Goal: Task Accomplishment & Management: Use online tool/utility

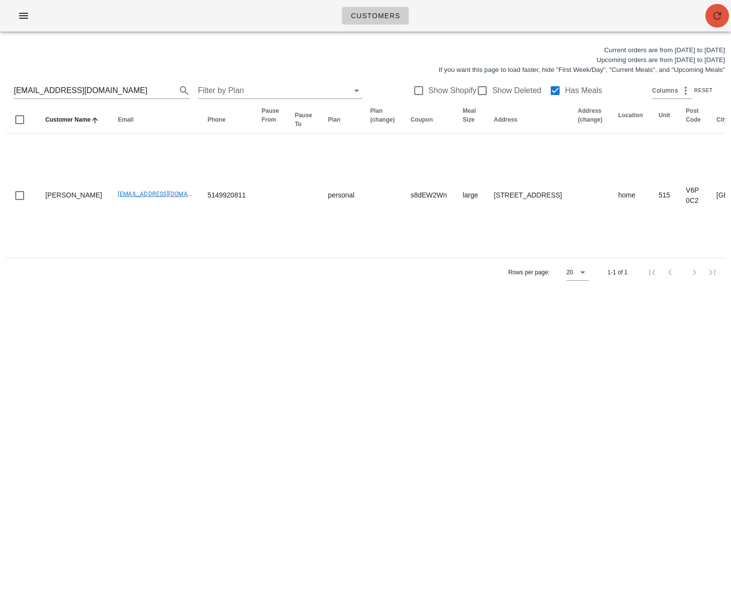
click at [709, 14] on span "button" at bounding box center [717, 16] width 24 height 12
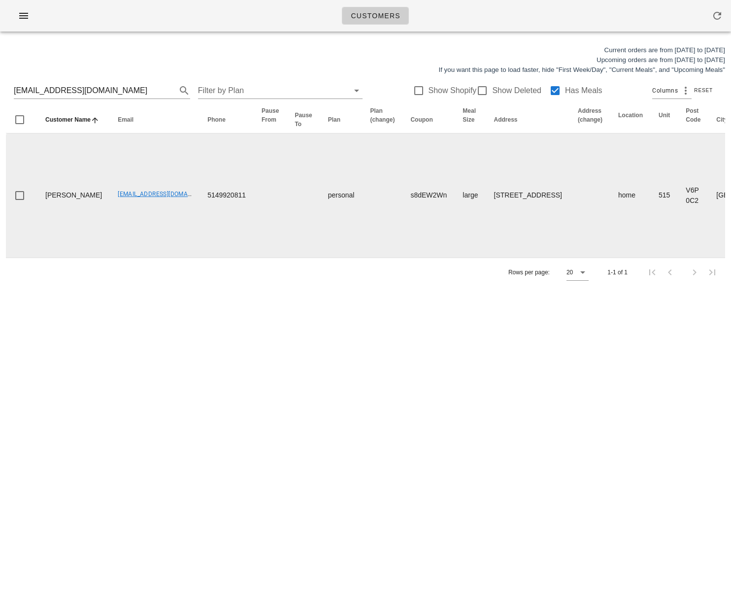
drag, startPoint x: 212, startPoint y: 315, endPoint x: 194, endPoint y: 195, distance: 120.5
click at [212, 308] on div "Customers Current orders are from Sunday Aug 17 to Saturday Aug 23 Upcoming ord…" at bounding box center [365, 296] width 731 height 592
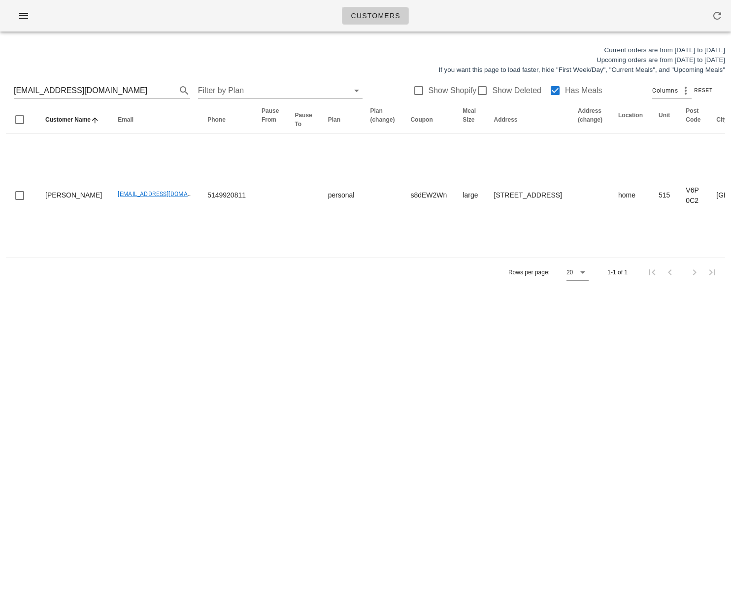
drag, startPoint x: 295, startPoint y: 366, endPoint x: 300, endPoint y: 355, distance: 12.3
click at [296, 366] on div "Customers Current orders are from Sunday Aug 17 to Saturday Aug 23 Upcoming ord…" at bounding box center [365, 296] width 731 height 592
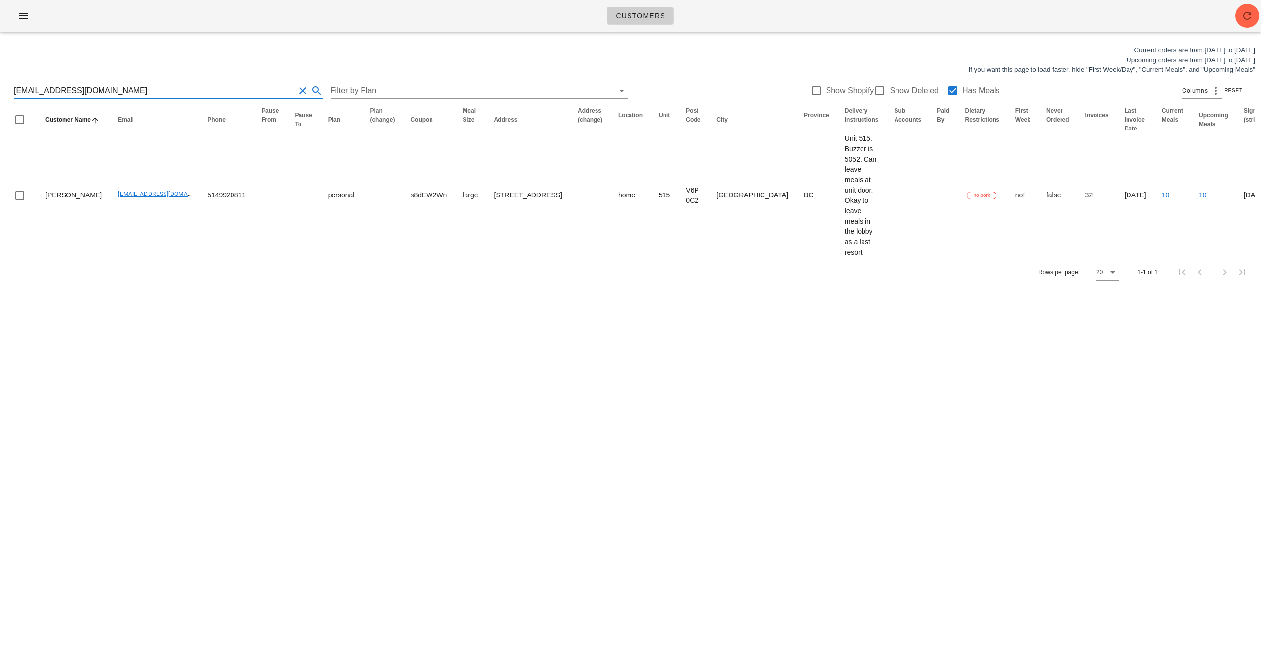
click at [152, 90] on input "omarw99@gmail.com" at bounding box center [154, 91] width 281 height 16
click at [151, 90] on input "omarw99@gmail.com" at bounding box center [154, 91] width 281 height 16
click at [102, 89] on input "omarw99@gmail.com" at bounding box center [154, 91] width 281 height 16
drag, startPoint x: 44, startPoint y: 88, endPoint x: 0, endPoint y: 89, distance: 43.8
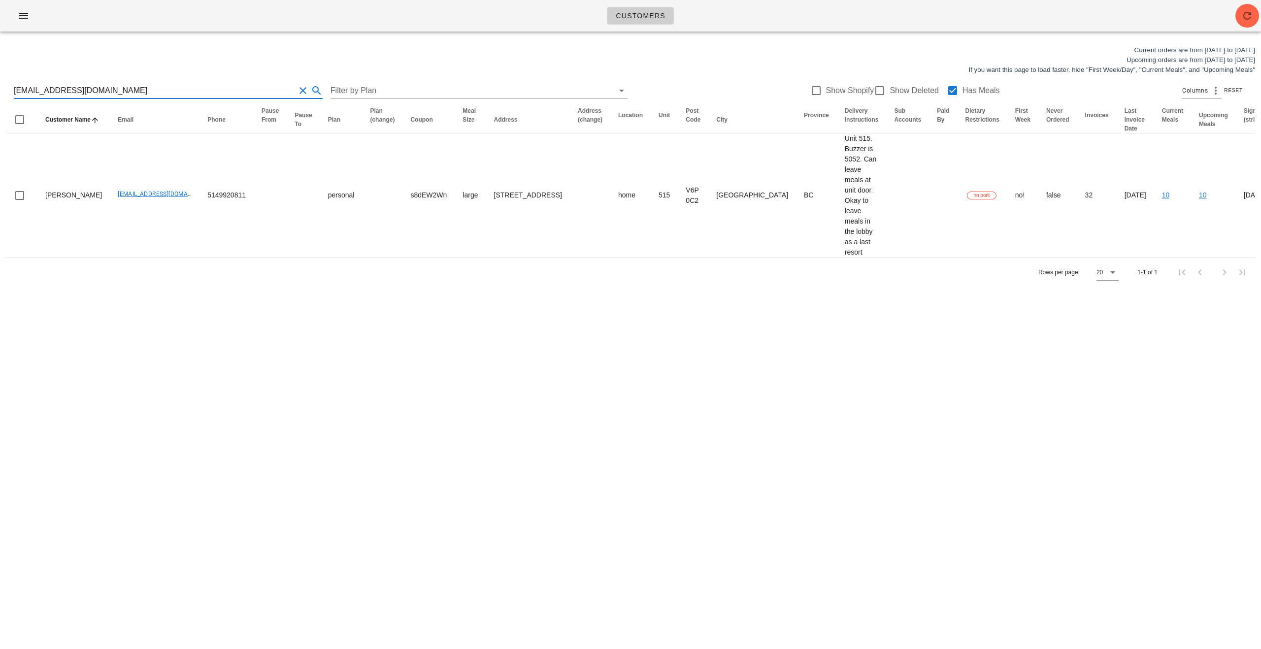
click at [0, 89] on div "Current orders are from Sunday Aug 17 to Saturday Aug 23 Upcoming orders are fr…" at bounding box center [630, 165] width 1261 height 253
drag, startPoint x: 111, startPoint y: 89, endPoint x: 50, endPoint y: 32, distance: 83.3
click at [0, 80] on div "Current orders are from Sunday Aug 17 to Saturday Aug 23 Upcoming orders are fr…" at bounding box center [630, 165] width 1261 height 253
click at [124, 80] on div "omarw99@gmail.com Filter by Plan Show Shopify Show Deleted Has Meals Columns Re…" at bounding box center [630, 91] width 1249 height 32
click at [0, 90] on div "Current orders are from Sunday Aug 17 to Saturday Aug 23 Upcoming orders are fr…" at bounding box center [630, 165] width 1261 height 253
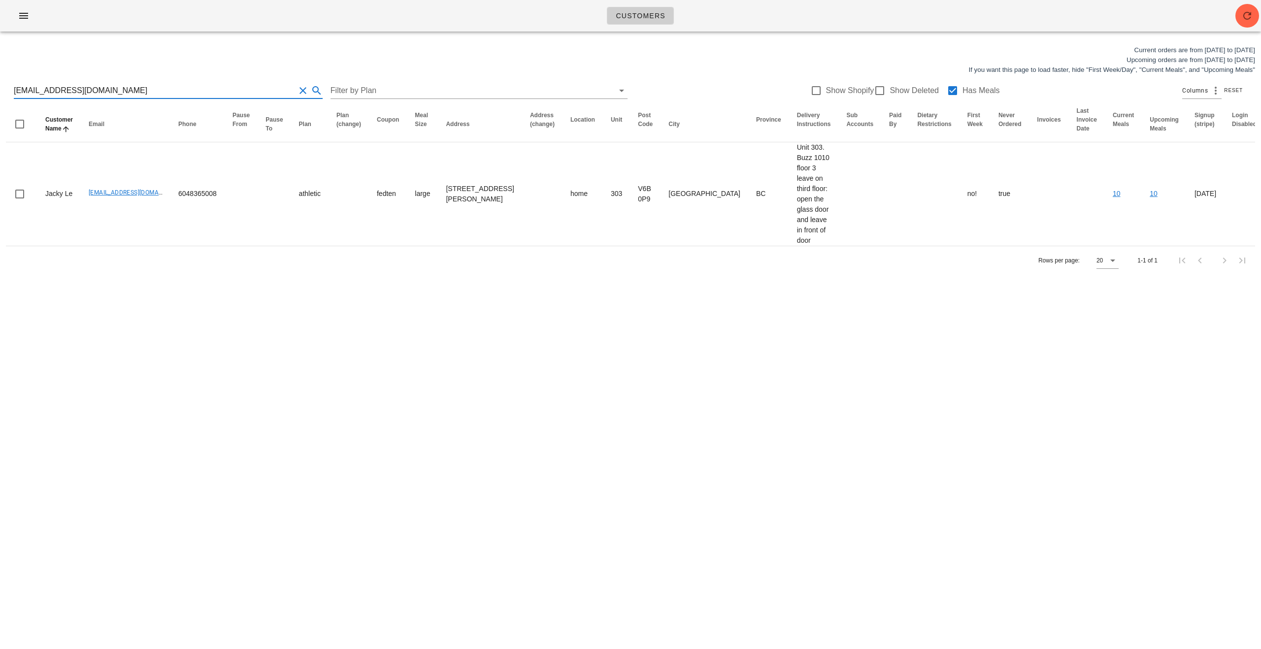
type input "Jackyle2123@gmail.com"
drag, startPoint x: 431, startPoint y: 359, endPoint x: 614, endPoint y: 262, distance: 206.8
click at [433, 359] on div "Customers Current orders are from Sunday Aug 17 to Saturday Aug 23 Upcoming ord…" at bounding box center [630, 324] width 1261 height 649
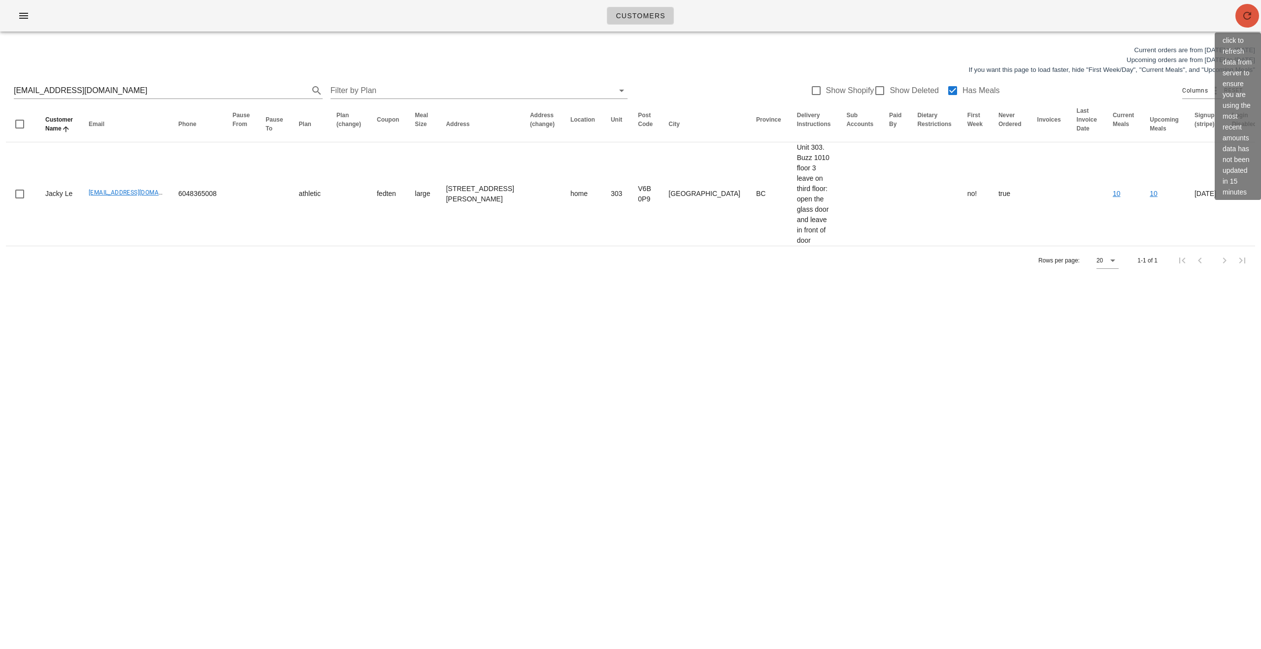
click at [730, 12] on icon "button" at bounding box center [1247, 16] width 12 height 12
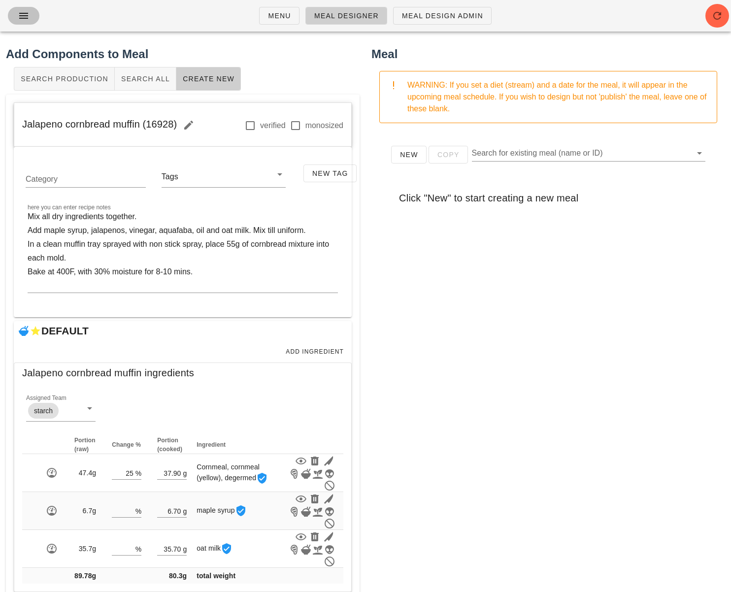
click at [17, 12] on span "button" at bounding box center [24, 16] width 16 height 12
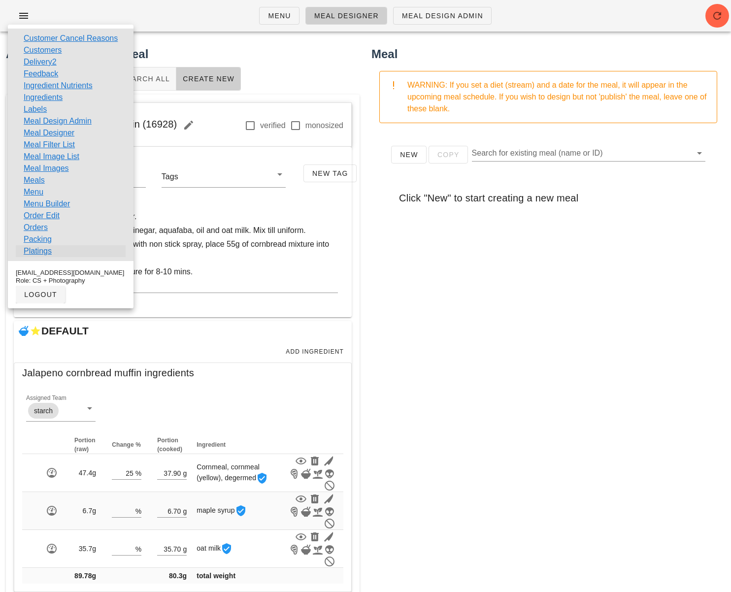
click at [45, 249] on link "Platings" at bounding box center [38, 251] width 28 height 12
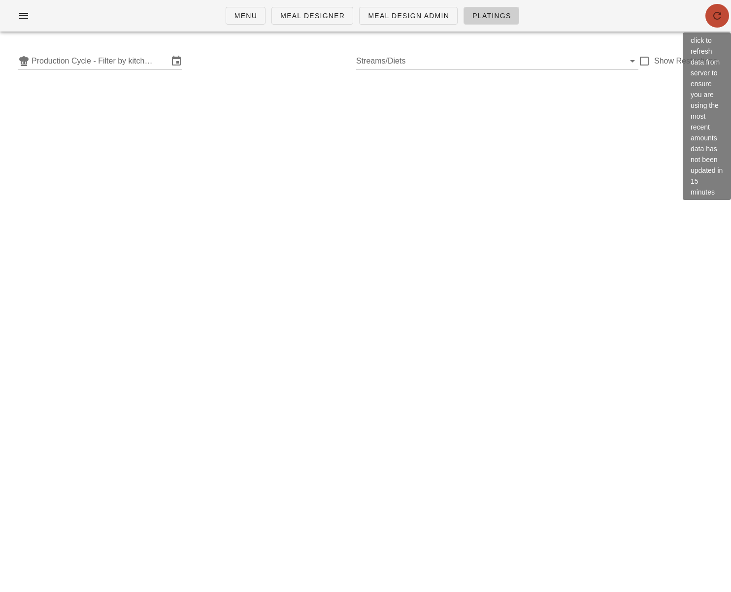
click at [712, 16] on icon "button" at bounding box center [717, 16] width 12 height 12
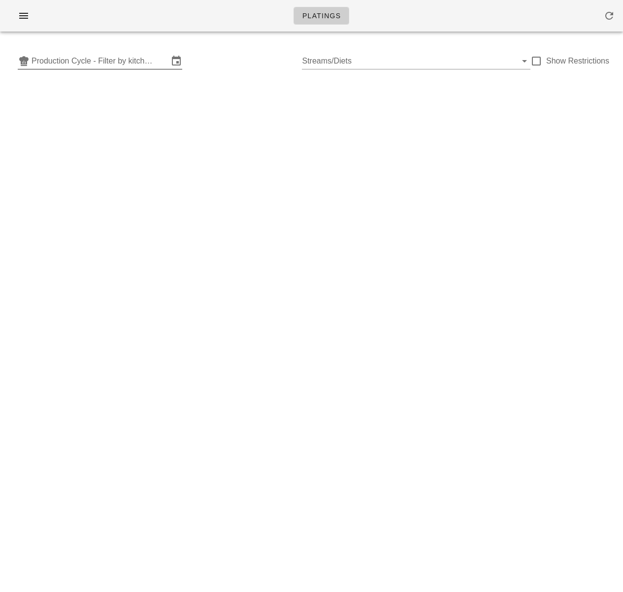
click at [139, 65] on input "Production Cycle - Filter by kitchen production schedules" at bounding box center [100, 61] width 137 height 16
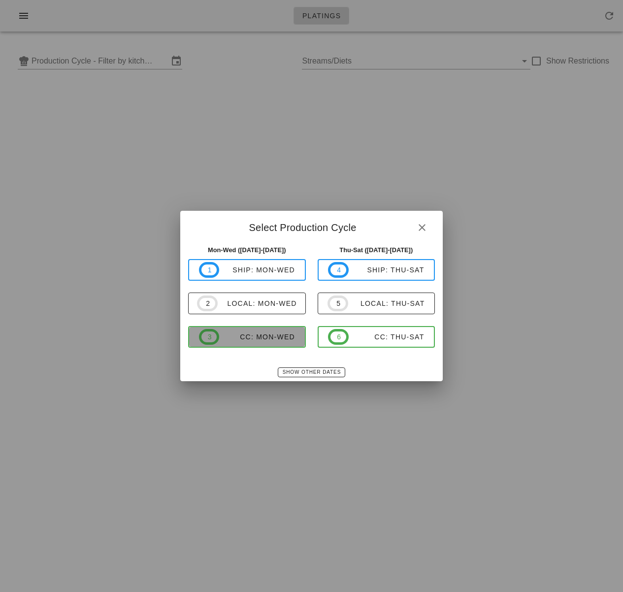
click at [283, 340] on div "CC: Mon-Wed" at bounding box center [257, 337] width 76 height 8
type input "CC: Mon-Wed ([DATE]-[DATE])"
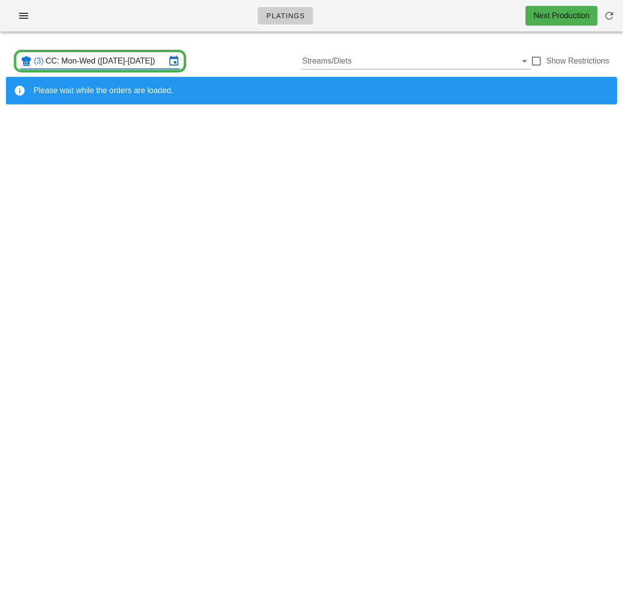
click at [105, 68] on div "(3) CC: Mon-Wed (Aug 18-Aug 20)" at bounding box center [100, 61] width 160 height 16
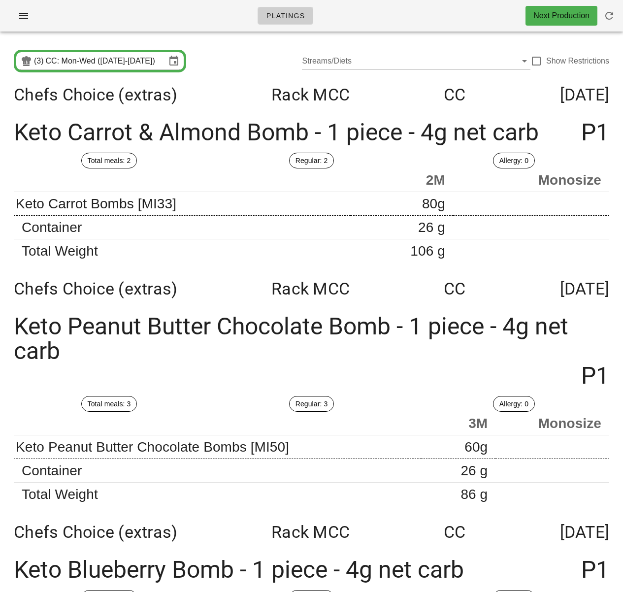
click at [210, 54] on div "(3) CC: Mon-Wed (Aug 18-Aug 20) Streams/Diets Show Restrictions" at bounding box center [311, 61] width 611 height 32
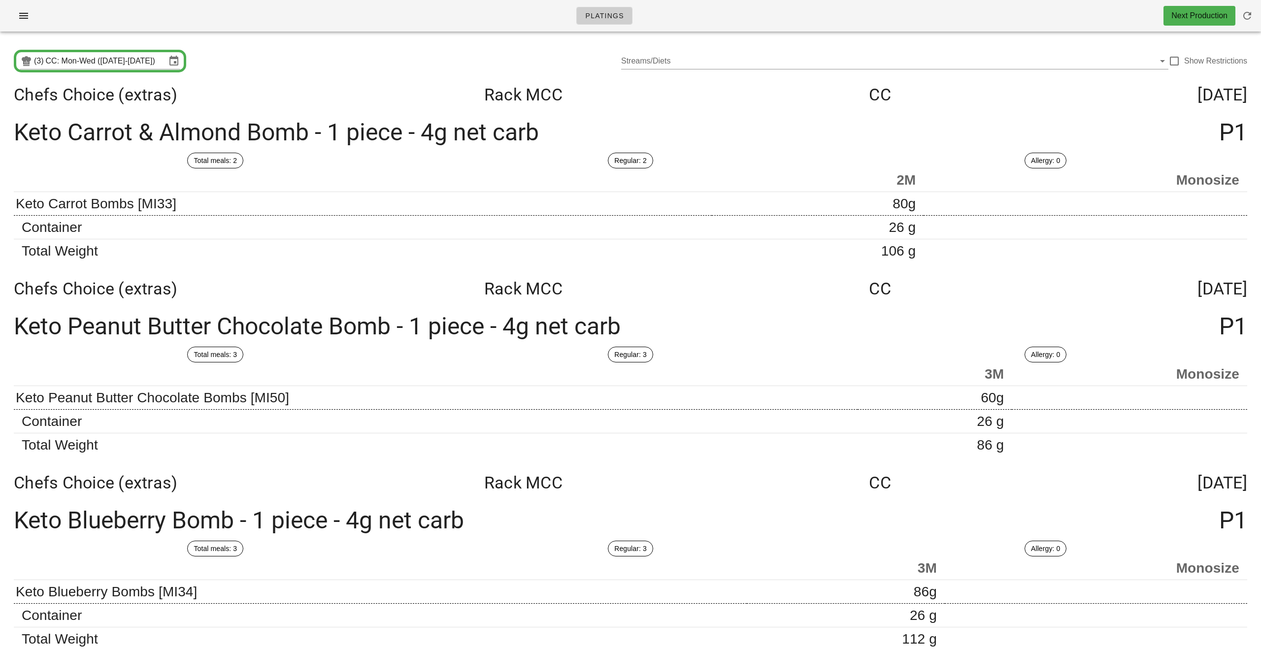
drag, startPoint x: 748, startPoint y: 111, endPoint x: 1014, endPoint y: 92, distance: 267.1
click at [622, 110] on div "Chefs Choice (extras) Rack MCC CC Monday Aug 18" at bounding box center [630, 94] width 1249 height 35
click at [127, 64] on input "CC: Mon-Wed (Aug 18-Aug 20)" at bounding box center [106, 61] width 120 height 16
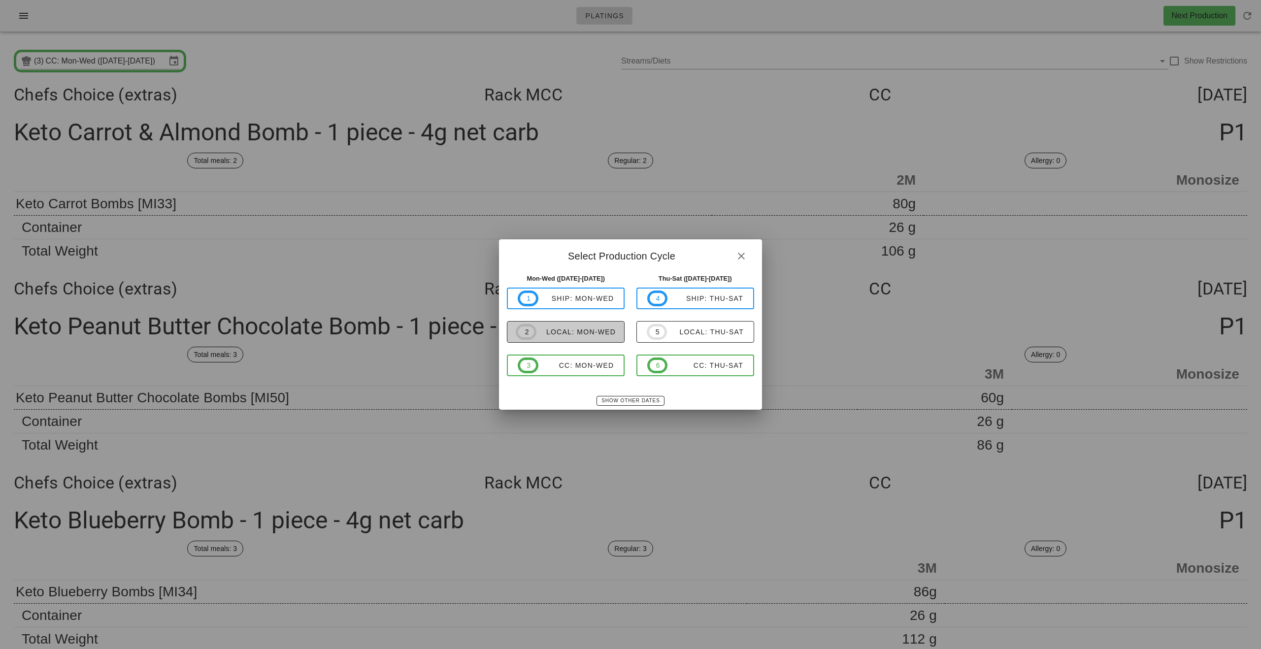
click at [592, 336] on span "2 local: Mon-Wed" at bounding box center [566, 332] width 100 height 16
type input "local: Mon-Wed ([DATE]-[DATE])"
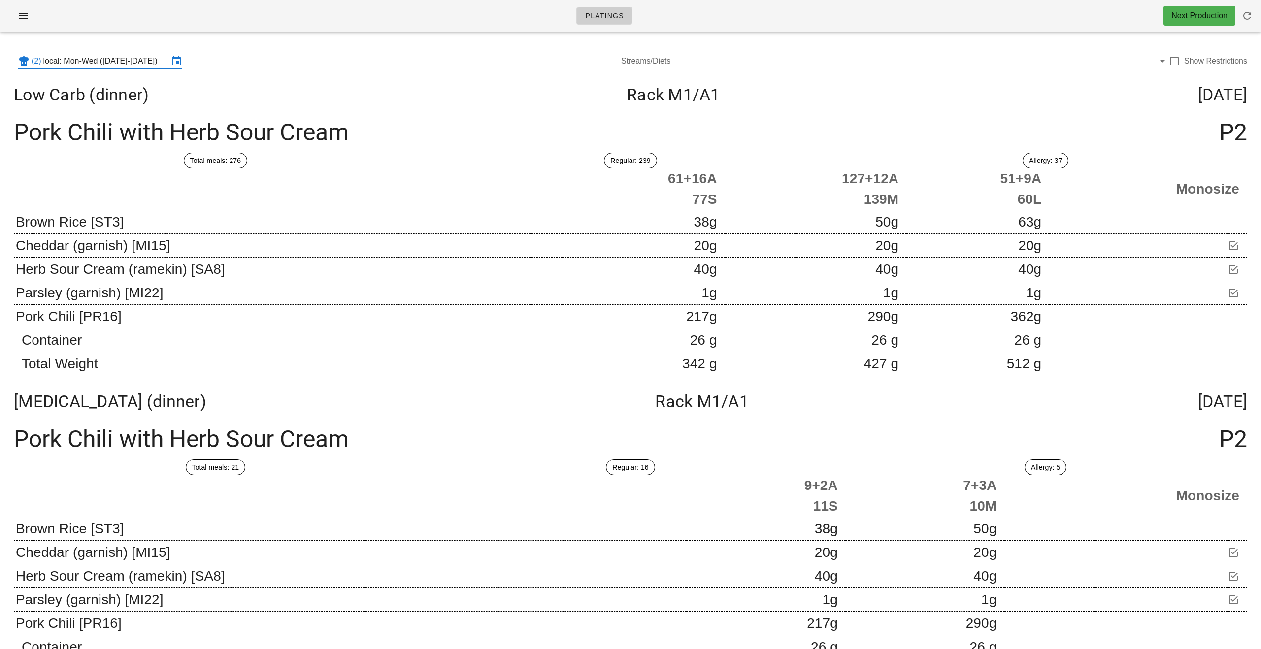
click at [622, 124] on div "Pork Chili with Herb Sour Cream P2" at bounding box center [630, 132] width 1249 height 40
click at [622, 86] on div "Low Carb (dinner) Rack M1 /A1 Monday Aug 18" at bounding box center [630, 94] width 1249 height 35
click at [622, 64] on div at bounding box center [1174, 61] width 17 height 17
checkbox input "true"
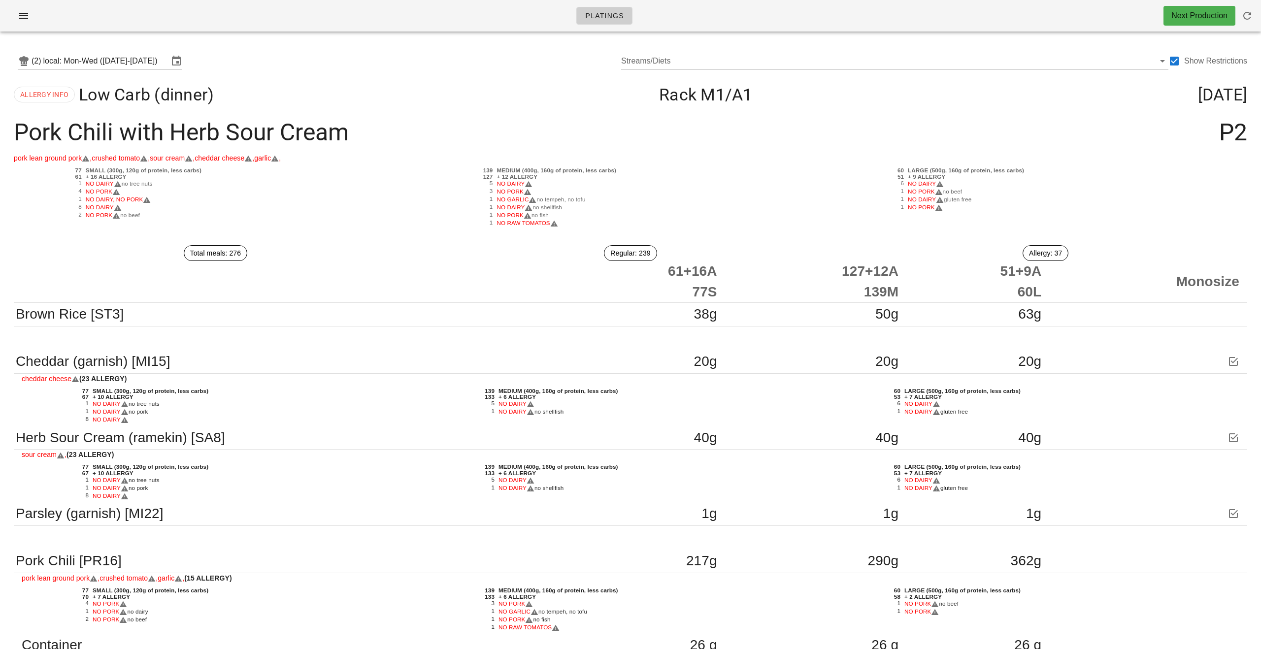
drag, startPoint x: 385, startPoint y: 77, endPoint x: 216, endPoint y: 70, distance: 169.5
click at [385, 77] on div "ALLERGY INFO Low Carb (dinner) Rack M1 /A1 Monday Aug 18" at bounding box center [630, 94] width 1249 height 35
click at [163, 65] on input "local: Mon-Wed (Aug 18-Aug 20)" at bounding box center [105, 61] width 125 height 16
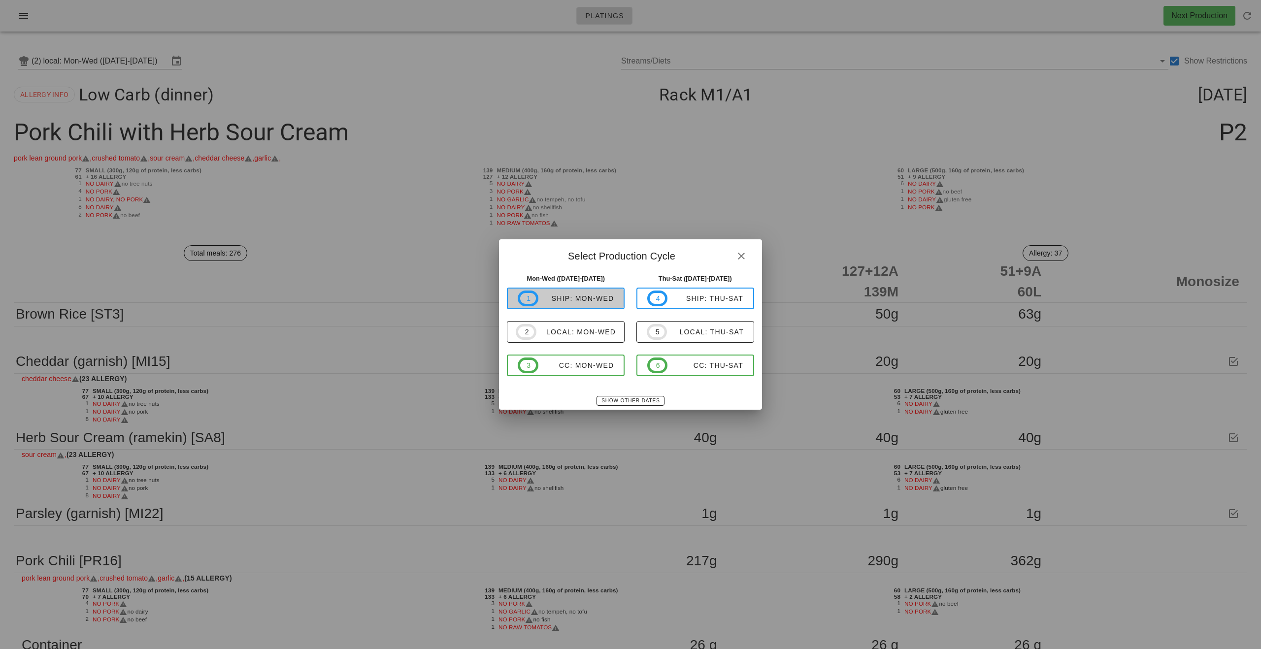
drag, startPoint x: 566, startPoint y: 299, endPoint x: 549, endPoint y: 295, distance: 18.2
click at [566, 299] on div "ship: Mon-Wed" at bounding box center [576, 298] width 76 height 8
type input "ship: Mon-Wed (Aug 18-Aug 20)"
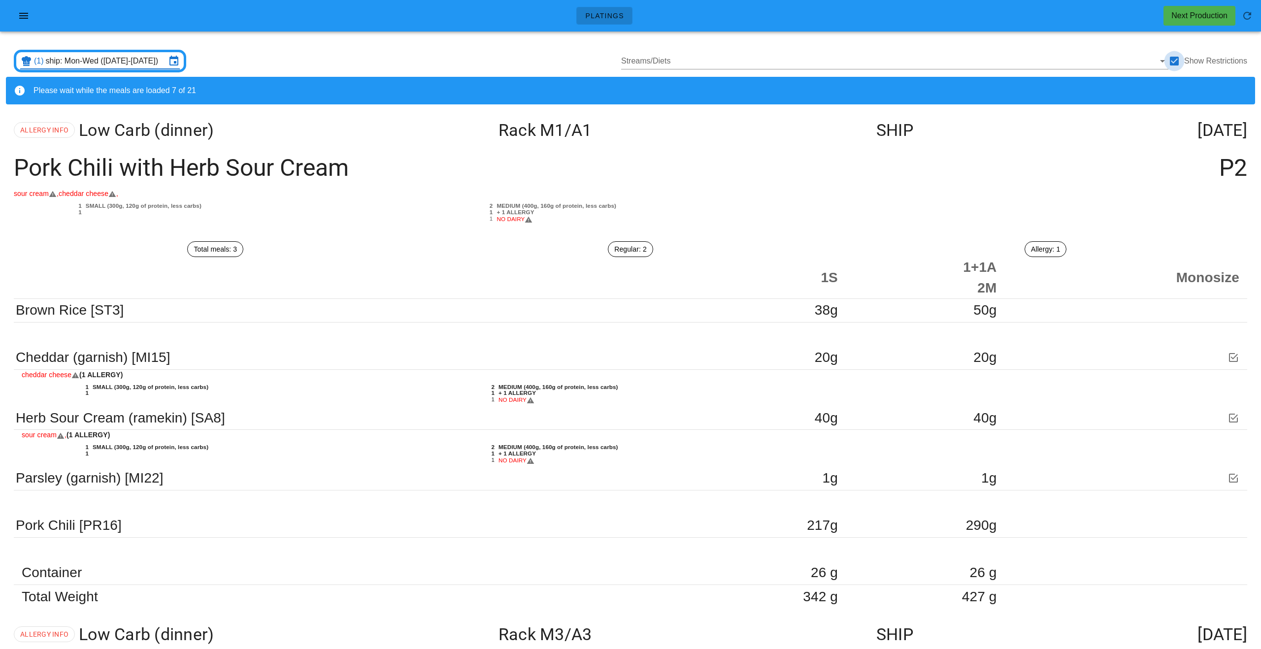
click at [622, 63] on div at bounding box center [1174, 61] width 17 height 17
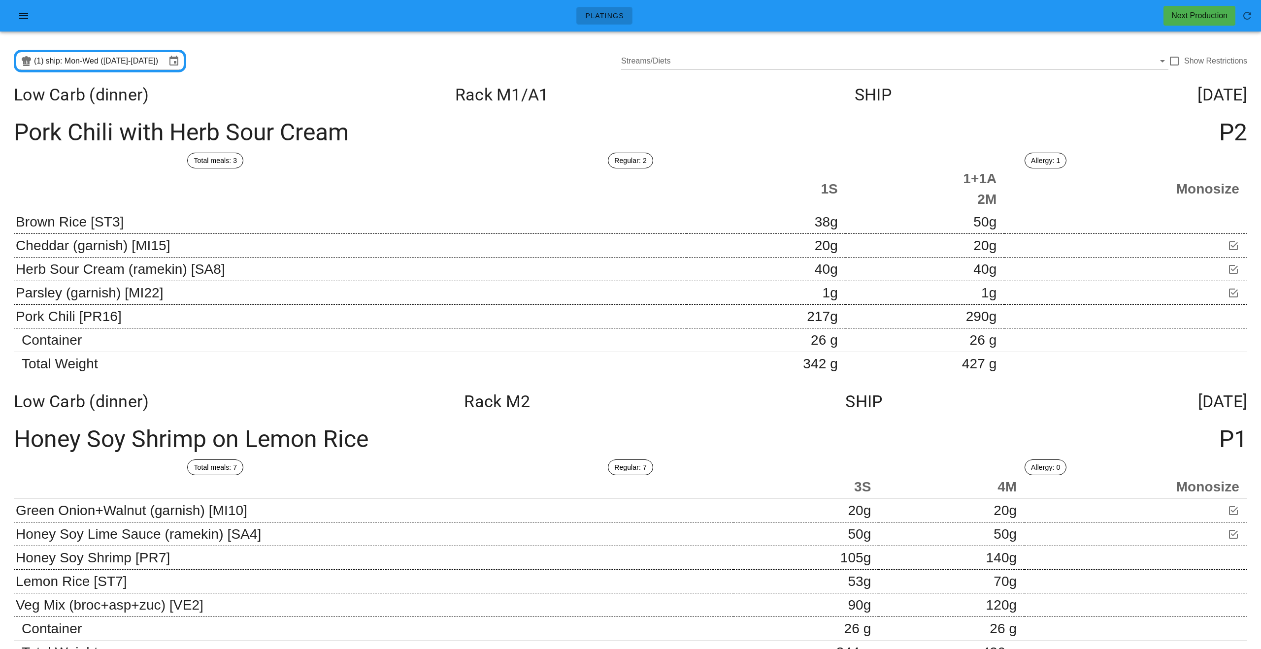
click at [622, 138] on div "Pork Chili with Herb Sour Cream P2" at bounding box center [630, 132] width 1249 height 40
click at [622, 112] on div "Pork Chili with Herb Sour Cream P2" at bounding box center [630, 132] width 1249 height 40
click at [622, 62] on div at bounding box center [1174, 61] width 17 height 17
checkbox input "true"
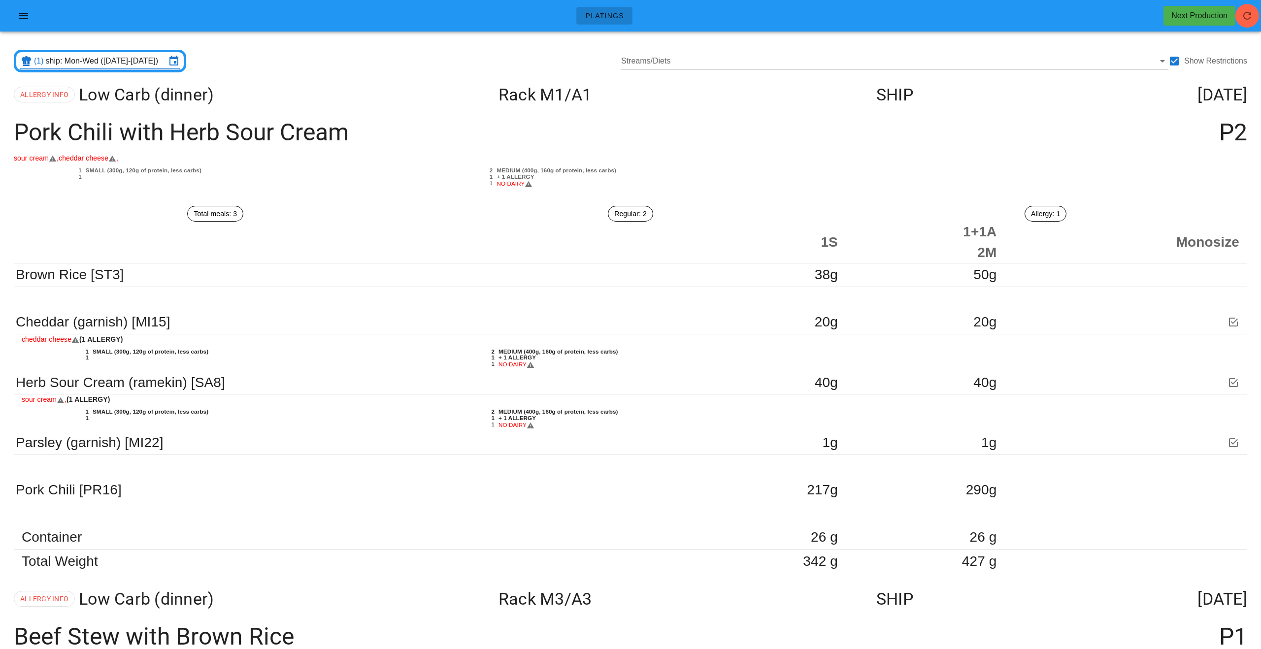
click at [114, 65] on input "ship: Mon-Wed (Aug 18-Aug 20)" at bounding box center [106, 61] width 120 height 16
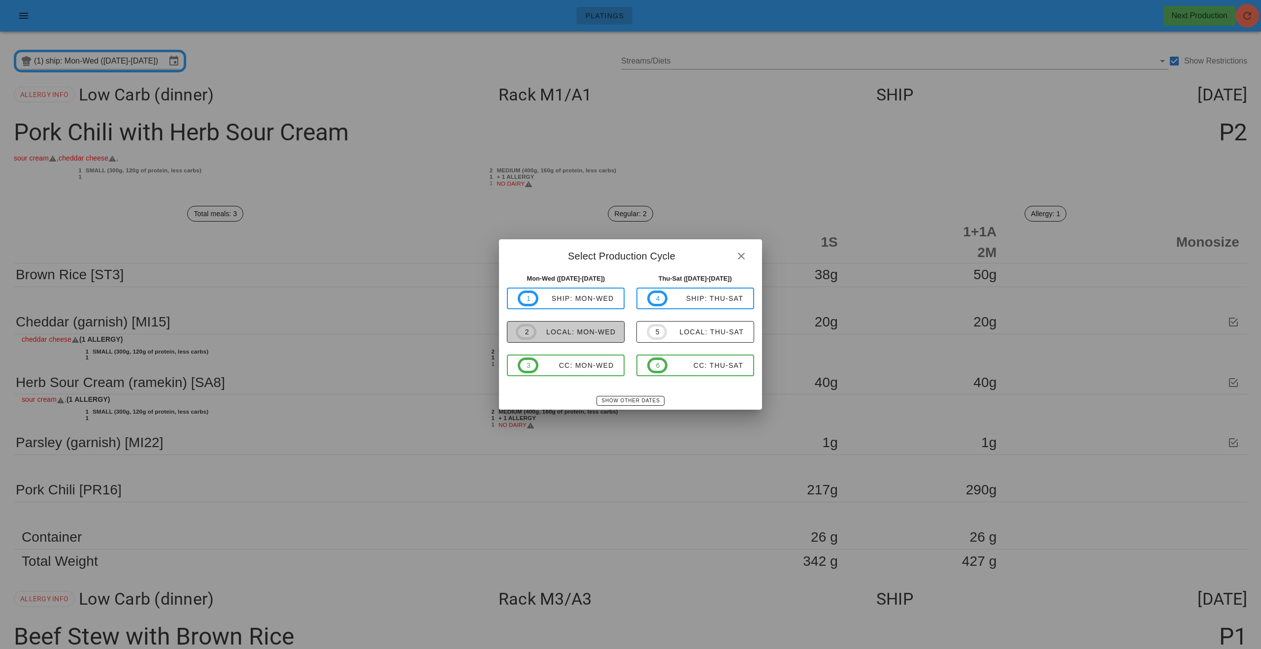
click at [573, 338] on span "2 local: Mon-Wed" at bounding box center [566, 332] width 100 height 16
type input "local: Mon-Wed (Aug 18-Aug 20)"
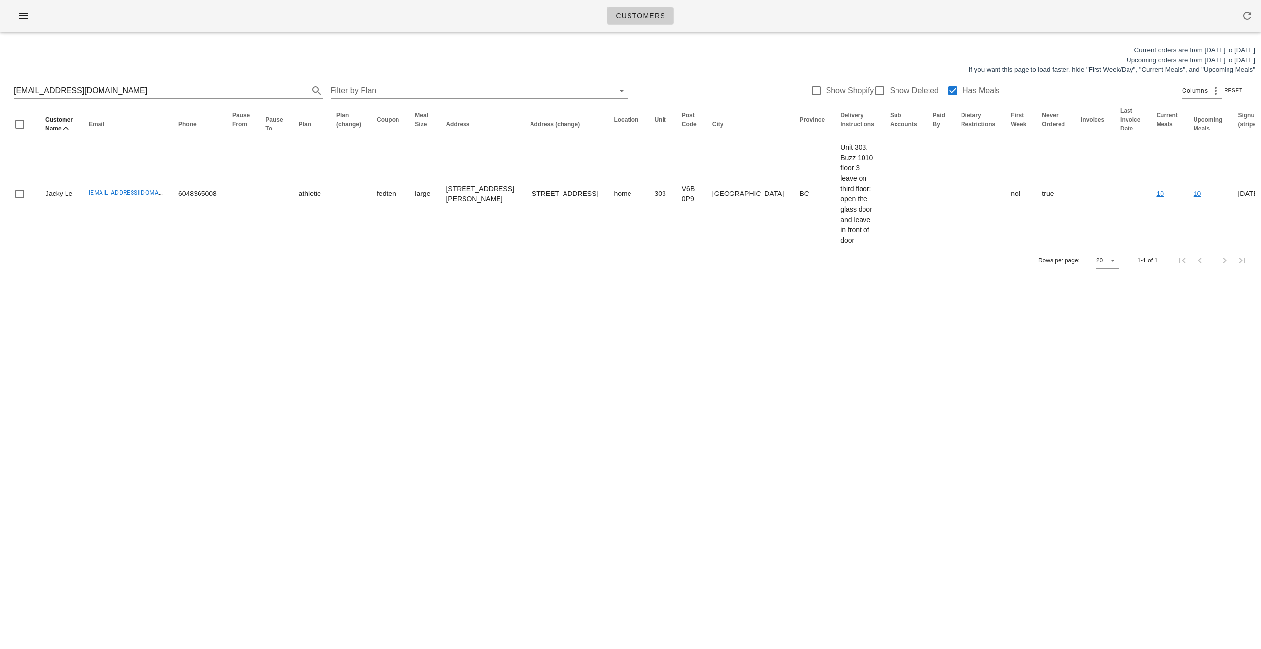
click at [550, 254] on div "Rows per page: 20 1-1 of 1" at bounding box center [630, 260] width 1249 height 29
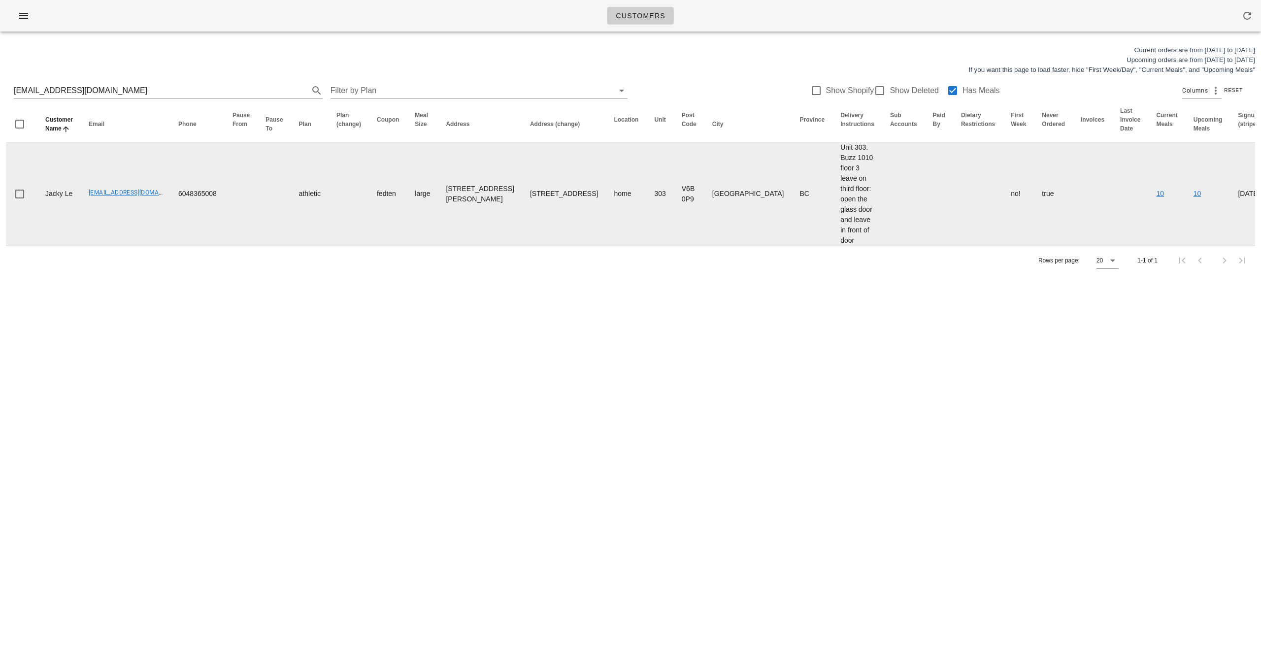
drag, startPoint x: 493, startPoint y: 170, endPoint x: 521, endPoint y: 207, distance: 46.7
click at [522, 208] on td "15 W 5th Ave, Vancouver, V5Y1H4" at bounding box center [564, 193] width 84 height 103
copy td "15 W 5th Ave, Vancouver, V5Y1H4"
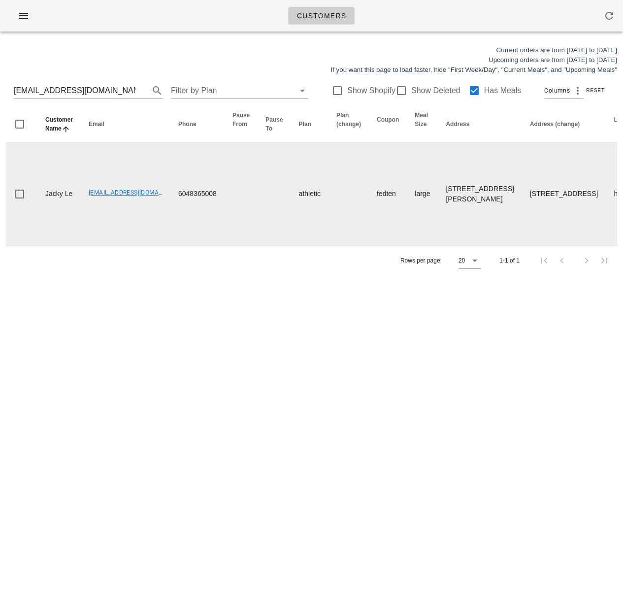
click at [91, 230] on td "Jackyle2123@gmail.com" at bounding box center [126, 193] width 90 height 103
drag, startPoint x: 85, startPoint y: 198, endPoint x: 165, endPoint y: 199, distance: 79.8
click at [165, 199] on td "Jackyle2123@gmail.com" at bounding box center [126, 193] width 90 height 103
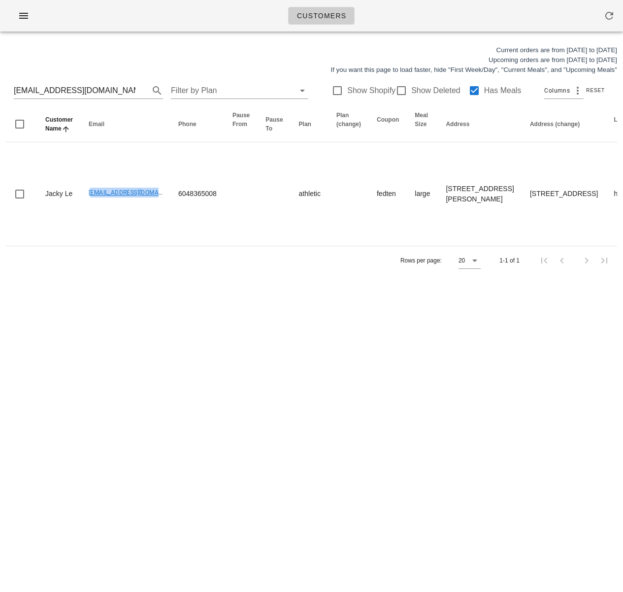
copy link "Jackyle2123@gmail.com"
drag, startPoint x: 273, startPoint y: 317, endPoint x: 281, endPoint y: 297, distance: 21.2
click at [273, 316] on div "Customers Current orders are from Sunday Aug 17 to Saturday Aug 23 Upcoming ord…" at bounding box center [311, 296] width 623 height 592
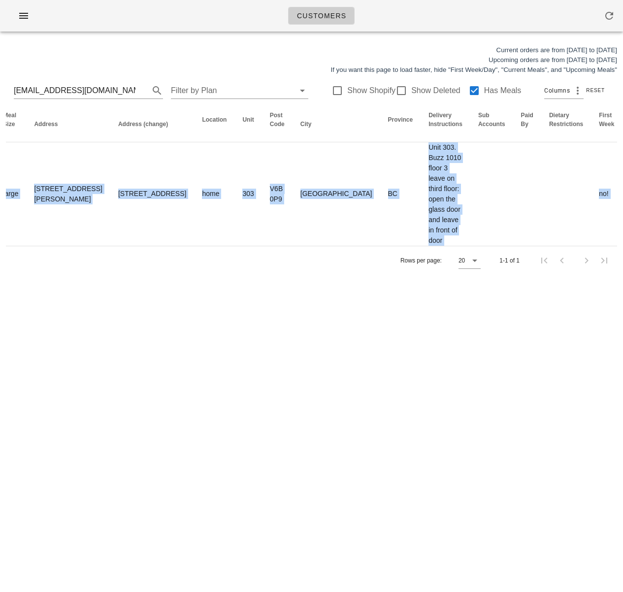
drag, startPoint x: 384, startPoint y: 203, endPoint x: 622, endPoint y: 200, distance: 238.3
click at [622, 200] on div "Current orders are from Sunday Aug 17 to Saturday Aug 23 Upcoming orders are fr…" at bounding box center [311, 159] width 623 height 241
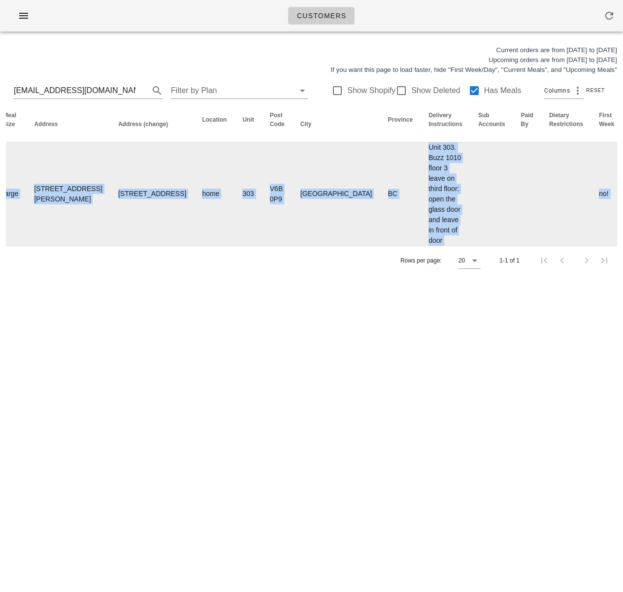
scroll to position [0, 422]
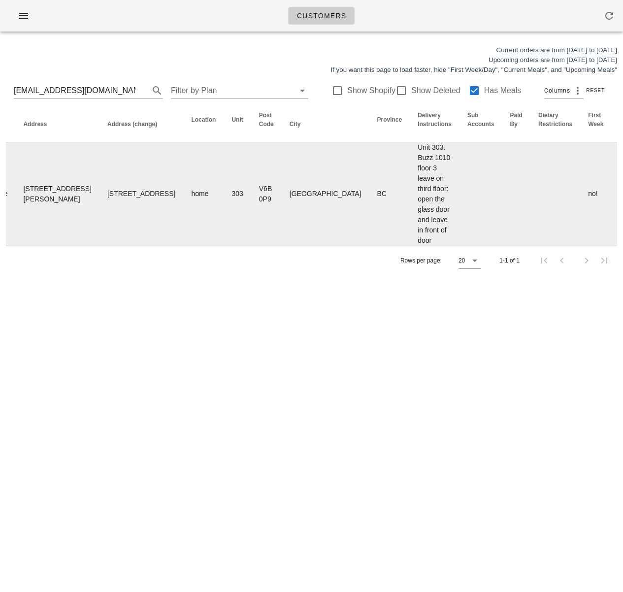
drag, startPoint x: 426, startPoint y: 380, endPoint x: 407, endPoint y: 218, distance: 163.1
click at [426, 379] on div "Customers Current orders are from Sunday Aug 17 to Saturday Aug 23 Upcoming ord…" at bounding box center [311, 296] width 623 height 592
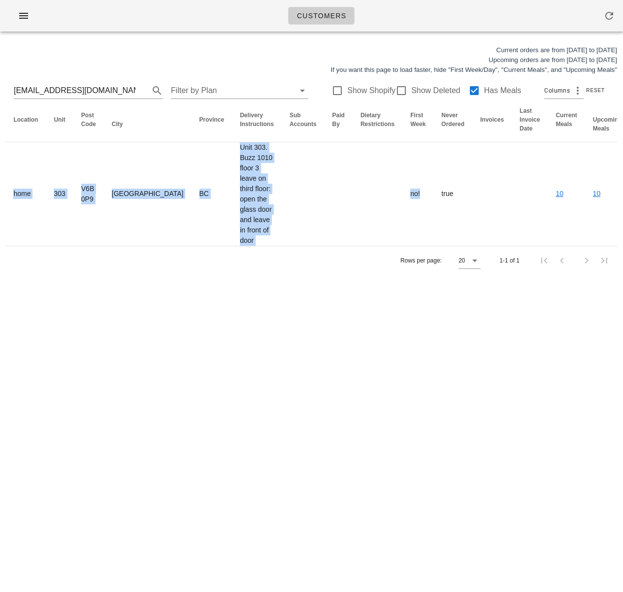
scroll to position [0, 609]
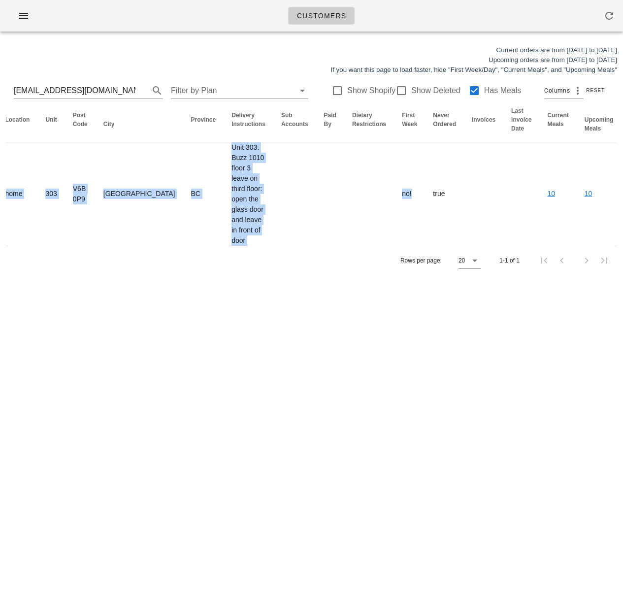
drag, startPoint x: 462, startPoint y: 207, endPoint x: 622, endPoint y: 189, distance: 161.1
click at [622, 189] on div "Current orders are from Sunday Aug 17 to Saturday Aug 23 Upcoming orders are fr…" at bounding box center [311, 159] width 623 height 241
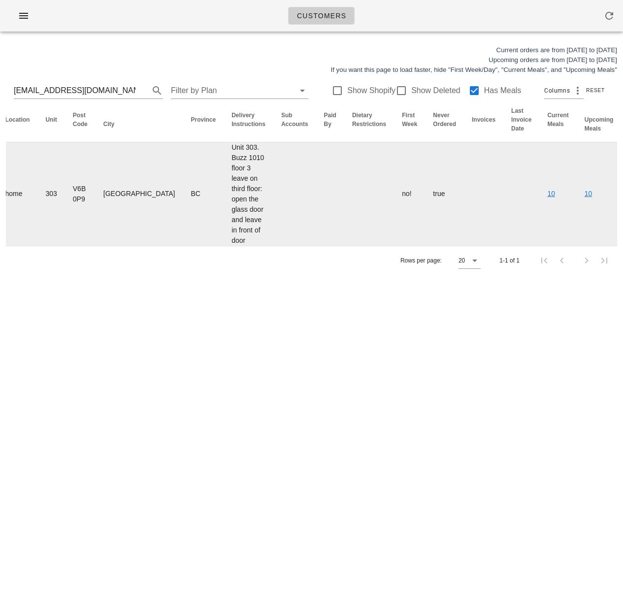
drag, startPoint x: 564, startPoint y: 223, endPoint x: 573, endPoint y: 217, distance: 10.2
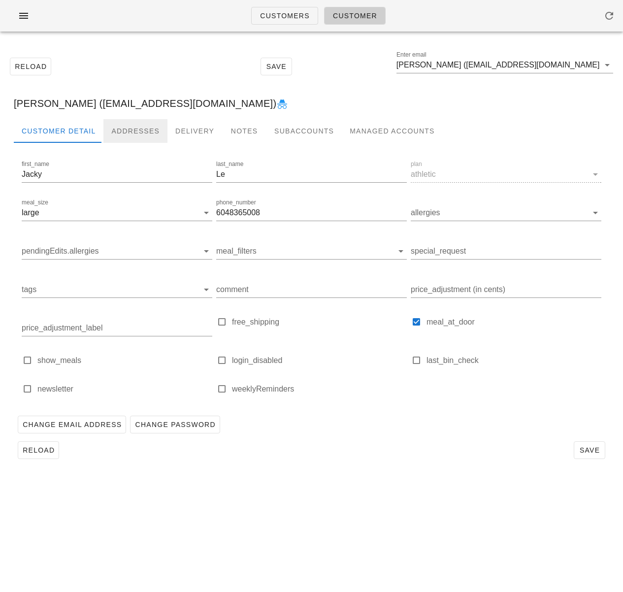
click at [128, 134] on div "Addresses" at bounding box center [135, 131] width 64 height 24
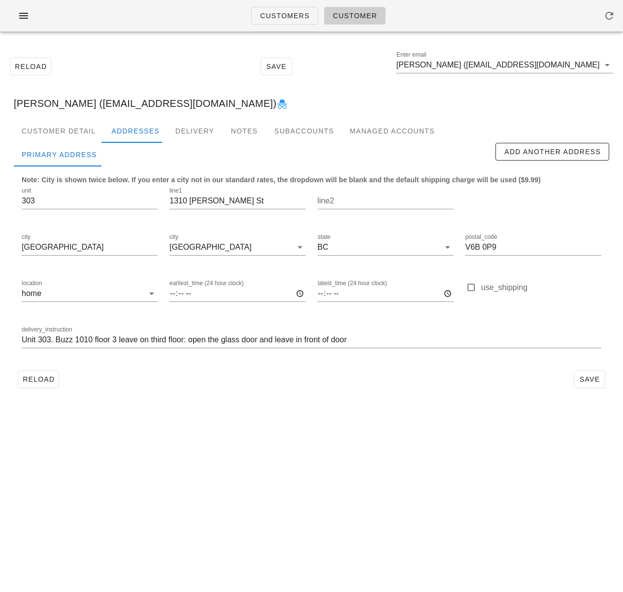
click at [260, 202] on input "1310 Richards St" at bounding box center [237, 201] width 136 height 16
paste input "15 W 5th Ave Vancouver, BC V5Y 1H4"
drag, startPoint x: 192, startPoint y: 202, endPoint x: 88, endPoint y: 199, distance: 103.4
click at [88, 199] on div "unit 303 line1 1310 Richards St 15 W 5th Ave Vancouver, BC V5Y 1H4 line2 city V…" at bounding box center [311, 271] width 591 height 185
click at [240, 199] on input "1310 Richards St 15 W 5th Ave Vancouver, BC V5Y 1H4" at bounding box center [237, 201] width 136 height 16
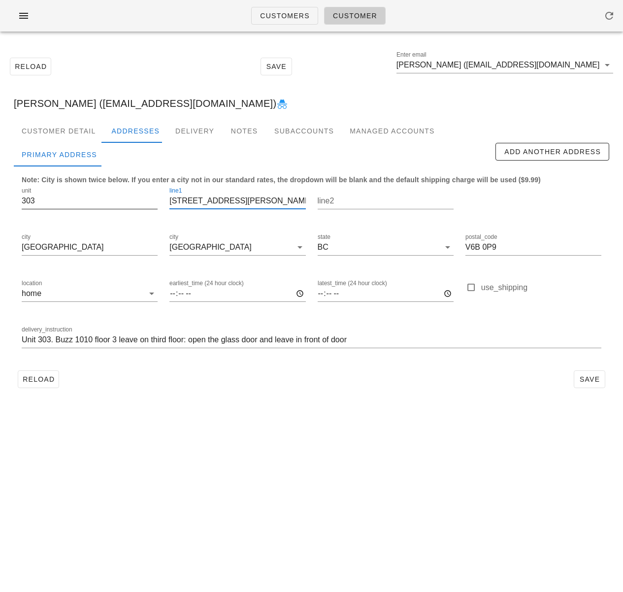
scroll to position [0, 0]
drag, startPoint x: 231, startPoint y: 201, endPoint x: 112, endPoint y: 200, distance: 119.2
click at [112, 200] on div "unit 303 line1 1310 Richards St 15 W 5th Ave Vancouver, BC V5Y 1H4 line2 city V…" at bounding box center [311, 271] width 591 height 185
drag, startPoint x: 222, startPoint y: 198, endPoint x: 273, endPoint y: 201, distance: 51.8
click at [273, 201] on input "15 W 5th Ave Vancouver, BC V5Y 1H4" at bounding box center [237, 201] width 136 height 16
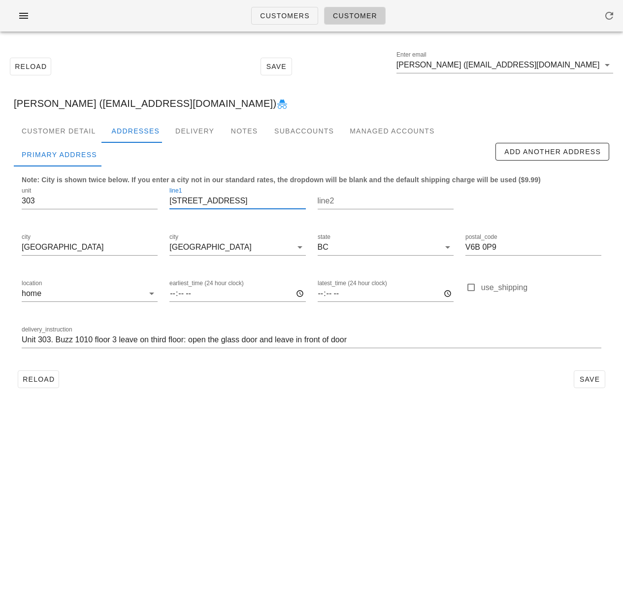
scroll to position [0, 0]
drag, startPoint x: 260, startPoint y: 199, endPoint x: 225, endPoint y: 199, distance: 34.5
click at [225, 199] on input "15 W 5th Ave V5Y 1H4" at bounding box center [237, 201] width 136 height 16
type input "15 W 5th Ave V5Y 1H4"
click at [481, 246] on input "V6B 0P9" at bounding box center [533, 247] width 136 height 16
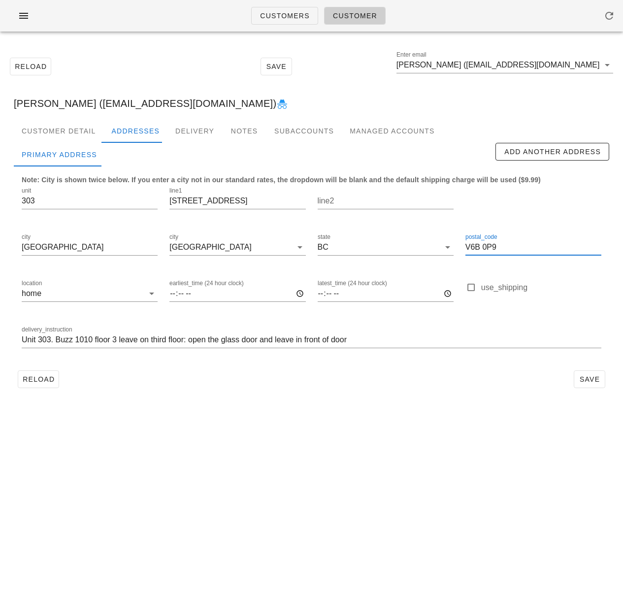
click at [481, 246] on input "V6B 0P9" at bounding box center [533, 247] width 136 height 16
paste input "5Y 1H4"
type input "V5Y 1H4"
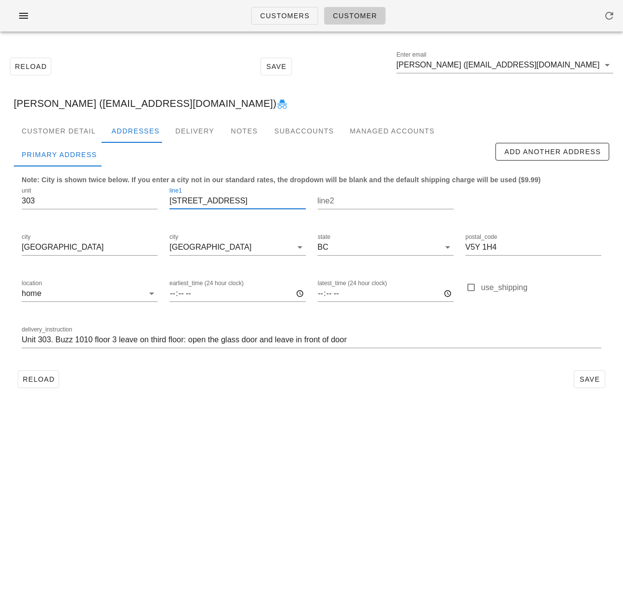
drag, startPoint x: 258, startPoint y: 203, endPoint x: 225, endPoint y: 203, distance: 33.0
click at [225, 203] on input "15 W 5th Ave V5Y 1H4" at bounding box center [237, 201] width 136 height 16
type input "15 W 5th Ave"
drag, startPoint x: 125, startPoint y: 200, endPoint x: 6, endPoint y: 201, distance: 119.2
click at [6, 201] on div "Customer Detail Addresses Delivery Notes Subaccounts Managed Accounts first_nam…" at bounding box center [311, 259] width 611 height 281
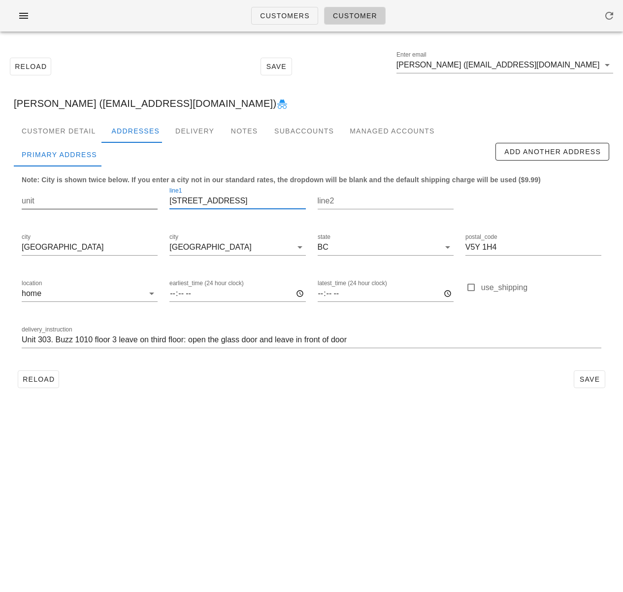
drag, startPoint x: 227, startPoint y: 202, endPoint x: 149, endPoint y: 201, distance: 78.3
click at [150, 201] on div "unit line1 15 W 5th Ave line2 city Vancouver city Vancouver state BC postal_cod…" at bounding box center [311, 271] width 591 height 185
click at [118, 336] on input "Unit 303. Buzz 1010 floor 3 leave on third floor: open the glass door and leave…" at bounding box center [312, 340] width 580 height 16
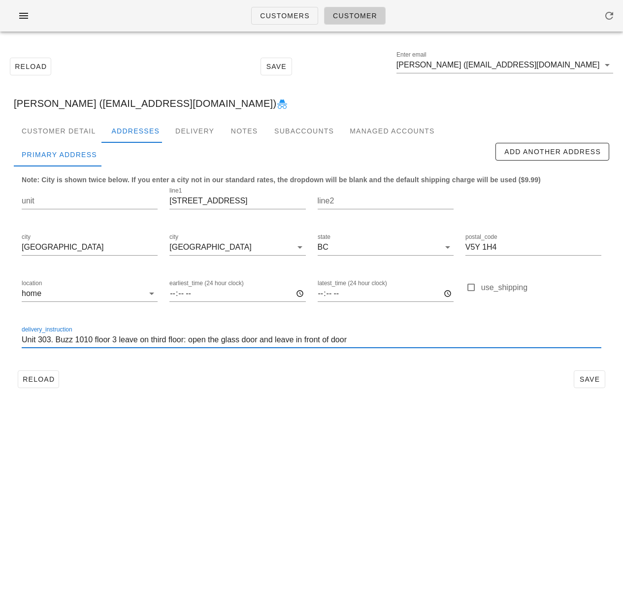
click at [118, 336] on input "Unit 303. Buzz 1010 floor 3 leave on third floor: open the glass door and leave…" at bounding box center [312, 340] width 580 height 16
paste input "Ring doorbell"
type input "Ring doorbell"
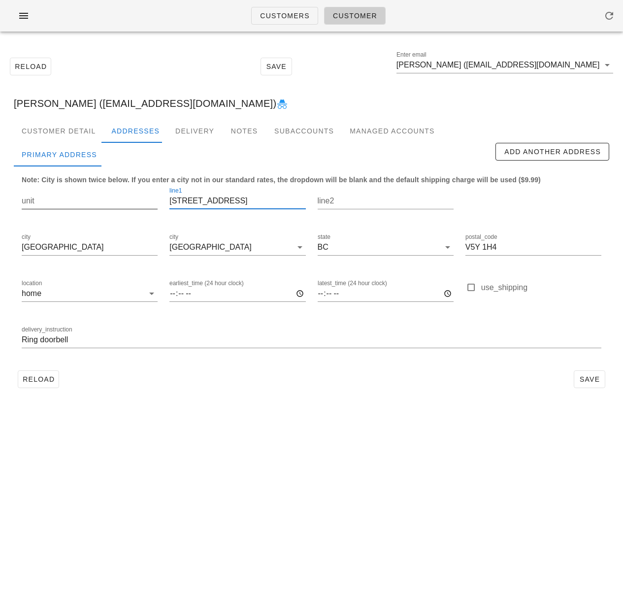
drag, startPoint x: 221, startPoint y: 203, endPoint x: 150, endPoint y: 198, distance: 71.5
click at [150, 198] on div "unit line1 15 W 5th Ave line2 city Vancouver city Vancouver state BC postal_cod…" at bounding box center [311, 271] width 591 height 185
click at [294, 337] on input "Ring doorbell" at bounding box center [312, 340] width 580 height 16
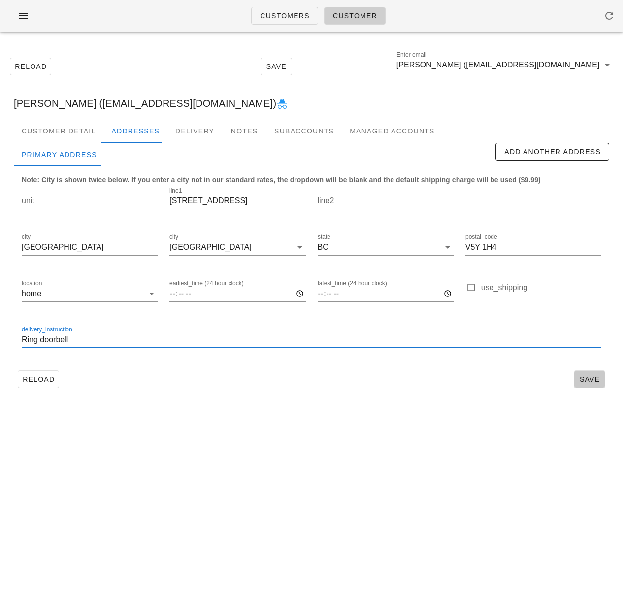
click at [586, 375] on span "Save" at bounding box center [589, 379] width 23 height 8
click at [67, 100] on div "Jacky Le (Jackyle2123@gmail.com)" at bounding box center [311, 104] width 611 height 32
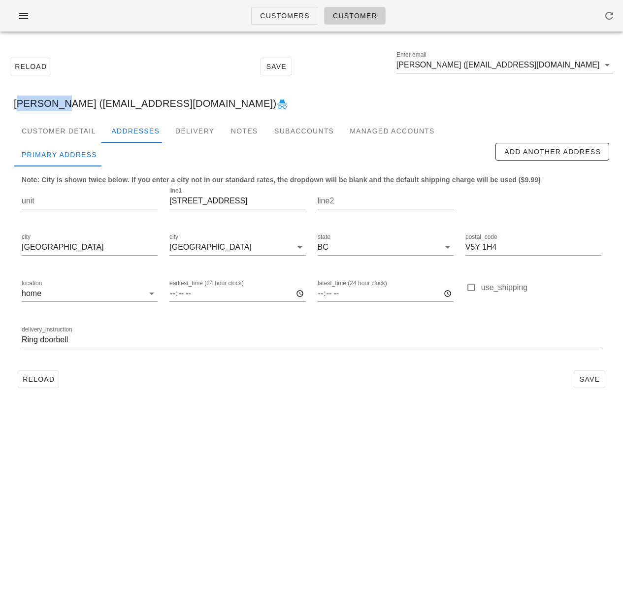
drag, startPoint x: 50, startPoint y: 103, endPoint x: 15, endPoint y: 105, distance: 35.5
click at [15, 105] on div "Jacky Le (Jackyle2123@gmail.com)" at bounding box center [311, 104] width 611 height 32
copy div "Jacky Le"
click at [193, 203] on input "15 W 5th Ave" at bounding box center [237, 201] width 136 height 16
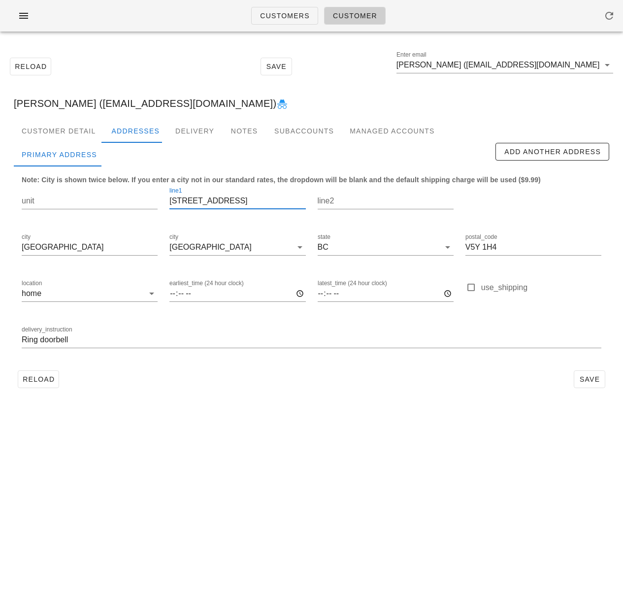
click at [193, 203] on input "15 W 5th Ave" at bounding box center [237, 201] width 136 height 16
click at [55, 251] on input "Vancouver" at bounding box center [90, 247] width 136 height 16
click at [485, 250] on input "V5Y 1H4" at bounding box center [533, 247] width 136 height 16
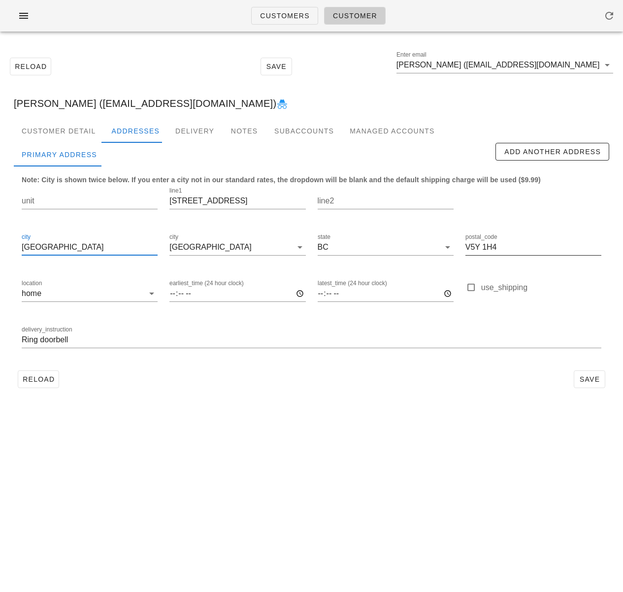
click at [485, 250] on input "V5Y 1H4" at bounding box center [533, 247] width 136 height 16
click at [70, 340] on input "Ring doorbell" at bounding box center [312, 340] width 580 height 16
drag, startPoint x: 83, startPoint y: 342, endPoint x: -38, endPoint y: 335, distance: 121.4
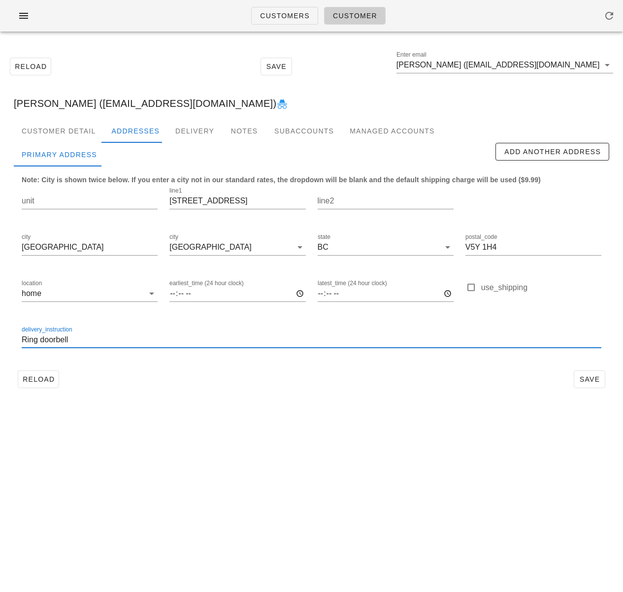
click at [0, 335] on html "Customers Customer Reload Save Enter email Jacky Le (Jackyle2123@gmail.com) Jac…" at bounding box center [311, 296] width 623 height 592
click at [55, 134] on div "Customer Detail" at bounding box center [59, 131] width 90 height 24
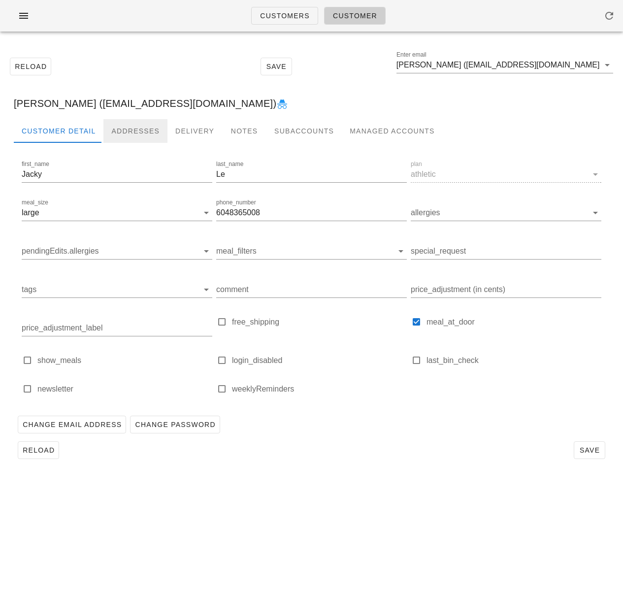
click at [126, 134] on div "Addresses" at bounding box center [135, 131] width 64 height 24
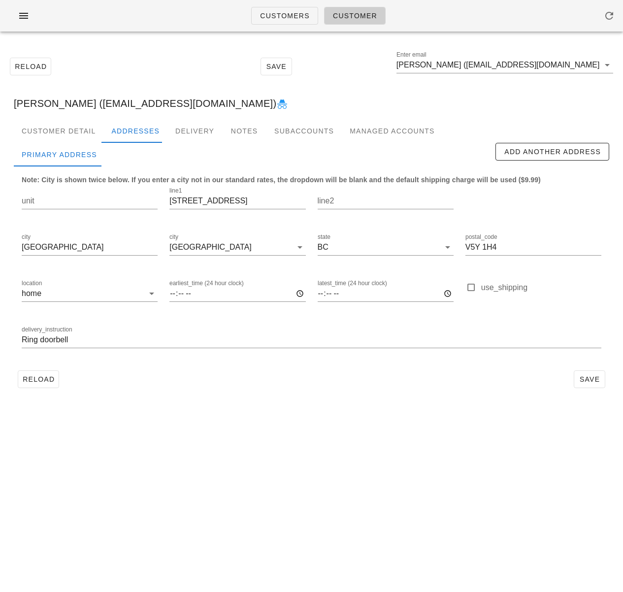
click at [279, 380] on div "Reload Save" at bounding box center [311, 379] width 595 height 26
click at [28, 380] on span "Reload" at bounding box center [38, 379] width 32 height 8
click at [446, 65] on input "Jacky Le (Jackyle2123@gmail.com)" at bounding box center [497, 65] width 203 height 16
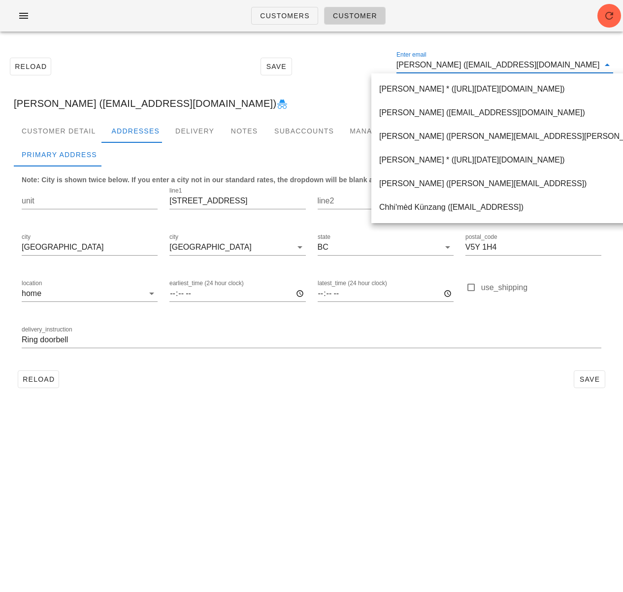
paste input "dena_kelly43@hotmail.com"
type input "dena_kelly43@hotmail.com"
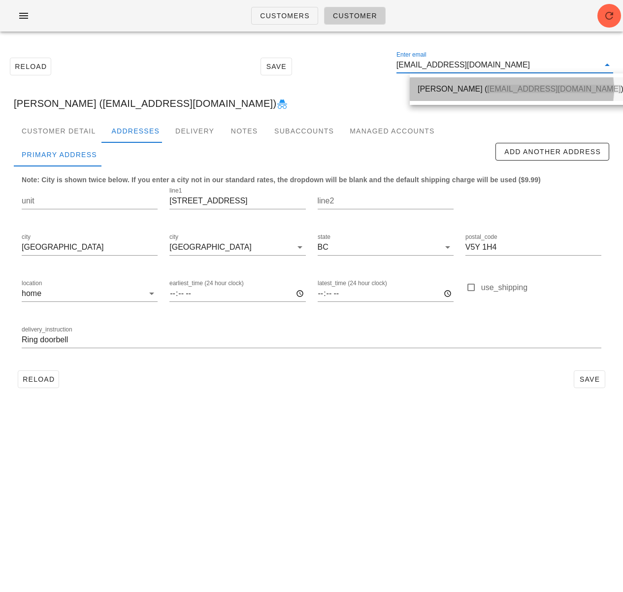
click at [437, 91] on div "Dena Kelly ( dena_kelly43@hotmail.com )" at bounding box center [521, 88] width 206 height 9
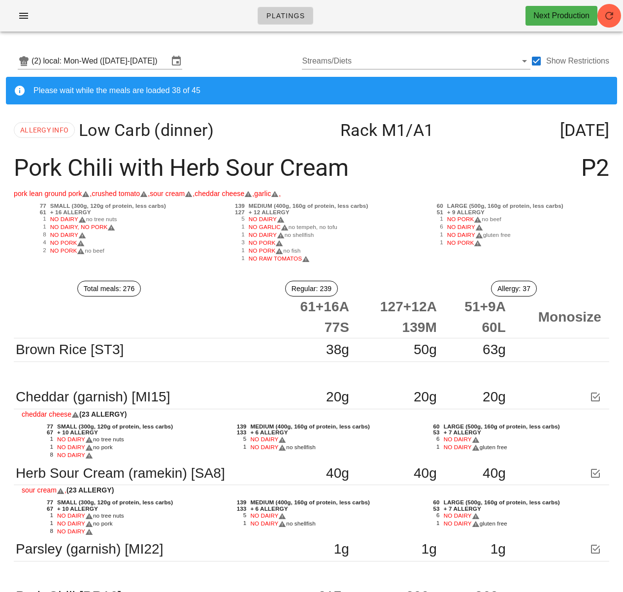
click at [236, 32] on div "Platings Next Production" at bounding box center [311, 19] width 623 height 39
click at [20, 20] on icon "button" at bounding box center [24, 16] width 12 height 12
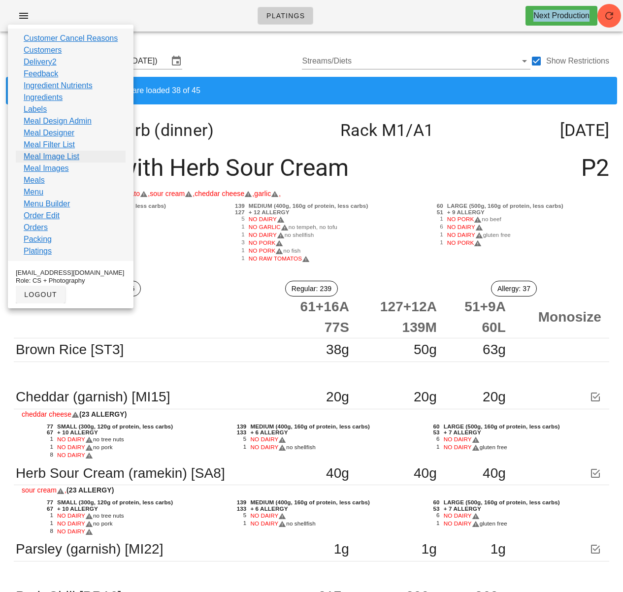
click at [58, 155] on link "Meal Image List" at bounding box center [52, 157] width 56 height 12
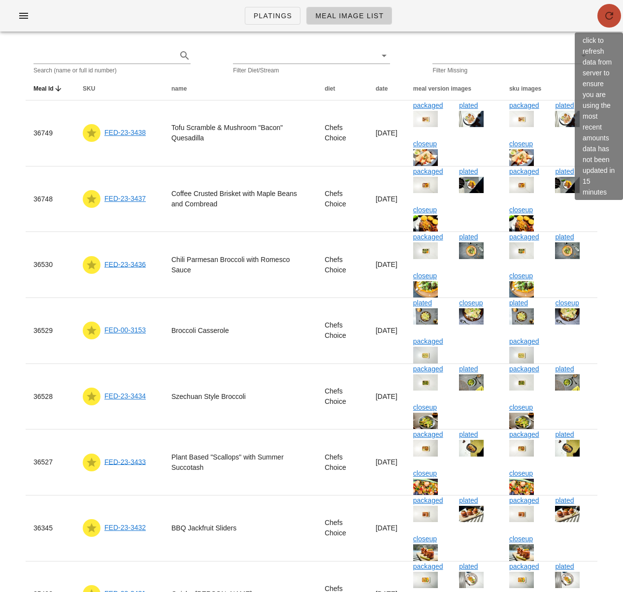
click at [613, 22] on button "button" at bounding box center [609, 16] width 24 height 24
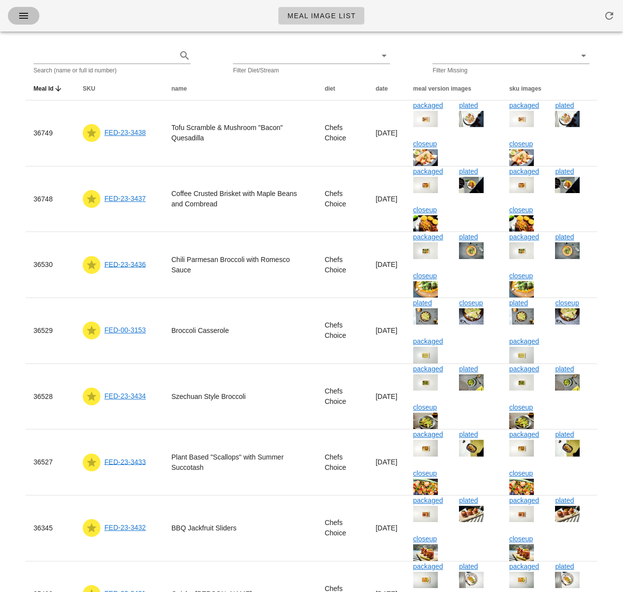
click at [25, 18] on icon "button" at bounding box center [24, 16] width 12 height 12
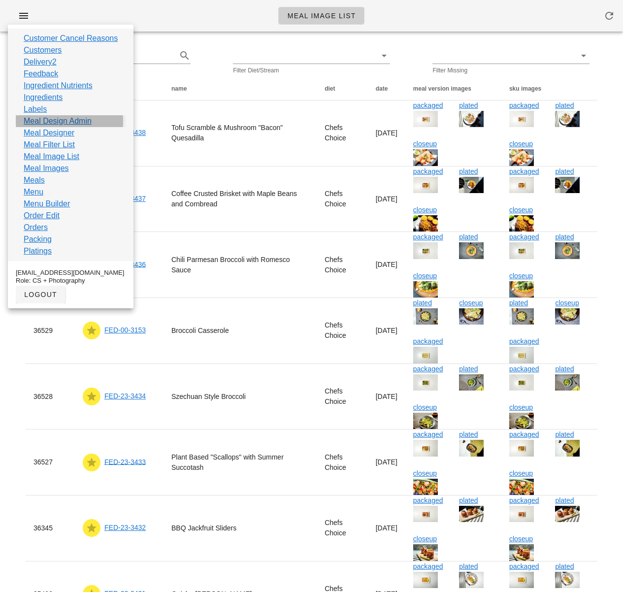
click at [55, 122] on link "Meal Design Admin" at bounding box center [58, 121] width 68 height 12
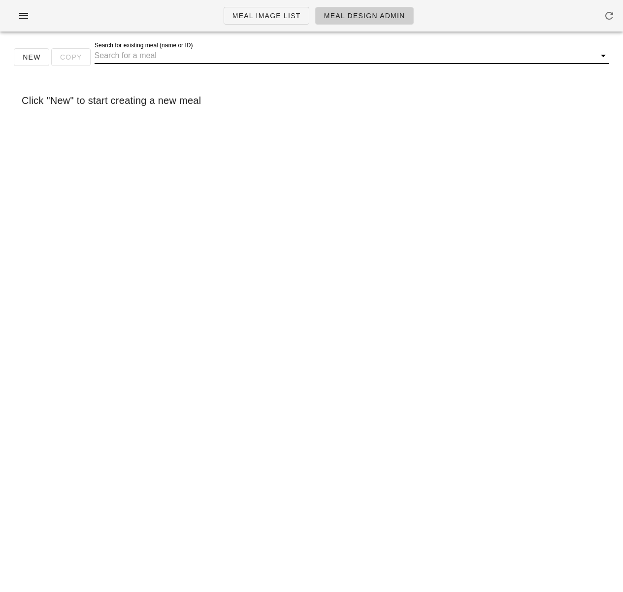
click at [149, 56] on input "Search for existing meal (name or ID)" at bounding box center [344, 56] width 499 height 16
click at [115, 56] on input "Search for existing meal (name or ID)" at bounding box center [344, 56] width 499 height 16
paste input ""scallops""
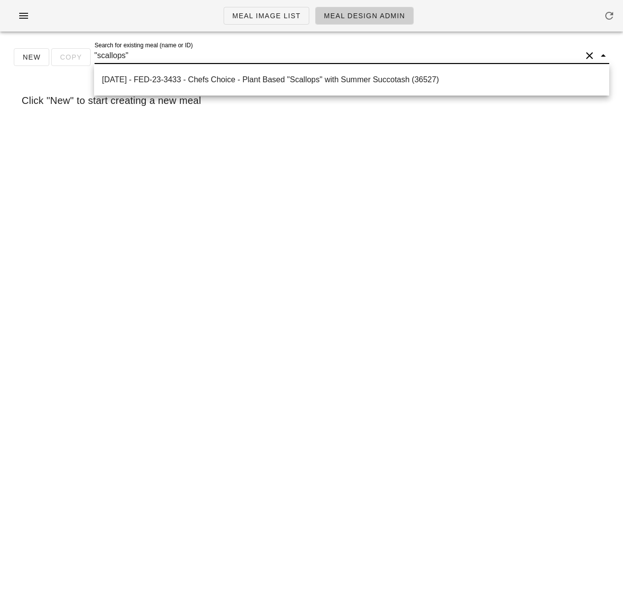
type input ""scallops""
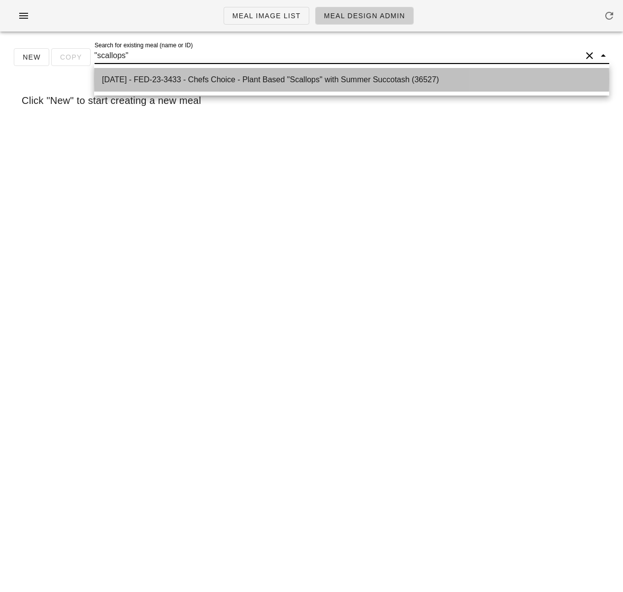
click at [265, 79] on div "[DATE] - FED-23-3433 - Chefs Choice - Plant Based "Scallops" with Summer Succot…" at bounding box center [351, 79] width 499 height 9
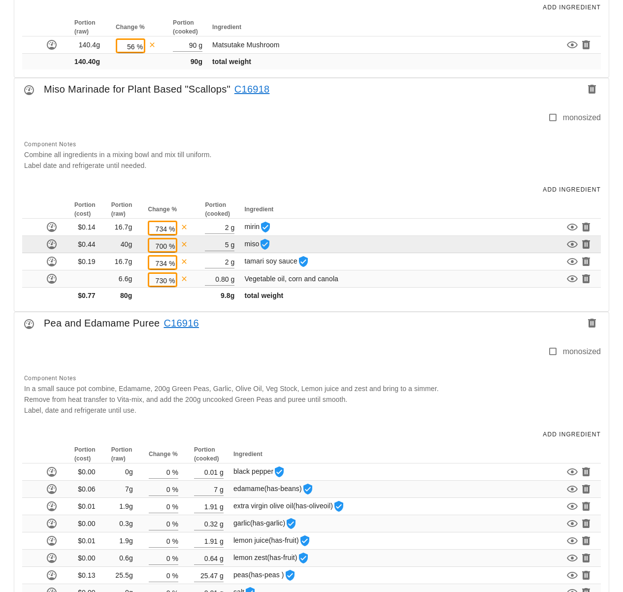
scroll to position [945, 0]
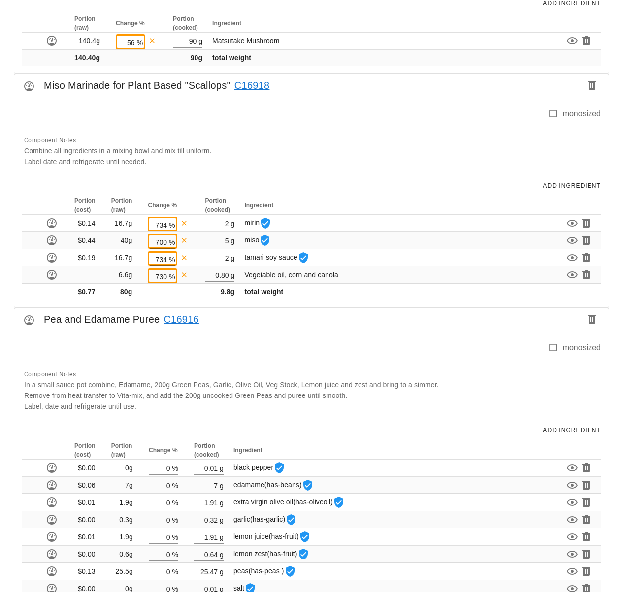
drag, startPoint x: 174, startPoint y: 124, endPoint x: 242, endPoint y: 107, distance: 69.6
click at [174, 124] on div at bounding box center [282, 118] width 529 height 21
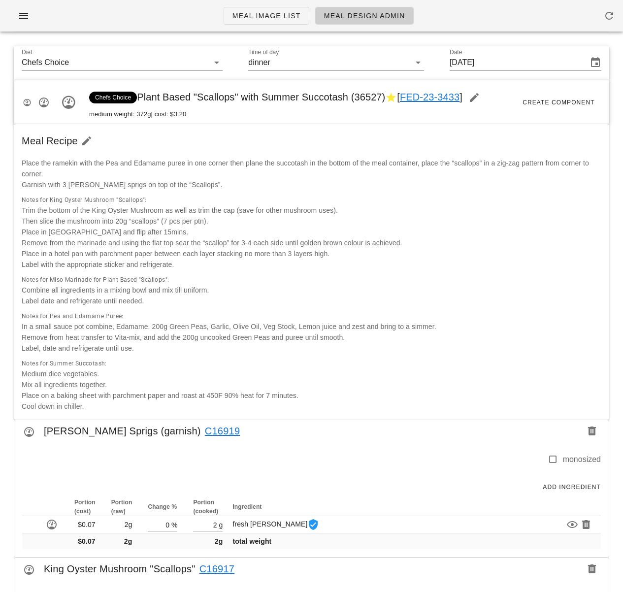
scroll to position [217, 0]
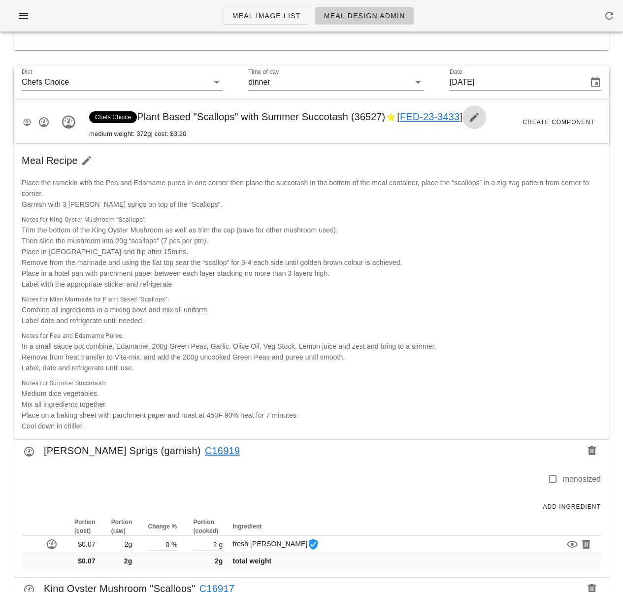
click at [480, 117] on icon "button" at bounding box center [474, 117] width 12 height 12
click at [250, 196] on div "Place the ramekin with the Pea and Edamame puree in one corner then plane the s…" at bounding box center [311, 193] width 591 height 44
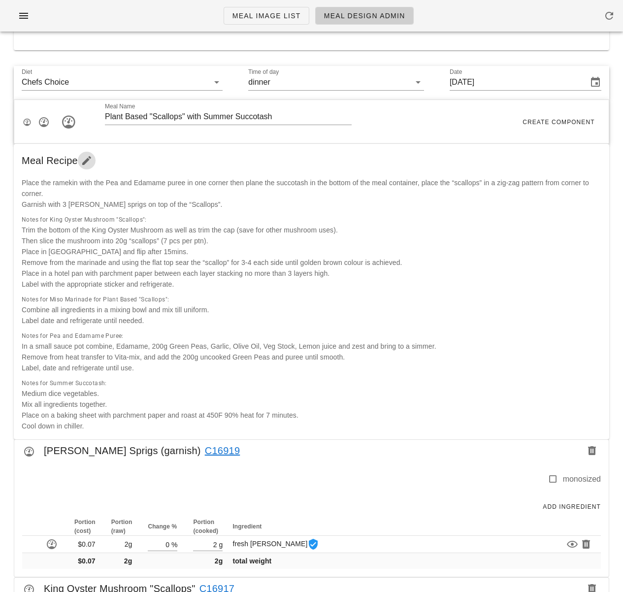
click at [91, 161] on icon "button" at bounding box center [87, 161] width 12 height 12
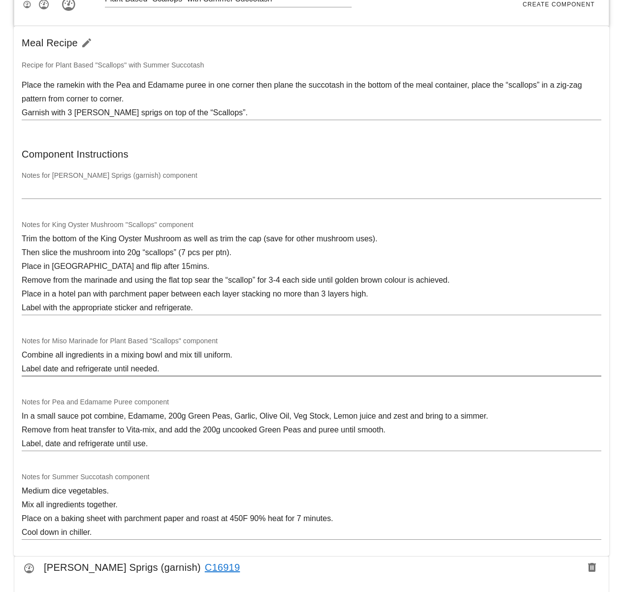
scroll to position [335, 0]
click at [234, 352] on textarea "Combine all ingredients in a mixing bowl and mix till uniform. Label date and r…" at bounding box center [312, 362] width 580 height 28
click at [108, 356] on textarea "Combine all ingredients in a mixing bowl and mix till uniform. Label date and r…" at bounding box center [312, 362] width 580 height 28
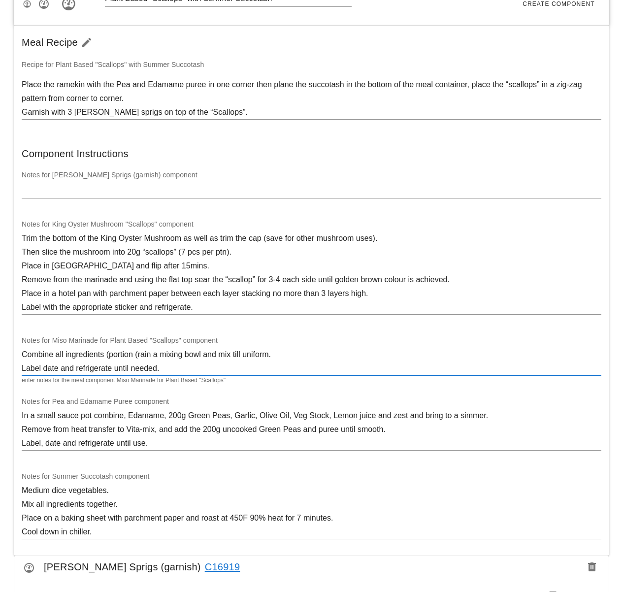
paste textarea "w"
click at [111, 356] on textarea "Combine all ingredients (portion (raw) amounts)in a mixing bowl and mix till un…" at bounding box center [312, 362] width 580 height 28
click at [158, 355] on textarea "Combine all ingredients ("portion (raw) amounts)in a mixing bowl and mix till u…" at bounding box center [312, 362] width 580 height 28
click at [196, 357] on textarea "Combine all ingredients ("portion (raw)" amounts)in a mixing bowl and mix till …" at bounding box center [312, 362] width 580 height 28
click at [212, 366] on textarea "Combine all ingredients ("portion (raw)" amounts) in a mixing bowl and mix till…" at bounding box center [312, 362] width 580 height 28
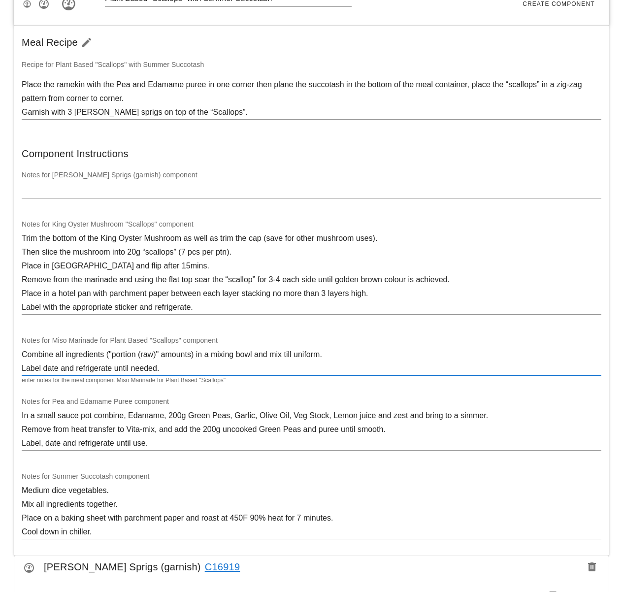
type textarea "Combine all ingredients ("portion (raw)" amounts) in a mixing bowl and mix till…"
click at [267, 397] on div "Notes for Pea and Edamame Puree component In a small sauce pot combine, Edamame…" at bounding box center [311, 427] width 591 height 75
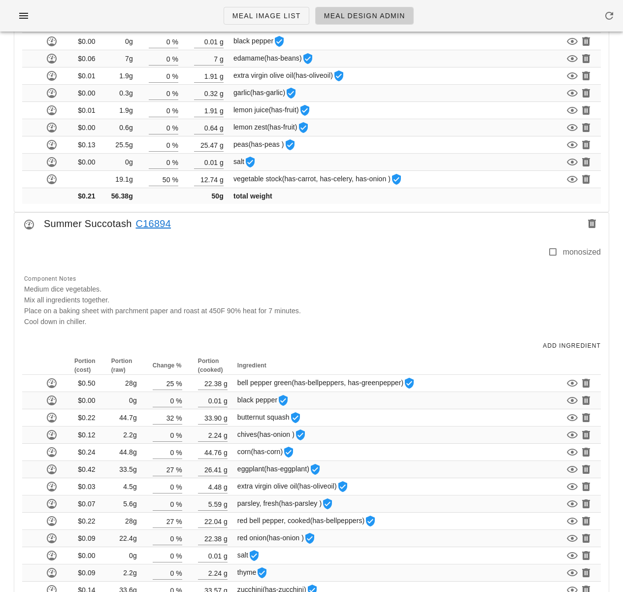
scroll to position [1592, 0]
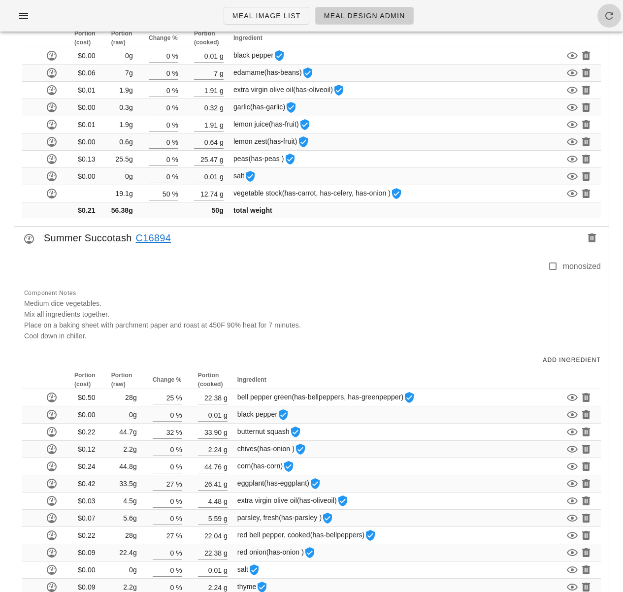
click at [606, 18] on icon "button" at bounding box center [609, 16] width 12 height 12
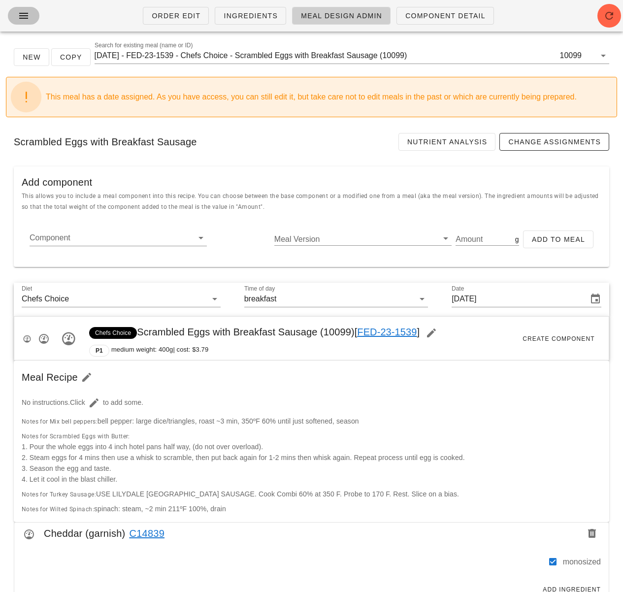
click at [27, 17] on icon "button" at bounding box center [24, 16] width 12 height 12
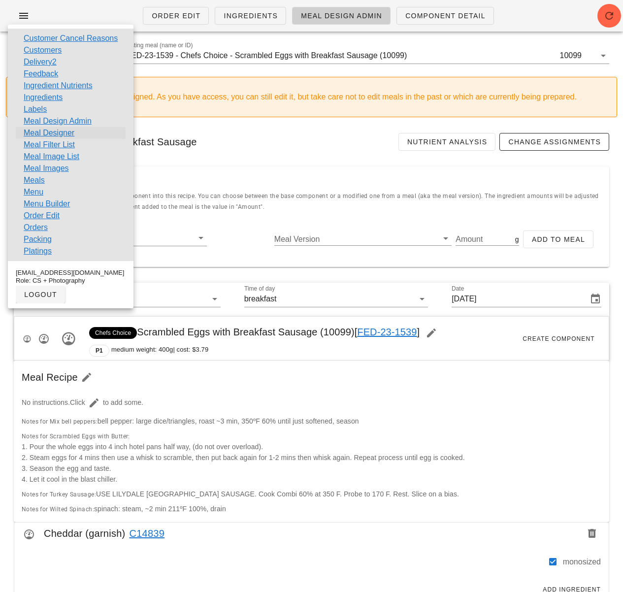
click at [58, 134] on link "Meal Designer" at bounding box center [49, 133] width 51 height 12
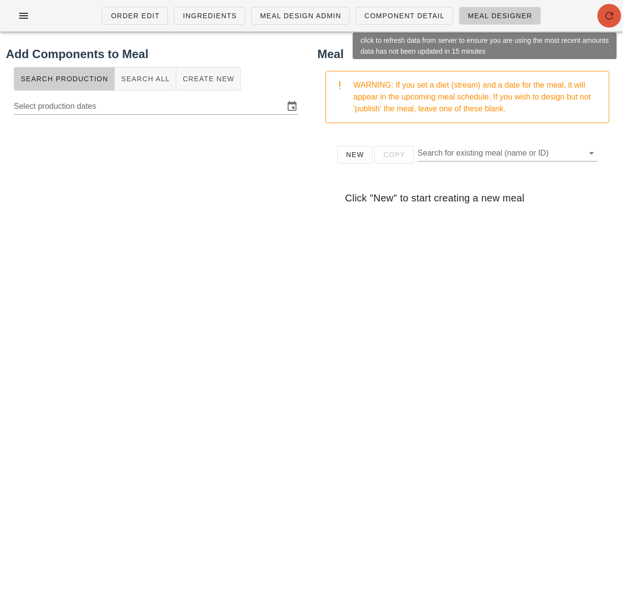
click at [612, 15] on icon "button" at bounding box center [609, 16] width 12 height 12
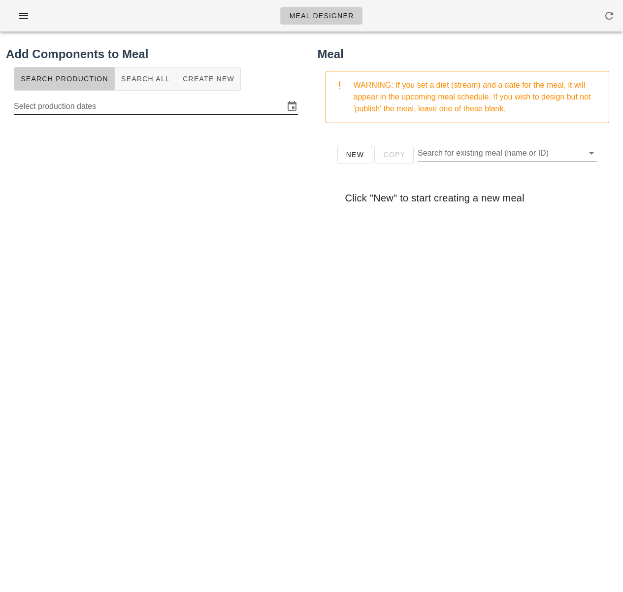
click at [225, 109] on input "Select production dates" at bounding box center [149, 106] width 270 height 16
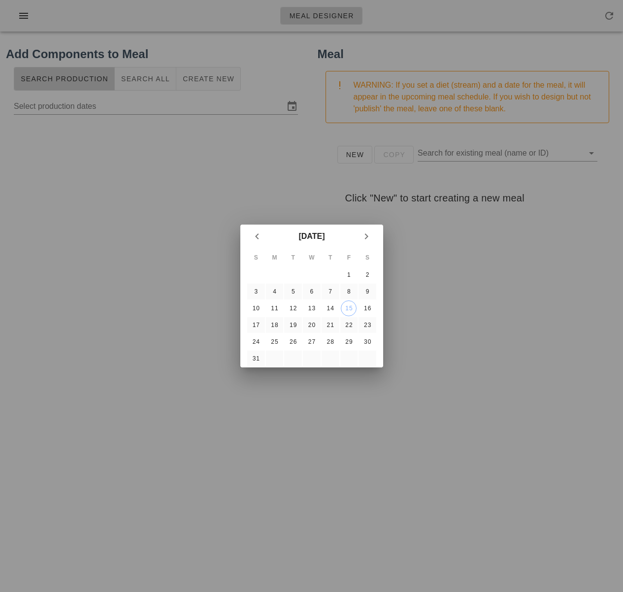
click at [192, 198] on div at bounding box center [311, 296] width 623 height 592
type input "[DATE] - [DATE]"
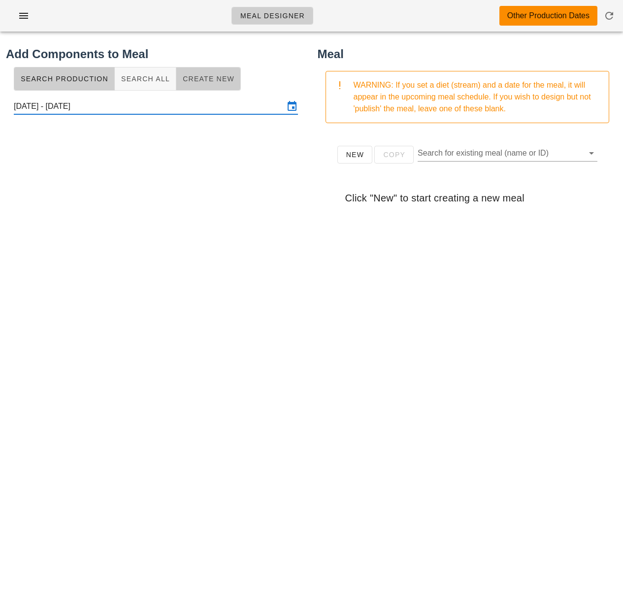
click at [213, 81] on span "Create New" at bounding box center [208, 79] width 52 height 8
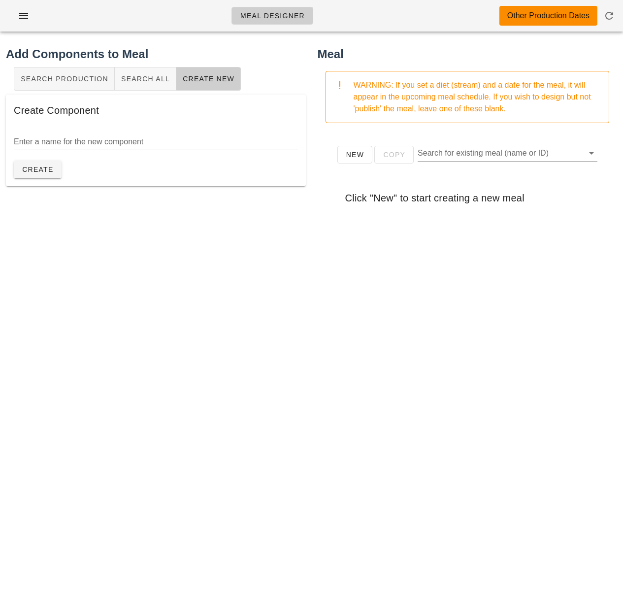
click at [151, 231] on div "Add Components to Meal Search Production Search All Create New Create Component…" at bounding box center [156, 284] width 312 height 491
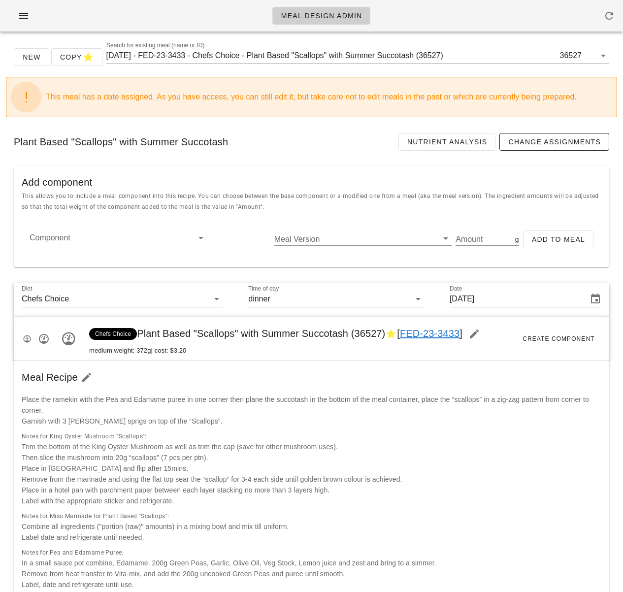
click at [258, 436] on div "Notes for King Oyster Mushroom "Scallops": Trim the bottom of the King Oyster M…" at bounding box center [312, 468] width 584 height 80
click at [259, 60] on input "2025-08-31 - FED-23-3433 - Chefs Choice - Plant Based "Scallops" with Summer Su…" at bounding box center [332, 56] width 452 height 16
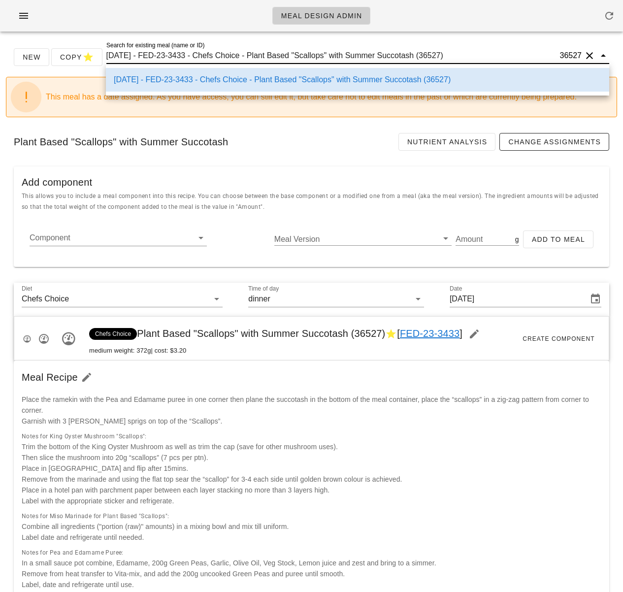
click at [259, 60] on input "2025-08-31 - FED-23-3433 - Chefs Choice - Plant Based "Scallops" with Summer Su…" at bounding box center [332, 56] width 452 height 16
paste input "Coffee Crusted Brisket w/ Cornbread, Maple Beans and Peach Mustard"
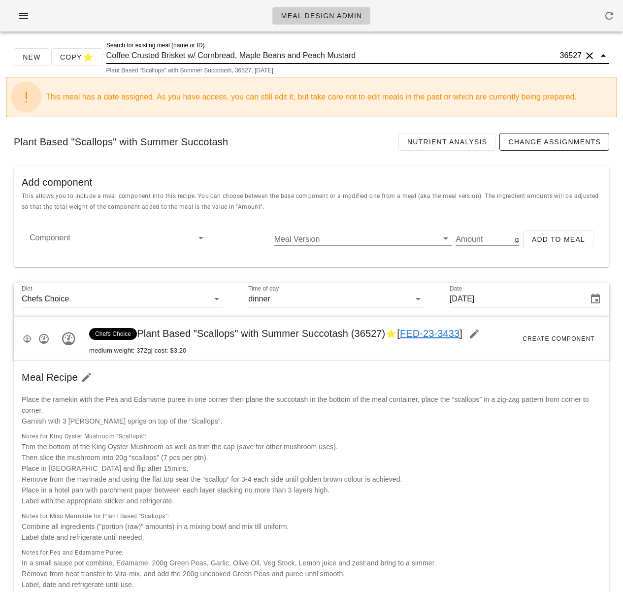
drag, startPoint x: 372, startPoint y: 58, endPoint x: 235, endPoint y: 53, distance: 136.5
click at [235, 53] on input "Coffee Crusted Brisket w/ Cornbread, Maple Beans and Peach Mustard" at bounding box center [332, 56] width 452 height 16
type input "Coffee Crusted Brisket w/ Cornbread]"
click at [590, 55] on button "Clear Search for existing meal (name or ID)" at bounding box center [590, 56] width 12 height 12
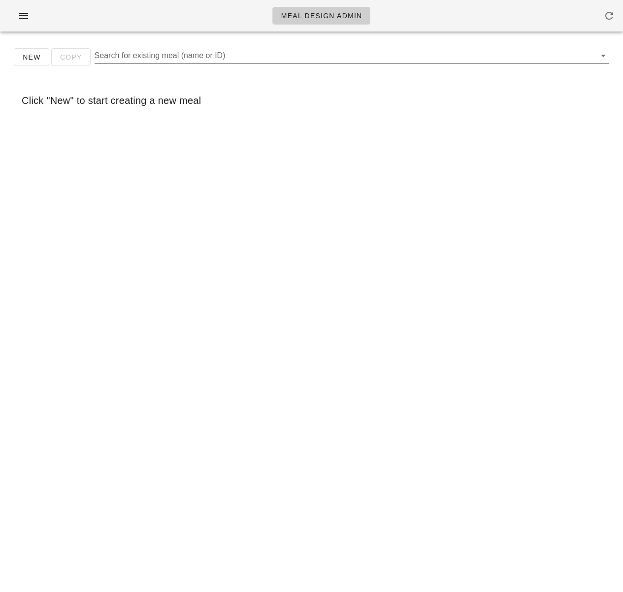
click at [315, 55] on input "Search for existing meal (name or ID)" at bounding box center [344, 56] width 499 height 16
paste input "Coffee Crusted Brisket w/ Cornbread, Maple Beans and Peach Mustard"
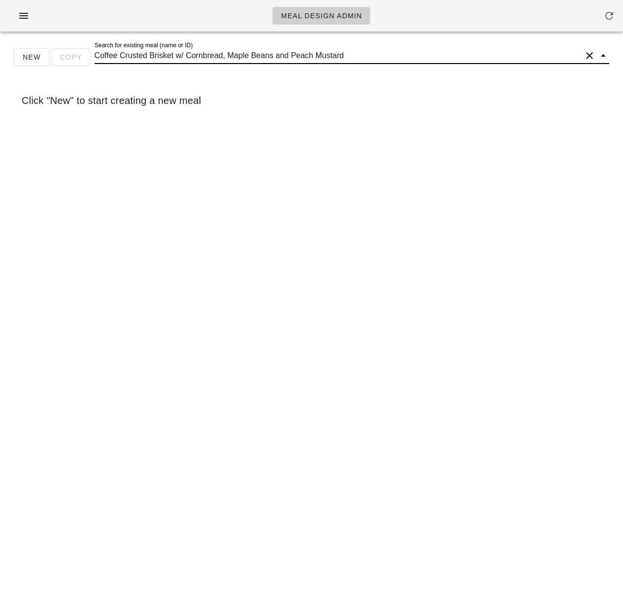
drag, startPoint x: 173, startPoint y: 55, endPoint x: 322, endPoint y: 51, distance: 149.2
click at [320, 51] on input "Coffee Crusted Brisket w/ Cornbread, Maple Beans and Peach Mustard" at bounding box center [338, 56] width 487 height 16
drag, startPoint x: 234, startPoint y: 53, endPoint x: 181, endPoint y: 55, distance: 53.2
click at [181, 55] on input "Coffee Crusted Brisket]ustard" at bounding box center [338, 56] width 487 height 16
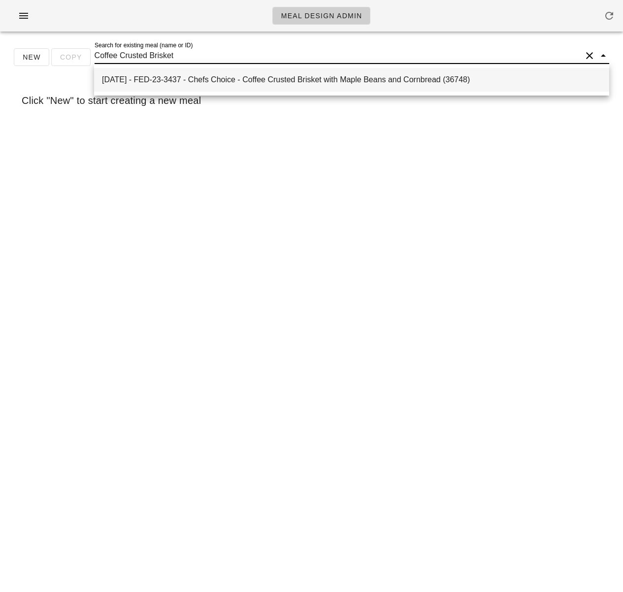
type input "Coffee Crusted Brisket"
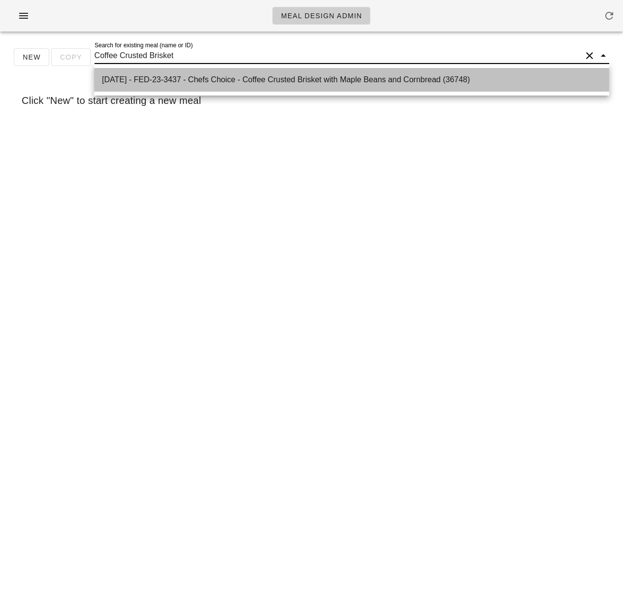
click at [282, 77] on div "2025-08-31 - FED-23-3437 - Chefs Choice - Coffee Crusted Brisket with Maple Bea…" at bounding box center [351, 79] width 499 height 9
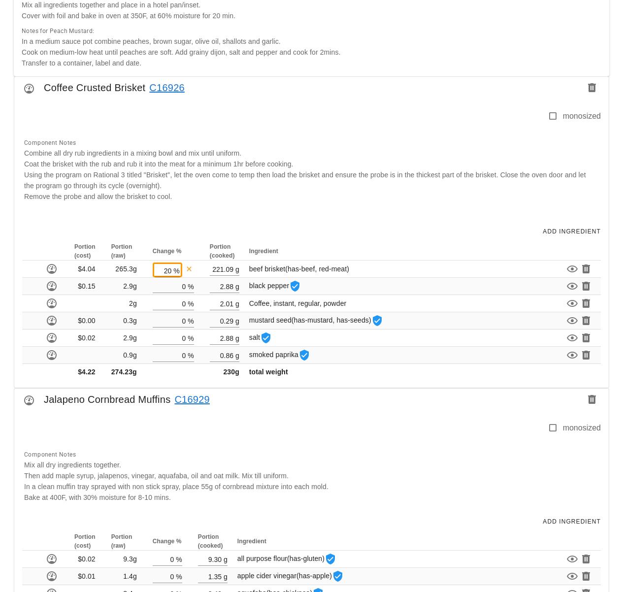
scroll to position [591, 0]
click at [363, 428] on div at bounding box center [282, 432] width 529 height 21
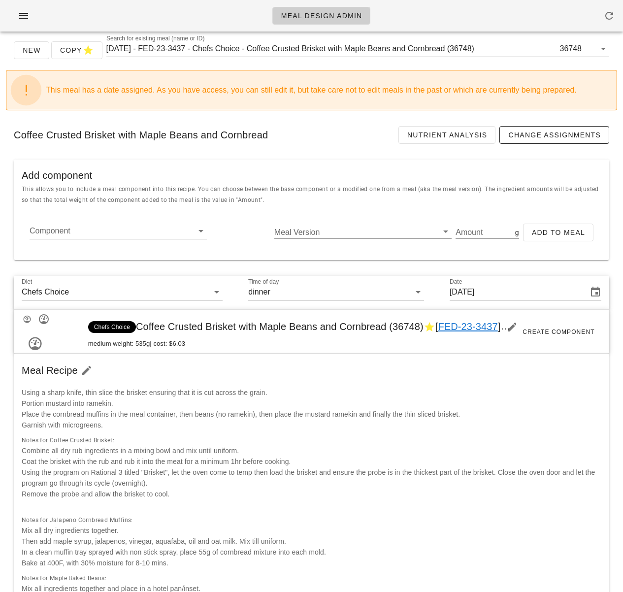
scroll to position [0, 0]
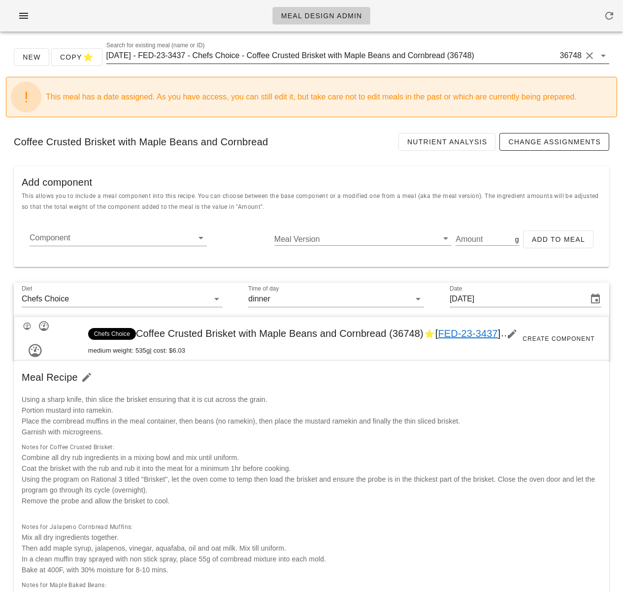
click at [321, 53] on input "2025-08-31 - FED-23-3437 - Chefs Choice - Coffee Crusted Brisket with Maple Bea…" at bounding box center [332, 56] width 452 height 16
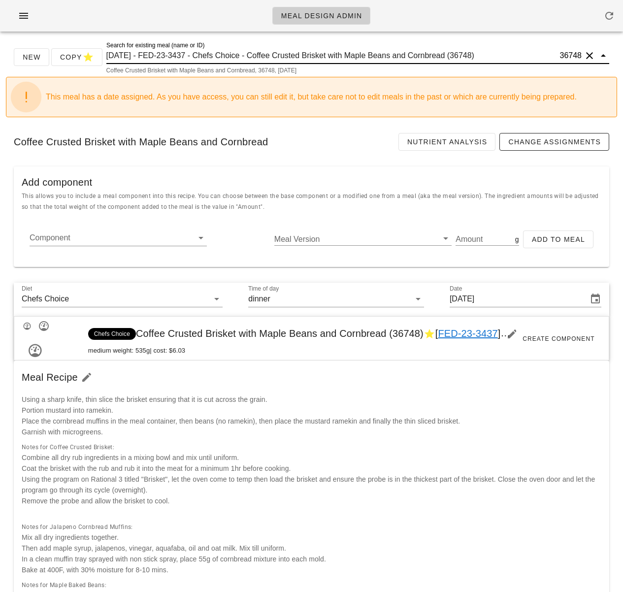
click at [321, 53] on input "2025-08-31 - FED-23-3437 - Chefs Choice - Coffee Crusted Brisket with Maple Bea…" at bounding box center [332, 56] width 452 height 16
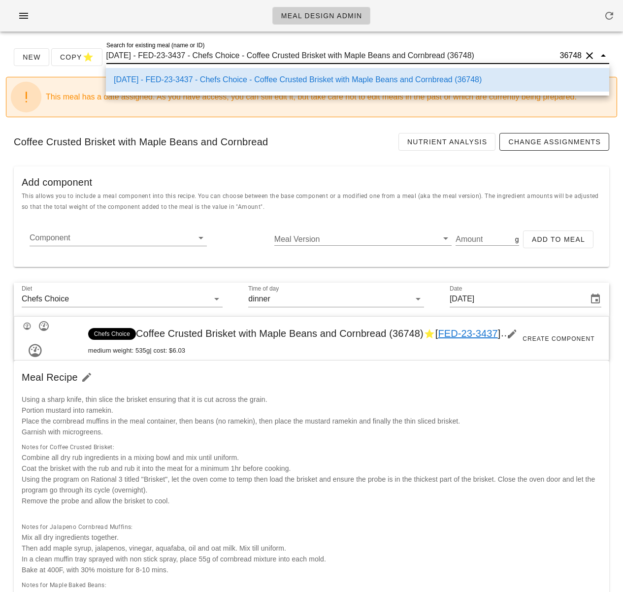
paste input "Tofu Scramble & Mushroom Bacon Quesadilla"
type input "Tofu Scramble & Mushroom Bacon Quesadilla"
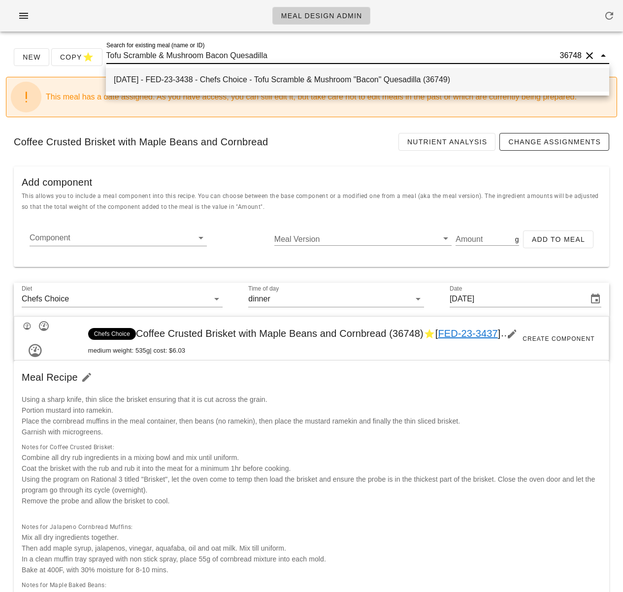
click at [314, 82] on div "[DATE] - FED-23-3438 - Chefs Choice - Tofu Scramble & Mushroom "Bacon" Quesadil…" at bounding box center [357, 79] width 487 height 9
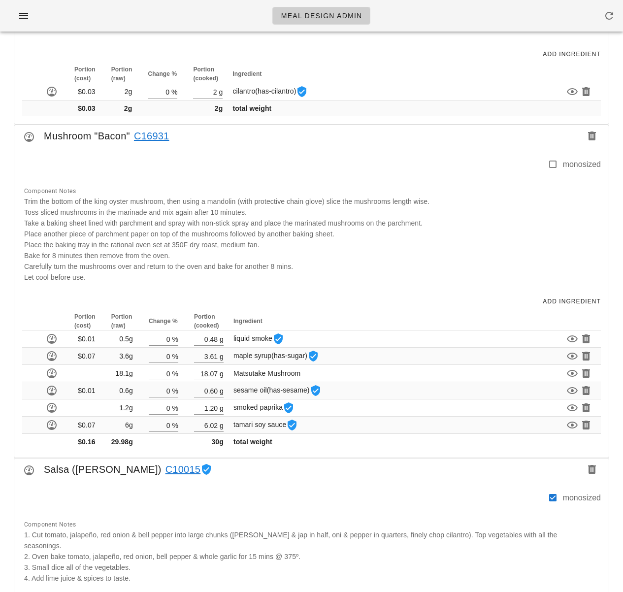
scroll to position [811, 0]
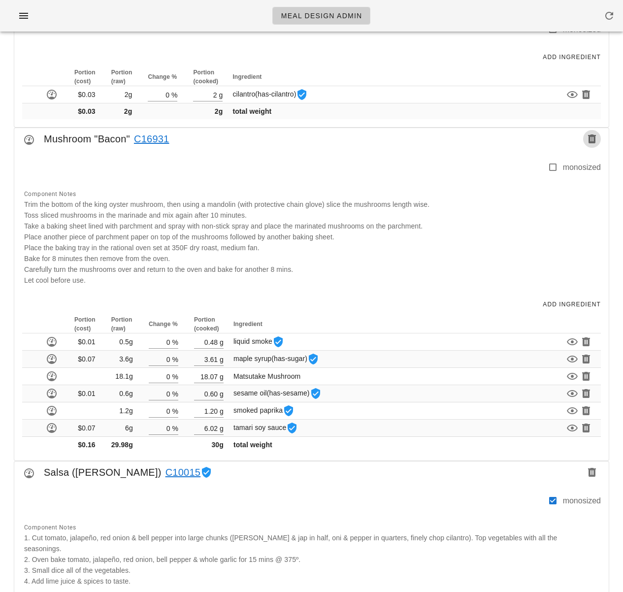
click at [592, 141] on icon "button" at bounding box center [592, 139] width 12 height 12
click at [384, 495] on div at bounding box center [282, 505] width 529 height 21
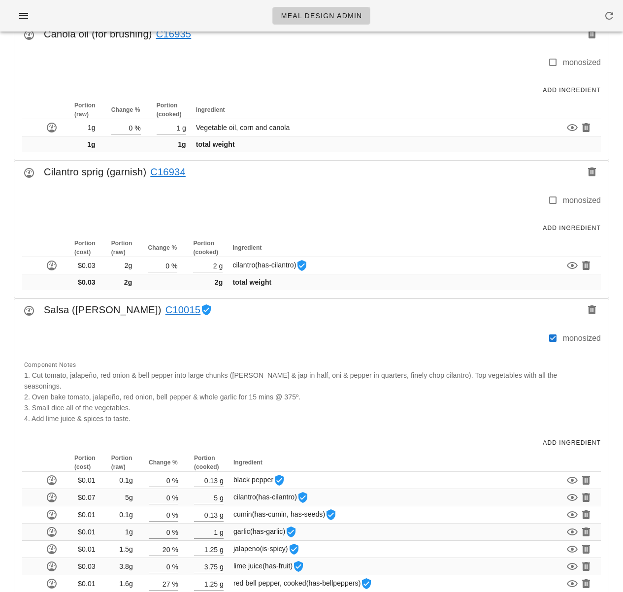
scroll to position [0, 0]
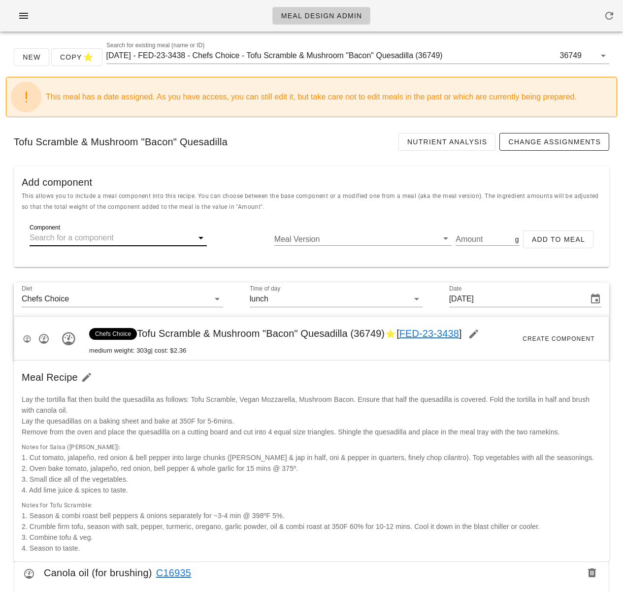
click at [114, 242] on input "Component" at bounding box center [111, 238] width 162 height 16
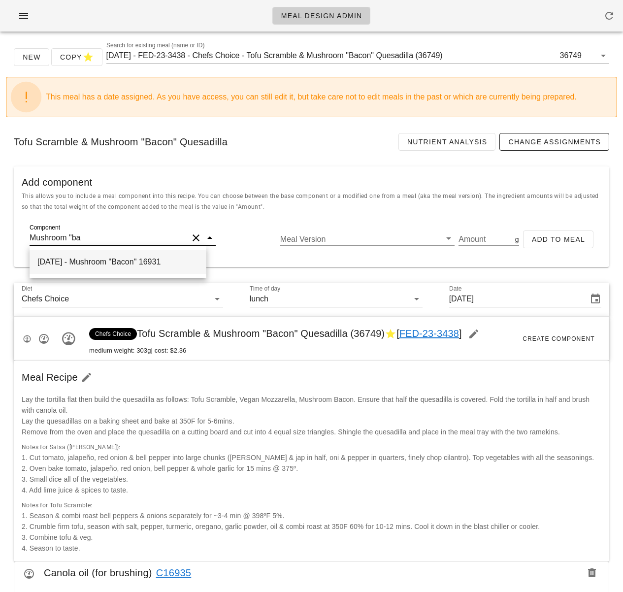
click at [130, 257] on div "2025-08-14 - Mushroom "Bacon" 16931" at bounding box center [118, 262] width 177 height 24
type input "Mushroom "Bacon""
type input "249"
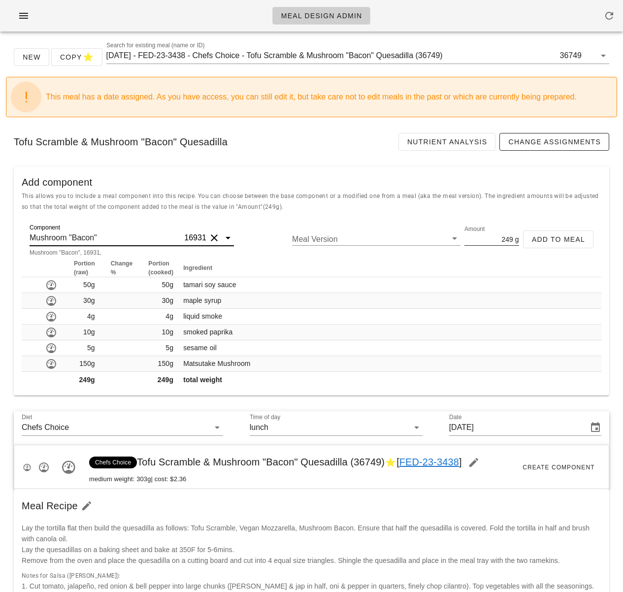
type input "Mushroom "Bacon""
drag, startPoint x: 510, startPoint y: 238, endPoint x: 495, endPoint y: 238, distance: 15.3
click at [495, 238] on input "249" at bounding box center [488, 238] width 48 height 13
click at [401, 220] on div "Component Mushroom "Bacon" 16931 Meal Version Amount 50 g Add to Meal Portion (…" at bounding box center [311, 308] width 595 height 176
click at [508, 240] on input "50" at bounding box center [488, 238] width 48 height 13
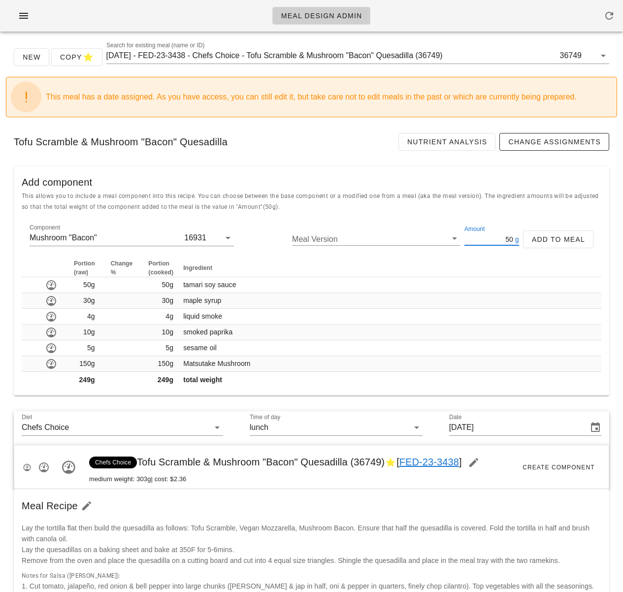
click at [510, 241] on input "50" at bounding box center [488, 238] width 48 height 13
type input "5"
click at [518, 212] on div "This allows you to include a meal component into this recipe. You can choose be…" at bounding box center [311, 205] width 595 height 30
click at [535, 246] on button "Add to Meal" at bounding box center [558, 239] width 70 height 18
click at [578, 209] on div "This allows you to include a meal component into this recipe. You can choose be…" at bounding box center [311, 205] width 595 height 30
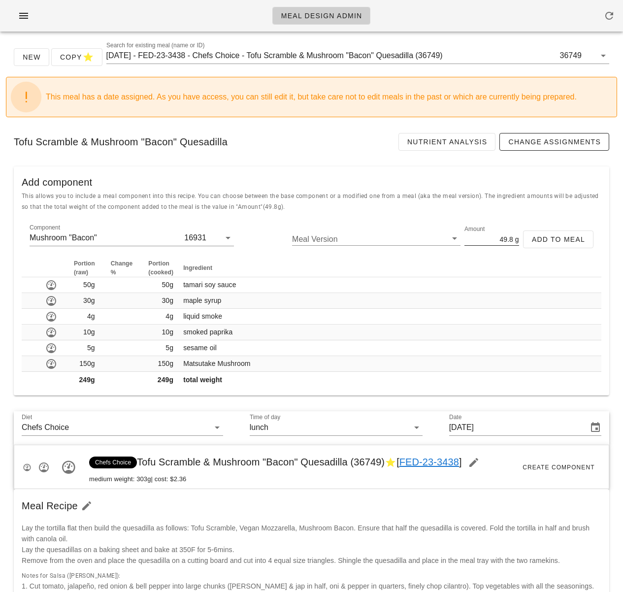
click at [614, 134] on div "Tofu Scramble & Mushroom "Bacon" Quesadilla Nutrient Analysis Change Assignments" at bounding box center [311, 141] width 611 height 33
click at [519, 212] on div "This allows you to include a meal component into this recipe. You can choose be…" at bounding box center [311, 205] width 595 height 30
click at [500, 239] on input "49.8" at bounding box center [488, 238] width 48 height 13
type input "46"
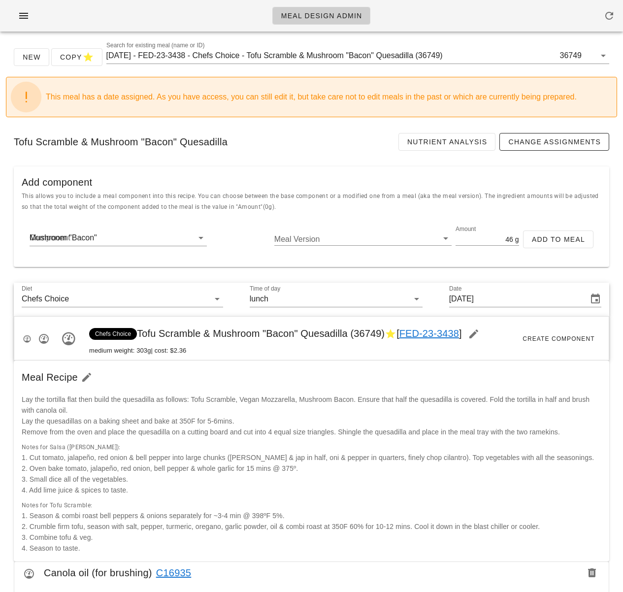
scroll to position [406, 0]
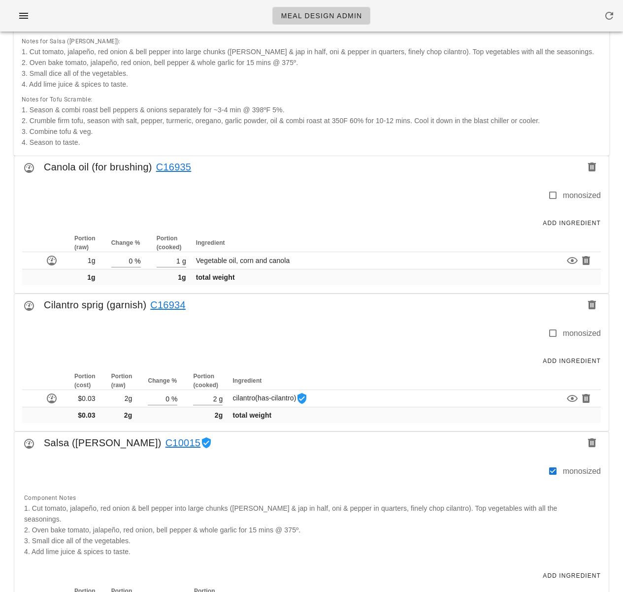
type input "0"
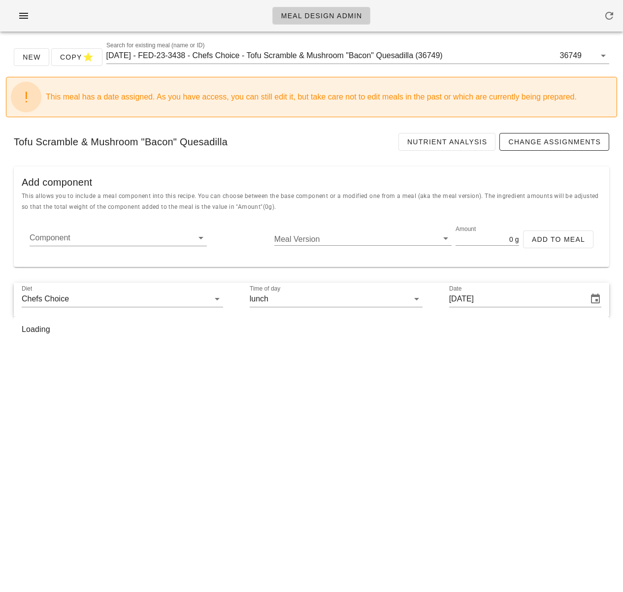
drag, startPoint x: 620, startPoint y: 173, endPoint x: 610, endPoint y: 427, distance: 254.3
click at [600, 470] on html "Meal Design Admin New Copy Search for existing meal (name or ID) 2025-08-31 - F…" at bounding box center [311, 296] width 623 height 592
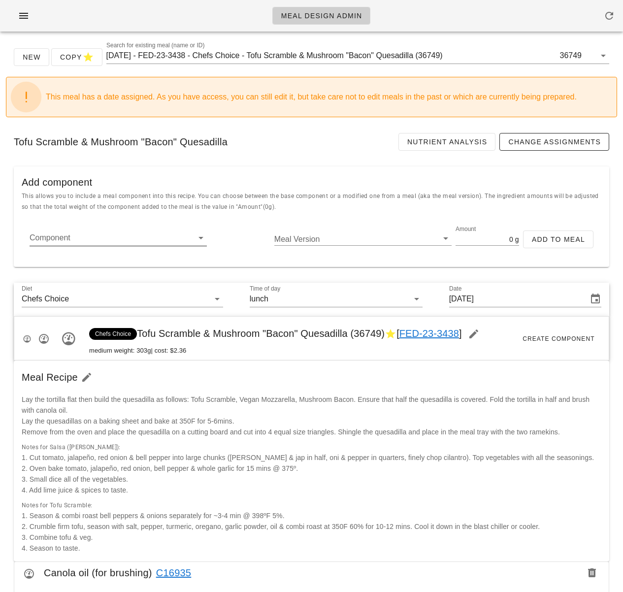
click at [144, 239] on input "Component" at bounding box center [111, 238] width 162 height 16
type input ""mushroom"
drag, startPoint x: 85, startPoint y: 239, endPoint x: 12, endPoint y: 234, distance: 73.5
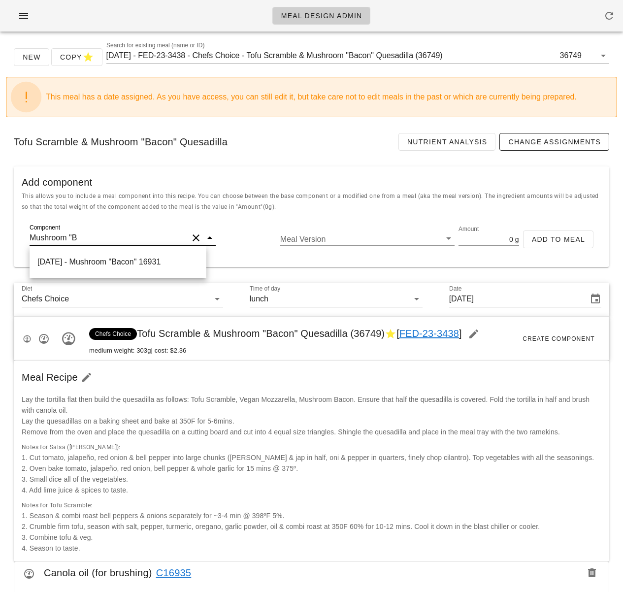
click at [83, 254] on div "2025-08-14 - Mushroom "Bacon" 16931" at bounding box center [118, 262] width 177 height 24
type input "Mushroom "Bacon""
type input "249"
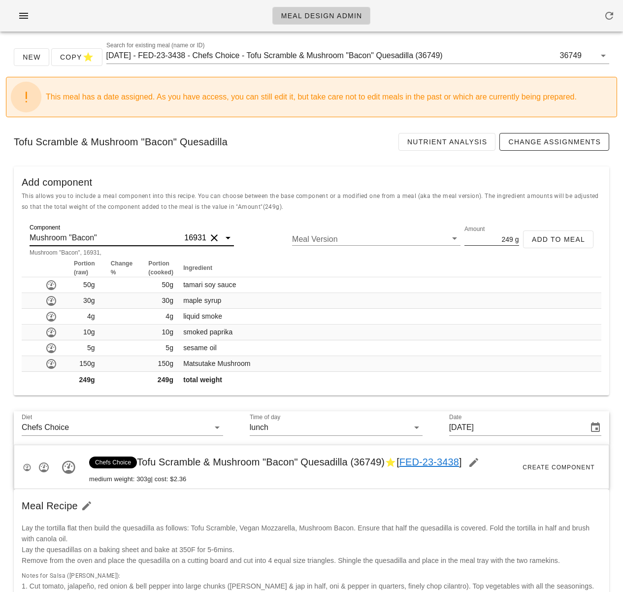
type input "Mushroom "Bacon""
click at [507, 241] on input "249" at bounding box center [488, 238] width 48 height 13
click at [508, 240] on input "249" at bounding box center [488, 238] width 48 height 13
type input "9"
type input "49.8"
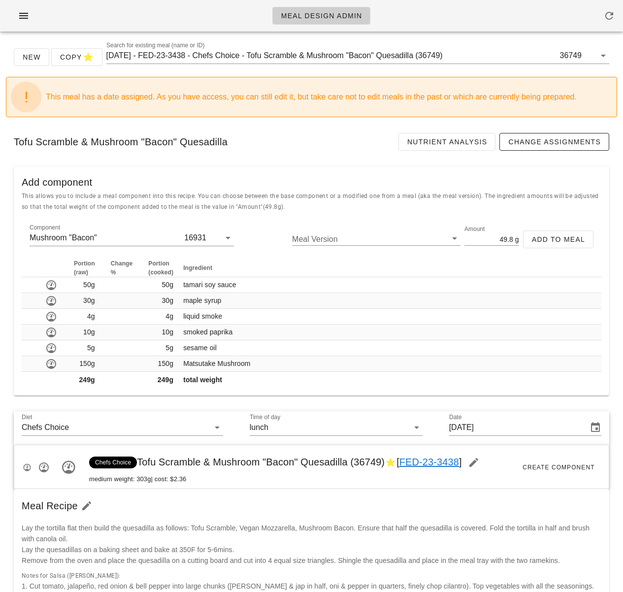
click at [403, 210] on div "This allows you to include a meal component into this recipe. You can choose be…" at bounding box center [311, 205] width 595 height 30
click at [545, 236] on span "Add to Meal" at bounding box center [558, 239] width 54 height 8
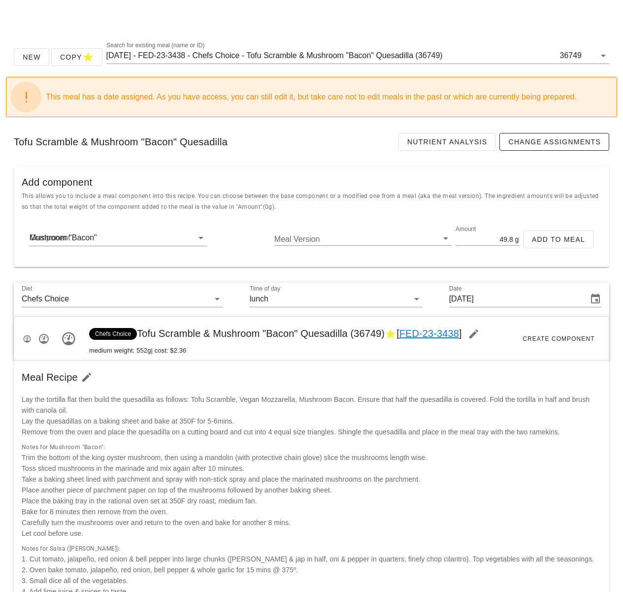
type input "0"
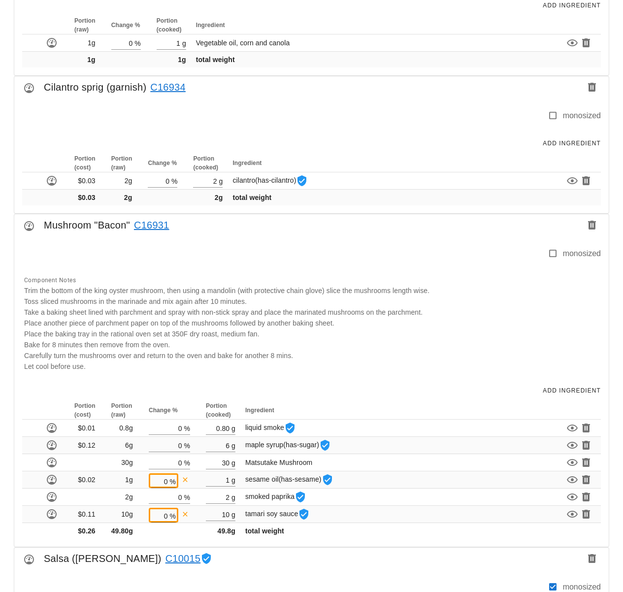
scroll to position [728, 0]
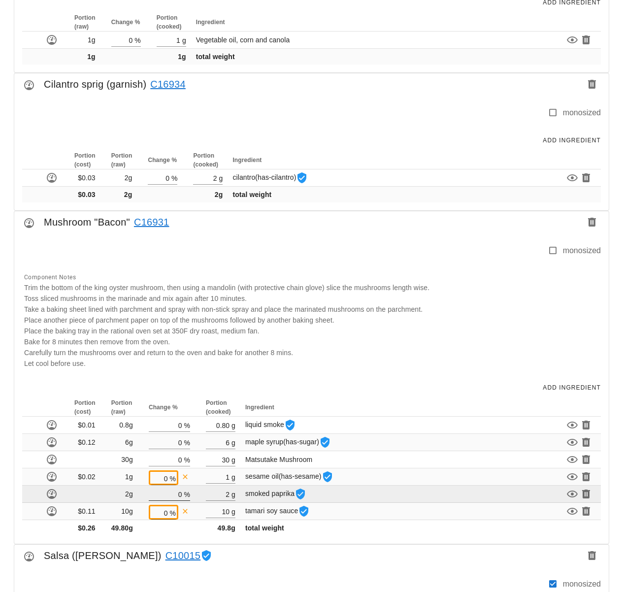
click at [182, 495] on input "0" at bounding box center [165, 493] width 33 height 13
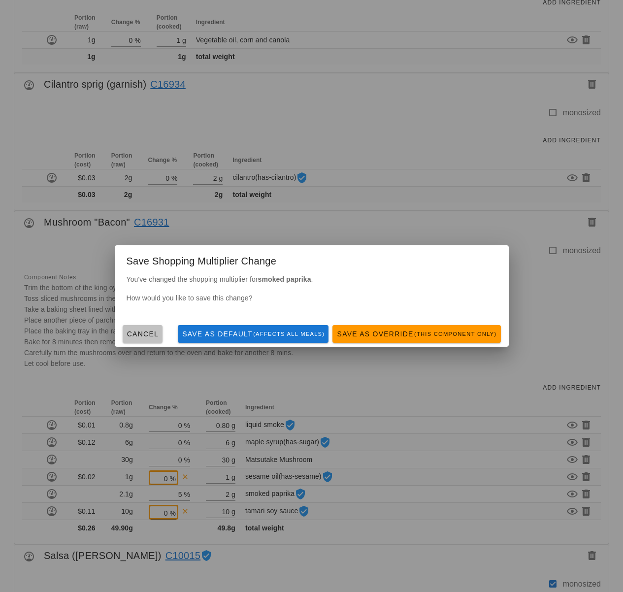
click at [144, 336] on span "Cancel" at bounding box center [143, 334] width 32 height 8
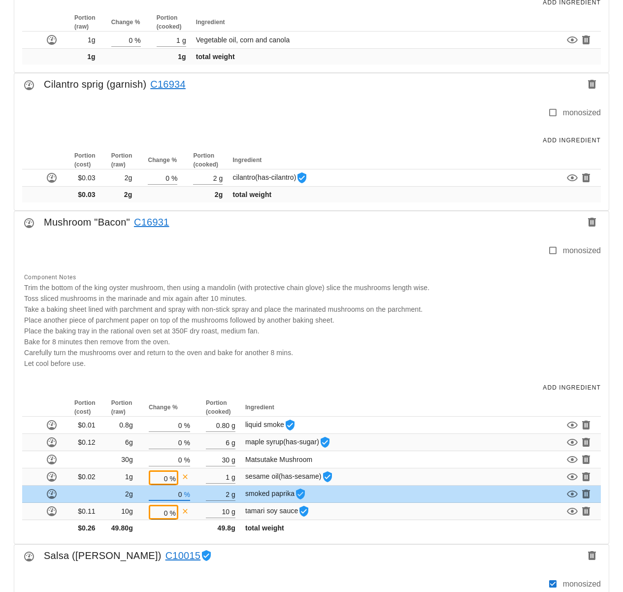
click at [182, 493] on input "0" at bounding box center [165, 493] width 33 height 13
type input "0"
type input "5"
type input "50"
click at [230, 495] on div "g" at bounding box center [232, 493] width 6 height 13
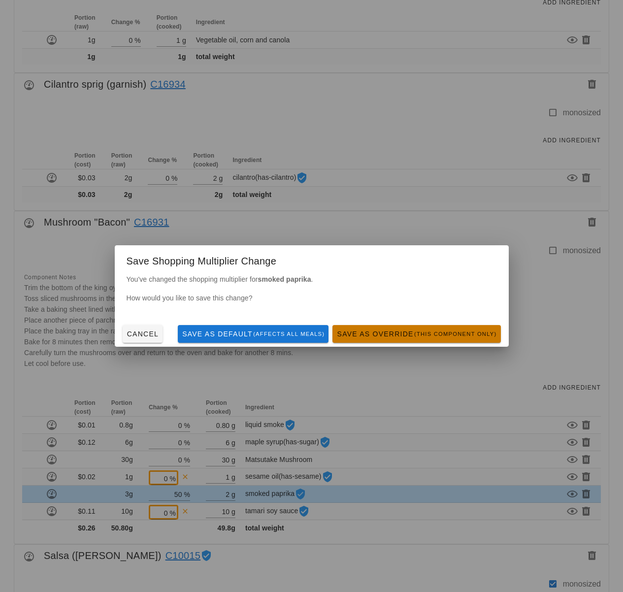
click at [378, 338] on button "Save as Override (this component only)" at bounding box center [416, 334] width 168 height 18
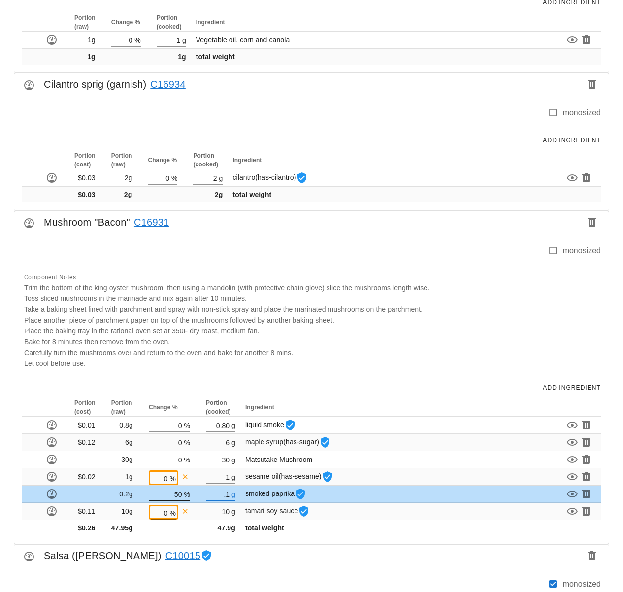
type input "0.10"
click at [180, 494] on input "50" at bounding box center [165, 493] width 33 height 13
type input "4"
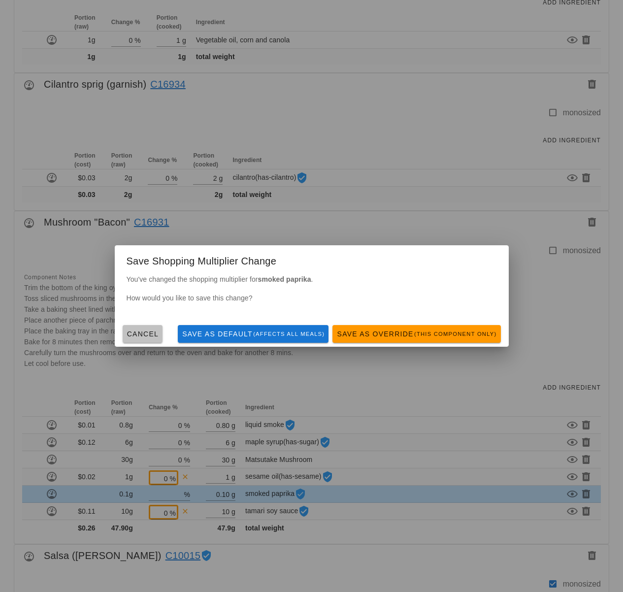
click at [132, 332] on span "Cancel" at bounding box center [143, 334] width 32 height 8
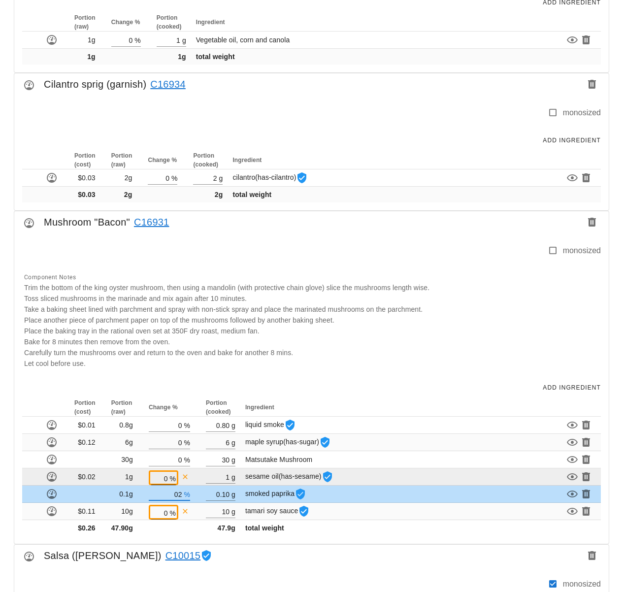
type input "0"
type input "2"
type input "1"
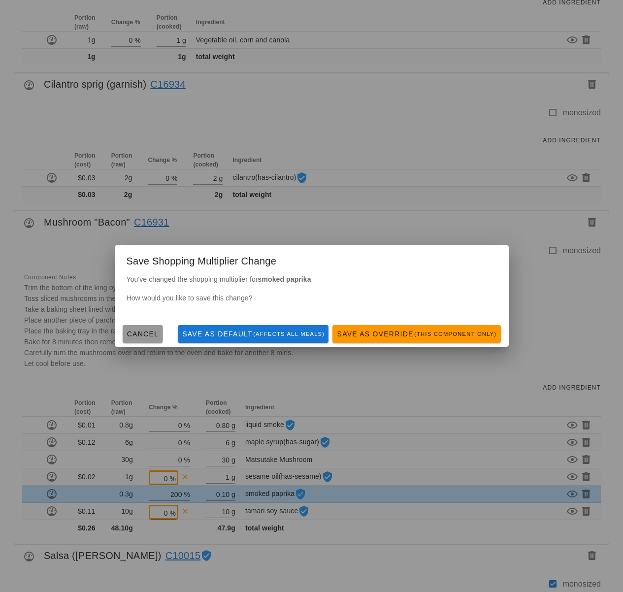
click at [129, 333] on span "Cancel" at bounding box center [143, 334] width 32 height 8
type input "0"
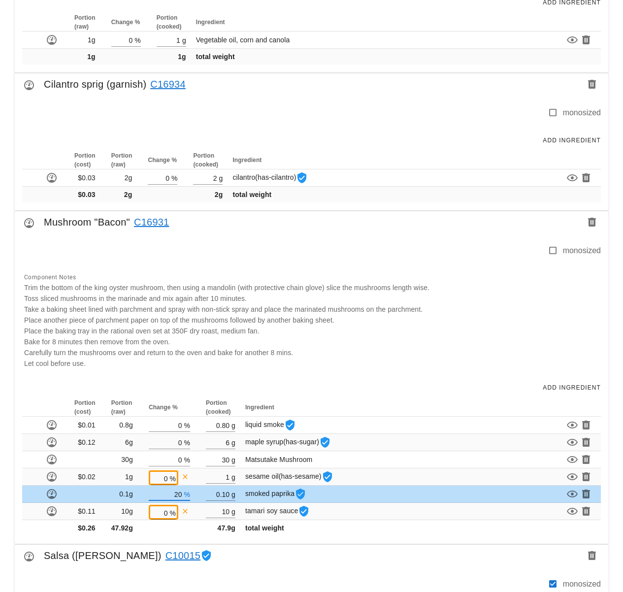
type input "2"
type input "1900"
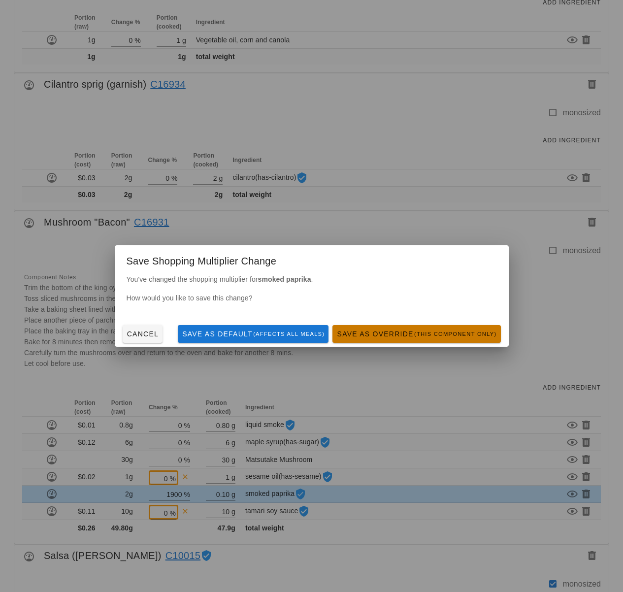
click at [421, 336] on small "(this component only)" at bounding box center [455, 334] width 83 height 6
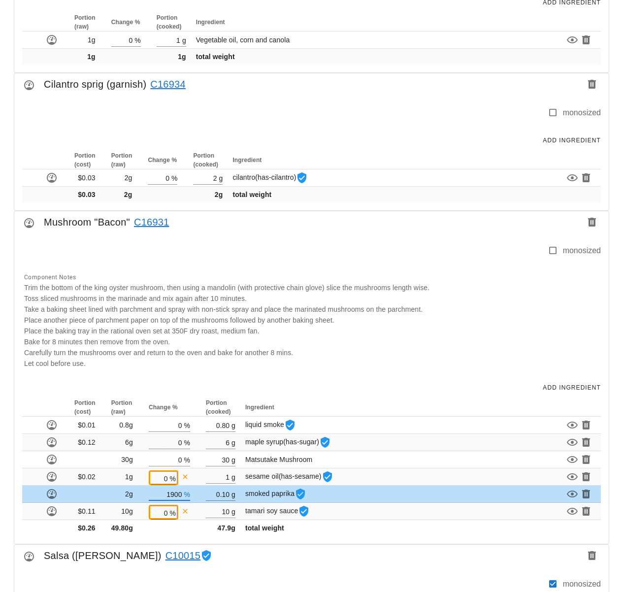
click at [358, 542] on div "Portion (cost) Portion (raw) Change % Portion (cooked) Ingredient $0.01 0.8g 0 …" at bounding box center [311, 470] width 594 height 145
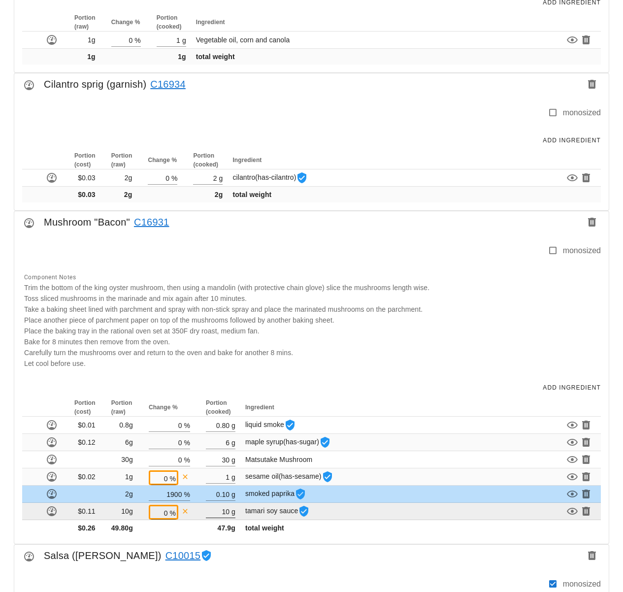
click at [230, 513] on div "g" at bounding box center [232, 511] width 6 height 13
click at [168, 512] on input "0" at bounding box center [159, 512] width 17 height 13
type input "500"
click at [219, 513] on div "Meal Design Admin New Copy Search for existing meal (name or ID) 2025-08-31 - F…" at bounding box center [311, 477] width 623 height 2411
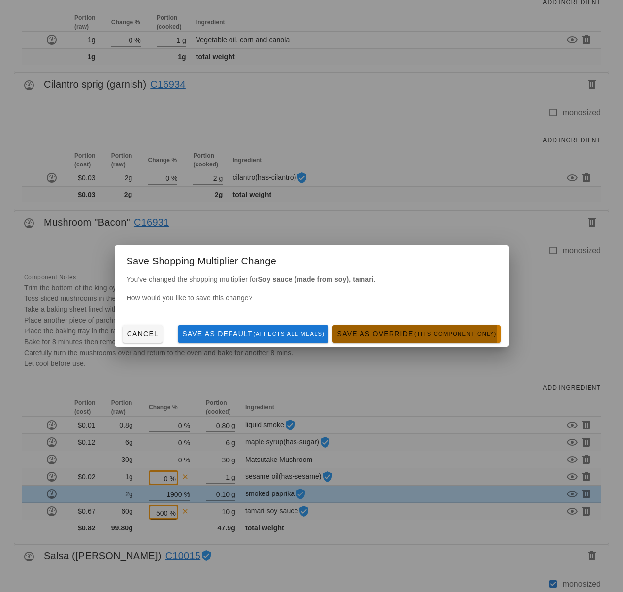
click at [397, 338] on span "Save as Override (this component only)" at bounding box center [416, 334] width 160 height 8
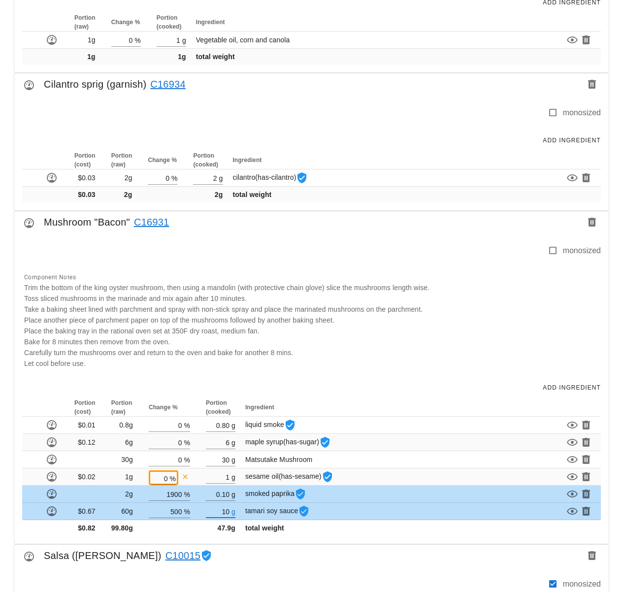
click at [227, 510] on input "10" at bounding box center [218, 511] width 24 height 13
type input "1"
type input "2"
click at [179, 511] on input "500" at bounding box center [165, 511] width 33 height 13
type input "400"
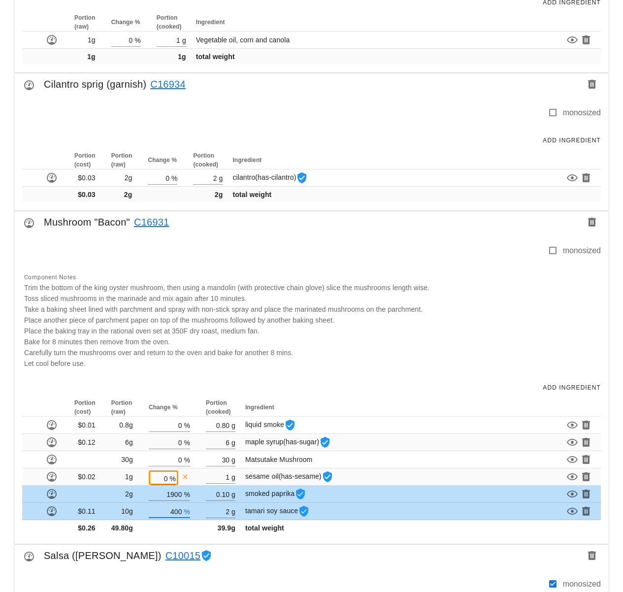
click at [184, 536] on div "Meal Design Admin New Copy Search for existing meal (name or ID) 2025-08-31 - F…" at bounding box center [311, 477] width 623 height 2411
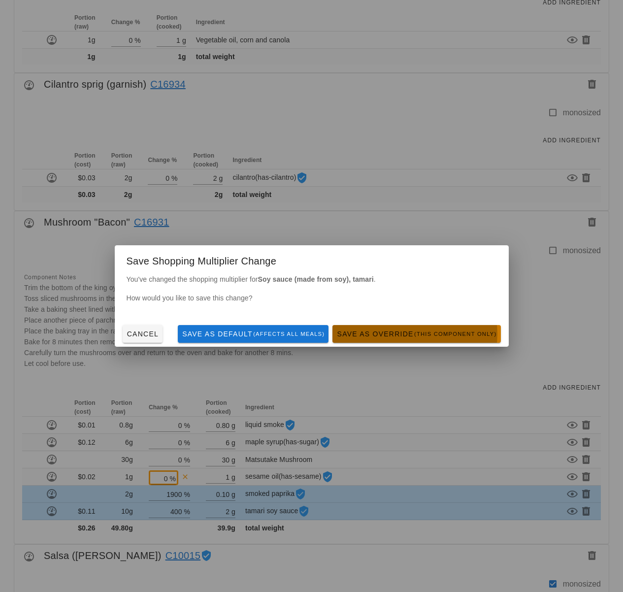
click at [394, 338] on button "Save as Override (this component only)" at bounding box center [416, 334] width 168 height 18
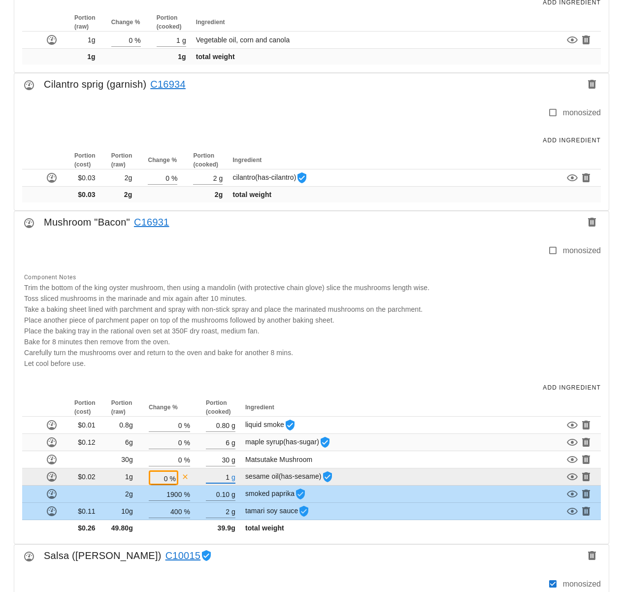
click at [228, 477] on input "1" at bounding box center [218, 476] width 24 height 13
click at [167, 476] on input "0" at bounding box center [159, 478] width 17 height 13
type input "50"
click at [228, 476] on div "Meal Design Admin New Copy Search for existing meal (name or ID) 2025-08-31 - F…" at bounding box center [311, 477] width 623 height 2411
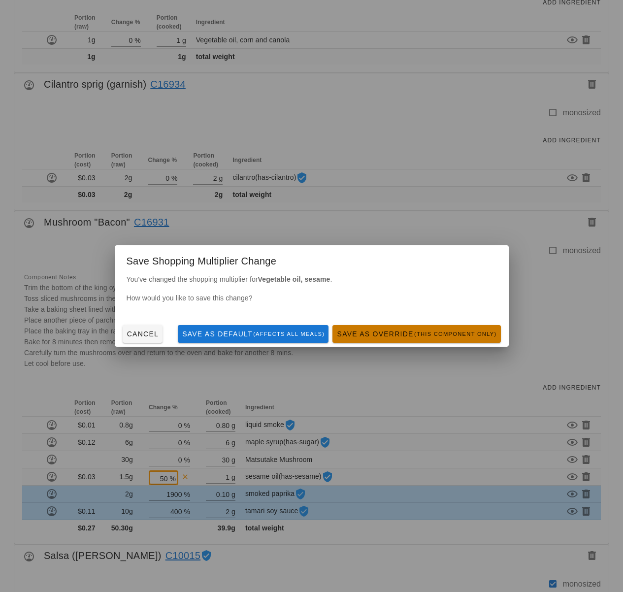
click at [397, 338] on span "Save as Override (this component only)" at bounding box center [416, 334] width 160 height 8
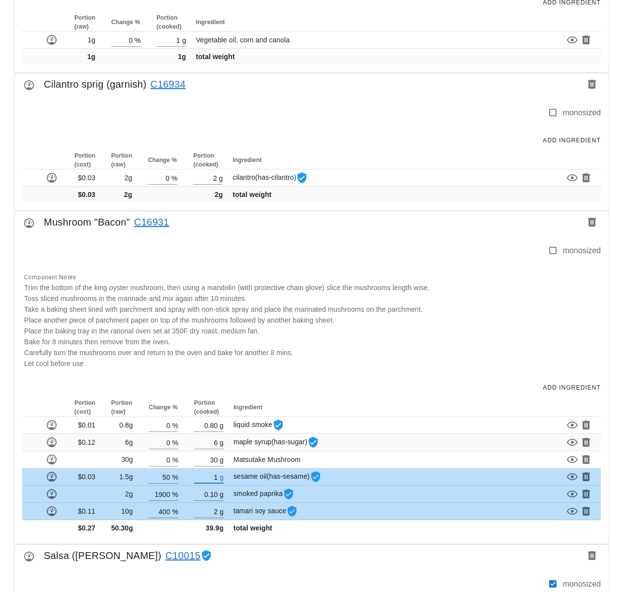
click at [216, 477] on input "1" at bounding box center [206, 476] width 24 height 13
type input "0.50"
click at [170, 477] on input "50" at bounding box center [160, 476] width 22 height 13
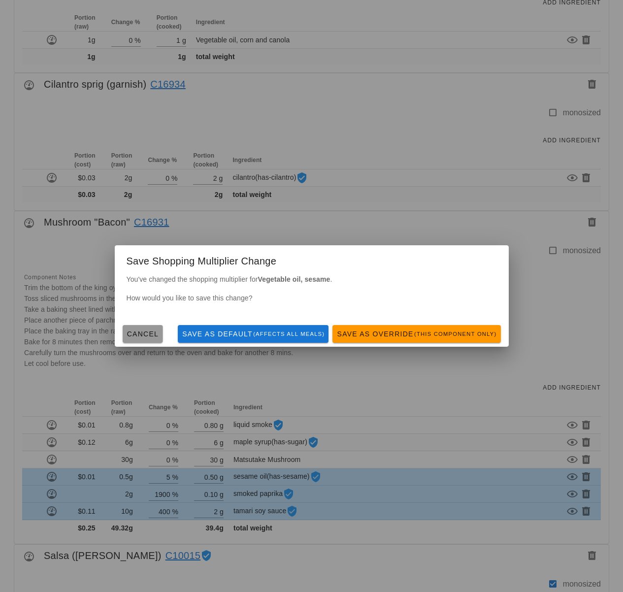
drag, startPoint x: 137, startPoint y: 328, endPoint x: 150, endPoint y: 369, distance: 43.0
click at [137, 328] on button "Cancel" at bounding box center [143, 334] width 40 height 18
type input "0"
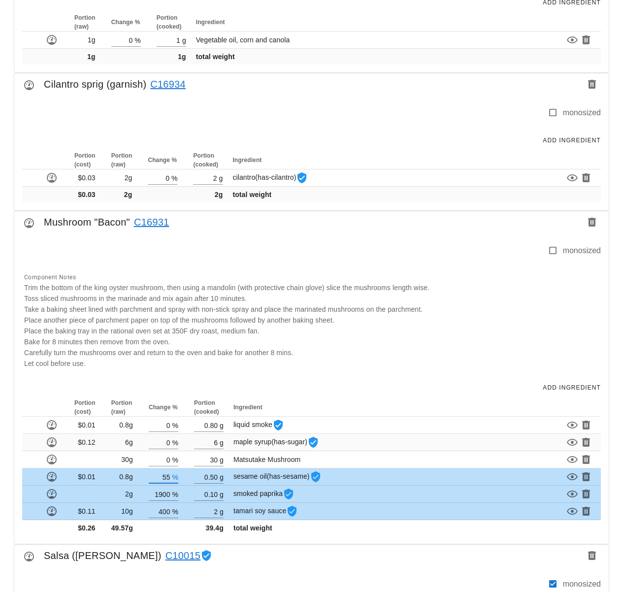
type input "5"
type input "100"
click at [189, 541] on div "Meal Design Admin New Copy Search for existing meal (name or ID) 2025-08-31 - F…" at bounding box center [311, 477] width 623 height 2411
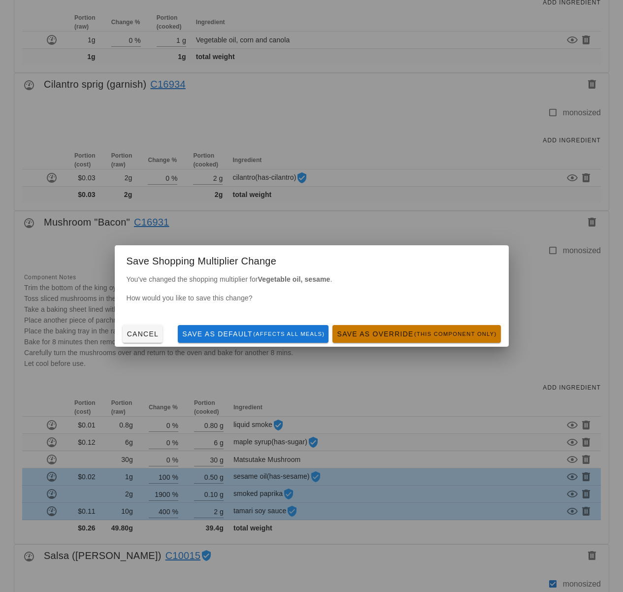
click at [434, 337] on small "(this component only)" at bounding box center [455, 334] width 83 height 6
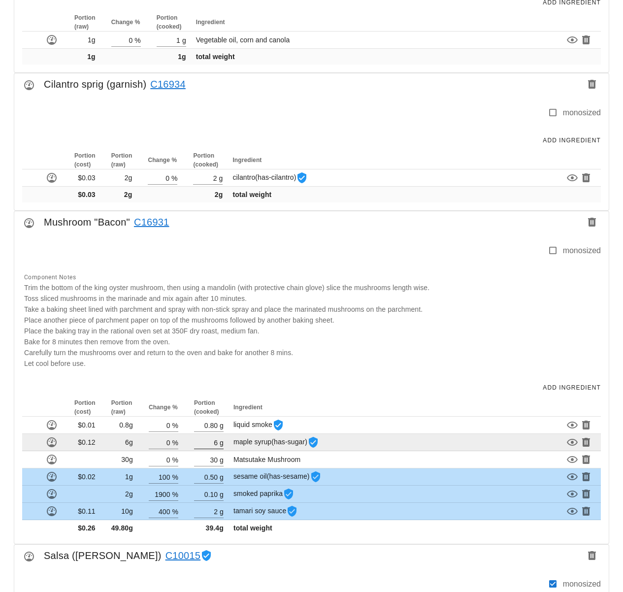
click at [216, 442] on input "6" at bounding box center [206, 442] width 24 height 13
click at [170, 441] on input "0" at bounding box center [160, 442] width 22 height 13
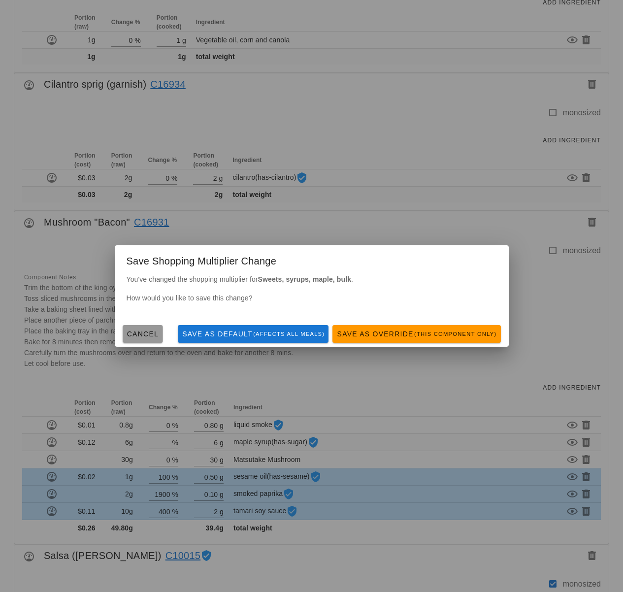
click at [142, 336] on span "Cancel" at bounding box center [143, 334] width 32 height 8
type input "0"
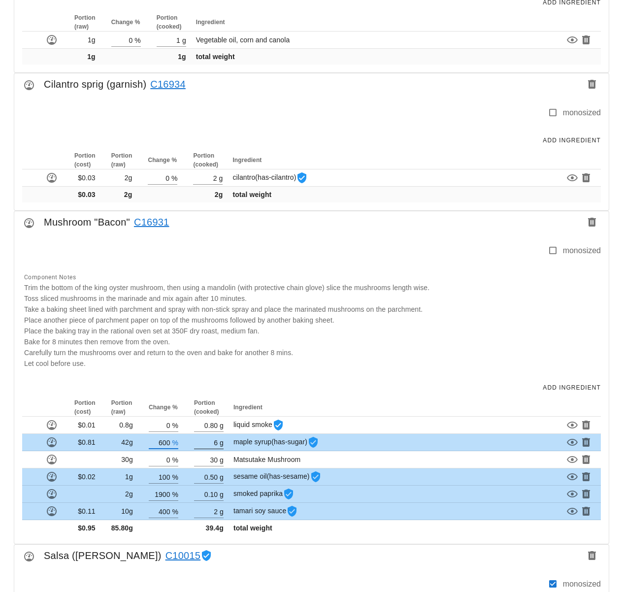
type input "600"
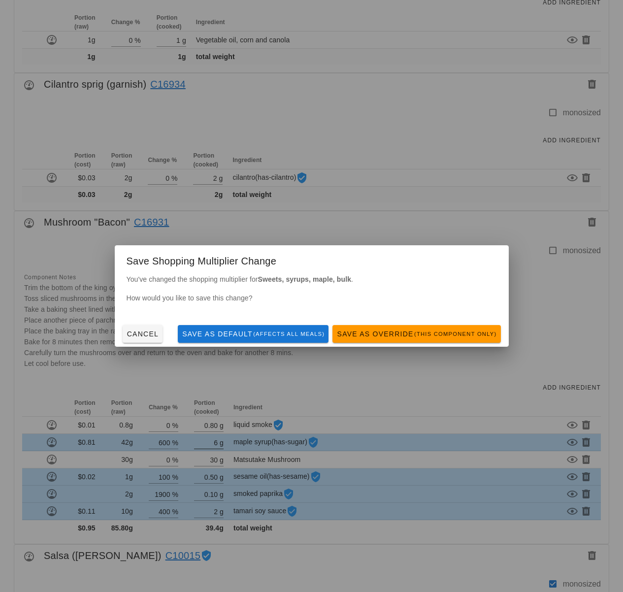
click at [216, 446] on div "Meal Design Admin New Copy Search for existing meal (name or ID) 2025-08-31 - F…" at bounding box center [311, 477] width 623 height 2411
click at [411, 335] on span "Save as Override (this component only)" at bounding box center [416, 334] width 160 height 8
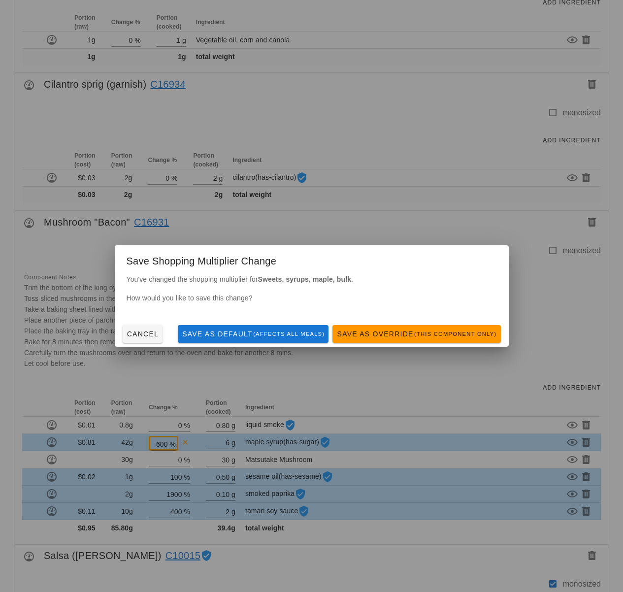
click at [245, 443] on span "maple syrup (has-sugar)" at bounding box center [288, 442] width 86 height 8
click at [417, 329] on div "Component Notes Trim the bottom of the king oyster mushroom, then using a mando…" at bounding box center [309, 319] width 583 height 109
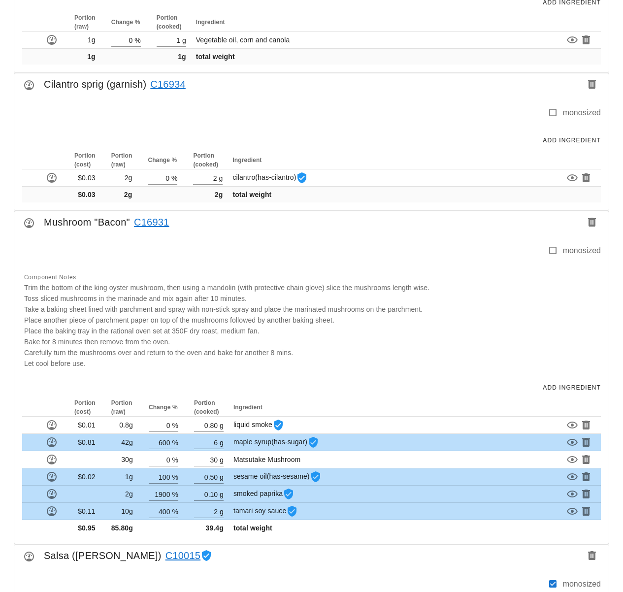
click at [218, 439] on div "g" at bounding box center [221, 442] width 6 height 13
click at [217, 441] on input "6" at bounding box center [206, 442] width 24 height 13
type input "1"
click at [162, 443] on input "600" at bounding box center [160, 442] width 22 height 13
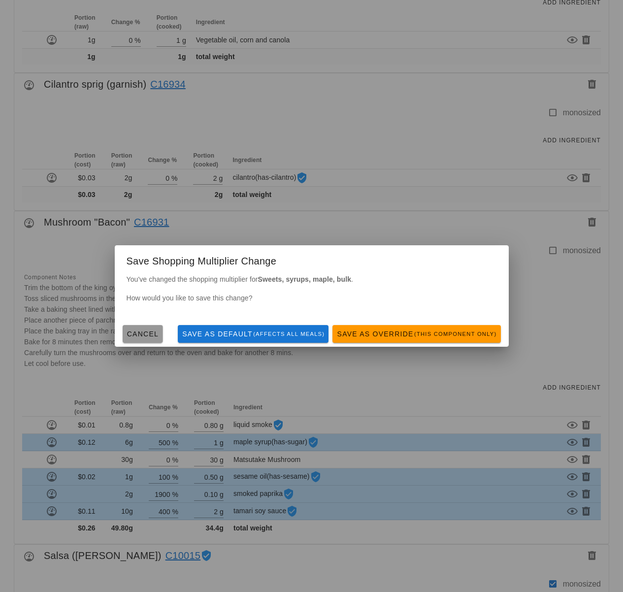
click at [151, 330] on span "Cancel" at bounding box center [143, 334] width 32 height 8
type input "0"
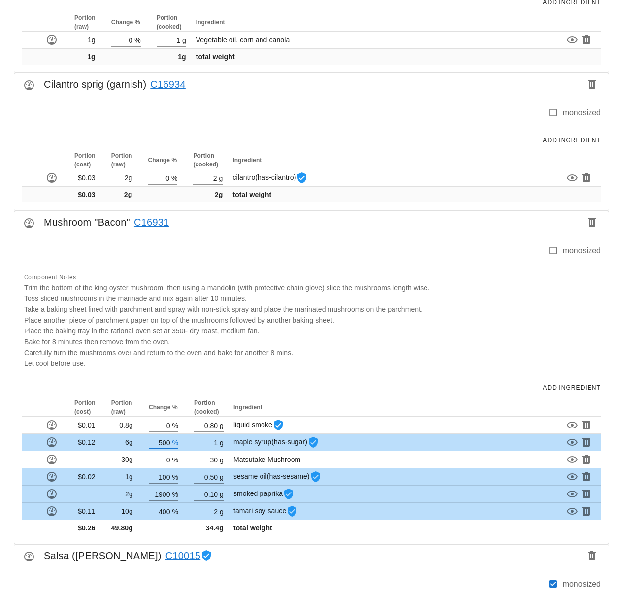
type input "500"
click at [325, 535] on div "Portion (cost) Portion (raw) Change % Portion (cooked) Ingredient $0.01 0.8g 0 …" at bounding box center [311, 470] width 594 height 145
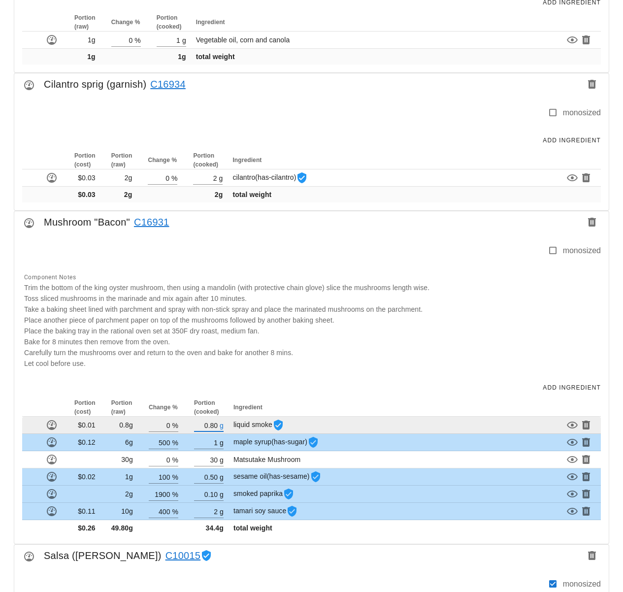
click at [215, 425] on input "0.80" at bounding box center [206, 425] width 24 height 13
click at [169, 424] on input "0" at bounding box center [160, 425] width 22 height 13
click at [170, 426] on input "0" at bounding box center [160, 425] width 22 height 13
type input "800"
click at [213, 424] on div "Meal Design Admin New Copy Search for existing meal (name or ID) 2025-08-31 - F…" at bounding box center [311, 477] width 623 height 2411
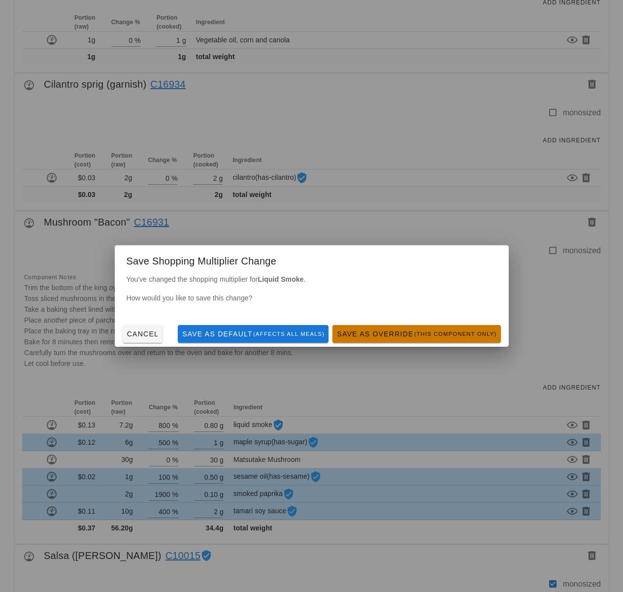
click at [435, 341] on button "Save as Override (this component only)" at bounding box center [416, 334] width 168 height 18
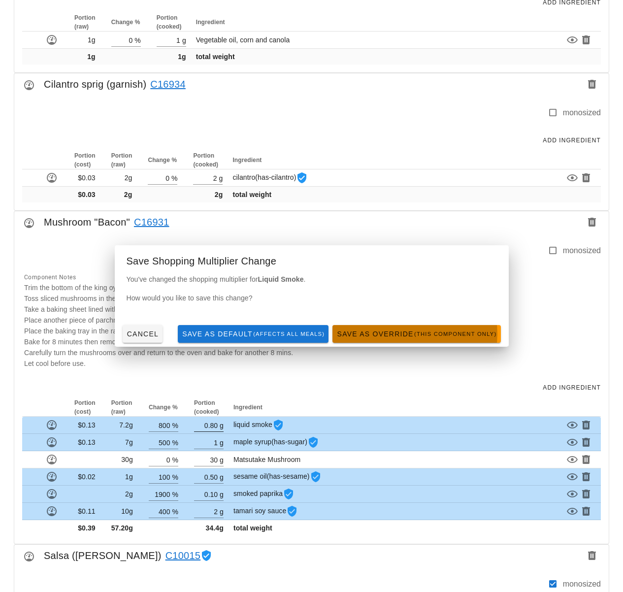
type input "600"
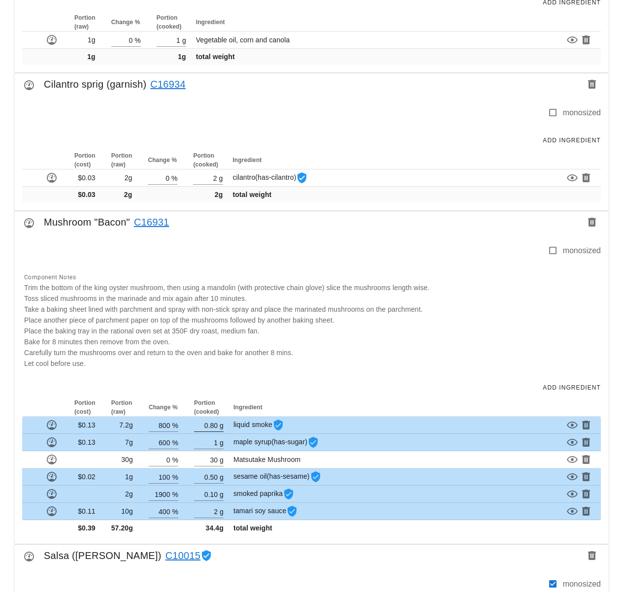
drag, startPoint x: 208, startPoint y: 426, endPoint x: 219, endPoint y: 428, distance: 10.6
click at [208, 426] on input "0.80" at bounding box center [206, 425] width 24 height 13
click at [218, 425] on input "0.80" at bounding box center [206, 425] width 24 height 13
type input "0.10"
click at [251, 546] on div "Salsa (ramekin) C10015" at bounding box center [311, 559] width 594 height 28
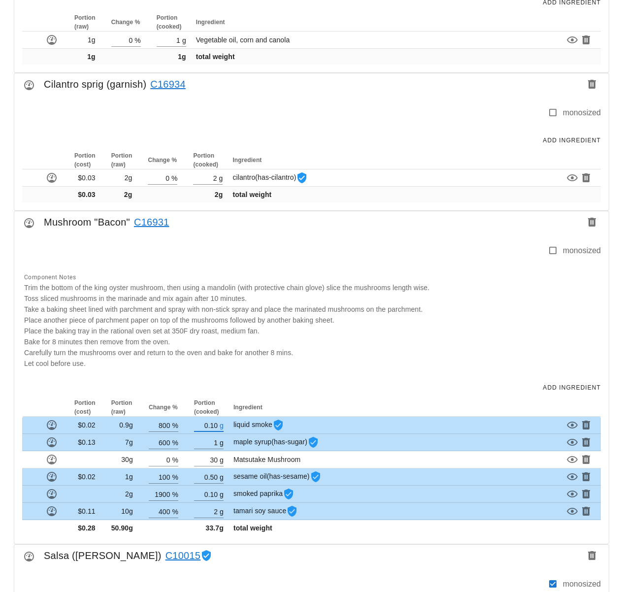
click at [213, 424] on input "0.10" at bounding box center [206, 425] width 24 height 13
click at [169, 425] on input "800" at bounding box center [160, 425] width 22 height 13
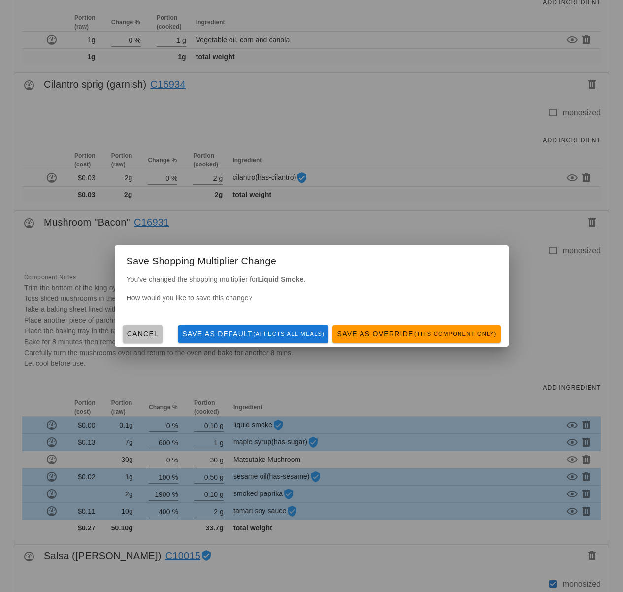
click at [146, 334] on span "Cancel" at bounding box center [143, 334] width 32 height 8
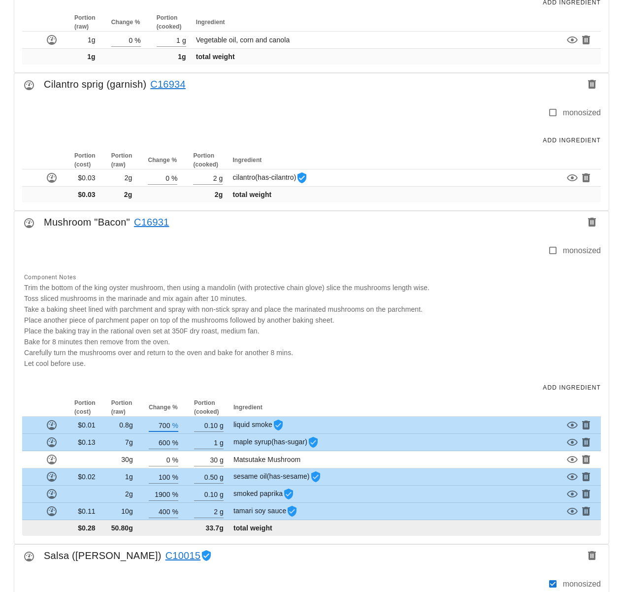
type input "700"
click at [270, 532] on div "Meal Design Admin New Copy Search for existing meal (name or ID) 2025-08-31 - F…" at bounding box center [311, 477] width 623 height 2411
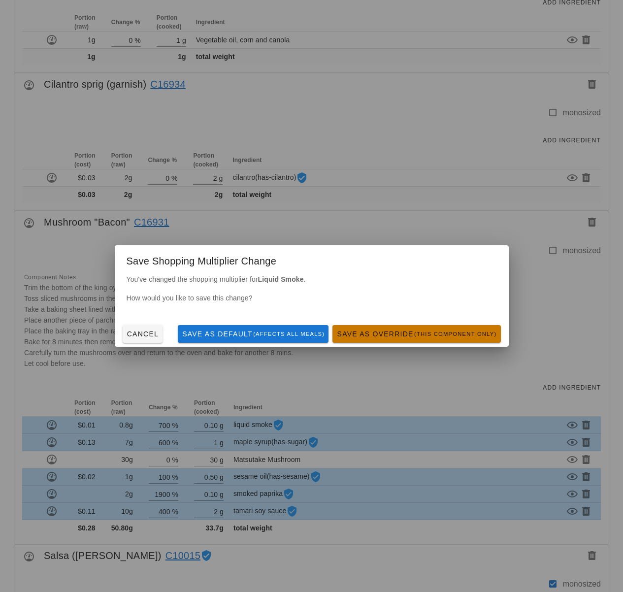
click at [376, 339] on button "Save as Override (this component only)" at bounding box center [416, 334] width 168 height 18
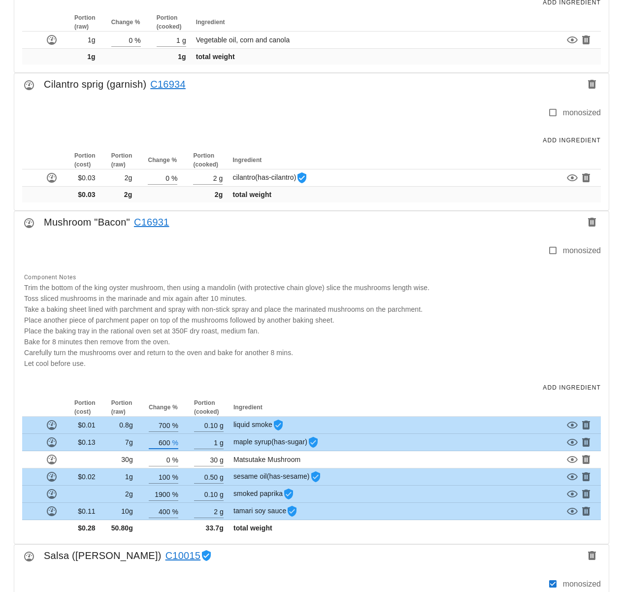
click at [165, 442] on input "600" at bounding box center [160, 442] width 22 height 13
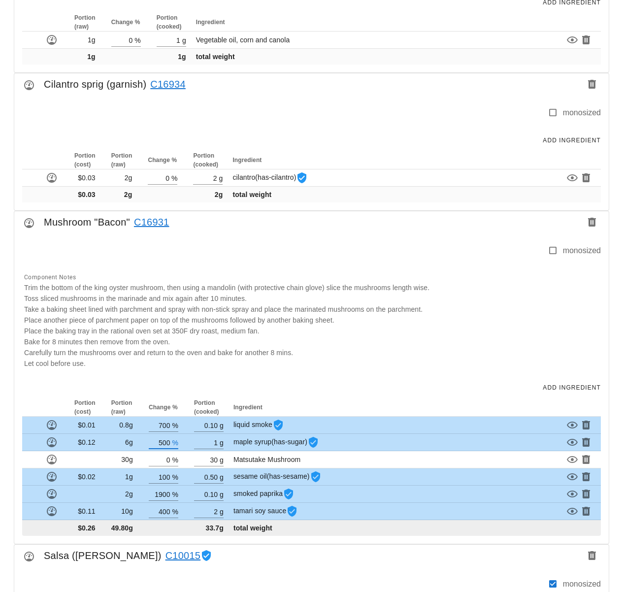
type input "500"
click at [292, 534] on div "Meal Design Admin New Copy Search for existing meal (name or ID) 2025-08-31 - F…" at bounding box center [311, 477] width 623 height 2411
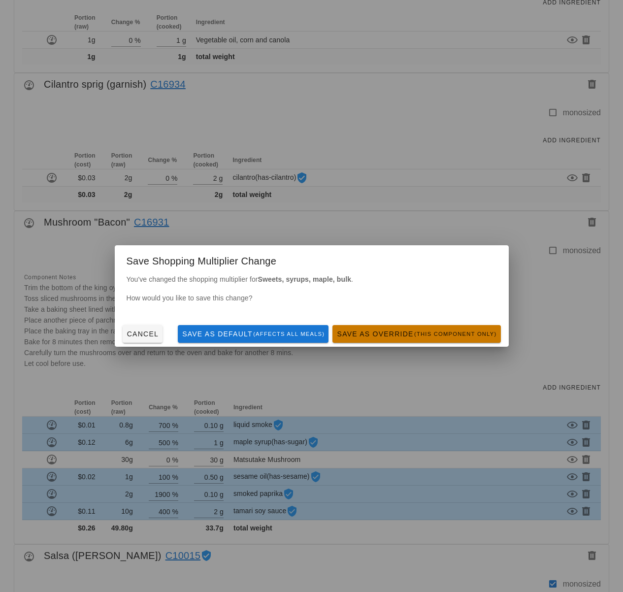
click at [447, 332] on small "(this component only)" at bounding box center [455, 334] width 83 height 6
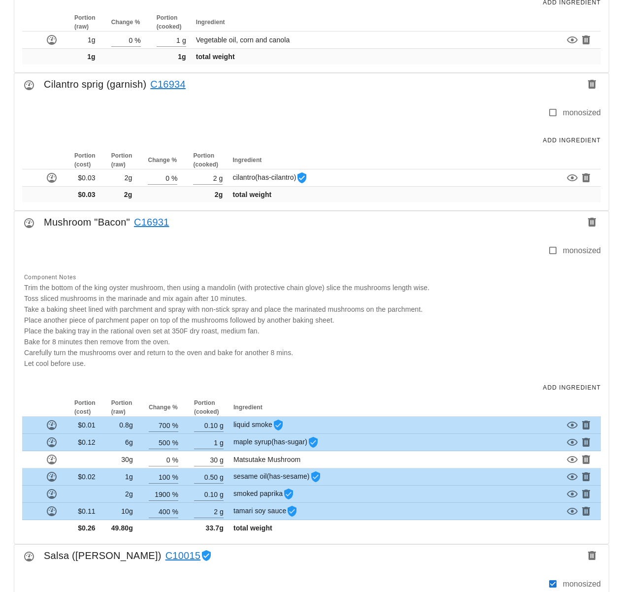
click at [467, 323] on div "Component Notes Trim the bottom of the king oyster mushroom, then using a mando…" at bounding box center [309, 319] width 583 height 109
click at [352, 335] on div "Component Notes Trim the bottom of the king oyster mushroom, then using a mando…" at bounding box center [309, 319] width 583 height 109
click at [440, 337] on div "Component Notes Trim the bottom of the king oyster mushroom, then using a mando…" at bounding box center [309, 319] width 583 height 109
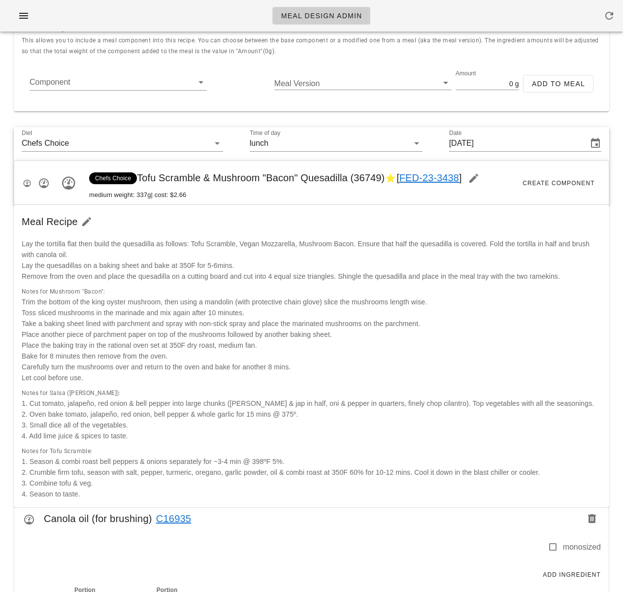
scroll to position [0, 0]
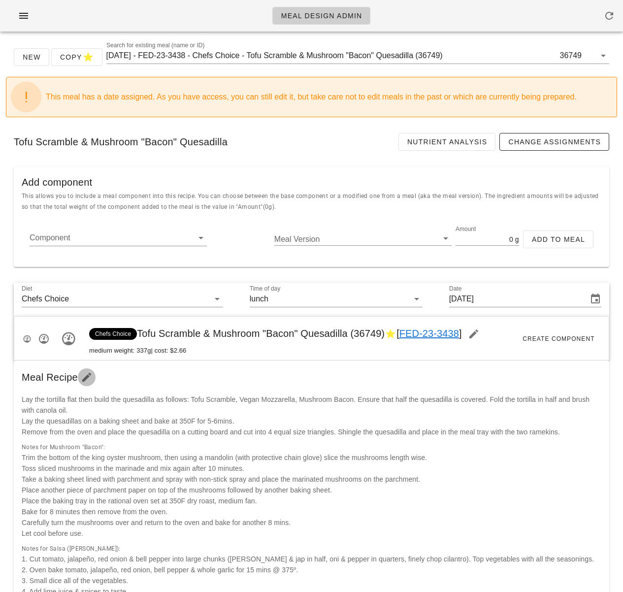
click at [91, 375] on icon "button" at bounding box center [87, 377] width 12 height 12
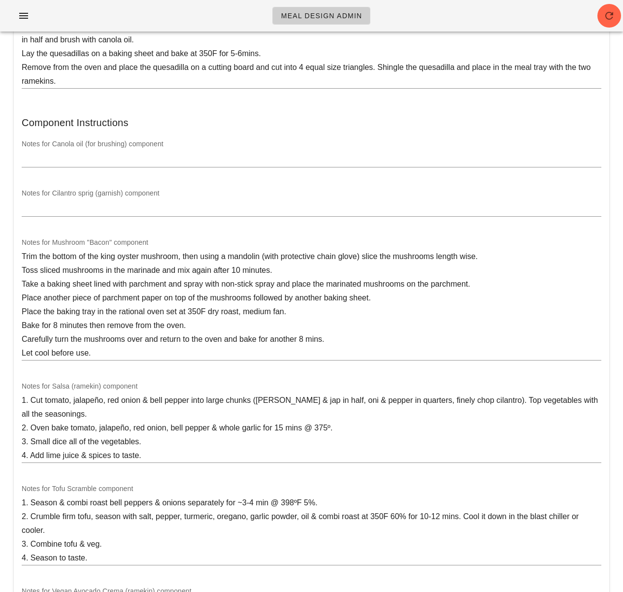
scroll to position [374, 0]
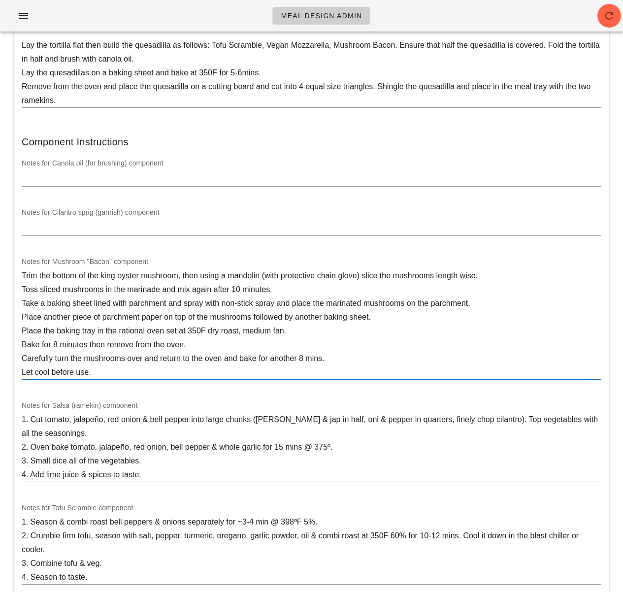
click at [161, 289] on textarea "Trim the bottom of the king oyster mushroom, then using a mandolin (with protec…" at bounding box center [312, 324] width 580 height 110
paste textarea "w"
click at [164, 291] on textarea "Trim the bottom of the king oyster mushroom, then using a mandolin (with protec…" at bounding box center [312, 324] width 580 height 110
click at [212, 291] on textarea "Trim the bottom of the king oyster mushroom, then using a mandolin (with protec…" at bounding box center [312, 324] width 580 height 110
click at [199, 308] on textarea "Trim the bottom of the king oyster mushroom, then using a mandolin (with protec…" at bounding box center [312, 324] width 580 height 110
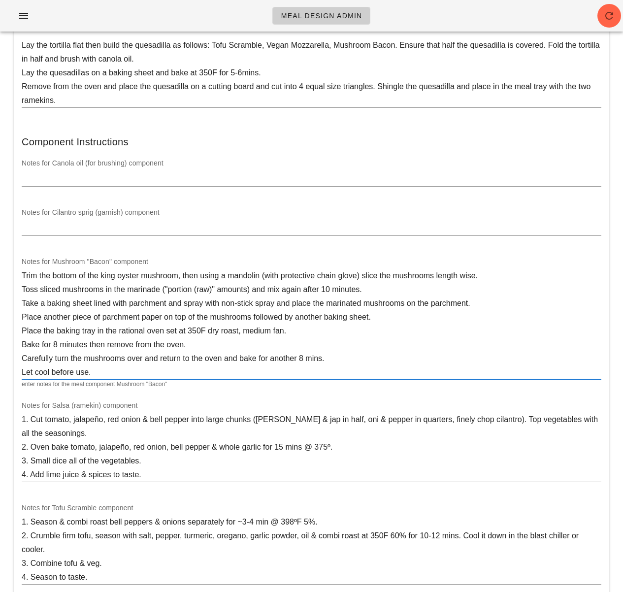
click at [268, 373] on textarea "Trim the bottom of the king oyster mushroom, then using a mandolin (with protec…" at bounding box center [312, 324] width 580 height 110
click at [247, 292] on textarea "Trim the bottom of the king oyster mushroom, then using a mandolin (with protec…" at bounding box center [312, 324] width 580 height 110
click at [224, 325] on textarea "Trim the bottom of the king oyster mushroom, then using a mandolin (with protec…" at bounding box center [312, 324] width 580 height 110
type textarea "Trim the bottom of the king oyster mushroom, then using a mandolin (with protec…"
click at [155, 380] on div "Trim the bottom of the king oyster mushroom, then using a mandolin (with protec…" at bounding box center [312, 328] width 580 height 119
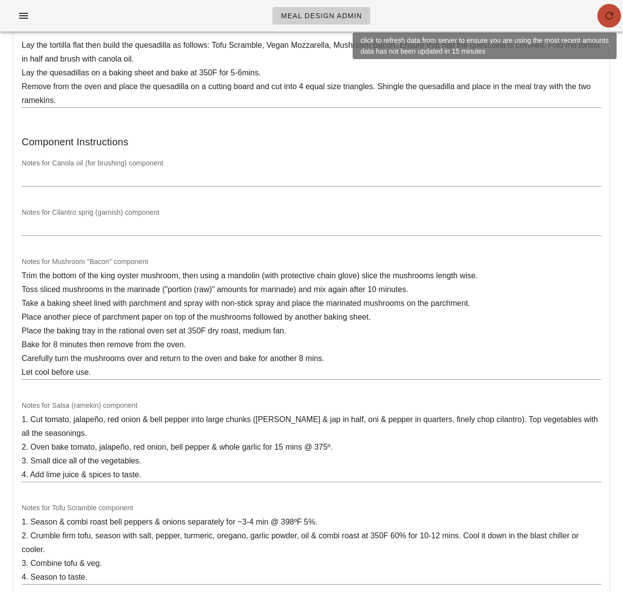
click at [607, 21] on icon "button" at bounding box center [609, 16] width 12 height 12
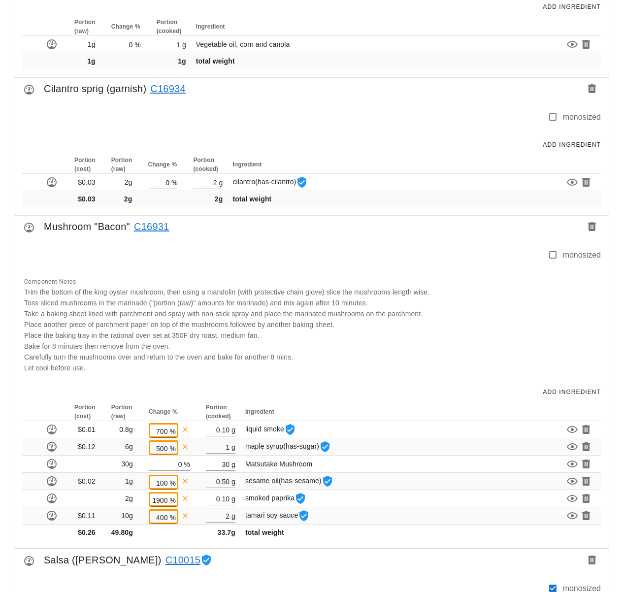
scroll to position [791, 0]
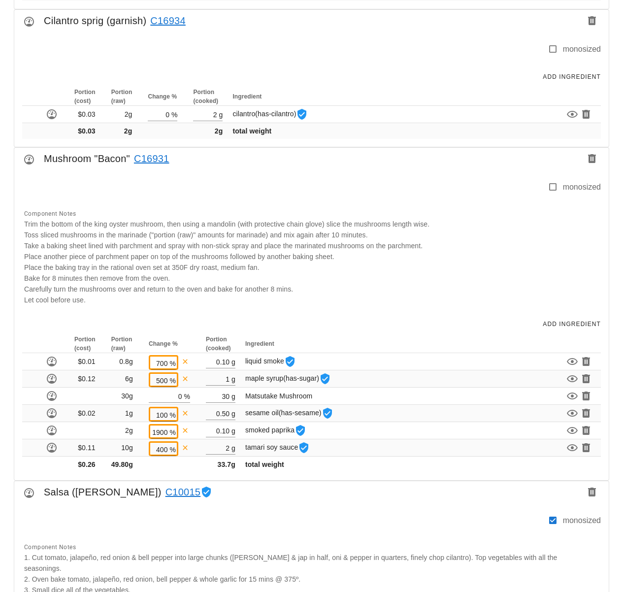
click at [617, 409] on div "New Copy Search for existing meal (name or ID) [DATE] - FED-23-3438 - Chefs Cho…" at bounding box center [311, 433] width 623 height 2371
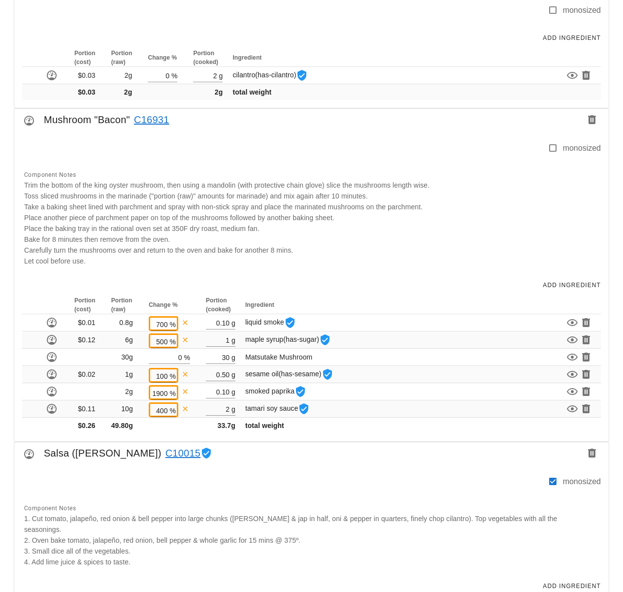
scroll to position [831, 0]
click at [428, 225] on div "Component Notes Trim the bottom of the king oyster mushroom, then using a mando…" at bounding box center [309, 216] width 583 height 109
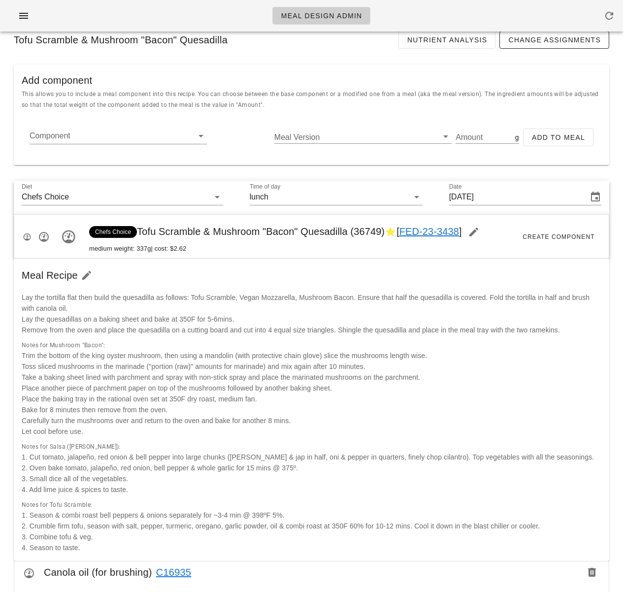
scroll to position [0, 0]
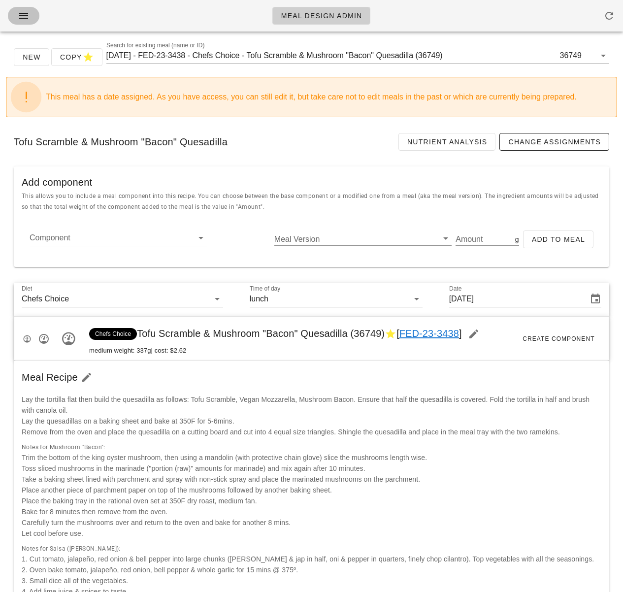
click at [19, 11] on icon "button" at bounding box center [24, 16] width 12 height 12
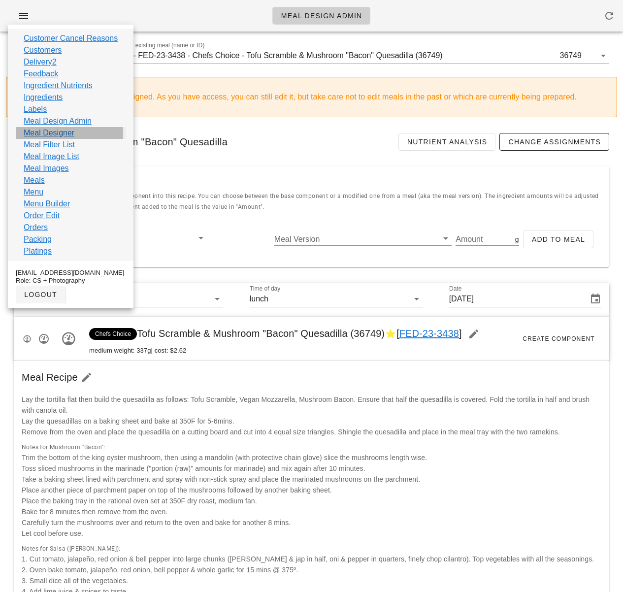
click at [71, 132] on link "Meal Designer" at bounding box center [49, 133] width 51 height 12
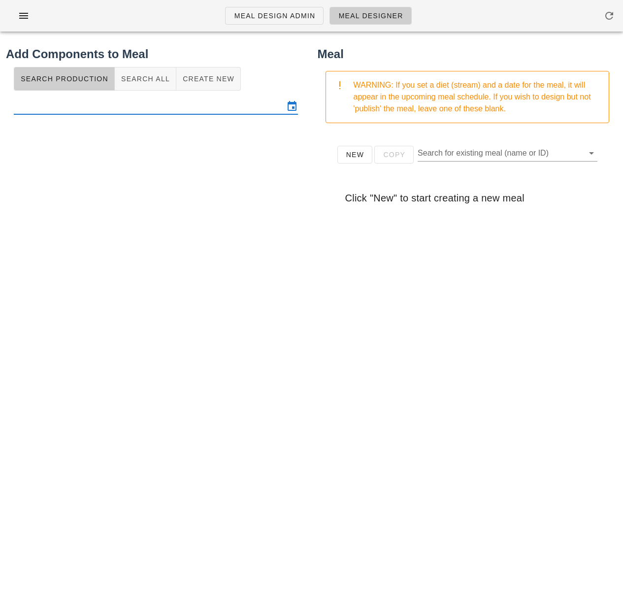
click at [170, 109] on input "text" at bounding box center [149, 106] width 270 height 16
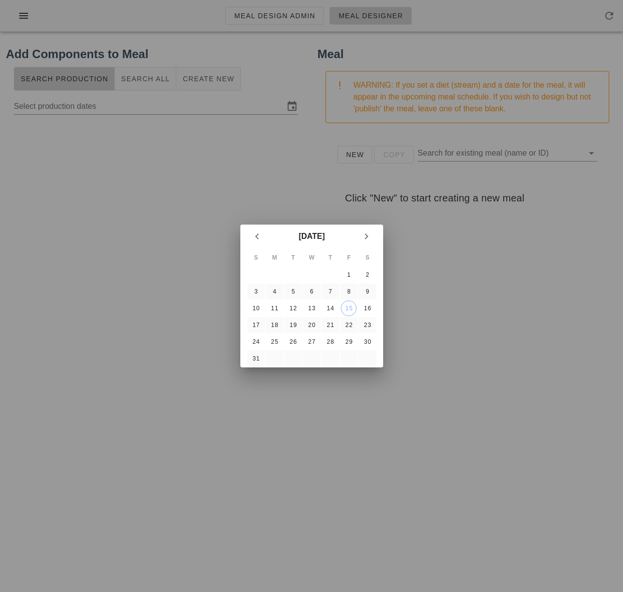
click at [114, 331] on div at bounding box center [311, 296] width 623 height 592
type input "[DATE] - [DATE]"
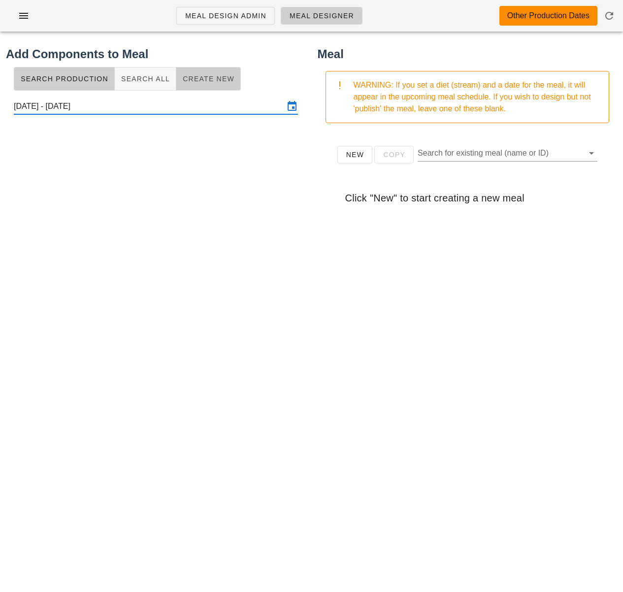
click at [193, 81] on span "Create New" at bounding box center [208, 79] width 52 height 8
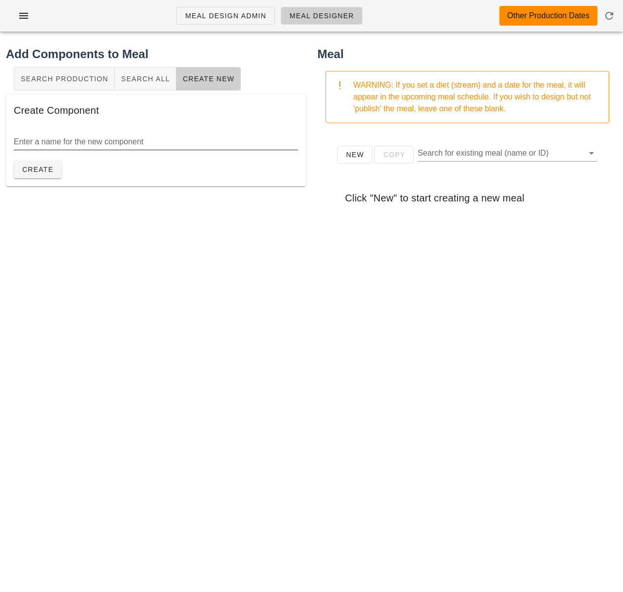
click at [99, 145] on input "Enter a name for the new component" at bounding box center [156, 142] width 284 height 16
paste input "Vegan Cream cheese"
click at [67, 143] on input "Vegan Cream cheese" at bounding box center [156, 142] width 284 height 16
type input "Vegan Cream Cheese"
click at [47, 172] on span "Create" at bounding box center [38, 169] width 32 height 8
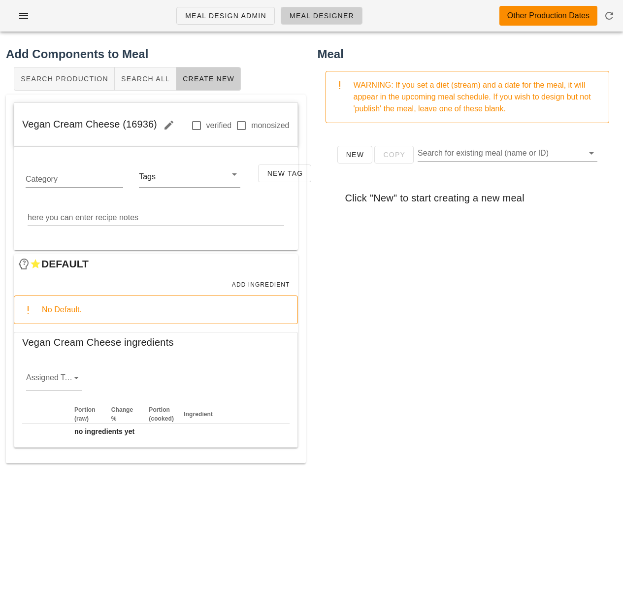
click at [327, 356] on div "New Copy Search for existing meal (name or ID) Click "New" to start creating a …" at bounding box center [468, 328] width 300 height 394
click at [77, 378] on icon at bounding box center [76, 378] width 12 height 12
click at [64, 389] on div "sauciers" at bounding box center [54, 385] width 40 height 9
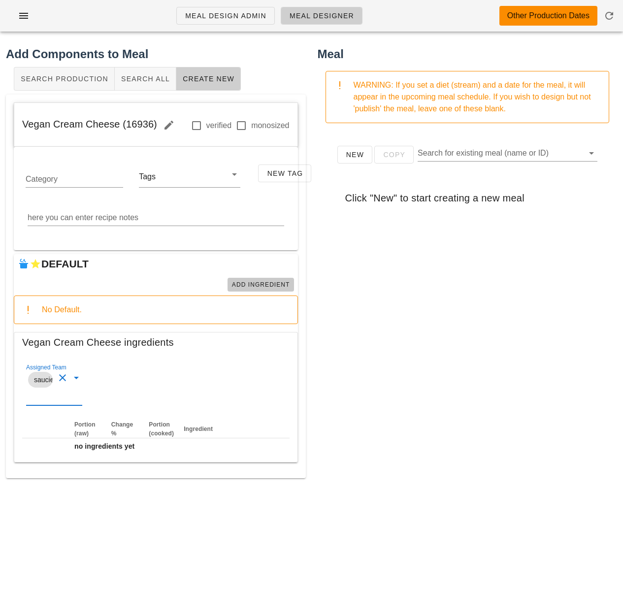
click at [280, 288] on span "Add Ingredient" at bounding box center [260, 284] width 59 height 7
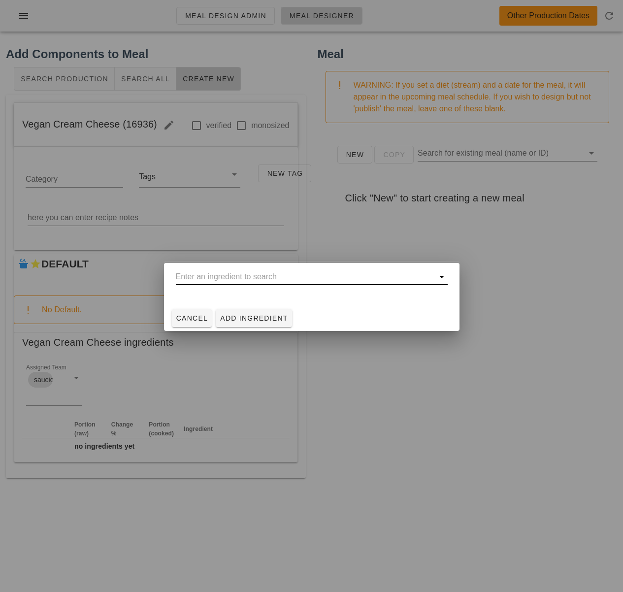
click at [261, 282] on input "text" at bounding box center [305, 277] width 258 height 16
click at [226, 274] on input "text" at bounding box center [305, 277] width 258 height 16
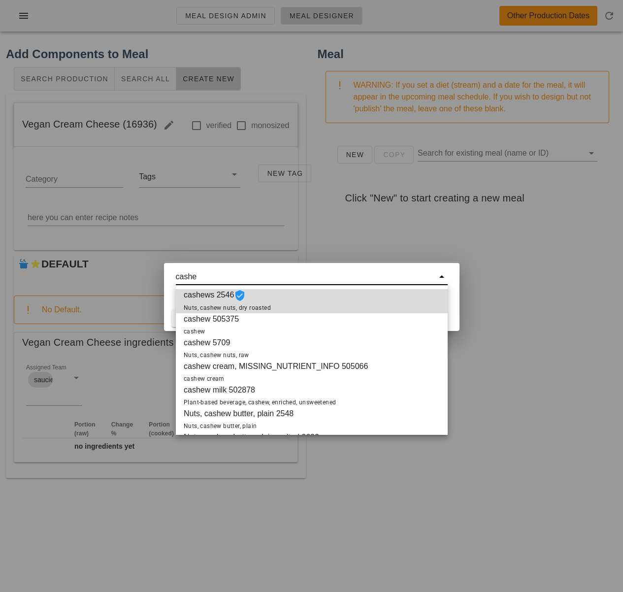
click at [272, 305] on div "cashews 2546 Nuts, cashew nuts, dry roasted" at bounding box center [312, 301] width 272 height 24
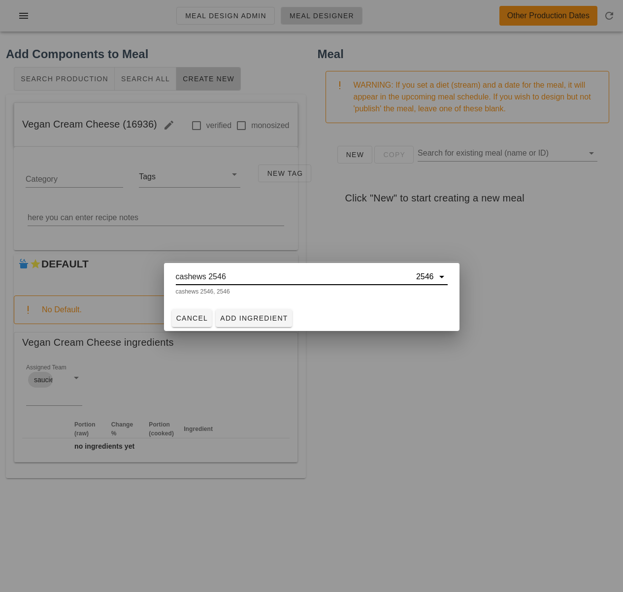
type input "cashews 2546"
click at [258, 317] on span "Add Ingredient" at bounding box center [254, 318] width 68 height 8
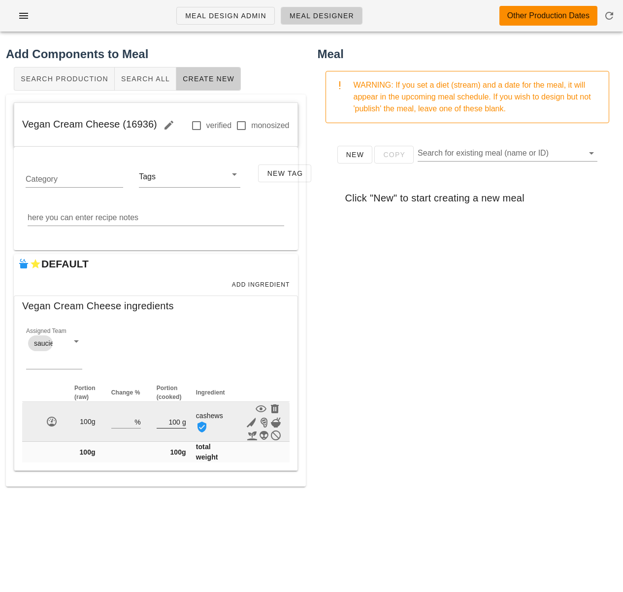
click at [171, 422] on input "100" at bounding box center [169, 421] width 24 height 13
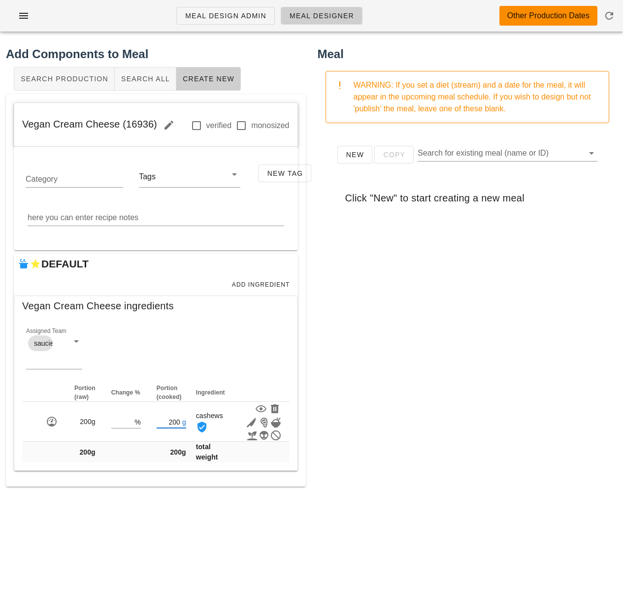
type input "200"
click at [351, 412] on div "New Copy Search for existing meal (name or ID) Click "New" to start creating a …" at bounding box center [468, 328] width 300 height 394
click at [269, 287] on span "Add Ingredient" at bounding box center [260, 284] width 59 height 7
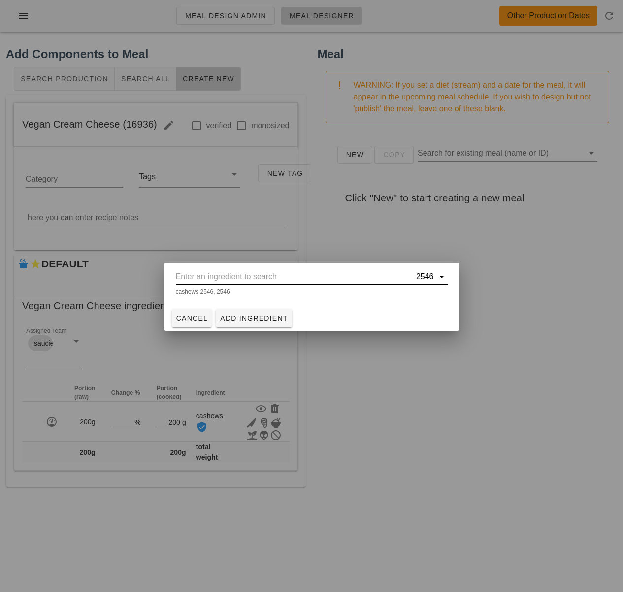
click at [264, 278] on input "text" at bounding box center [295, 277] width 238 height 16
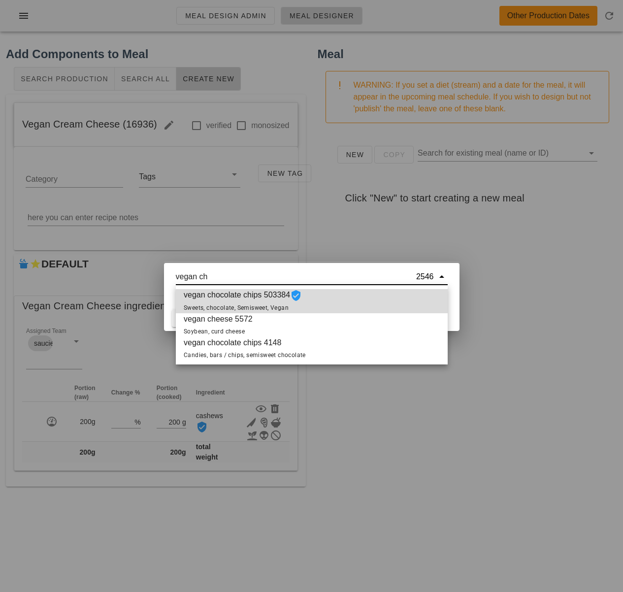
drag, startPoint x: 201, startPoint y: 277, endPoint x: 155, endPoint y: 273, distance: 46.4
click at [155, 273] on div "Meal Design Admin Meal Designer Other Production Dates Add Components to Meal S…" at bounding box center [311, 296] width 623 height 592
type input "h"
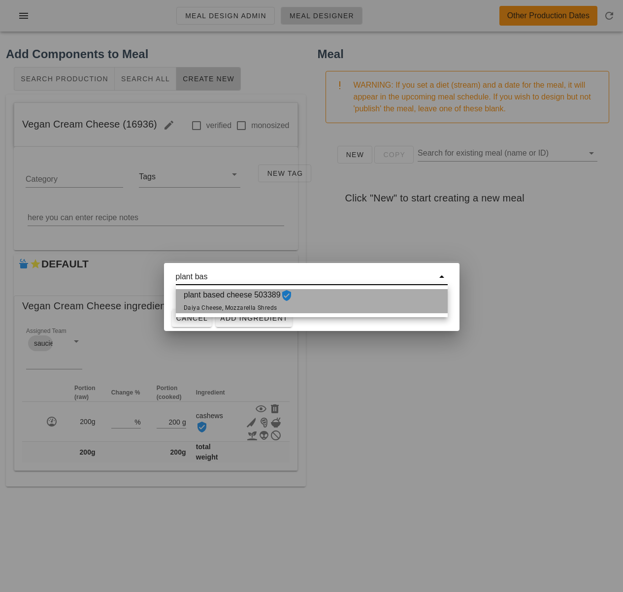
click at [220, 299] on span "plant based cheese 503389 Daiya Cheese, Mozzarella Shreds" at bounding box center [238, 301] width 109 height 24
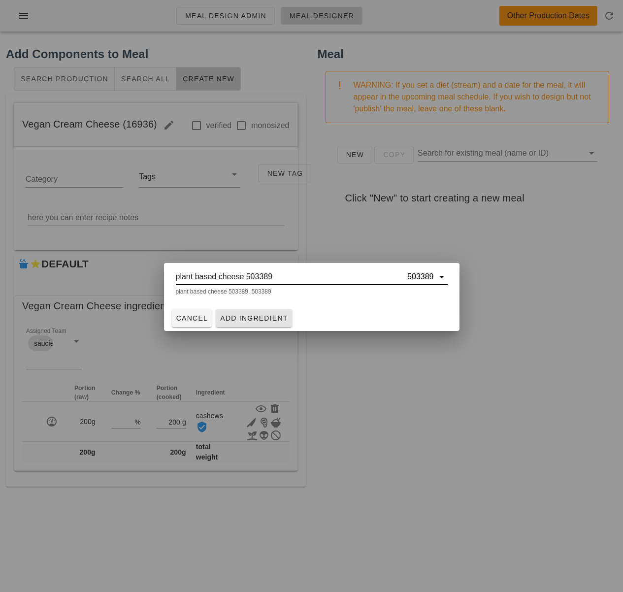
type input "plant based cheese 503389"
click at [258, 321] on span "Add Ingredient" at bounding box center [254, 318] width 68 height 8
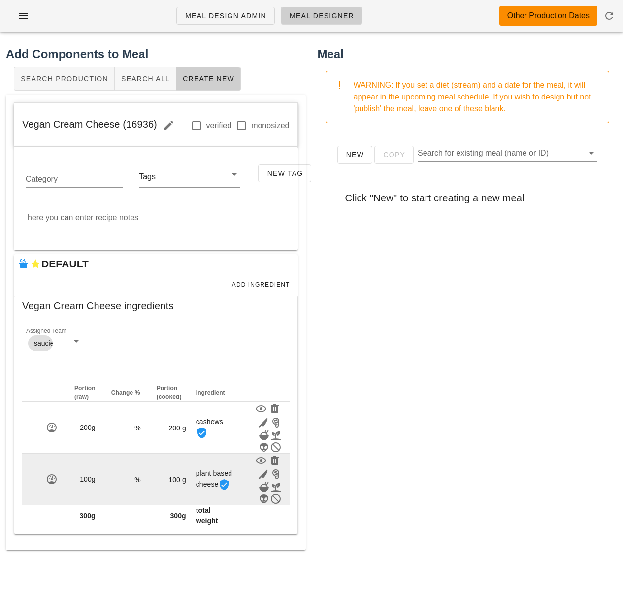
click at [179, 480] on input "100" at bounding box center [169, 479] width 24 height 13
type input "1"
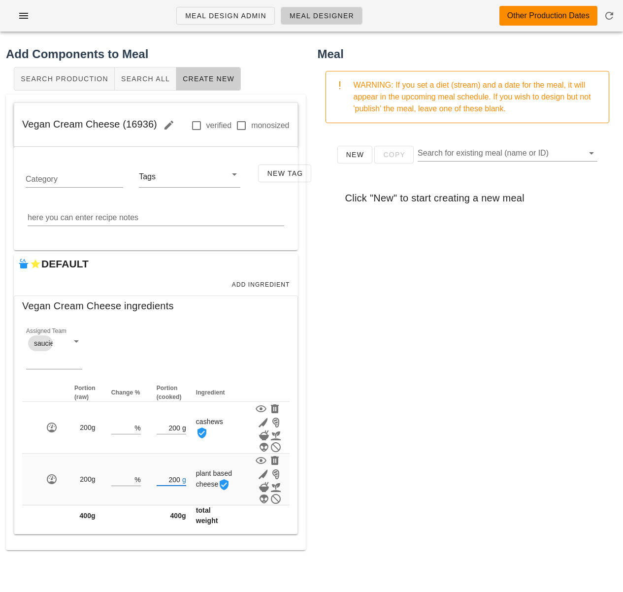
type input "200"
click at [328, 470] on div "New Copy Search for existing meal (name or ID) Click "New" to start creating a …" at bounding box center [468, 328] width 300 height 394
click at [258, 284] on span "Add Ingredient" at bounding box center [260, 284] width 59 height 7
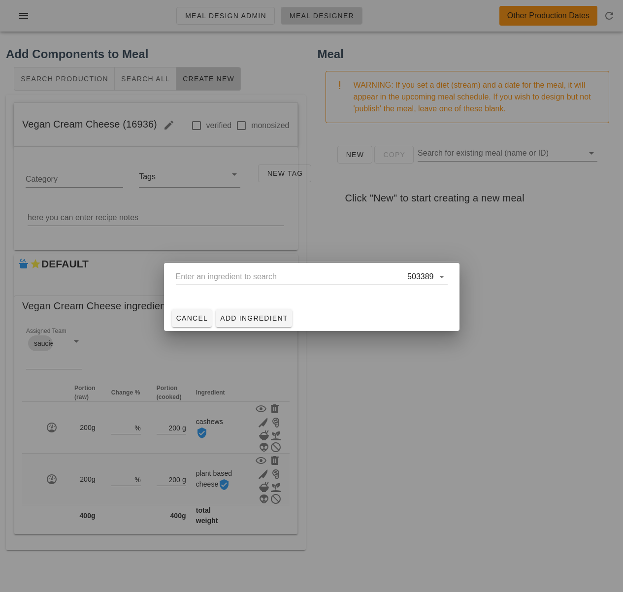
click at [241, 281] on input "text" at bounding box center [291, 277] width 230 height 16
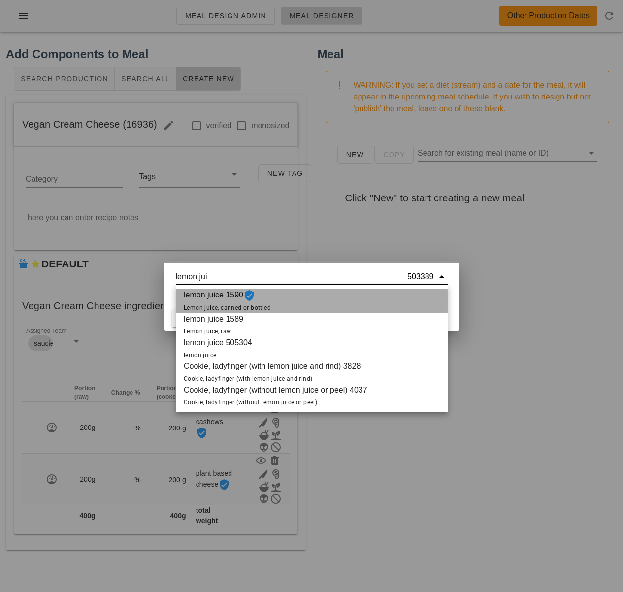
click at [219, 291] on span "lemon juice 1590 Lemon juice, canned or bottled" at bounding box center [227, 301] width 87 height 24
type input "lemon juice 1590"
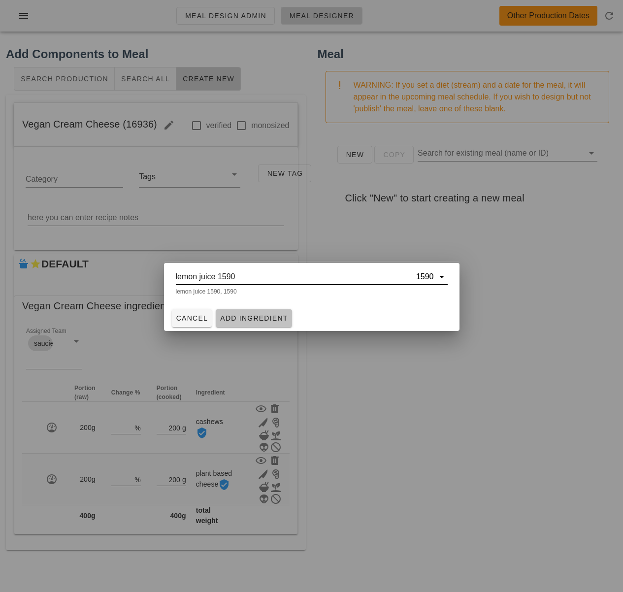
click at [255, 322] on span "Add Ingredient" at bounding box center [254, 318] width 68 height 8
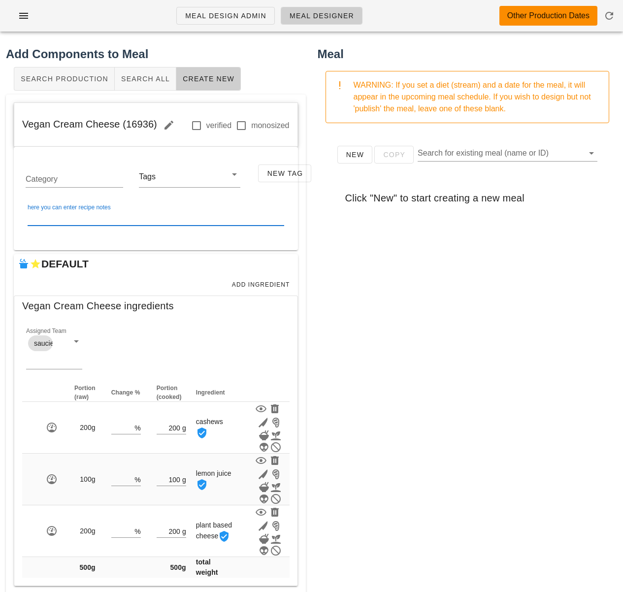
click at [148, 222] on textarea "here you can enter recipe notes" at bounding box center [156, 218] width 257 height 16
paste textarea "Soak the raw cashews in hot water for 1 hour, after 1 hour drain the cashews. P…"
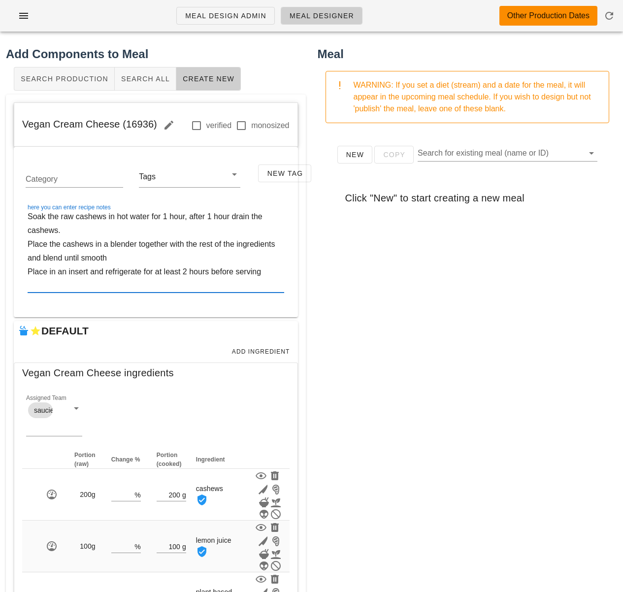
click at [193, 218] on textarea "Soak the raw cashews in hot water for 1 hour, after 1 hour drain the cashews. P…" at bounding box center [156, 251] width 257 height 83
click at [230, 219] on textarea "Soak the raw cashews in hot water for 1 hour. After 1 hour drain the cashews. P…" at bounding box center [156, 251] width 257 height 83
click at [230, 218] on textarea "Soak the raw cashews in hot water for 1 hour. After 1 hour drain the cashews. P…" at bounding box center [156, 251] width 257 height 83
click at [68, 253] on textarea "Soak the raw cashews in hot water for 1 hour. After 1 hour, drain the cashews. …" at bounding box center [156, 251] width 257 height 83
click at [120, 256] on textarea "Soak the raw cashews in hot water for 1 hour. After 1 hour, drain the cashews. …" at bounding box center [156, 251] width 257 height 83
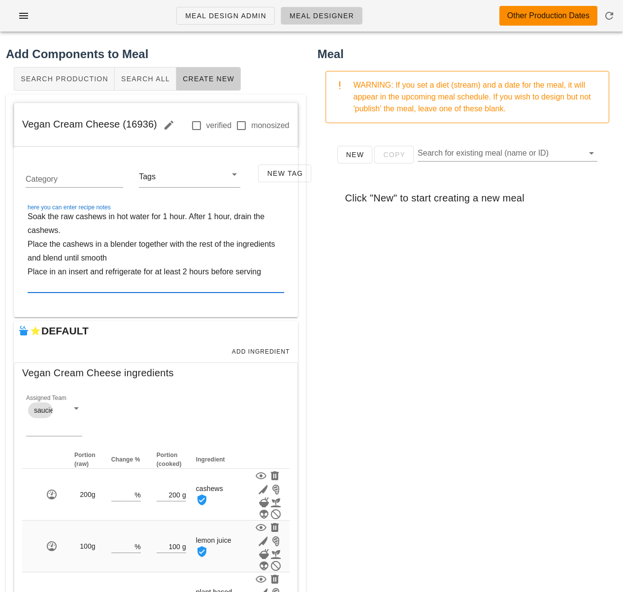
click at [122, 260] on textarea "Soak the raw cashews in hot water for 1 hour. After 1 hour, drain the cashews. …" at bounding box center [156, 251] width 257 height 83
click at [279, 272] on textarea "Soak the raw cashews in hot water for 1 hour. After 1 hour, drain the cashews. …" at bounding box center [156, 251] width 257 height 83
click at [261, 283] on textarea "Soak the raw cashews in hot water for 1 hour. After 1 hour, drain the cashews. …" at bounding box center [156, 251] width 257 height 83
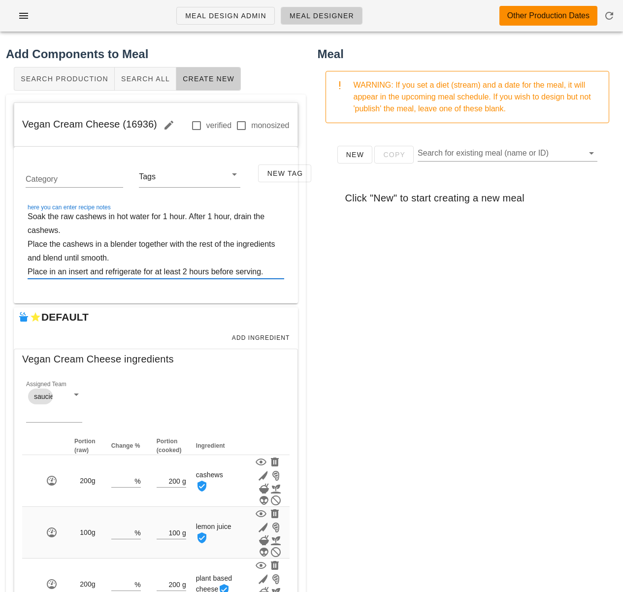
type textarea "Soak the raw cashews in hot water for 1 hour. After 1 hour, drain the cashews. …"
click at [349, 324] on div "New Copy Search for existing meal (name or ID) Click "New" to start creating a …" at bounding box center [468, 328] width 300 height 394
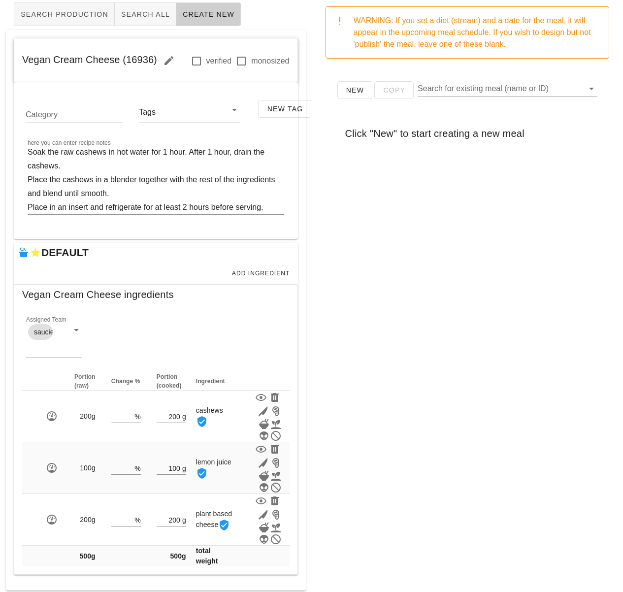
scroll to position [69, 0]
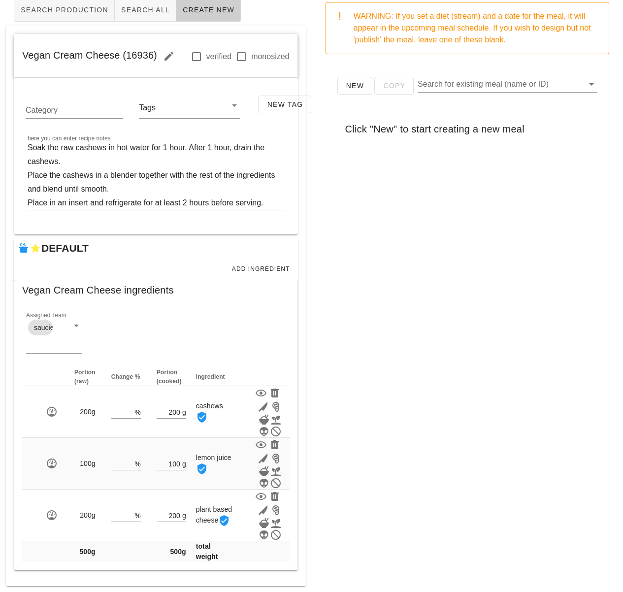
click at [379, 433] on div "New Copy Search for existing meal (name or ID) Click "New" to start creating a …" at bounding box center [468, 259] width 300 height 394
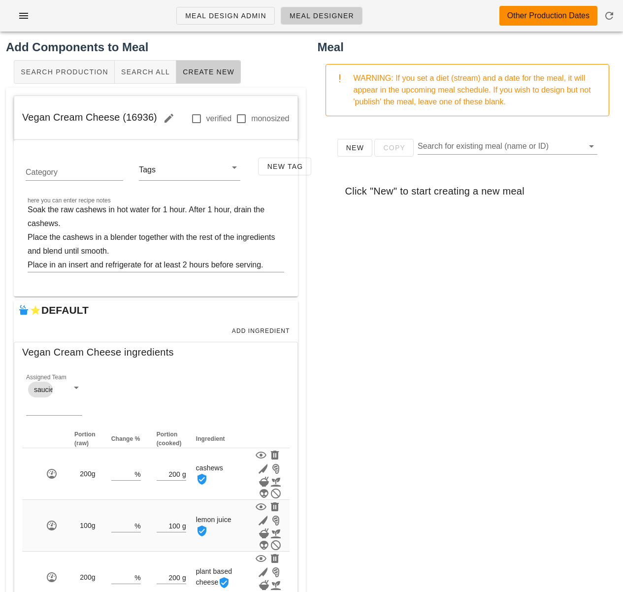
scroll to position [0, 0]
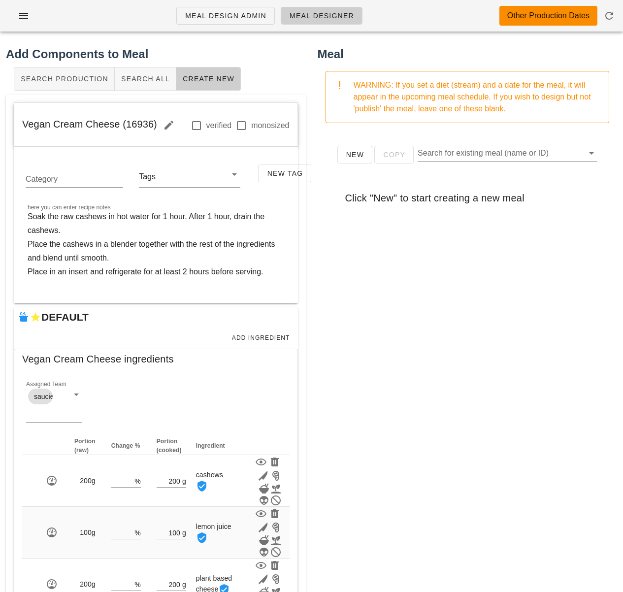
drag, startPoint x: 156, startPoint y: 123, endPoint x: 24, endPoint y: 124, distance: 132.0
click at [24, 124] on span "Vegan Cream Cheese (16936)" at bounding box center [101, 124] width 159 height 11
drag, startPoint x: 147, startPoint y: 357, endPoint x: 0, endPoint y: 359, distance: 147.3
click at [0, 359] on div "Add Components to Meal Search Production Search All Create New Vegan Cream Chee…" at bounding box center [156, 349] width 312 height 621
click at [155, 128] on span "Vegan Cream Cheese (16936)" at bounding box center [101, 124] width 159 height 11
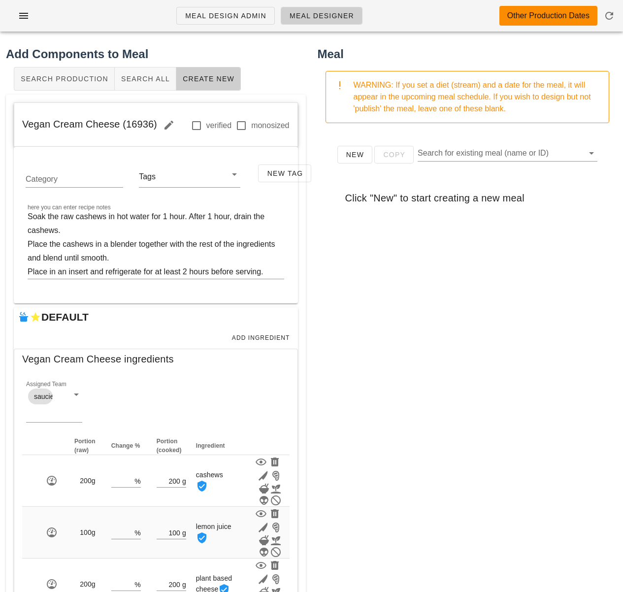
drag, startPoint x: 155, startPoint y: 125, endPoint x: 14, endPoint y: 128, distance: 140.9
click at [14, 128] on div "Vegan Cream Cheese (16936) verified monosized" at bounding box center [155, 125] width 283 height 44
copy span "Vegan Cream Cheese (16936)"
click at [322, 207] on div "New Copy Search for existing meal (name or ID) Click "New" to start creating a …" at bounding box center [468, 328] width 300 height 394
click at [152, 81] on span "Search All" at bounding box center [145, 79] width 49 height 8
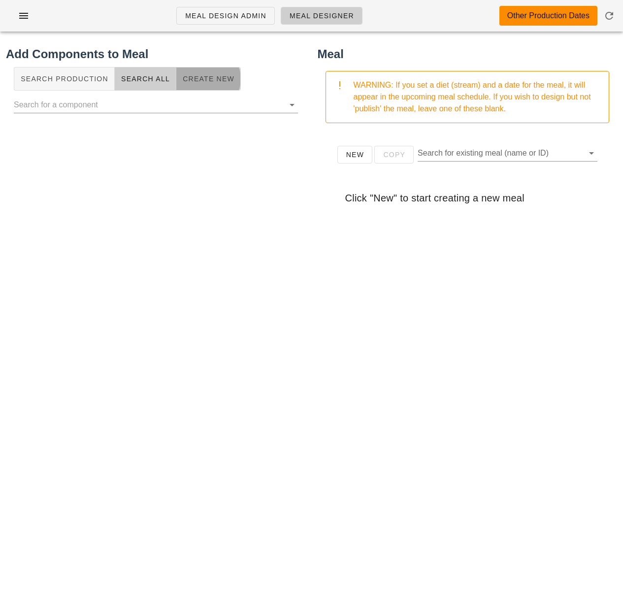
click at [196, 82] on span "Create New" at bounding box center [208, 79] width 52 height 8
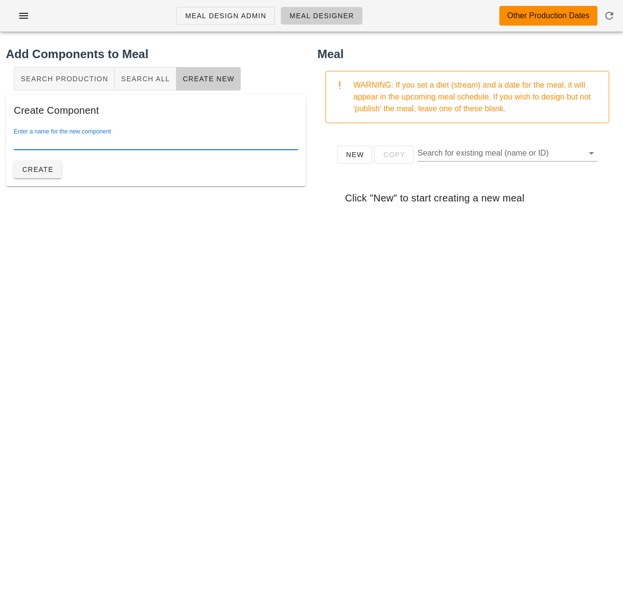
click at [122, 135] on div "Enter a name for the new component" at bounding box center [156, 142] width 284 height 16
type input "Carrot Lox"
click at [27, 171] on span "Create" at bounding box center [38, 169] width 32 height 8
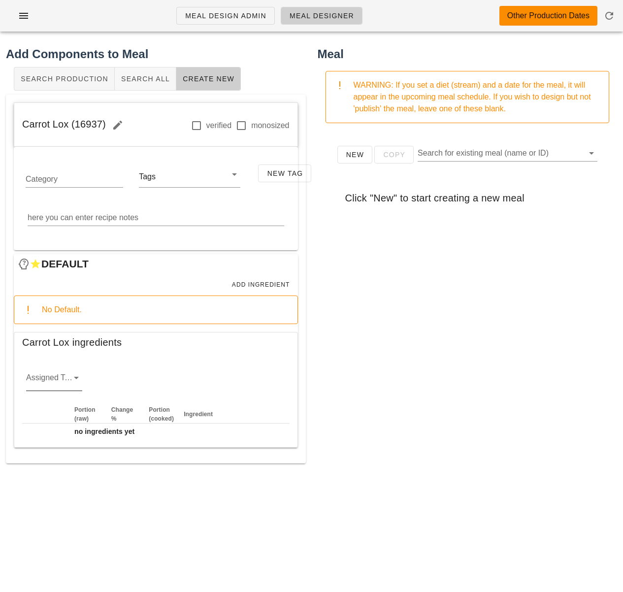
click at [75, 378] on icon at bounding box center [76, 378] width 12 height 12
click at [41, 438] on div "veg" at bounding box center [54, 432] width 40 height 21
click at [256, 285] on span "Add Ingredient" at bounding box center [260, 284] width 59 height 7
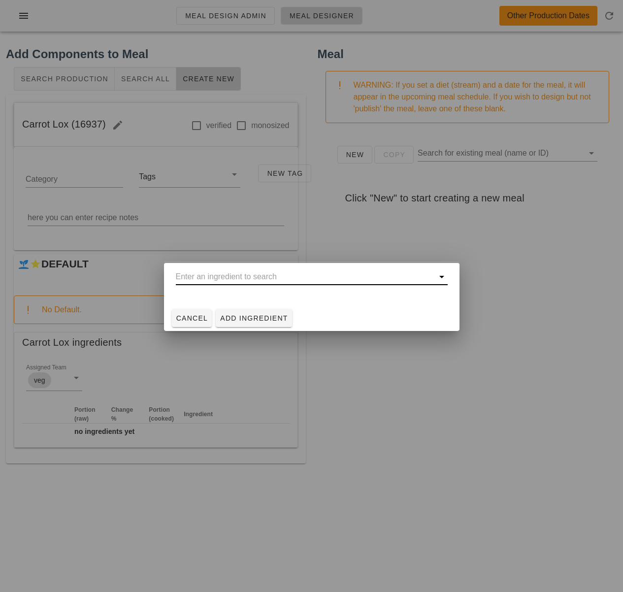
click at [251, 276] on input "text" at bounding box center [305, 277] width 258 height 16
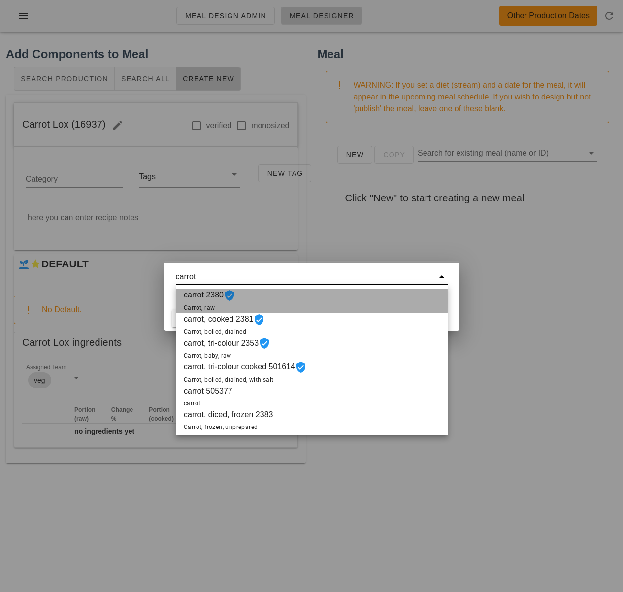
click at [292, 293] on div "carrot 2380 Carrot, raw" at bounding box center [312, 301] width 272 height 24
type input "carrot 2380"
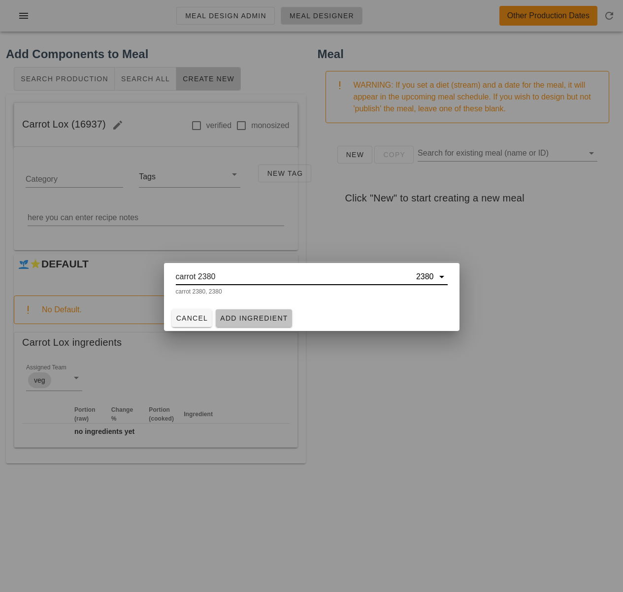
click at [264, 317] on span "Add Ingredient" at bounding box center [254, 318] width 68 height 8
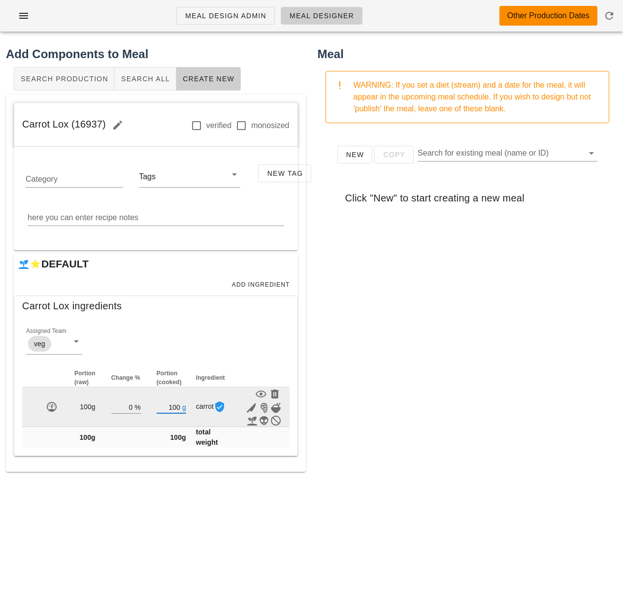
drag, startPoint x: 174, startPoint y: 406, endPoint x: 164, endPoint y: 397, distance: 13.2
click at [172, 405] on input "100" at bounding box center [169, 406] width 24 height 13
click at [177, 406] on input "100" at bounding box center [169, 406] width 24 height 13
type input "1"
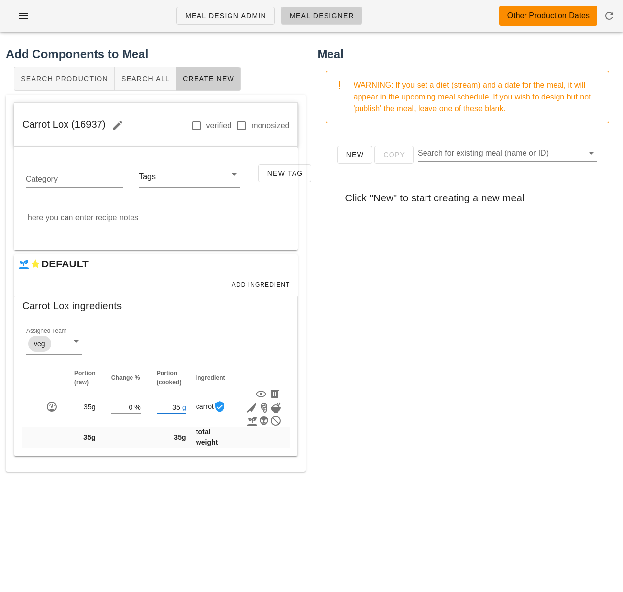
type input "35"
click at [333, 389] on div "New Copy Search for existing meal (name or ID) Click "New" to start creating a …" at bounding box center [468, 328] width 300 height 394
click at [277, 282] on span "Add Ingredient" at bounding box center [260, 284] width 59 height 7
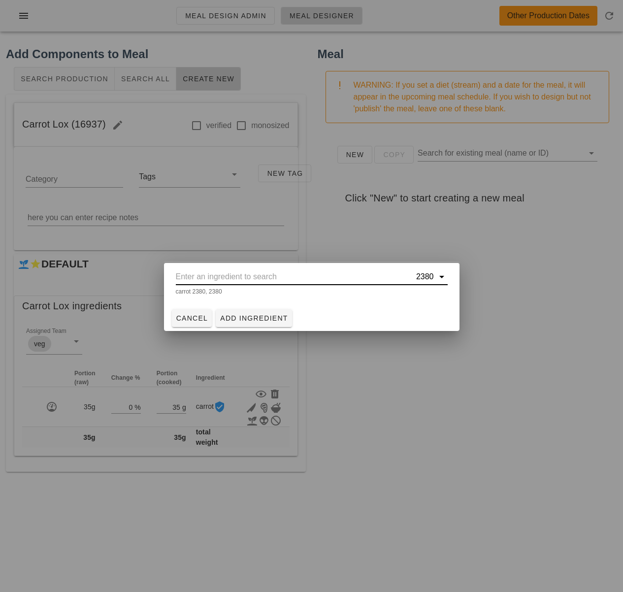
click at [269, 280] on input "text" at bounding box center [295, 277] width 238 height 16
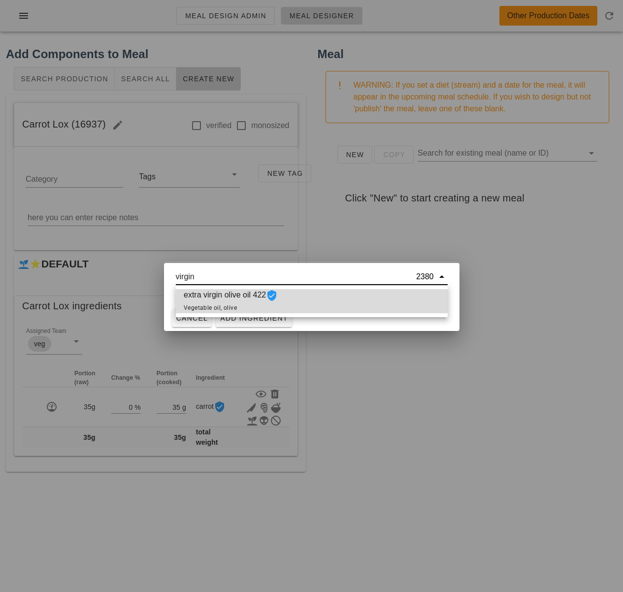
click at [263, 298] on span "extra virgin olive oil 422 Vegetable oil, olive" at bounding box center [231, 301] width 94 height 24
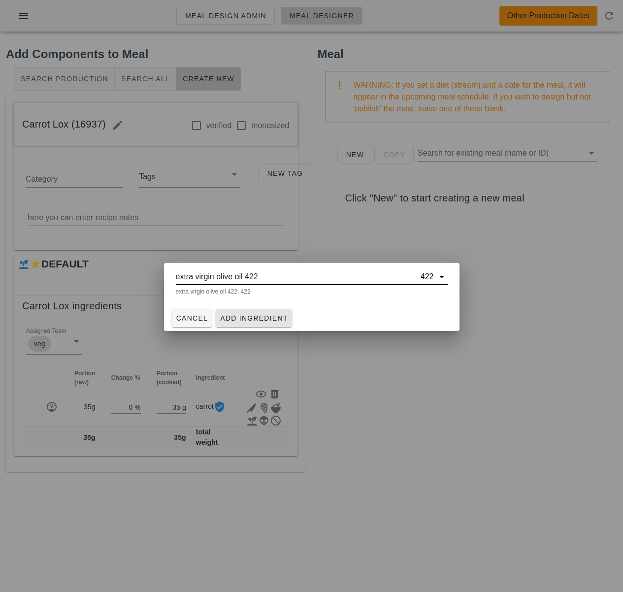
type input "extra virgin olive oil 422"
drag, startPoint x: 261, startPoint y: 315, endPoint x: 256, endPoint y: 314, distance: 6.1
click at [260, 315] on span "Add Ingredient" at bounding box center [254, 318] width 68 height 8
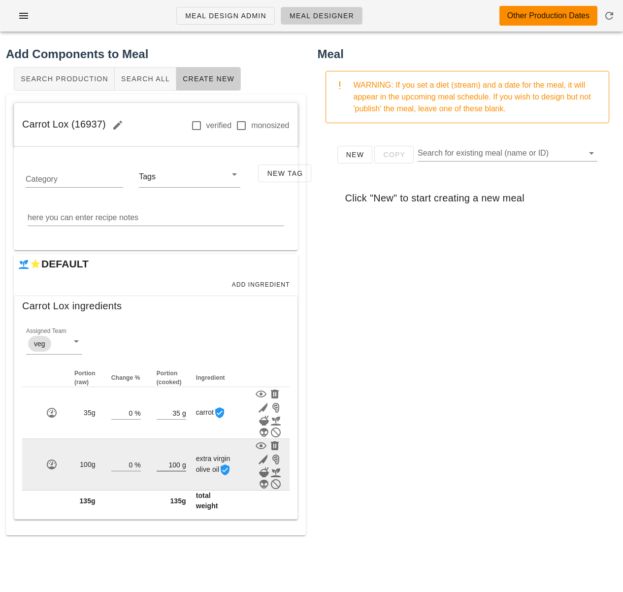
click at [177, 464] on input "100" at bounding box center [169, 464] width 24 height 13
click at [176, 462] on input "100" at bounding box center [169, 464] width 24 height 13
type input "1"
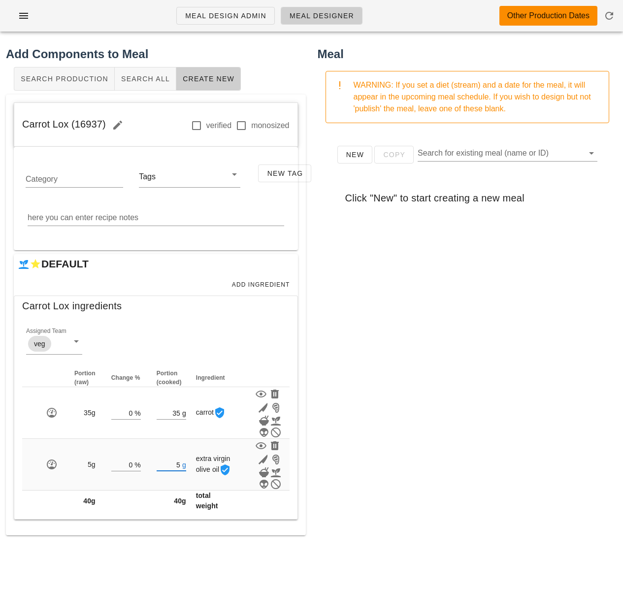
type input "5"
click at [430, 449] on div "New Copy Search for existing meal (name or ID) Click "New" to start creating a …" at bounding box center [468, 328] width 300 height 394
click at [241, 281] on span "Add Ingredient" at bounding box center [260, 284] width 59 height 7
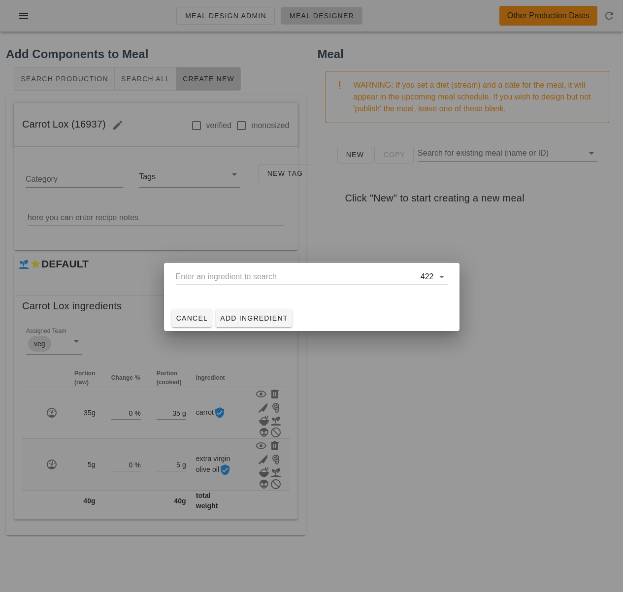
click at [241, 274] on input "text" at bounding box center [297, 277] width 243 height 16
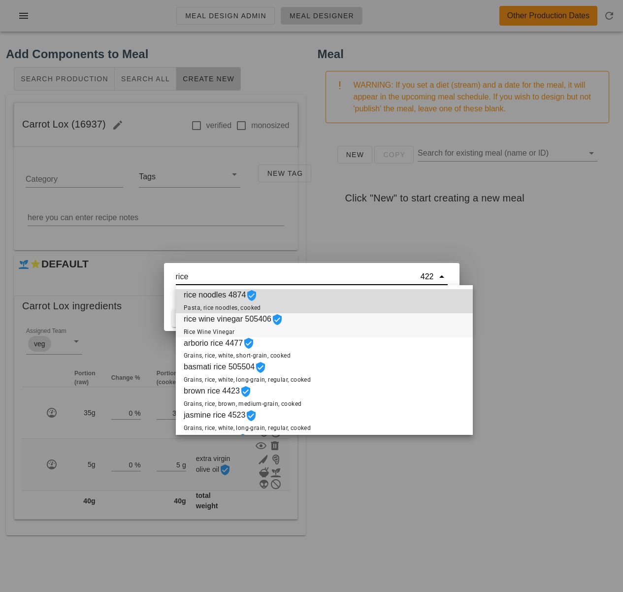
click at [283, 329] on span "rice wine vinegar 505406 Rice Wine Vinegar" at bounding box center [233, 325] width 99 height 24
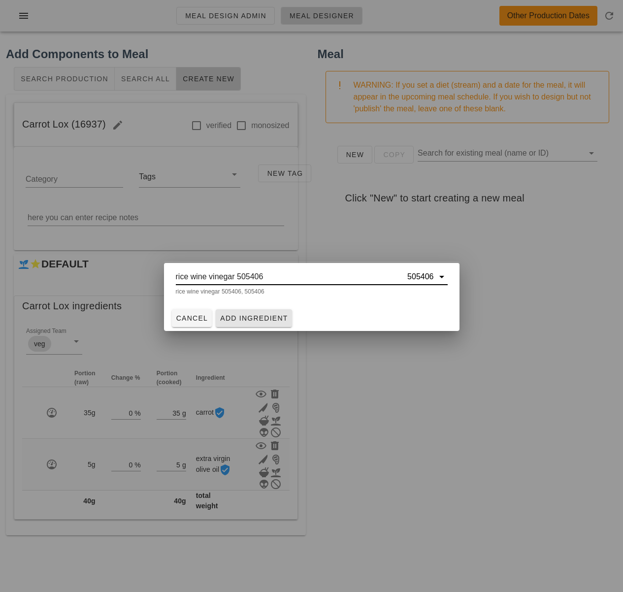
type input "rice wine vinegar 505406"
click at [270, 320] on span "Add Ingredient" at bounding box center [254, 318] width 68 height 8
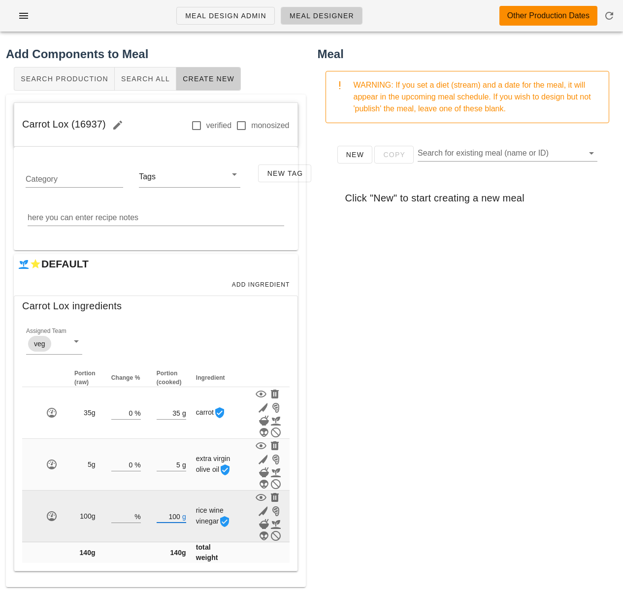
drag, startPoint x: 178, startPoint y: 514, endPoint x: 169, endPoint y: 514, distance: 8.9
click at [169, 514] on input "100" at bounding box center [169, 516] width 24 height 13
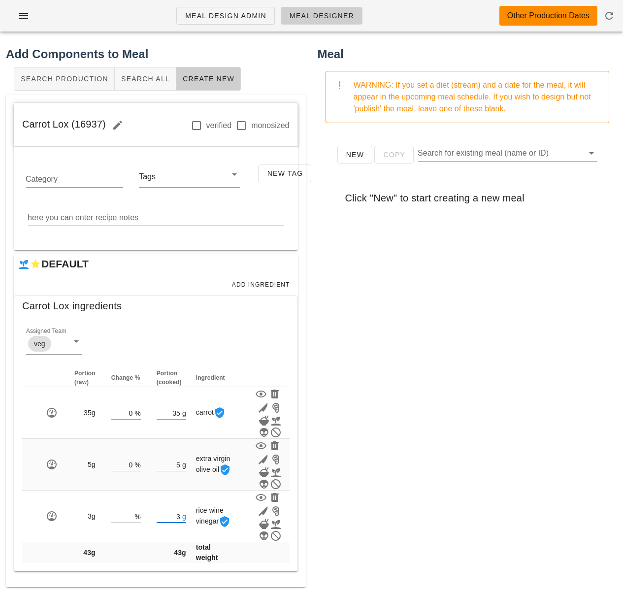
type input "3"
click at [367, 351] on div "New Copy Search for existing meal (name or ID) Click "New" to start creating a …" at bounding box center [468, 328] width 300 height 394
click at [247, 283] on span "Add Ingredient" at bounding box center [260, 284] width 59 height 7
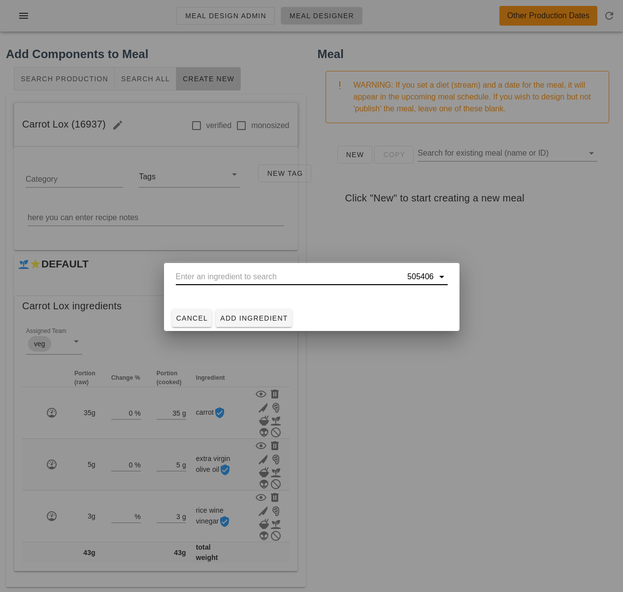
click at [229, 278] on input "text" at bounding box center [291, 277] width 230 height 16
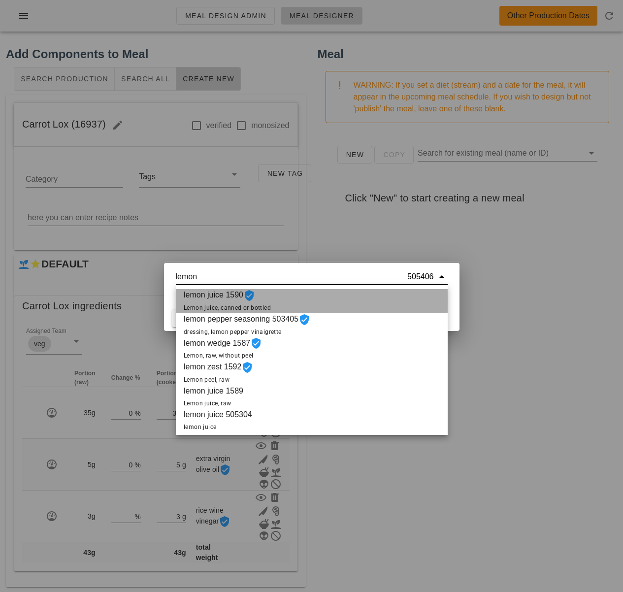
click at [236, 306] on span "Lemon juice, canned or bottled" at bounding box center [227, 307] width 87 height 7
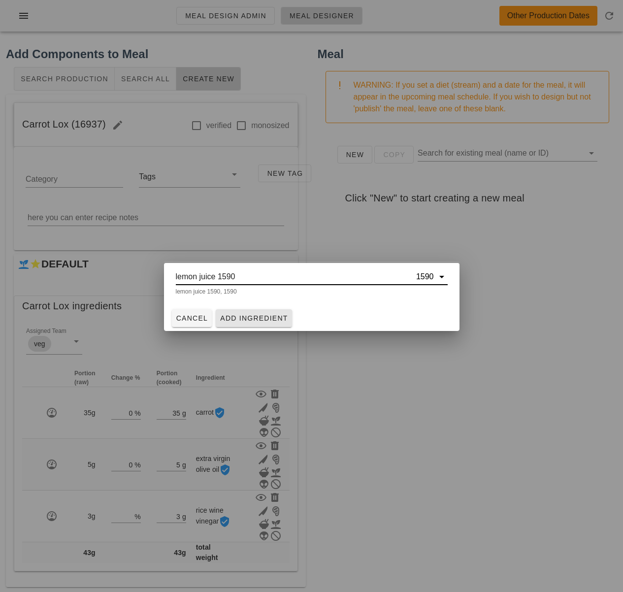
type input "lemon juice 1590"
click at [236, 318] on span "Add Ingredient" at bounding box center [254, 318] width 68 height 8
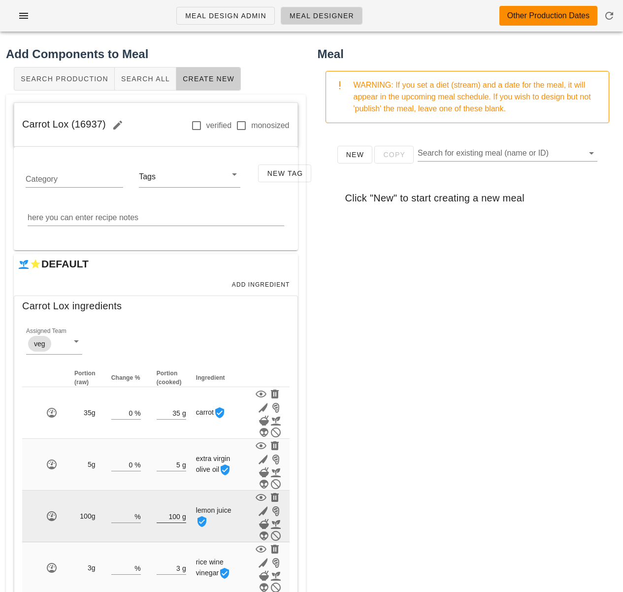
click at [180, 514] on div "g" at bounding box center [183, 516] width 6 height 13
drag, startPoint x: 178, startPoint y: 516, endPoint x: 131, endPoint y: 514, distance: 46.8
click at [147, 514] on tr "100g % 100 g lemon juice" at bounding box center [155, 516] width 267 height 52
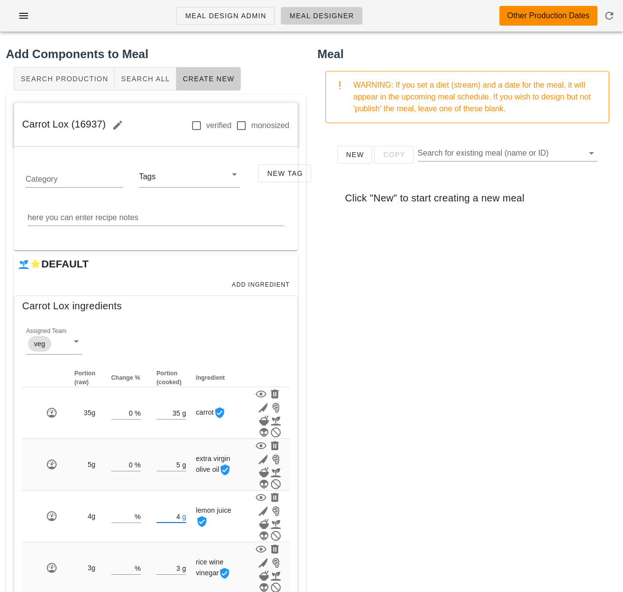
type input "4"
click at [330, 512] on div "New Copy Search for existing meal (name or ID) Click "New" to start creating a …" at bounding box center [468, 328] width 300 height 394
click at [272, 287] on span "Add Ingredient" at bounding box center [260, 284] width 59 height 7
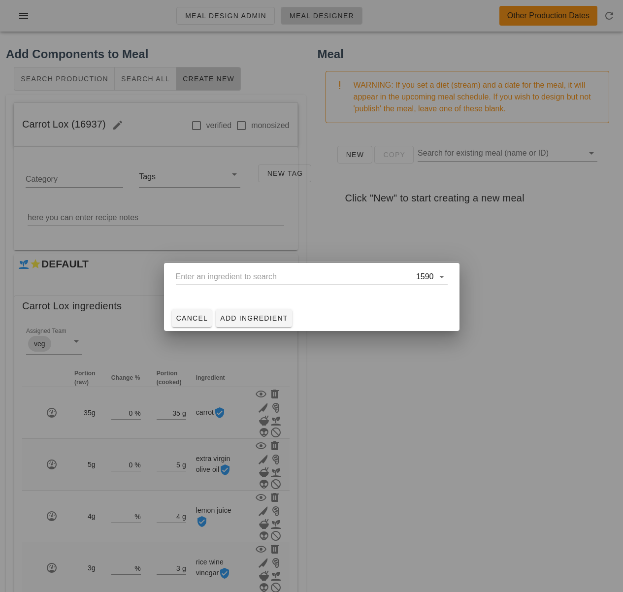
click at [290, 281] on input "text" at bounding box center [295, 277] width 238 height 16
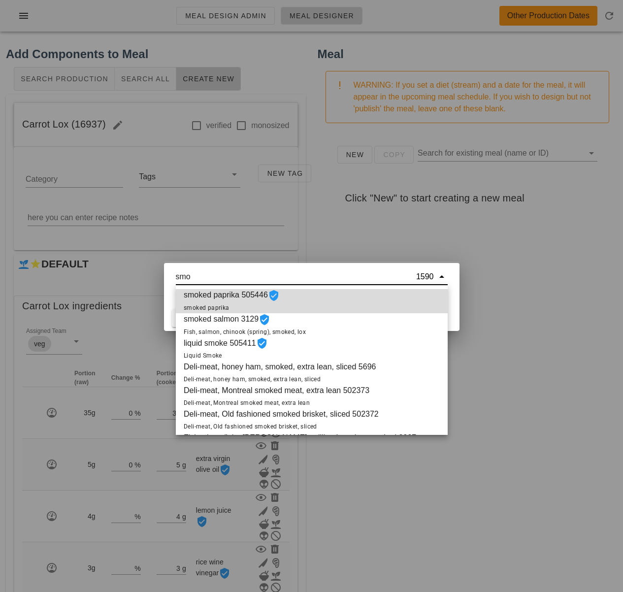
click at [244, 301] on span "smoked paprika 505446 smoked paprika" at bounding box center [232, 301] width 96 height 24
type input "smoked paprika 505446"
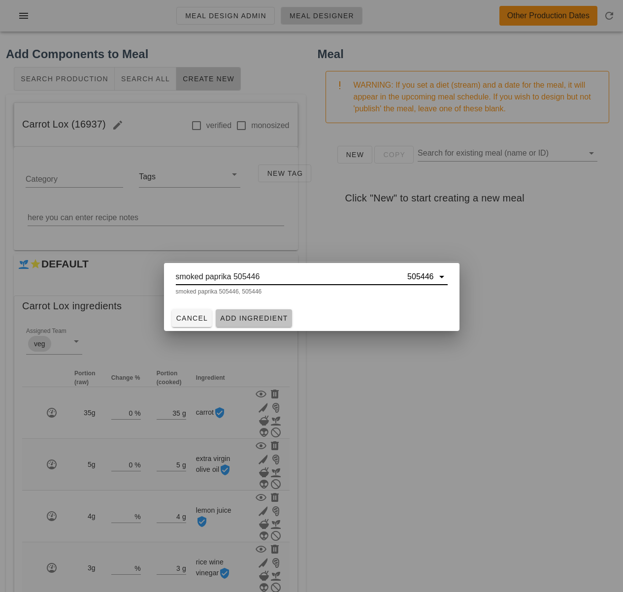
click at [257, 314] on span "Add Ingredient" at bounding box center [254, 318] width 68 height 8
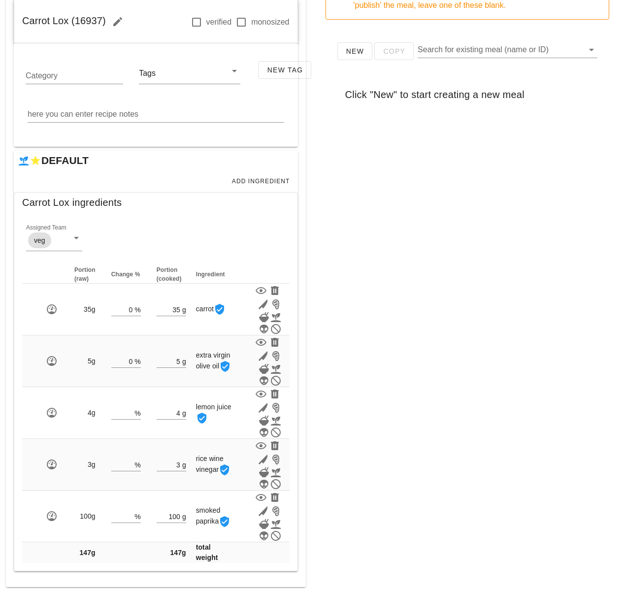
scroll to position [104, 0]
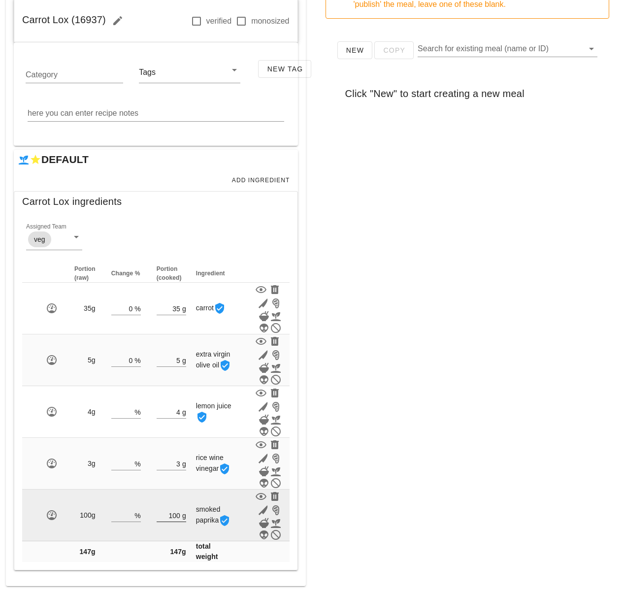
click at [179, 516] on input "100" at bounding box center [169, 515] width 24 height 13
type input "1"
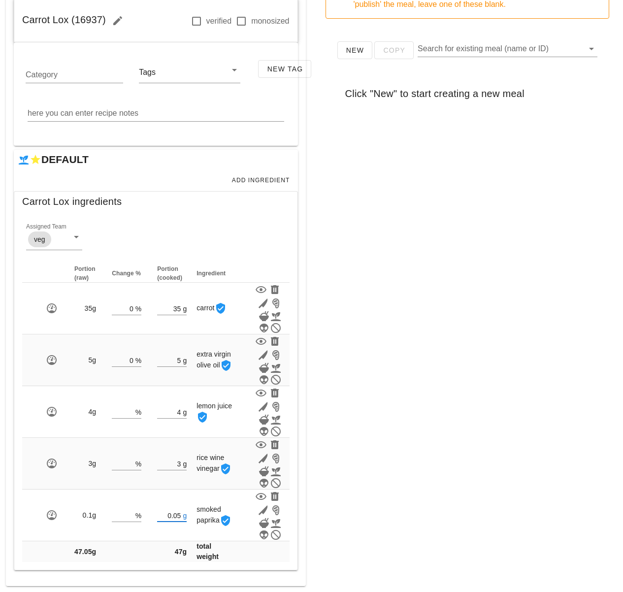
type input "0.05"
click at [379, 466] on div "Meal WARNING: If you set a diet (stream) and a date for the meal, it will appea…" at bounding box center [468, 263] width 312 height 657
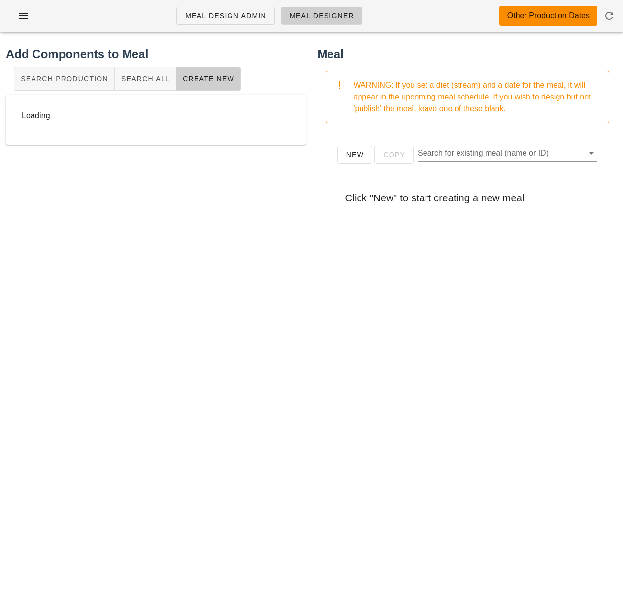
scroll to position [0, 0]
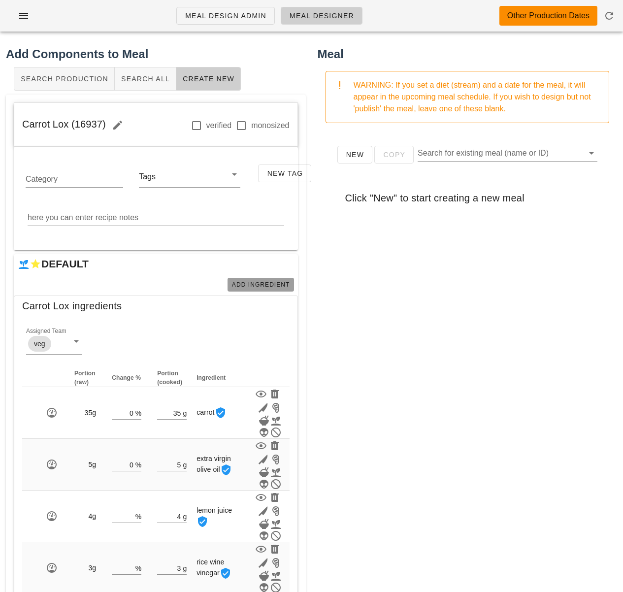
click at [249, 284] on span "Add Ingredient" at bounding box center [260, 284] width 59 height 7
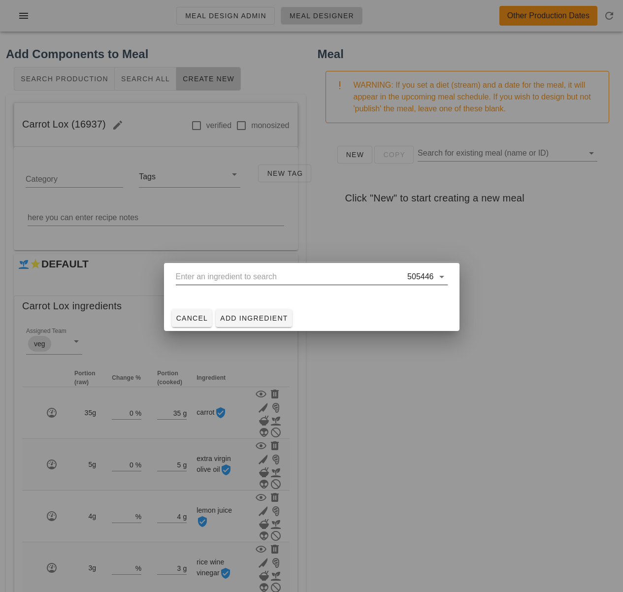
click at [287, 281] on input "text" at bounding box center [291, 277] width 230 height 16
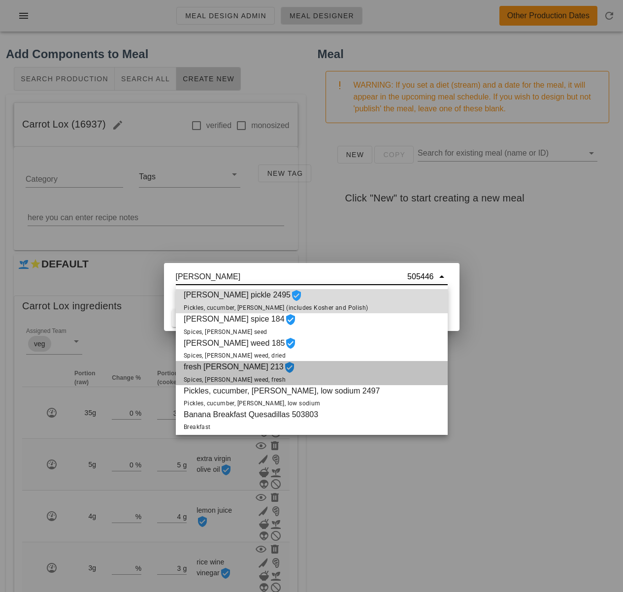
click at [275, 368] on div "fresh dill 213 Spices, dill weed, fresh" at bounding box center [312, 373] width 272 height 24
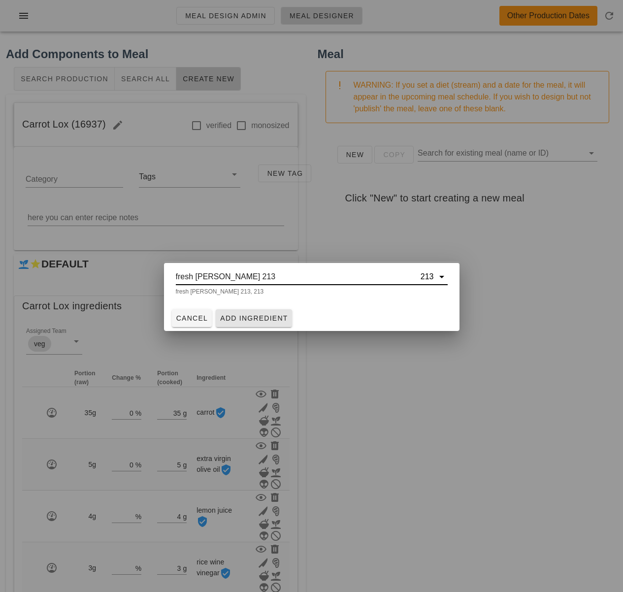
type input "fresh dill 213"
click at [261, 318] on span "Add Ingredient" at bounding box center [254, 318] width 68 height 8
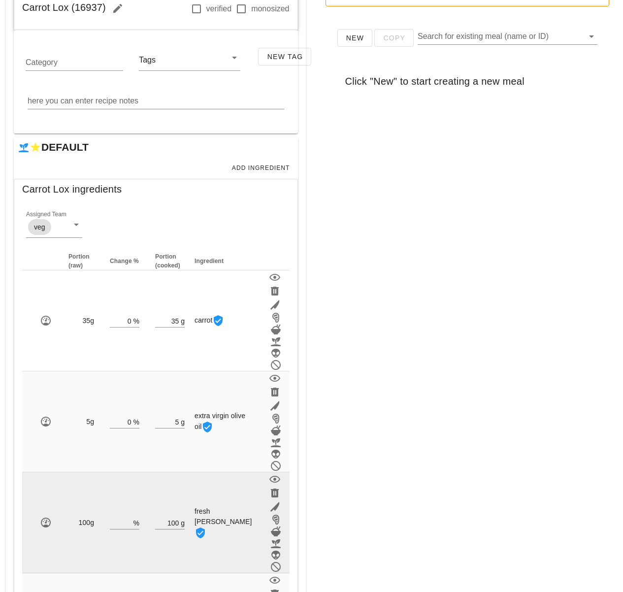
scroll to position [118, 0]
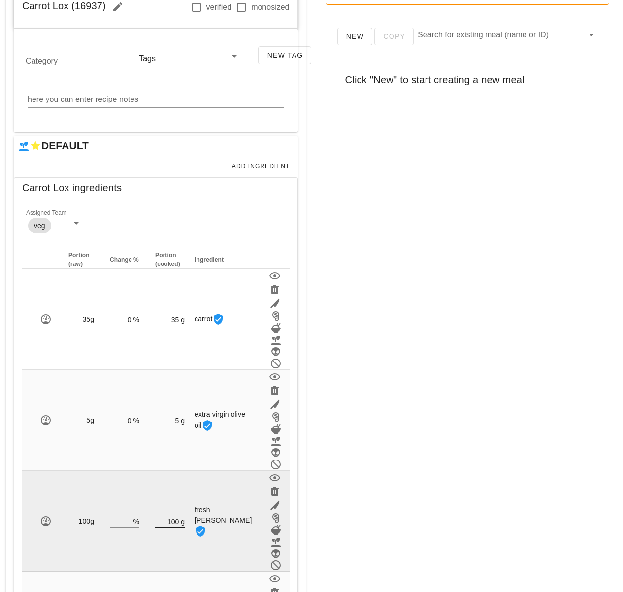
click at [185, 515] on div "g" at bounding box center [182, 521] width 6 height 13
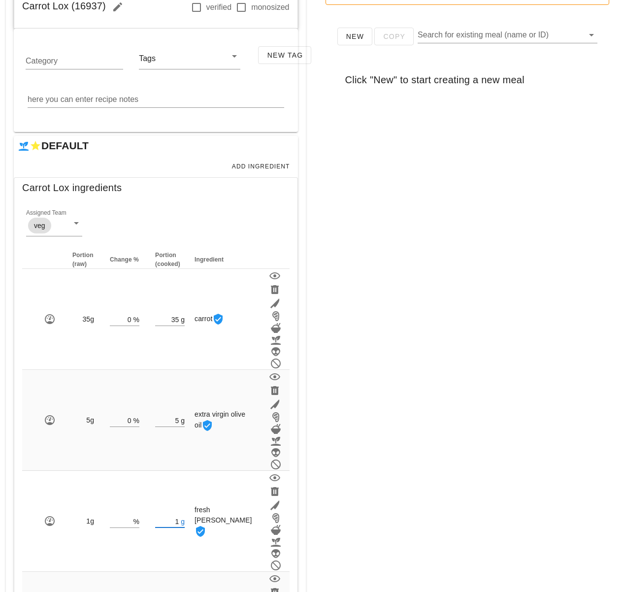
type input "1"
click at [409, 392] on div "New Copy Search for existing meal (name or ID) Click "New" to start creating a …" at bounding box center [468, 210] width 300 height 394
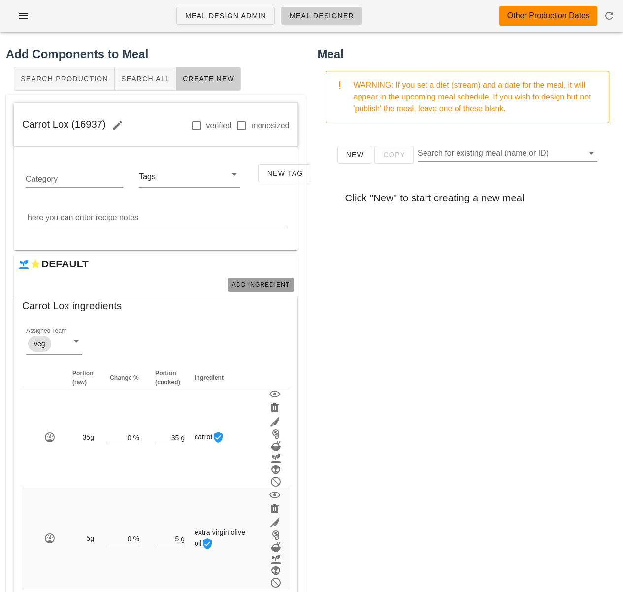
click at [262, 284] on span "Add Ingredient" at bounding box center [260, 284] width 59 height 7
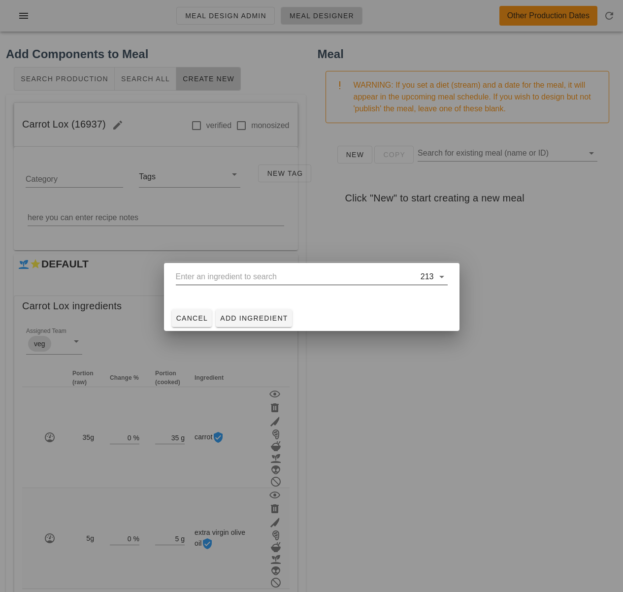
click at [261, 281] on input "text" at bounding box center [297, 277] width 243 height 16
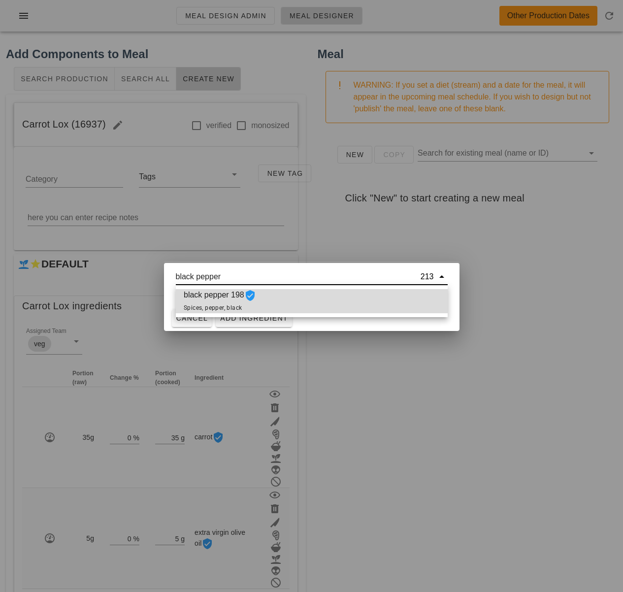
click at [232, 303] on span "black pepper 198 Spices, pepper, black" at bounding box center [220, 301] width 72 height 24
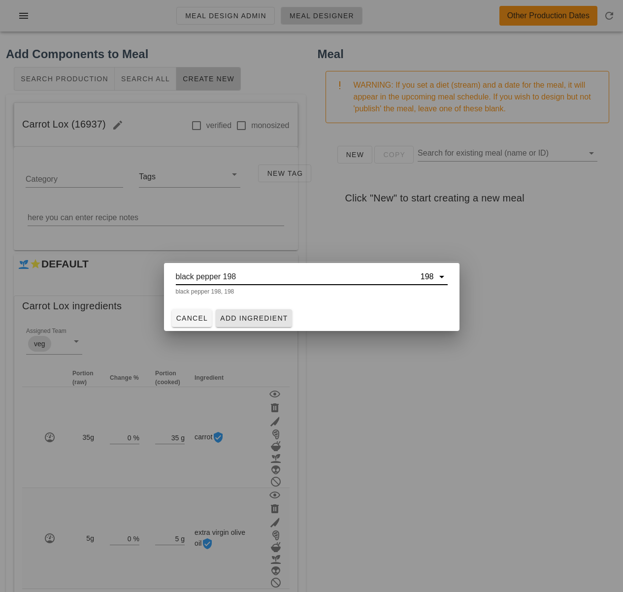
type input "black pepper 198"
click at [244, 311] on button "Add Ingredient" at bounding box center [254, 318] width 76 height 18
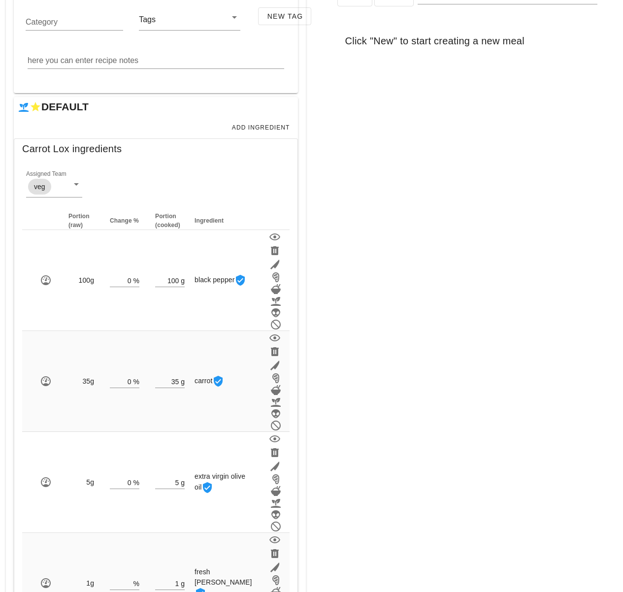
scroll to position [158, 0]
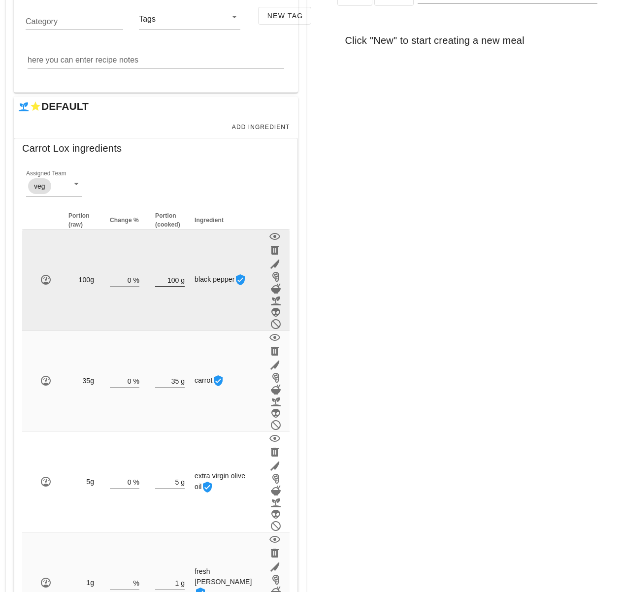
click at [179, 273] on input "100" at bounding box center [167, 279] width 24 height 13
type input "1"
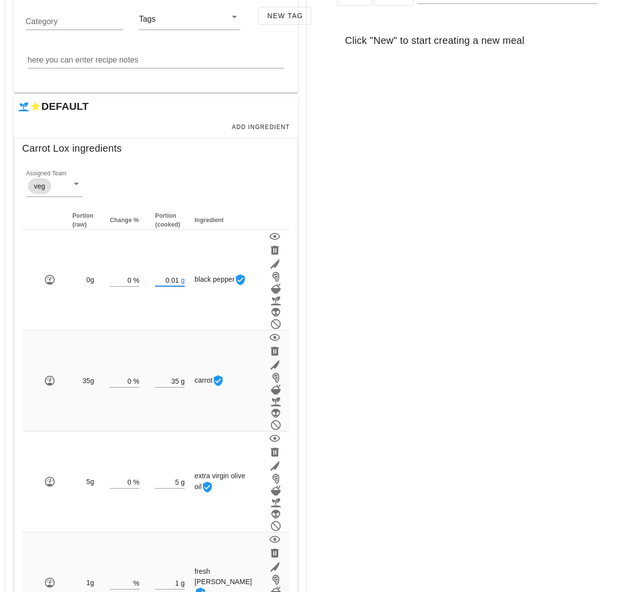
type input "0.01"
click at [437, 265] on div "New Copy Search for existing meal (name or ID) Click "New" to start creating a …" at bounding box center [468, 170] width 300 height 394
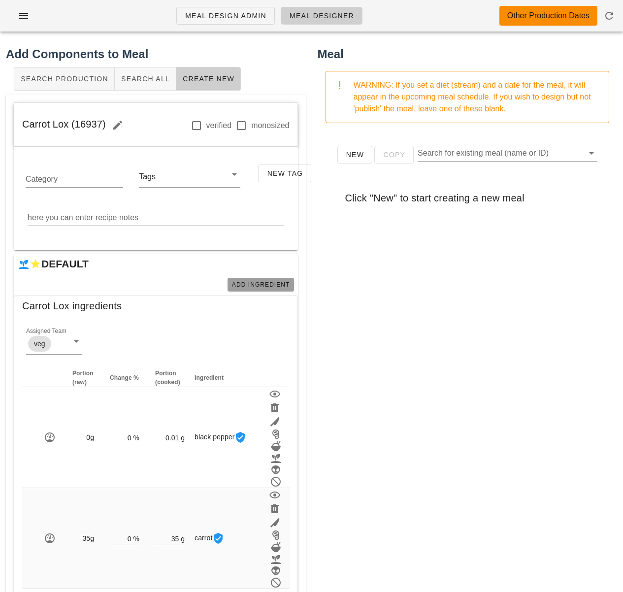
click at [261, 281] on span "Add Ingredient" at bounding box center [260, 284] width 59 height 7
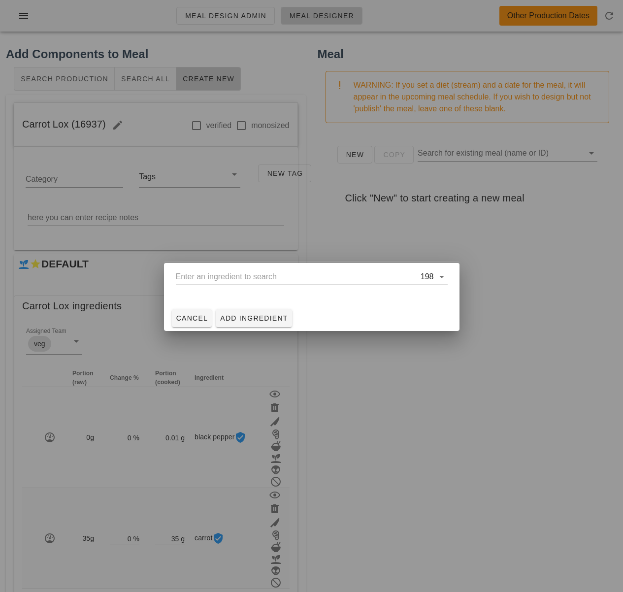
click at [235, 279] on input "text" at bounding box center [297, 277] width 243 height 16
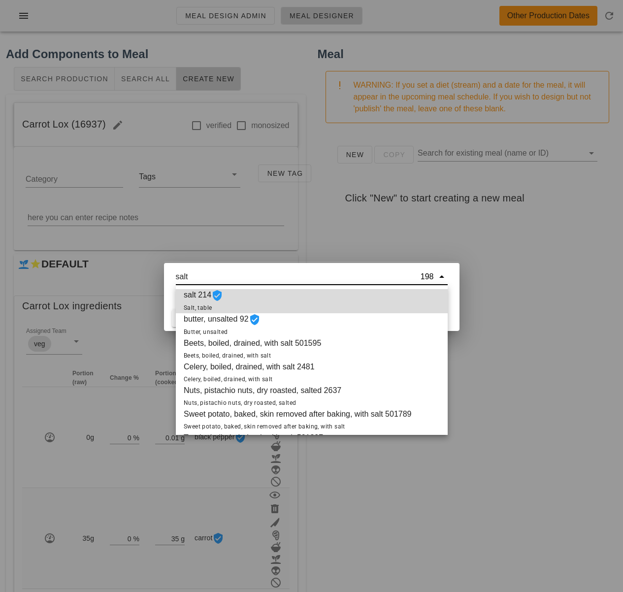
click at [241, 298] on div "salt 214 Salt, table" at bounding box center [312, 301] width 272 height 24
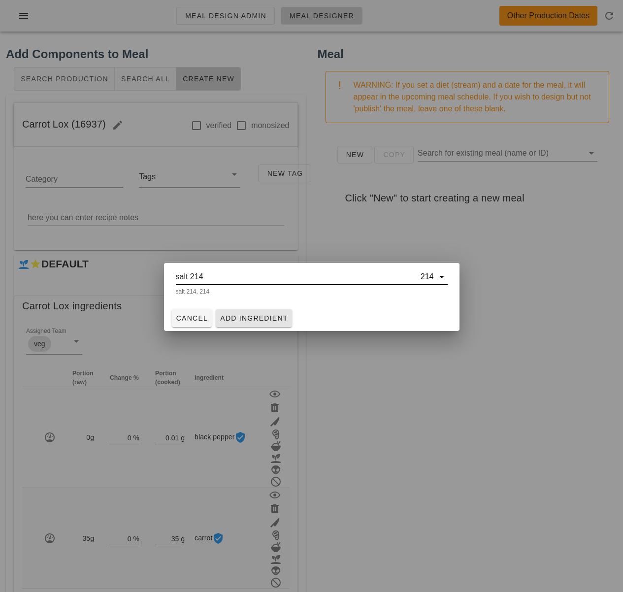
type input "salt 214"
click at [241, 313] on button "Add Ingredient" at bounding box center [254, 318] width 76 height 18
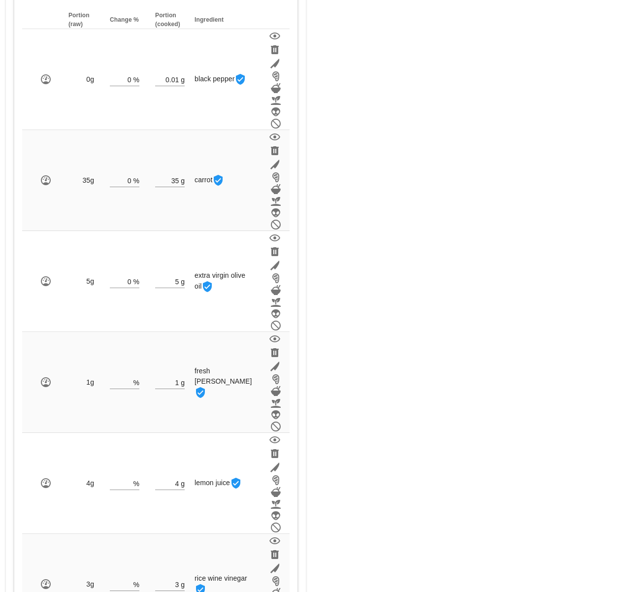
scroll to position [370, 0]
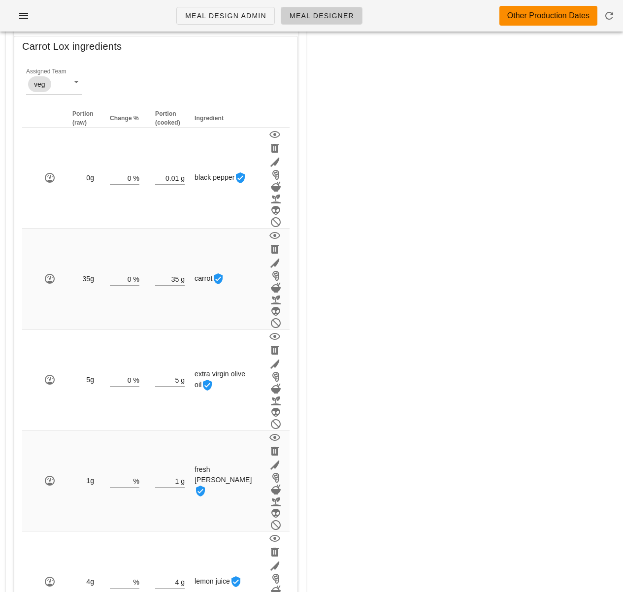
type input "0.01"
click at [461, 434] on div "Meal WARNING: If you set a diet (stream) and a date for the meal, it will appea…" at bounding box center [468, 380] width 312 height 1201
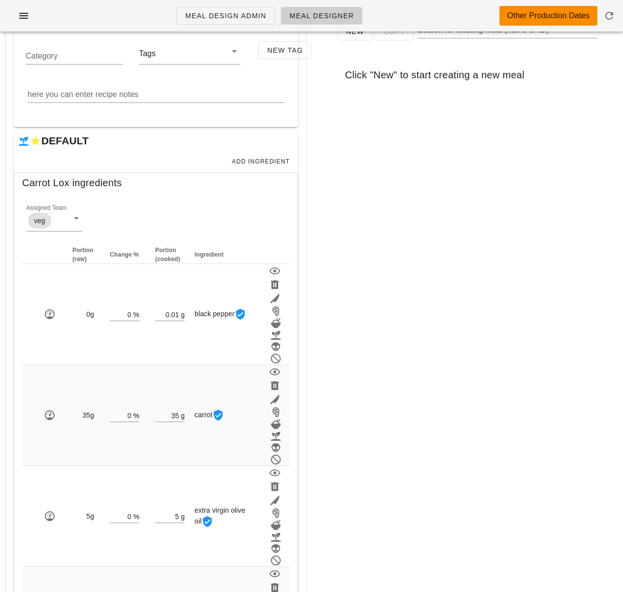
scroll to position [122, 0]
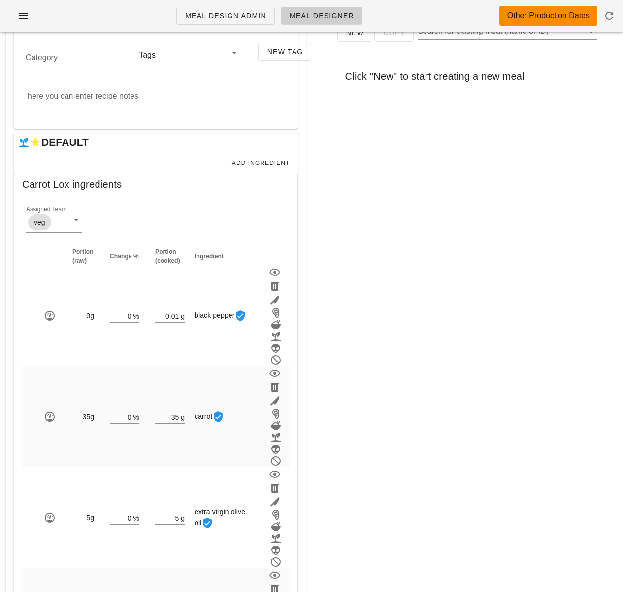
drag, startPoint x: 112, startPoint y: 98, endPoint x: 106, endPoint y: 99, distance: 6.0
click at [112, 98] on textarea "here you can enter recipe notes" at bounding box center [156, 96] width 257 height 16
paste textarea "To make the marinate mix together in a bowl Extra virgin olive oil, rice wine v…"
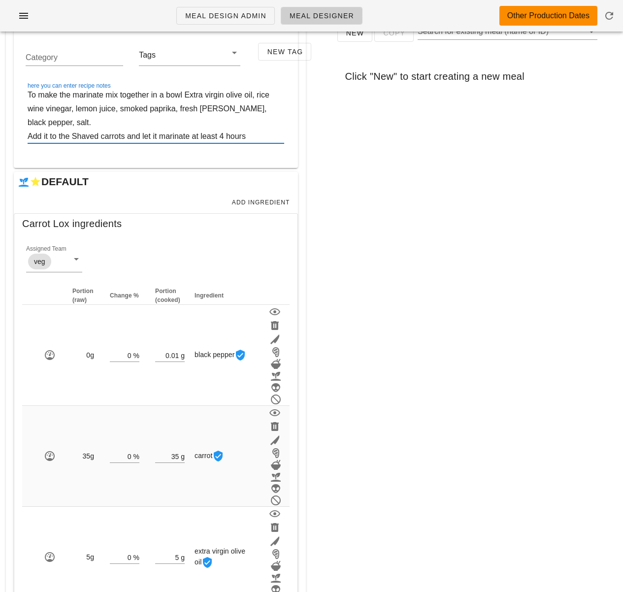
click at [102, 94] on textarea "To make the marinate mix together in a bowl Extra virgin olive oil, rice wine v…" at bounding box center [156, 115] width 257 height 55
drag, startPoint x: 191, startPoint y: 96, endPoint x: 125, endPoint y: 96, distance: 66.0
click at [125, 96] on textarea "To make the marinade, mix together in a bowl Extra virgin olive oil, rice wine …" at bounding box center [156, 115] width 257 height 55
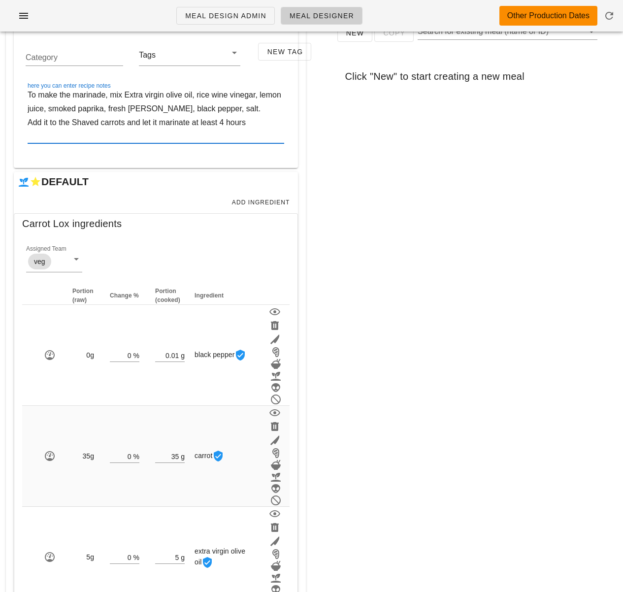
click at [205, 108] on textarea "To make the marinade, mix Extra virgin olive oil, rice wine vinegar, lemon juic…" at bounding box center [156, 115] width 257 height 55
click at [193, 109] on textarea "To make the marinade, mix Extra virgin olive oil, rice wine vinegar, lemon juic…" at bounding box center [156, 115] width 257 height 55
drag, startPoint x: 212, startPoint y: 109, endPoint x: 214, endPoint y: 114, distance: 5.9
click at [212, 109] on textarea "To make the marinade, mix Extra virgin olive oil, rice wine vinegar, lemon juic…" at bounding box center [156, 115] width 257 height 55
paste textarea "together in a bowl"
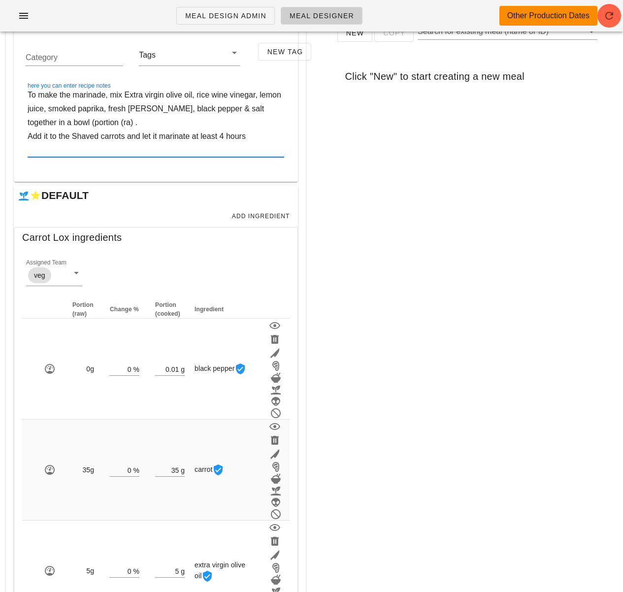
paste textarea "amounts)"
click at [66, 123] on textarea "To make the marinade, mix Extra virgin olive oil, rice wine vinegar, lemon juic…" at bounding box center [156, 122] width 257 height 69
paste textarea "w"
click at [28, 125] on textarea "To make the marinade, mix Extra virgin olive oil, rice wine vinegar, lemon juic…" at bounding box center [156, 122] width 257 height 69
click at [30, 124] on textarea "To make the marinade, mix Extra virgin olive oil, rice wine vinegar, lemon juic…" at bounding box center [156, 122] width 257 height 69
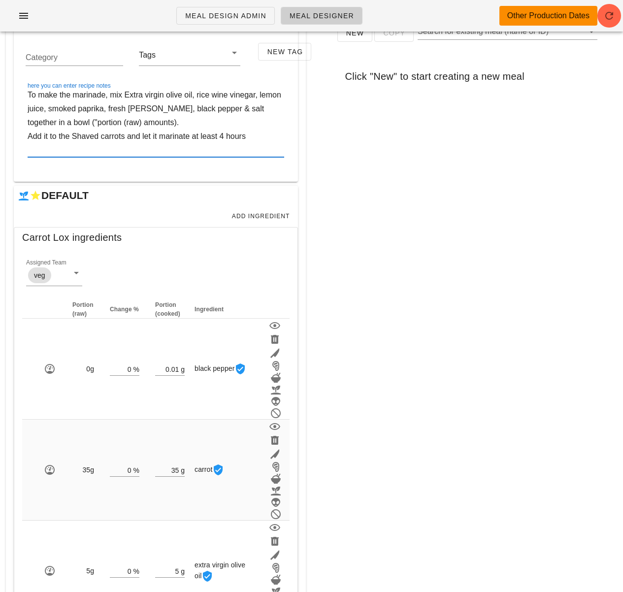
click at [77, 122] on textarea "To make the marinade, mix Extra virgin olive oil, rice wine vinegar, lemon juic…" at bounding box center [156, 122] width 257 height 69
click at [125, 125] on textarea "To make the marinade, mix Extra virgin olive oil, rice wine vinegar, lemon juic…" at bounding box center [156, 122] width 257 height 69
click at [79, 145] on textarea "To make the marinade, mix Extra virgin olive oil, rice wine vinegar, lemon juic…" at bounding box center [156, 122] width 257 height 69
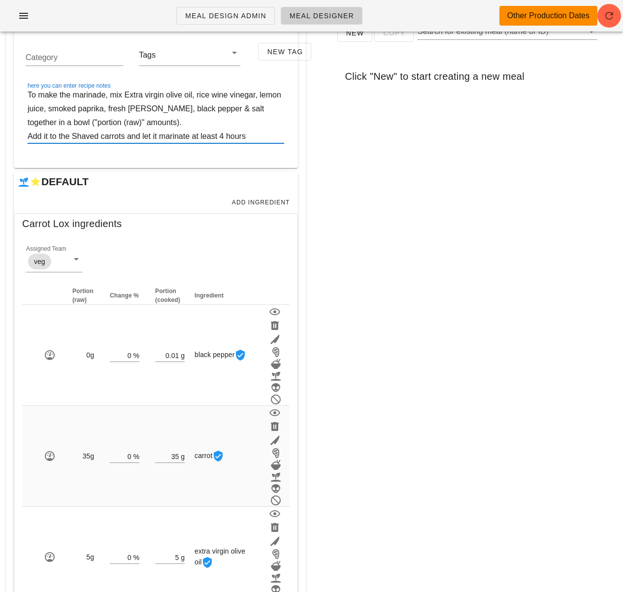
click at [47, 137] on textarea "To make the marinade, mix Extra virgin olive oil, rice wine vinegar, lemon juic…" at bounding box center [156, 115] width 257 height 55
drag, startPoint x: 45, startPoint y: 137, endPoint x: 73, endPoint y: 137, distance: 27.6
click at [73, 137] on textarea "To make the marinade, mix Extra virgin olive oil, rice wine vinegar, lemon juic…" at bounding box center [156, 115] width 257 height 55
click at [52, 135] on textarea "To make the marinade, mix Extra virgin olive oil, rice wine vinegar, lemon juic…" at bounding box center [156, 115] width 257 height 55
click at [49, 136] on textarea "To make the marinade, mix Extra virgin olive oil, rice wine vinegar, lemon juic…" at bounding box center [156, 115] width 257 height 55
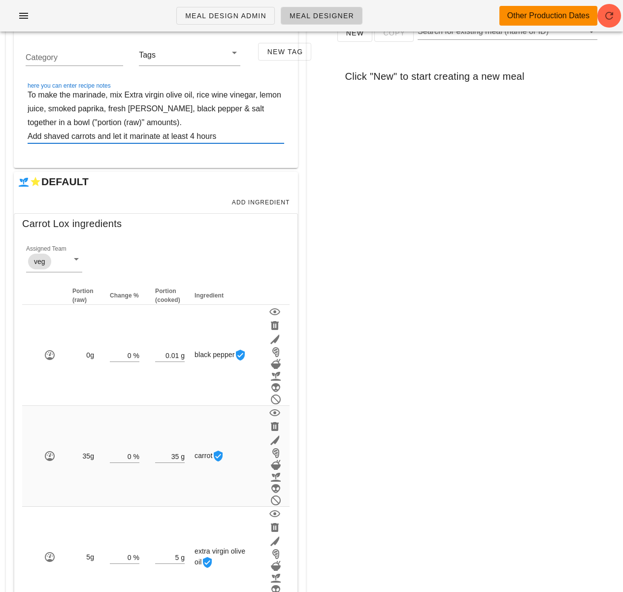
click at [158, 136] on textarea "To make the marinade, mix Extra virgin olive oil, rice wine vinegar, lemon juic…" at bounding box center [156, 115] width 257 height 55
click at [224, 138] on textarea "To make the marinade, mix Extra virgin olive oil, rice wine vinegar, lemon juic…" at bounding box center [156, 115] width 257 height 55
click at [336, 154] on div "New Copy Search for existing meal (name or ID) Click "New" to start creating a …" at bounding box center [468, 206] width 300 height 394
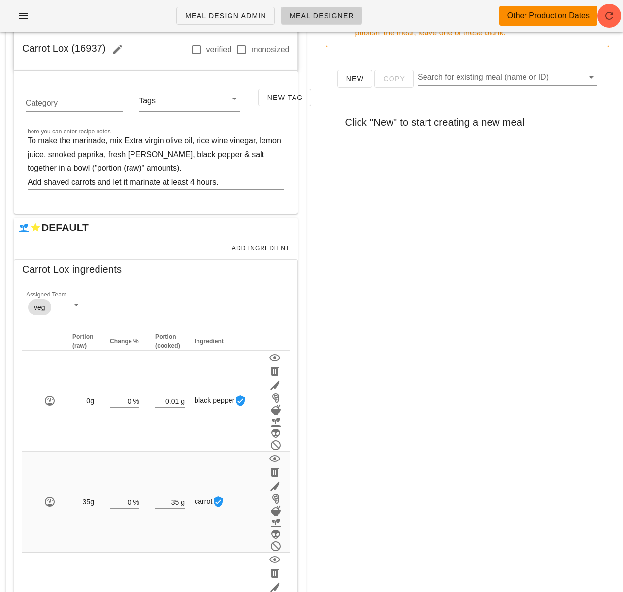
scroll to position [63, 0]
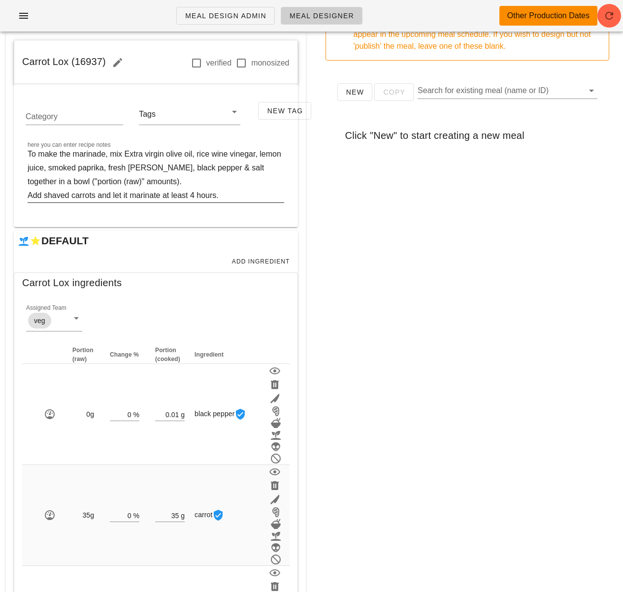
click at [128, 153] on textarea "To make the marinade, mix Extra virgin olive oil, rice wine vinegar, lemon juic…" at bounding box center [156, 174] width 257 height 55
click at [208, 172] on textarea "To make the marinade, mix extra virgin olive oil, rice wine vinegar, lemon juic…" at bounding box center [156, 174] width 257 height 55
click at [231, 187] on textarea "To make the marinade, mix extra virgin olive oil, rice wine vinegar, lemon juic…" at bounding box center [156, 174] width 257 height 55
type textarea "To make the marinade, mix extra virgin olive oil, rice wine vinegar, lemon juic…"
click at [226, 176] on textarea "To make the marinade, mix extra virgin olive oil, rice wine vinegar, lemon juic…" at bounding box center [156, 174] width 257 height 55
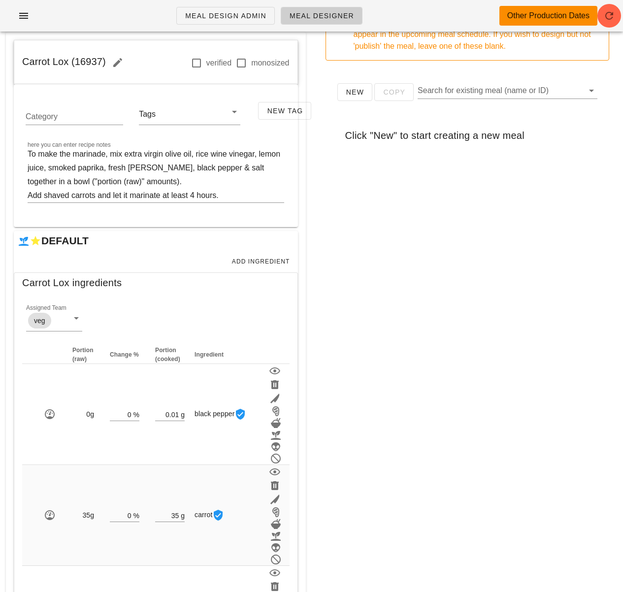
click at [399, 246] on div "New Copy Search for existing meal (name or ID) Click "New" to start creating a …" at bounding box center [468, 265] width 300 height 394
click at [430, 335] on div "New Copy Search for existing meal (name or ID) Click "New" to start creating a …" at bounding box center [468, 265] width 300 height 394
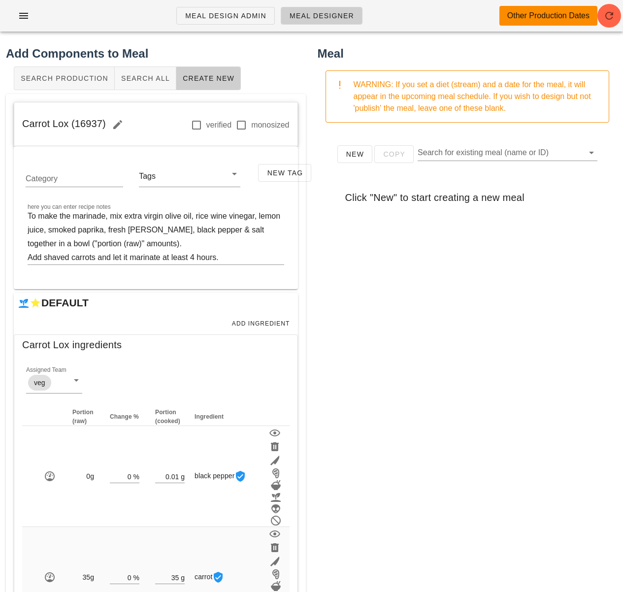
scroll to position [0, 0]
click at [146, 84] on button "Search All" at bounding box center [146, 79] width 62 height 24
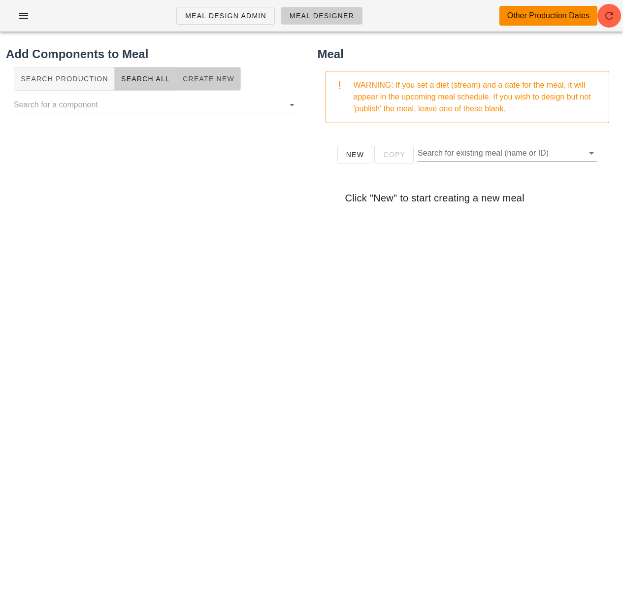
click at [194, 82] on span "Create New" at bounding box center [208, 79] width 52 height 8
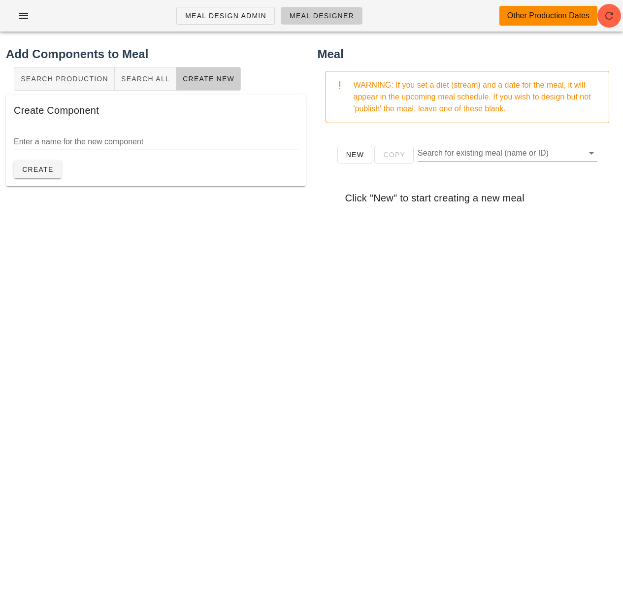
click at [128, 134] on input "Enter a name for the new component" at bounding box center [156, 142] width 284 height 16
click at [41, 142] on input "Mixed greens and tomato salad" at bounding box center [156, 142] width 284 height 16
type input "Mixed greens and tomato salad"
click at [42, 168] on span "Create" at bounding box center [38, 169] width 32 height 8
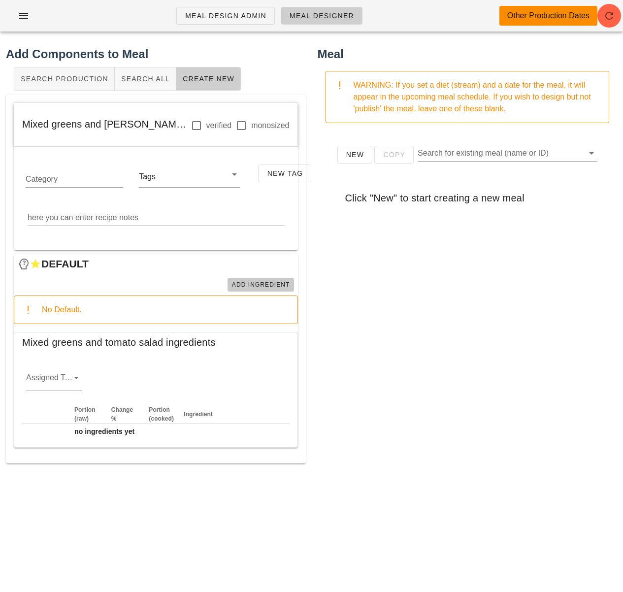
click at [250, 281] on span "Add Ingredient" at bounding box center [260, 284] width 59 height 7
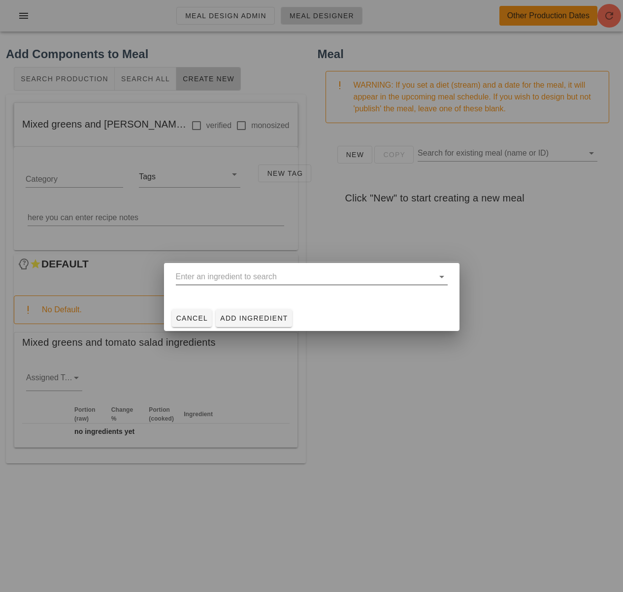
click at [226, 279] on input "text" at bounding box center [305, 277] width 258 height 16
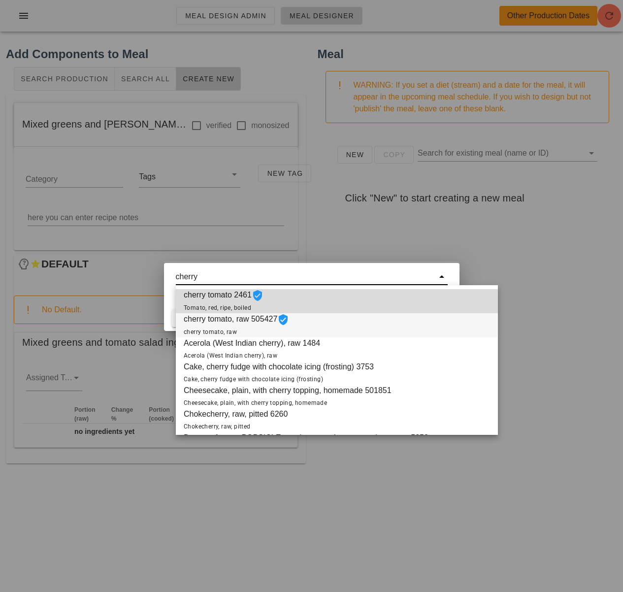
click at [310, 320] on div "cherry tomato, raw 505427 cherry tomato, raw" at bounding box center [337, 325] width 322 height 24
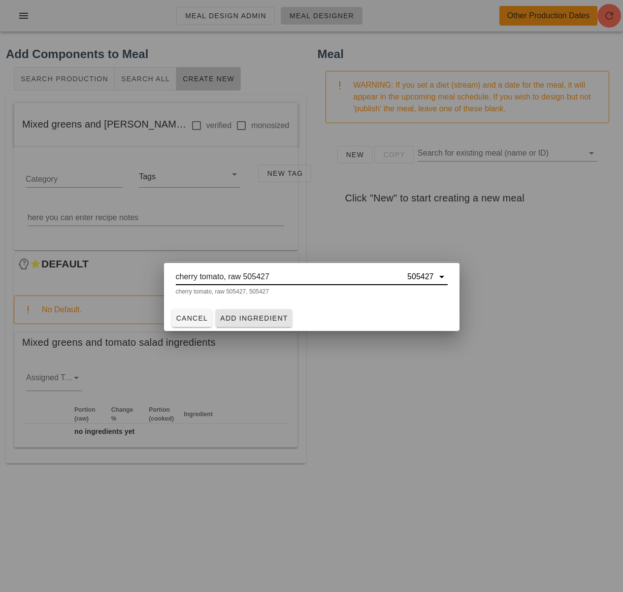
type input "cherry tomato, raw 505427"
click at [265, 316] on span "Add Ingredient" at bounding box center [254, 318] width 68 height 8
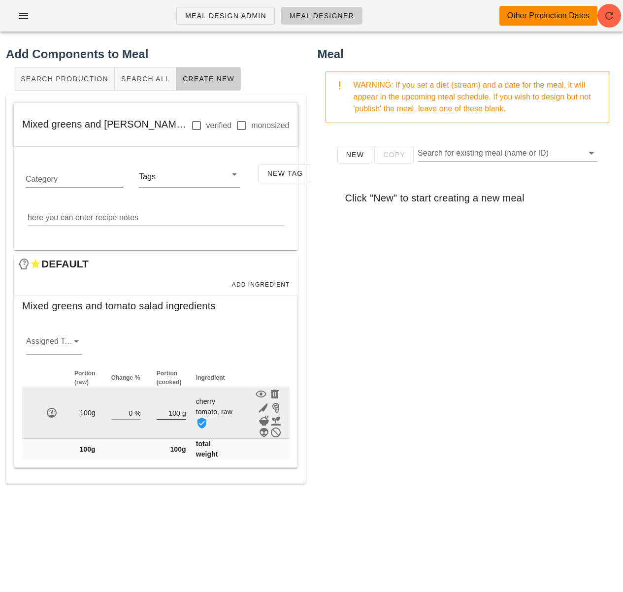
click at [174, 412] on input "100" at bounding box center [169, 412] width 24 height 13
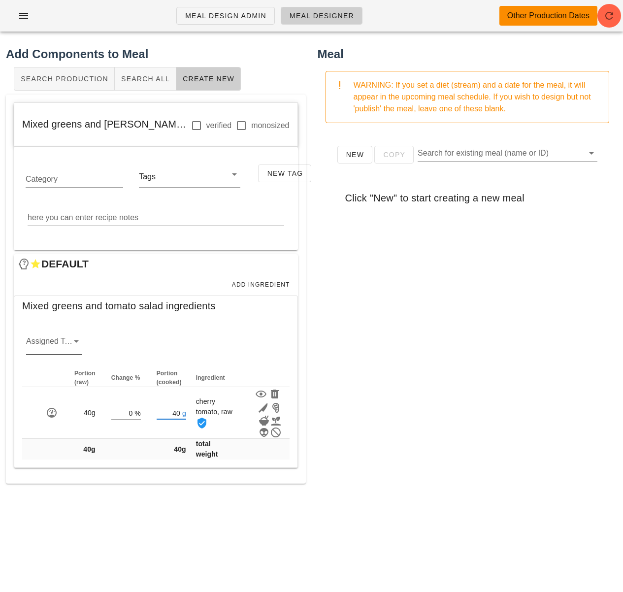
type input "40"
click at [72, 340] on icon at bounding box center [76, 341] width 12 height 12
click at [74, 339] on icon at bounding box center [76, 341] width 12 height 12
click at [51, 391] on div "veg" at bounding box center [54, 396] width 40 height 21
click at [328, 378] on div "New Copy Search for existing meal (name or ID) Click "New" to start creating a …" at bounding box center [468, 328] width 300 height 394
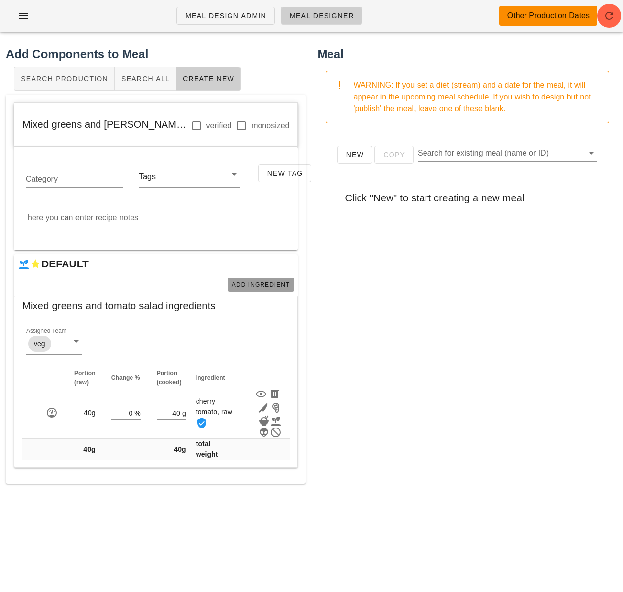
click at [249, 284] on span "Add Ingredient" at bounding box center [260, 284] width 59 height 7
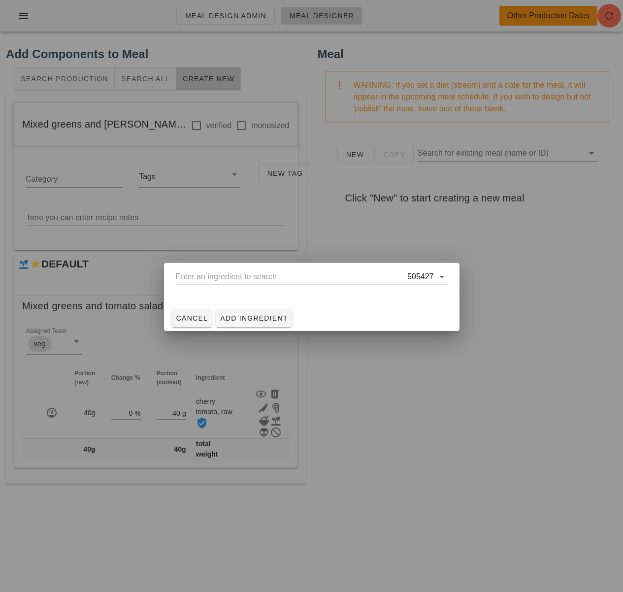
click at [232, 276] on input "text" at bounding box center [291, 277] width 230 height 16
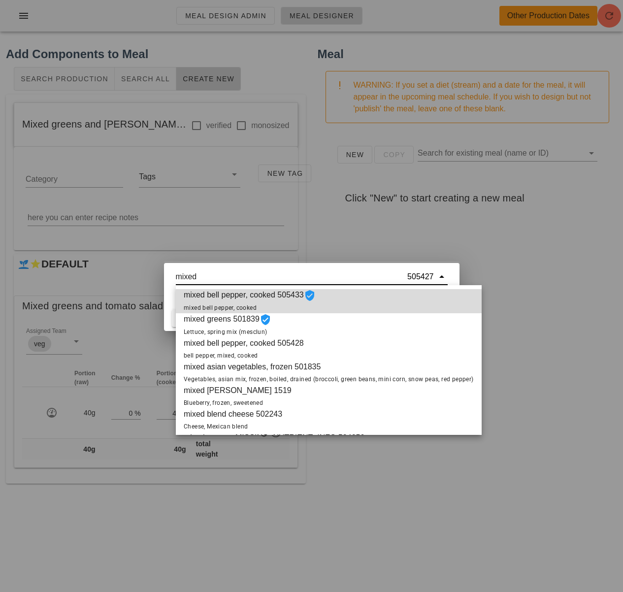
click at [304, 323] on div "mixed greens 501839 Lettuce, spring mix (mesclun)" at bounding box center [329, 325] width 306 height 24
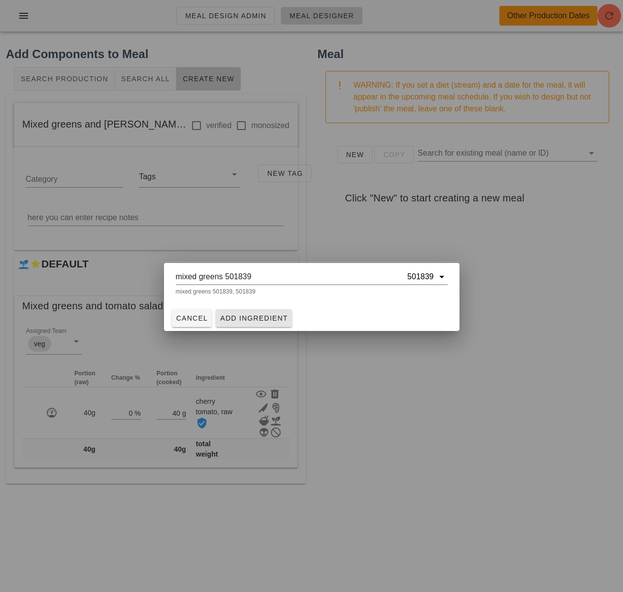
type input "mixed greens 501839"
click at [274, 315] on span "Add Ingredient" at bounding box center [254, 318] width 68 height 8
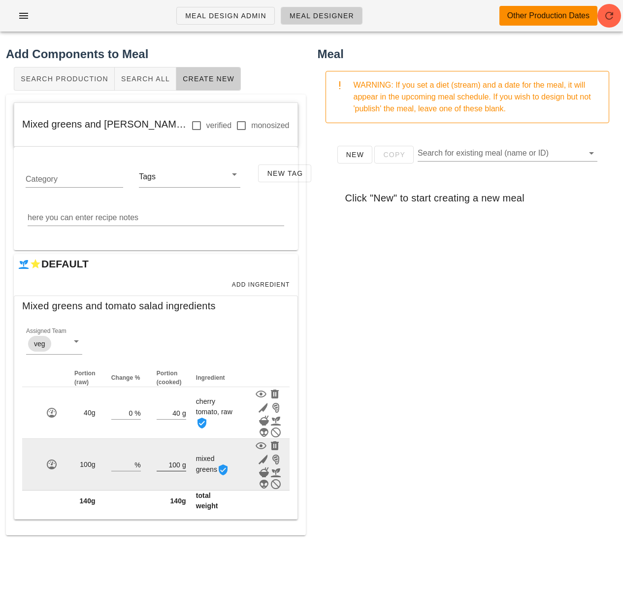
click at [176, 464] on input "100" at bounding box center [169, 464] width 24 height 13
type input "40"
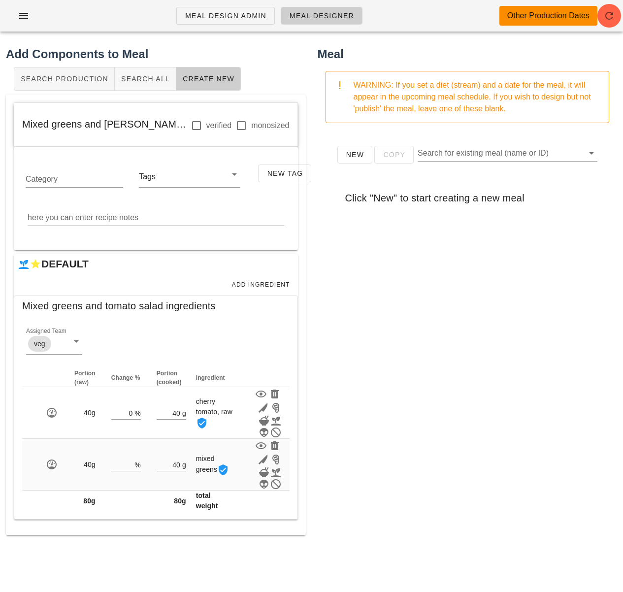
click at [407, 312] on div "New Copy Search for existing meal (name or ID) Click "New" to start creating a …" at bounding box center [468, 328] width 300 height 394
click at [362, 289] on div "New Copy Search for existing meal (name or ID) Click "New" to start creating a …" at bounding box center [468, 328] width 300 height 394
click at [94, 124] on span "Mixed greens and tomato salad (16938)" at bounding box center [134, 124] width 224 height 11
drag, startPoint x: 21, startPoint y: 127, endPoint x: 176, endPoint y: 128, distance: 155.1
click at [176, 128] on div "Mixed greens and tomato salad (16938) verified monosized" at bounding box center [155, 125] width 283 height 44
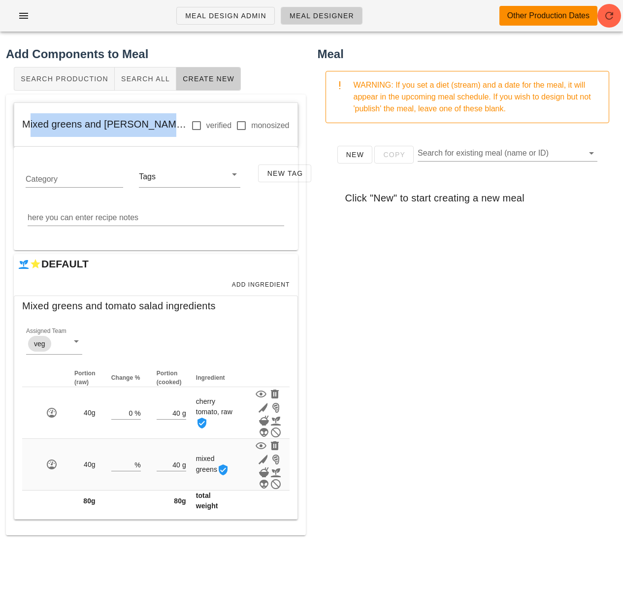
click at [176, 128] on span "Mixed greens and tomato salad (16938)" at bounding box center [134, 124] width 224 height 11
drag, startPoint x: 23, startPoint y: 123, endPoint x: 181, endPoint y: 123, distance: 158.1
click at [181, 123] on div "Mixed greens and tomato salad (16938) verified monosized" at bounding box center [155, 125] width 283 height 44
copy span "Mixed greens and tomato salad (16"
click at [145, 85] on button "Search All" at bounding box center [146, 79] width 62 height 24
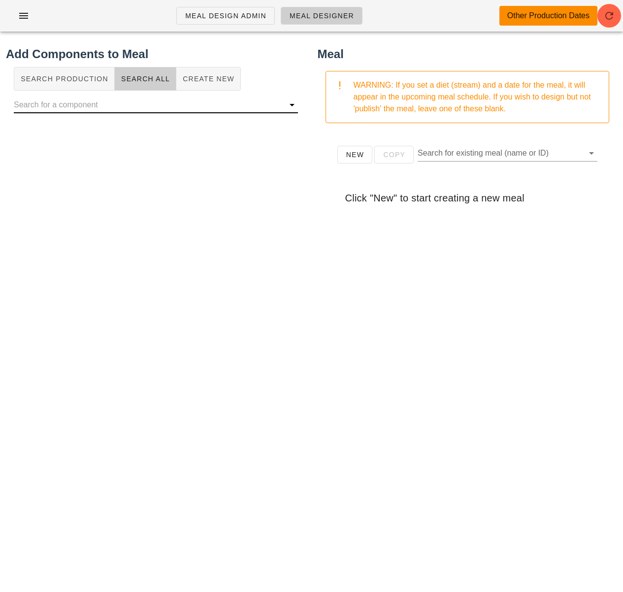
click at [161, 111] on input "text" at bounding box center [148, 105] width 268 height 16
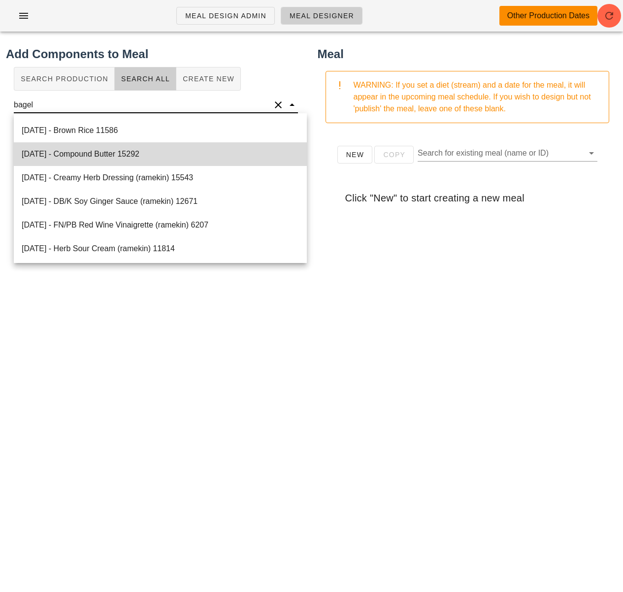
scroll to position [75, 0]
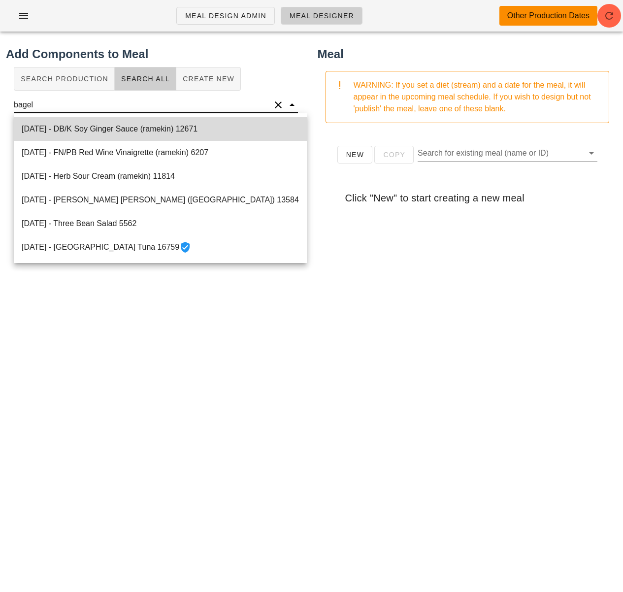
type input "bagel"
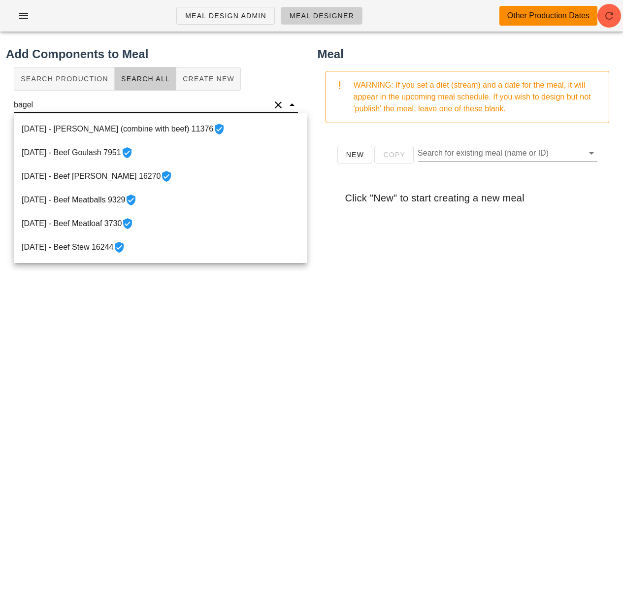
scroll to position [0, 0]
click at [67, 102] on input "bagel" at bounding box center [142, 105] width 257 height 16
drag, startPoint x: 50, startPoint y: 104, endPoint x: -25, endPoint y: 99, distance: 75.5
click at [0, 99] on html "Meal Design Admin Meal Designer Other Production Dates Add Components to Meal S…" at bounding box center [311, 296] width 623 height 592
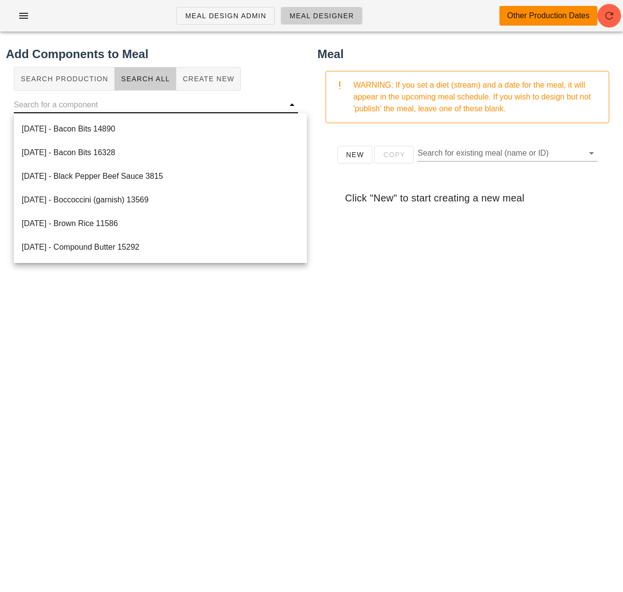
click at [257, 400] on div "Add Components to Meal Search Production Search All Create New" at bounding box center [156, 284] width 312 height 491
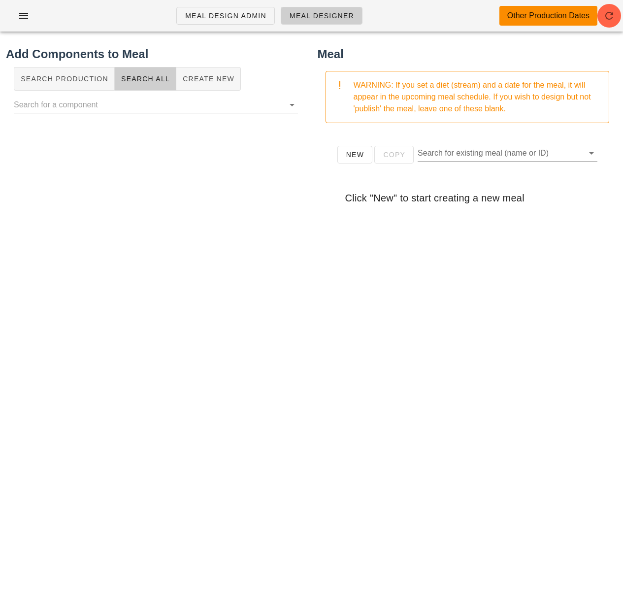
click at [129, 108] on input "text" at bounding box center [148, 105] width 268 height 16
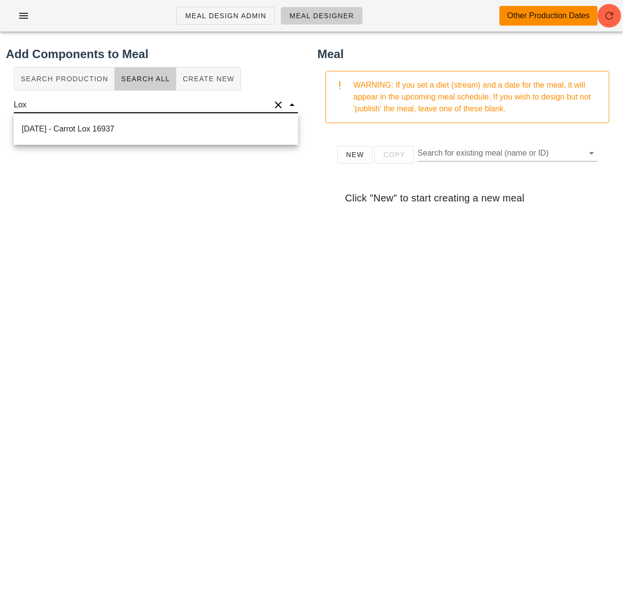
scroll to position [0, 0]
drag, startPoint x: 36, startPoint y: 107, endPoint x: 3, endPoint y: 106, distance: 32.5
click at [3, 106] on div "Add Components to Meal Search Production Search All Create New Lox" at bounding box center [156, 284] width 312 height 491
type input "Lox"
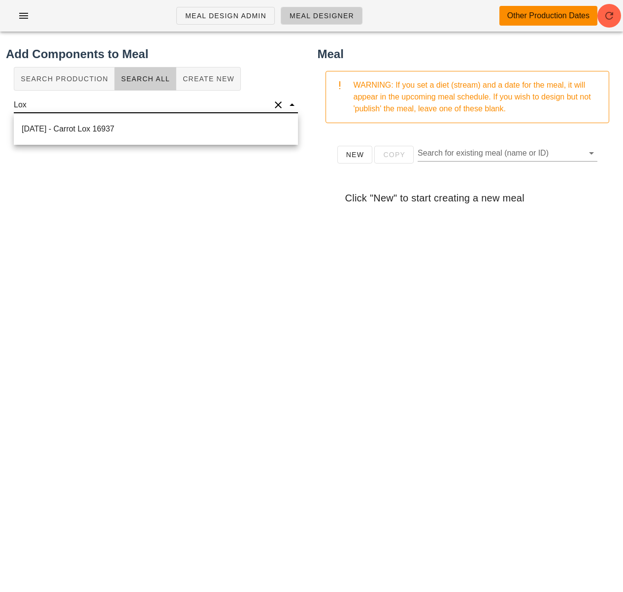
click at [38, 110] on input "Lox" at bounding box center [142, 105] width 257 height 16
drag, startPoint x: 33, startPoint y: 107, endPoint x: -22, endPoint y: 103, distance: 55.3
click at [0, 103] on html "Meal Design Admin Meal Designer Other Production Dates Add Components to Meal S…" at bounding box center [311, 296] width 623 height 592
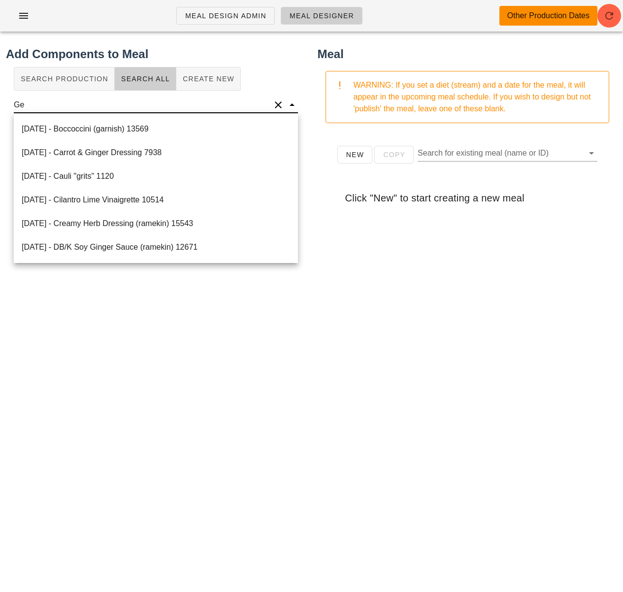
type input "G"
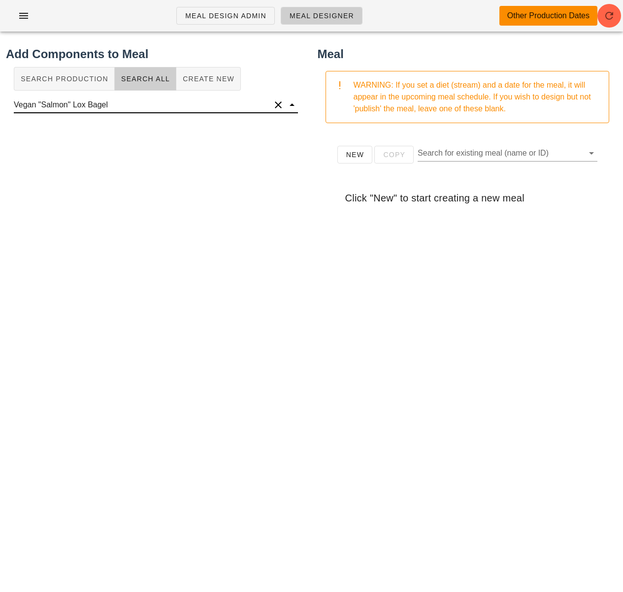
type input "Vegan "Salmon" Lox Bagel"
drag, startPoint x: 89, startPoint y: 104, endPoint x: -14, endPoint y: 104, distance: 102.9
click at [0, 104] on html "Meal Design Admin Meal Designer Other Production Dates Add Components to Meal S…" at bounding box center [311, 296] width 623 height 592
click at [219, 76] on span "Create New" at bounding box center [208, 79] width 52 height 8
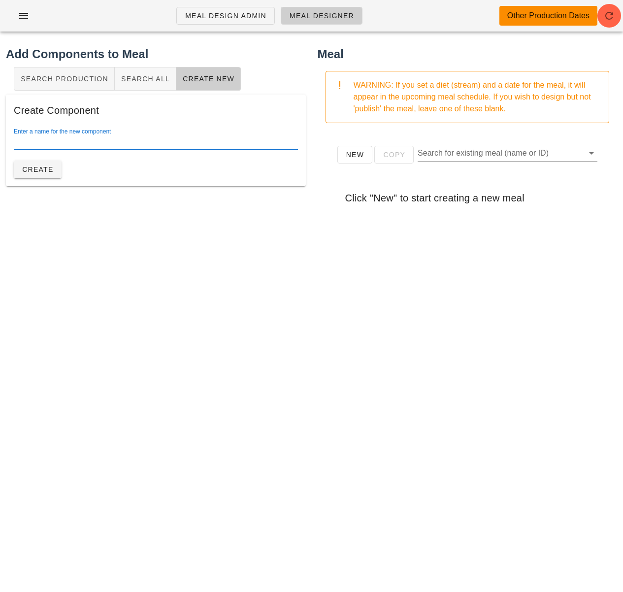
click at [109, 143] on input "Enter a name for the new component" at bounding box center [156, 142] width 284 height 16
paste input "Vegan "Salmon" Lox Bagel"
drag, startPoint x: 72, startPoint y: 145, endPoint x: 38, endPoint y: 144, distance: 33.5
click at [37, 142] on input "Vegan "Salmon" Lox Bagel" at bounding box center [156, 142] width 284 height 16
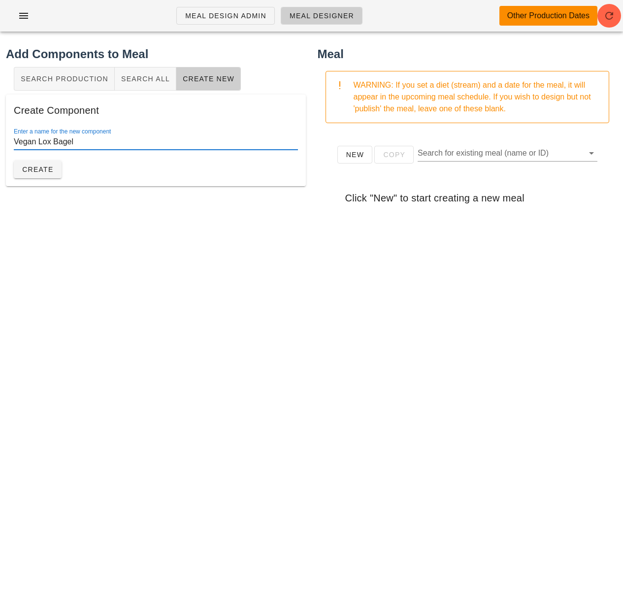
type input "Vegan Lox Bagel"
click at [51, 168] on span "Create" at bounding box center [38, 169] width 32 height 8
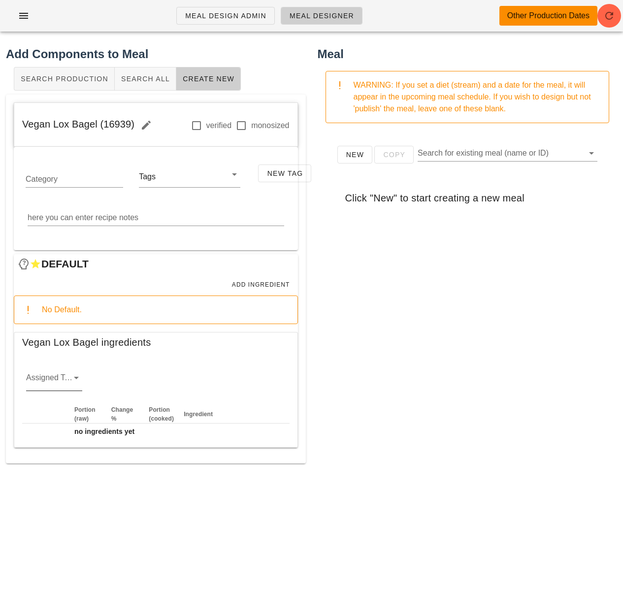
click at [74, 375] on icon at bounding box center [76, 378] width 12 height 12
click at [50, 455] on div "starch" at bounding box center [54, 456] width 40 height 9
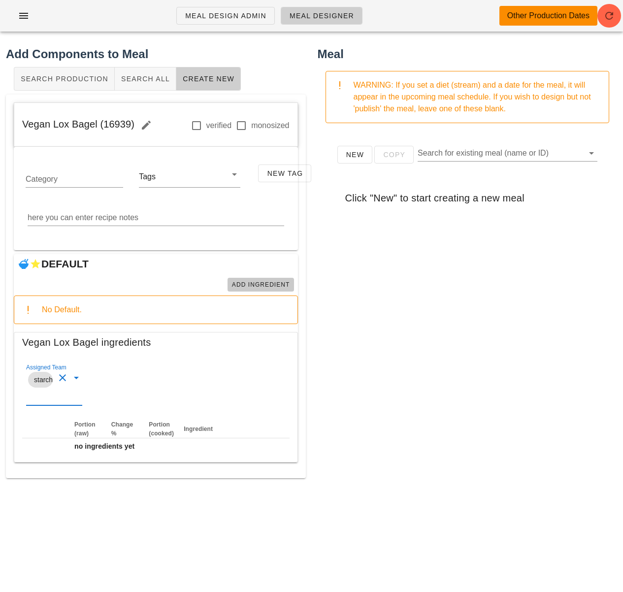
click at [255, 285] on span "Add Ingredient" at bounding box center [260, 284] width 59 height 7
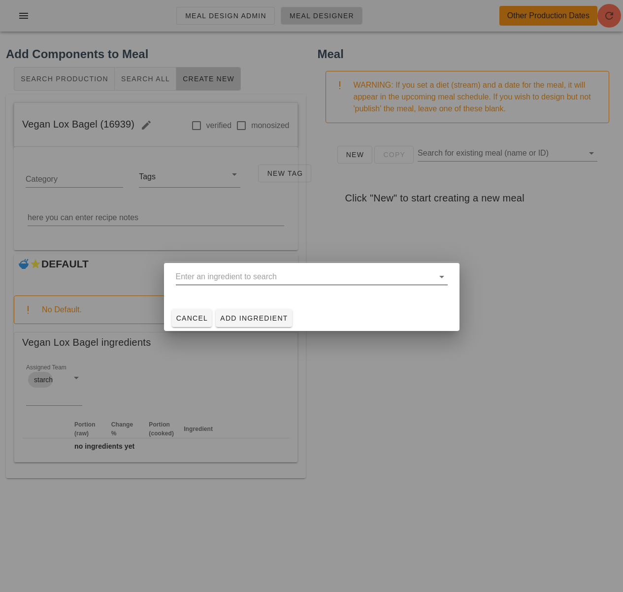
click at [240, 279] on input "text" at bounding box center [305, 277] width 258 height 16
type input "e"
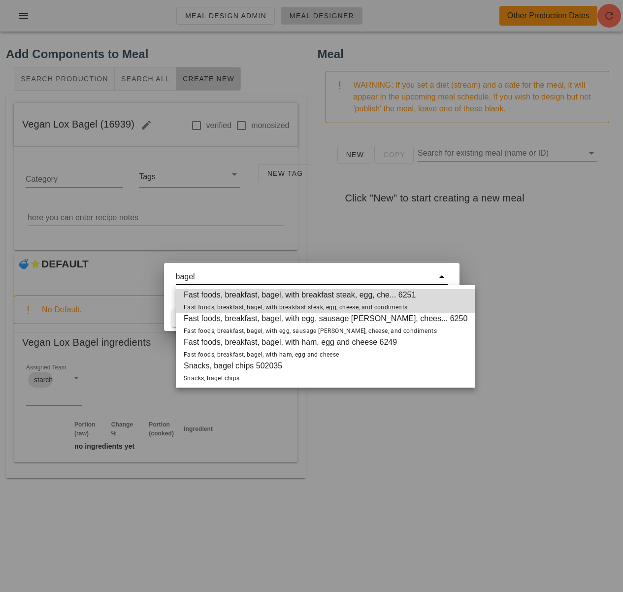
type input "bagel"
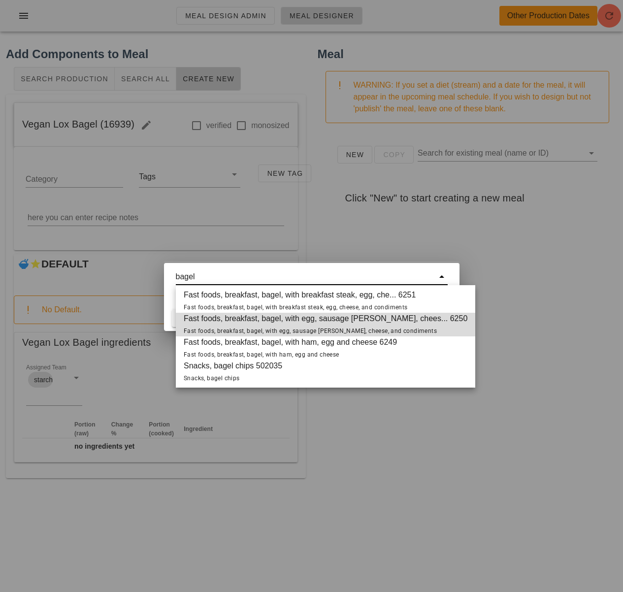
drag, startPoint x: 201, startPoint y: 277, endPoint x: 162, endPoint y: 267, distance: 40.6
click at [162, 267] on div "Meal Design Admin Meal Designer Other Production Dates Add Components to Meal S…" at bounding box center [311, 296] width 623 height 592
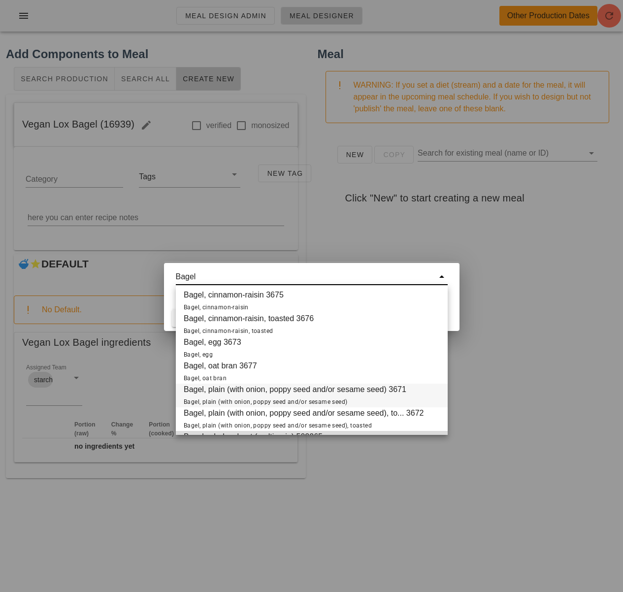
scroll to position [24, 0]
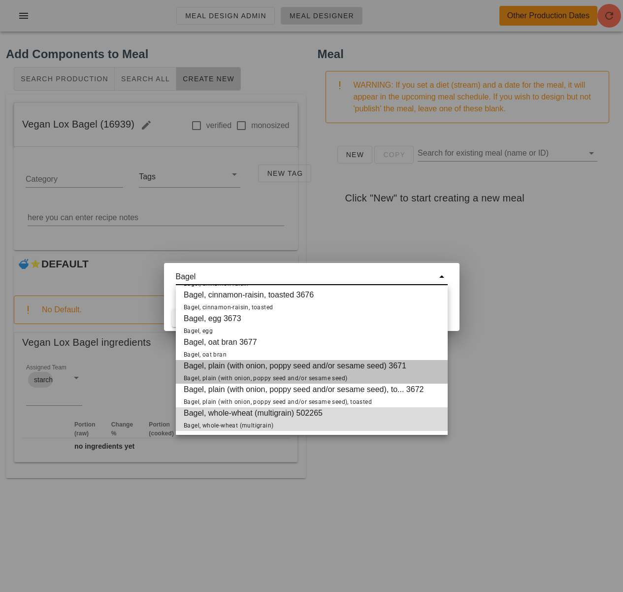
click at [286, 373] on span "Bagel, plain (with onion, poppy seed and/or sesame seed) 3671 Bagel, plain (wit…" at bounding box center [295, 372] width 223 height 24
type input "Bagel, plain (with onion, poppy seed and/or sesame seed) 3671"
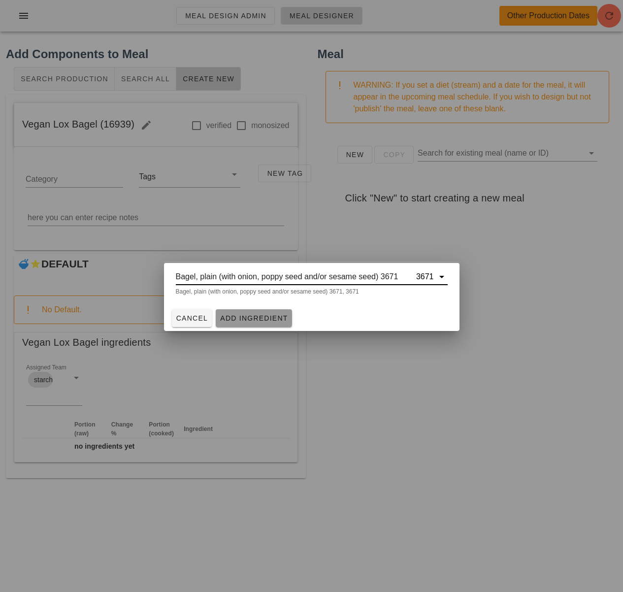
click at [245, 318] on span "Add Ingredient" at bounding box center [254, 318] width 68 height 8
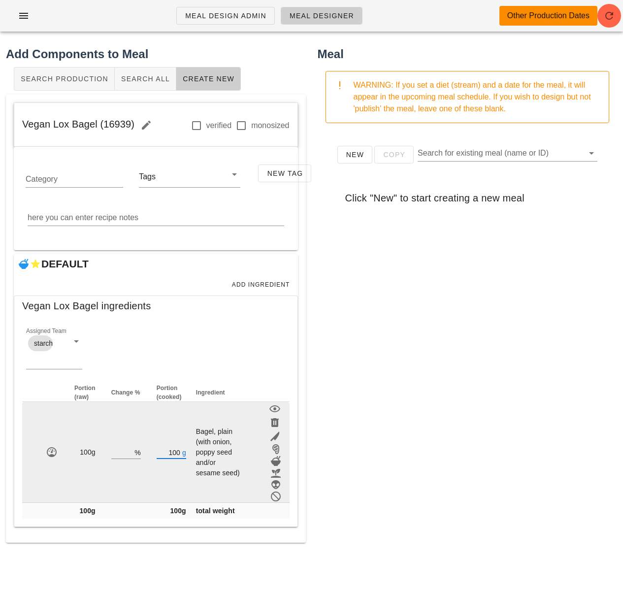
drag, startPoint x: 178, startPoint y: 438, endPoint x: 167, endPoint y: 437, distance: 11.4
click at [167, 446] on input "100" at bounding box center [169, 452] width 24 height 13
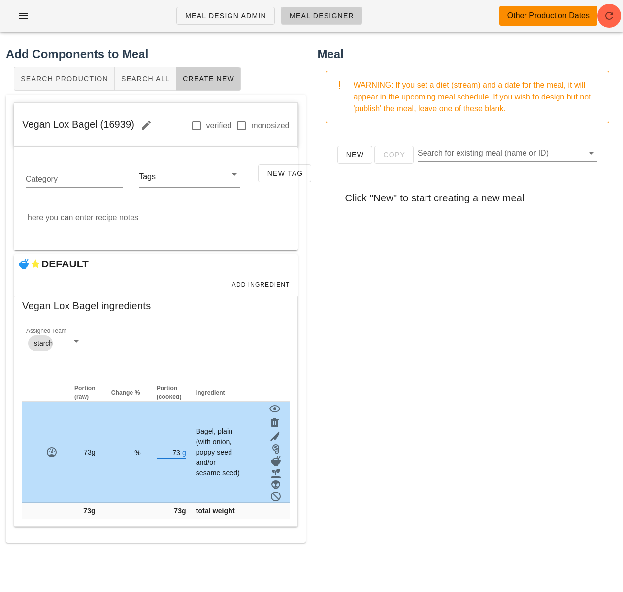
type input "73"
click at [358, 427] on div "New Copy Search for existing meal (name or ID) Click "New" to start creating a …" at bounding box center [468, 328] width 300 height 394
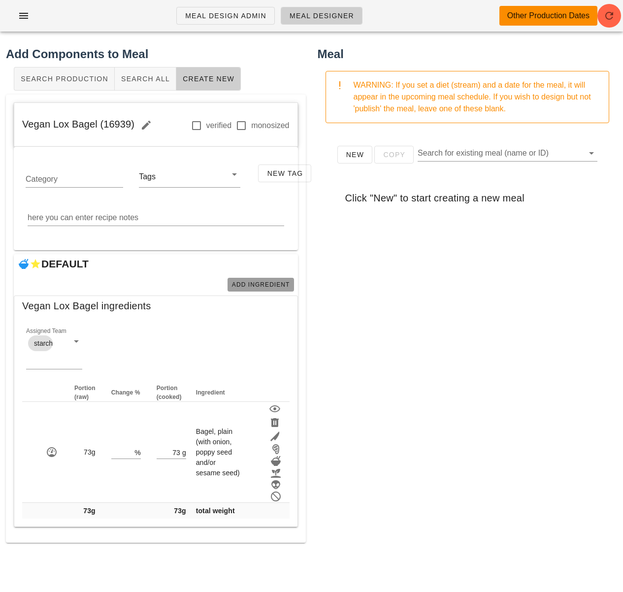
click at [264, 288] on span "Add Ingredient" at bounding box center [260, 284] width 59 height 7
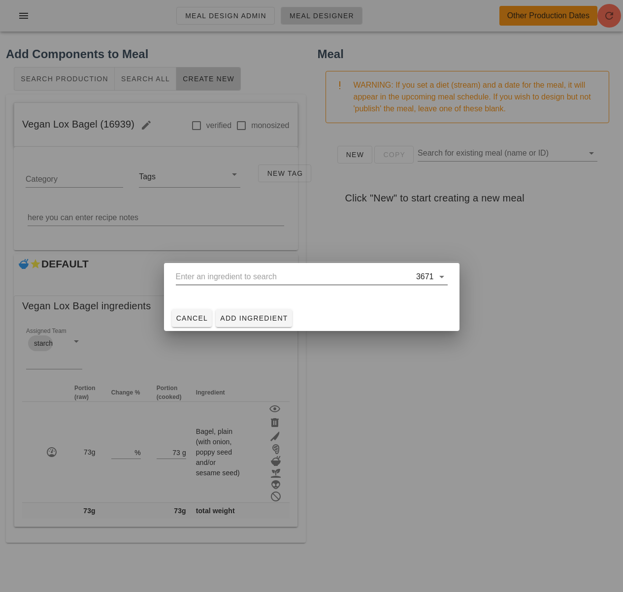
click at [229, 279] on input "text" at bounding box center [295, 277] width 238 height 16
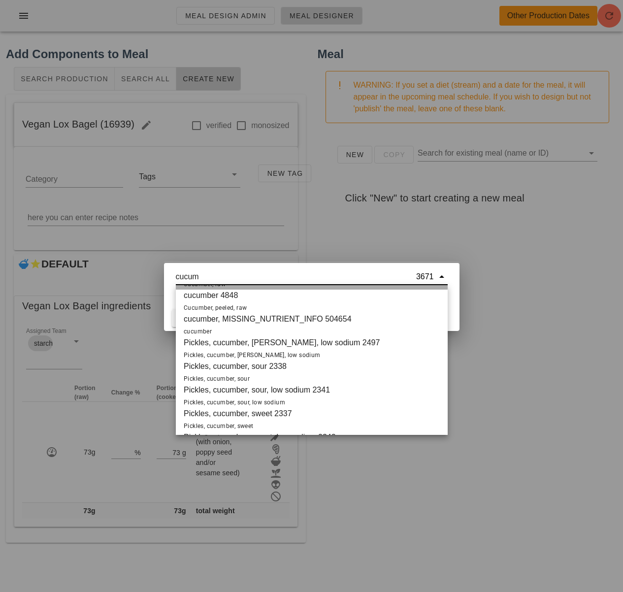
click at [268, 290] on div "cucumber 2363 Cucumber, raw" at bounding box center [312, 277] width 272 height 24
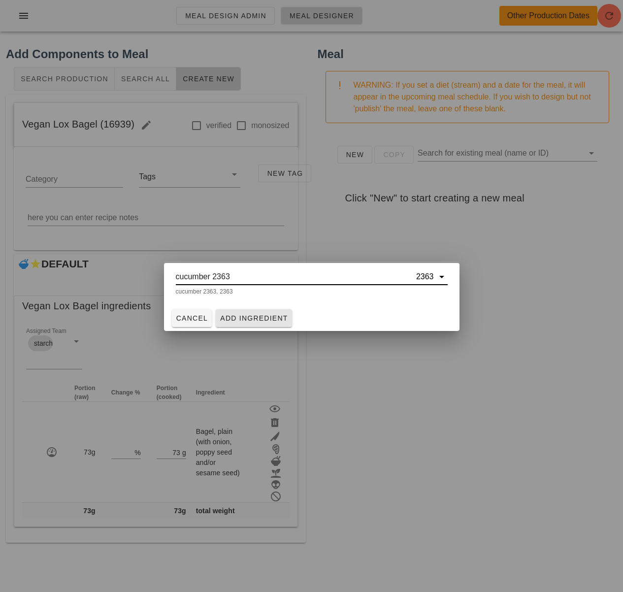
type input "cucumber 2363"
click at [255, 320] on span "Add Ingredient" at bounding box center [254, 318] width 68 height 8
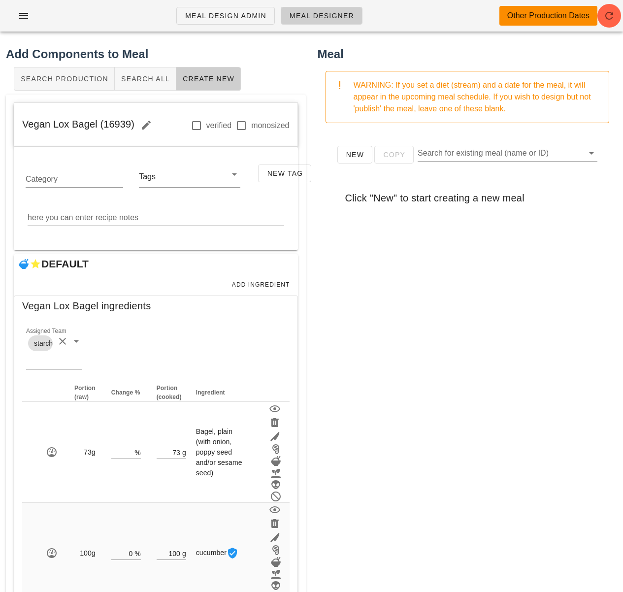
click at [63, 341] on button "Clear Assigned Team" at bounding box center [63, 341] width 12 height 12
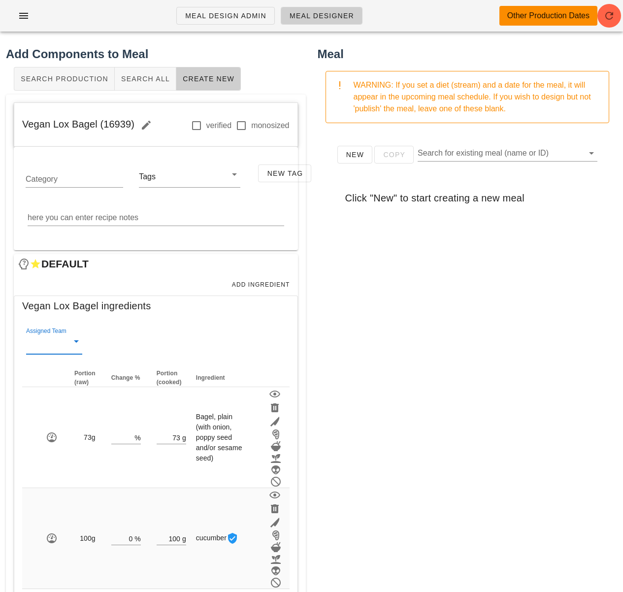
click at [70, 342] on icon at bounding box center [76, 341] width 12 height 12
click at [54, 398] on div "veg" at bounding box center [54, 395] width 40 height 9
click at [364, 385] on div "New Copy Search for existing meal (name or ID) Click "New" to start creating a …" at bounding box center [468, 328] width 300 height 394
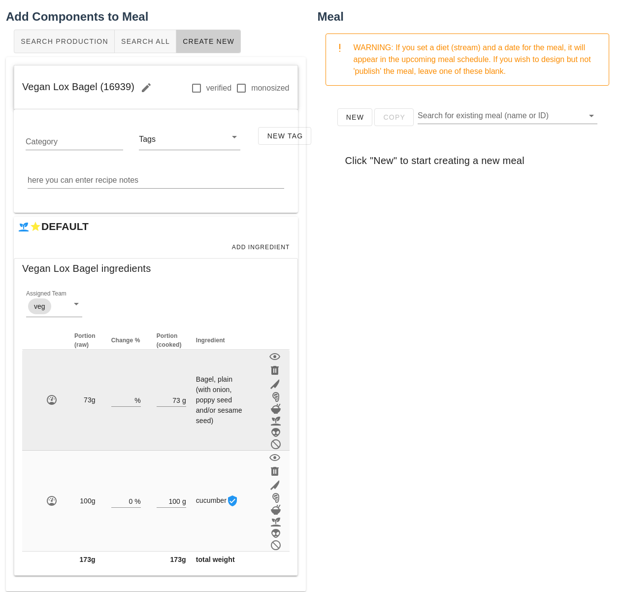
scroll to position [39, 0]
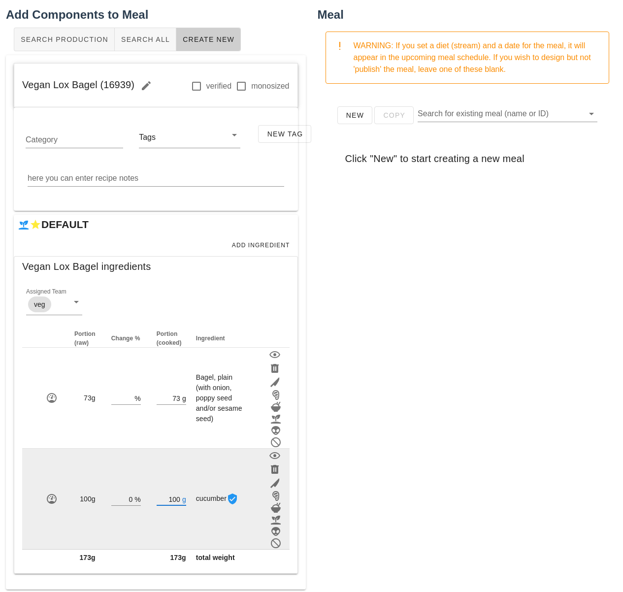
click at [178, 497] on input "100" at bounding box center [169, 498] width 24 height 13
type input "1"
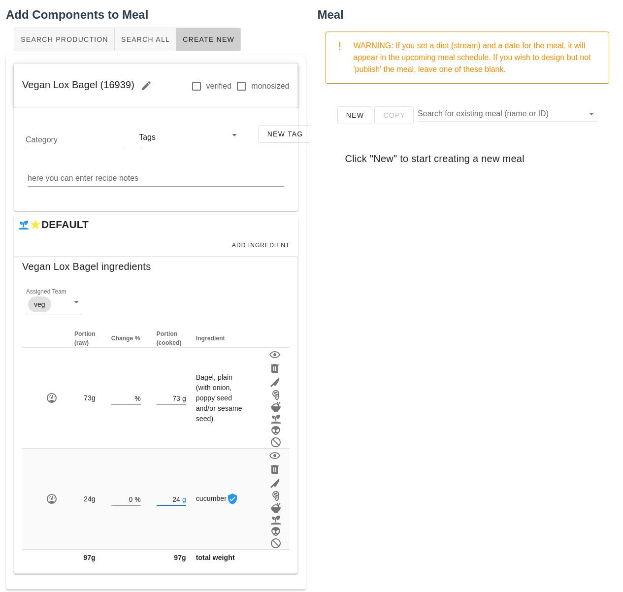
type input "24"
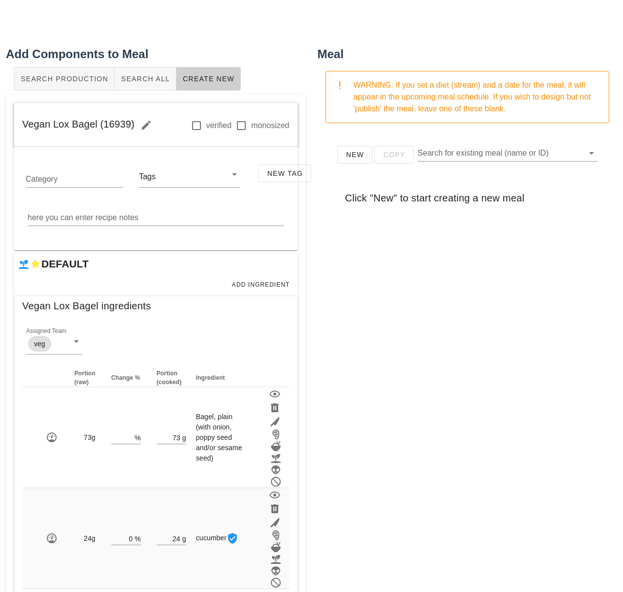
click at [416, 461] on div "New Copy Search for existing meal (name or ID) Click "New" to start creating a …" at bounding box center [468, 328] width 300 height 394
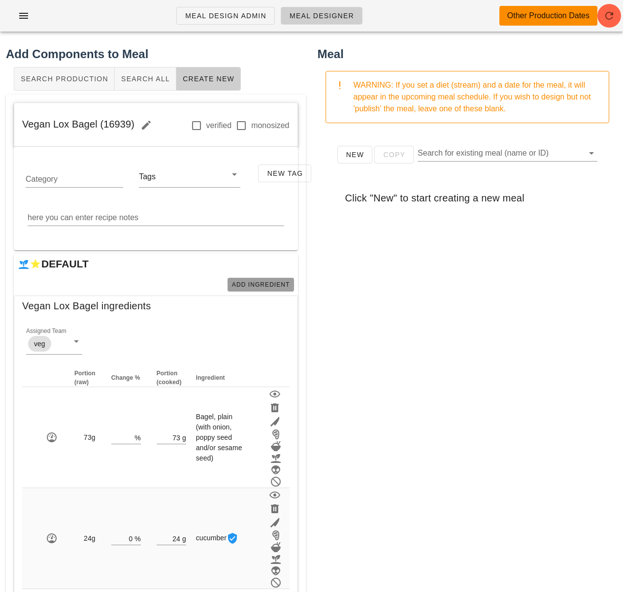
click at [236, 286] on span "Add Ingredient" at bounding box center [260, 284] width 59 height 7
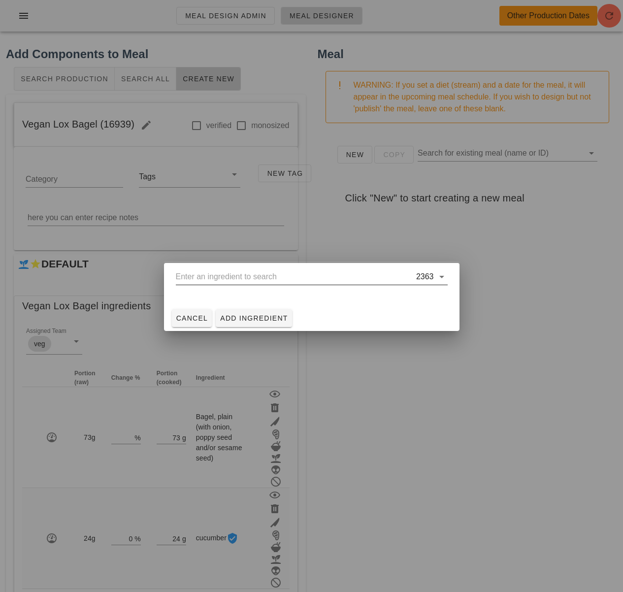
click at [200, 278] on input "text" at bounding box center [295, 277] width 238 height 16
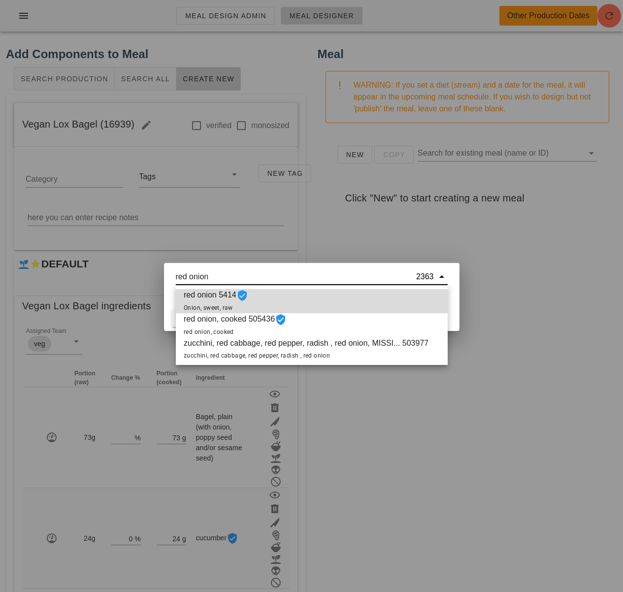
click at [203, 306] on span "Onion, sweet, raw" at bounding box center [208, 307] width 49 height 7
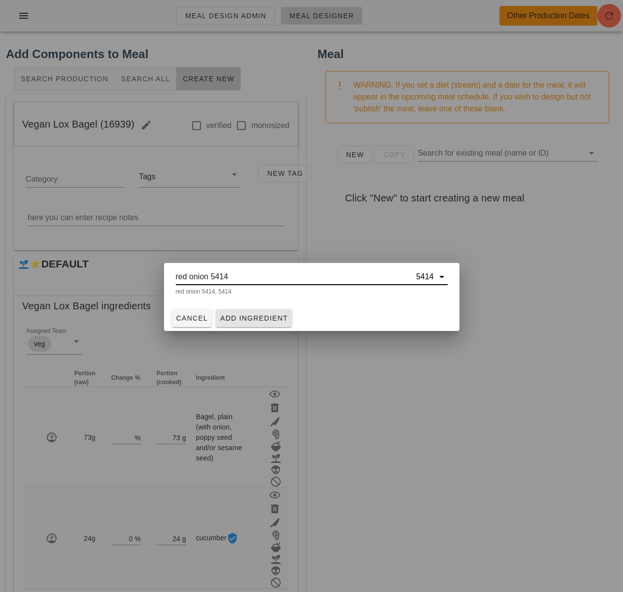
type input "red onion 5414"
click at [236, 315] on span "Add Ingredient" at bounding box center [254, 318] width 68 height 8
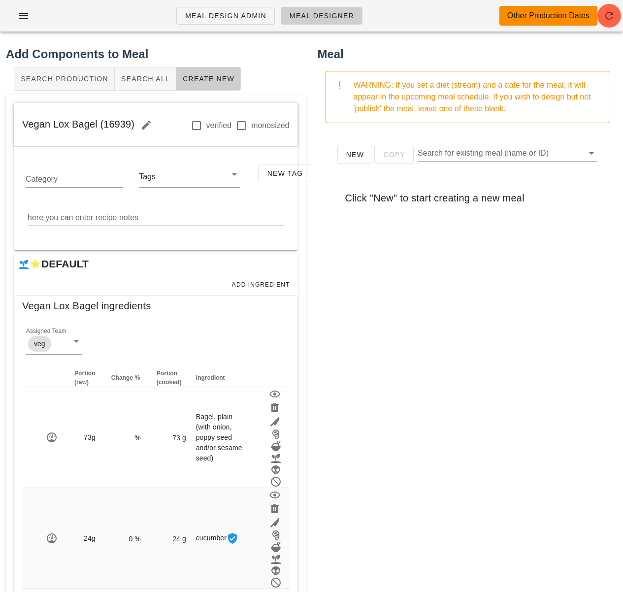
click at [423, 412] on div "New Copy Search for existing meal (name or ID) Click "New" to start creating a …" at bounding box center [468, 328] width 300 height 394
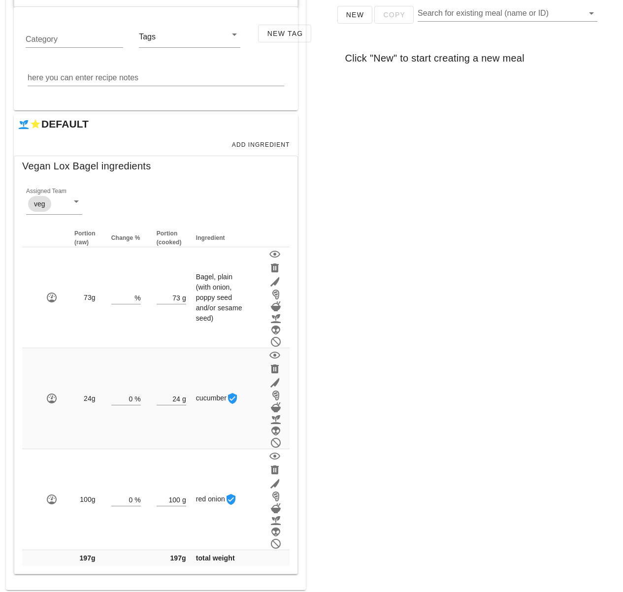
scroll to position [144, 0]
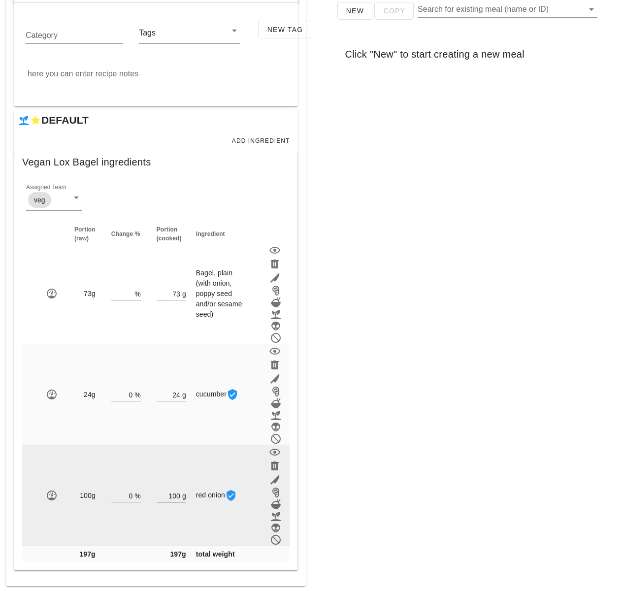
drag, startPoint x: 179, startPoint y: 494, endPoint x: 158, endPoint y: 492, distance: 21.7
click at [158, 492] on div "100 g" at bounding box center [172, 495] width 30 height 13
type input "1"
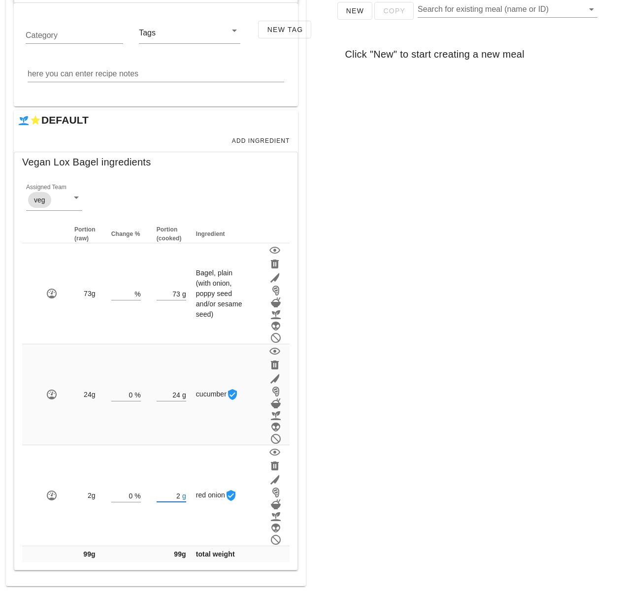
type input "2"
click at [399, 401] on div "Meal WARNING: If you set a diet (stream) and a date for the meal, it will appea…" at bounding box center [468, 244] width 312 height 696
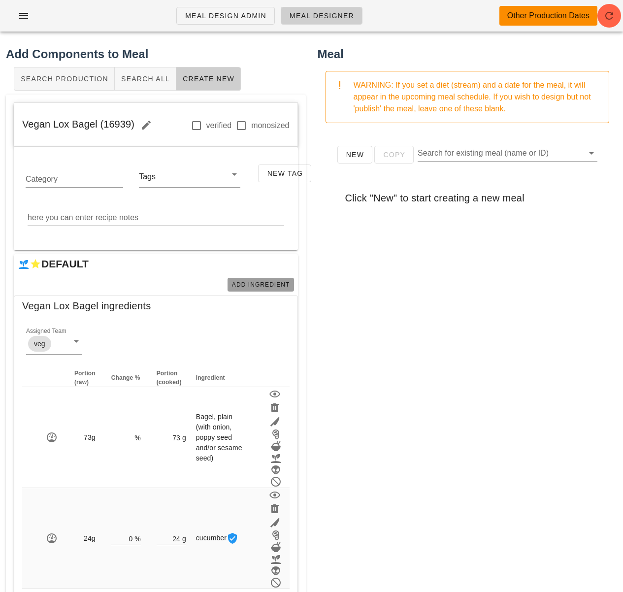
click at [268, 287] on span "Add Ingredient" at bounding box center [260, 284] width 59 height 7
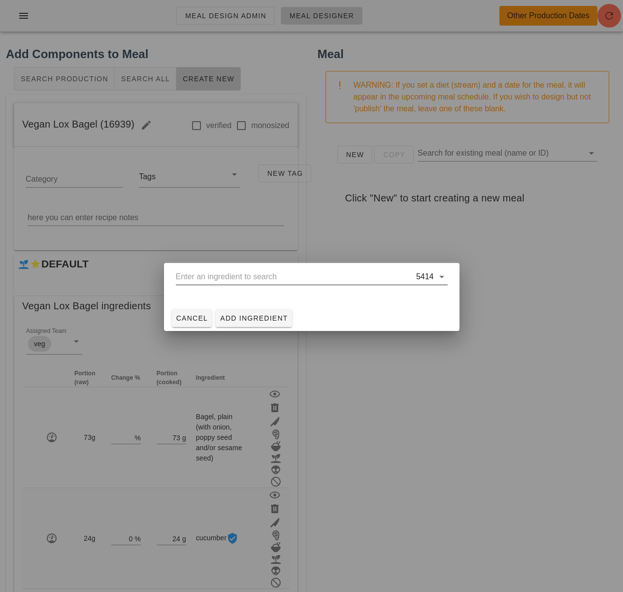
click at [237, 276] on input "text" at bounding box center [295, 277] width 238 height 16
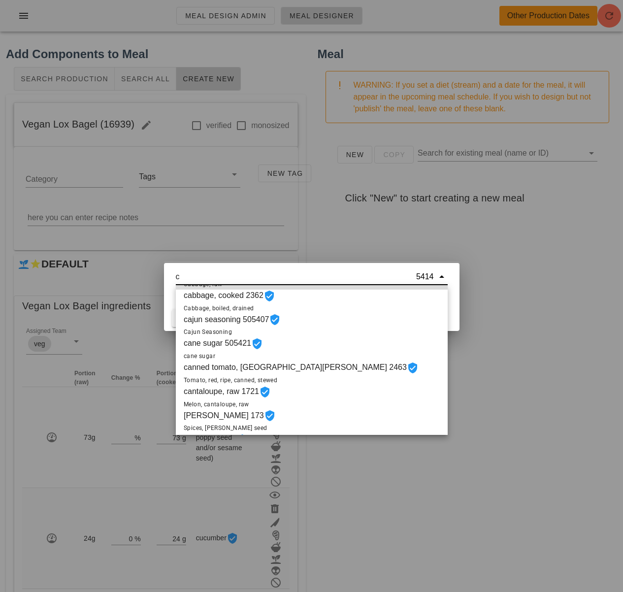
type input "c"
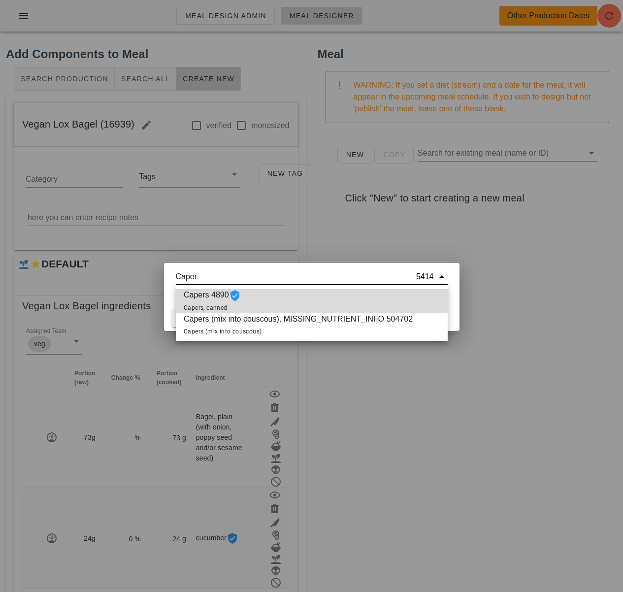
click at [268, 298] on div "Capers 4890 Capers, canned" at bounding box center [312, 301] width 272 height 24
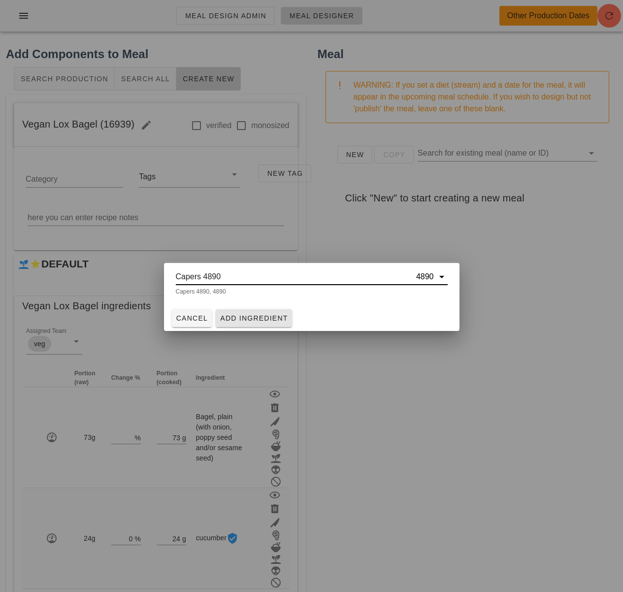
type input "Capers 4890"
click at [264, 312] on button "Add Ingredient" at bounding box center [254, 318] width 76 height 18
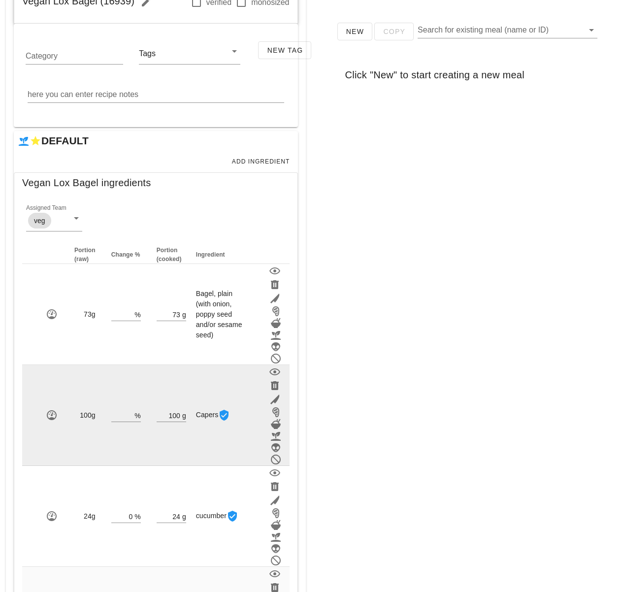
scroll to position [138, 0]
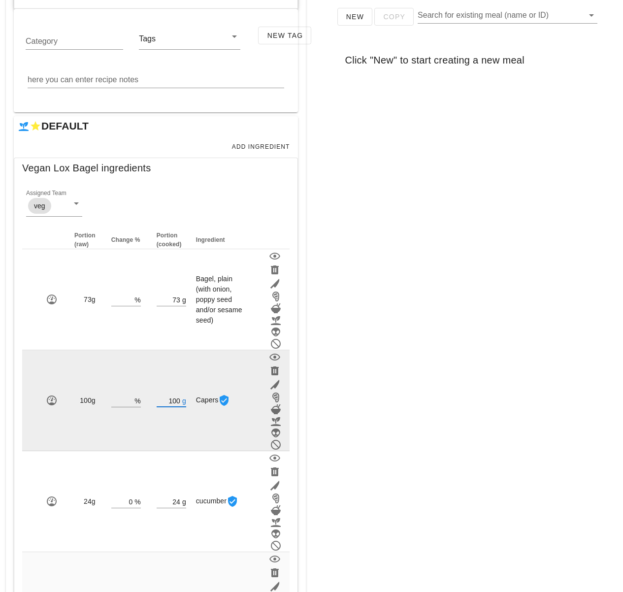
click at [176, 400] on input "100" at bounding box center [169, 400] width 24 height 13
click at [178, 400] on input "100" at bounding box center [169, 400] width 24 height 13
type input "1"
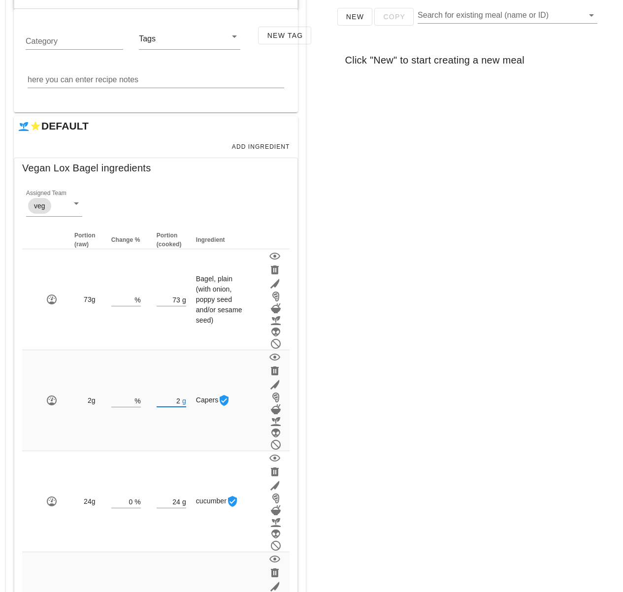
type input "2"
click at [377, 400] on div "Meal WARNING: If you set a diet (stream) and a date for the meal, it will appea…" at bounding box center [468, 300] width 312 height 797
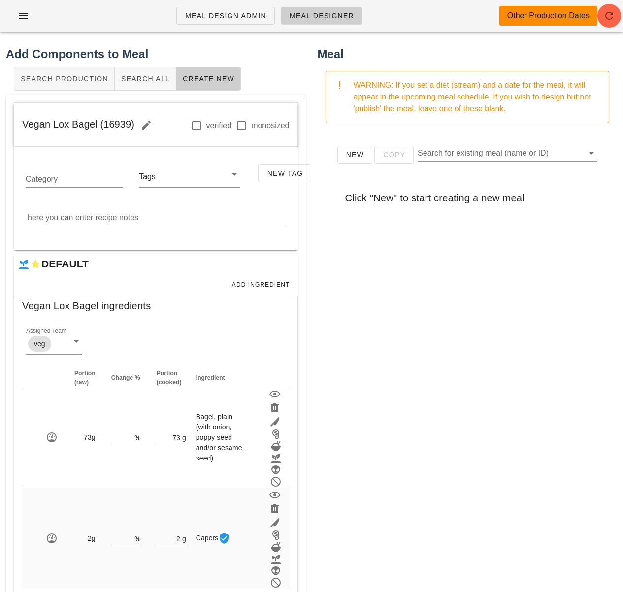
click at [390, 284] on div "New Copy Search for existing meal (name or ID) Click "New" to start creating a …" at bounding box center [468, 328] width 300 height 394
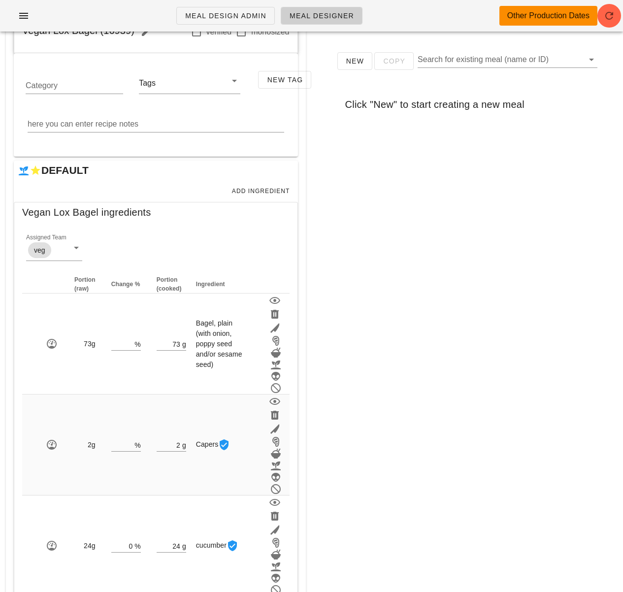
scroll to position [79, 0]
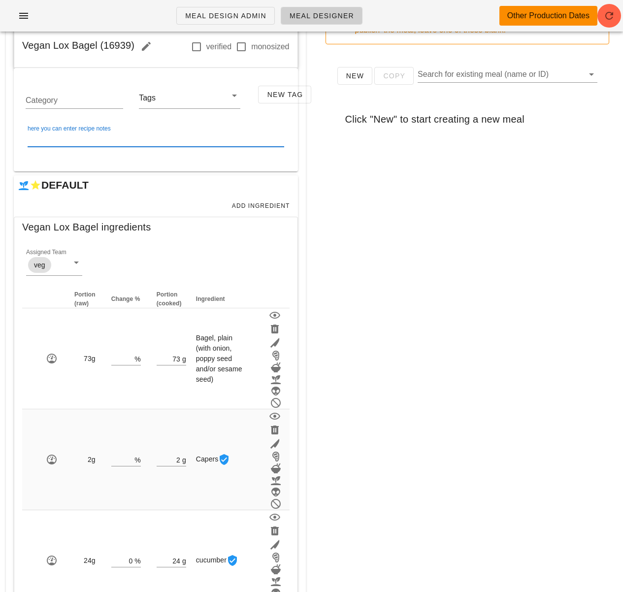
click at [122, 139] on textarea "here you can enter recipe notes" at bounding box center [156, 139] width 257 height 16
paste textarea "Spread the Vegan cream cheese on the bagel, place the cucumber rounds on the bo…"
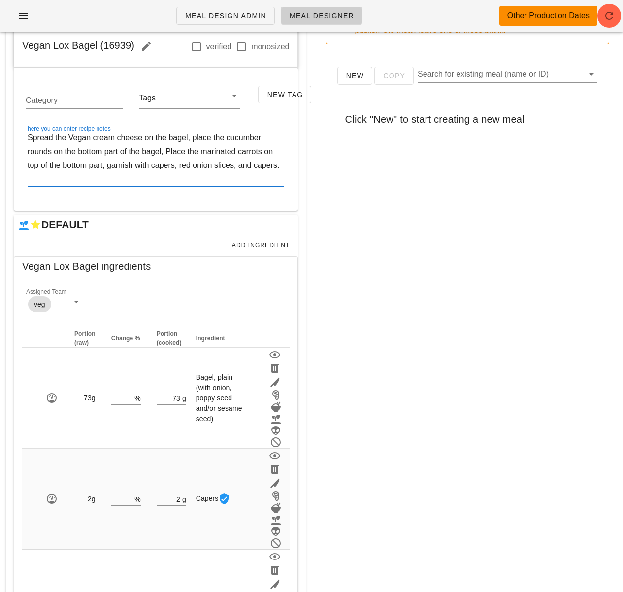
click at [97, 139] on textarea "Spread the Vegan cream cheese on the bagel, place the cucumber rounds on the bo…" at bounding box center [156, 158] width 257 height 55
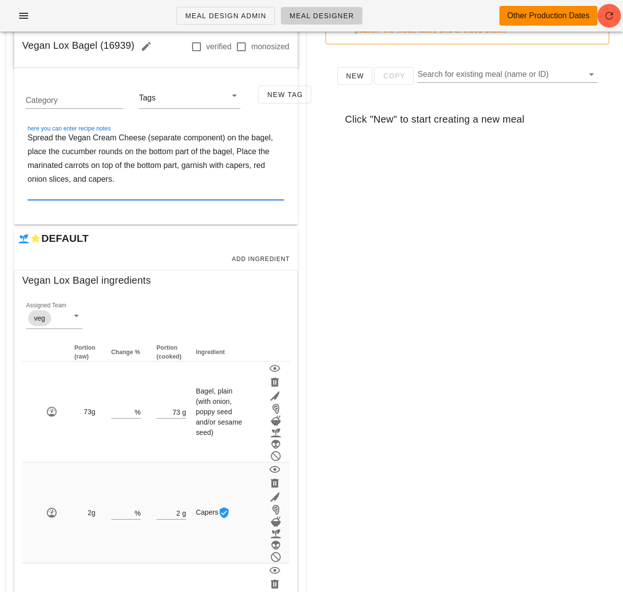
click at [273, 139] on textarea "Spread the Vegan Cream Cheese (separate component) on the bagel, place the cucu…" at bounding box center [156, 165] width 257 height 69
click at [31, 154] on textarea "Spread the Vegan Cream Cheese (separate component) on the bagel. place the cucu…" at bounding box center [156, 165] width 257 height 69
click at [193, 153] on textarea "Spread the Vegan Cream Cheese (separate component) on the bagel. Place the cucu…" at bounding box center [156, 165] width 257 height 69
click at [240, 155] on textarea "Spread the Vegan Cream Cheese (separate component) on the bagel. Place the cucu…" at bounding box center [156, 165] width 257 height 69
drag, startPoint x: 240, startPoint y: 152, endPoint x: 259, endPoint y: 151, distance: 19.2
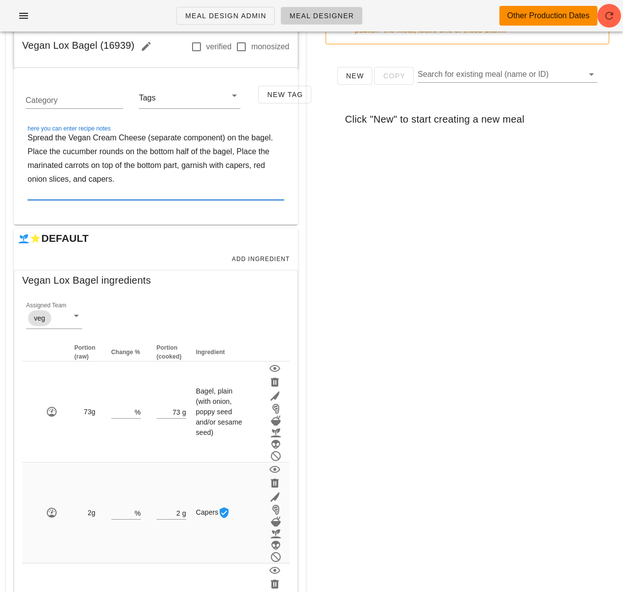
click at [259, 151] on textarea "Spread the Vegan Cream Cheese (separate component) on the bagel. Place the cucu…" at bounding box center [156, 165] width 257 height 69
paste textarea "w"
click at [28, 166] on textarea "Spread the Vegan Cream Cheese (separate component) on the bagel. Place the cucu…" at bounding box center [156, 165] width 257 height 69
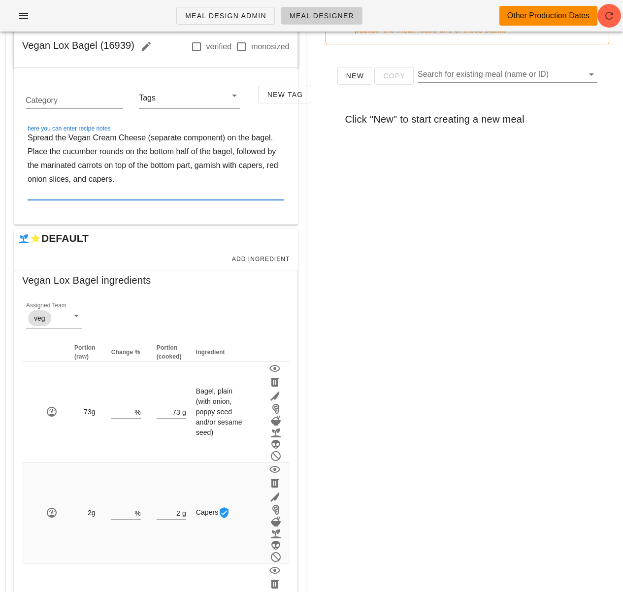
click at [82, 167] on textarea "Spread the Vegan Cream Cheese (separate component) on the bagel. Place the cucu…" at bounding box center [156, 165] width 257 height 69
click at [105, 165] on textarea "Spread the Vegan Cream Cheese (separate component) on the bagel. Place the cucu…" at bounding box center [156, 165] width 257 height 69
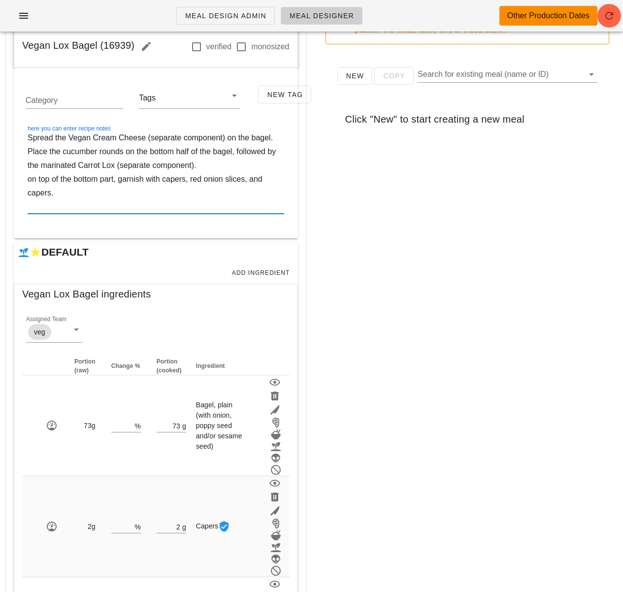
drag, startPoint x: 103, startPoint y: 179, endPoint x: 1, endPoint y: 180, distance: 102.4
click at [1, 180] on div "Add Components to Meal Search Production Search All Create New Vegan Lox Bagel …" at bounding box center [156, 393] width 312 height 864
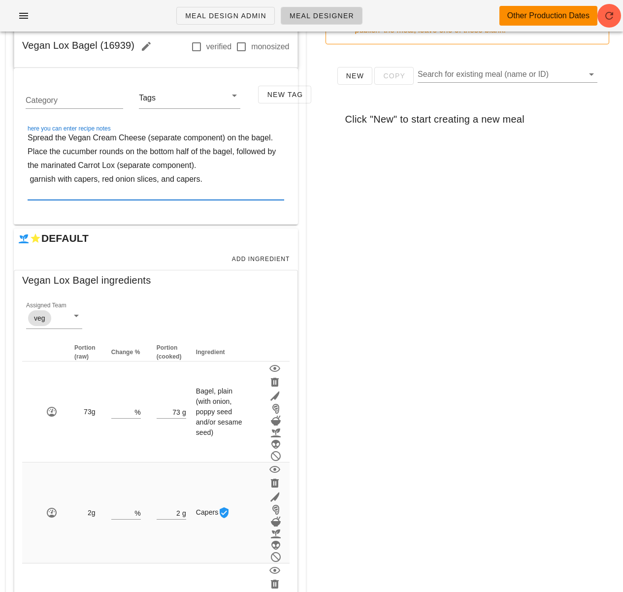
drag, startPoint x: 33, startPoint y: 181, endPoint x: 15, endPoint y: 179, distance: 17.8
click at [15, 179] on div "Category Tags New Tag here you can enter recipe notes Spread the Vegan Cream Ch…" at bounding box center [156, 146] width 284 height 157
click at [157, 184] on textarea "Spread the Vegan Cream Cheese (separate component) on the bagel. Place the cucu…" at bounding box center [156, 165] width 257 height 69
drag, startPoint x: 161, startPoint y: 180, endPoint x: 211, endPoint y: 183, distance: 49.8
click at [210, 183] on textarea "Spread the Vegan Cream Cheese (separate component) on the bagel. Place the cucu…" at bounding box center [156, 165] width 257 height 69
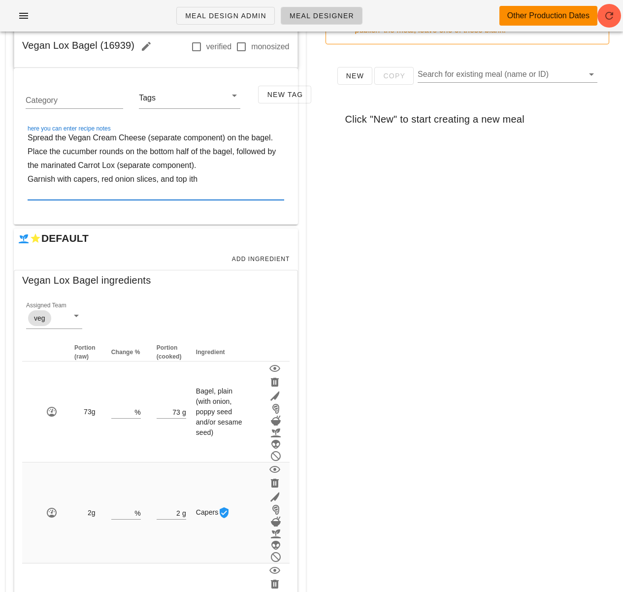
paste textarea "w"
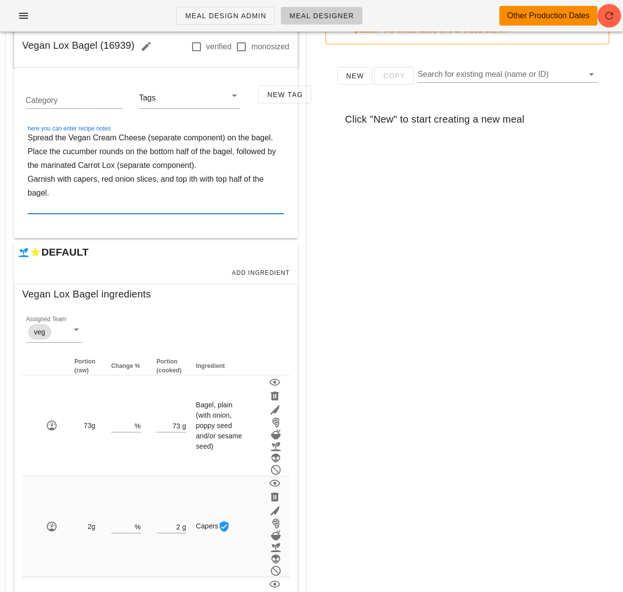
click at [199, 181] on textarea "Spread the Vegan Cream Cheese (separate component) on the bagel. Place the cucu…" at bounding box center [156, 172] width 257 height 83
click at [195, 181] on textarea "Spread the Vegan Cream Cheese (separate component) on the bagel. Place the cucu…" at bounding box center [156, 172] width 257 height 83
click at [174, 205] on textarea "Spread the Vegan Cream Cheese (separate component) on the bagel. Place the cucu…" at bounding box center [156, 172] width 257 height 83
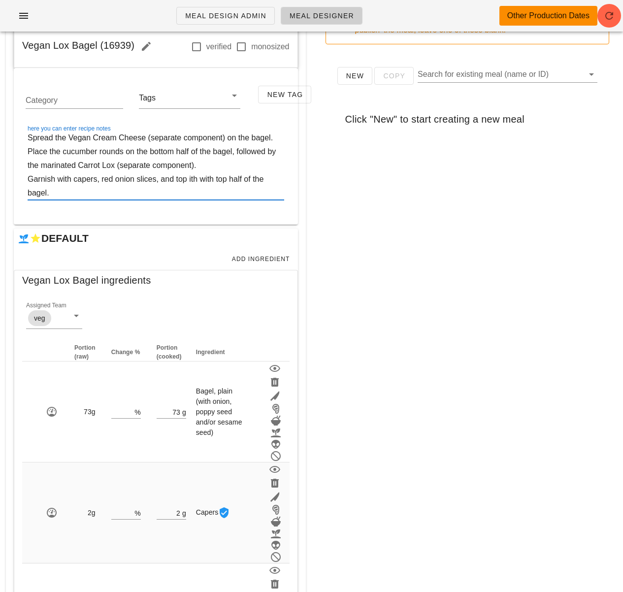
click at [195, 180] on textarea "Spread the Vegan Cream Cheese (separate component) on the bagel. Place the cucu…" at bounding box center [156, 165] width 257 height 69
click at [180, 185] on textarea "Spread the Vegan Cream Cheese (separate component) on the bagel. Place the cucu…" at bounding box center [156, 165] width 257 height 69
click at [198, 180] on textarea "Spread the Vegan Cream Cheese (separate component) on the bagel. Place the cucu…" at bounding box center [156, 165] width 257 height 69
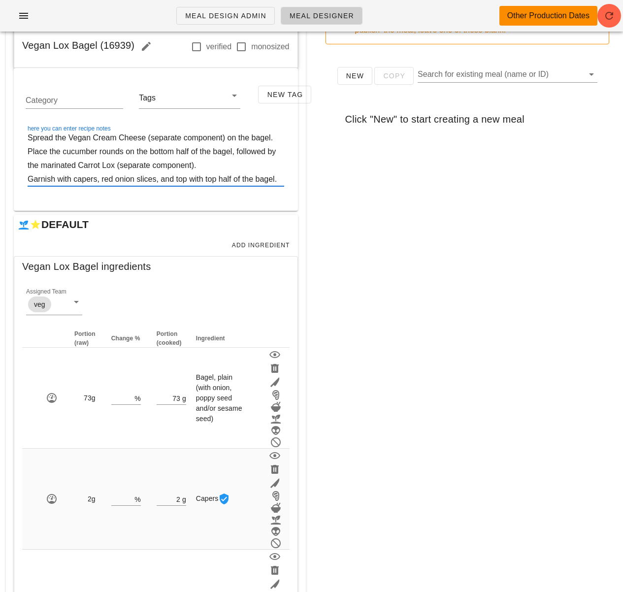
click at [206, 179] on textarea "Spread the Vegan Cream Cheese (separate component) on the bagel. Place the cucu…" at bounding box center [156, 158] width 257 height 55
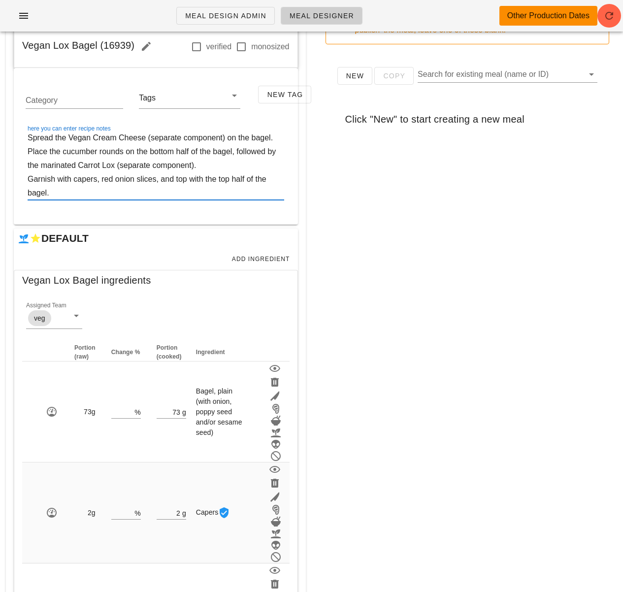
click at [177, 193] on textarea "Spread the Vegan Cream Cheese (separate component) on the bagel. Place the cucu…" at bounding box center [156, 165] width 257 height 69
click at [493, 299] on div "New Copy Search for existing meal (name or ID) Click "New" to start creating a …" at bounding box center [468, 249] width 300 height 394
click at [347, 217] on div "New Copy Search for existing meal (name or ID) Click "New" to start creating a …" at bounding box center [468, 249] width 300 height 394
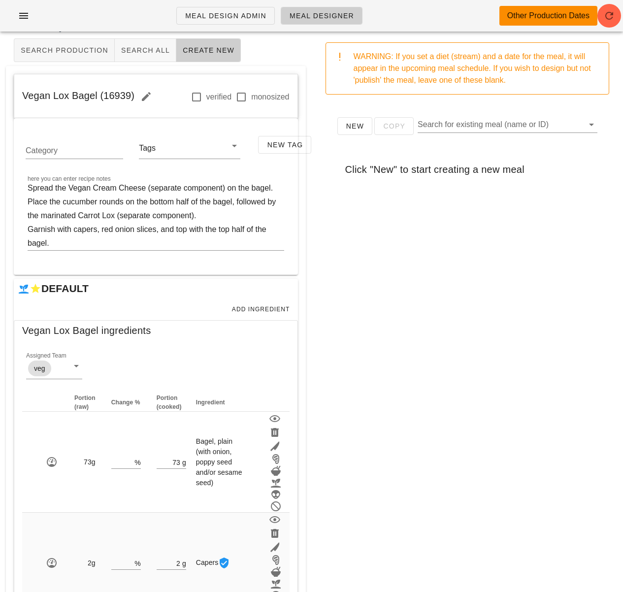
scroll to position [22, 0]
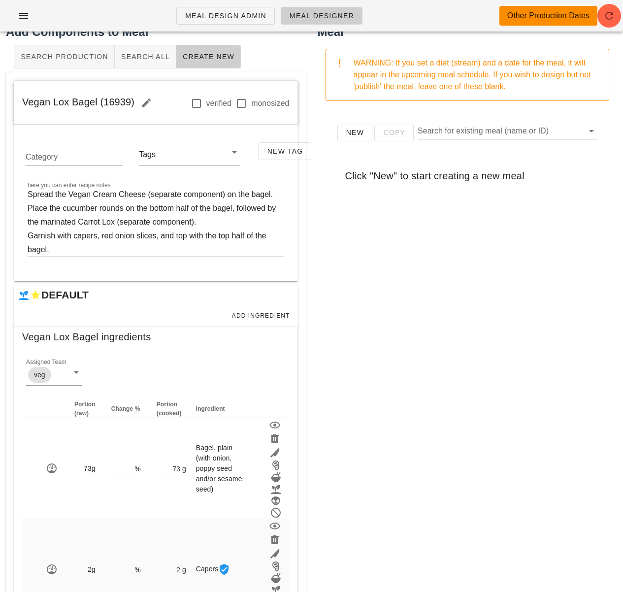
click at [344, 248] on div "New Copy Search for existing meal (name or ID) Click "New" to start creating a …" at bounding box center [468, 306] width 300 height 394
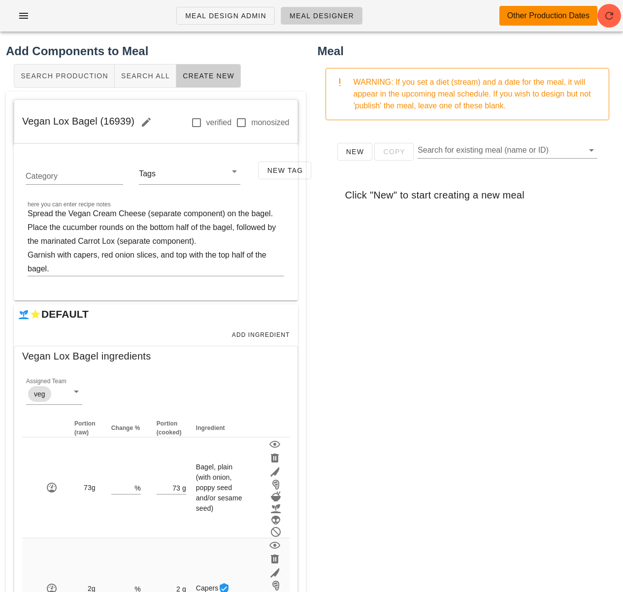
scroll to position [2, 0]
drag, startPoint x: 134, startPoint y: 121, endPoint x: 22, endPoint y: 123, distance: 111.8
click at [22, 123] on span "Vegan Lox Bagel (16939)" at bounding box center [90, 121] width 136 height 11
copy span "Vegan Lox Bagel (16939)"
click at [29, 214] on textarea "Spread the Vegan Cream Cheese (separate component) on the bagel. Place the cucu…" at bounding box center [156, 241] width 257 height 69
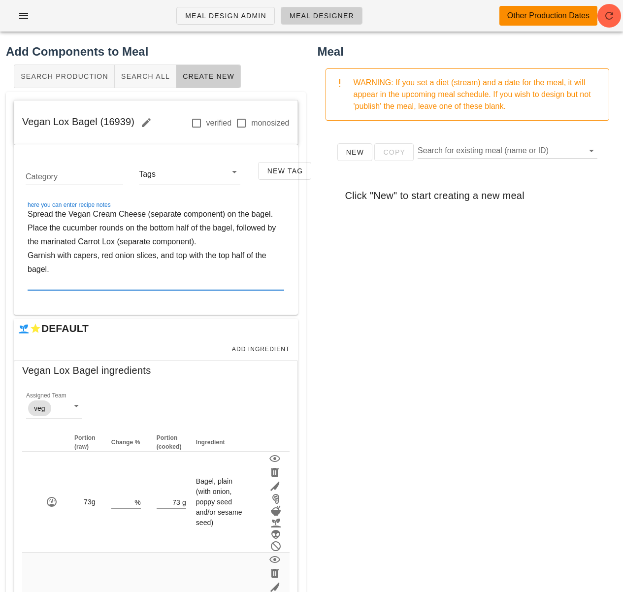
click at [35, 203] on label "here you can enter recipe notes" at bounding box center [69, 204] width 83 height 7
click at [35, 207] on textarea "Spread the Vegan Cream Cheese (separate component) on the bagel. Place the cucu…" at bounding box center [156, 248] width 257 height 83
click at [35, 216] on textarea "Spread the Vegan Cream Cheese (separate component) on the bagel. Place the cucu…" at bounding box center [156, 248] width 257 height 83
paste textarea "To build the sandwich"
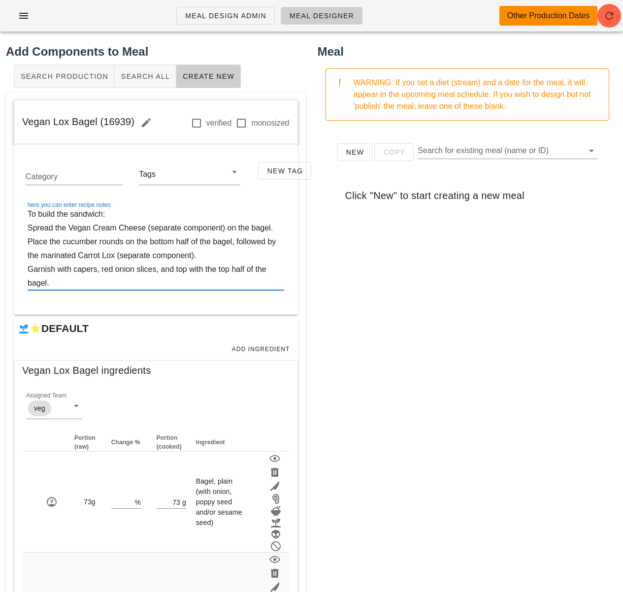
click at [72, 285] on textarea "To build the sandwich: Spread the Vegan Cream Cheese (separate component) on th…" at bounding box center [156, 248] width 257 height 83
type textarea "To build the sandwich: Spread the Vegan Cream Cheese (separate component) on th…"
click at [409, 320] on div "New Copy Search for existing meal (name or ID) Click "New" to start creating a …" at bounding box center [468, 326] width 300 height 394
click at [422, 358] on div "New Copy Search for existing meal (name or ID) Click "New" to start creating a …" at bounding box center [468, 326] width 300 height 394
click at [140, 81] on button "Search All" at bounding box center [146, 77] width 62 height 24
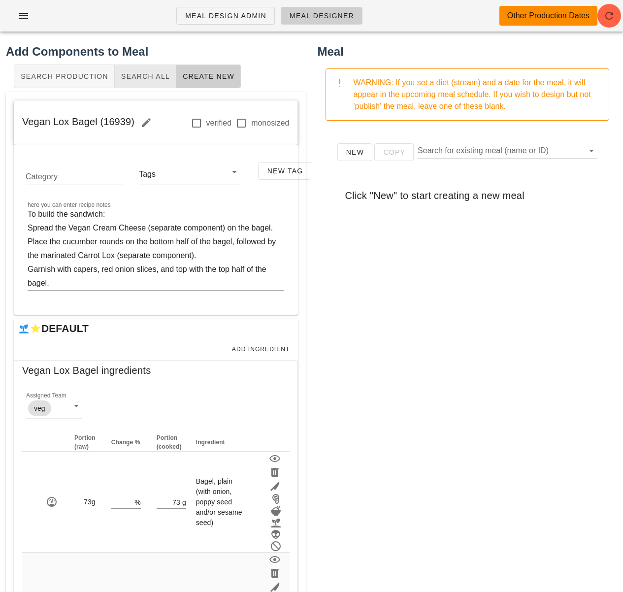
scroll to position [0, 0]
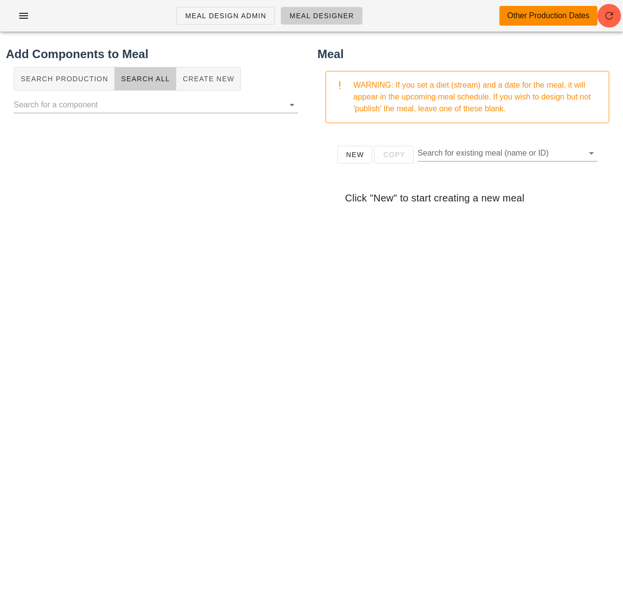
click at [140, 249] on div "Add Components to Meal Search Production Search All Create New" at bounding box center [156, 284] width 312 height 491
click at [445, 150] on input "Search for existing meal (name or ID)" at bounding box center [500, 153] width 164 height 16
paste input "Vegan Salmon Lox"
type input "Vegan Salmon Lox"
click at [576, 153] on button "Clear Search for existing meal (name or ID)" at bounding box center [578, 153] width 12 height 12
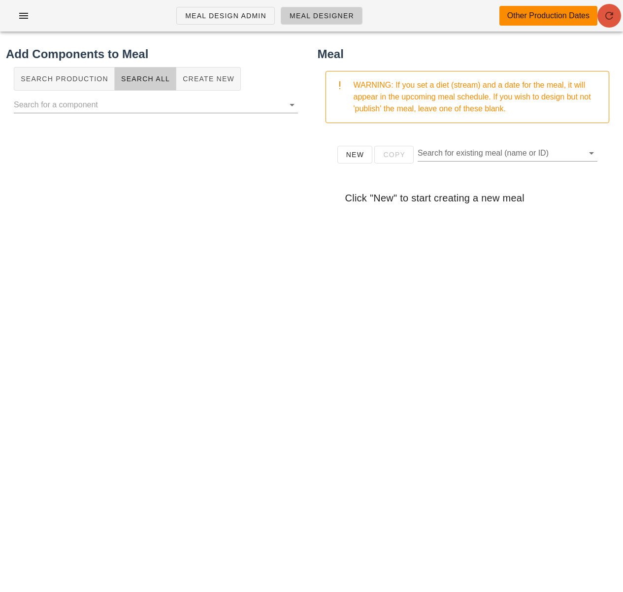
click at [611, 19] on icon "button" at bounding box center [609, 16] width 12 height 12
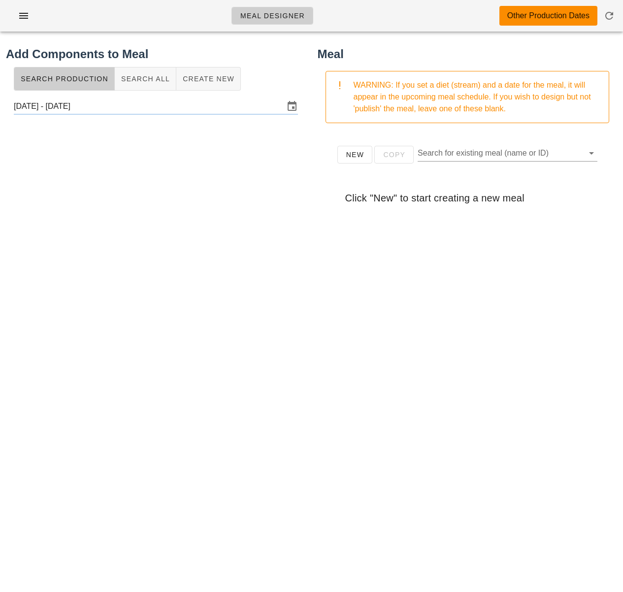
click at [266, 177] on div at bounding box center [156, 315] width 300 height 394
click at [348, 160] on button "New" at bounding box center [354, 155] width 35 height 18
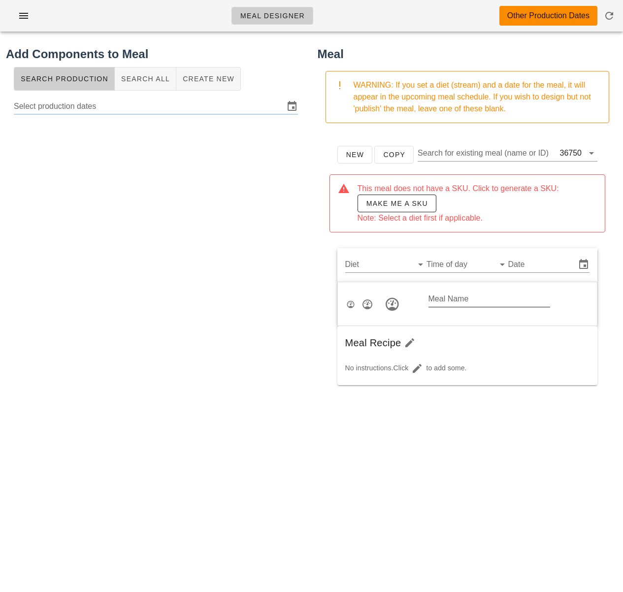
click at [451, 301] on input "Meal Name" at bounding box center [489, 299] width 122 height 16
paste input "Vegan Salmon Lox"
click at [455, 297] on input "Vegan Salmon Lox" at bounding box center [489, 299] width 122 height 16
click at [483, 299] on input "Vegan "Salmon Lox" at bounding box center [489, 299] width 122 height 16
click at [514, 301] on input "Vegan "Salmon" Lox" at bounding box center [489, 299] width 122 height 16
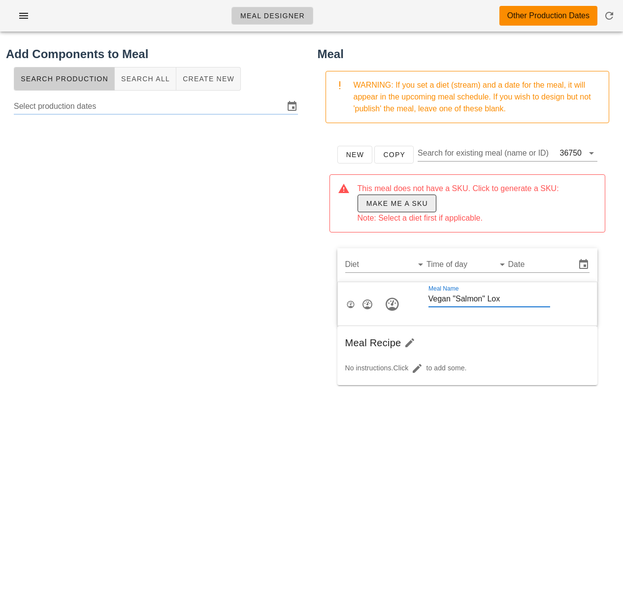
type input "Vegan "Salmon" Lox"
click at [405, 204] on span "Make me a SKU" at bounding box center [397, 203] width 62 height 8
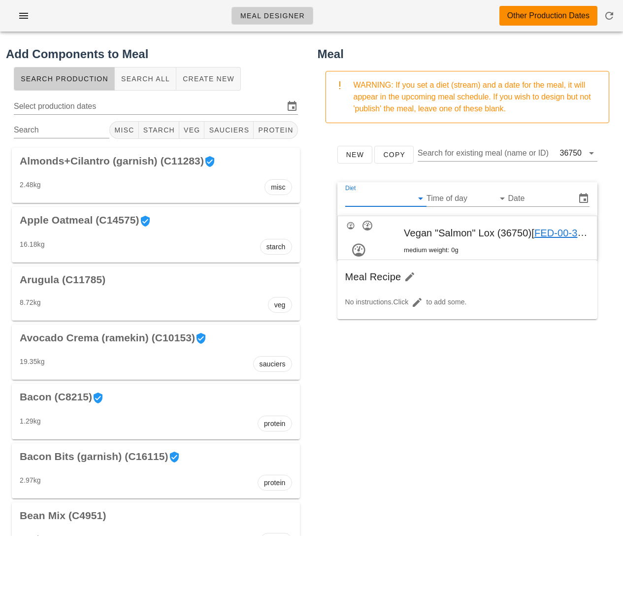
click at [407, 200] on input "Diet" at bounding box center [378, 199] width 66 height 16
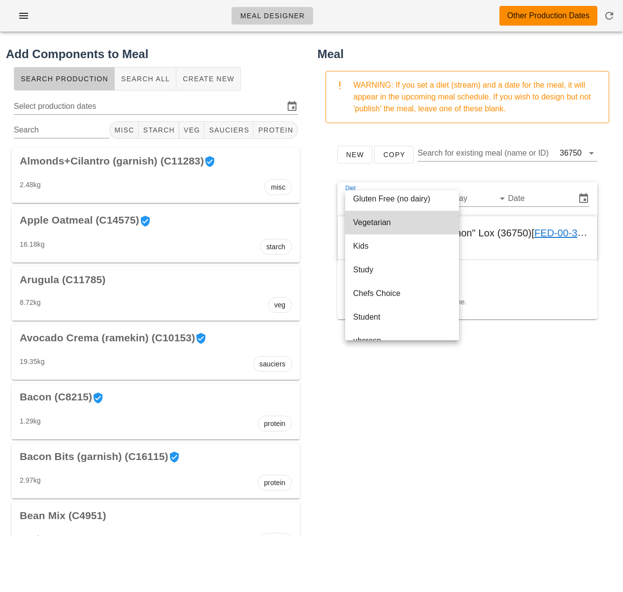
scroll to position [161, 0]
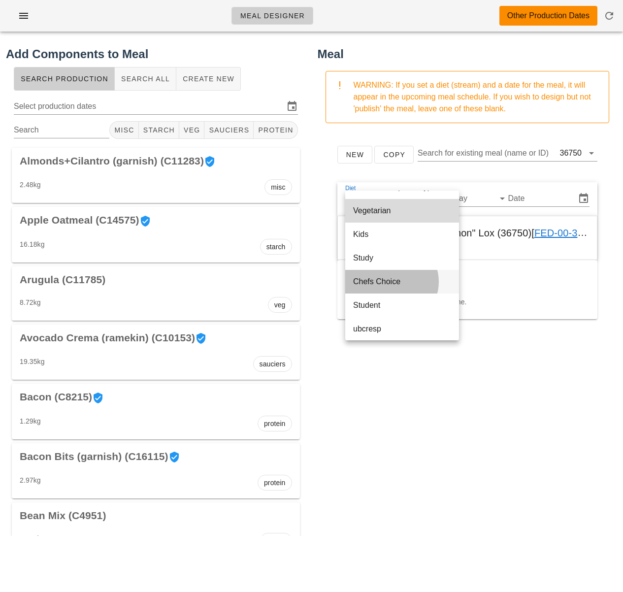
click at [403, 277] on div "Chefs Choice" at bounding box center [402, 281] width 98 height 9
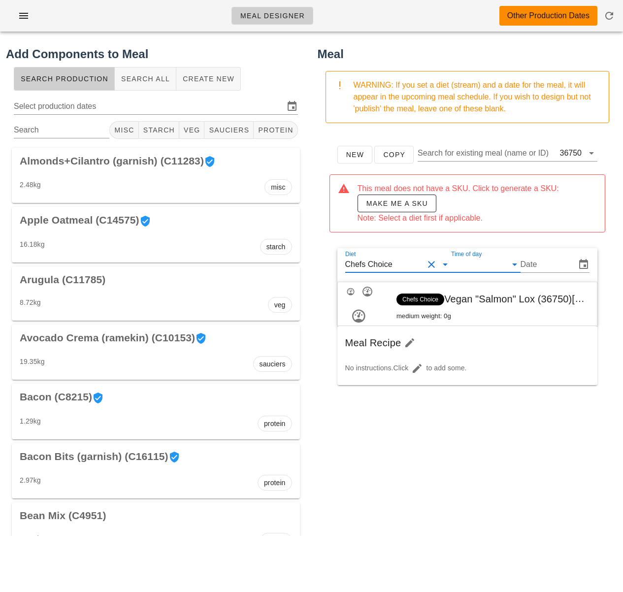
click at [474, 265] on input "Time of day" at bounding box center [477, 265] width 53 height 16
click at [481, 296] on div "lunch" at bounding box center [489, 295] width 52 height 9
click at [554, 266] on input "Date" at bounding box center [549, 265] width 48 height 16
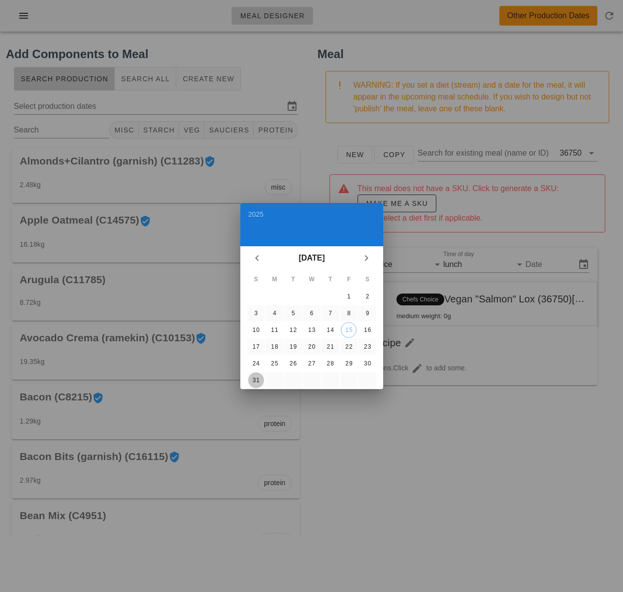
drag, startPoint x: 258, startPoint y: 382, endPoint x: 395, endPoint y: 370, distance: 137.9
click at [258, 382] on div "31" at bounding box center [256, 380] width 16 height 7
type input "[DATE]"
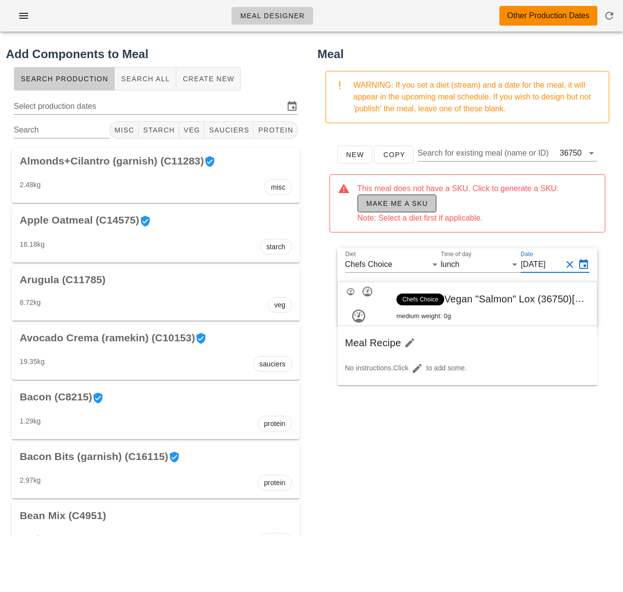
click at [410, 211] on button "Make me a SKU" at bounding box center [396, 204] width 79 height 18
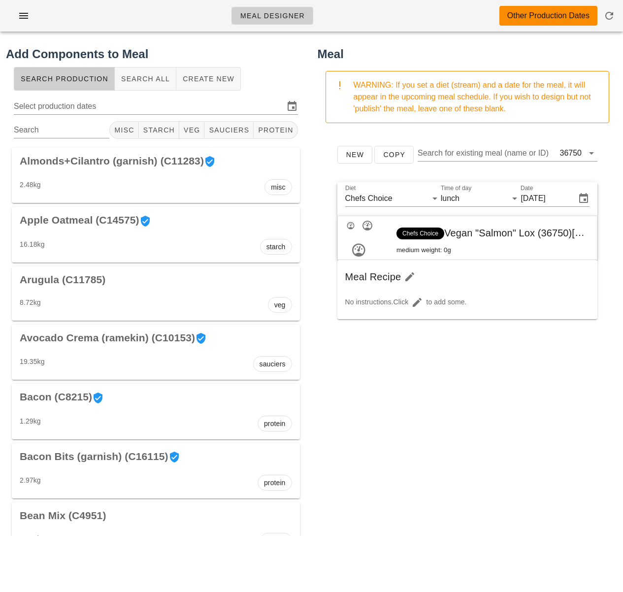
click at [514, 430] on div "New Copy Search for existing meal (name or ID) 36750 Diet Chefs Choice Time of …" at bounding box center [468, 328] width 300 height 394
click at [126, 81] on span "Search All" at bounding box center [145, 79] width 49 height 8
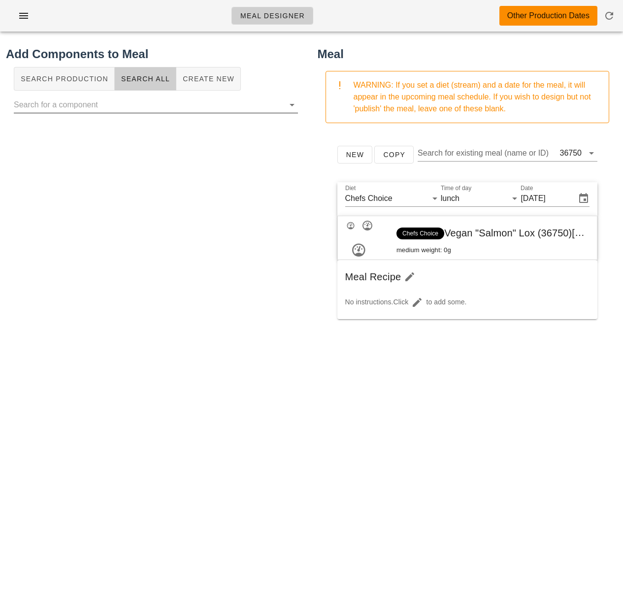
click at [116, 106] on input "text" at bounding box center [148, 105] width 268 height 16
click at [84, 108] on input "text" at bounding box center [148, 105] width 268 height 16
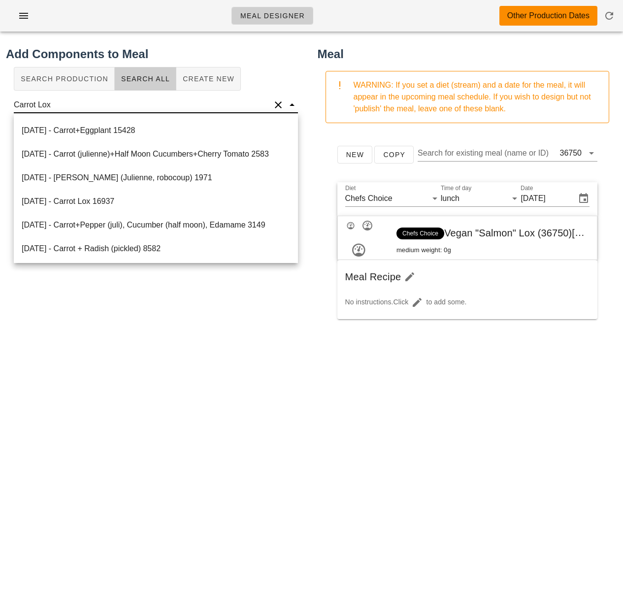
scroll to position [235, 0]
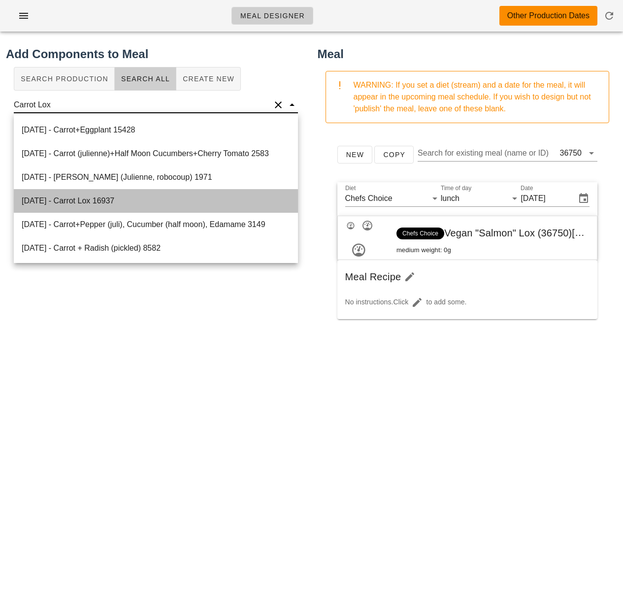
click at [138, 200] on div "2025-08-15 - Carrot Lox 16937" at bounding box center [156, 201] width 284 height 24
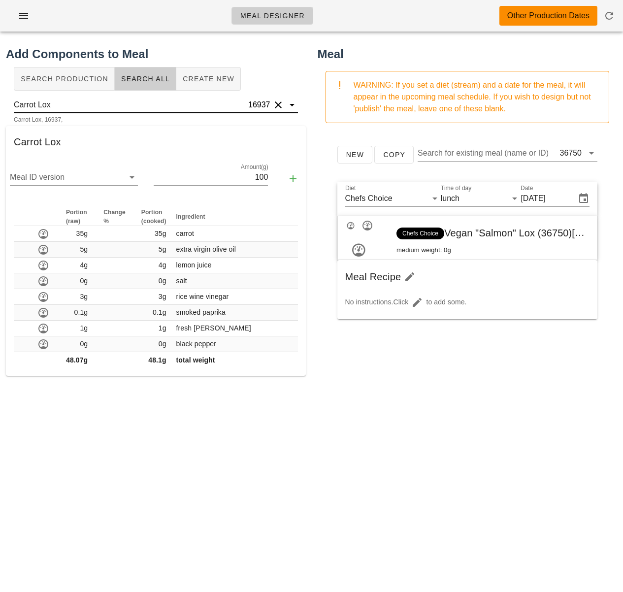
type input "Carrot Lox"
click at [253, 179] on input "100" at bounding box center [211, 177] width 114 height 16
type input "48.1"
click at [293, 172] on button "button" at bounding box center [293, 179] width 18 height 18
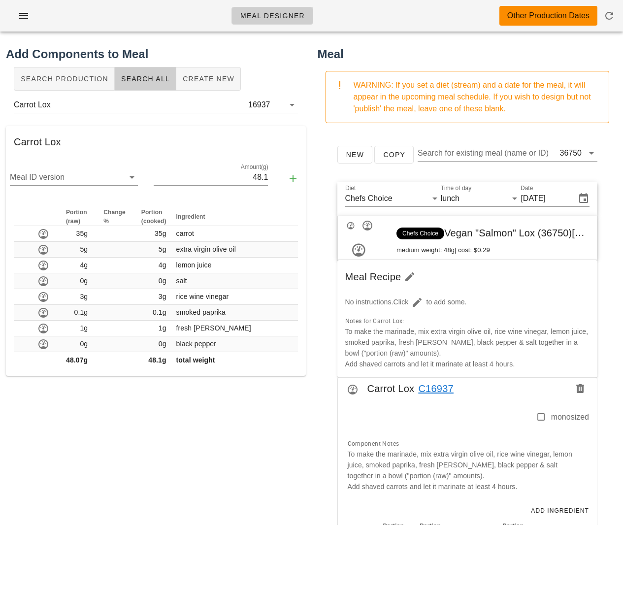
click at [186, 487] on div "Add Components to Meal Search Production Search All Create New Carrot Lox 16937…" at bounding box center [156, 284] width 312 height 491
click at [228, 468] on div "Add Components to Meal Search Production Search All Create New Carrot Lox 16937…" at bounding box center [156, 284] width 312 height 491
click at [281, 105] on button "Clear" at bounding box center [278, 105] width 12 height 12
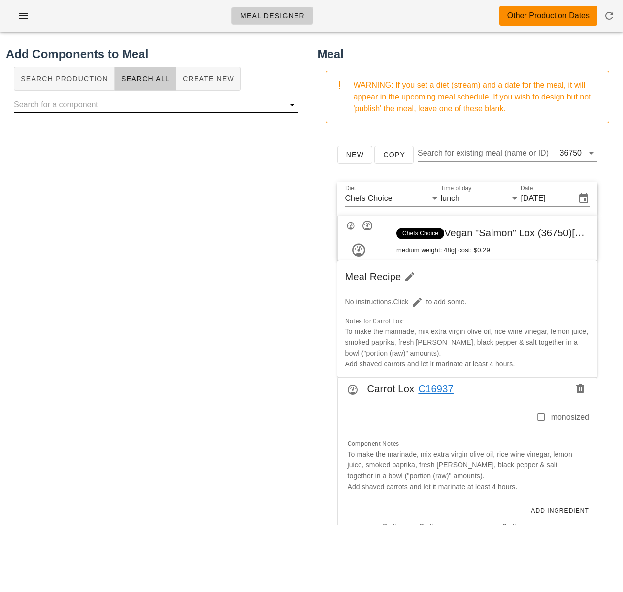
click at [245, 106] on input "text" at bounding box center [148, 105] width 268 height 16
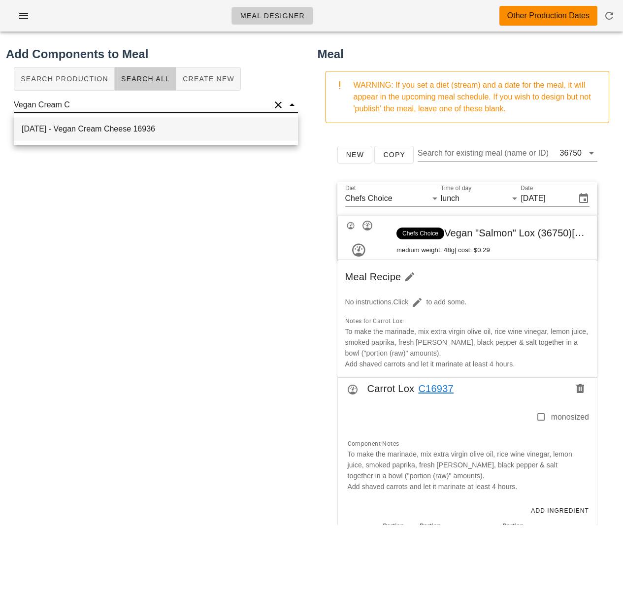
click at [100, 126] on div "2025-08-15 - Vegan Cream Cheese 16936" at bounding box center [156, 129] width 284 height 24
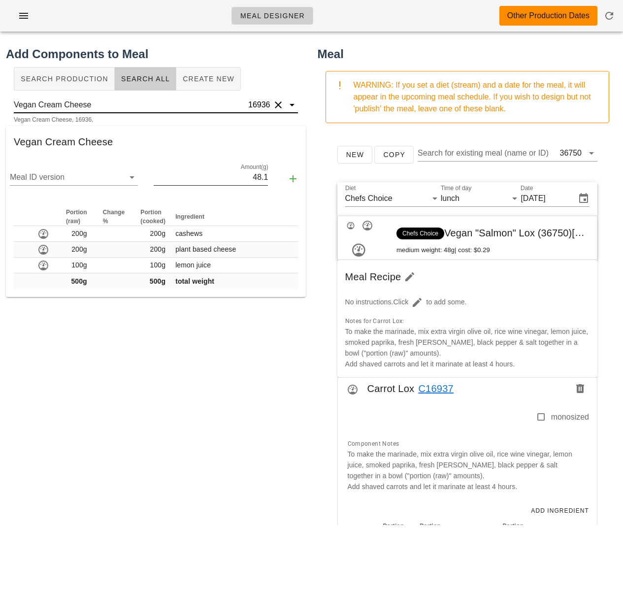
type input "Vegan Cream Cheese"
drag, startPoint x: 244, startPoint y: 177, endPoint x: 286, endPoint y: 177, distance: 41.9
click at [286, 176] on div "Meal ID version Amount(g) 48.1" at bounding box center [156, 179] width 300 height 42
type input "45"
click at [295, 180] on icon "button" at bounding box center [293, 179] width 12 height 12
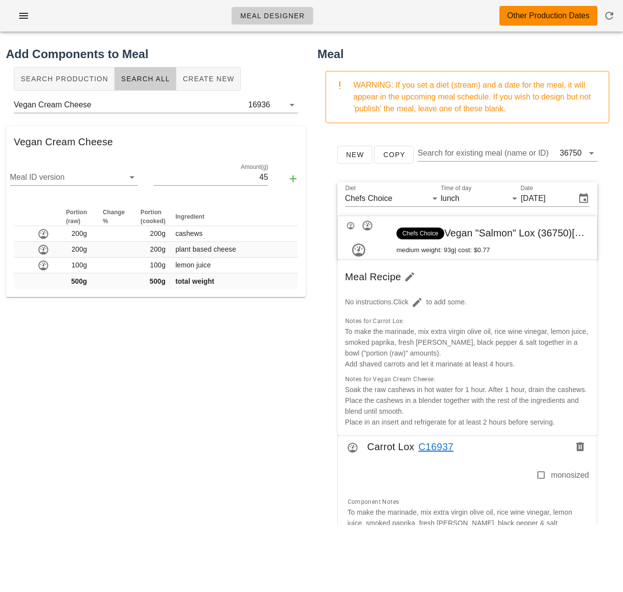
click at [286, 414] on div "Add Components to Meal Search Production Search All Create New Vegan Cream Chee…" at bounding box center [156, 284] width 312 height 491
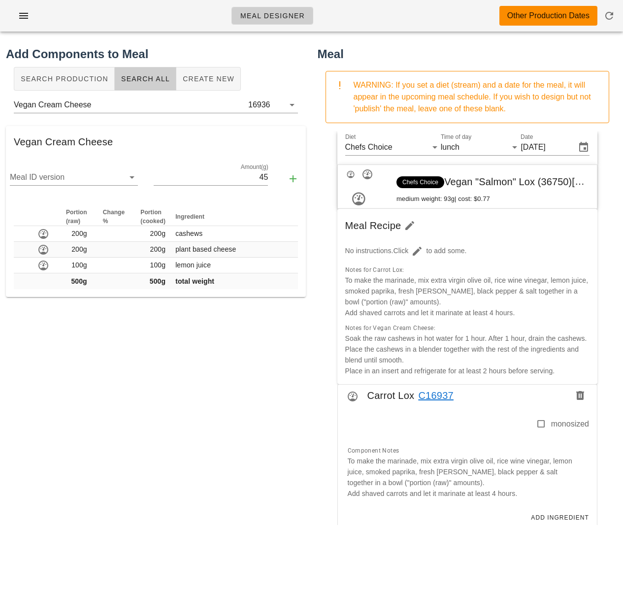
scroll to position [0, 0]
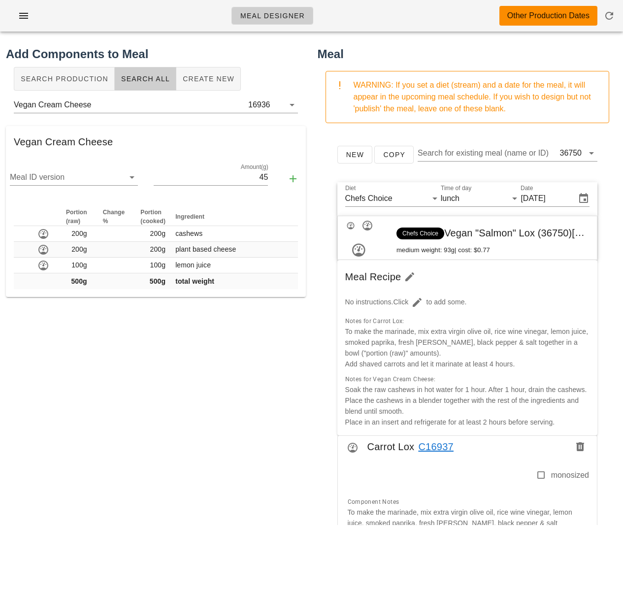
click at [279, 102] on button "Clear" at bounding box center [278, 105] width 12 height 12
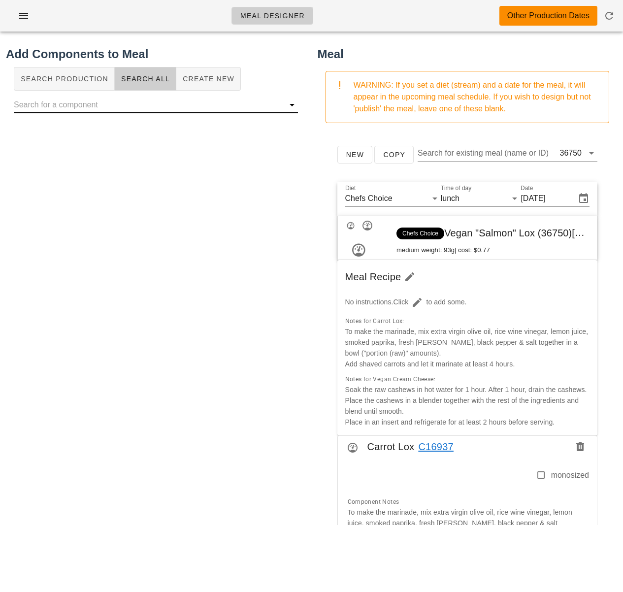
click at [205, 104] on input "text" at bounding box center [148, 105] width 268 height 16
click at [46, 104] on input "Vegan Loz Bagel" at bounding box center [142, 105] width 257 height 16
click at [49, 104] on input "Vegan Loz Bagel" at bounding box center [142, 105] width 257 height 16
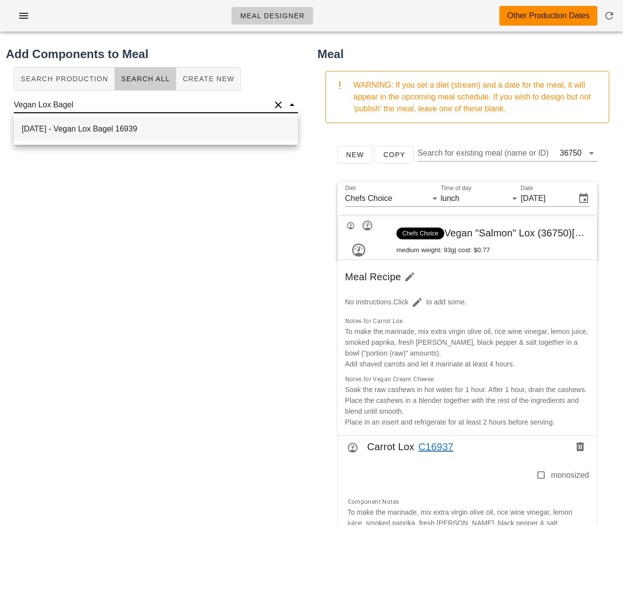
click at [91, 125] on div "2025-08-15 - Vegan Lox Bagel 16939" at bounding box center [156, 129] width 284 height 24
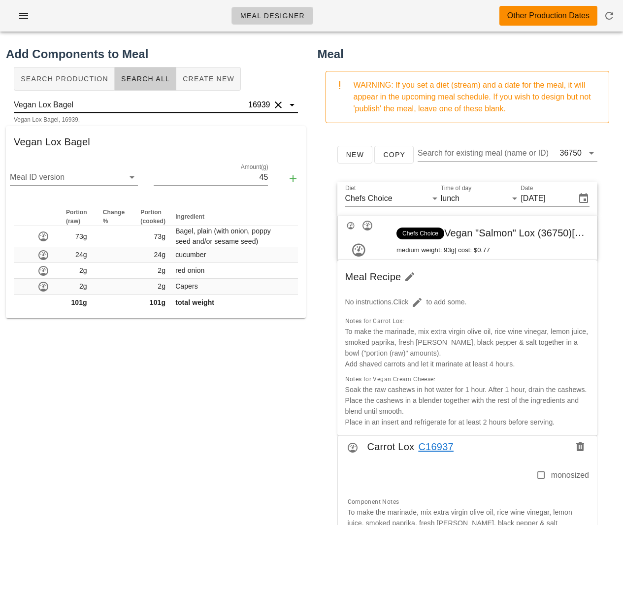
type input "Vegan Lox Bagel"
drag, startPoint x: 246, startPoint y: 177, endPoint x: 281, endPoint y: 175, distance: 35.0
click at [281, 175] on div "Meal ID version Amount(g) 45" at bounding box center [156, 179] width 300 height 42
type input "101"
click at [291, 177] on icon "button" at bounding box center [293, 179] width 12 height 12
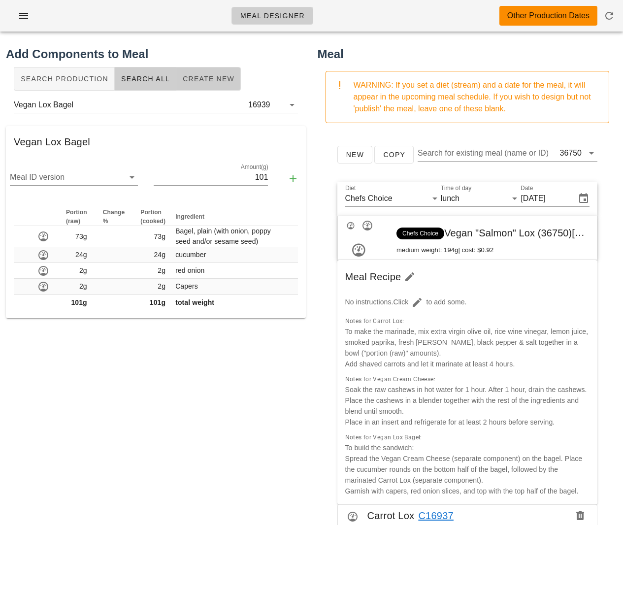
click at [182, 82] on span "Create New" at bounding box center [208, 79] width 52 height 8
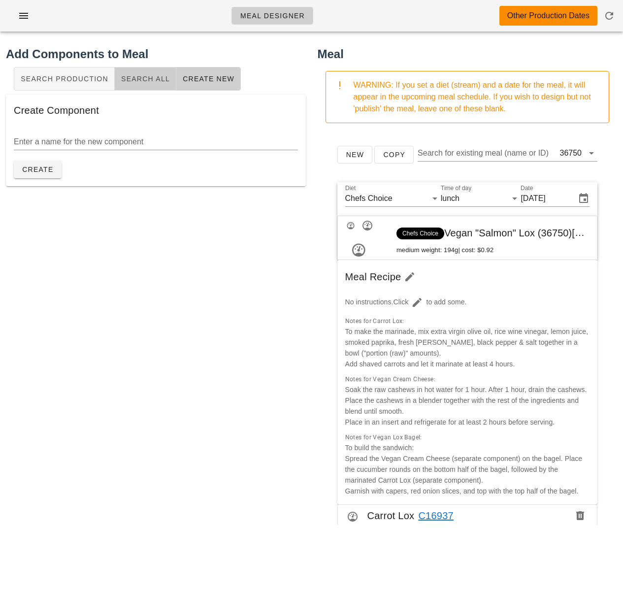
click at [152, 83] on span "Search All" at bounding box center [145, 79] width 49 height 8
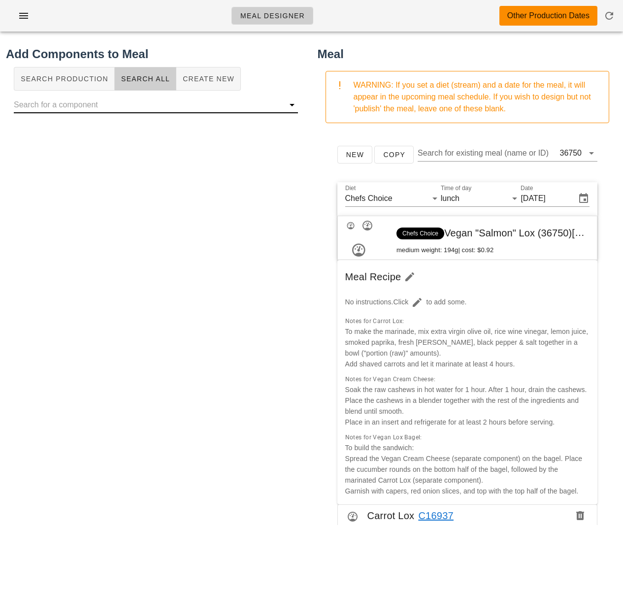
click at [175, 112] on div at bounding box center [156, 105] width 284 height 16
paste input "Mixed greens and tomato salad"
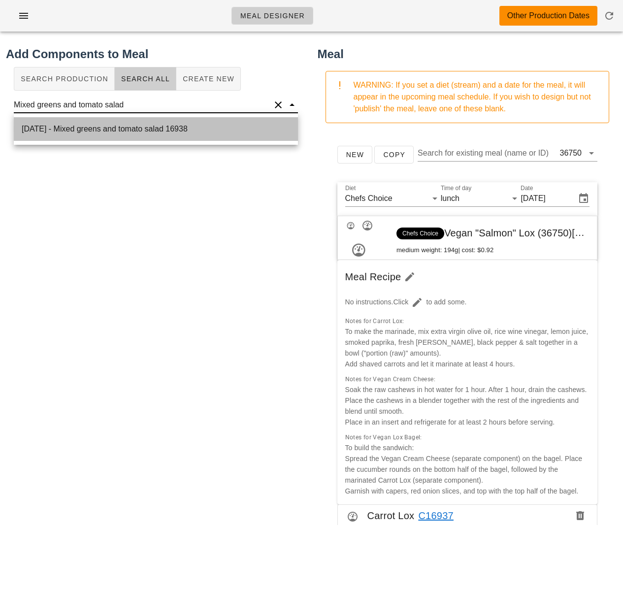
click at [171, 131] on div "2025-08-15 - Mixed greens and tomato salad 16938" at bounding box center [156, 129] width 284 height 24
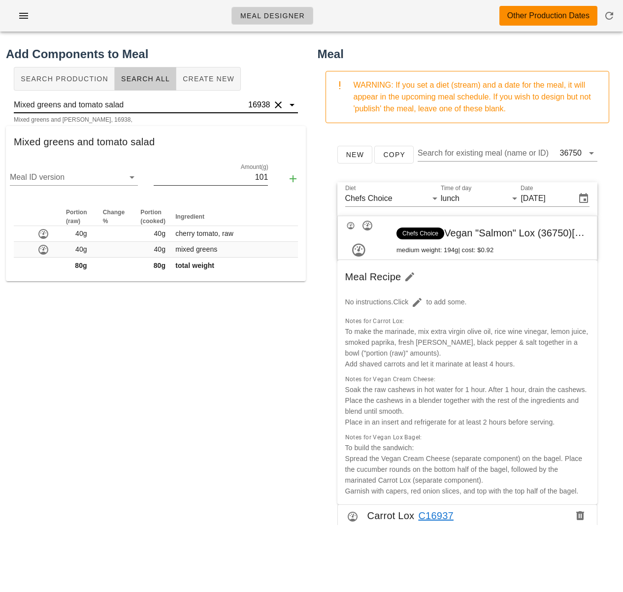
type input "Mixed greens and tomato salad"
drag, startPoint x: 245, startPoint y: 178, endPoint x: 263, endPoint y: 178, distance: 17.7
click at [263, 178] on div "Meal ID version Amount(g) 101" at bounding box center [156, 179] width 300 height 42
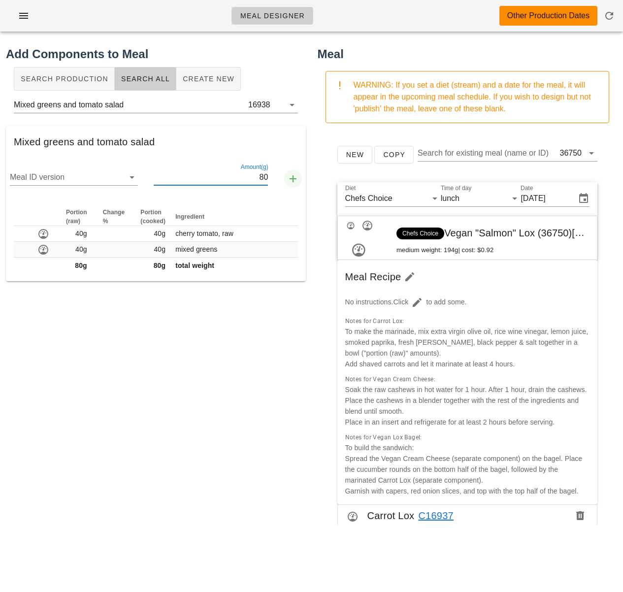
type input "80"
click at [293, 178] on icon "button" at bounding box center [293, 179] width 12 height 12
drag, startPoint x: 294, startPoint y: 365, endPoint x: 437, endPoint y: 354, distance: 142.8
click at [295, 365] on div "Add Components to Meal Search Production Search All Create New Mixed greens and…" at bounding box center [156, 284] width 312 height 491
click at [280, 345] on div "Add Components to Meal Search Production Search All Create New Mixed greens and…" at bounding box center [156, 284] width 312 height 491
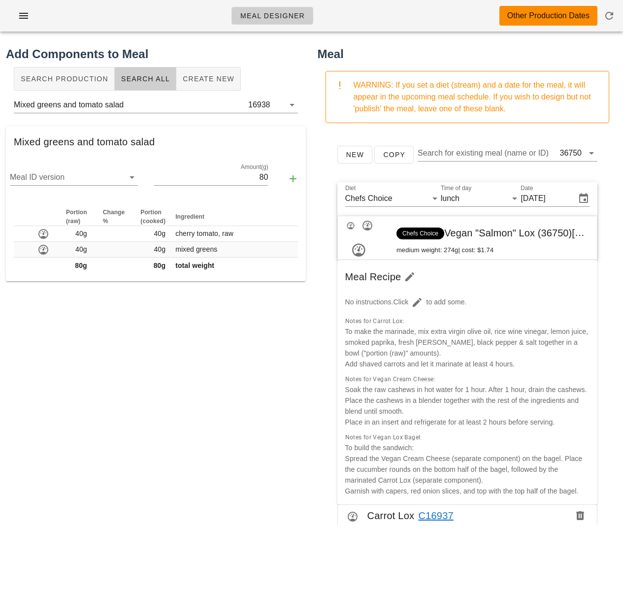
drag, startPoint x: 608, startPoint y: 345, endPoint x: 589, endPoint y: 229, distance: 117.2
click at [216, 401] on div "Add Components to Meal Search Production Search All Create New Mixed greens and…" at bounding box center [156, 284] width 312 height 491
click at [292, 367] on div "Add Components to Meal Search Production Search All Create New Mixed greens and…" at bounding box center [156, 284] width 312 height 491
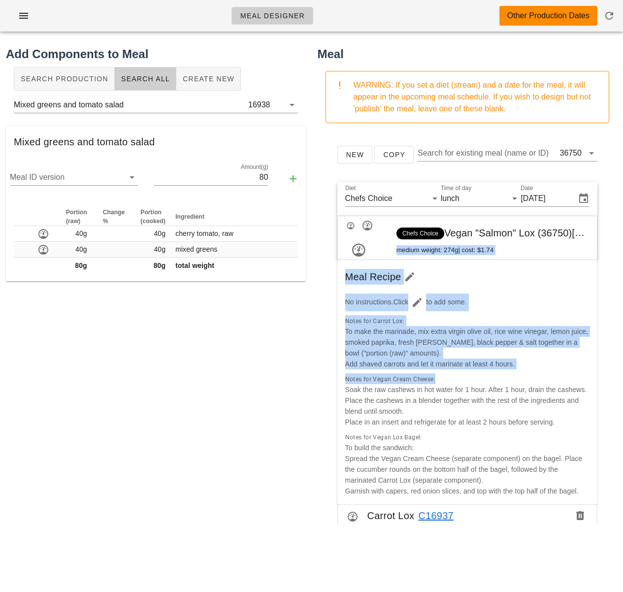
drag, startPoint x: 604, startPoint y: 223, endPoint x: 567, endPoint y: 325, distance: 109.5
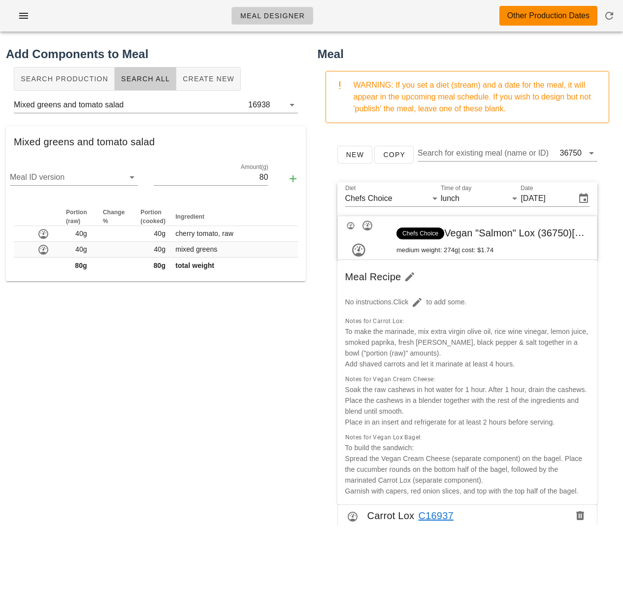
click at [251, 351] on div "Add Components to Meal Search Production Search All Create New Mixed greens and…" at bounding box center [156, 284] width 312 height 491
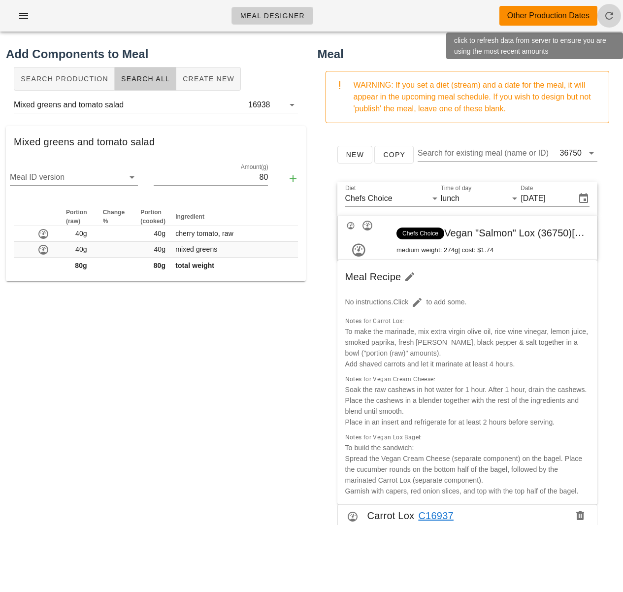
click at [612, 16] on icon "button" at bounding box center [609, 16] width 12 height 12
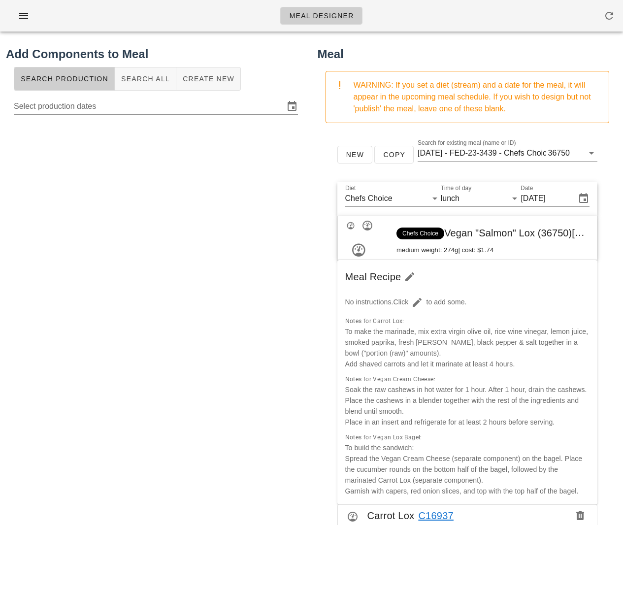
click at [617, 152] on div "New Copy Search for existing meal (name or ID) [DATE] - FED-23-3439 - Chefs Cho…" at bounding box center [468, 328] width 300 height 394
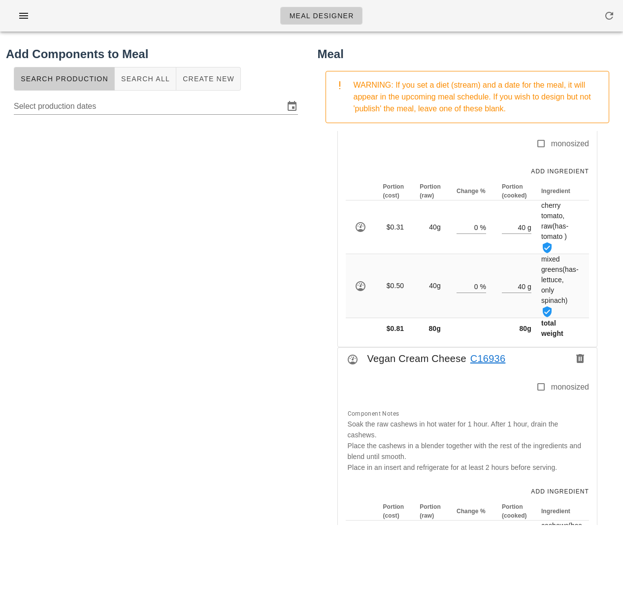
scroll to position [803, 0]
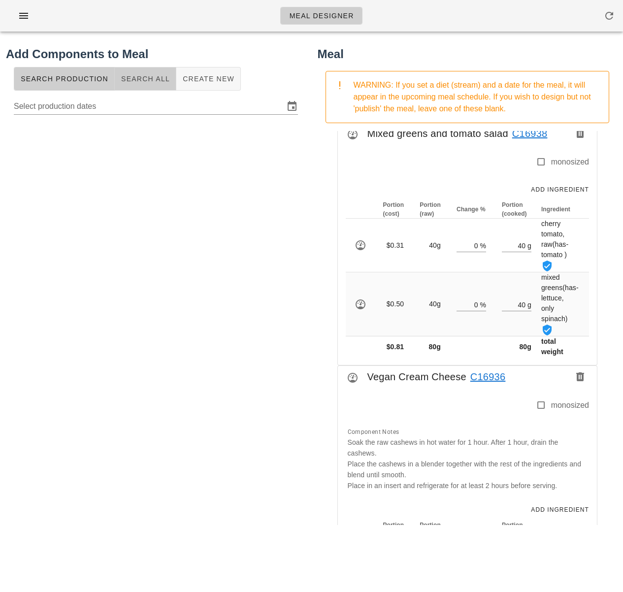
click at [143, 75] on span "Search All" at bounding box center [145, 79] width 49 height 8
click at [83, 108] on input "text" at bounding box center [148, 105] width 268 height 16
paste input "lemon thyme dressing"
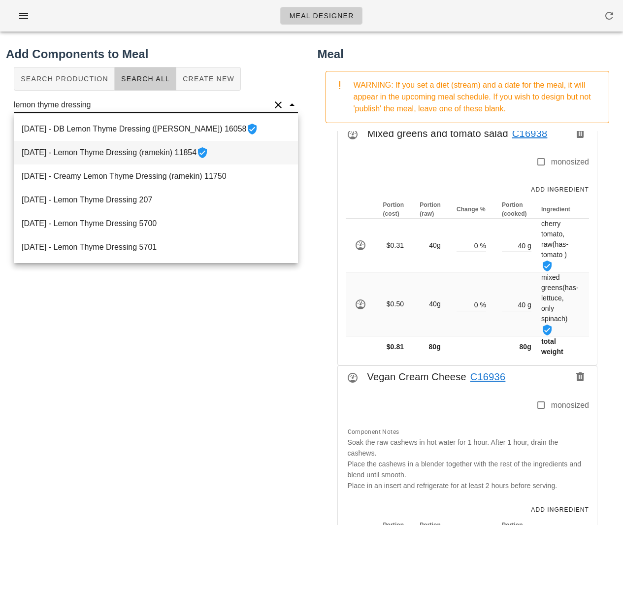
click at [46, 150] on div "[DATE] - Lemon Thyme Dressing (ramekin) 11854" at bounding box center [156, 153] width 284 height 24
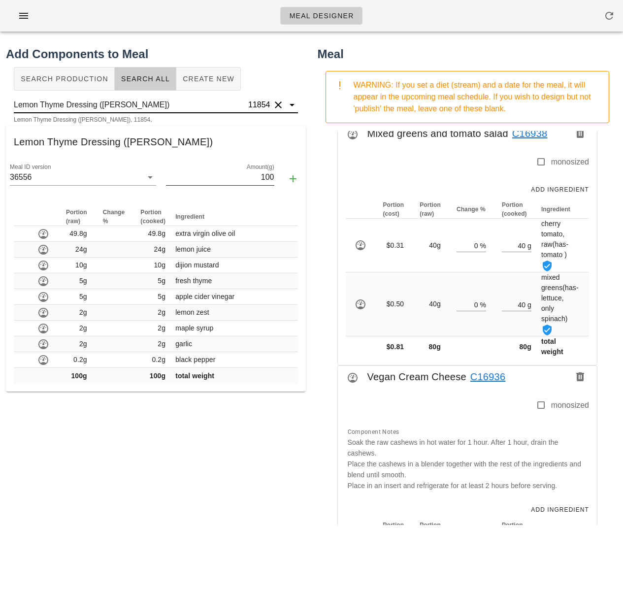
type input "Lemon Thyme Dressing ([PERSON_NAME])"
drag, startPoint x: 249, startPoint y: 175, endPoint x: 276, endPoint y: 177, distance: 27.2
click at [275, 177] on div "Meal ID version 36556 Amount(g) 100" at bounding box center [156, 179] width 300 height 42
type input "30"
click at [295, 179] on icon "button" at bounding box center [293, 179] width 12 height 12
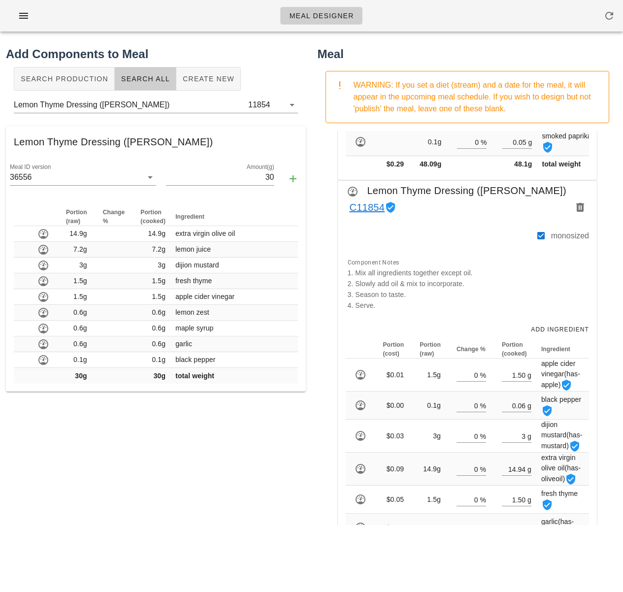
scroll to position [861, 0]
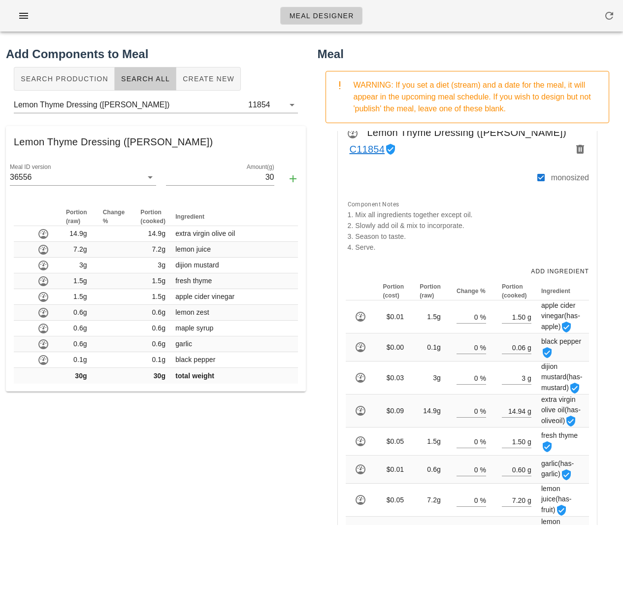
click at [322, 246] on div "New Copy Search for existing meal (name or ID) [DATE] - FED-23-3439 - Chefs Cho…" at bounding box center [468, 328] width 300 height 394
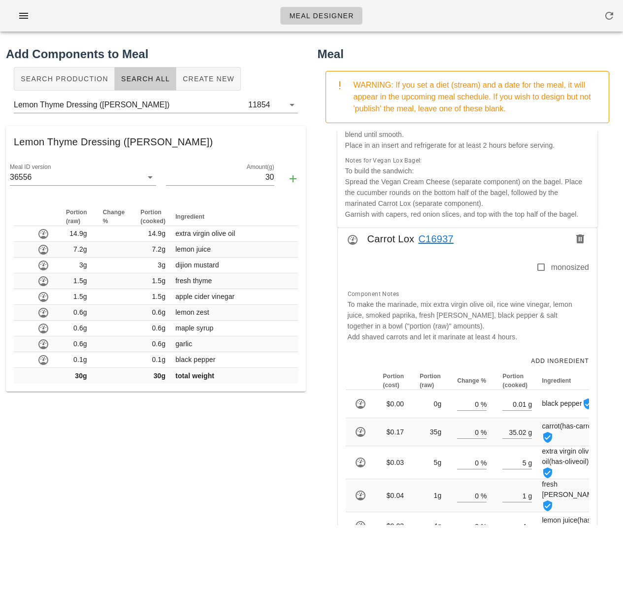
scroll to position [0, 0]
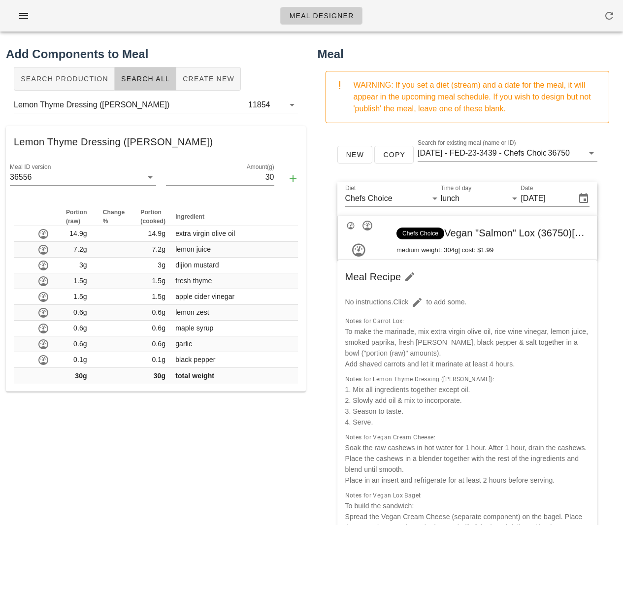
click at [254, 425] on div "Add Components to Meal Search Production Search All Create New Lemon Thyme Dres…" at bounding box center [156, 284] width 312 height 491
click at [562, 289] on div "No instructions. Click to add some." at bounding box center [467, 303] width 257 height 30
click at [307, 395] on div "Add Components to Meal Search Production Search All Create New Lemon Thyme Dres…" at bounding box center [156, 284] width 312 height 491
click at [150, 465] on div "Add Components to Meal Search Production Search All Create New Lemon Thyme Dres…" at bounding box center [156, 284] width 312 height 491
click at [527, 151] on input "[DATE] - FED-23-3439 - Chefs Choice - Vegan "Salmon" Lox (36750)" at bounding box center [482, 153] width 128 height 16
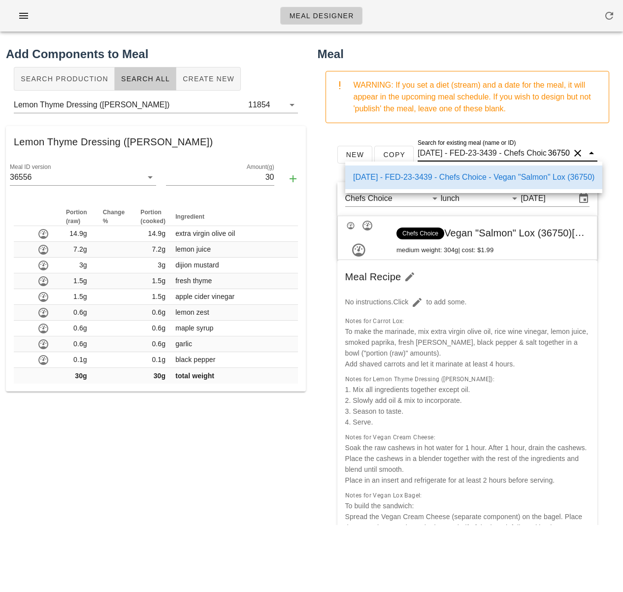
scroll to position [0, 127]
drag, startPoint x: 498, startPoint y: 152, endPoint x: 635, endPoint y: 159, distance: 137.1
click at [622, 159] on html "Meal Designer Add Components to Meal Search Production Search All Create New Le…" at bounding box center [311, 296] width 623 height 592
click at [514, 157] on input "[DATE] - FED-23-3439 - Chefs Choice - Vegan "Salmon" Lox (36750)" at bounding box center [482, 153] width 128 height 16
drag, startPoint x: 517, startPoint y: 153, endPoint x: 443, endPoint y: 156, distance: 74.4
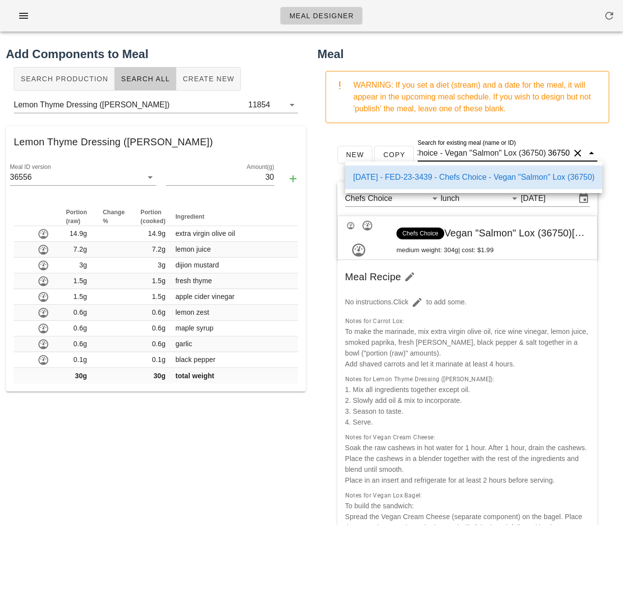
click at [445, 155] on input "[DATE] - FED-23-3439 - Chefs Choice - Vegan "Salmon" Lox (36750)" at bounding box center [482, 153] width 128 height 16
drag, startPoint x: 247, startPoint y: 429, endPoint x: 172, endPoint y: 199, distance: 241.2
click at [245, 426] on div "Add Components to Meal Search Production Search All Create New Lemon Thyme Dres…" at bounding box center [156, 284] width 312 height 491
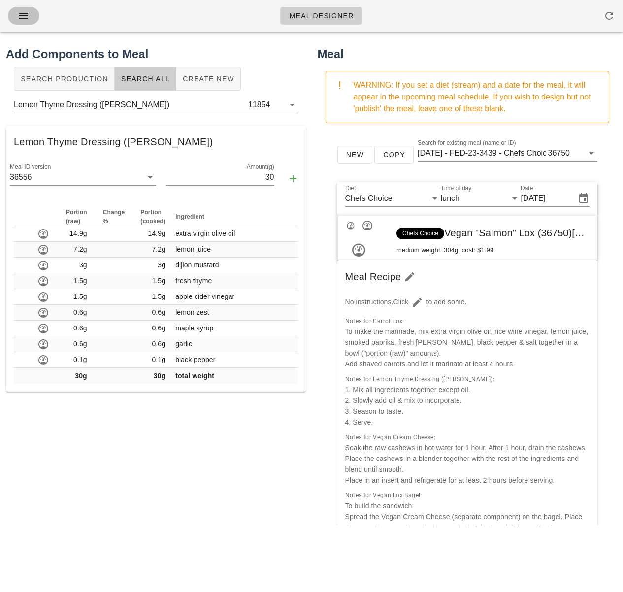
click at [20, 13] on icon "button" at bounding box center [24, 16] width 12 height 12
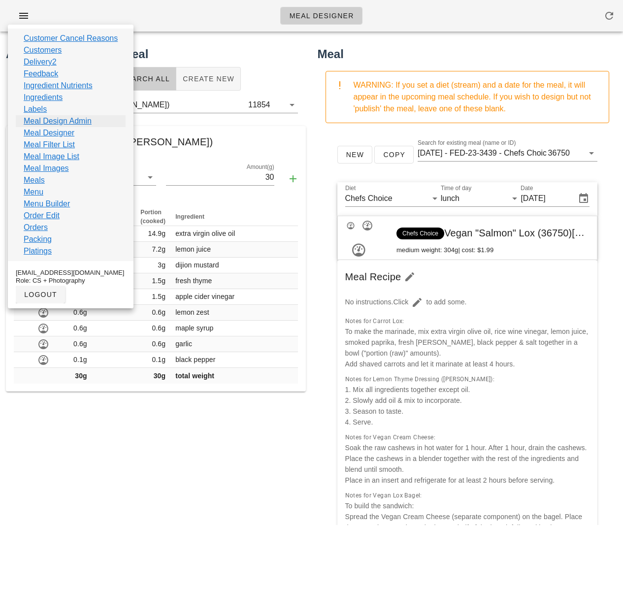
click at [70, 122] on link "Meal Design Admin" at bounding box center [58, 121] width 68 height 12
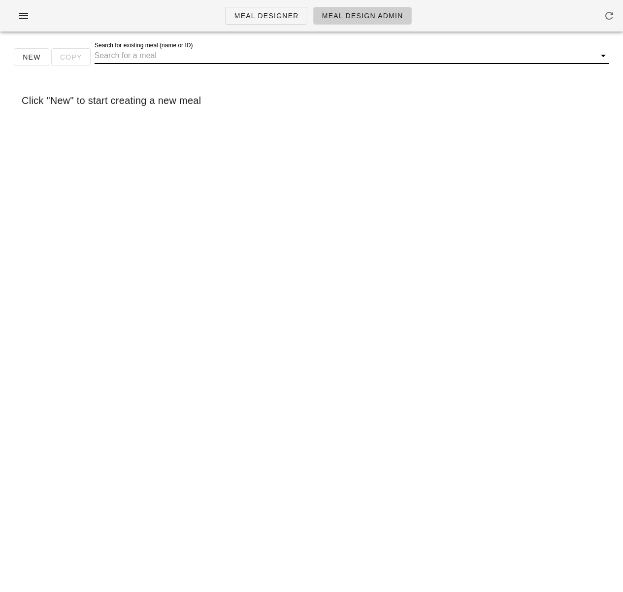
click at [137, 59] on input "Search for existing meal (name or ID)" at bounding box center [344, 56] width 499 height 16
paste input "Vegan "Salmon" Lox"
type input "Vegan "Salmon" Lox"
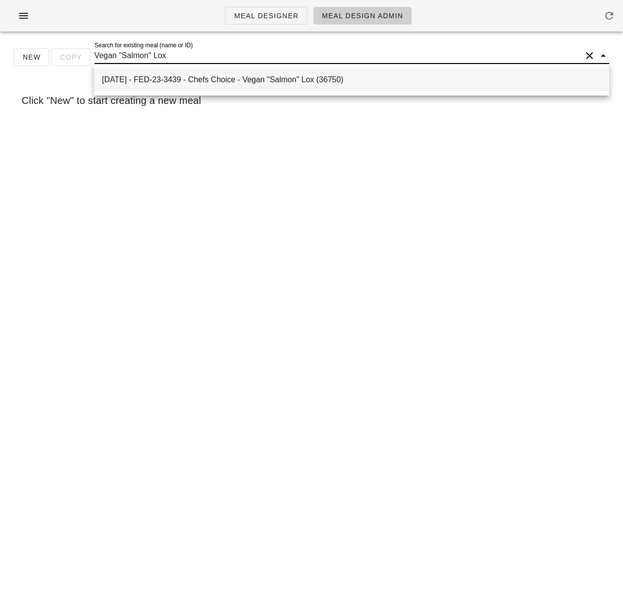
click at [169, 76] on div "[DATE] - FED-23-3439 - Chefs Choice - Vegan "Salmon" Lox (36750)" at bounding box center [351, 79] width 499 height 9
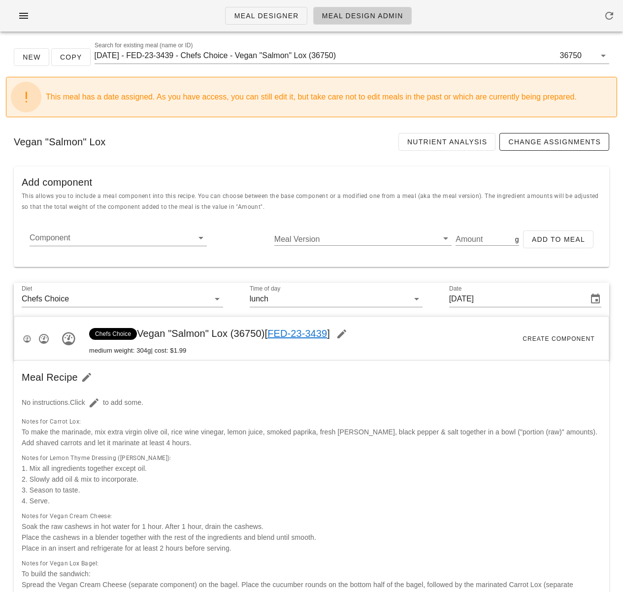
click at [405, 334] on div "Chefs Choice Vegan "Salmon" Lox (36750) [ FED-23-3439 ] medium weight: 304g | c…" at bounding box center [311, 339] width 594 height 44
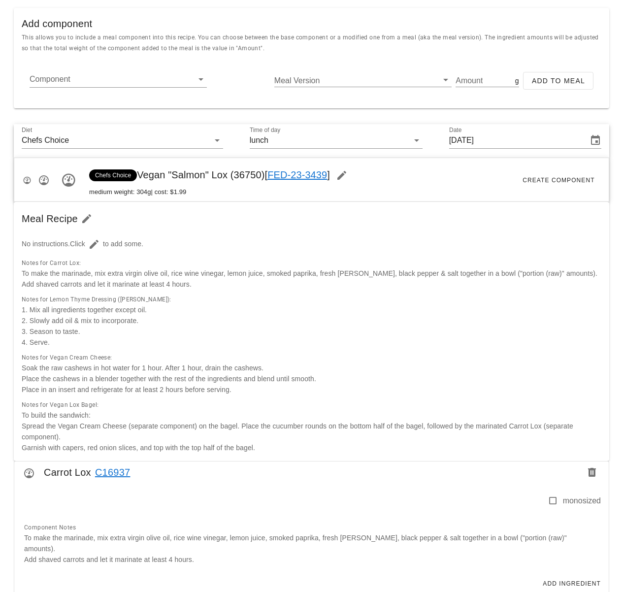
scroll to position [177, 0]
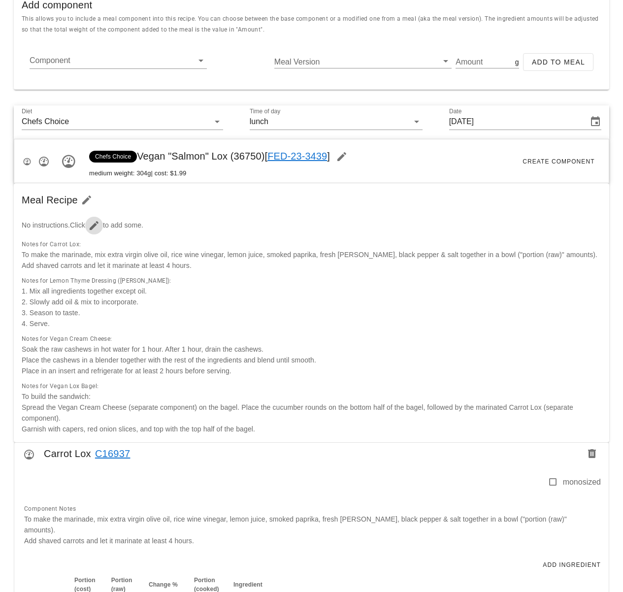
click at [96, 224] on icon "button" at bounding box center [94, 226] width 12 height 12
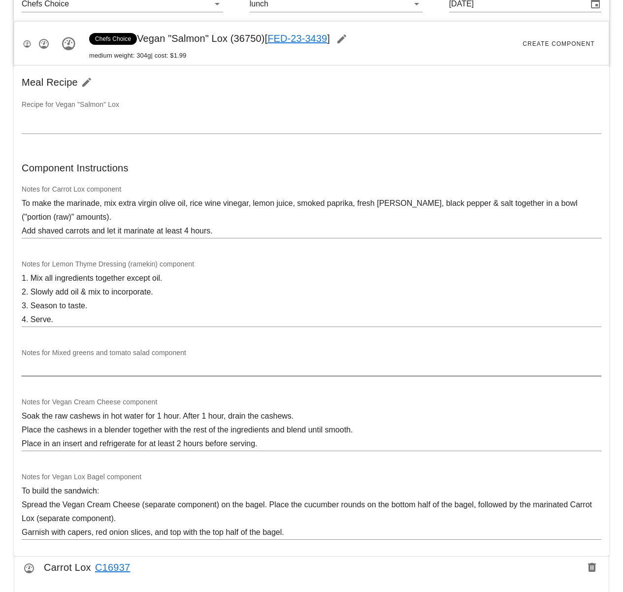
scroll to position [295, 0]
click at [83, 369] on textarea at bounding box center [312, 367] width 580 height 16
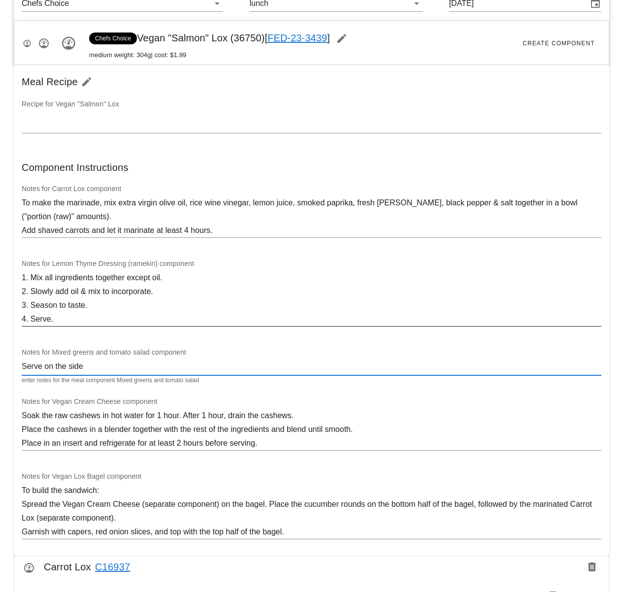
type textarea "Serve on the side"
click at [119, 332] on div at bounding box center [312, 331] width 580 height 7
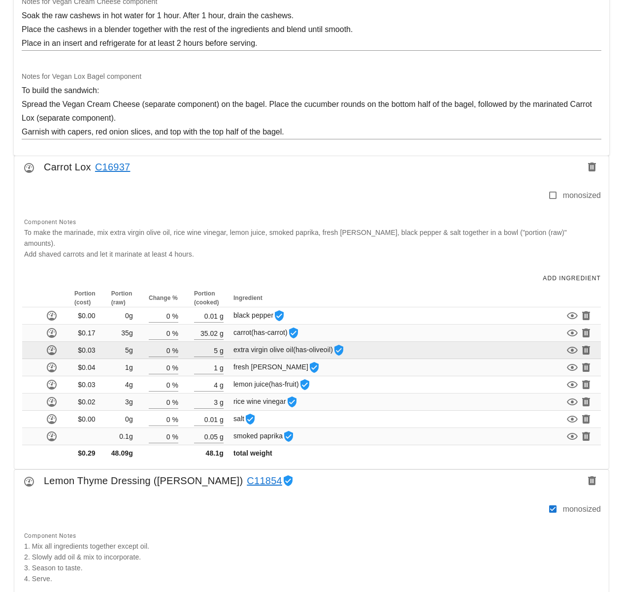
scroll to position [696, 0]
click at [217, 343] on input "5" at bounding box center [206, 349] width 24 height 13
click at [170, 343] on input "0" at bounding box center [160, 349] width 22 height 13
type input "500"
click at [217, 338] on div "Meal Designer Meal Design Admin New Copy Search for existing meal (name or ID) …" at bounding box center [311, 416] width 623 height 2224
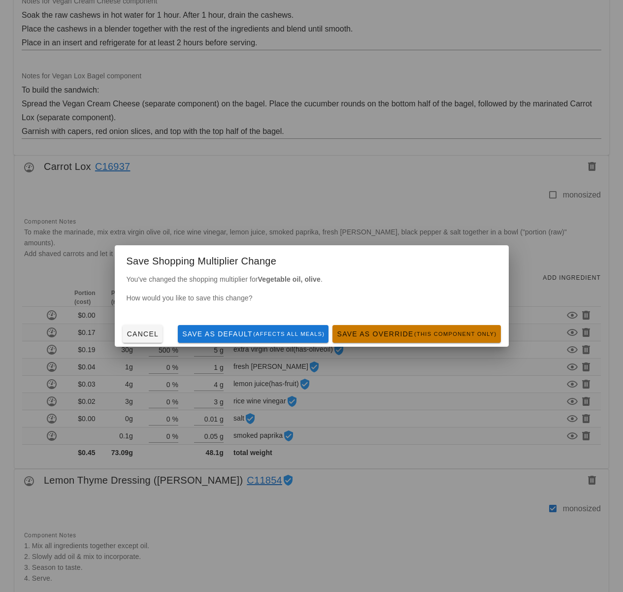
click at [397, 339] on button "Save as Override (this component only)" at bounding box center [416, 334] width 168 height 18
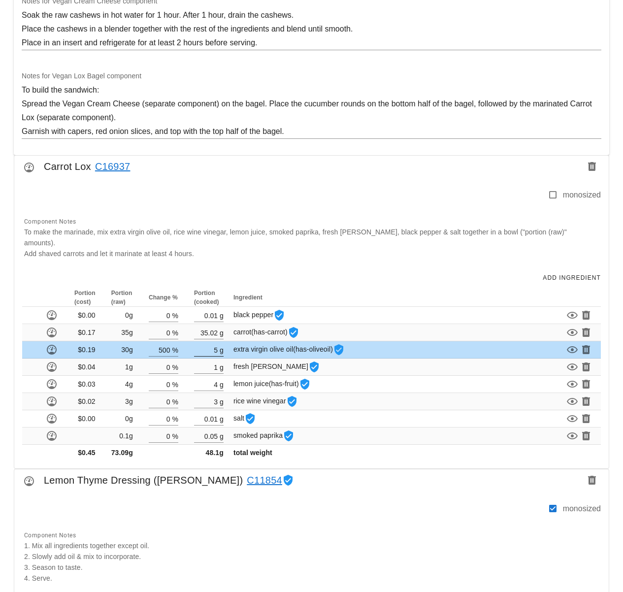
click at [218, 343] on input "5" at bounding box center [206, 349] width 24 height 13
type input "1"
click at [164, 343] on input "500" at bounding box center [160, 349] width 22 height 13
type input "400"
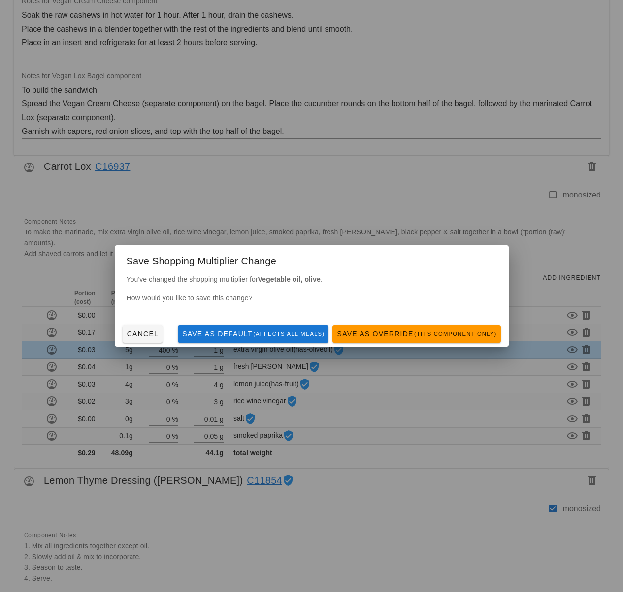
click at [313, 450] on div "Meal Designer Meal Design Admin New Copy Search for existing meal (name or ID) …" at bounding box center [311, 416] width 623 height 2224
click at [411, 338] on span "Save as Override (this component only)" at bounding box center [416, 334] width 160 height 8
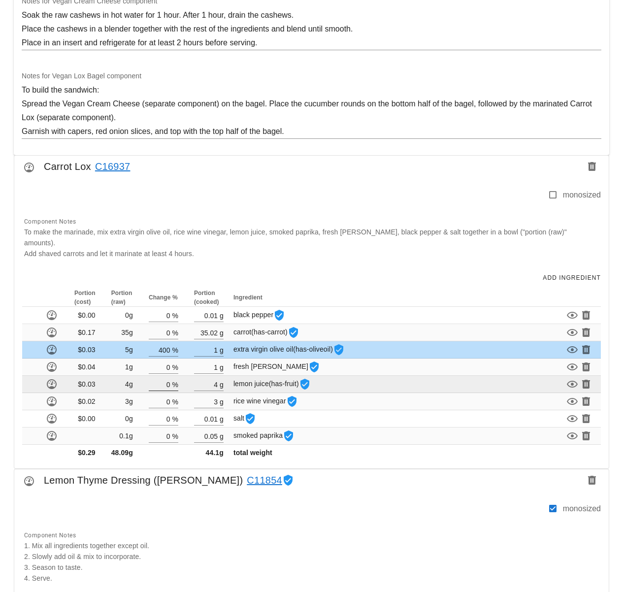
click at [171, 378] on div "%" at bounding box center [174, 384] width 8 height 13
type input "400"
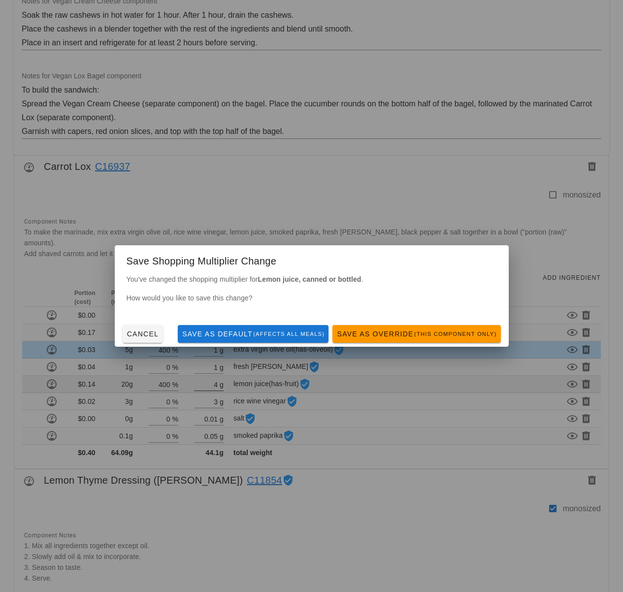
click at [216, 373] on div "Meal Designer Meal Design Admin New Copy Search for existing meal (name or ID) …" at bounding box center [311, 416] width 623 height 2224
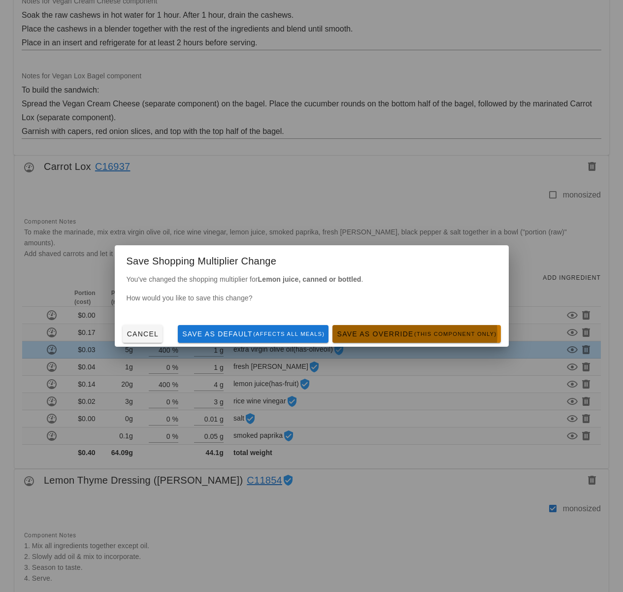
click at [384, 336] on span "Save as Override (this component only)" at bounding box center [416, 334] width 160 height 8
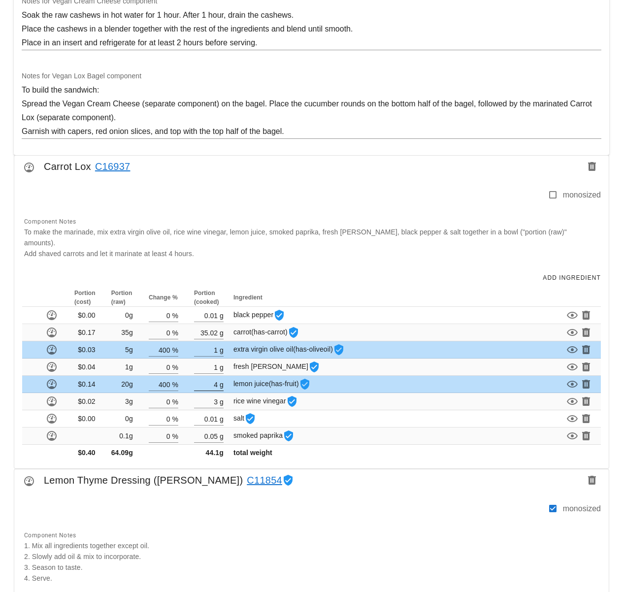
click at [218, 378] on div "g" at bounding box center [221, 384] width 6 height 13
click at [217, 378] on input "4" at bounding box center [206, 384] width 24 height 13
type input "0.80"
click at [304, 453] on div "Portion (cost) Portion (raw) Change % Portion (cooked) Ingredient $0.00 0g 0 % …" at bounding box center [311, 379] width 594 height 180
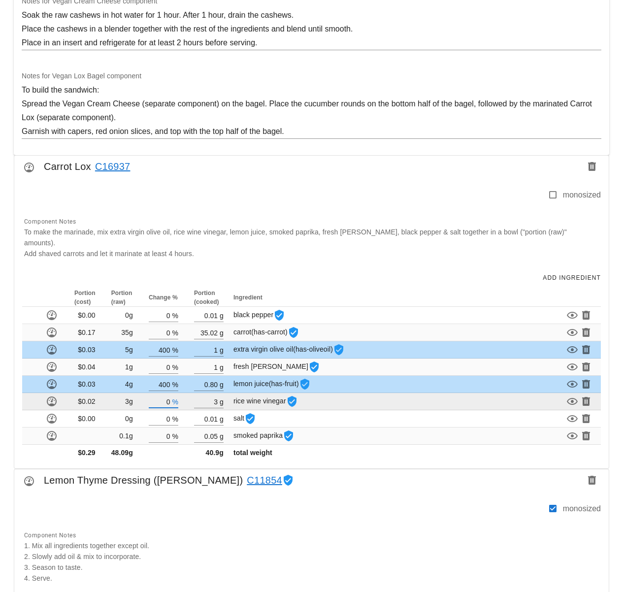
click at [170, 395] on input "0" at bounding box center [160, 401] width 22 height 13
type input "400"
click at [218, 390] on div "Meal Designer Meal Design Admin New Copy Search for existing meal (name or ID) …" at bounding box center [311, 416] width 623 height 2224
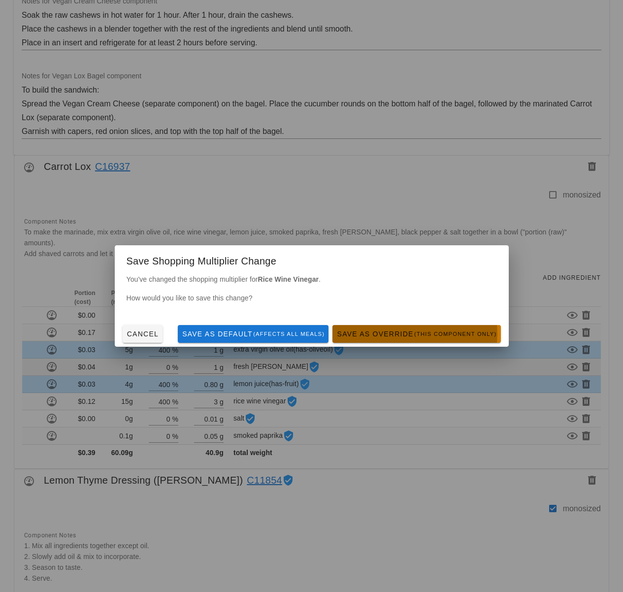
drag, startPoint x: 373, startPoint y: 333, endPoint x: 352, endPoint y: 355, distance: 30.3
click at [373, 333] on span "Save as Override (this component only)" at bounding box center [416, 334] width 160 height 8
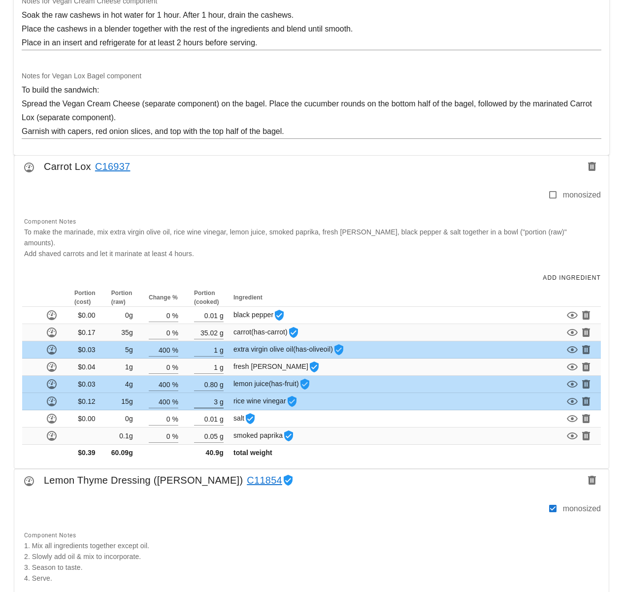
click at [217, 395] on input "3" at bounding box center [206, 401] width 24 height 13
type input "0.60"
click at [339, 452] on div "Portion (cost) Portion (raw) Change % Portion (cooked) Ingredient $0.00 0g 0 % …" at bounding box center [311, 379] width 594 height 180
click at [319, 455] on div "Portion (cost) Portion (raw) Change % Portion (cooked) Ingredient $0.00 0g 0 % …" at bounding box center [311, 379] width 594 height 180
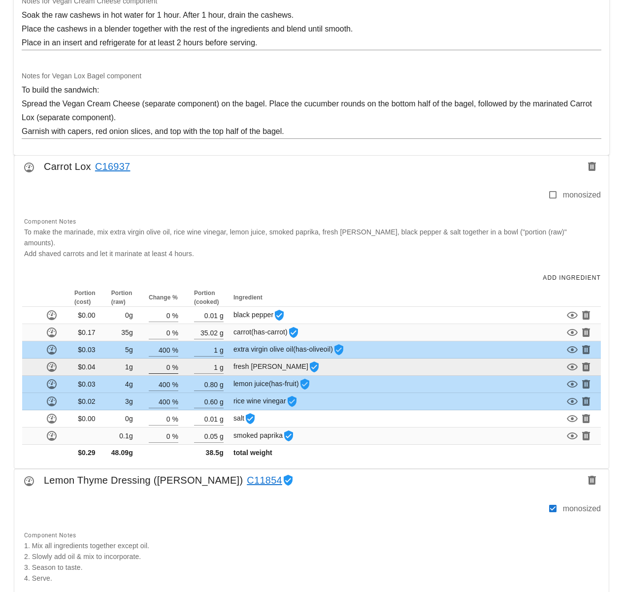
click at [170, 360] on input "0" at bounding box center [160, 366] width 22 height 13
type input "400"
click at [217, 356] on div "Meal Designer Meal Design Admin New Copy Search for existing meal (name or ID) …" at bounding box center [311, 416] width 623 height 2224
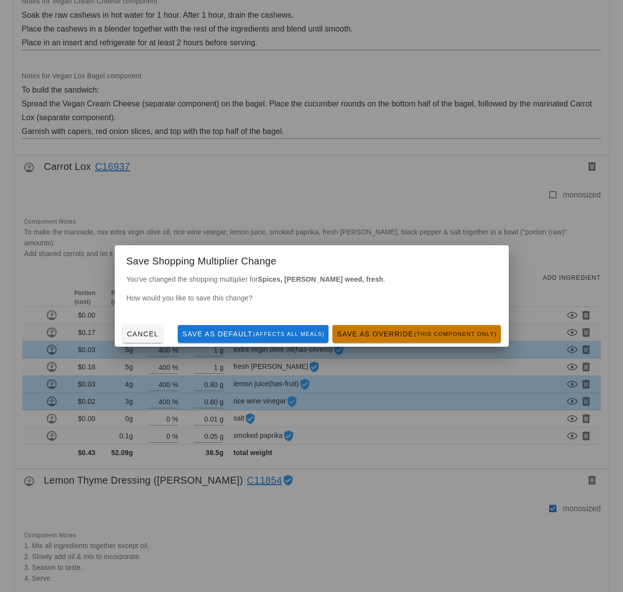
click at [374, 338] on span "Save as Override (this component only)" at bounding box center [416, 334] width 160 height 8
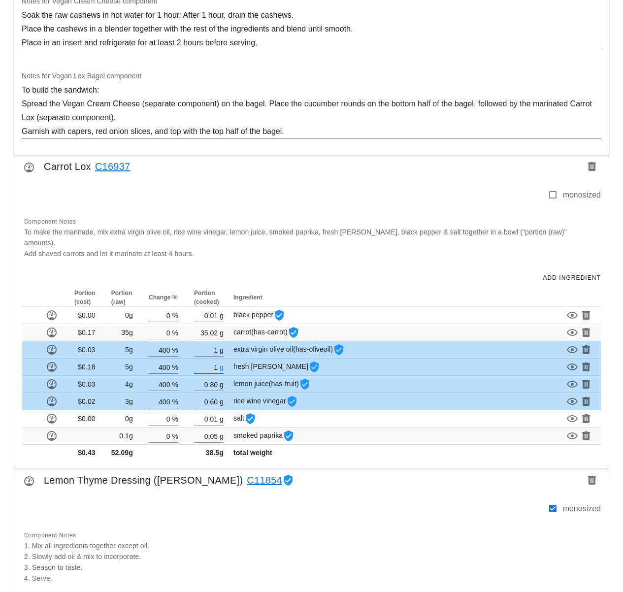
click at [216, 360] on input "1" at bounding box center [206, 366] width 24 height 13
type input "0"
type input "0.20"
click at [325, 453] on div "Portion (cost) Portion (raw) Change % Portion (cooked) Ingredient $0.00 0g 0 % …" at bounding box center [311, 379] width 594 height 180
click at [329, 449] on td "total weight" at bounding box center [367, 453] width 272 height 16
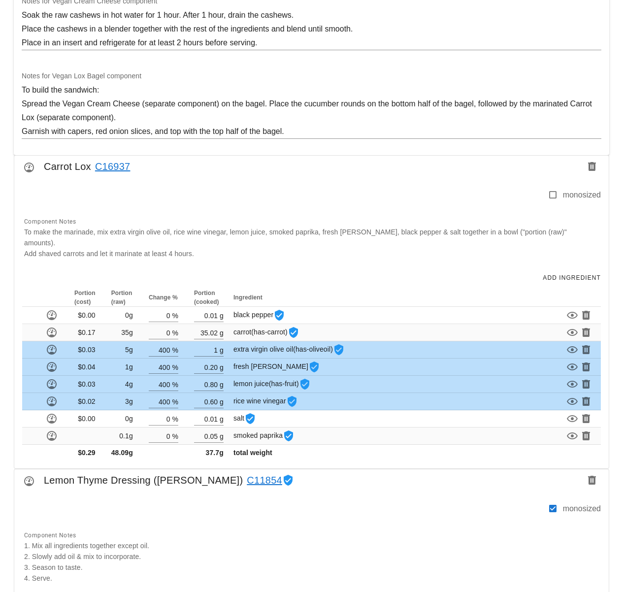
click at [124, 196] on div at bounding box center [282, 199] width 529 height 21
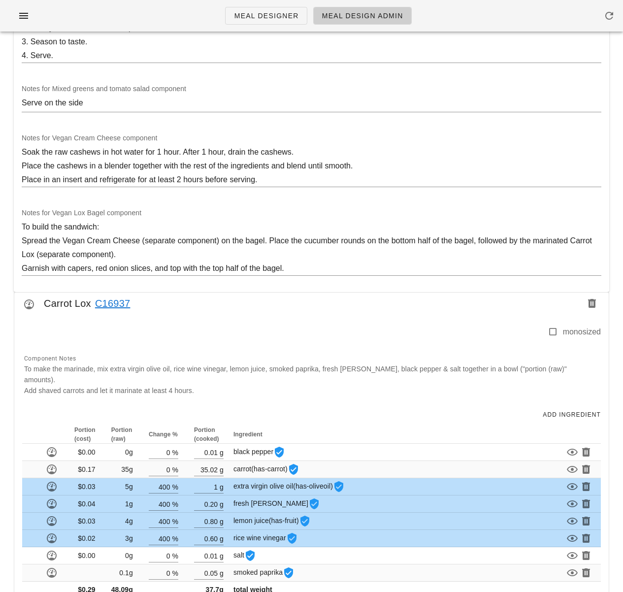
scroll to position [0, 0]
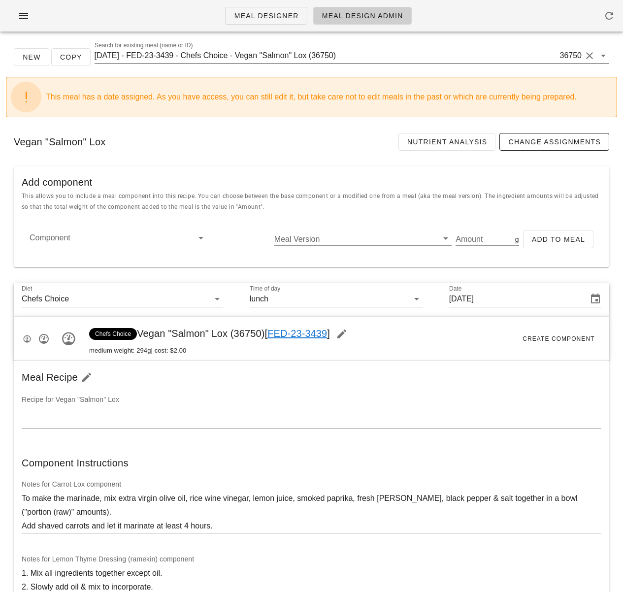
click at [244, 55] on input "2025-08-31 - FED-23-3439 - Chefs Choice - Vegan "Salmon" Lox (36750)" at bounding box center [326, 56] width 463 height 16
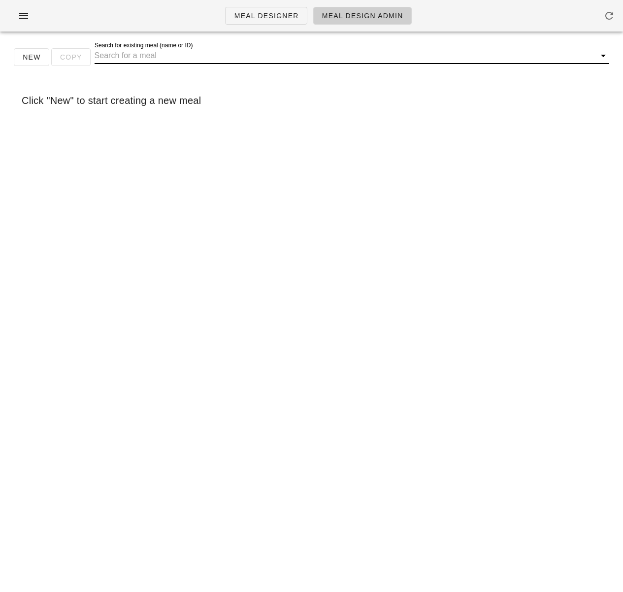
click at [238, 57] on input "Search for existing meal (name or ID)" at bounding box center [344, 56] width 499 height 16
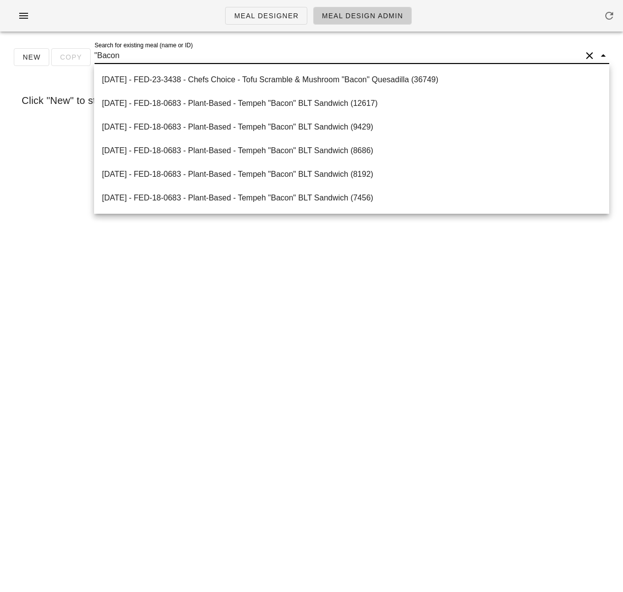
type input ""Bacon""
click at [246, 82] on div "2025-08-31 - FED-23-3438 - Chefs Choice - Tofu Scramble & Mushroom "Bacon" Ques…" at bounding box center [351, 79] width 499 height 9
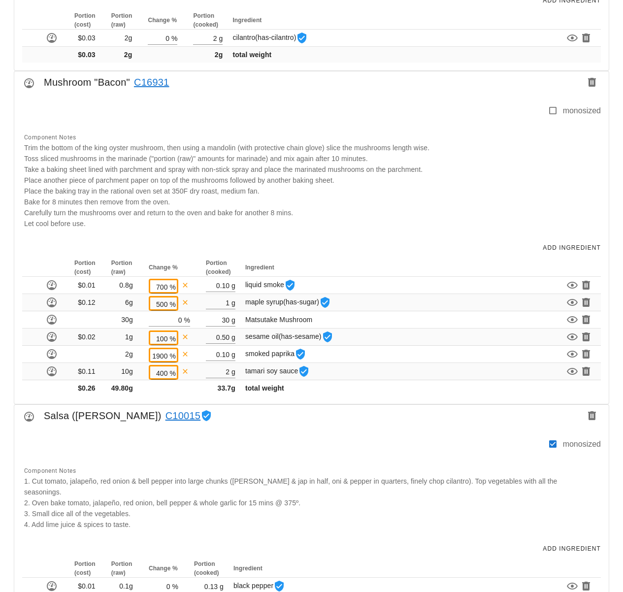
scroll to position [870, 0]
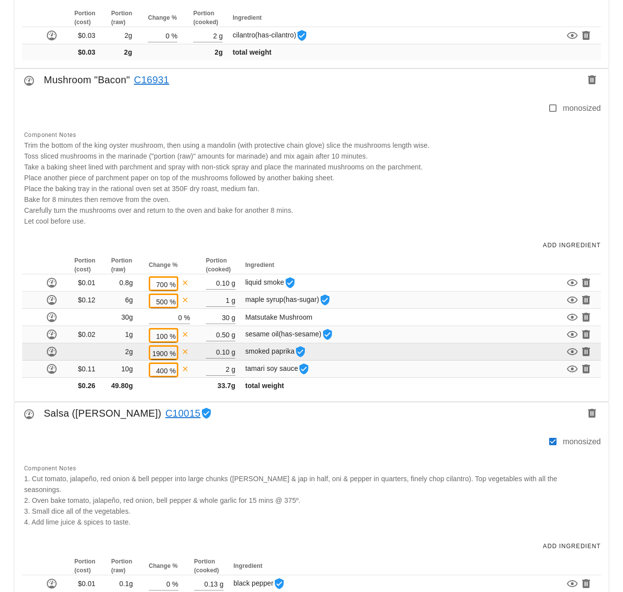
click at [169, 354] on div "%" at bounding box center [171, 353] width 8 height 13
type input "1"
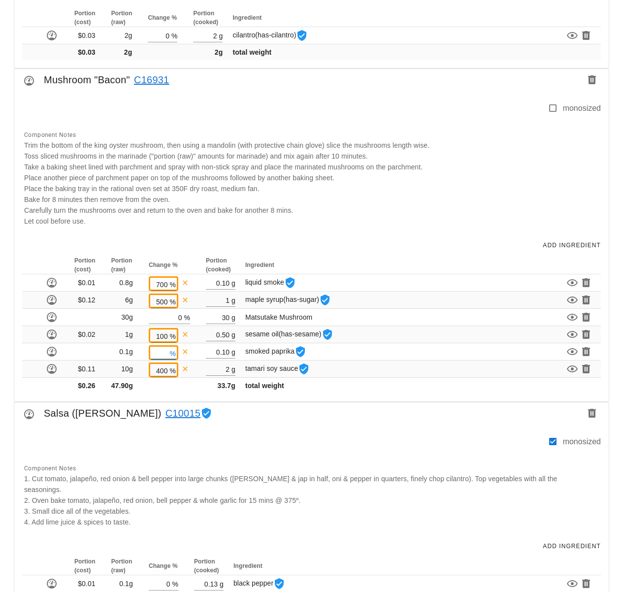
click at [189, 399] on div "Meal Designer Meal Design Admin New Copy Search for existing meal (name or ID) …" at bounding box center [311, 335] width 623 height 2411
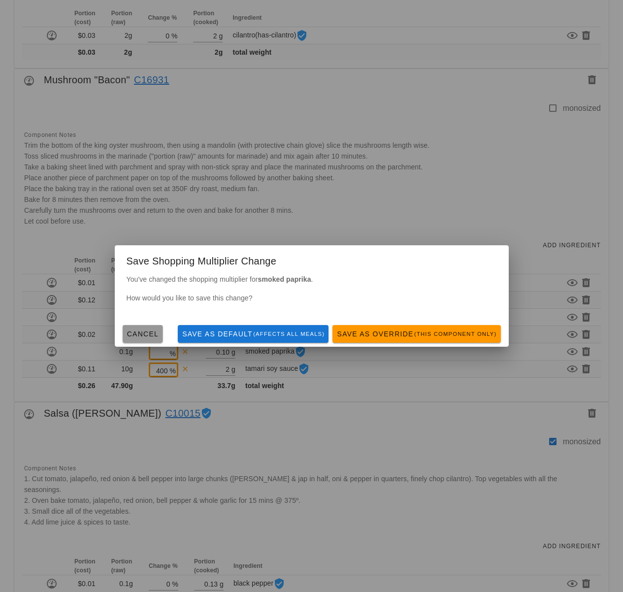
click at [138, 335] on span "Cancel" at bounding box center [143, 334] width 32 height 8
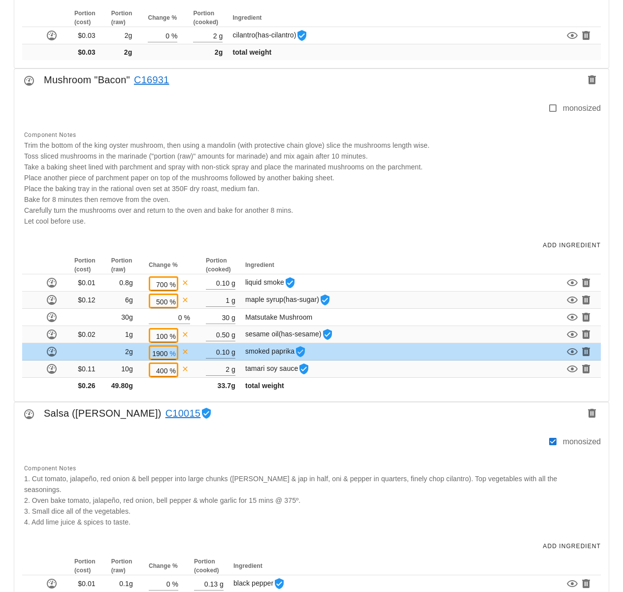
click at [167, 354] on input "1900" at bounding box center [159, 353] width 17 height 13
type input "1"
type input "400"
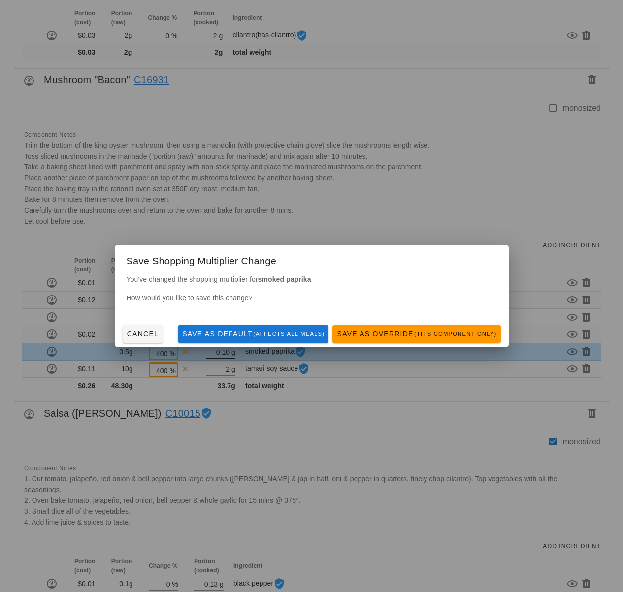
click at [229, 353] on div "Meal Designer Meal Design Admin New Copy Search for existing meal (name or ID) …" at bounding box center [311, 335] width 623 height 2411
click at [373, 334] on span "Save as Override (this component only)" at bounding box center [416, 334] width 160 height 8
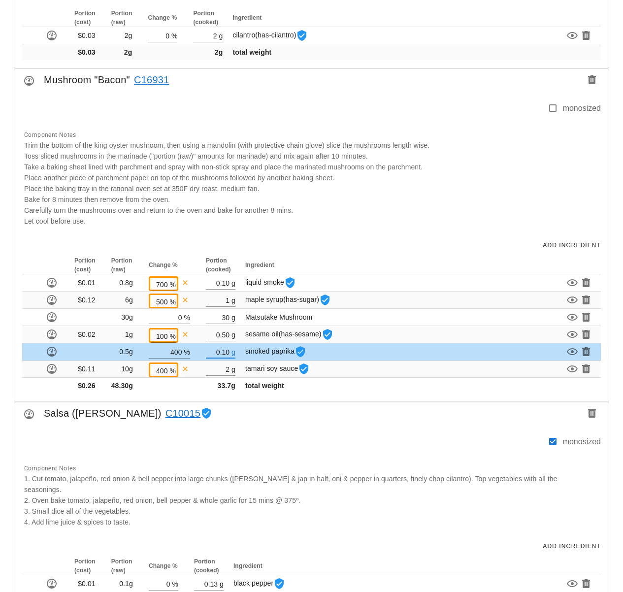
click at [228, 352] on input "0.10" at bounding box center [218, 351] width 24 height 13
type input "0.40"
click at [190, 398] on div "Portion (cost) Portion (raw) Change % Portion (cooked) Ingredient $0.01 0.8g 70…" at bounding box center [311, 328] width 594 height 145
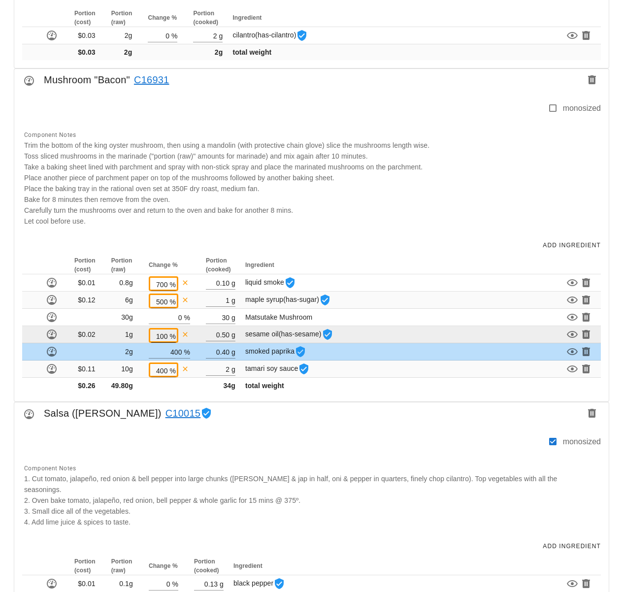
click at [168, 336] on input "100" at bounding box center [159, 335] width 17 height 13
click at [162, 337] on input "100" at bounding box center [159, 335] width 17 height 13
click at [169, 336] on div "%" at bounding box center [171, 335] width 8 height 13
click at [168, 336] on input "100" at bounding box center [159, 335] width 17 height 13
type input "1"
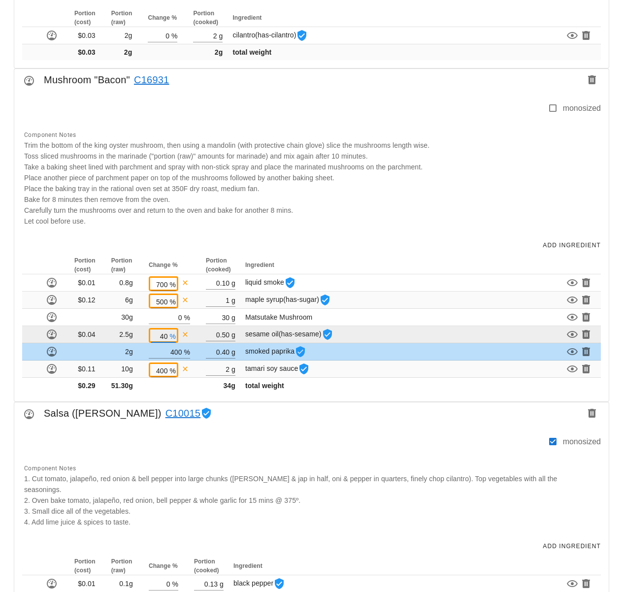
type input "4"
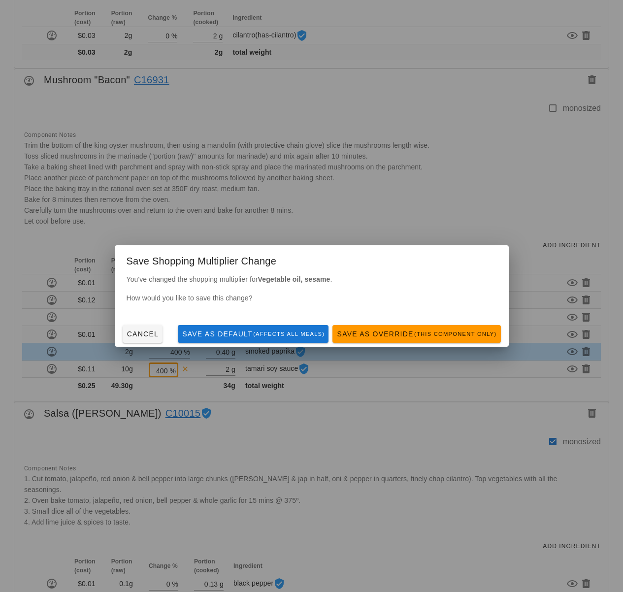
click at [183, 397] on div "Meal Designer Meal Design Admin New Copy Search for existing meal (name or ID) …" at bounding box center [311, 335] width 623 height 2411
click at [150, 339] on button "Cancel" at bounding box center [143, 334] width 40 height 18
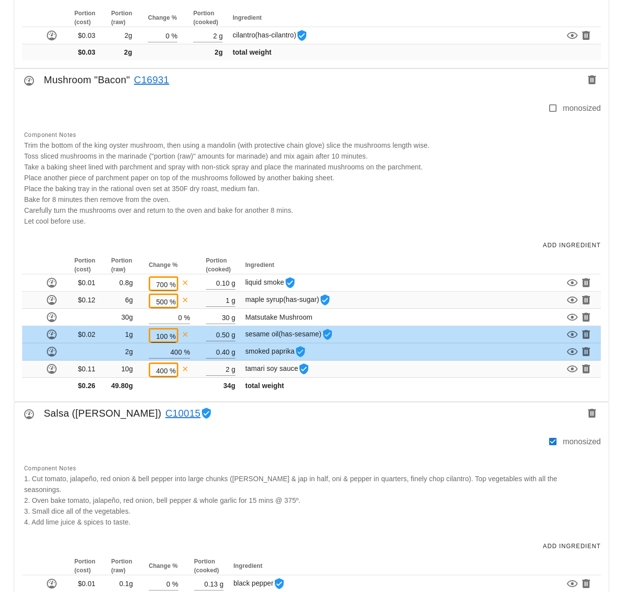
click at [167, 336] on input "100" at bounding box center [159, 335] width 17 height 13
type input "1"
type input "400"
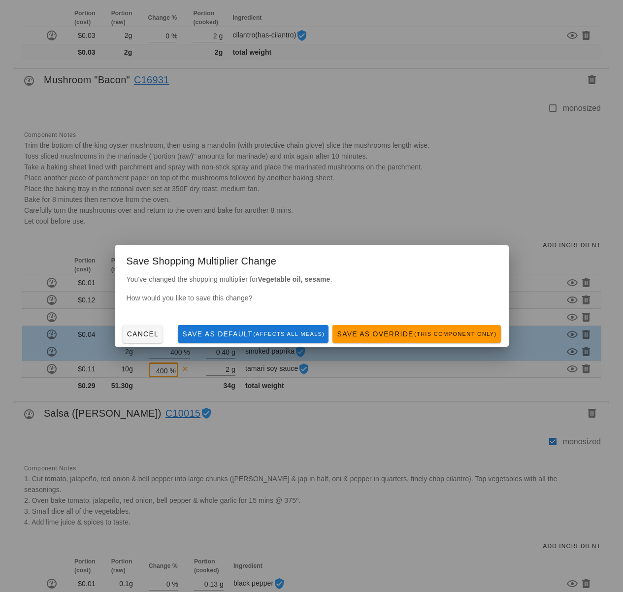
click at [228, 336] on div "Meal Designer Meal Design Admin New Copy Search for existing meal (name or ID) …" at bounding box center [311, 335] width 623 height 2411
click at [434, 336] on small "(this component only)" at bounding box center [455, 334] width 83 height 6
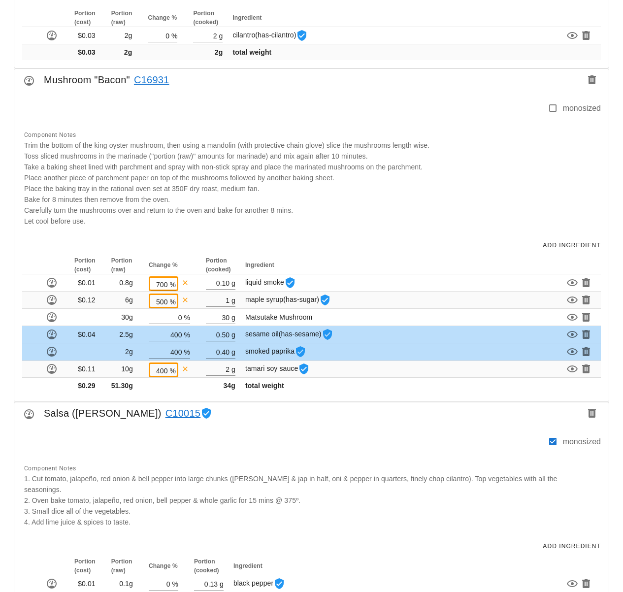
click at [229, 334] on input "0.50" at bounding box center [218, 334] width 24 height 13
type input "0.20"
click at [207, 400] on div "Portion (cost) Portion (raw) Change % Portion (cooked) Ingredient $0.01 0.8g 70…" at bounding box center [311, 328] width 594 height 145
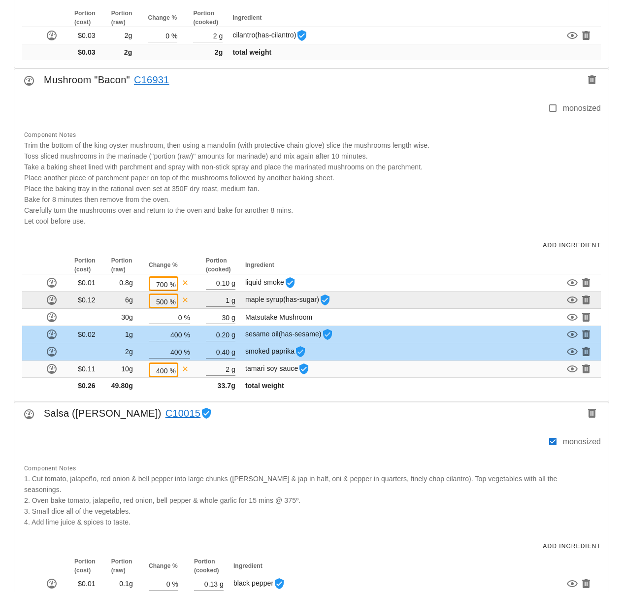
click at [165, 300] on input "500" at bounding box center [159, 301] width 17 height 13
click at [162, 301] on input "500" at bounding box center [159, 301] width 17 height 13
type input "400"
click at [217, 302] on div "Meal Designer Meal Design Admin New Copy Search for existing meal (name or ID) …" at bounding box center [311, 335] width 623 height 2411
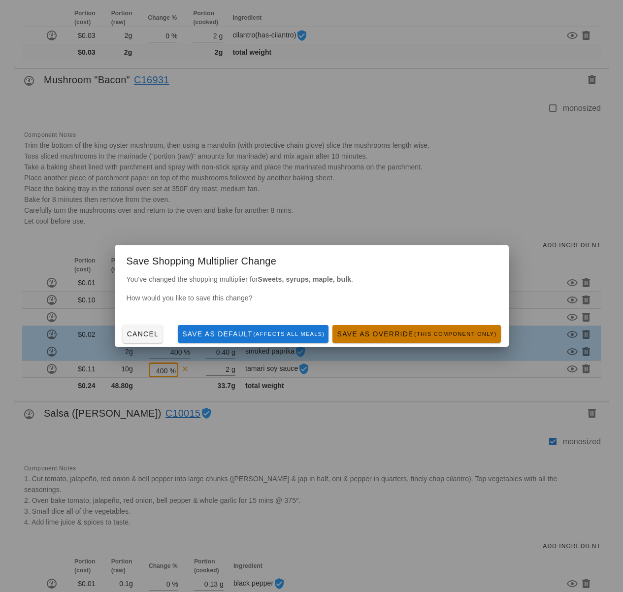
drag, startPoint x: 379, startPoint y: 330, endPoint x: 366, endPoint y: 324, distance: 14.1
click at [379, 330] on span "Save as Override (this component only)" at bounding box center [416, 334] width 160 height 8
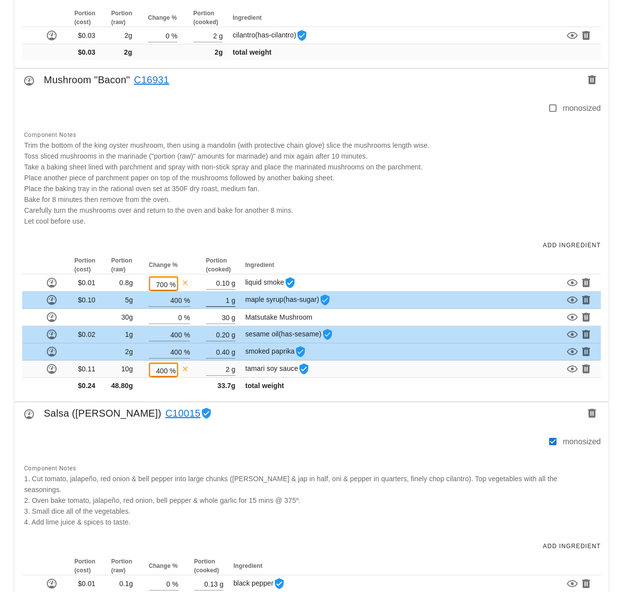
click at [229, 301] on input "1" at bounding box center [218, 299] width 24 height 13
type input "1.20"
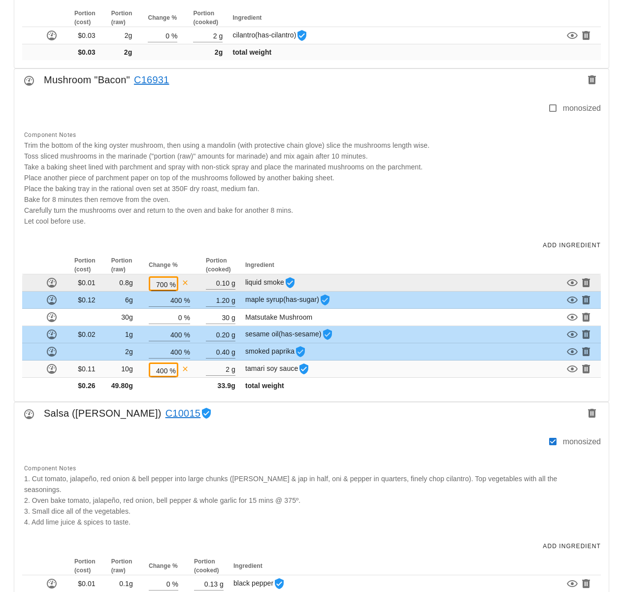
drag, startPoint x: 284, startPoint y: 398, endPoint x: 167, endPoint y: 283, distance: 163.7
click at [284, 398] on div "Portion (cost) Portion (raw) Change % Portion (cooked) Ingredient $0.01 0.8g 70…" at bounding box center [311, 328] width 594 height 145
click at [166, 283] on input "700" at bounding box center [159, 284] width 17 height 13
click at [161, 284] on input "700" at bounding box center [159, 284] width 17 height 13
type input "400"
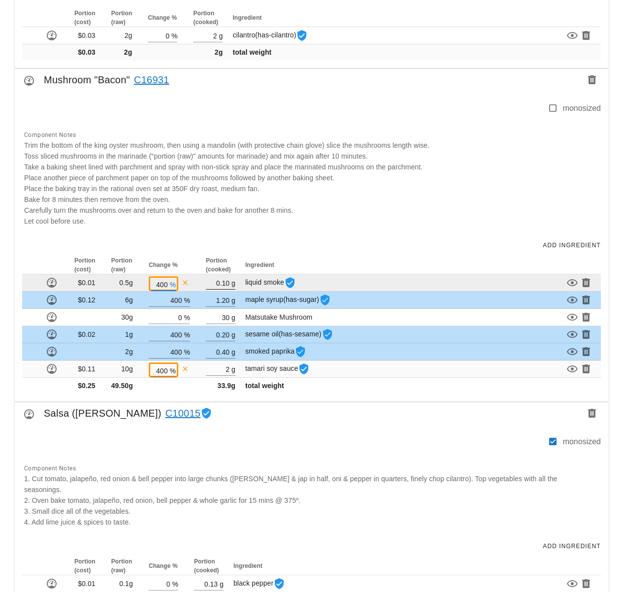
click at [221, 284] on div "Meal Designer Meal Design Admin New Copy Search for existing meal (name or ID) …" at bounding box center [311, 335] width 623 height 2411
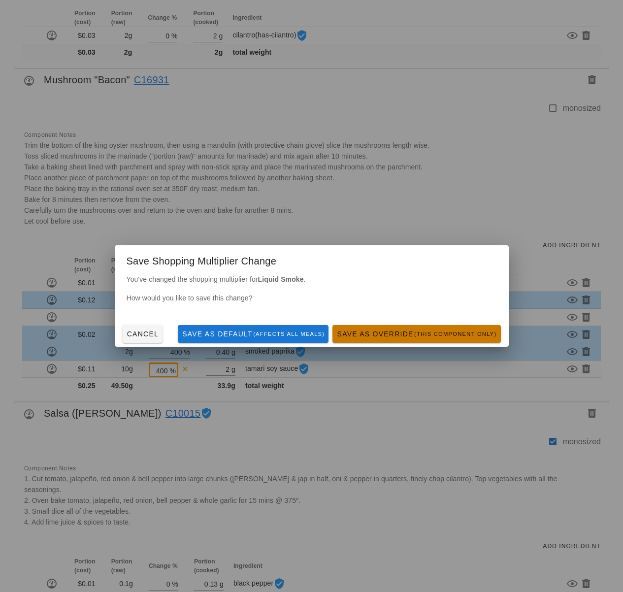
click at [406, 330] on span "Save as Override (this component only)" at bounding box center [416, 334] width 160 height 8
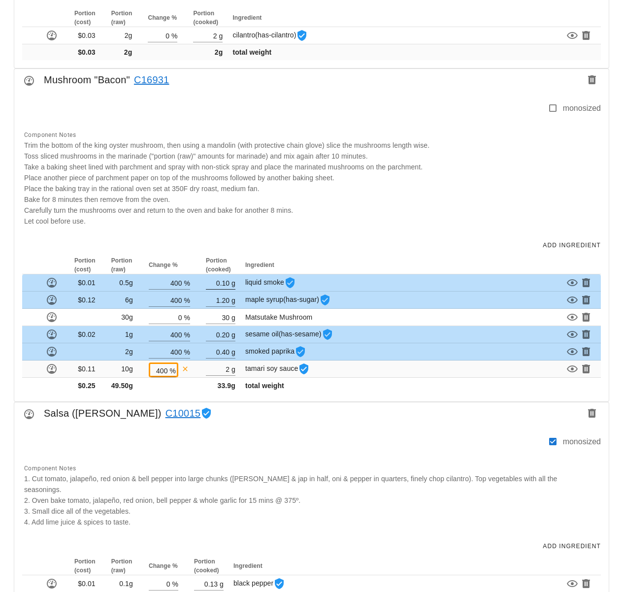
click at [228, 283] on input "0.10" at bounding box center [218, 282] width 24 height 13
drag, startPoint x: 225, startPoint y: 282, endPoint x: 230, endPoint y: 284, distance: 5.8
click at [225, 282] on input "0.10" at bounding box center [218, 282] width 24 height 13
type input "0.15"
click at [308, 399] on div "Portion (cost) Portion (raw) Change % Portion (cooked) Ingredient $0.01 0.8g 40…" at bounding box center [311, 328] width 594 height 145
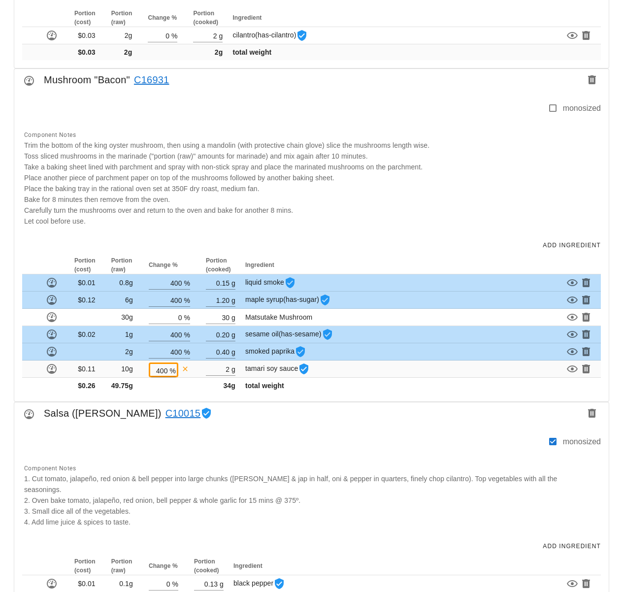
click at [386, 229] on div "Component Notes Trim the bottom of the king oyster mushroom, then using a mando…" at bounding box center [309, 177] width 583 height 109
click at [183, 395] on div "Portion (cost) Portion (raw) Change % Portion (cooked) Ingredient $0.01 0.8g 40…" at bounding box center [311, 328] width 594 height 145
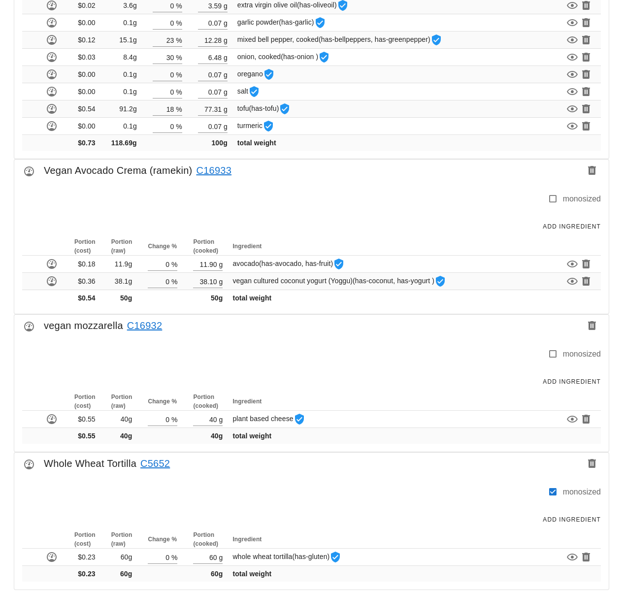
scroll to position [1808, 0]
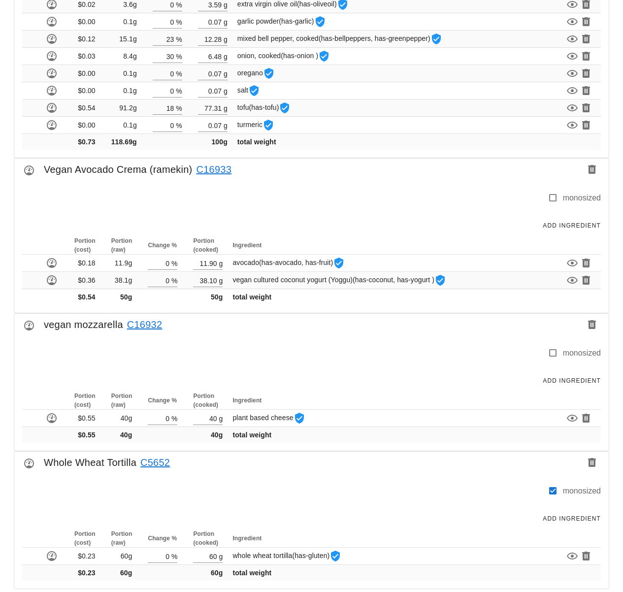
drag, startPoint x: 506, startPoint y: 207, endPoint x: 546, endPoint y: 226, distance: 43.9
click at [507, 215] on div "Add Ingredient" at bounding box center [311, 226] width 594 height 22
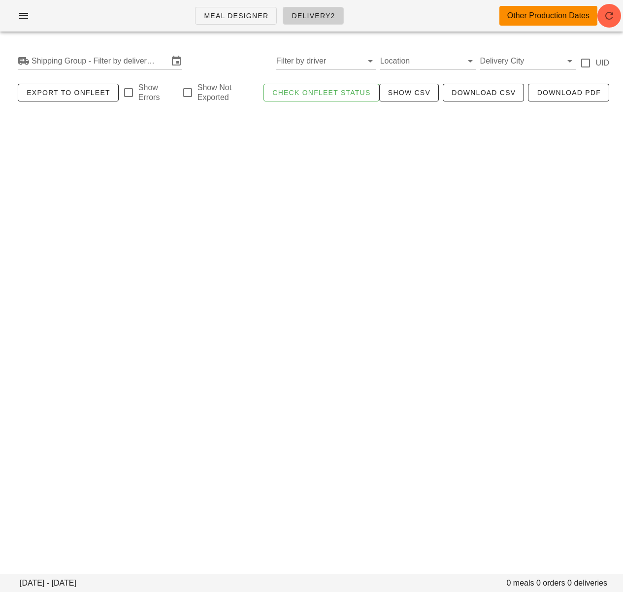
click at [349, 195] on div "Meal Designer Delivery2 Other Production Dates [DATE] - [DATE] 0 meals 0 orders…" at bounding box center [311, 296] width 623 height 592
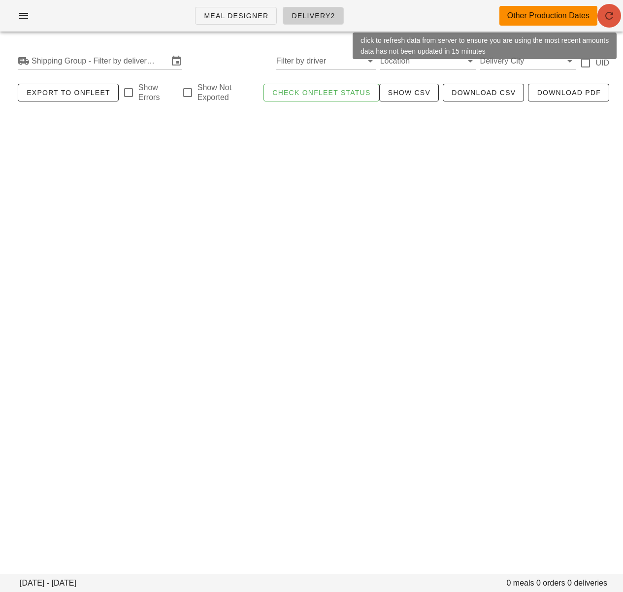
click at [603, 15] on icon "button" at bounding box center [609, 16] width 12 height 12
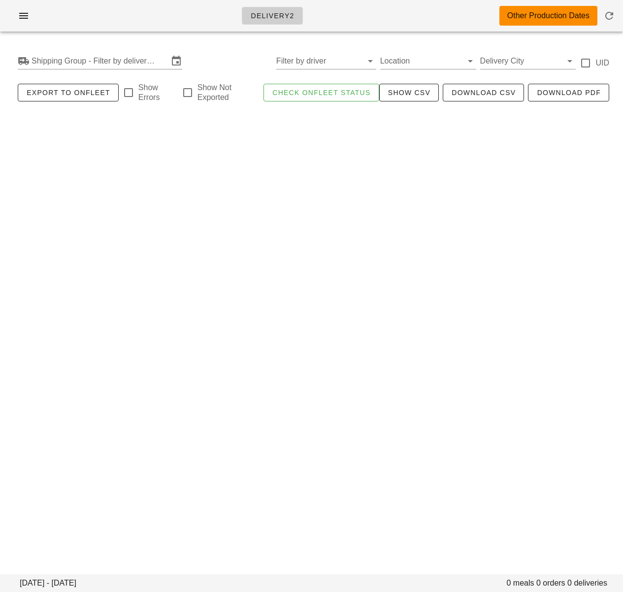
click at [283, 282] on div "Delivery2 Other Production Dates [DATE] - [DATE] 0 meals 0 orders 0 deliveries …" at bounding box center [311, 296] width 623 height 592
click at [131, 59] on input "Shipping Group - Filter by delivery logistics" at bounding box center [100, 61] width 137 height 16
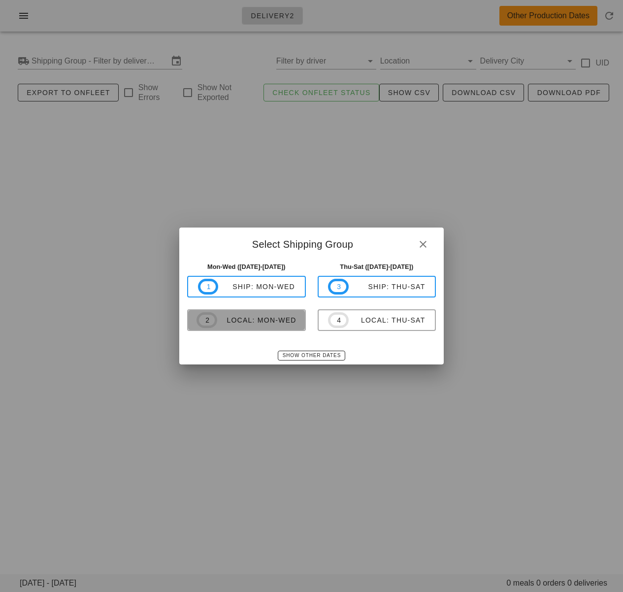
click at [266, 319] on div "local: Mon-Wed" at bounding box center [256, 320] width 79 height 8
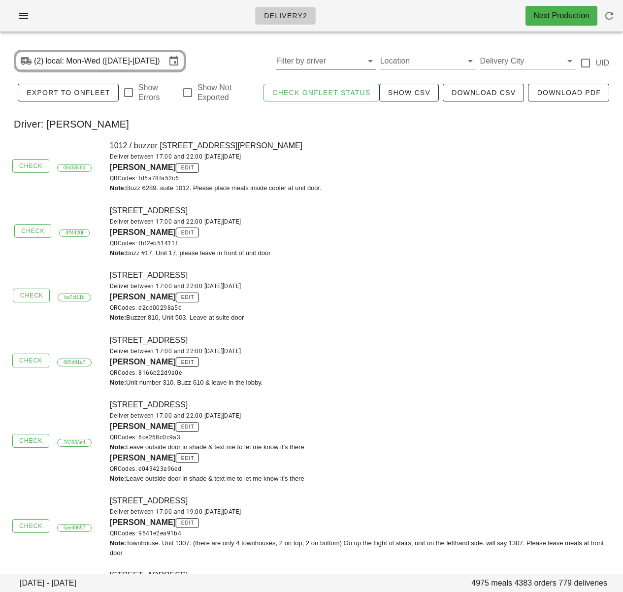
click at [335, 59] on input "Filter by driver" at bounding box center [318, 61] width 84 height 16
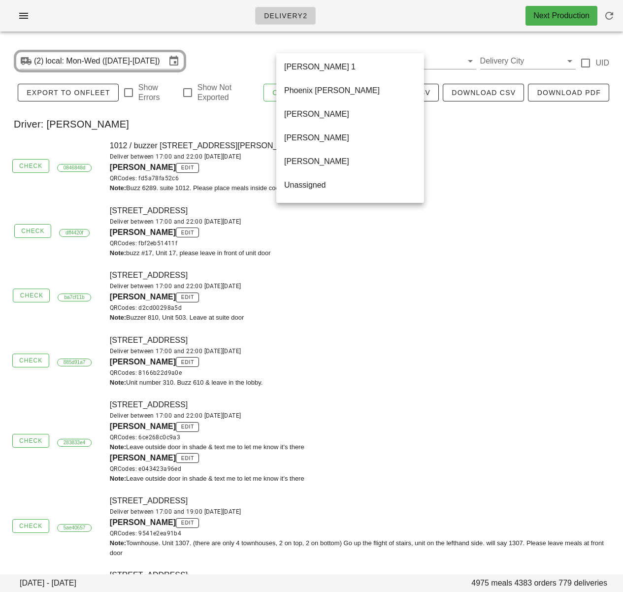
scroll to position [685, 0]
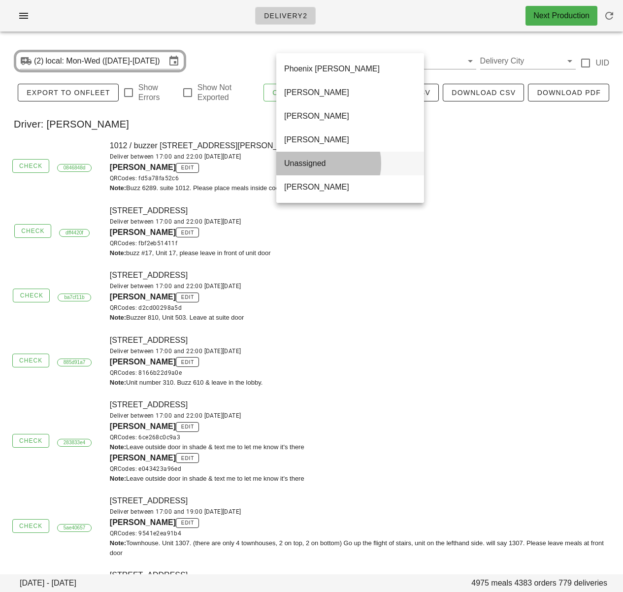
click at [312, 160] on div "Unassigned" at bounding box center [350, 163] width 132 height 9
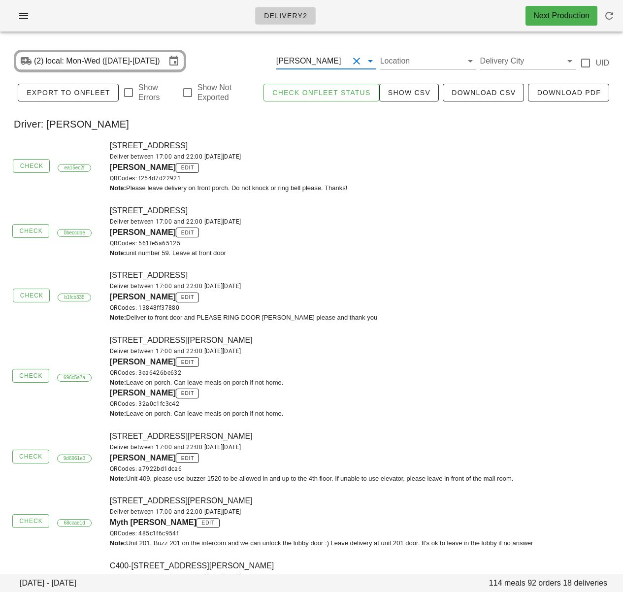
click at [335, 63] on div "[PERSON_NAME]" at bounding box center [312, 61] width 72 height 16
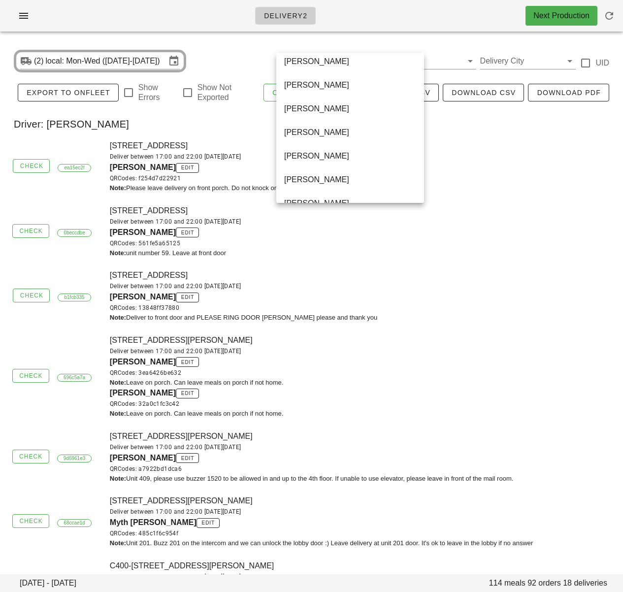
scroll to position [685, 0]
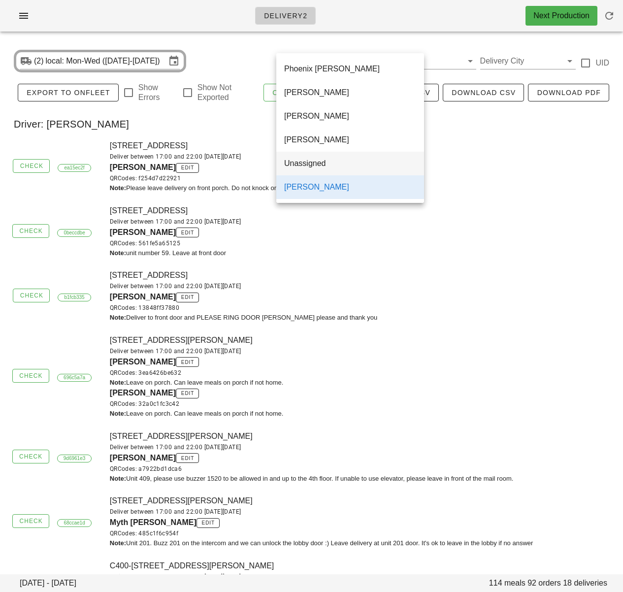
click at [315, 163] on div "Unassigned" at bounding box center [350, 163] width 132 height 9
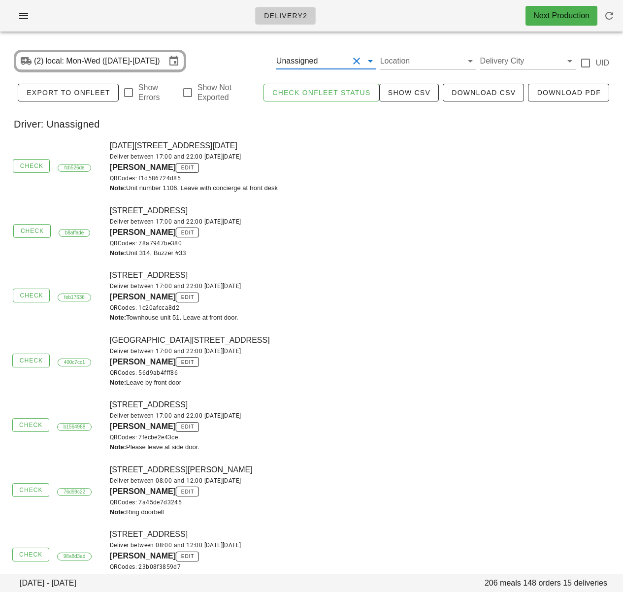
click at [378, 250] on div "Note: Unit 314, Buzzer #33" at bounding box center [363, 253] width 507 height 10
click at [594, 178] on div "QRCodes: f1d586724d85" at bounding box center [363, 178] width 507 height 10
click at [571, 274] on div "51-[STREET_ADDRESS] Deliver between 17:00 and 22:00 [DATE][DATE] [PERSON_NAME] …" at bounding box center [363, 295] width 519 height 65
click at [478, 259] on div "[STREET_ADDRESS] Deliver between 17:00 and 22:00 [DATE][DATE] [PERSON_NAME] edi…" at bounding box center [363, 231] width 519 height 65
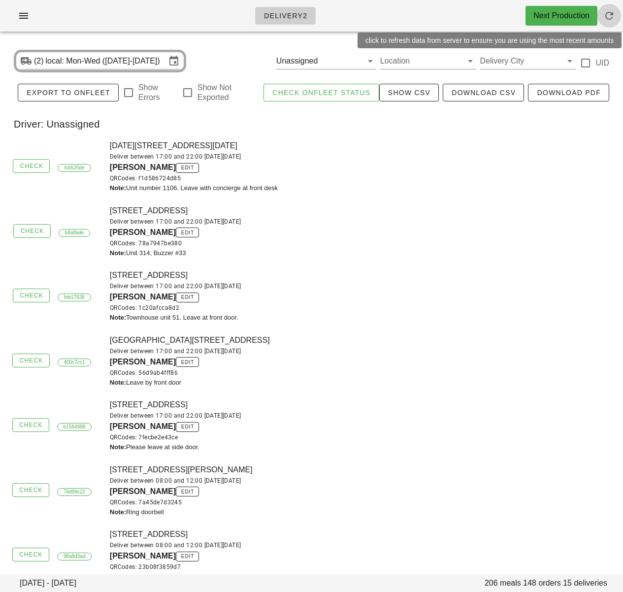
click at [609, 19] on icon "button" at bounding box center [609, 16] width 12 height 12
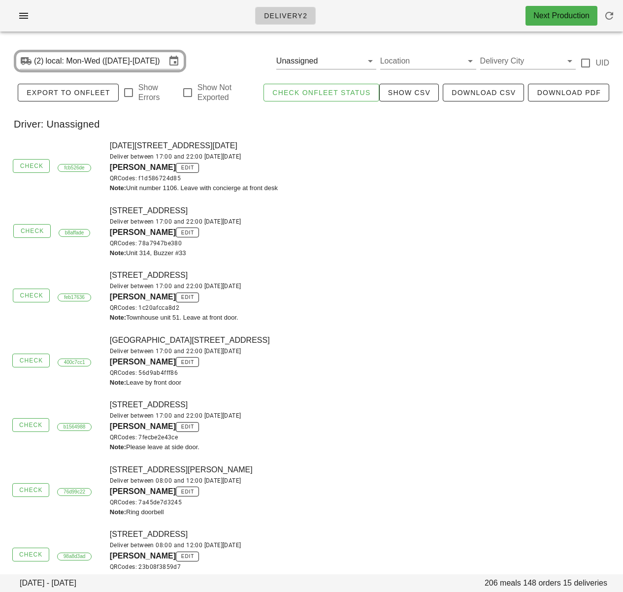
click at [345, 217] on div "Deliver between 17:00 and 22:00 [DATE][DATE]" at bounding box center [363, 222] width 507 height 10
click at [344, 353] on div "Deliver between 17:00 and 22:00 [DATE][DATE]" at bounding box center [363, 351] width 507 height 10
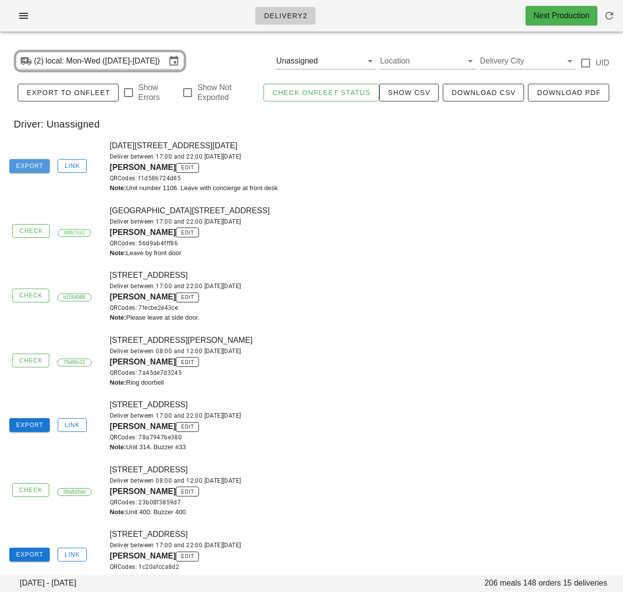
click at [33, 167] on span "Export" at bounding box center [30, 165] width 28 height 7
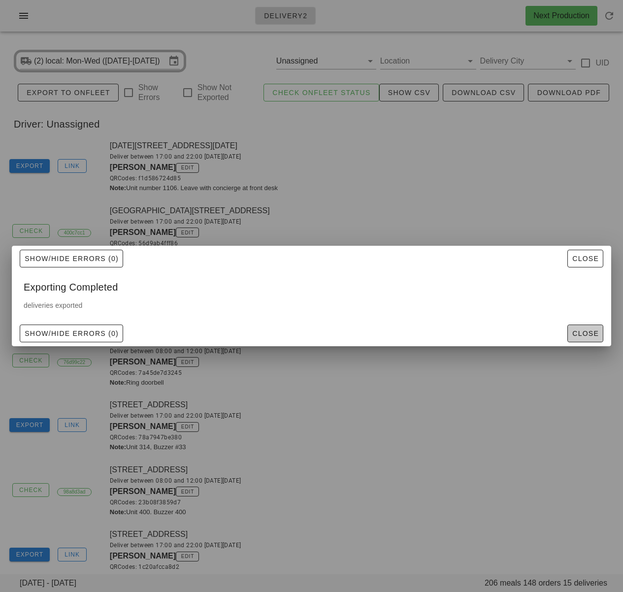
click at [585, 337] on span "Close" at bounding box center [585, 333] width 27 height 8
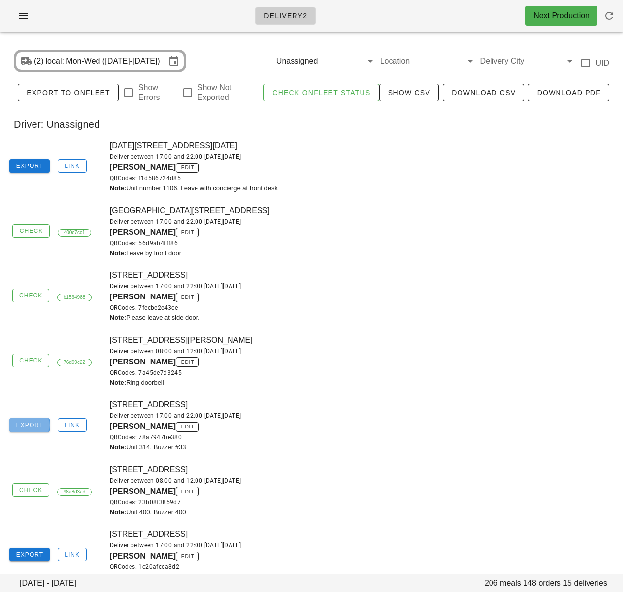
click at [38, 424] on span "Export" at bounding box center [30, 425] width 28 height 7
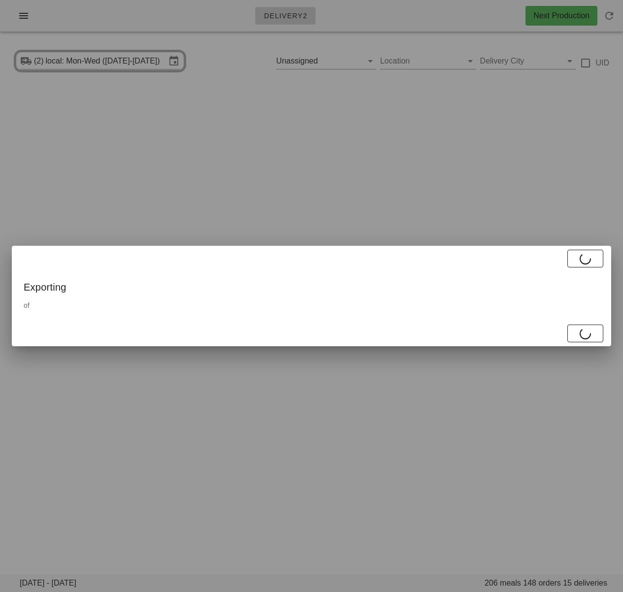
click at [577, 203] on div at bounding box center [311, 296] width 623 height 592
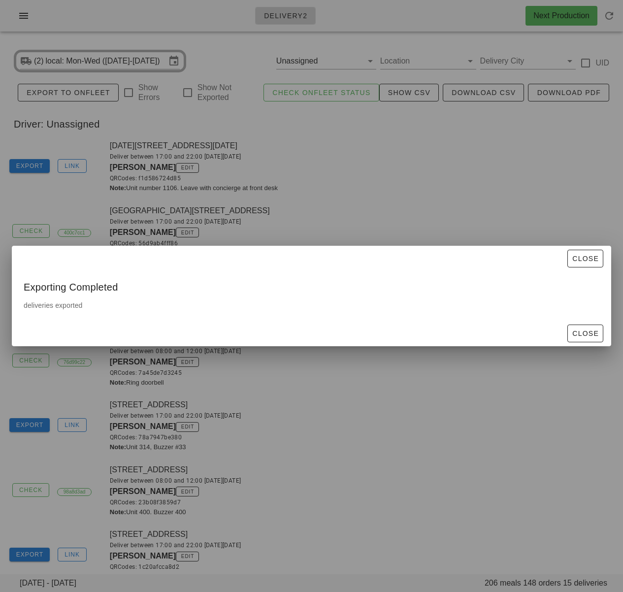
click at [337, 464] on div at bounding box center [311, 296] width 623 height 592
click at [587, 333] on span "Close" at bounding box center [585, 333] width 27 height 8
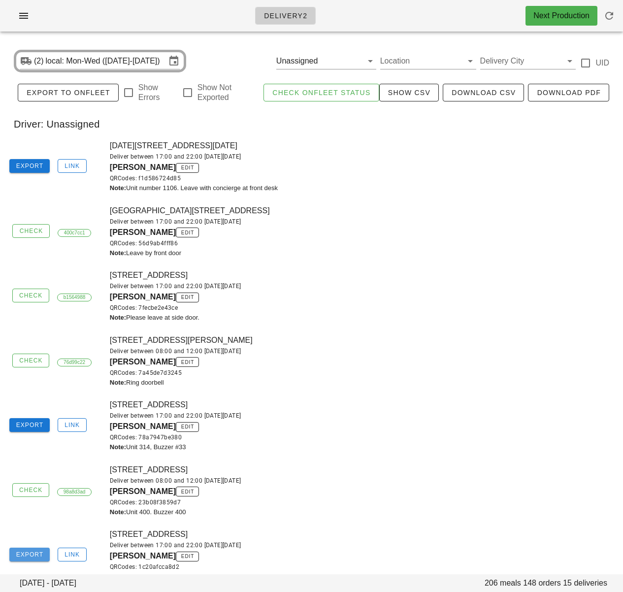
click at [25, 554] on span "Export" at bounding box center [30, 554] width 28 height 7
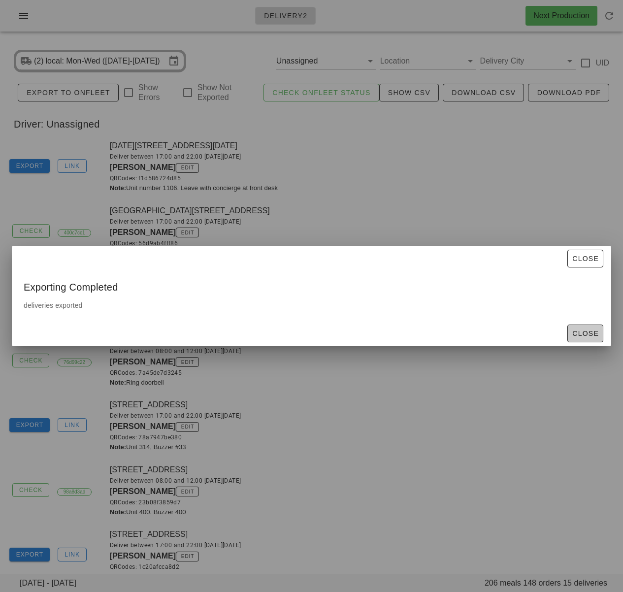
click at [588, 334] on span "Close" at bounding box center [585, 333] width 27 height 8
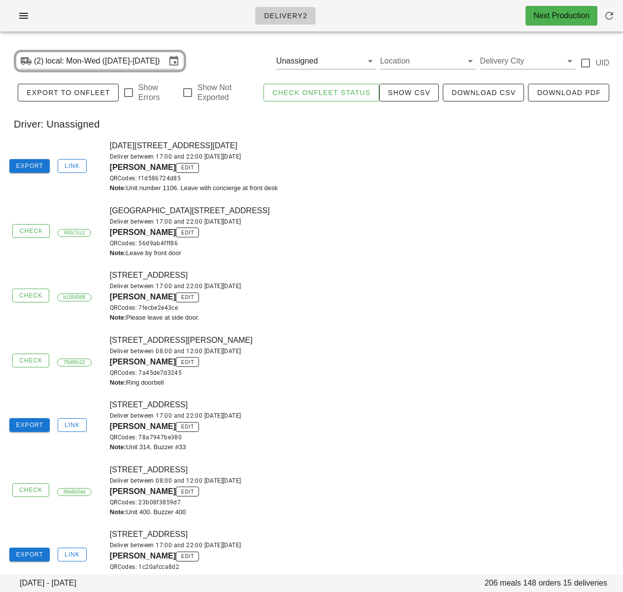
drag, startPoint x: 484, startPoint y: 387, endPoint x: 278, endPoint y: 322, distance: 215.9
click at [482, 385] on div "Note: Ring doorbell" at bounding box center [363, 383] width 507 height 10
click at [422, 272] on div "[STREET_ADDRESS] Deliver between 17:00 and 22:00 [DATE][DATE] [PERSON_NAME] edi…" at bounding box center [363, 295] width 519 height 65
click at [224, 253] on div "Note: Leave by front door" at bounding box center [363, 253] width 507 height 10
drag, startPoint x: 109, startPoint y: 298, endPoint x: 131, endPoint y: 299, distance: 22.2
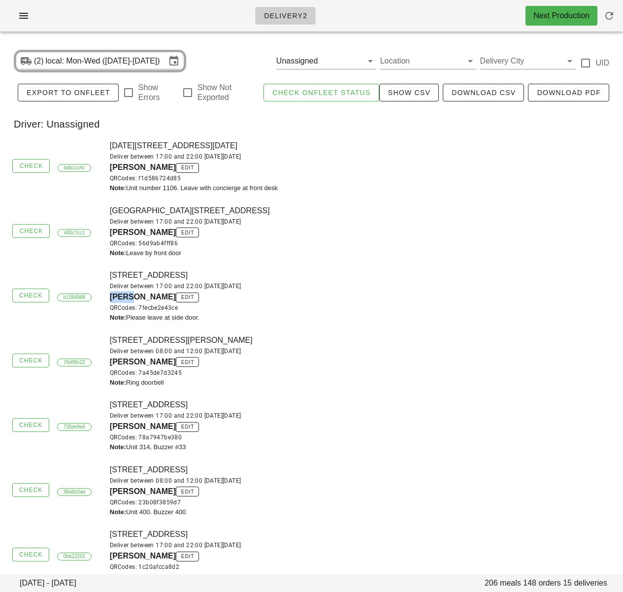
click at [131, 299] on span "[PERSON_NAME]" at bounding box center [143, 296] width 66 height 8
copy span "[PERSON_NAME]"
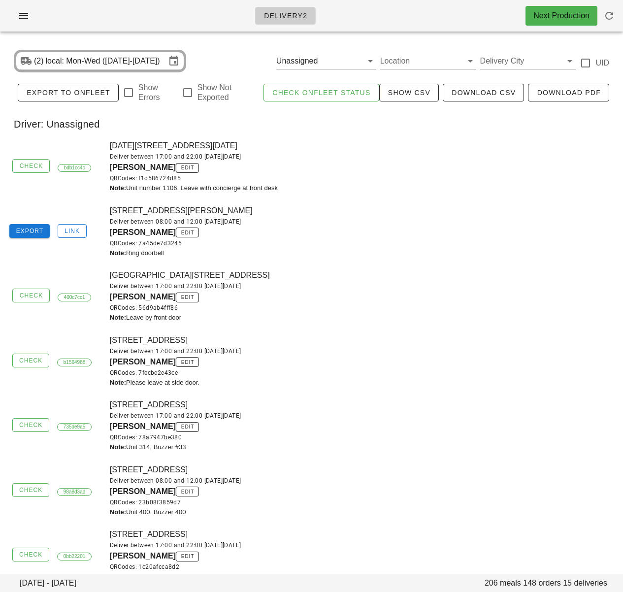
click at [308, 264] on div "22990 [STREET_ADDRESS] Deliver between 17:00 and 22:00 [DATE][DATE] [PERSON_NAM…" at bounding box center [363, 295] width 519 height 65
click at [29, 226] on button "Export" at bounding box center [29, 231] width 40 height 14
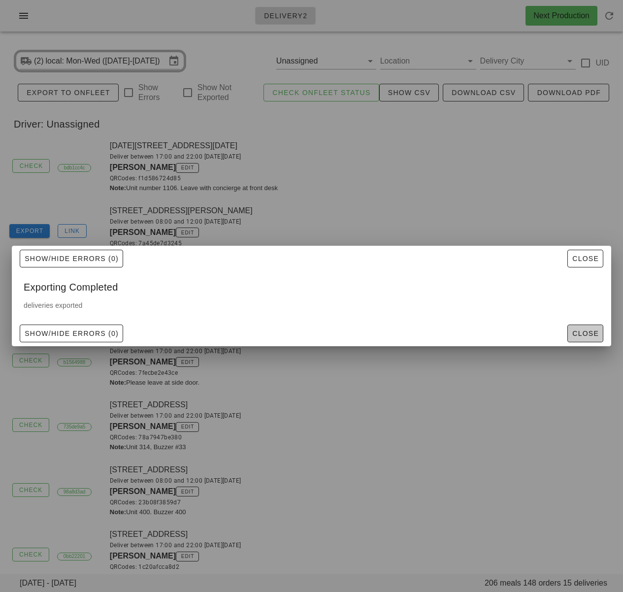
drag, startPoint x: 581, startPoint y: 328, endPoint x: 571, endPoint y: 332, distance: 10.6
click at [581, 329] on span "Close" at bounding box center [585, 333] width 27 height 8
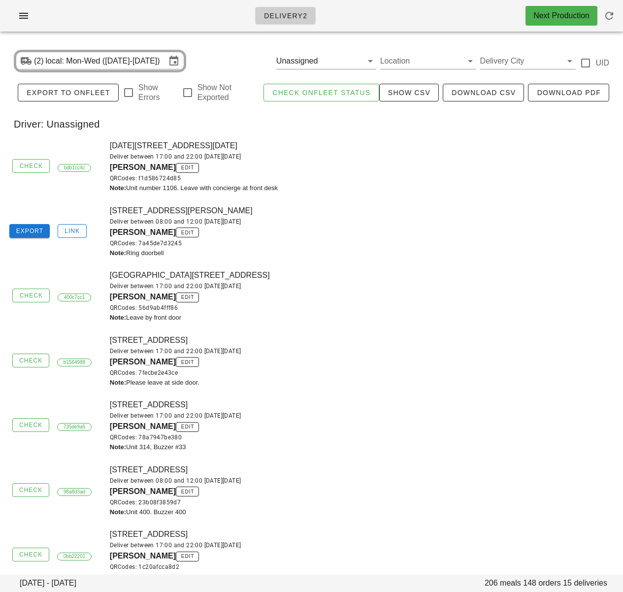
click at [534, 353] on div "Deliver between 17:00 and 22:00 [DATE][DATE]" at bounding box center [363, 351] width 507 height 10
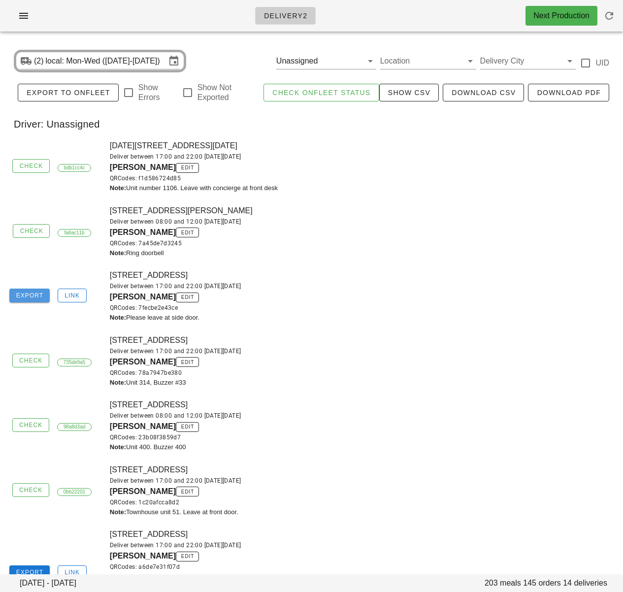
click at [32, 299] on span "Export" at bounding box center [30, 295] width 28 height 7
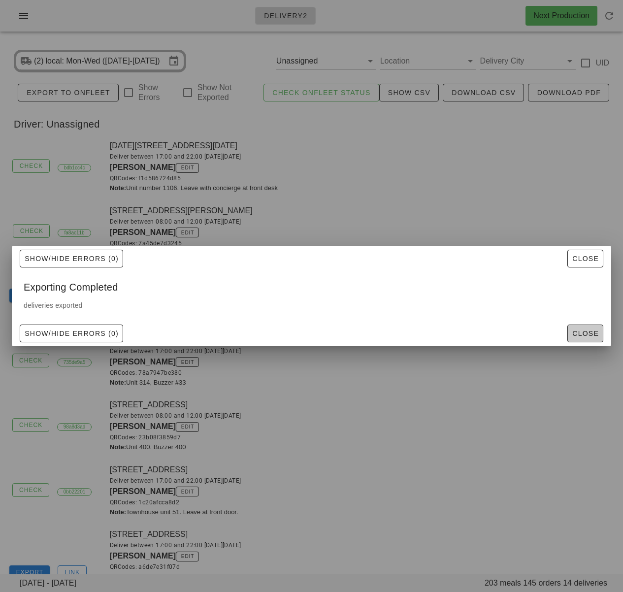
click at [583, 337] on span "Close" at bounding box center [585, 333] width 27 height 8
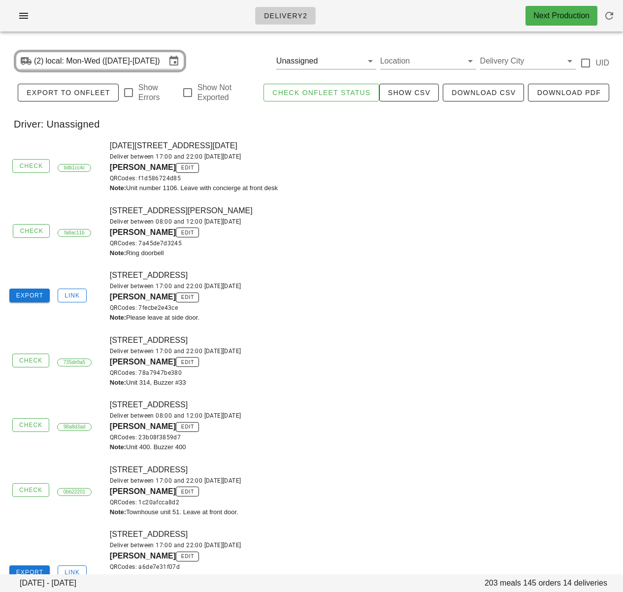
click at [375, 374] on div "QRCodes: 78a7947be380" at bounding box center [363, 373] width 507 height 10
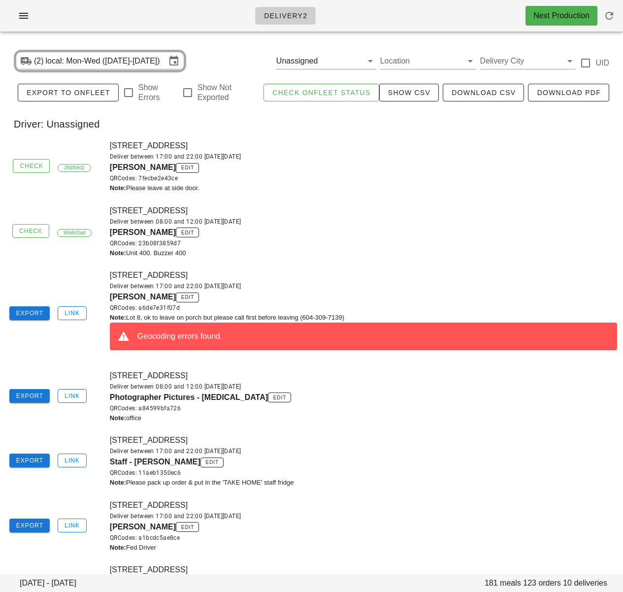
drag, startPoint x: 320, startPoint y: 220, endPoint x: 308, endPoint y: 220, distance: 12.3
click at [319, 220] on div "Deliver between 08:00 and 12:00 [DATE][DATE]" at bounding box center [363, 222] width 507 height 10
click at [338, 232] on div "[PERSON_NAME] edit QRCodes: 23b08f3859d7" at bounding box center [363, 238] width 507 height 22
click at [362, 146] on div "[STREET_ADDRESS] Deliver between 17:00 and 22:00 [DATE][DATE] [PERSON_NAME] edi…" at bounding box center [363, 166] width 519 height 65
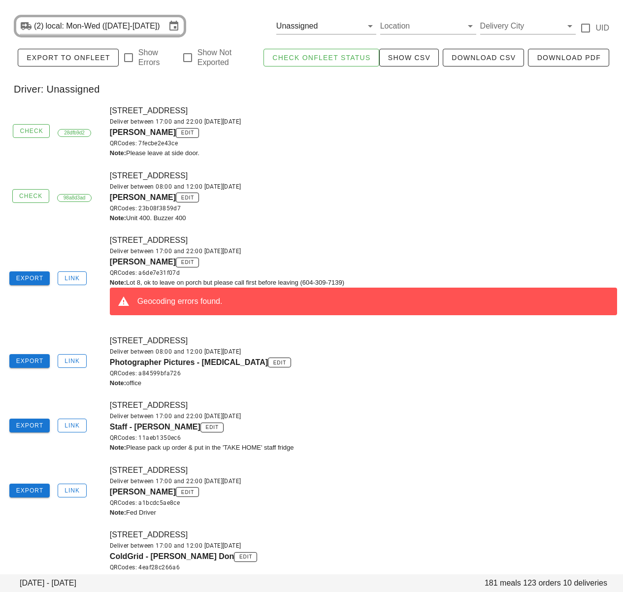
scroll to position [39, 0]
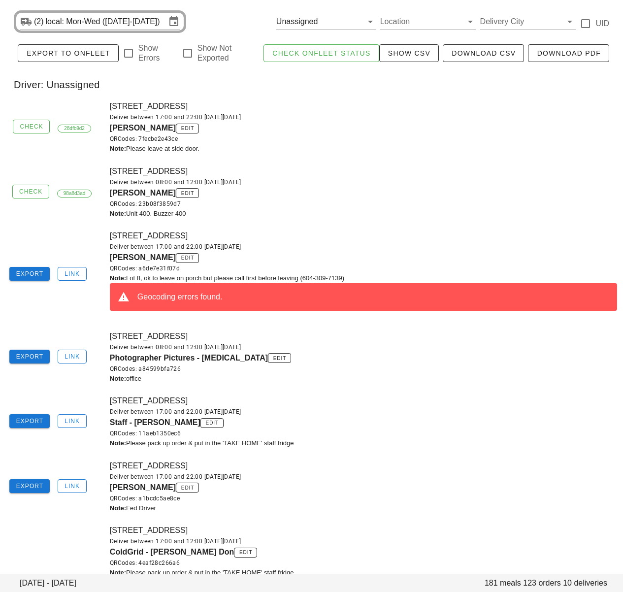
click at [104, 258] on div "[STREET_ADDRESS] Deliver between 17:00 and 22:00 [DATE][DATE] [PERSON_NAME] edi…" at bounding box center [363, 274] width 519 height 100
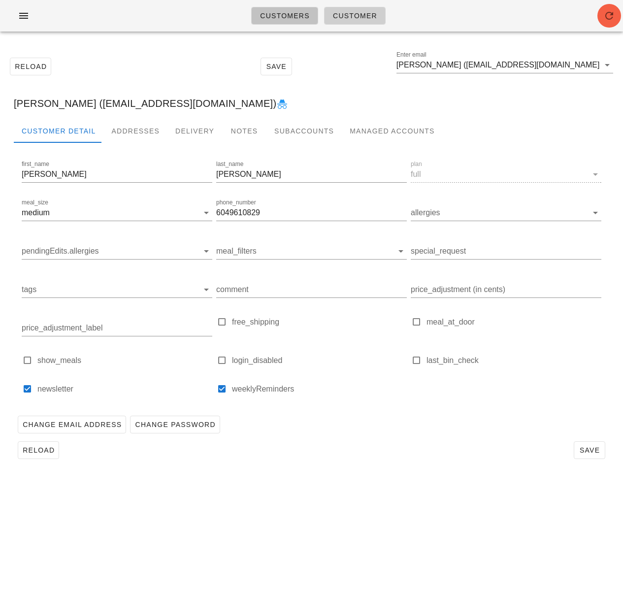
click at [293, 13] on span "Customers" at bounding box center [285, 16] width 50 height 8
click at [609, 21] on icon "button" at bounding box center [609, 16] width 12 height 12
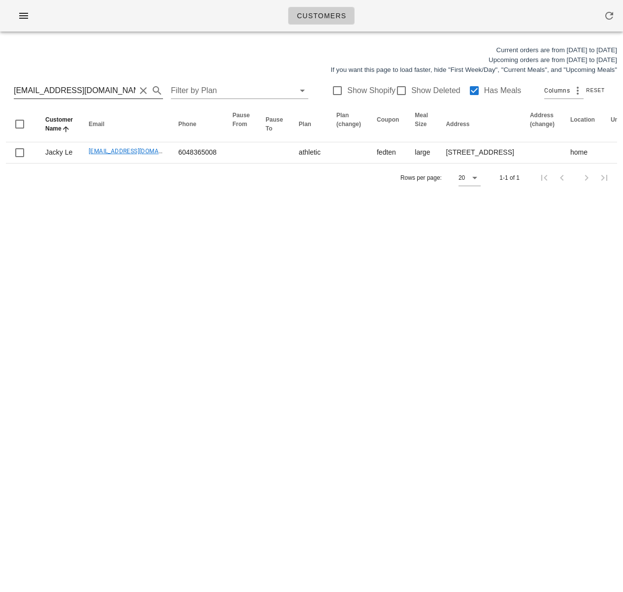
click at [67, 90] on input "Jackyle2123@gmail.com" at bounding box center [75, 91] width 122 height 16
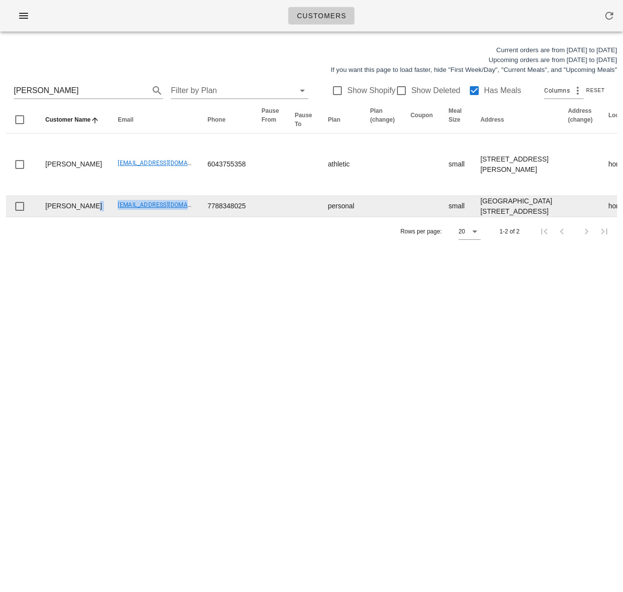
drag, startPoint x: 79, startPoint y: 232, endPoint x: 159, endPoint y: 233, distance: 80.3
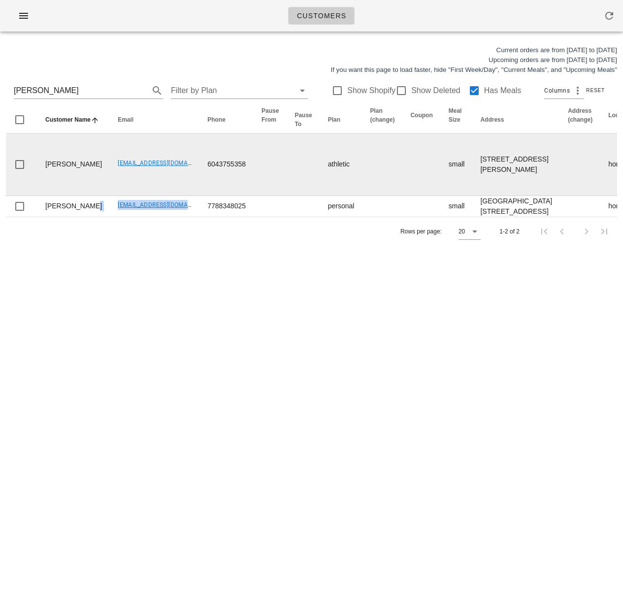
copy tr "nicolenouch@gmail.com"
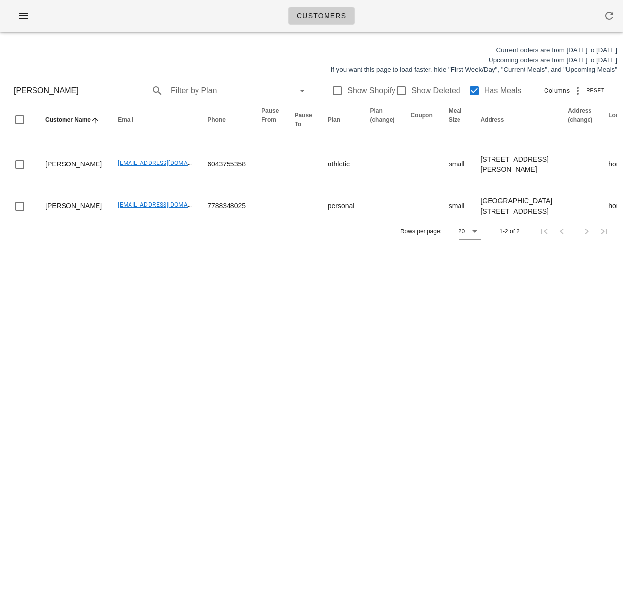
click at [205, 292] on div "Customers Current orders are from Sunday Aug 17 to Saturday Aug 23 Upcoming ord…" at bounding box center [311, 296] width 623 height 592
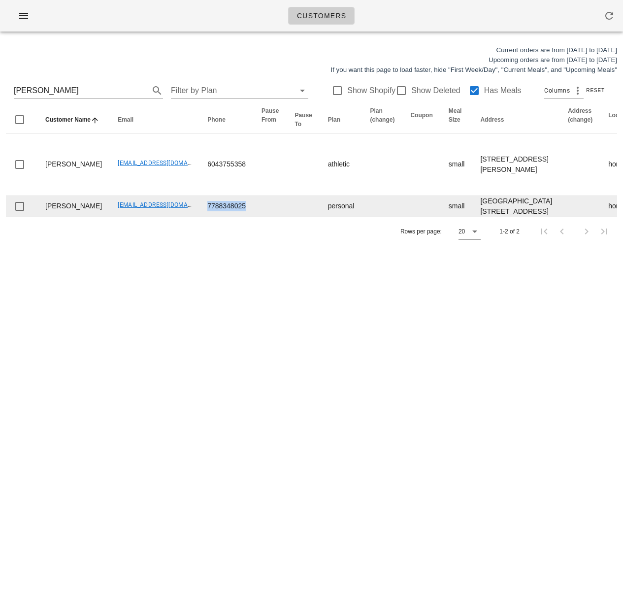
drag, startPoint x: 171, startPoint y: 231, endPoint x: 236, endPoint y: 230, distance: 65.0
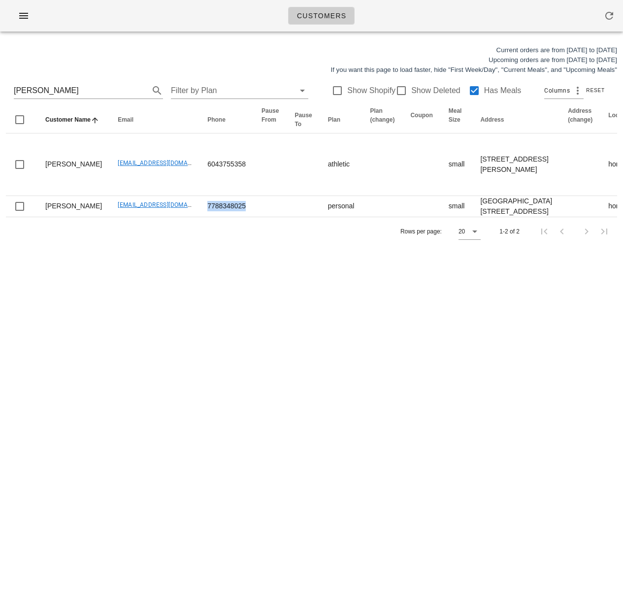
copy td "7788348025"
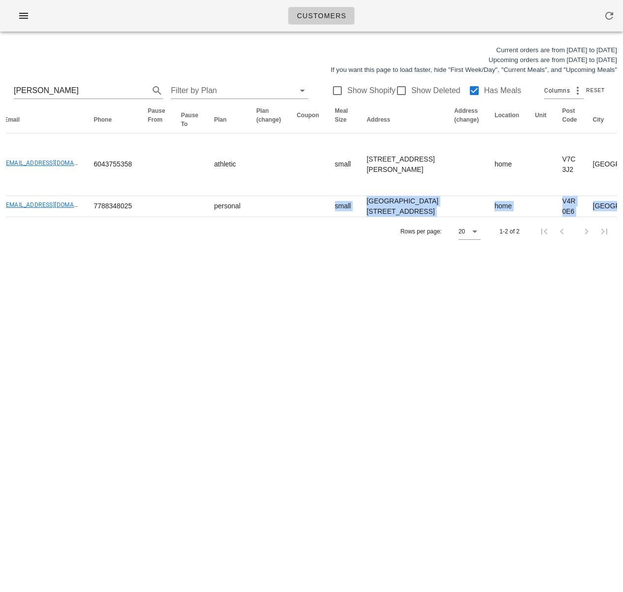
scroll to position [0, 239]
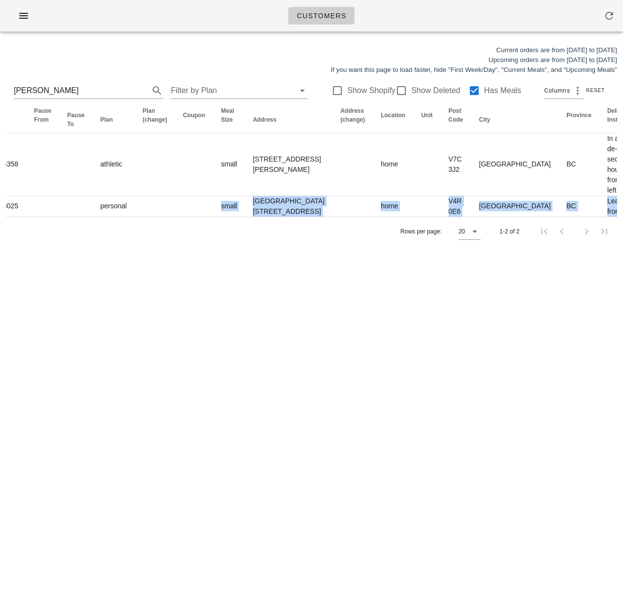
drag, startPoint x: 323, startPoint y: 227, endPoint x: 625, endPoint y: 226, distance: 302.3
click at [622, 226] on html "Customers Current orders are from Sunday Aug 17 to Saturday Aug 23 Upcoming ord…" at bounding box center [311, 296] width 623 height 592
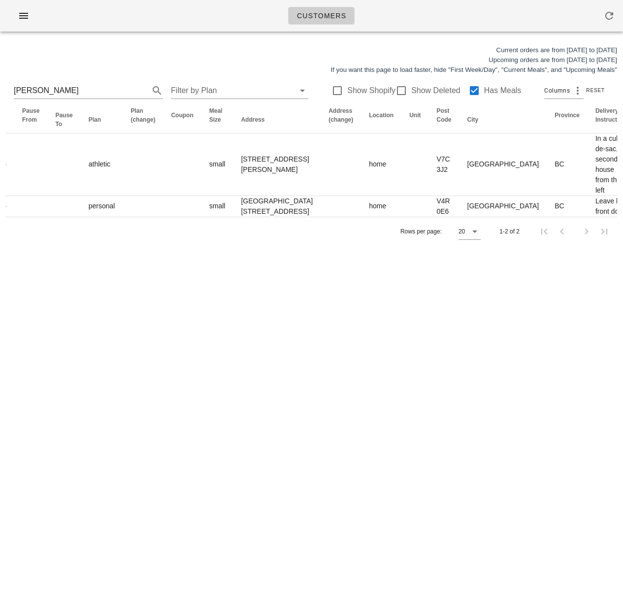
drag, startPoint x: 390, startPoint y: 329, endPoint x: 392, endPoint y: 318, distance: 12.1
click at [390, 325] on div "Customers Current orders are from Sunday Aug 17 to Saturday Aug 23 Upcoming ord…" at bounding box center [311, 296] width 623 height 592
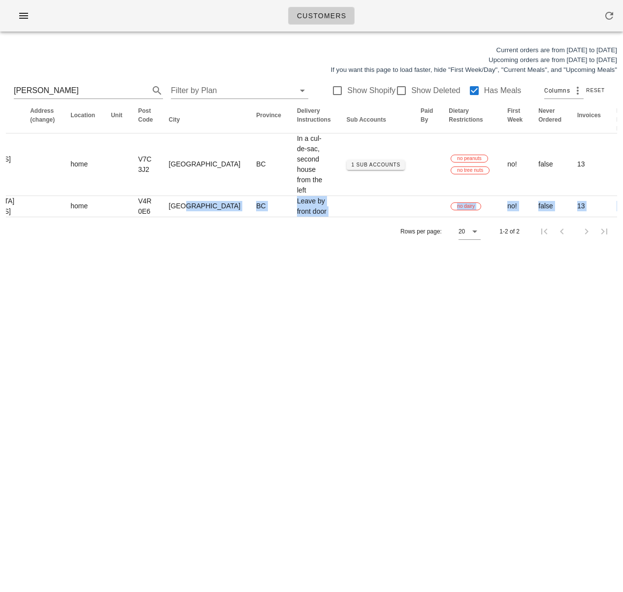
scroll to position [0, 645]
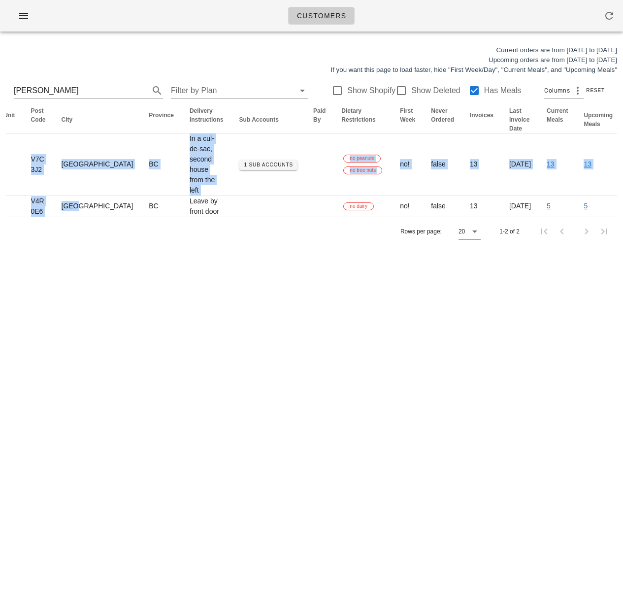
drag, startPoint x: 404, startPoint y: 228, endPoint x: 666, endPoint y: 222, distance: 262.5
click at [622, 222] on html "Customers Current orders are from Sunday Aug 17 to Saturday Aug 23 Upcoming ord…" at bounding box center [311, 296] width 623 height 592
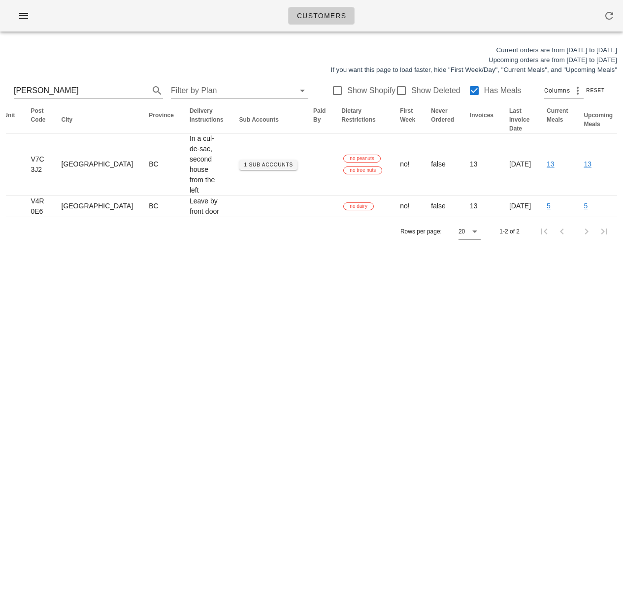
drag, startPoint x: 293, startPoint y: 333, endPoint x: 280, endPoint y: 270, distance: 64.4
click at [293, 332] on div "Customers Current orders are from Sunday Aug 17 to Saturday Aug 23 Upcoming ord…" at bounding box center [311, 296] width 623 height 592
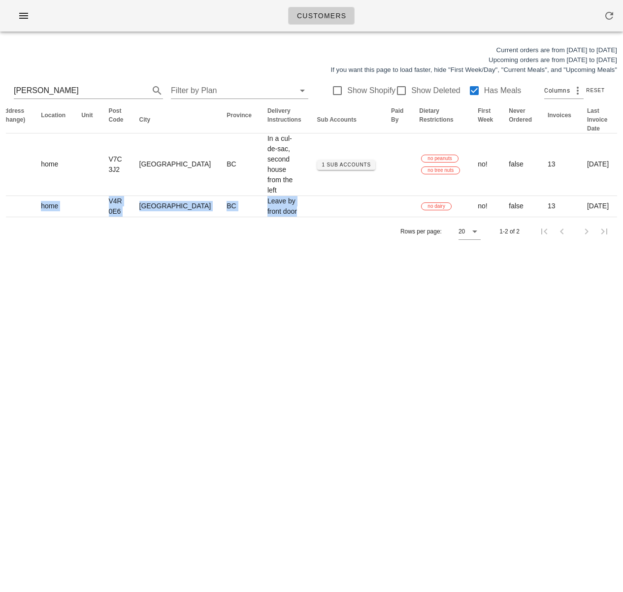
scroll to position [0, 313]
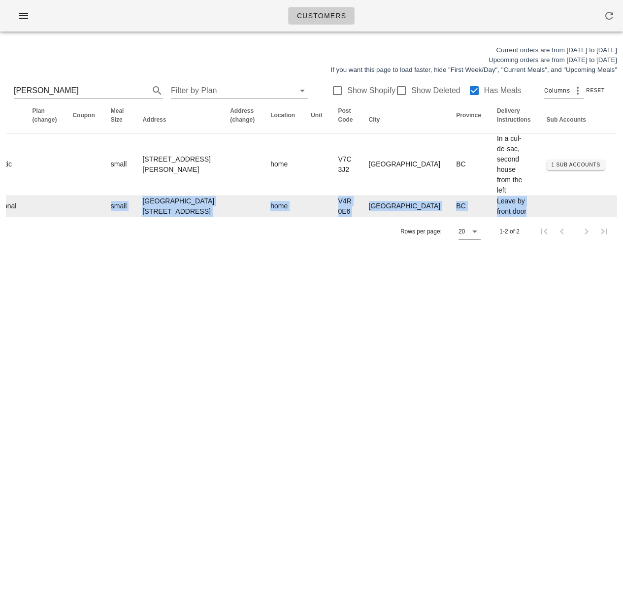
drag, startPoint x: 160, startPoint y: 235, endPoint x: 13, endPoint y: 233, distance: 146.3
click at [0, 233] on html "Customers Current orders are from Sunday Aug 17 to Saturday Aug 23 Upcoming ord…" at bounding box center [311, 296] width 623 height 592
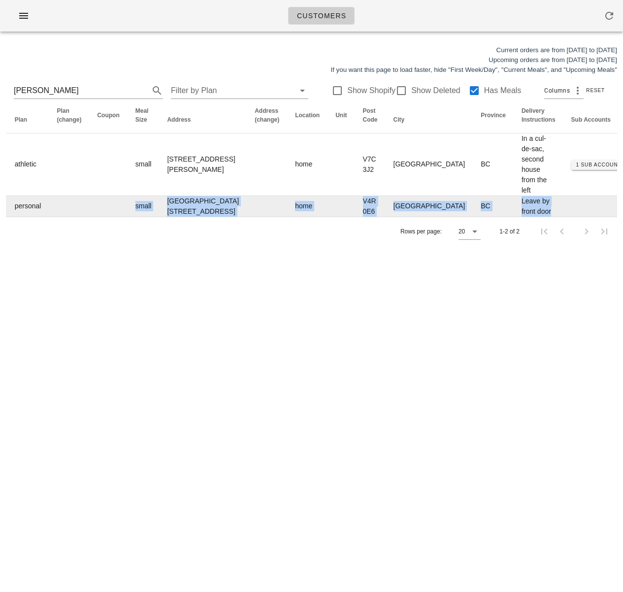
click at [514, 217] on td "Leave by front door" at bounding box center [539, 206] width 50 height 21
drag, startPoint x: 440, startPoint y: 239, endPoint x: 398, endPoint y: 223, distance: 44.9
click at [398, 217] on tr "Nicole Nouch nicolenouch@gmail.com 7788348025 personal small 22990 134 Loop, Ma…" at bounding box center [386, 206] width 1387 height 21
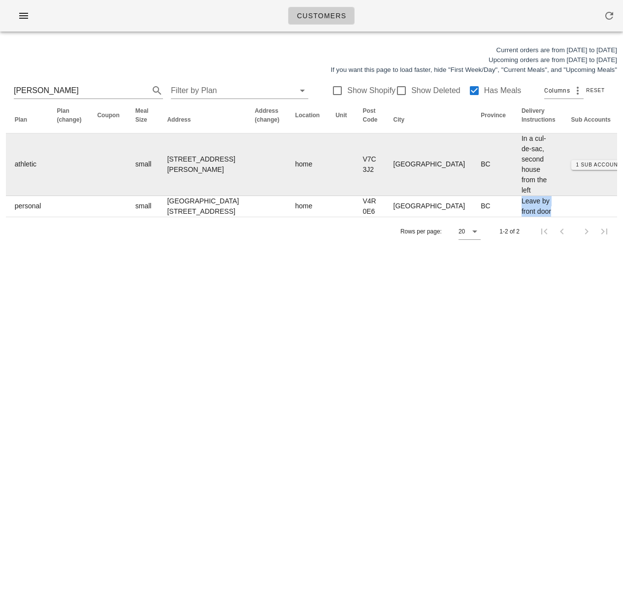
copy td "Leave by front door"
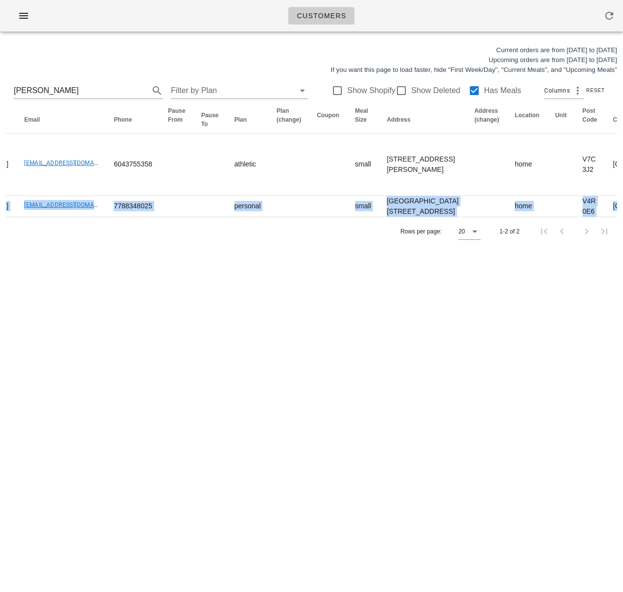
scroll to position [0, 0]
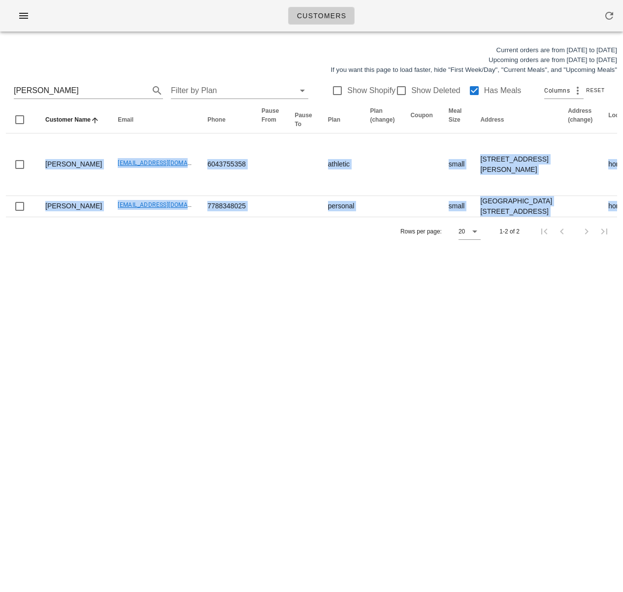
drag, startPoint x: 242, startPoint y: 233, endPoint x: -10, endPoint y: 231, distance: 252.1
click at [0, 231] on html "Customers Current orders are from Sunday Aug 17 to Saturday Aug 23 Upcoming ord…" at bounding box center [311, 296] width 623 height 592
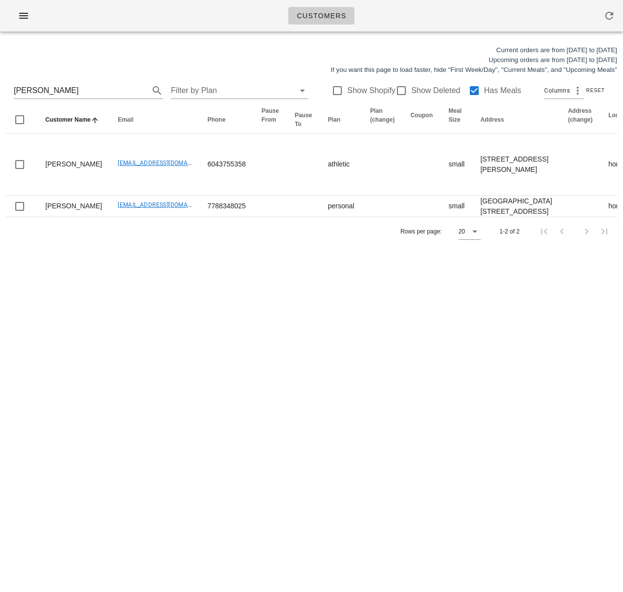
click at [184, 246] on div "Rows per page: 20 1-2 of 2" at bounding box center [311, 231] width 611 height 29
drag, startPoint x: 81, startPoint y: 93, endPoint x: -10, endPoint y: 86, distance: 91.8
click at [0, 86] on html "Customers Current orders are from Sunday Aug 17 to Saturday Aug 23 Upcoming ord…" at bounding box center [311, 296] width 623 height 592
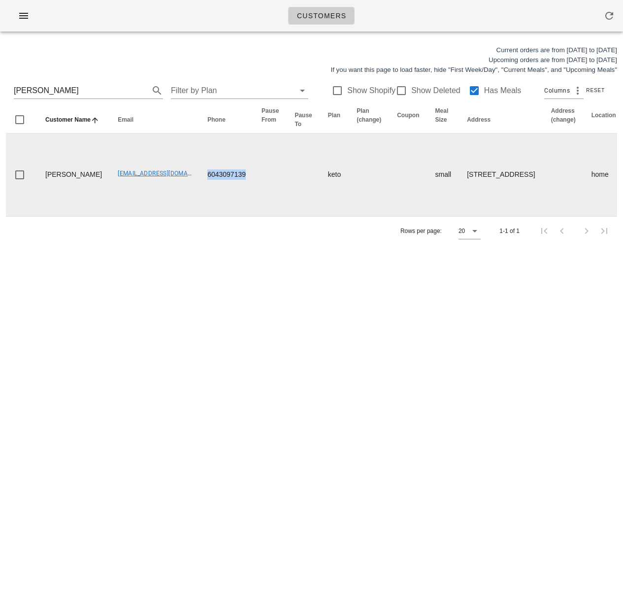
drag, startPoint x: 214, startPoint y: 193, endPoint x: 177, endPoint y: 192, distance: 36.5
click at [199, 192] on td "6043097139" at bounding box center [226, 174] width 54 height 83
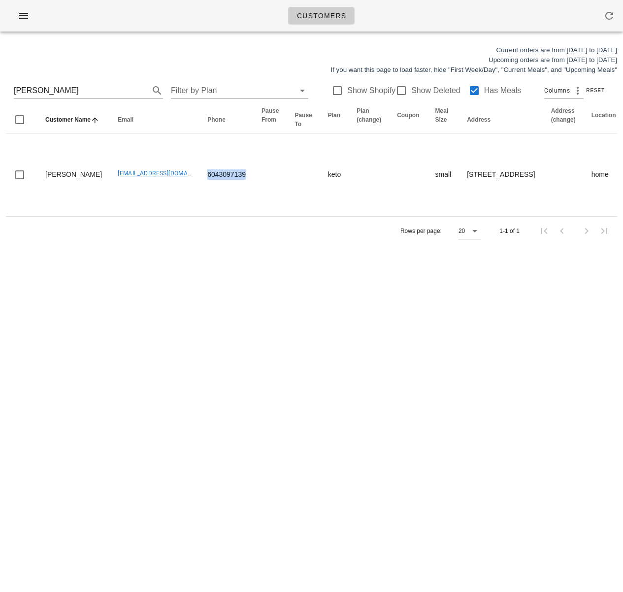
copy td "6043097139"
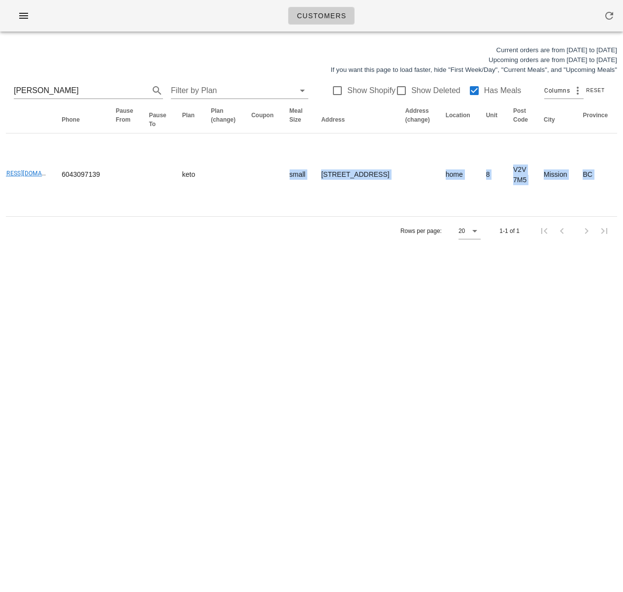
scroll to position [0, 523]
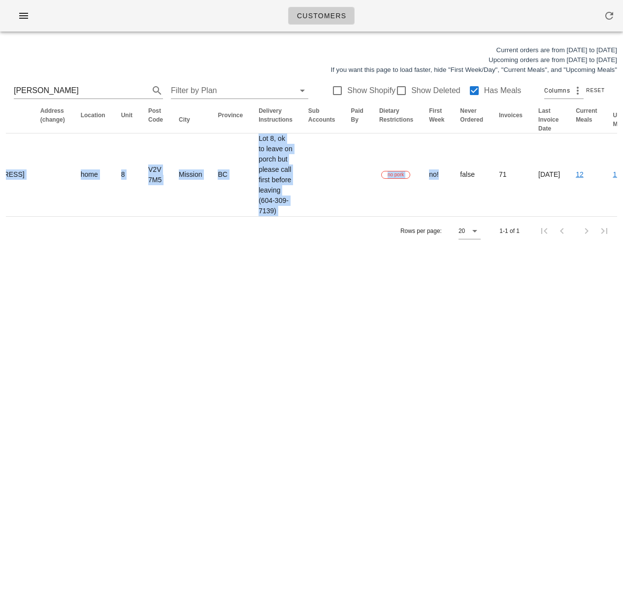
drag, startPoint x: 387, startPoint y: 214, endPoint x: 617, endPoint y: 199, distance: 230.9
click at [622, 199] on html "Customers Current orders are from Sunday Aug 17 to Saturday Aug 23 Upcoming ord…" at bounding box center [311, 296] width 623 height 592
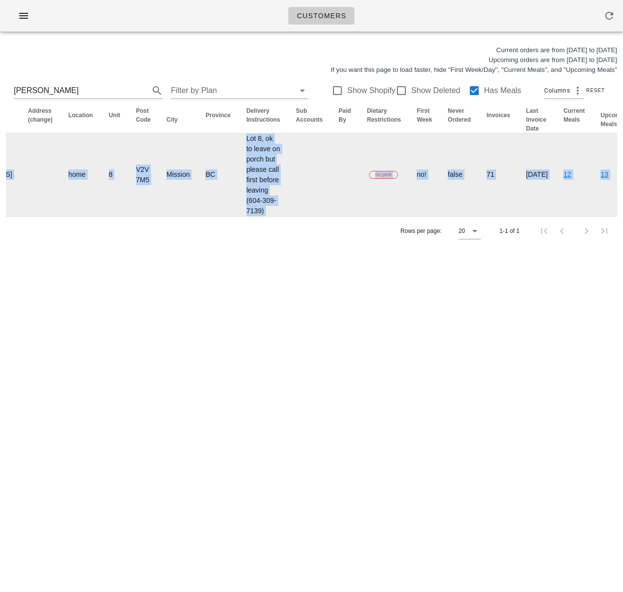
drag, startPoint x: 238, startPoint y: 209, endPoint x: 221, endPoint y: 201, distance: 19.2
click at [288, 208] on td at bounding box center [309, 174] width 43 height 83
drag, startPoint x: 171, startPoint y: 147, endPoint x: 207, endPoint y: 238, distance: 97.9
click at [238, 216] on td "Lot 8, ok to leave on porch but please call first before leaving (604-309-7139)" at bounding box center [263, 174] width 50 height 83
copy td "Lot 8, ok to leave on porch but please call first before leaving (604-309-7139)"
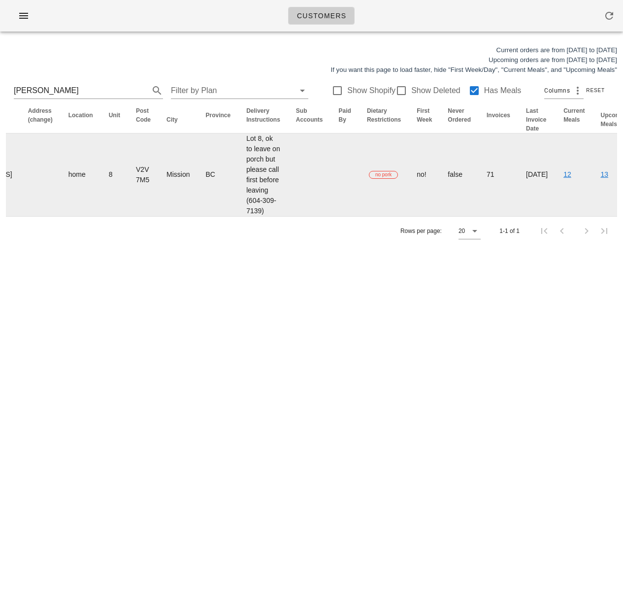
click at [238, 199] on td "Lot 8, ok to leave on porch but please call first before leaving (604-309-7139)" at bounding box center [263, 174] width 50 height 83
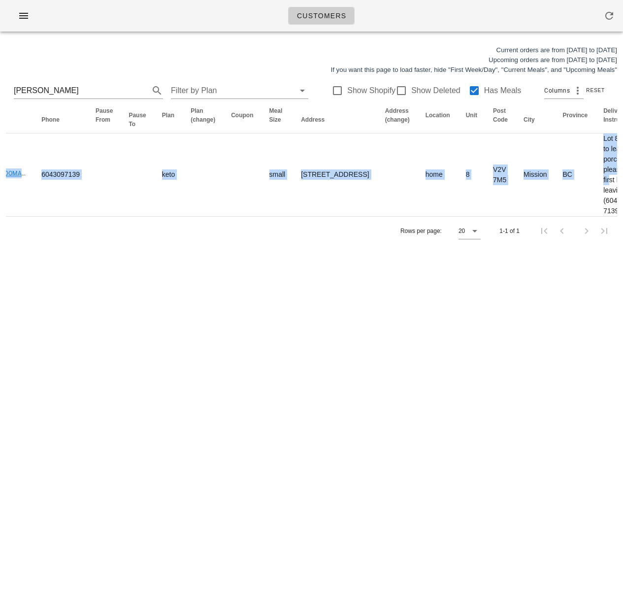
scroll to position [0, 18]
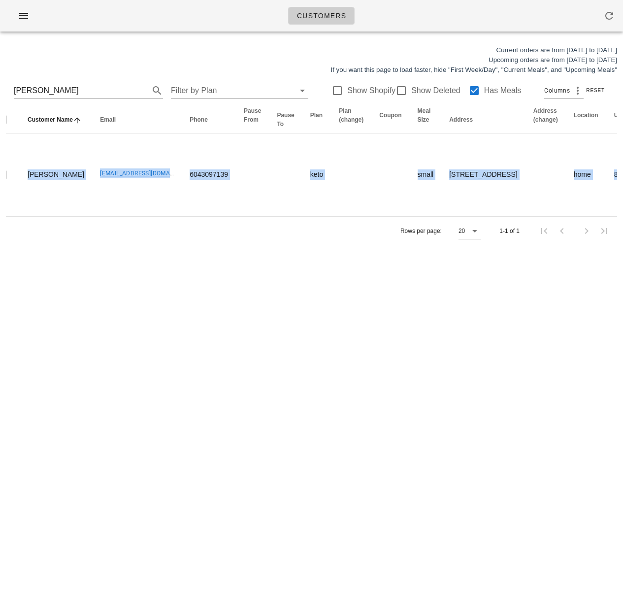
drag, startPoint x: 95, startPoint y: 194, endPoint x: -10, endPoint y: 194, distance: 104.9
click at [0, 194] on html "Customers Current orders are from Sunday Aug 17 to Saturday Aug 23 Upcoming ord…" at bounding box center [311, 296] width 623 height 592
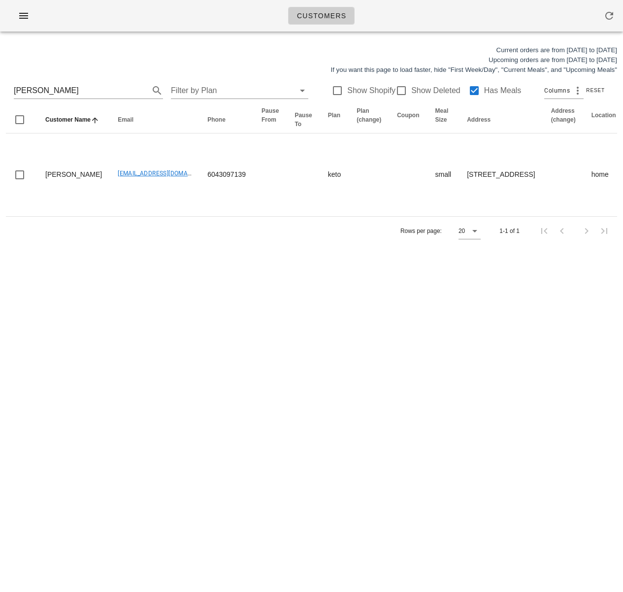
click at [226, 325] on div "Customers Current orders are from Sunday Aug 17 to Saturday Aug 23 Upcoming ord…" at bounding box center [311, 296] width 623 height 592
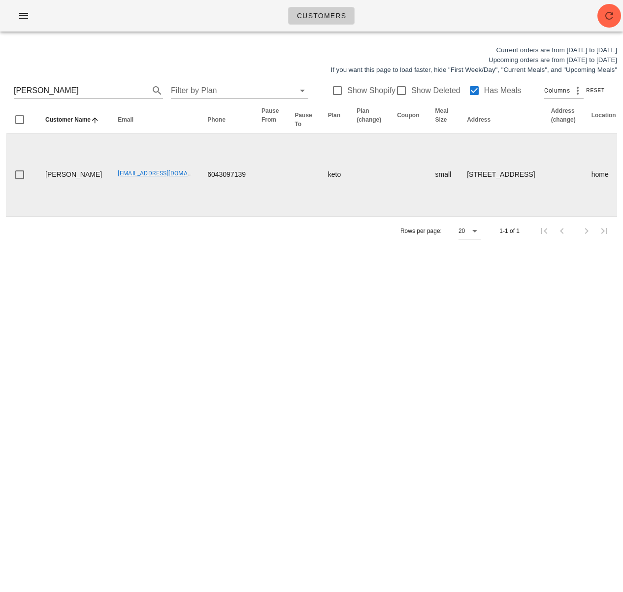
click at [190, 279] on div "Customers Current orders are from Sunday Aug 17 to Saturday Aug 23 Upcoming ord…" at bounding box center [311, 296] width 623 height 592
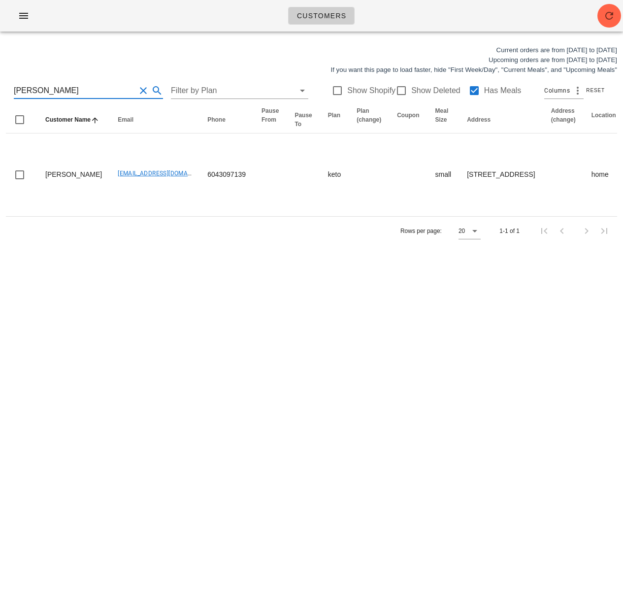
drag, startPoint x: 34, startPoint y: 90, endPoint x: 1, endPoint y: 89, distance: 33.0
click at [1, 89] on div "Current orders are from Sunday Aug 17 to Saturday Aug 23 Upcoming orders are fr…" at bounding box center [311, 145] width 623 height 212
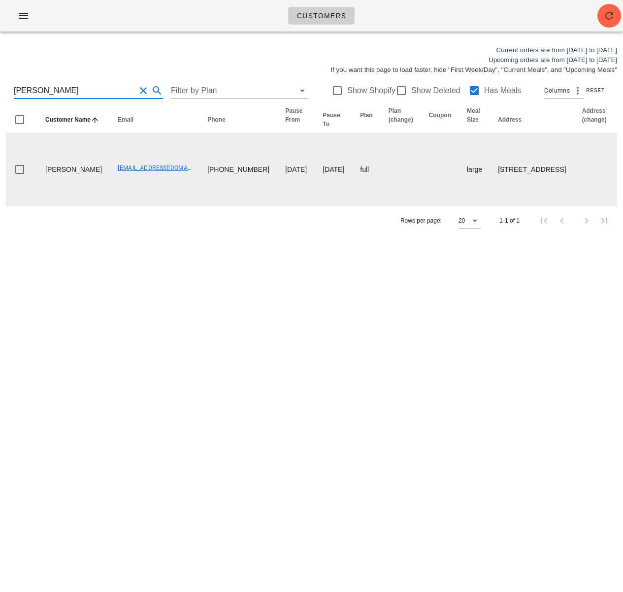
type input "Iain Edmonds"
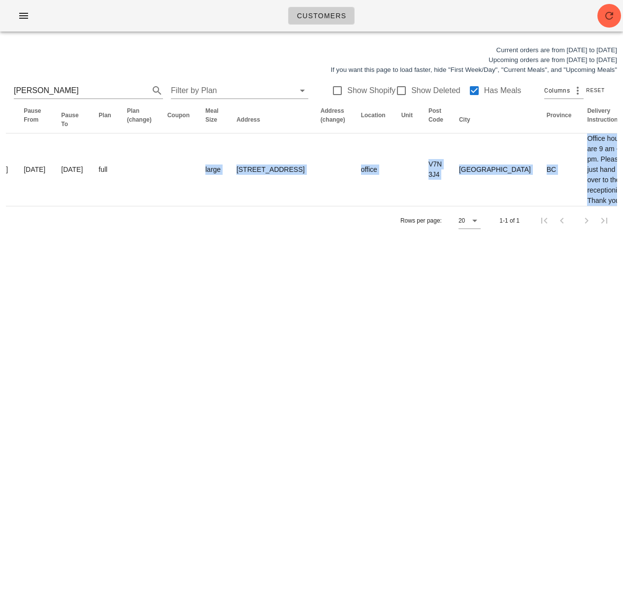
scroll to position [0, 580]
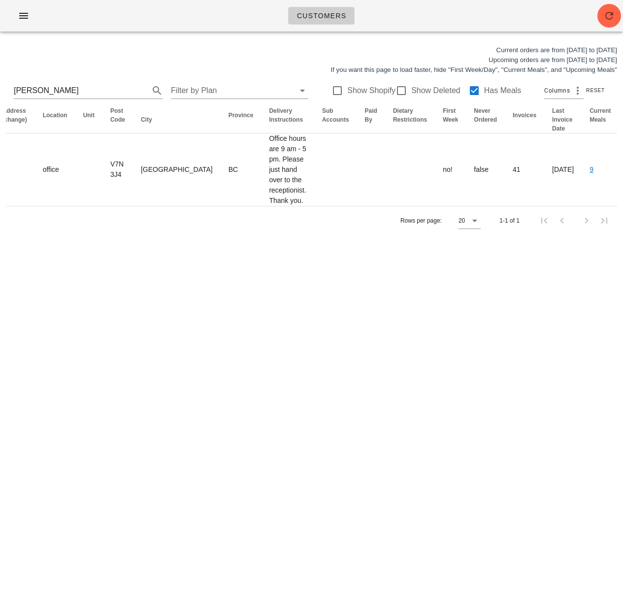
drag, startPoint x: 412, startPoint y: 175, endPoint x: 667, endPoint y: 170, distance: 254.6
click at [622, 170] on html "Customers Current orders are from Sunday Aug 17 to Saturday Aug 23 Upcoming ord…" at bounding box center [311, 296] width 623 height 592
drag, startPoint x: 325, startPoint y: 266, endPoint x: 310, endPoint y: 215, distance: 53.8
click at [324, 259] on div "Customers Current orders are from Sunday Aug 17 to Saturday Aug 23 Upcoming ord…" at bounding box center [311, 296] width 623 height 592
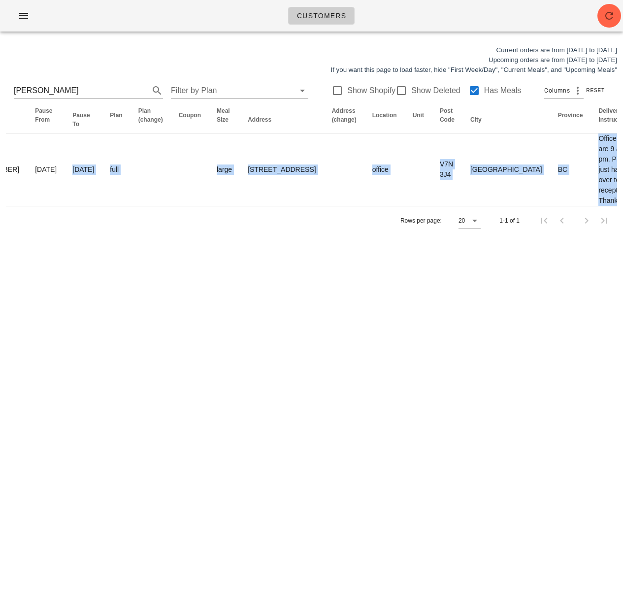
drag, startPoint x: 272, startPoint y: 169, endPoint x: -10, endPoint y: 162, distance: 282.7
click at [0, 162] on html "Customers Current orders are from Sunday Aug 17 to Saturday Aug 23 Upcoming ord…" at bounding box center [311, 296] width 623 height 592
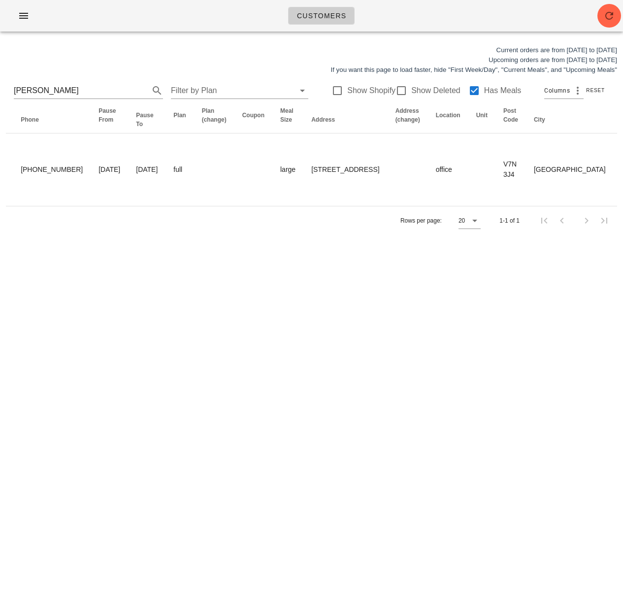
drag, startPoint x: 270, startPoint y: 331, endPoint x: -10, endPoint y: 164, distance: 326.6
click at [269, 329] on div "Customers Current orders are from Sunday Aug 17 to Saturday Aug 23 Upcoming ord…" at bounding box center [311, 296] width 623 height 592
drag, startPoint x: -10, startPoint y: 164, endPoint x: 90, endPoint y: 205, distance: 108.4
click at [0, 164] on html "Customers Current orders are from Sunday Aug 17 to Saturday Aug 23 Upcoming ord…" at bounding box center [311, 296] width 623 height 592
click at [186, 272] on div "Customers Current orders are from Sunday Aug 17 to Saturday Aug 23 Upcoming ord…" at bounding box center [311, 296] width 623 height 592
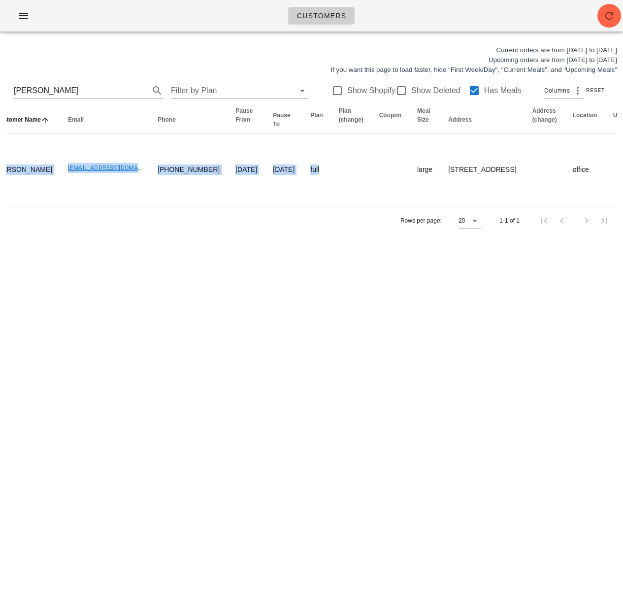
scroll to position [0, 0]
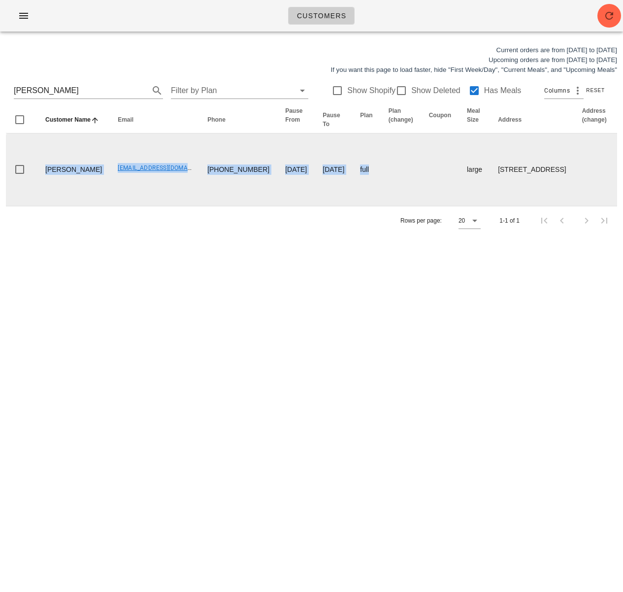
drag, startPoint x: 84, startPoint y: 157, endPoint x: 39, endPoint y: 180, distance: 50.2
click at [0, 148] on html "Customers Current orders are from Sunday Aug 17 to Saturday Aug 23 Upcoming ord…" at bounding box center [311, 296] width 623 height 592
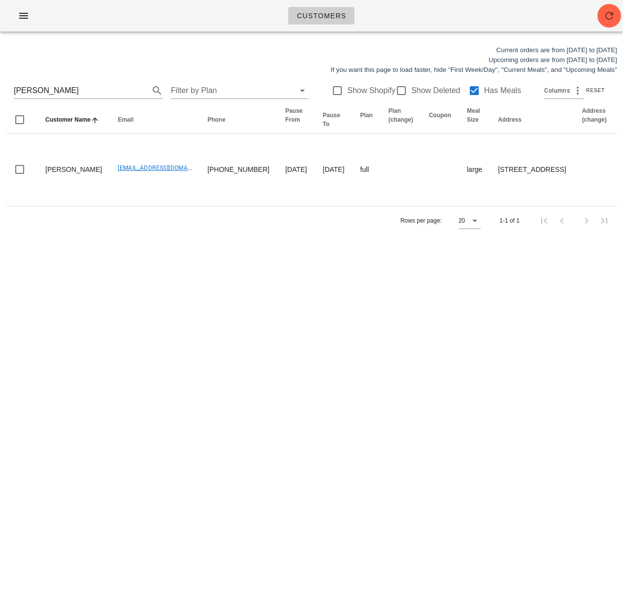
drag, startPoint x: 213, startPoint y: 270, endPoint x: 149, endPoint y: 210, distance: 87.8
click at [213, 269] on div "Customers Current orders are from Sunday Aug 17 to Saturday Aug 23 Upcoming ord…" at bounding box center [311, 296] width 623 height 592
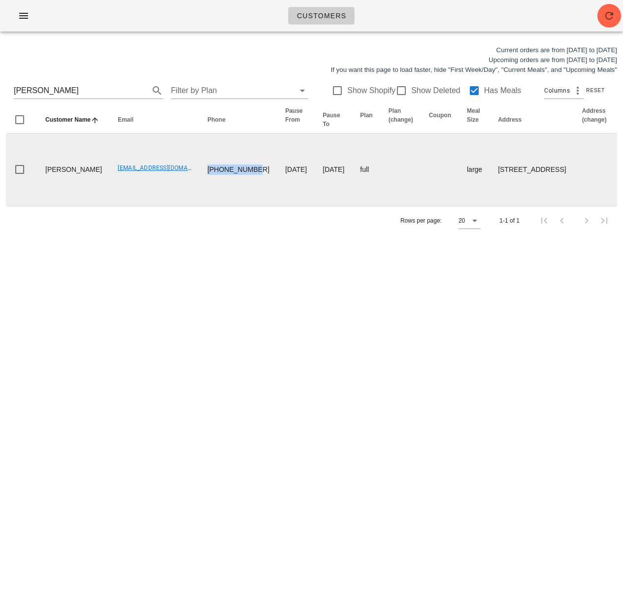
drag, startPoint x: 174, startPoint y: 162, endPoint x: 195, endPoint y: 187, distance: 31.8
click at [199, 187] on td "604-925-5111" at bounding box center [238, 169] width 78 height 72
copy td "604-925-5111"
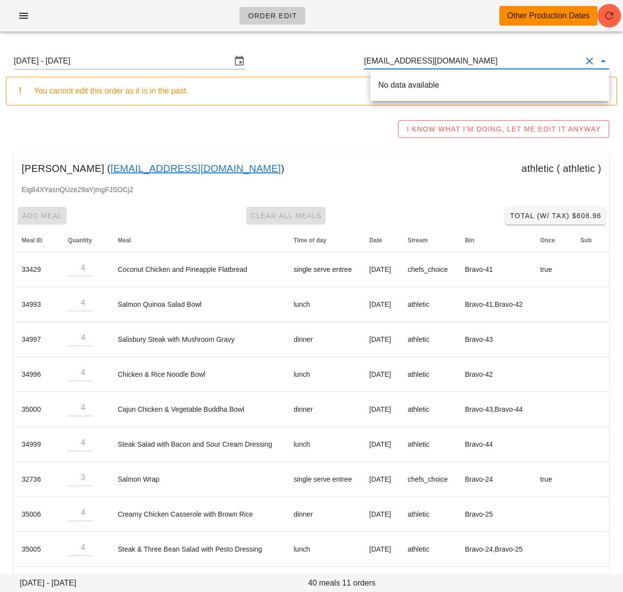
drag, startPoint x: 377, startPoint y: 61, endPoint x: 365, endPoint y: 61, distance: 11.3
click at [365, 61] on div "[DATE] - [DATE] [EMAIL_ADDRESS][DOMAIN_NAME]" at bounding box center [311, 61] width 611 height 32
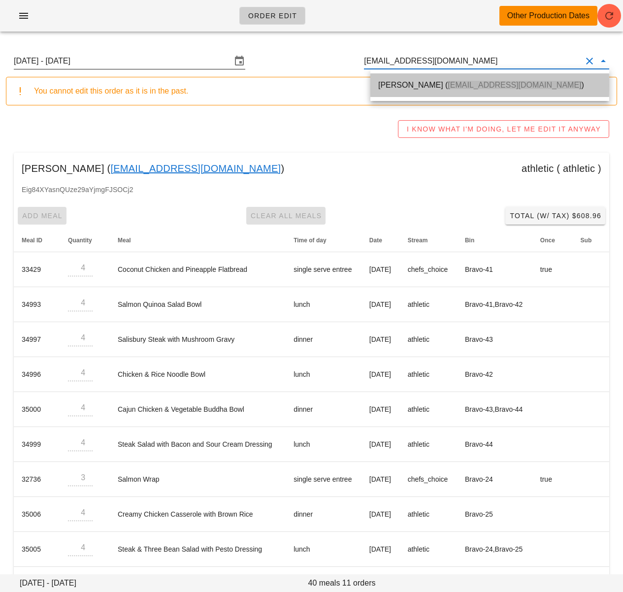
drag, startPoint x: 386, startPoint y: 78, endPoint x: 162, endPoint y: 60, distance: 225.3
click at [386, 78] on div "[PERSON_NAME] ( [EMAIL_ADDRESS][DOMAIN_NAME] )" at bounding box center [489, 84] width 223 height 21
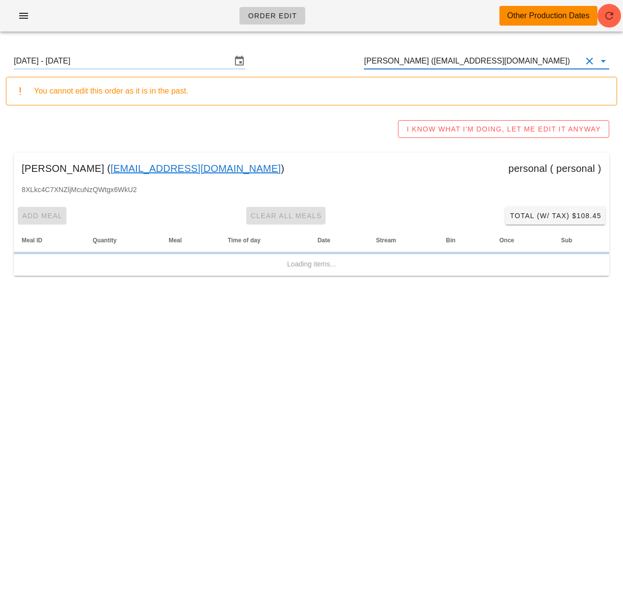
type input "[PERSON_NAME] ([EMAIL_ADDRESS][DOMAIN_NAME])"
click at [162, 60] on input "Sunday August 10 - Saturday August 16" at bounding box center [123, 61] width 218 height 16
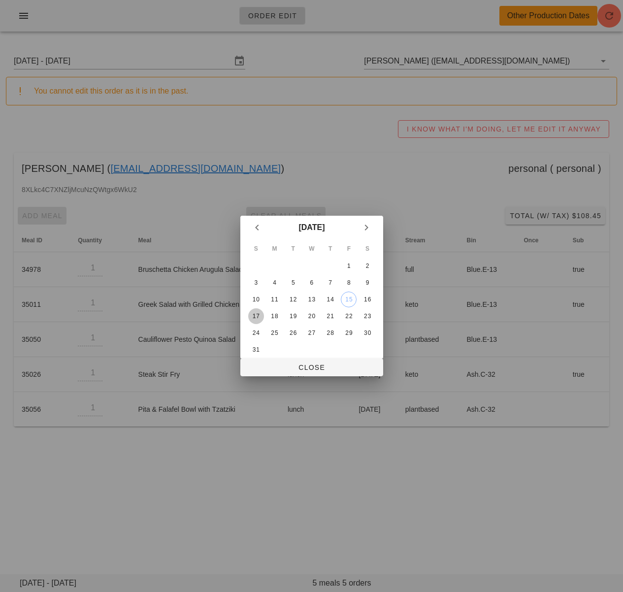
click at [256, 316] on div "17" at bounding box center [256, 316] width 16 height 7
click at [320, 368] on span "Close" at bounding box center [311, 367] width 127 height 8
type input "Sunday August 17 - Saturday August 23"
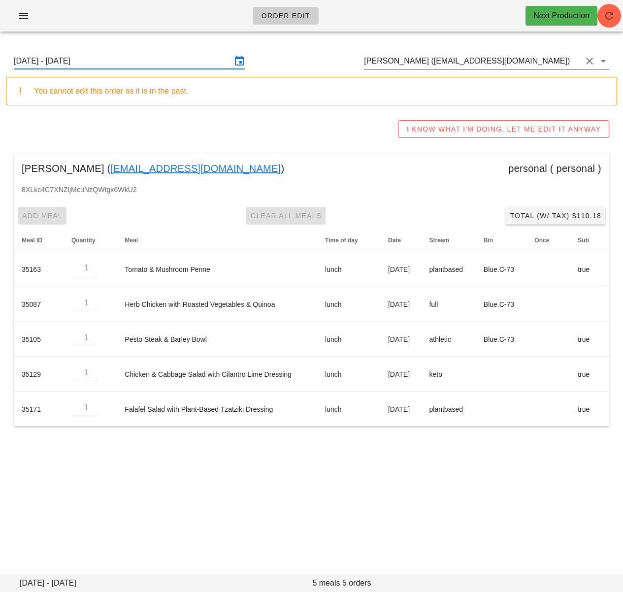
click at [422, 60] on input "Nicole Nouch (nicolenouch@gmail.com)" at bounding box center [473, 61] width 218 height 16
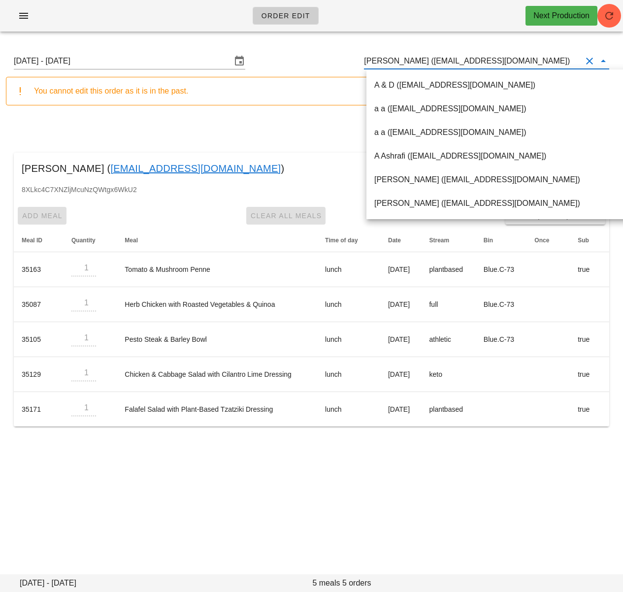
click at [423, 62] on input "Nicole Nouch (nicolenouch@gmail.com)" at bounding box center [473, 61] width 218 height 16
drag, startPoint x: 422, startPoint y: 62, endPoint x: 430, endPoint y: 62, distance: 7.9
click at [430, 62] on input "Nicole Nouch (nicolenouch@gmail.com)" at bounding box center [473, 61] width 218 height 16
click at [422, 63] on input "Nicole Nouch (nicolenouch@gmail.com)" at bounding box center [473, 61] width 218 height 16
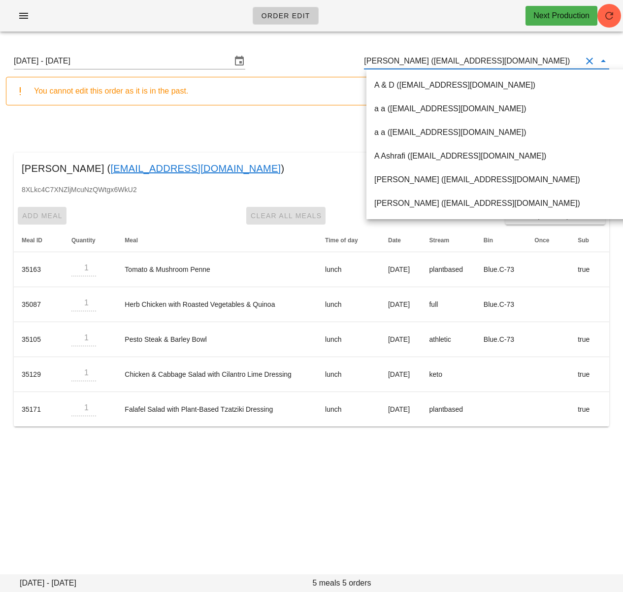
click at [423, 61] on input "Nicole Nouch (nicolenouch@gmail.com)" at bounding box center [473, 61] width 218 height 16
drag, startPoint x: 422, startPoint y: 62, endPoint x: 507, endPoint y: 61, distance: 84.7
click at [507, 61] on input "Nicole Nouch (nicolenouch@gmail.com)" at bounding box center [473, 61] width 218 height 16
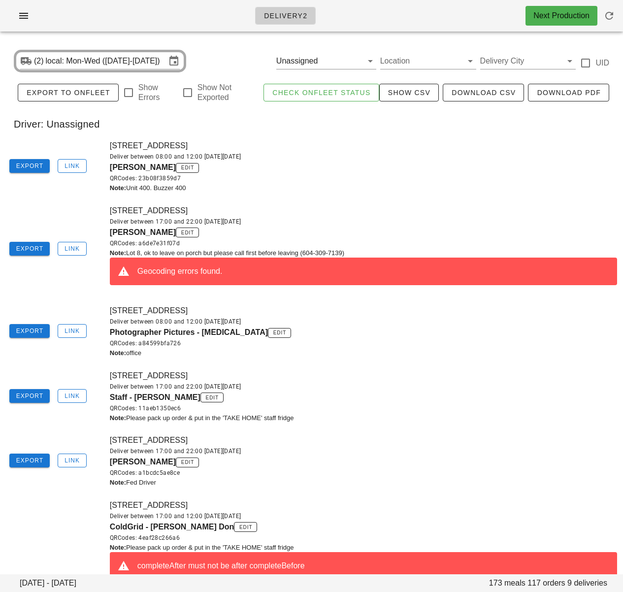
drag, startPoint x: 384, startPoint y: 233, endPoint x: 237, endPoint y: 224, distance: 147.5
click at [384, 233] on div "[PERSON_NAME] edit QRCodes: a6de7e31f07d" at bounding box center [363, 238] width 507 height 22
click at [30, 161] on button "Export" at bounding box center [29, 166] width 40 height 14
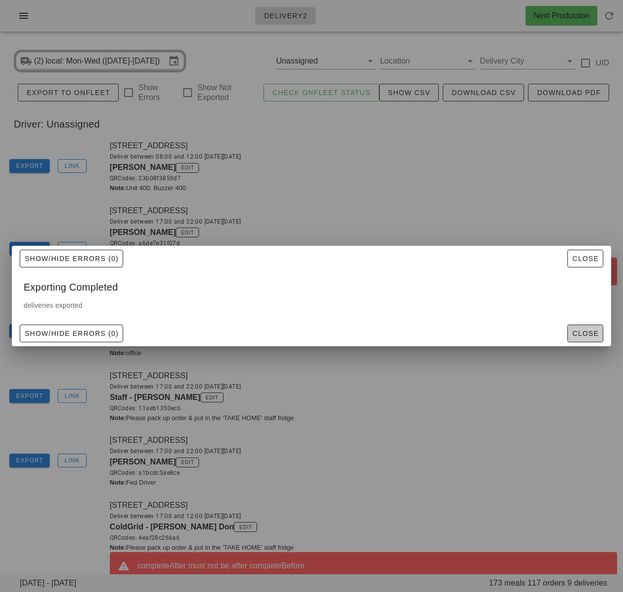
click at [575, 333] on span "Close" at bounding box center [585, 333] width 27 height 8
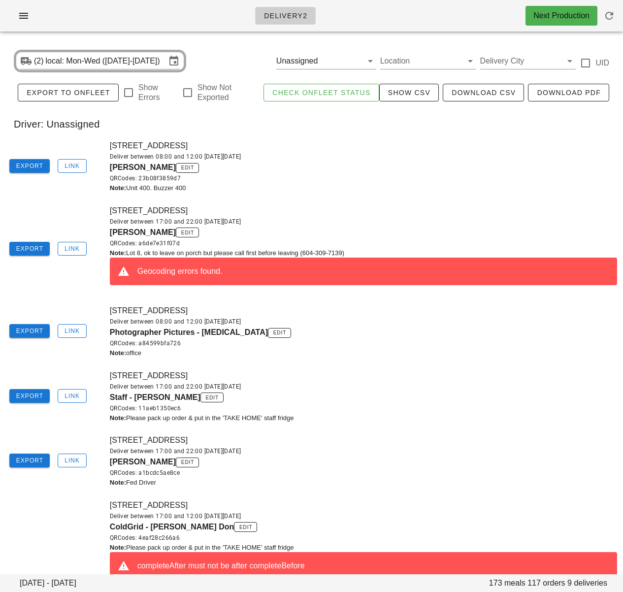
drag, startPoint x: 108, startPoint y: 231, endPoint x: 168, endPoint y: 233, distance: 60.6
click at [168, 233] on div "[STREET_ADDRESS] Deliver between 17:00 and 22:00 [DATE][DATE] [PERSON_NAME] edi…" at bounding box center [363, 249] width 519 height 100
copy span "[PERSON_NAME]"
drag, startPoint x: 363, startPoint y: 223, endPoint x: 178, endPoint y: 75, distance: 236.6
click at [363, 223] on div "Deliver between 17:00 and 22:00 [DATE][DATE]" at bounding box center [363, 222] width 507 height 10
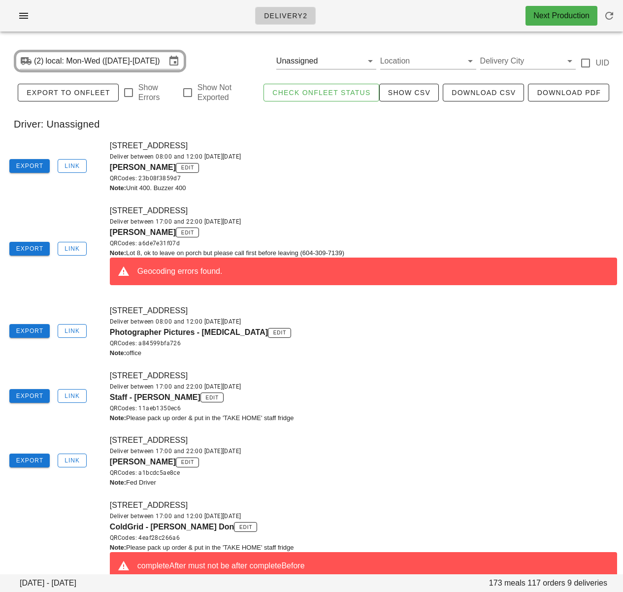
click at [351, 165] on div "[PERSON_NAME] edit QRCodes: 23b08f3859d7" at bounding box center [363, 173] width 507 height 22
click at [71, 248] on span "Link" at bounding box center [72, 248] width 16 height 7
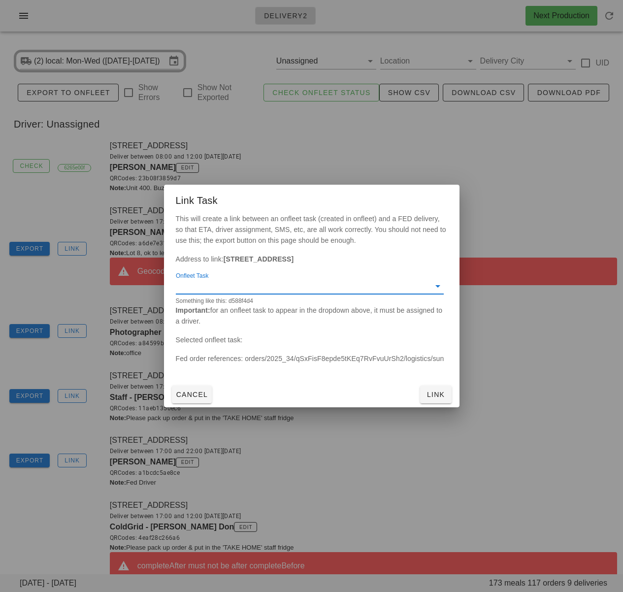
click at [254, 292] on input "Onfleet Task" at bounding box center [302, 286] width 252 height 16
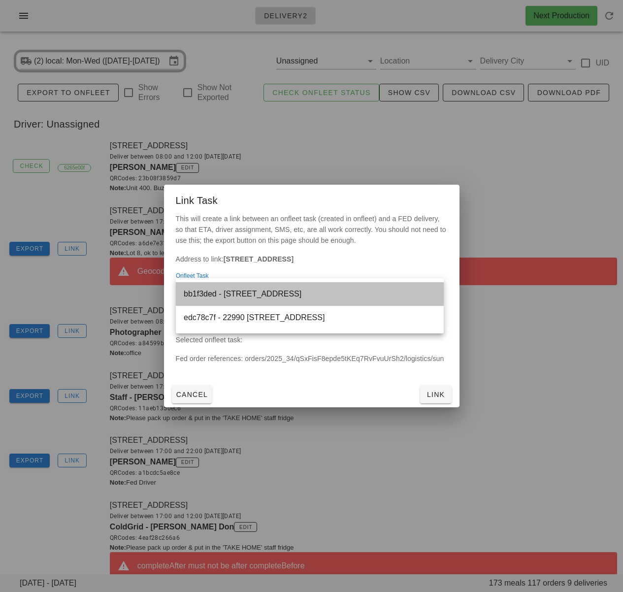
click at [236, 295] on div "bb1f3ded - 8-9201 Shook Road, Mission, V2V7M5" at bounding box center [310, 293] width 252 height 9
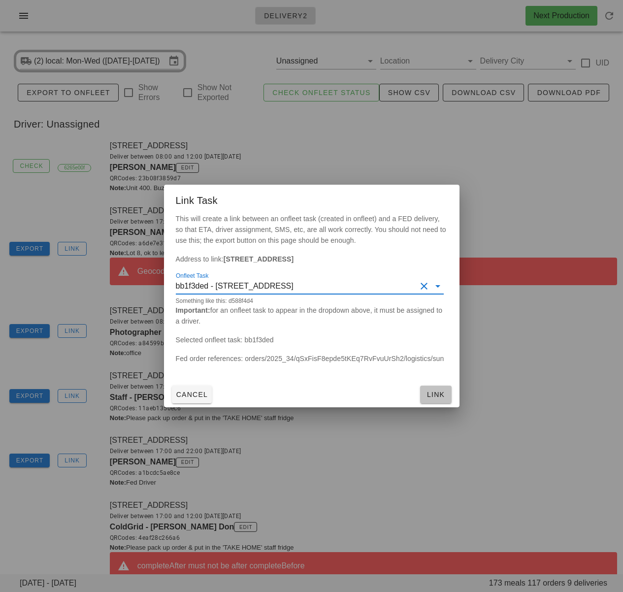
click at [427, 393] on span "Link" at bounding box center [436, 394] width 24 height 8
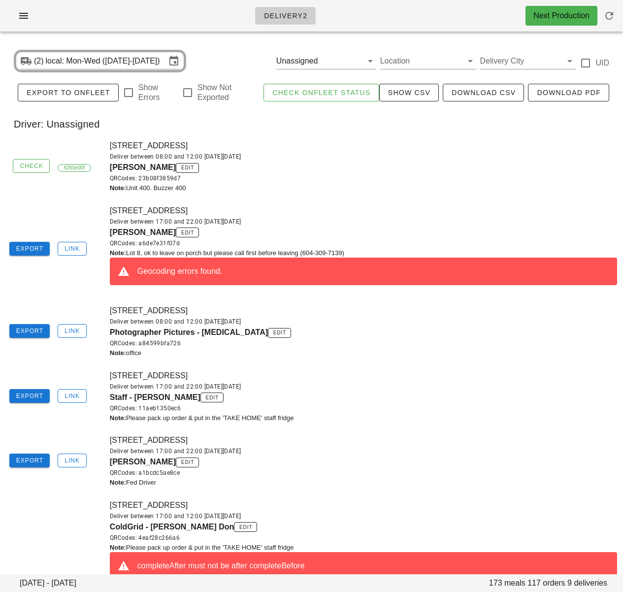
click at [399, 375] on div "845 Terminal Ave, Richmond, V6A2M9 Deliver between 17:00 and 22:00 on Sunday Au…" at bounding box center [363, 396] width 519 height 65
drag, startPoint x: 454, startPoint y: 174, endPoint x: 315, endPoint y: 131, distance: 145.2
click at [453, 174] on div "QRCodes: 23b08f3859d7" at bounding box center [363, 178] width 507 height 10
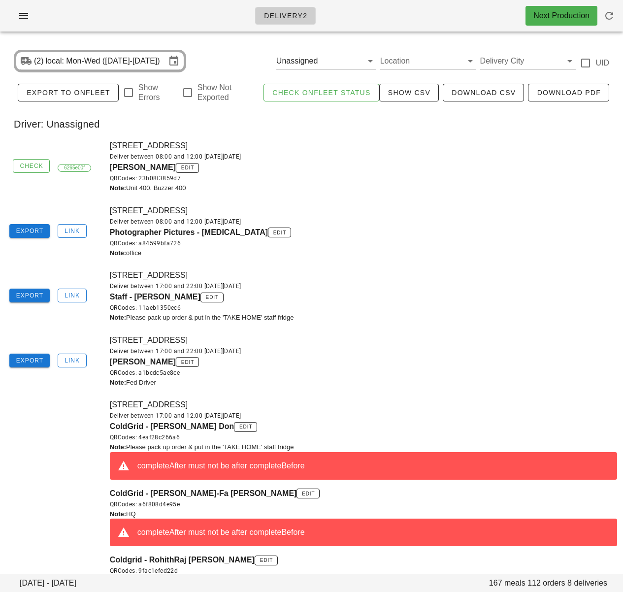
click at [351, 194] on div "[STREET_ADDRESS] Deliver between 08:00 and 12:00 [DATE][DATE] [PERSON_NAME] edi…" at bounding box center [363, 166] width 519 height 65
click at [365, 258] on div "845 Teminal, [GEOGRAPHIC_DATA], V6A2M9 Deliver between 08:00 and 12:00 [DATE][D…" at bounding box center [363, 231] width 519 height 65
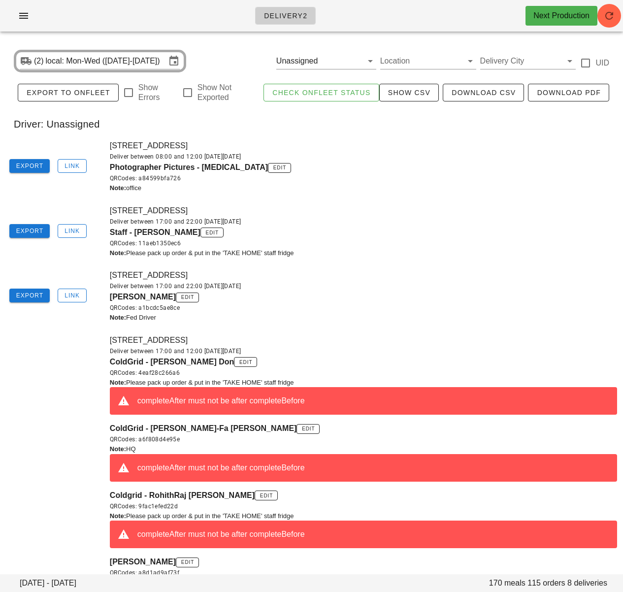
drag, startPoint x: 384, startPoint y: 255, endPoint x: 440, endPoint y: 201, distance: 78.4
click at [384, 255] on div "Note: Please pack up order & put in the 'TAKE HOME' staff fridge" at bounding box center [363, 253] width 507 height 10
click at [609, 18] on icon "button" at bounding box center [609, 16] width 12 height 12
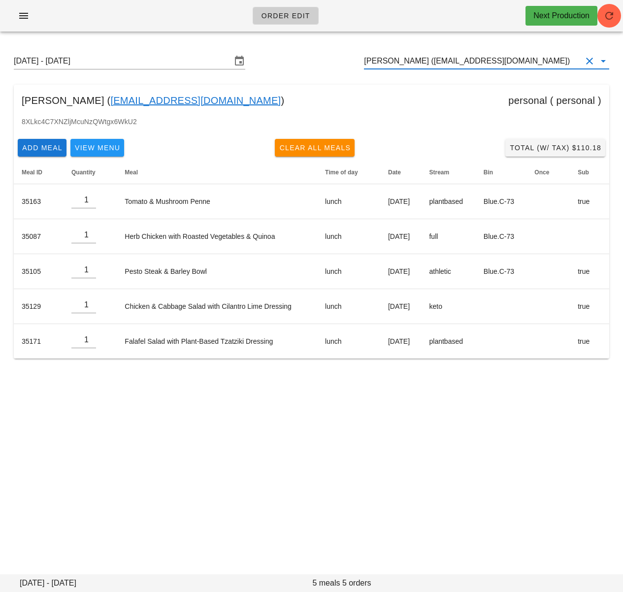
click at [397, 61] on input "[PERSON_NAME] ([EMAIL_ADDRESS][DOMAIN_NAME])" at bounding box center [473, 61] width 218 height 16
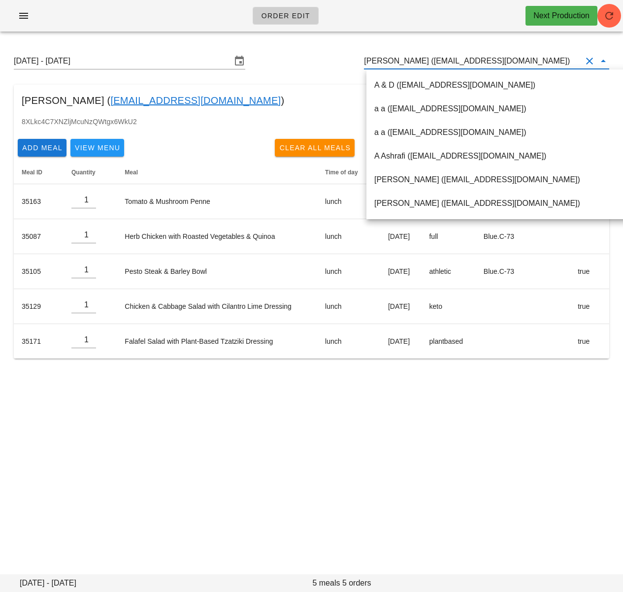
paste input "[PERSON_NAME]"
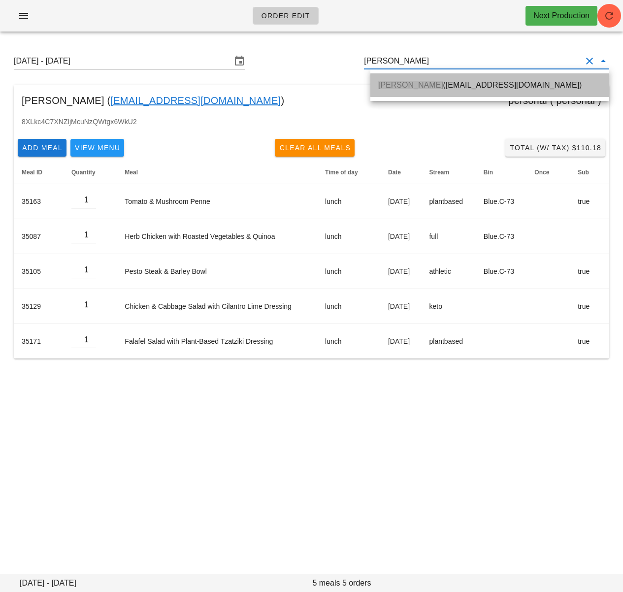
click at [404, 89] on span "Ashton Pearson" at bounding box center [410, 85] width 65 height 8
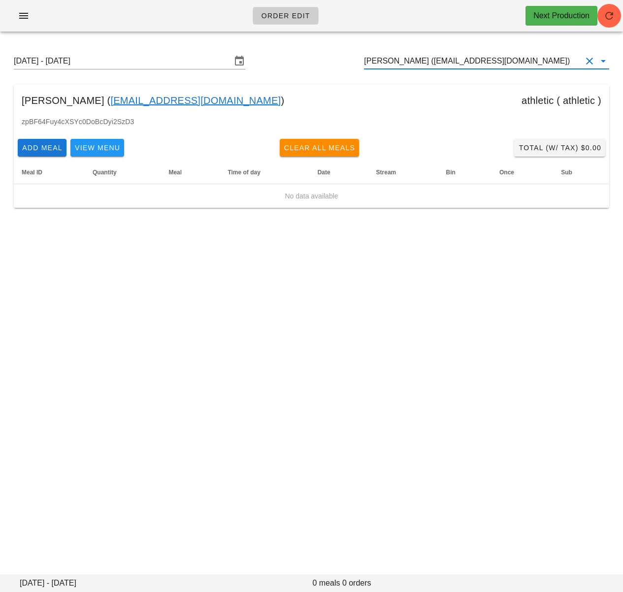
click at [454, 59] on input "Ashton Pearson (ashton.ulti@gmail.com)" at bounding box center [473, 61] width 218 height 16
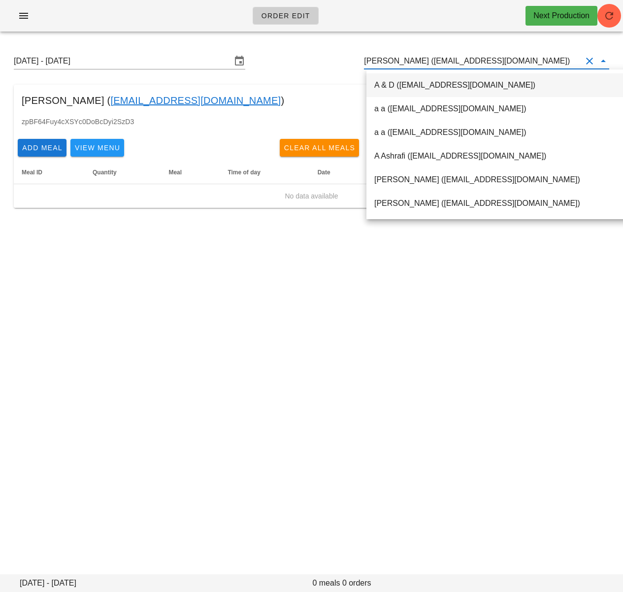
click at [454, 59] on input "Ashton Pearson (ashton.ulti@gmail.com)" at bounding box center [473, 61] width 218 height 16
paste input "Erin Gibson"
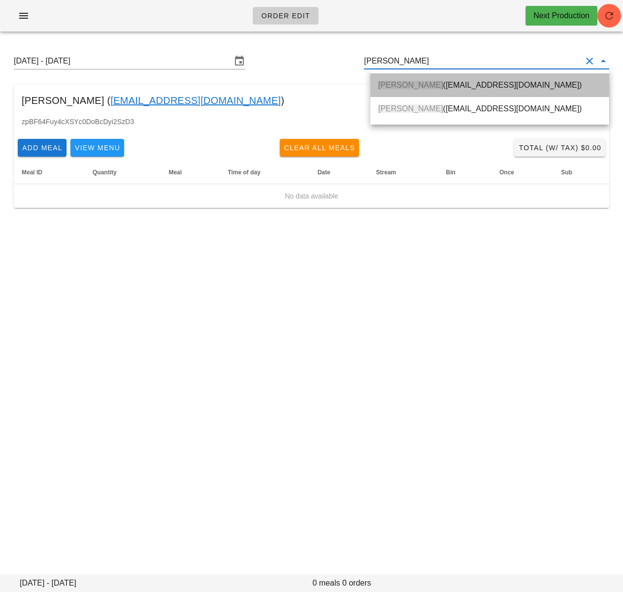
click at [454, 90] on div "Erin Gibson (erinkgibson@gmail.com)" at bounding box center [489, 84] width 223 height 21
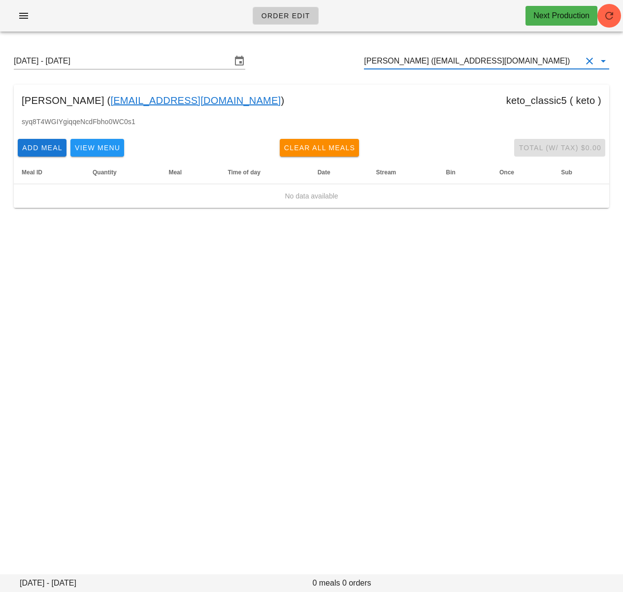
click at [445, 63] on input "Erin Gibson (erinkgibson@gmail.com)" at bounding box center [473, 61] width 218 height 16
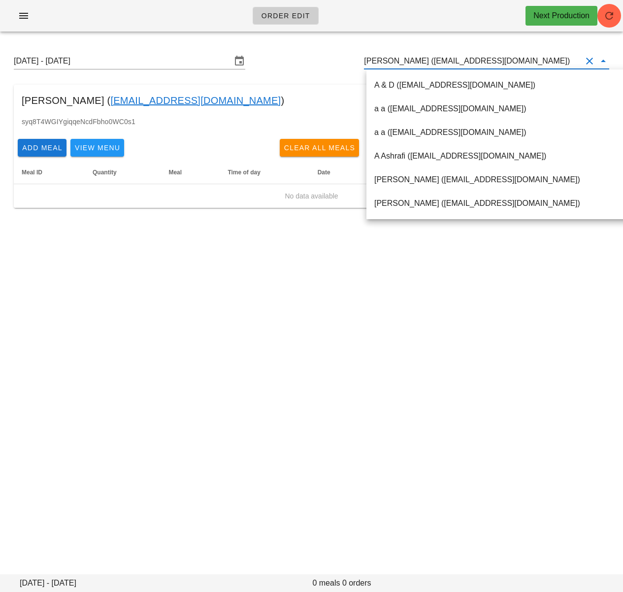
click at [445, 63] on input "Erin Gibson (erinkgibson@gmail.com)" at bounding box center [473, 61] width 218 height 16
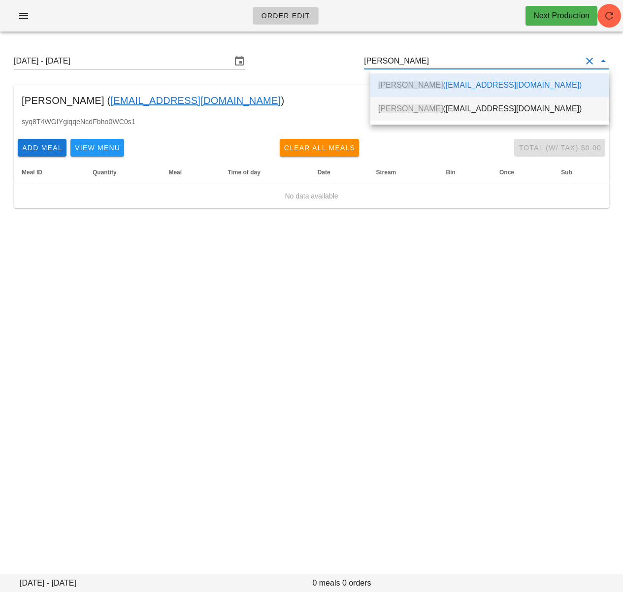
click at [461, 109] on div "Erin Gibson (ering.assistant@gmail.com)" at bounding box center [489, 108] width 223 height 9
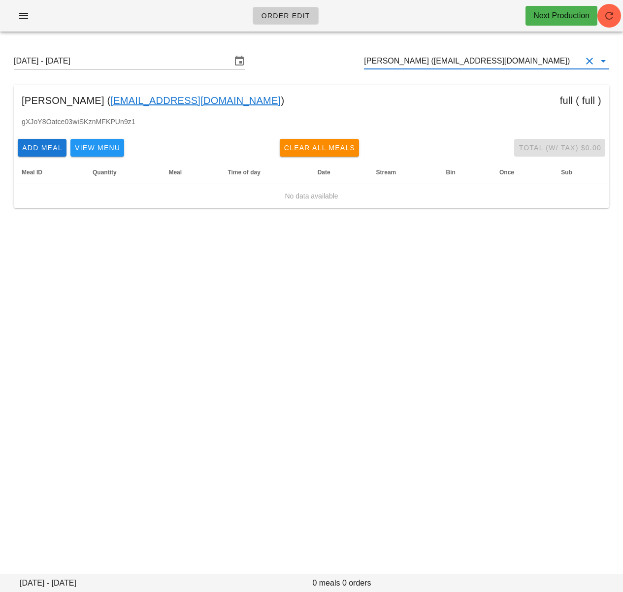
click at [494, 65] on input "Erin Gibson (ering.assistant@gmail.com)" at bounding box center [473, 61] width 218 height 16
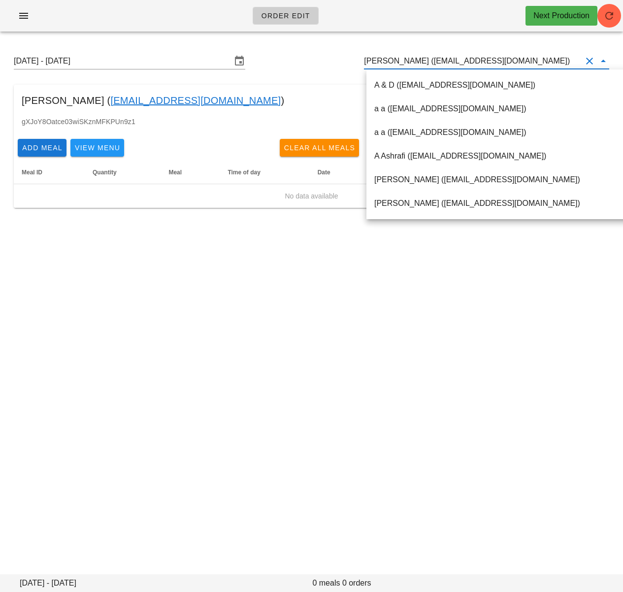
click at [494, 65] on input "Erin Gibson (ering.assistant@gmail.com)" at bounding box center [473, 61] width 218 height 16
paste input "Olivia Chu"
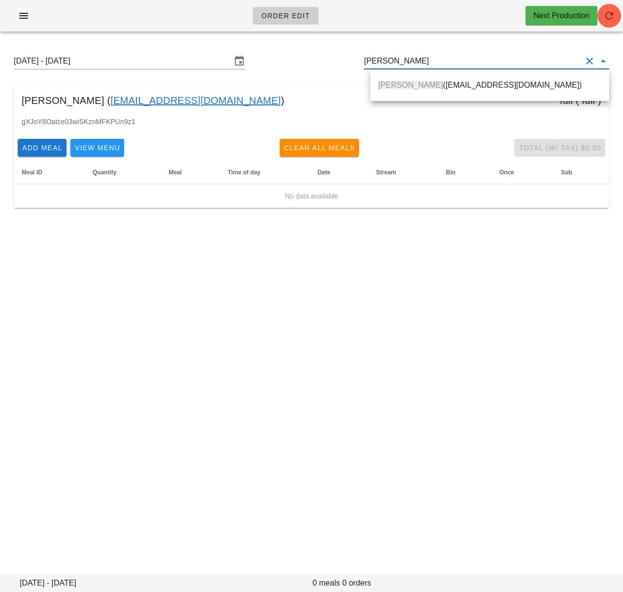
click at [480, 85] on div "Olivia Chu (platformwarehouse@gmail.com)" at bounding box center [489, 84] width 223 height 9
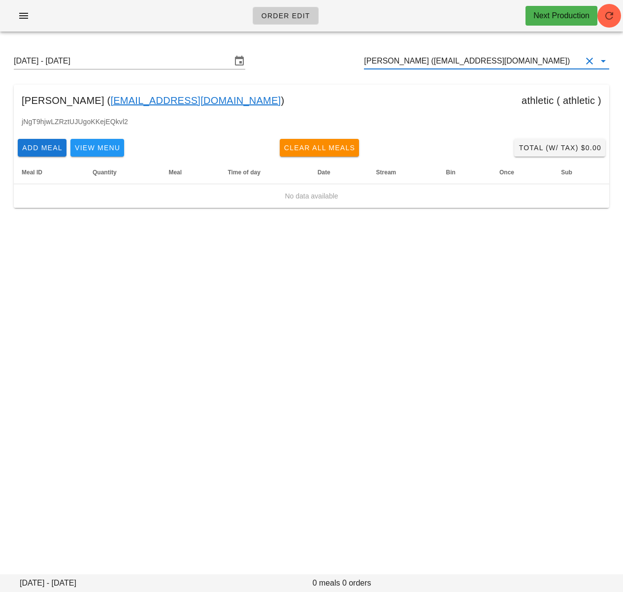
click at [488, 63] on input "Olivia Chu (platformwarehouse@gmail.com)" at bounding box center [473, 61] width 218 height 16
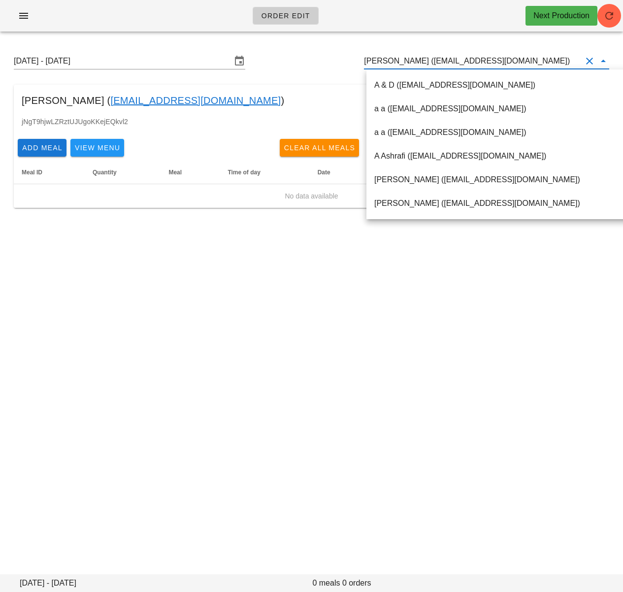
click at [488, 63] on input "Olivia Chu (platformwarehouse@gmail.com)" at bounding box center [473, 61] width 218 height 16
paste input "Helene Jacob"
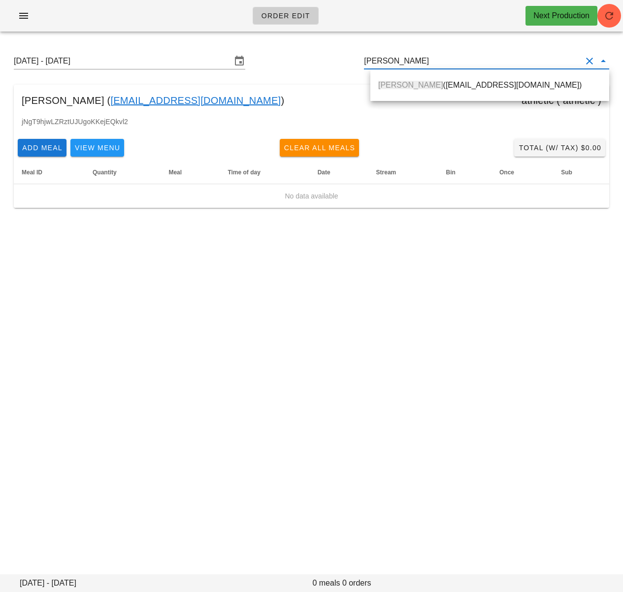
click at [480, 89] on div "Helene Jacob (Audreyfwatt@gmail.com)" at bounding box center [489, 84] width 223 height 9
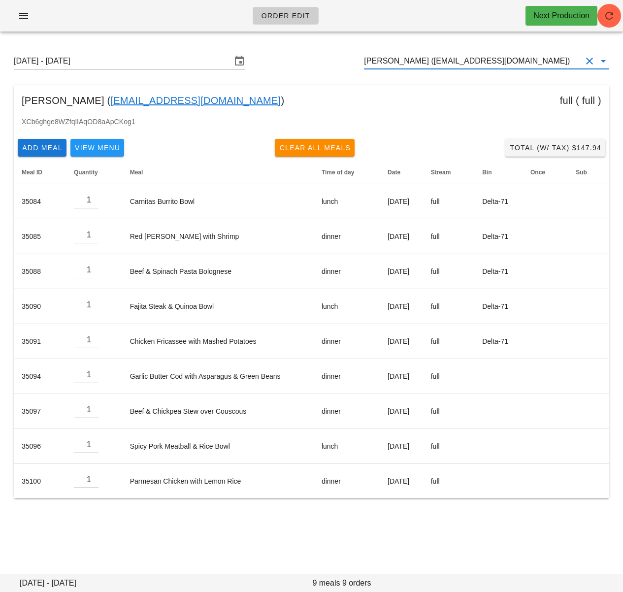
click at [469, 64] on input "Helene Jacob (Audreyfwatt@gmail.com)" at bounding box center [473, 61] width 218 height 16
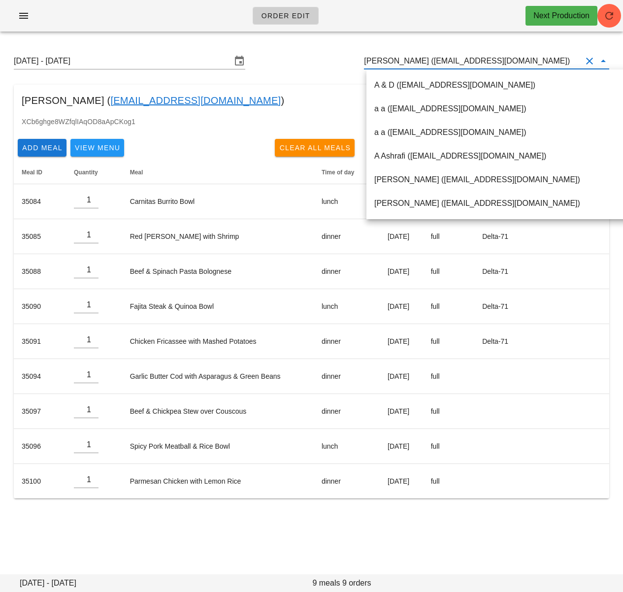
click at [469, 64] on input "Helene Jacob (Audreyfwatt@gmail.com)" at bounding box center [473, 61] width 218 height 16
paste input "uai Lin"
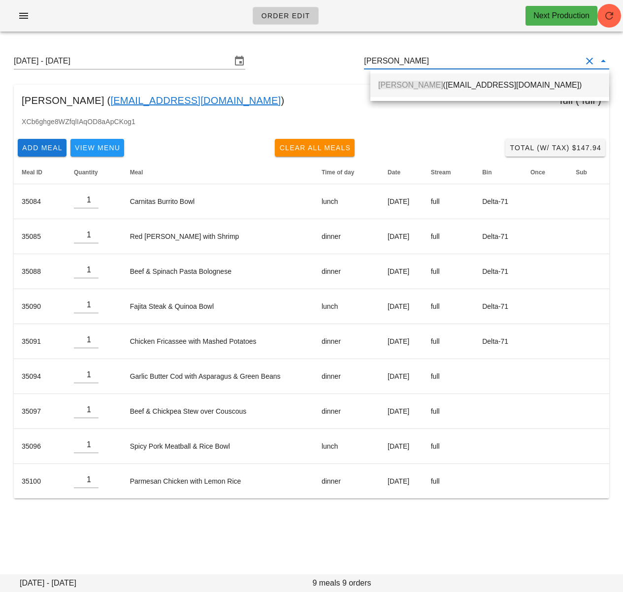
click at [458, 80] on div "Huai Lin (migo800522@gmail.com)" at bounding box center [489, 84] width 223 height 9
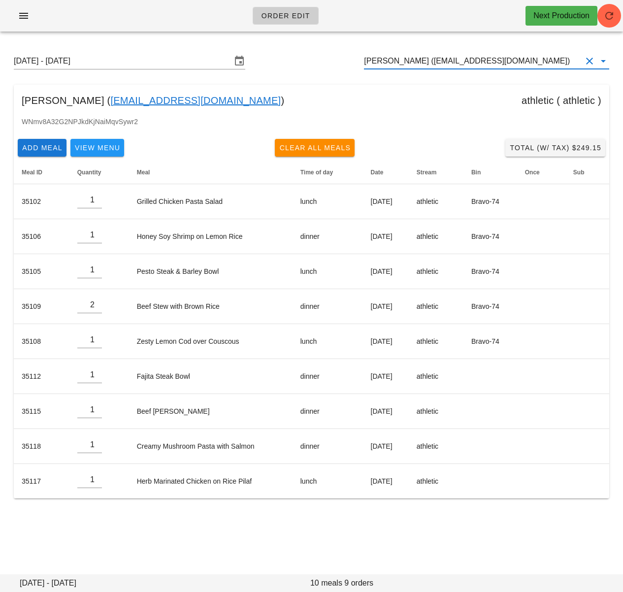
click at [447, 58] on input "Huai Lin (migo800522@gmail.com)" at bounding box center [473, 61] width 218 height 16
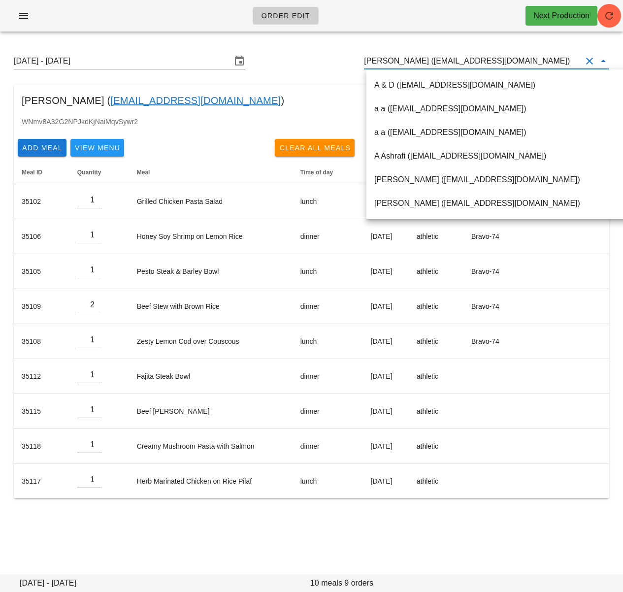
click at [447, 58] on input "Huai Lin (migo800522@gmail.com)" at bounding box center [473, 61] width 218 height 16
paste input "Linda Manestar"
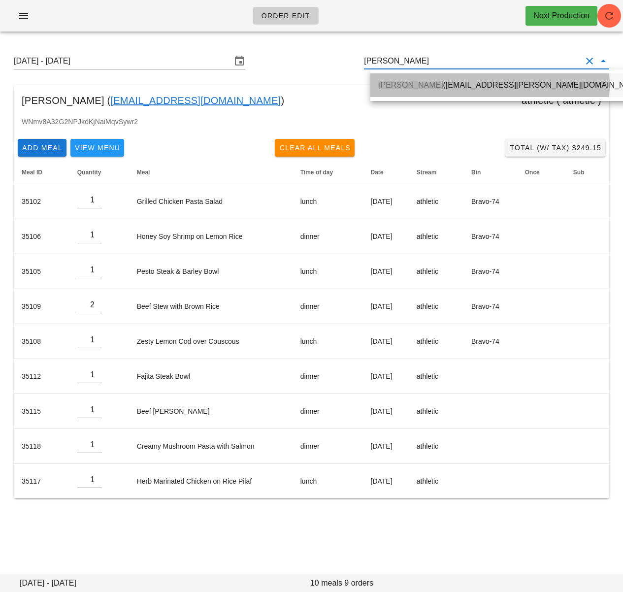
click at [436, 77] on div "Linda Manestar (autumn.manestar@gmail.com)" at bounding box center [512, 84] width 268 height 21
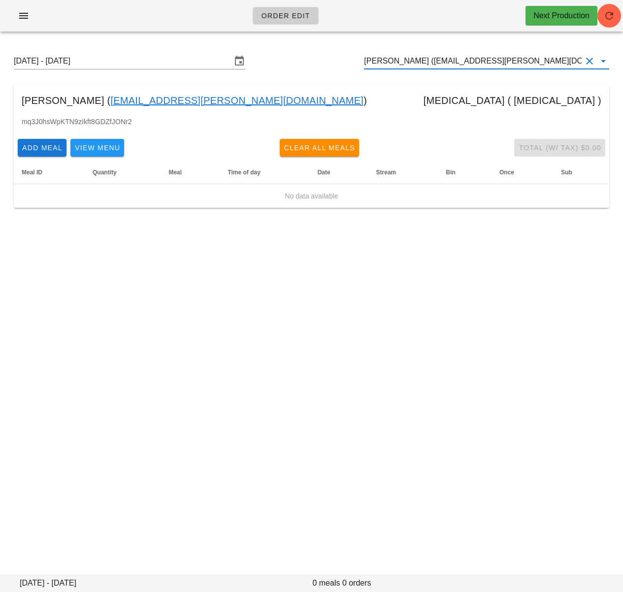
click at [411, 57] on input "Linda Manestar (autumn.manestar@gmail.com)" at bounding box center [473, 61] width 218 height 16
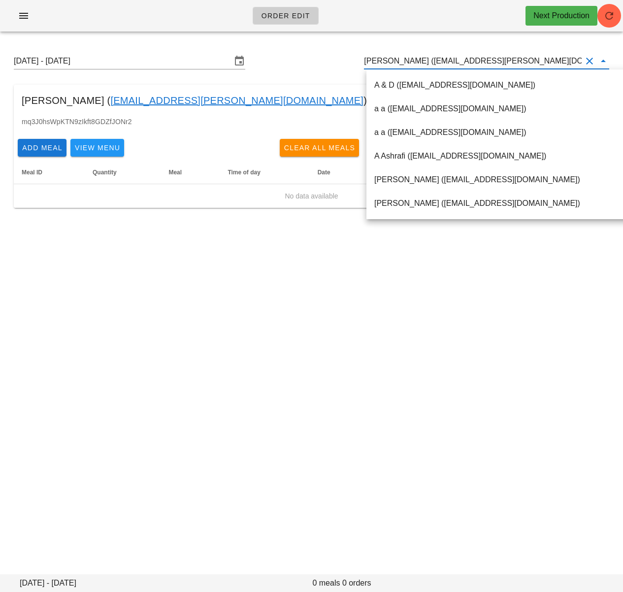
click at [411, 57] on input "Linda Manestar (autumn.manestar@gmail.com)" at bounding box center [473, 61] width 218 height 16
paste input "Michael Rutherford"
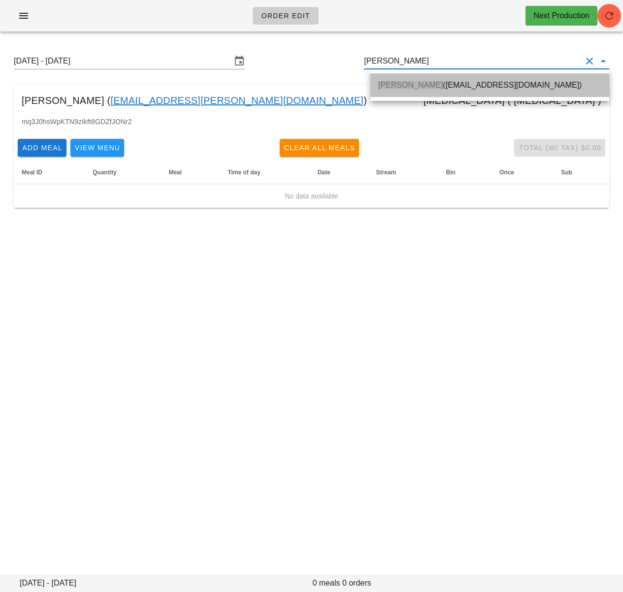
drag, startPoint x: 427, startPoint y: 91, endPoint x: 513, endPoint y: 76, distance: 87.4
click at [427, 91] on div "Michael Rutherford (mik2793@gmail.com)" at bounding box center [489, 84] width 223 height 21
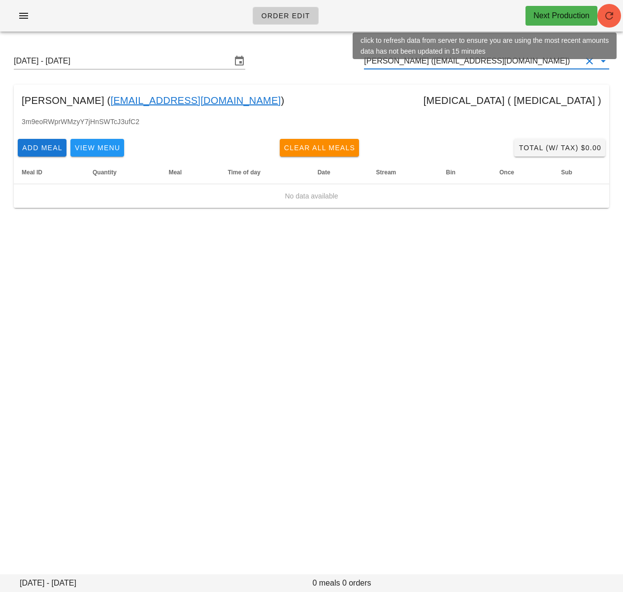
type input "Michael Rutherford (mik2793@gmail.com)"
click at [609, 20] on icon "button" at bounding box center [609, 16] width 12 height 12
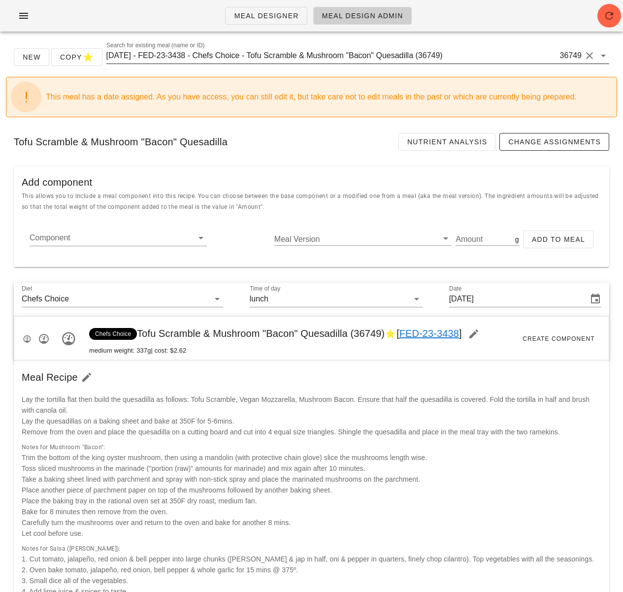
click at [267, 56] on input "[DATE] - FED-23-3438 - Chefs Choice - Tofu Scramble & Mushroom "Bacon" Quesadil…" at bounding box center [332, 56] width 452 height 16
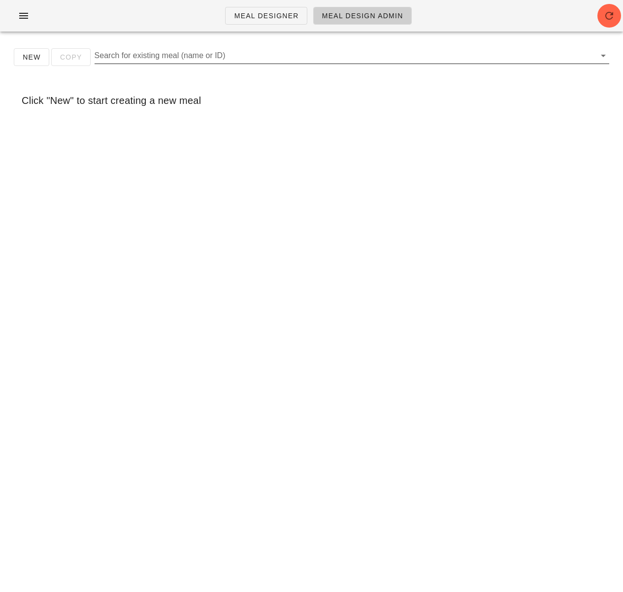
click at [282, 57] on input "Search for existing meal (name or ID)" at bounding box center [344, 56] width 499 height 16
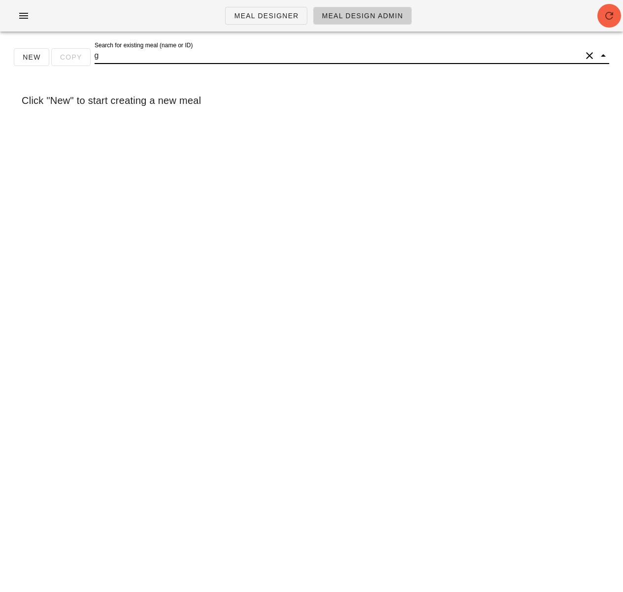
type input "g"
click at [611, 12] on icon "button" at bounding box center [609, 16] width 12 height 12
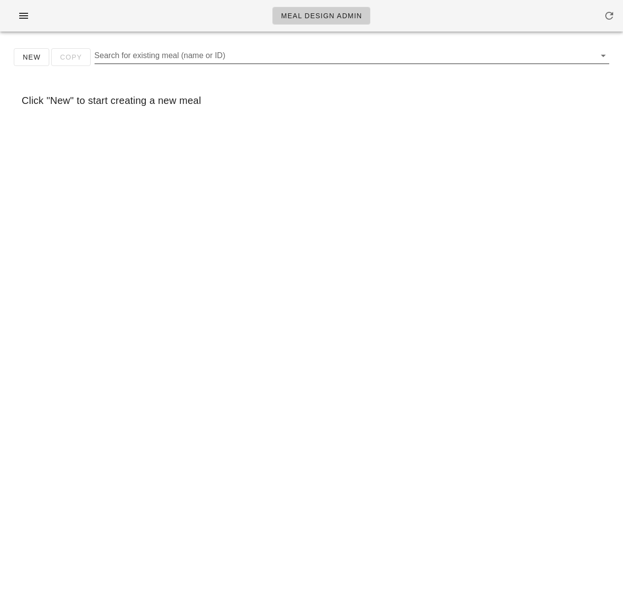
drag, startPoint x: 325, startPoint y: 57, endPoint x: 331, endPoint y: 58, distance: 6.1
click at [325, 57] on input "Search for existing meal (name or ID)" at bounding box center [344, 56] width 499 height 16
type input "C16766"
drag, startPoint x: 148, startPoint y: 58, endPoint x: 66, endPoint y: 61, distance: 82.3
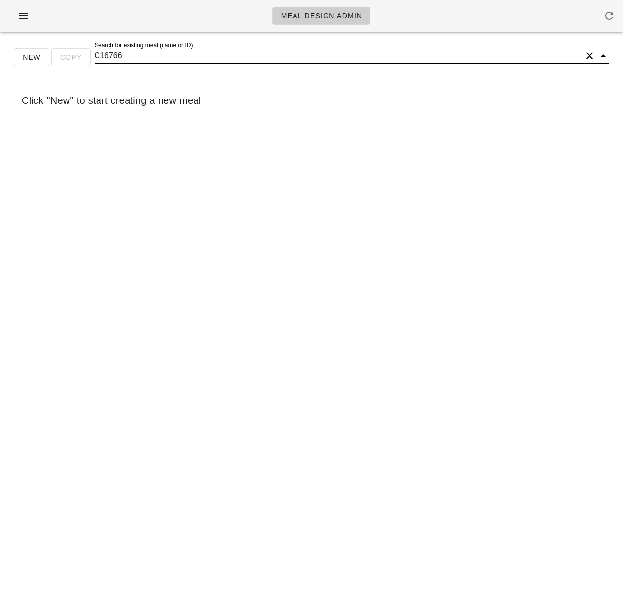
click at [65, 61] on div "New Copy Search for existing meal (name or ID) C16766" at bounding box center [311, 61] width 611 height 32
drag, startPoint x: 135, startPoint y: 51, endPoint x: 81, endPoint y: 54, distance: 54.3
click at [81, 54] on div "New Copy Search for existing meal (name or ID) C16766" at bounding box center [311, 61] width 611 height 32
type input "garg"
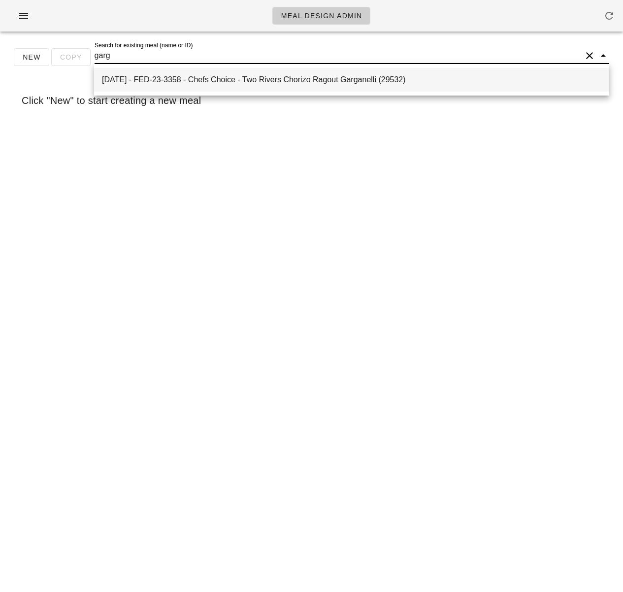
click at [173, 87] on div "2024-08-11 - FED-23-3358 - Chefs Choice - Two Rivers Chorizo Ragout Garganelli …" at bounding box center [351, 79] width 499 height 21
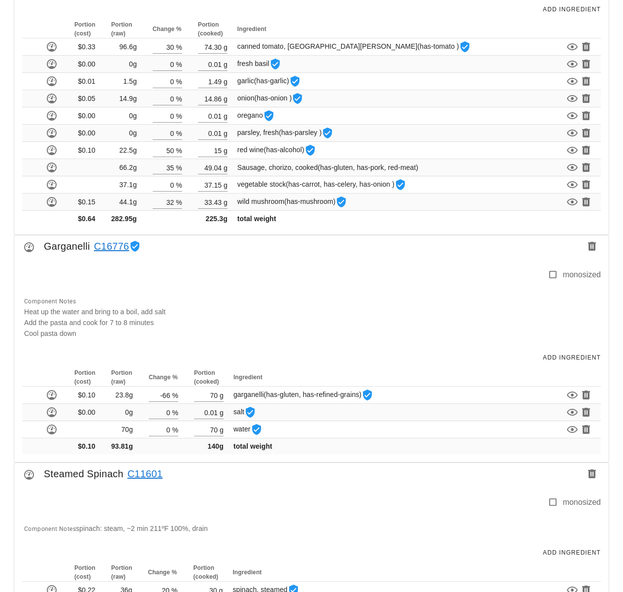
scroll to position [888, 0]
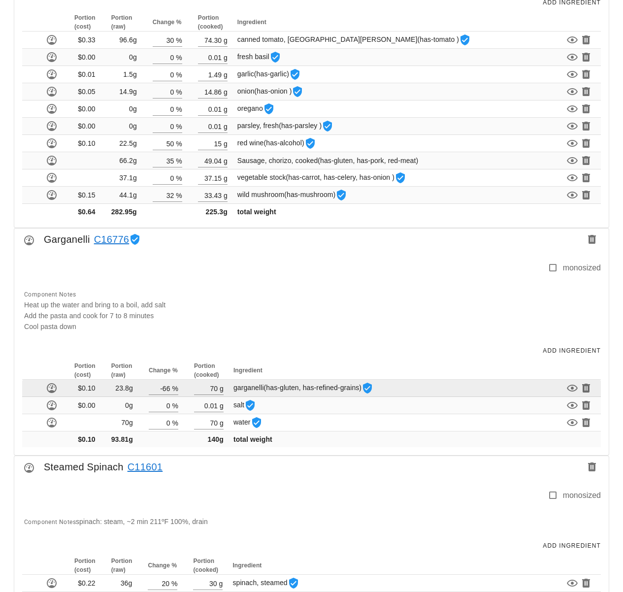
drag, startPoint x: 217, startPoint y: 388, endPoint x: 226, endPoint y: 392, distance: 9.7
click at [217, 388] on input "70" at bounding box center [206, 388] width 24 height 13
type input "7"
type input "140"
click at [172, 391] on input "-66" at bounding box center [164, 388] width 22 height 13
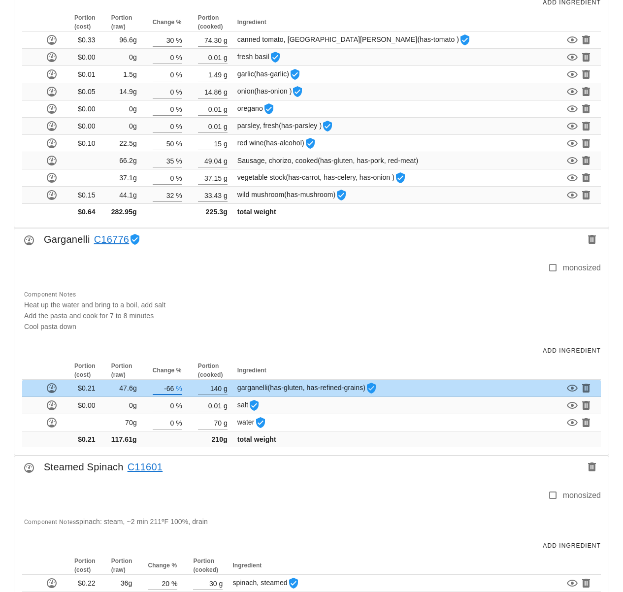
click at [129, 389] on td "47.6g" at bounding box center [123, 388] width 41 height 17
click at [126, 389] on td "47.6g" at bounding box center [123, 388] width 41 height 17
click at [174, 389] on input "-66" at bounding box center [164, 388] width 22 height 13
type input "-6"
type input "-5"
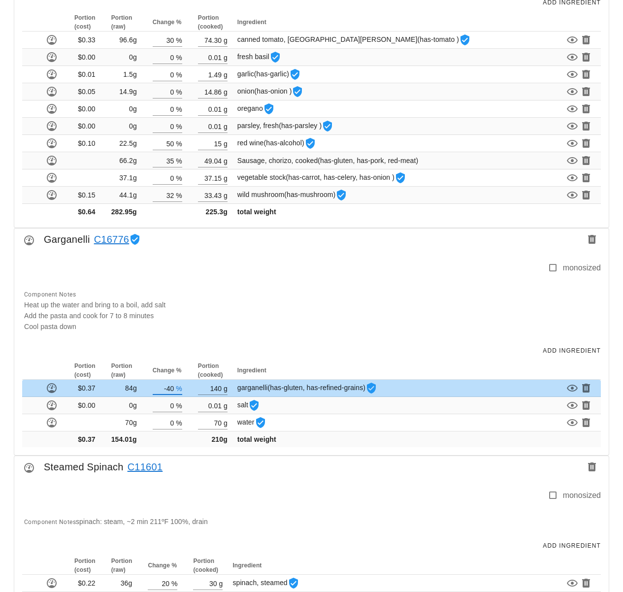
type input "-4"
type input "-5"
type input "-4"
type input "-3"
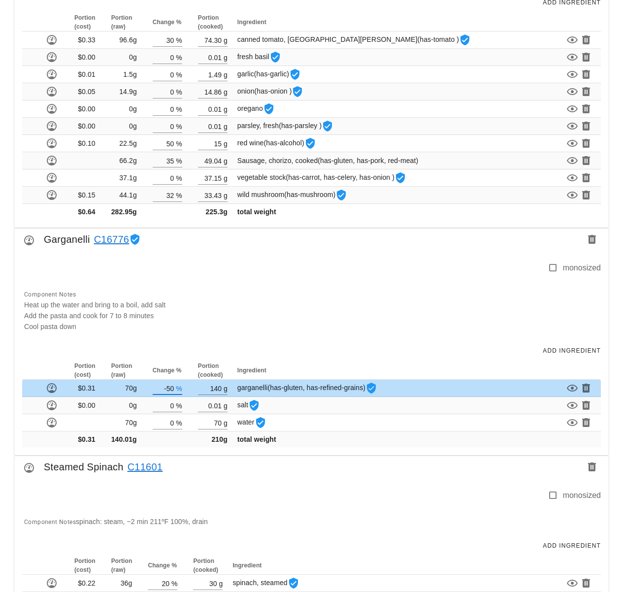
type input "-5"
type input "-4"
type input "-3"
click at [172, 389] on input "number" at bounding box center [164, 388] width 22 height 13
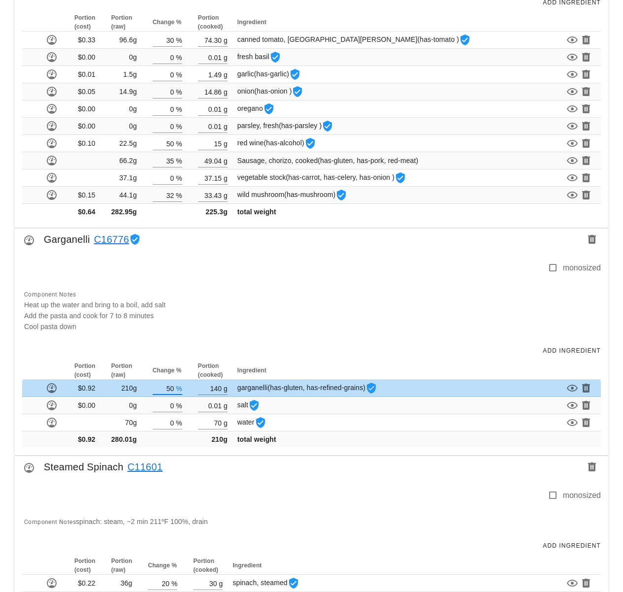
type input "5"
type input "4"
type input "-2"
type input "-4"
type input "-5"
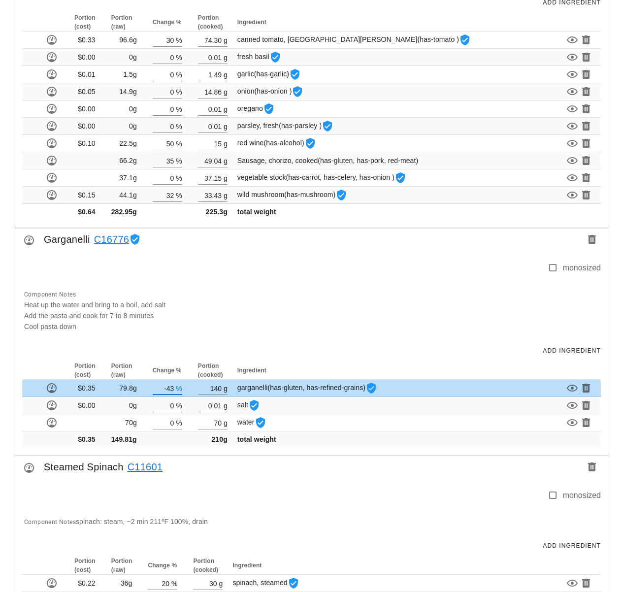
type input "-4"
type input "-3"
type input "-6"
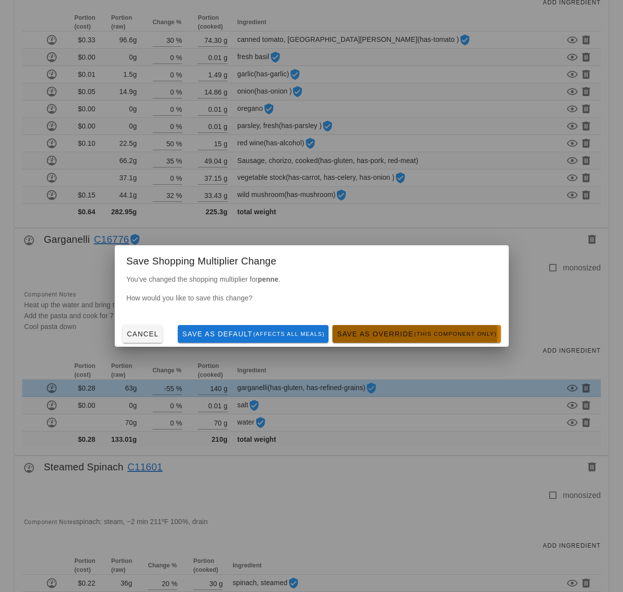
click at [432, 333] on small "(this component only)" at bounding box center [455, 334] width 83 height 6
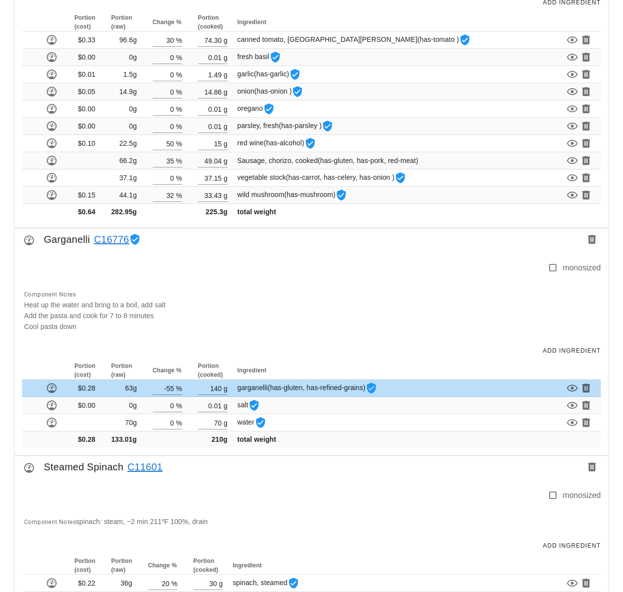
click at [242, 452] on div "Portion (cost) Portion (raw) Change % Portion (cooked) Ingredient $0.28 63g -55…" at bounding box center [311, 408] width 594 height 94
click at [307, 312] on div "Component Notes Heat up the water and bring to a boil, add salt Add the pasta a…" at bounding box center [309, 310] width 583 height 55
click at [358, 453] on div "Portion (cost) Portion (raw) Change % Portion (cooked) Ingredient $0.28 63g -55…" at bounding box center [311, 408] width 594 height 94
click at [173, 389] on input "-55" at bounding box center [164, 388] width 22 height 13
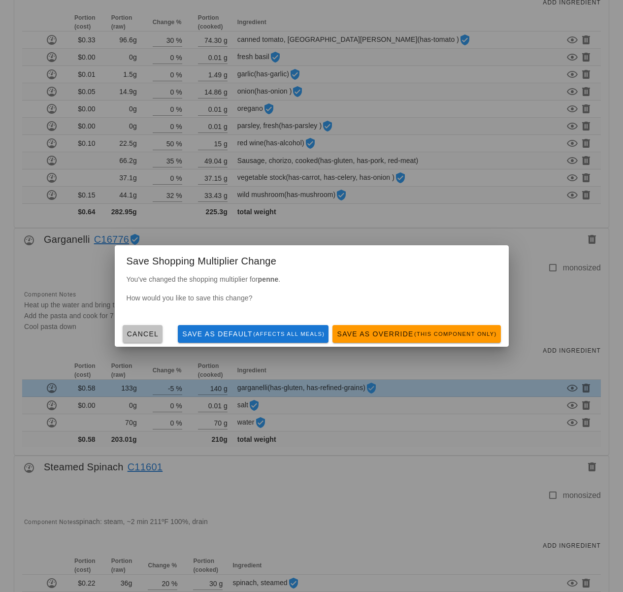
click at [143, 342] on button "Cancel" at bounding box center [143, 334] width 40 height 18
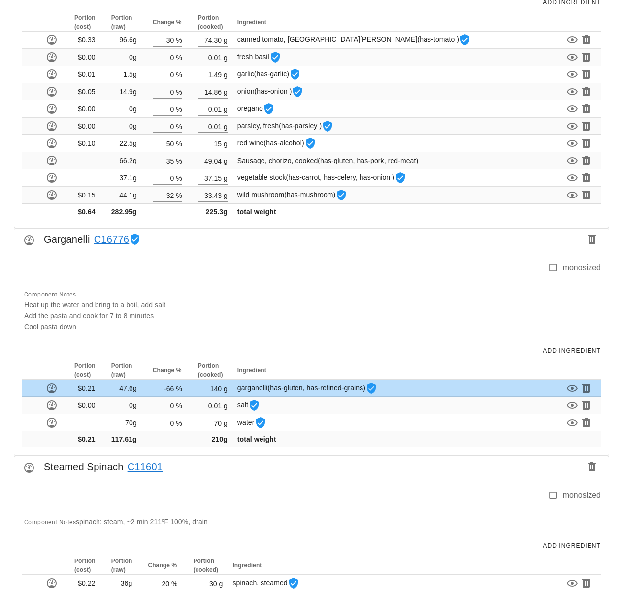
drag, startPoint x: 174, startPoint y: 390, endPoint x: 179, endPoint y: 392, distance: 6.2
click at [173, 390] on input "-66" at bounding box center [164, 388] width 22 height 13
type input "-6"
type input "-55"
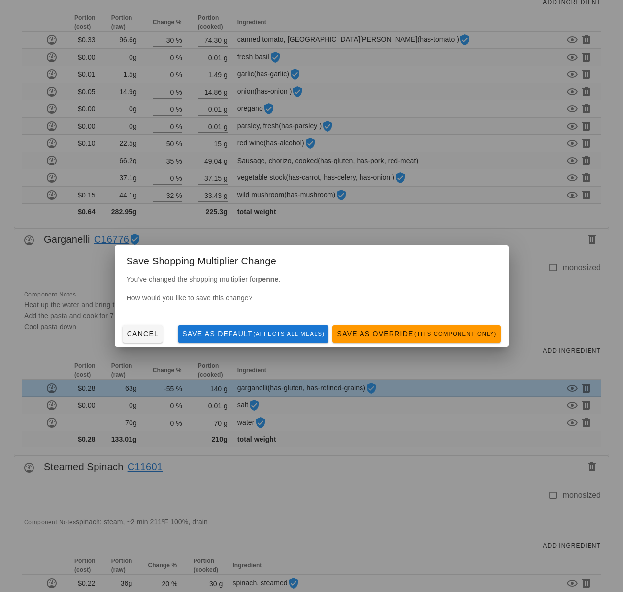
click at [256, 336] on span "Save as Default (affects all meals)" at bounding box center [253, 334] width 143 height 8
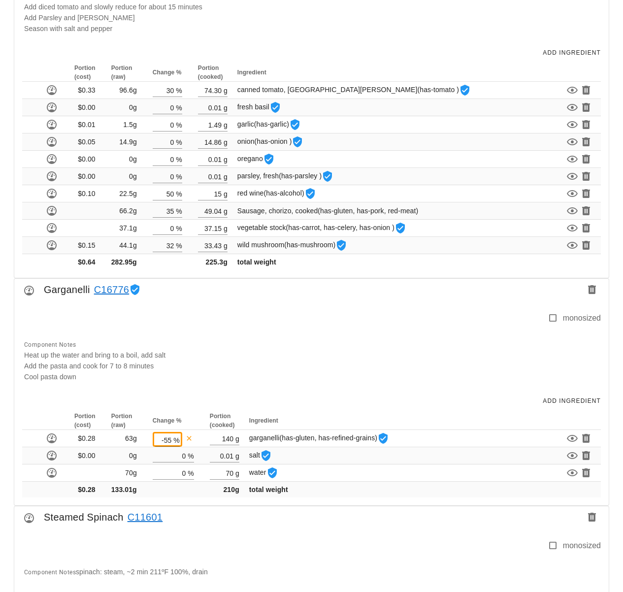
scroll to position [844, 0]
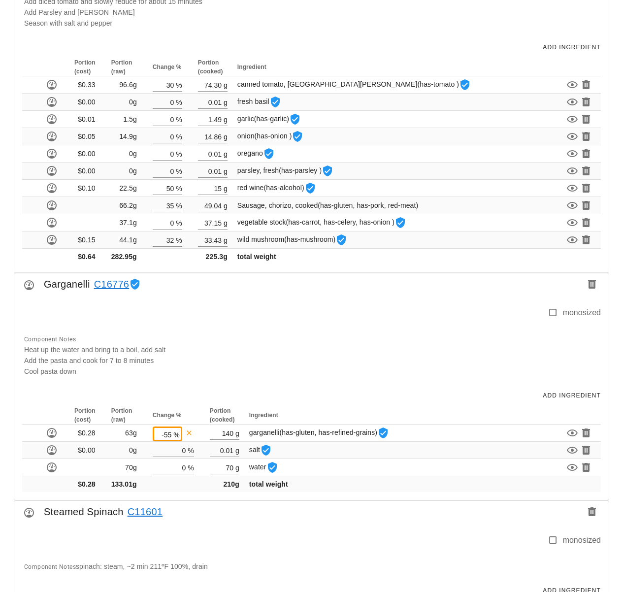
click at [395, 496] on div "Portion (cost) Portion (raw) Change % Portion (cooked) Ingredient $0.28 63g -55…" at bounding box center [311, 453] width 594 height 94
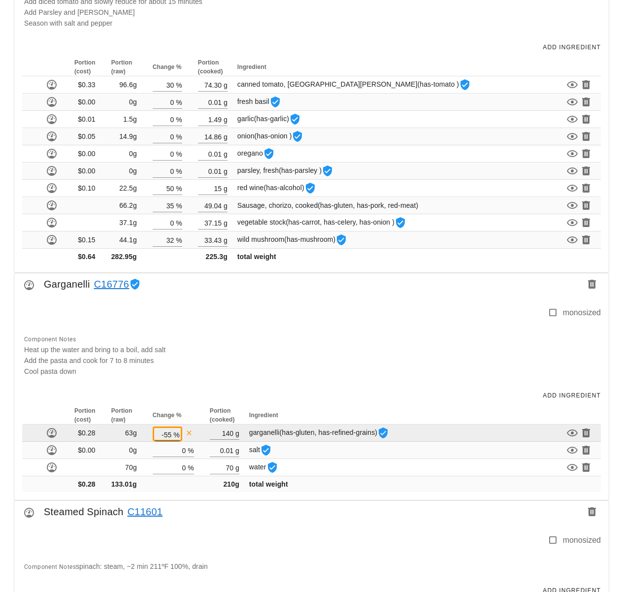
click at [169, 435] on input "-55" at bounding box center [163, 434] width 17 height 13
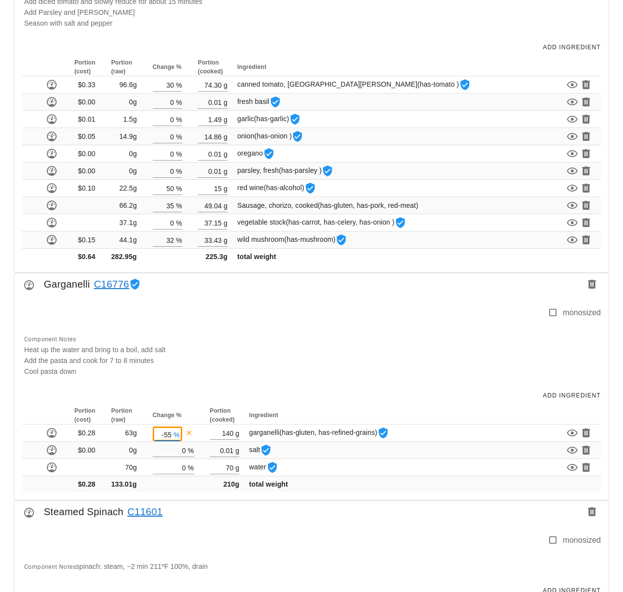
click at [243, 499] on div "Portion (cost) Portion (raw) Change % Portion (cooked) Ingredient $0.28 63g -55…" at bounding box center [311, 453] width 594 height 94
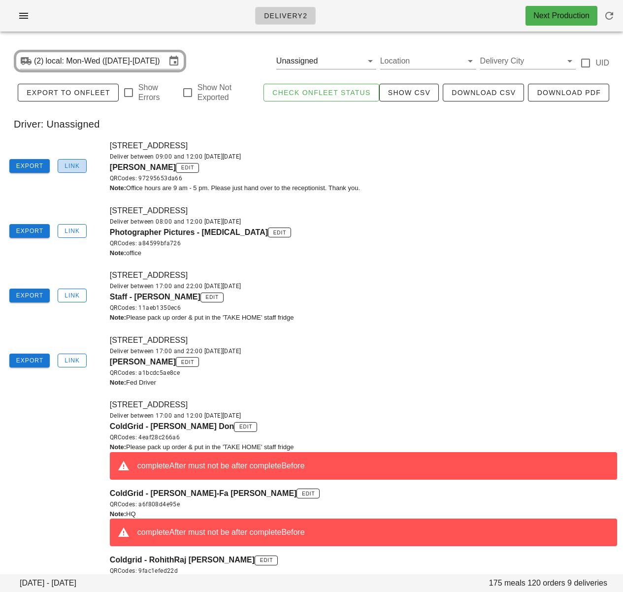
click at [78, 169] on span "Link" at bounding box center [72, 165] width 16 height 7
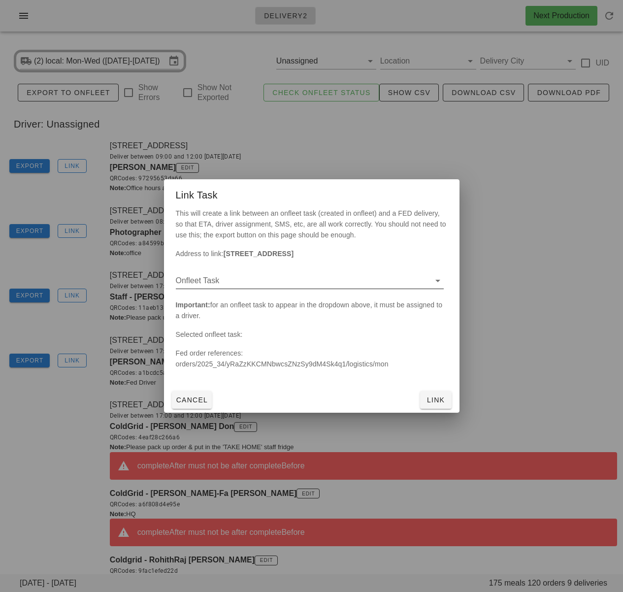
click at [306, 285] on input "Onfleet Task" at bounding box center [302, 281] width 252 height 16
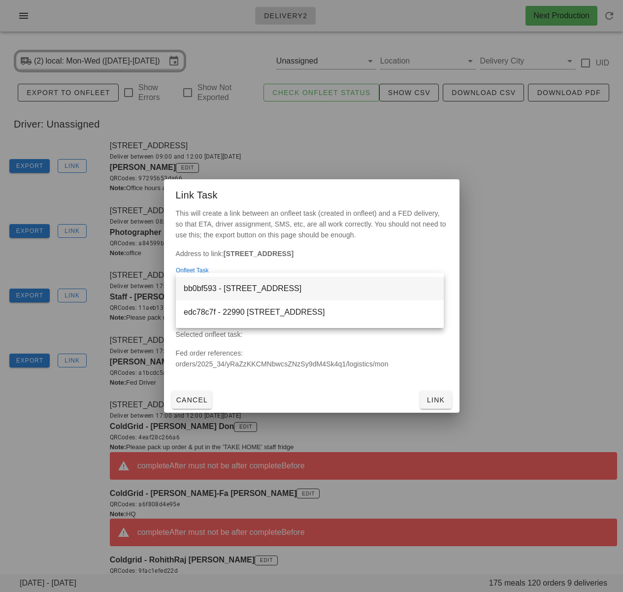
click at [280, 289] on div "bb0bf593 - 905 Grand Boulevard West, North Vancouver, V7L3W7" at bounding box center [310, 288] width 252 height 9
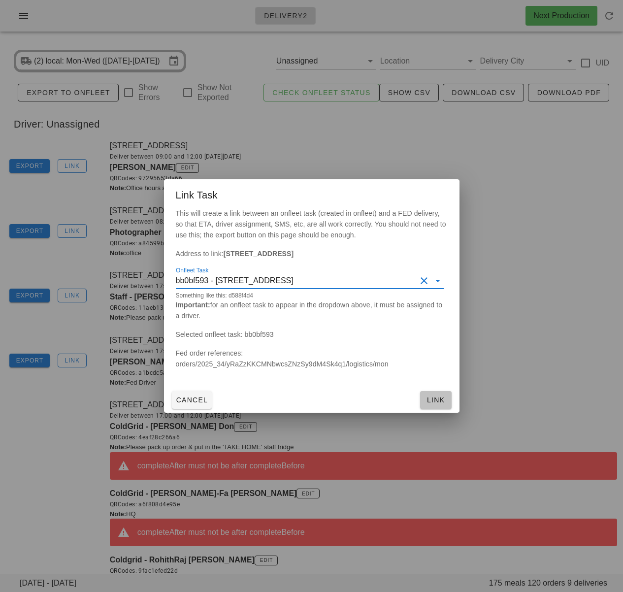
drag, startPoint x: 431, startPoint y: 403, endPoint x: 424, endPoint y: 392, distance: 12.2
click at [431, 403] on span "Link" at bounding box center [436, 400] width 24 height 8
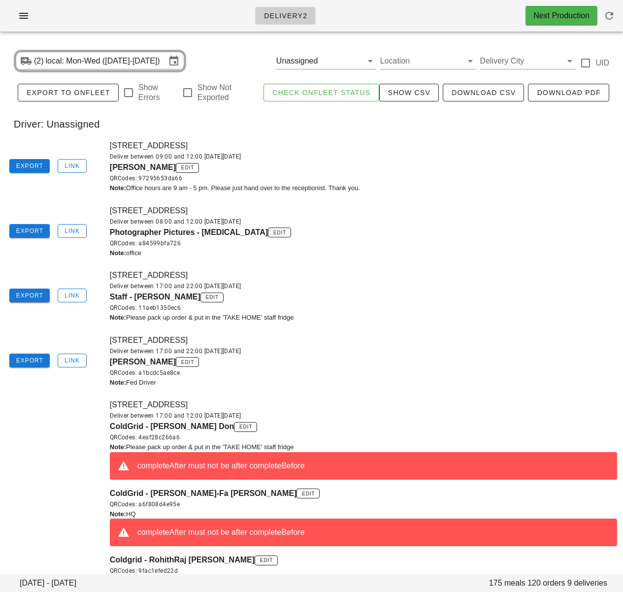
click at [392, 199] on div "845 Teminal, Vancouver, V6A2M9 Deliver between 08:00 and 12:00 on Monday Aug 18…" at bounding box center [363, 231] width 519 height 65
click at [430, 281] on div "Deliver between 17:00 and 22:00 on Sunday Aug 17" at bounding box center [363, 286] width 507 height 10
click at [27, 13] on icon "button" at bounding box center [24, 16] width 12 height 12
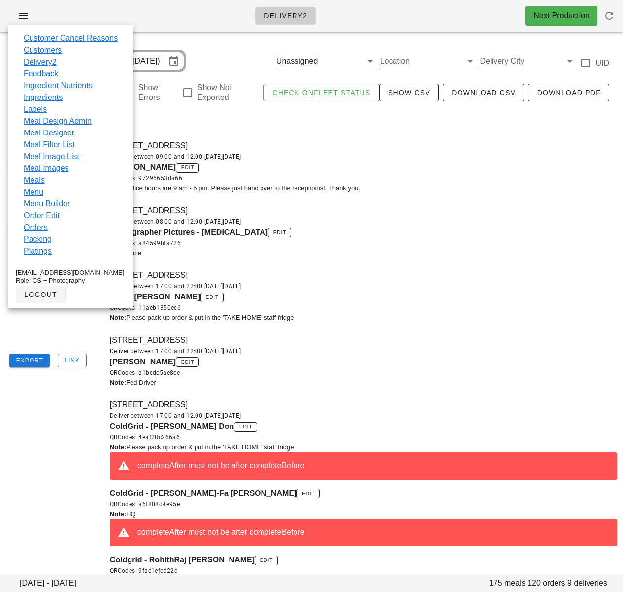
drag, startPoint x: 445, startPoint y: 209, endPoint x: 277, endPoint y: 238, distance: 169.9
click at [445, 209] on div "845 Teminal, Vancouver, V6A2M9 Deliver between 08:00 and 12:00 on Monday Aug 18…" at bounding box center [363, 231] width 519 height 65
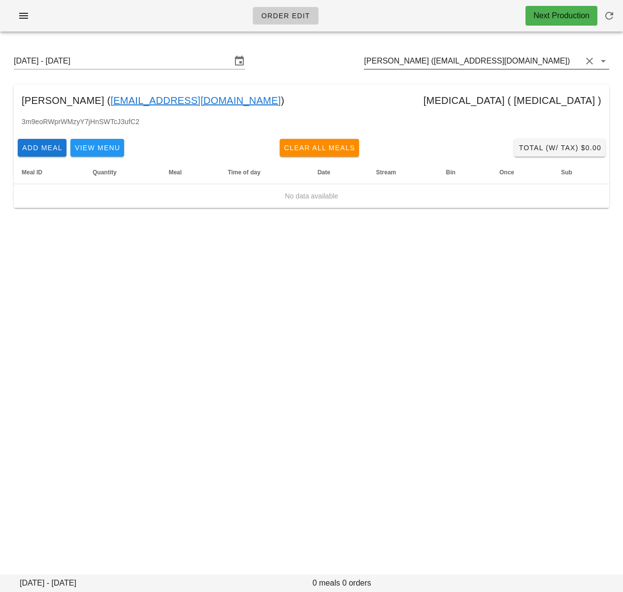
click at [465, 61] on input "[PERSON_NAME] ([EMAIL_ADDRESS][DOMAIN_NAME])" at bounding box center [473, 61] width 218 height 16
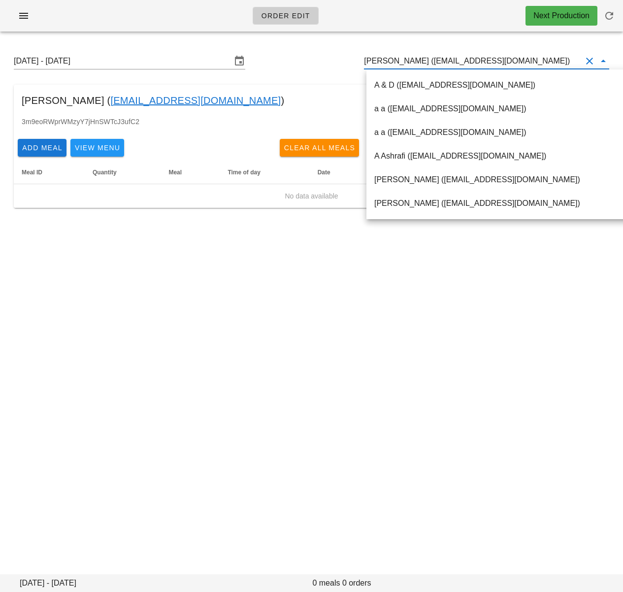
click at [465, 61] on input "[PERSON_NAME] ([EMAIL_ADDRESS][DOMAIN_NAME])" at bounding box center [473, 61] width 218 height 16
paste input "[PERSON_NAME]"
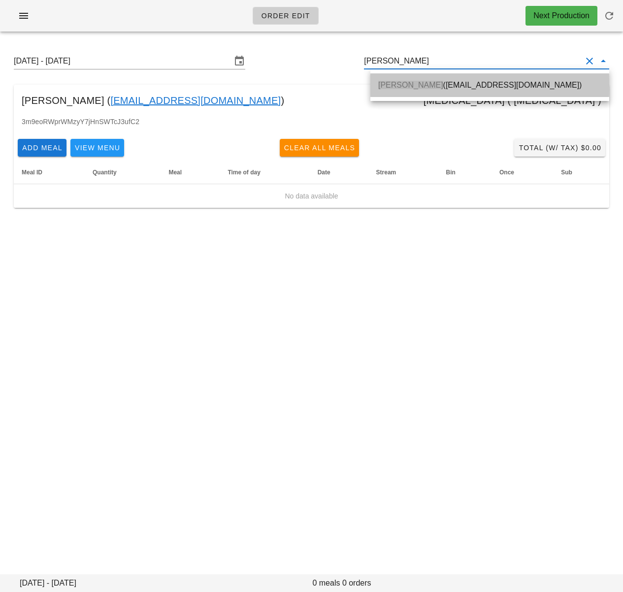
click at [464, 77] on div "[PERSON_NAME] ([EMAIL_ADDRESS][DOMAIN_NAME])" at bounding box center [489, 84] width 223 height 21
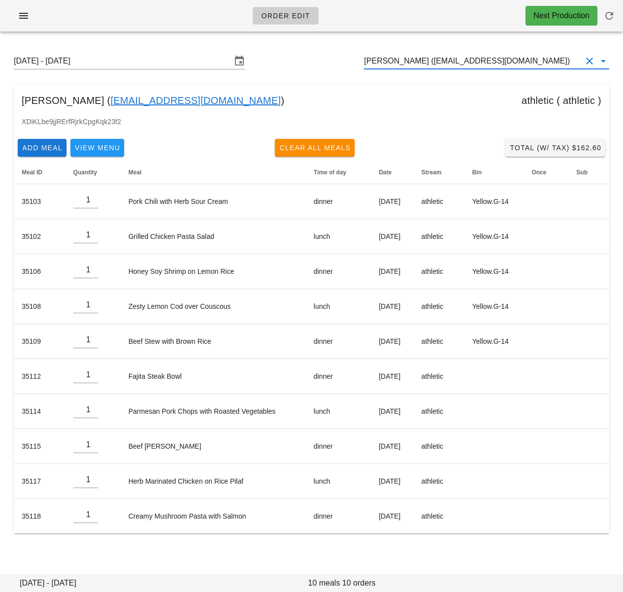
click at [412, 62] on input "[PERSON_NAME] ([EMAIL_ADDRESS][DOMAIN_NAME])" at bounding box center [473, 61] width 218 height 16
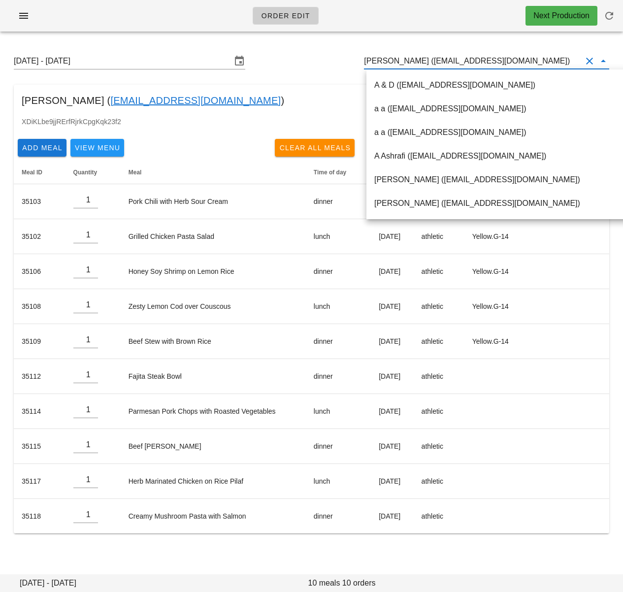
click at [412, 62] on input "[PERSON_NAME] ([EMAIL_ADDRESS][DOMAIN_NAME])" at bounding box center [473, 61] width 218 height 16
click at [411, 62] on input "[PERSON_NAME] ([EMAIL_ADDRESS][DOMAIN_NAME])" at bounding box center [473, 61] width 218 height 16
paste input "[PERSON_NAME]"
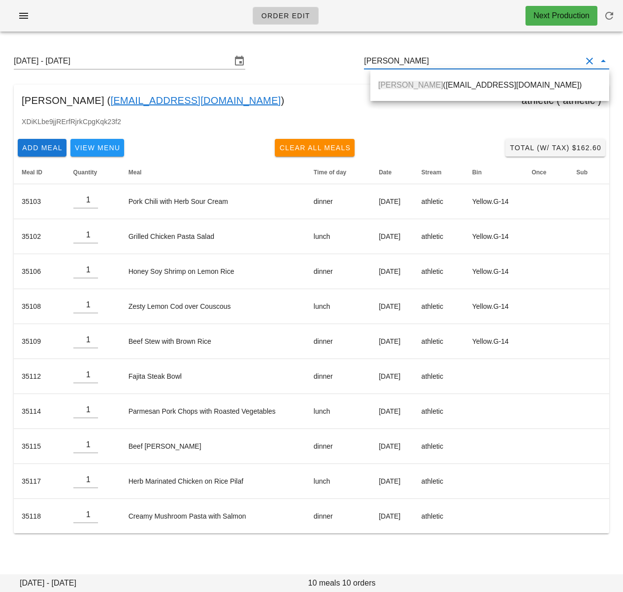
drag, startPoint x: 415, startPoint y: 85, endPoint x: 599, endPoint y: 117, distance: 186.9
click at [415, 85] on span "[PERSON_NAME]" at bounding box center [410, 85] width 65 height 8
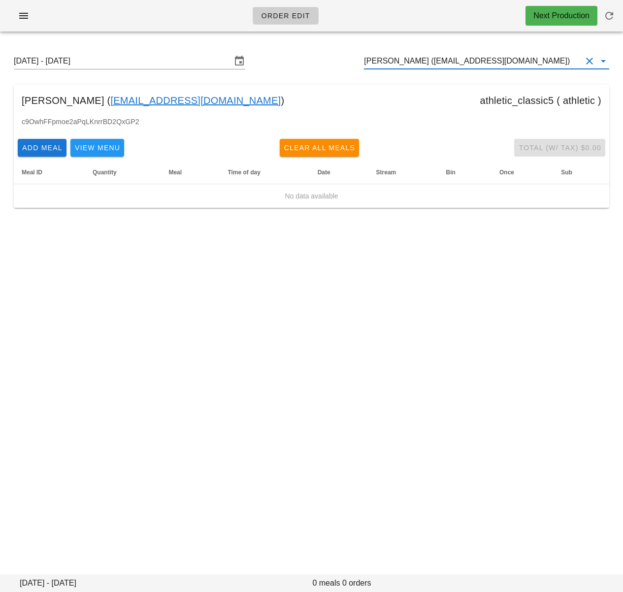
click at [444, 67] on input "[PERSON_NAME] ([EMAIL_ADDRESS][DOMAIN_NAME])" at bounding box center [473, 61] width 218 height 16
click at [444, 67] on input "Cindy Hsiao (cindyhcindyh89@gmail.com)" at bounding box center [473, 61] width 218 height 16
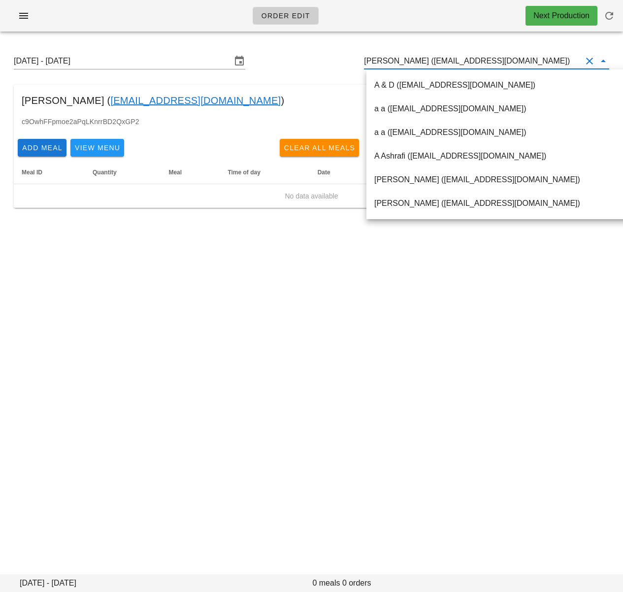
click at [444, 64] on input "Cindy Hsiao (cindyhcindyh89@gmail.com)" at bounding box center [473, 61] width 218 height 16
paste input "Jalisha Yap"
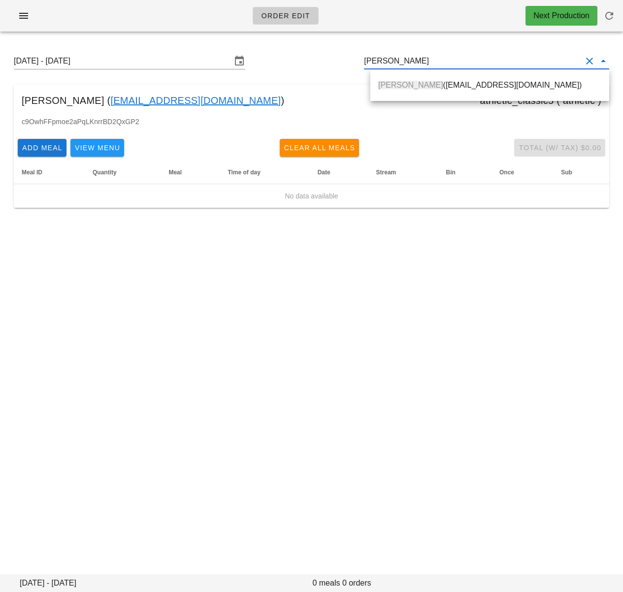
click at [444, 85] on div "Jalisha Yap (jalishayap@gmail.com)" at bounding box center [489, 84] width 223 height 9
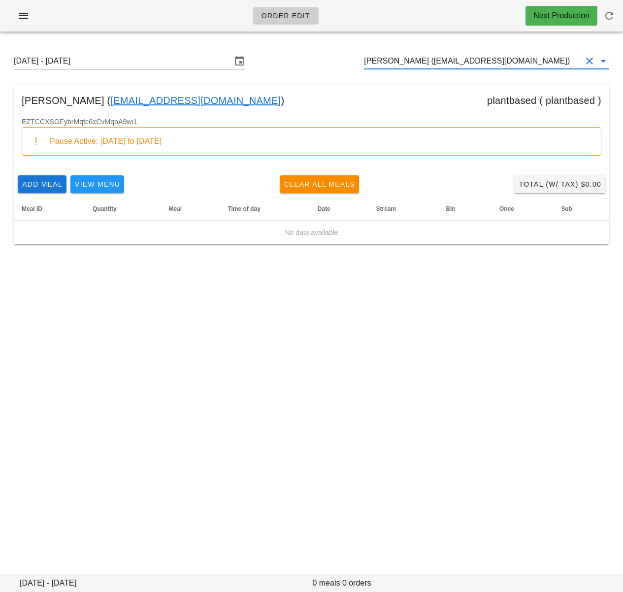
click at [441, 57] on input "Jalisha Yap (jalishayap@gmail.com)" at bounding box center [473, 61] width 218 height 16
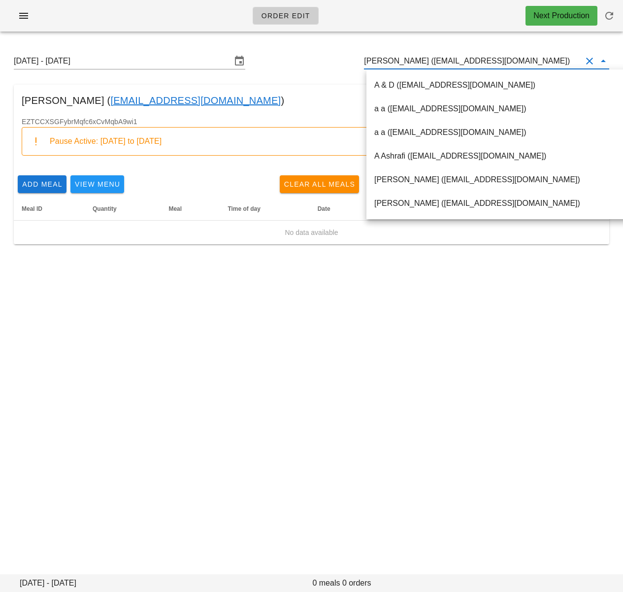
click at [441, 58] on input "Jalisha Yap (jalishayap@gmail.com)" at bounding box center [473, 61] width 218 height 16
paste input "Bora"
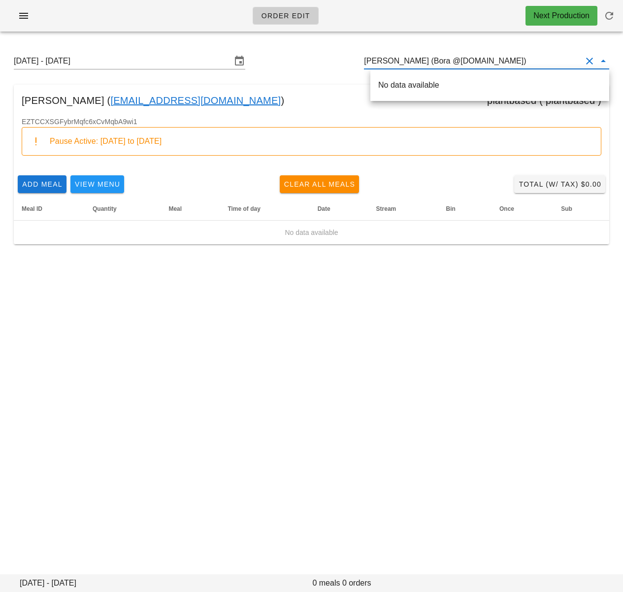
click at [441, 58] on input "Jalisha Yap (Bora @gmail.com)" at bounding box center [473, 61] width 218 height 16
paste input "Bora"
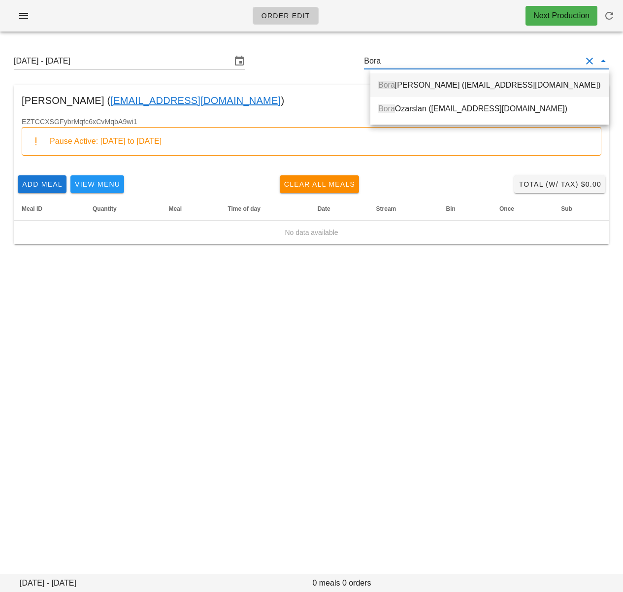
click at [436, 84] on div "Bora Kim (Jackyborakim90@gmail.com)" at bounding box center [489, 84] width 223 height 9
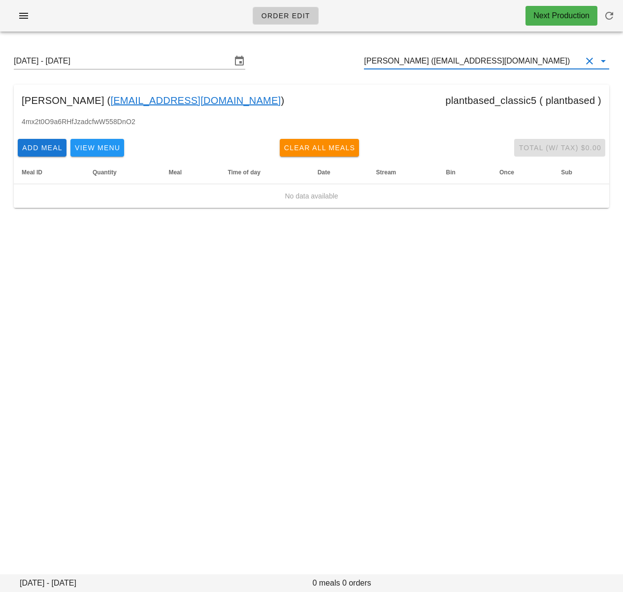
click at [425, 63] on input "Bora Kim (Jackyborakim90@gmail.com)" at bounding box center [473, 61] width 218 height 16
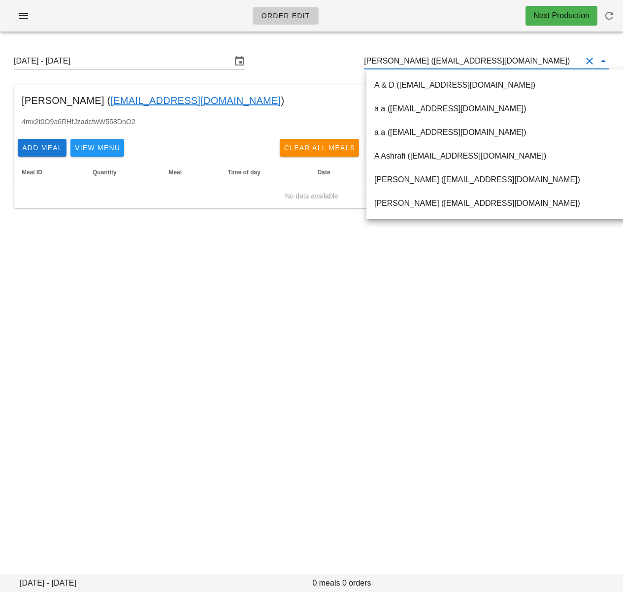
click at [425, 63] on input "Bora Kim (Jackyborakim90@gmail.com)" at bounding box center [473, 61] width 218 height 16
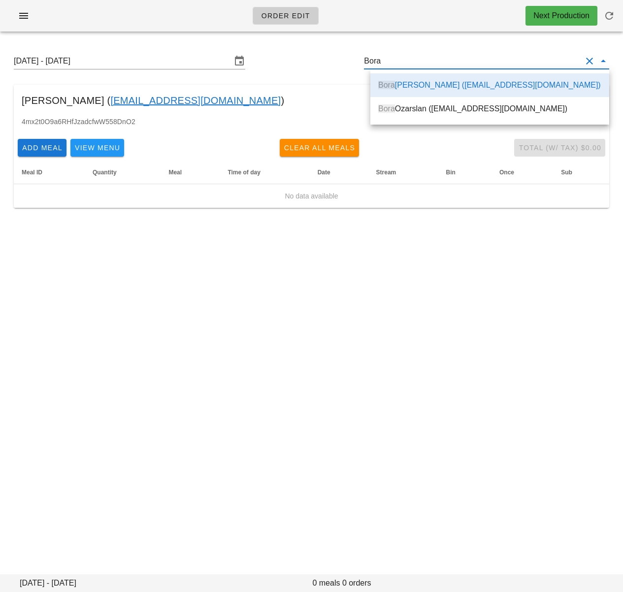
click at [440, 112] on div "Bora Ozarslan (borako.ozarslan+fed@gmail.com)" at bounding box center [489, 108] width 223 height 9
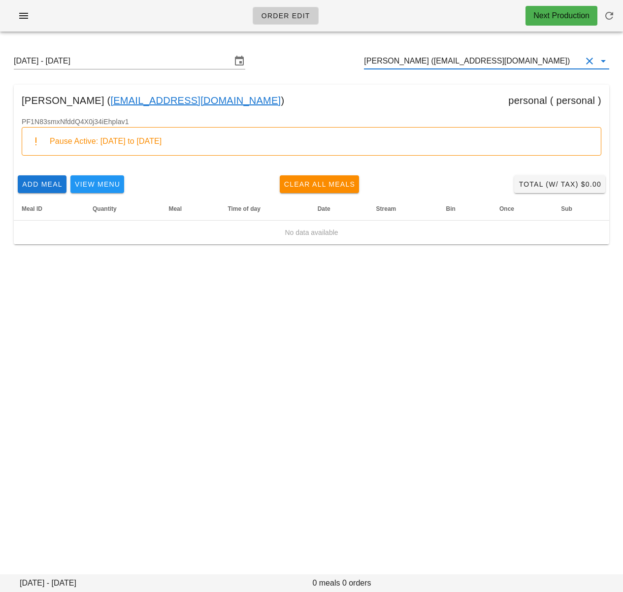
click at [483, 58] on input "Bora Ozarslan (borako.ozarslan+fed@gmail.com)" at bounding box center [473, 61] width 218 height 16
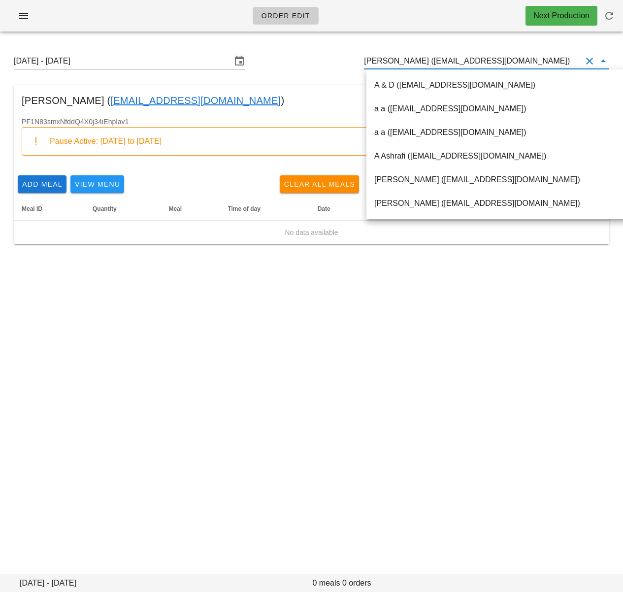
click at [484, 58] on input "Bora Ozarslan (borako.ozarslan+fed@gmail.com)" at bounding box center [473, 61] width 218 height 16
click at [484, 59] on input "Bora Ozarslan (borako.ozarslan+fed@gmail.com)" at bounding box center [473, 61] width 218 height 16
paste input "ronte Kelly"
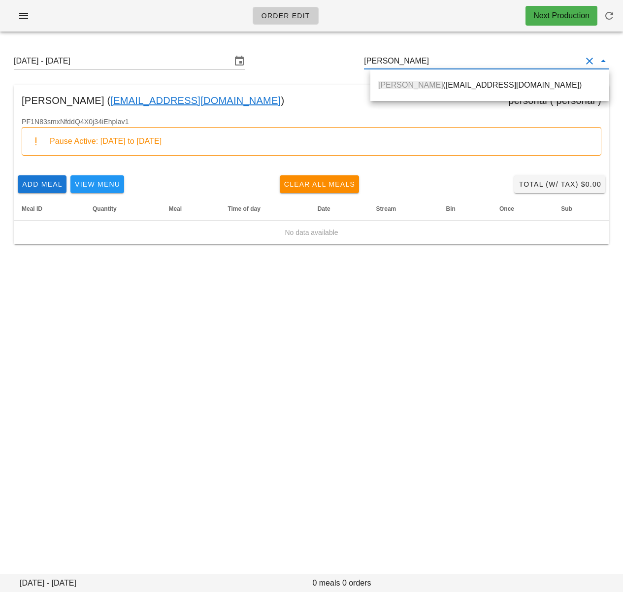
drag, startPoint x: 476, startPoint y: 86, endPoint x: 619, endPoint y: 170, distance: 166.5
click at [476, 86] on div "Bronte Kelly (bpkelly@ualberta.ca)" at bounding box center [489, 84] width 223 height 9
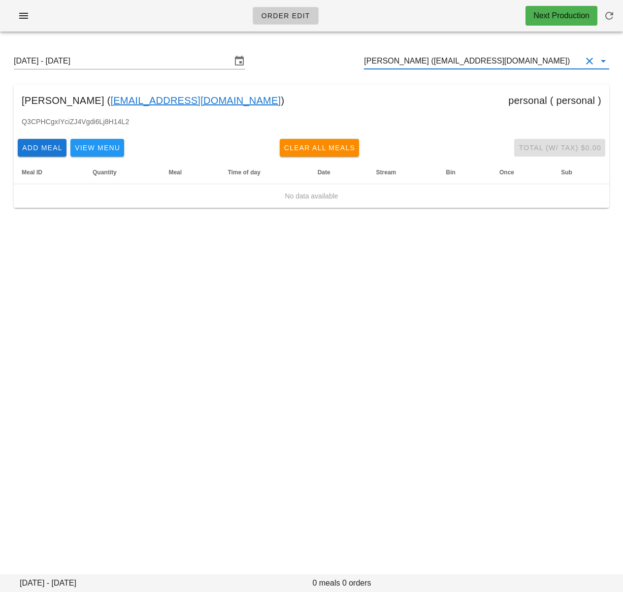
click at [447, 63] on input "Bronte Kelly (bpkelly@ualberta.ca)" at bounding box center [473, 61] width 218 height 16
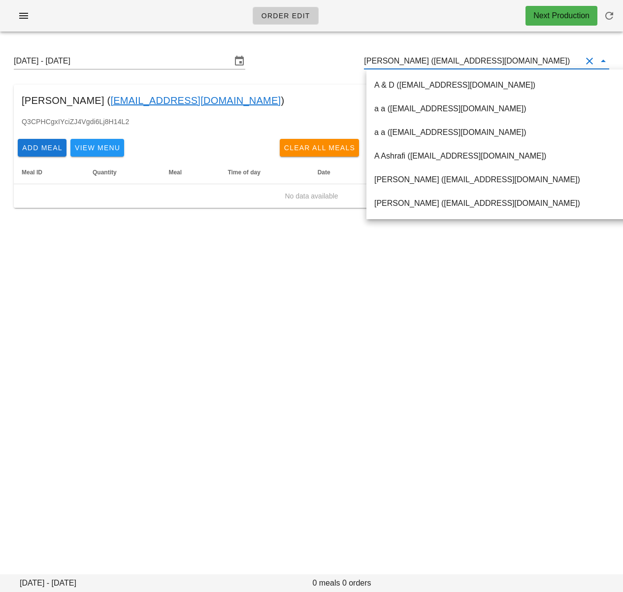
click at [447, 63] on input "Bronte Kelly (bpkelly@ualberta.ca)" at bounding box center [473, 61] width 218 height 16
paste input "[PERSON_NAME]"
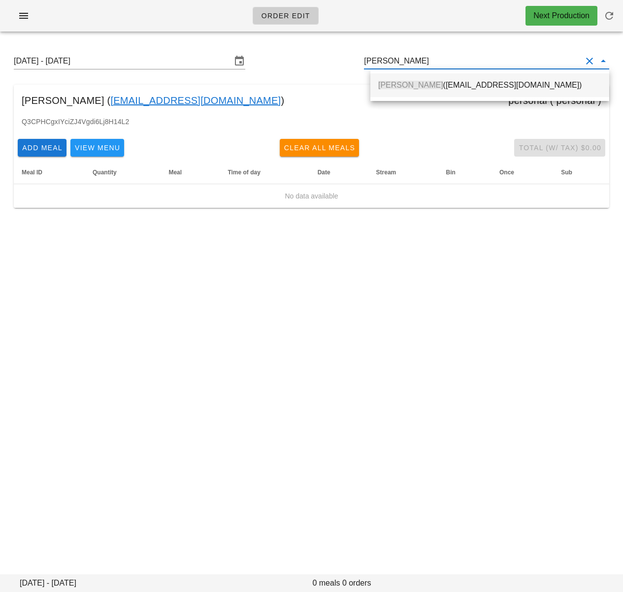
click at [445, 82] on div "Abdul Aljebouri (abdul.aljebouri@icloud.com)" at bounding box center [489, 84] width 223 height 9
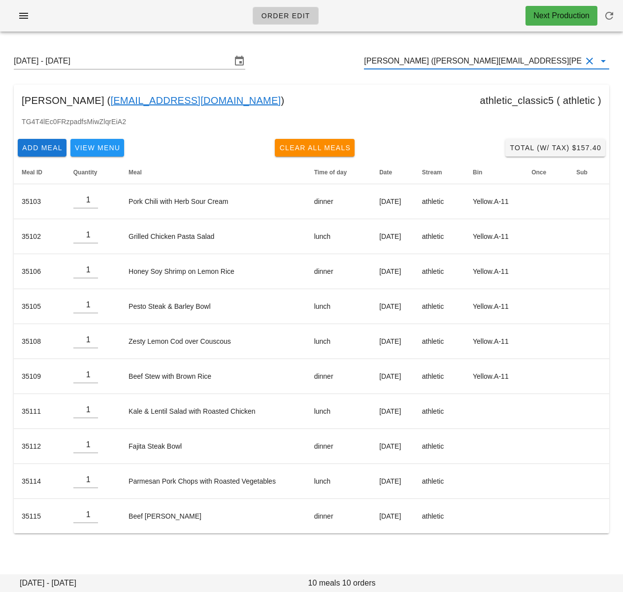
click at [449, 58] on input "Abdul Aljebouri (abdul.aljebouri@icloud.com)" at bounding box center [473, 61] width 218 height 16
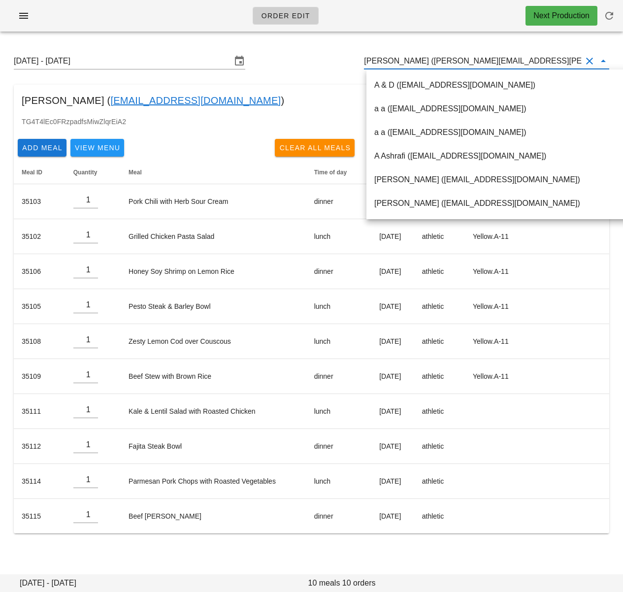
click at [449, 58] on input "Abdul Aljebouri (abdul.aljebouri@icloud.com)" at bounding box center [473, 61] width 218 height 16
paste input "Kathy Brandon"
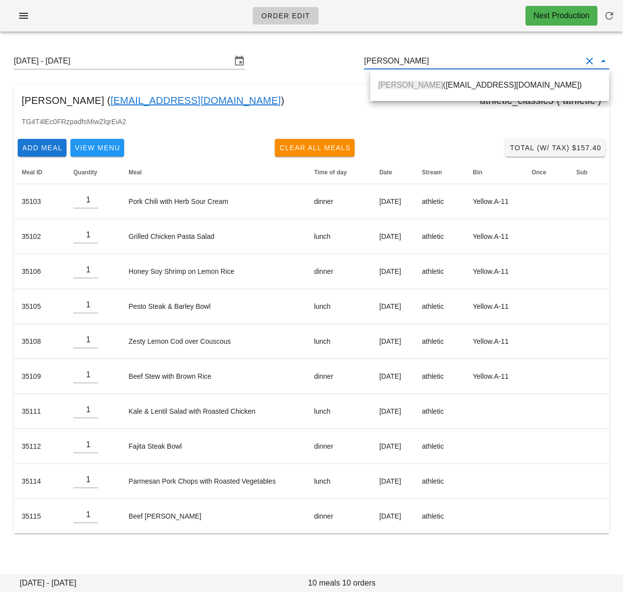
click at [451, 81] on div "Kathy Brandon (katbrandon@hotmail.com)" at bounding box center [489, 84] width 223 height 9
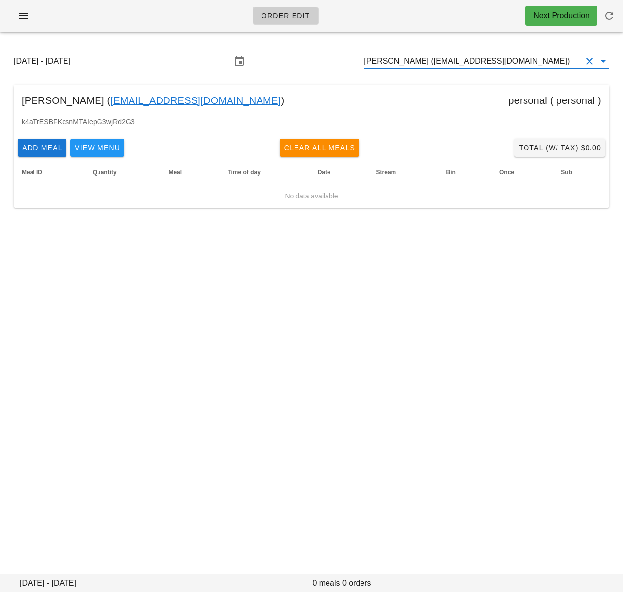
click at [449, 57] on input "Kathy Brandon (katbrandon@hotmail.com)" at bounding box center [473, 61] width 218 height 16
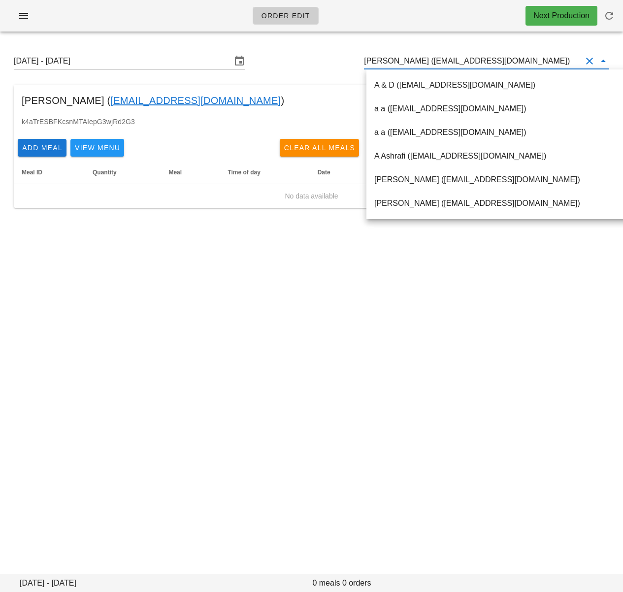
click at [449, 57] on input "Kathy Brandon (katbrandon@hotmail.com)" at bounding box center [473, 61] width 218 height 16
paste input "[PERSON_NAME]"
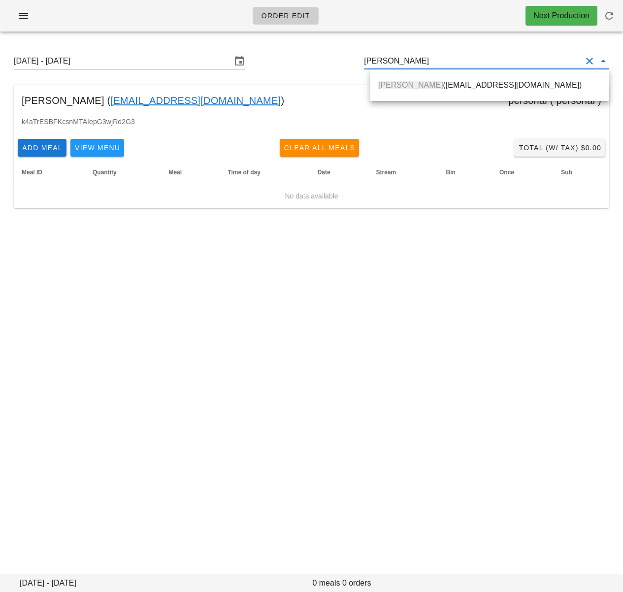
drag, startPoint x: 462, startPoint y: 81, endPoint x: 618, endPoint y: 162, distance: 176.2
click at [462, 81] on div "[PERSON_NAME] ([PERSON_NAME][EMAIL_ADDRESS][DOMAIN_NAME])" at bounding box center [489, 84] width 223 height 9
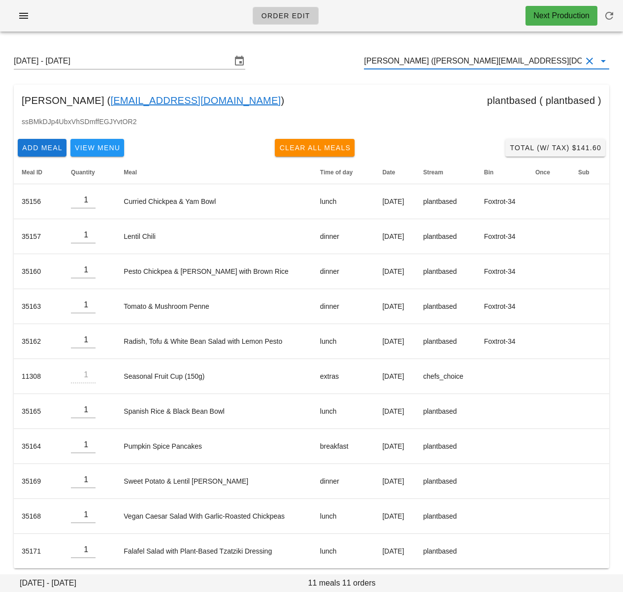
click at [430, 64] on input "[PERSON_NAME] ([PERSON_NAME][EMAIL_ADDRESS][DOMAIN_NAME])" at bounding box center [473, 61] width 218 height 16
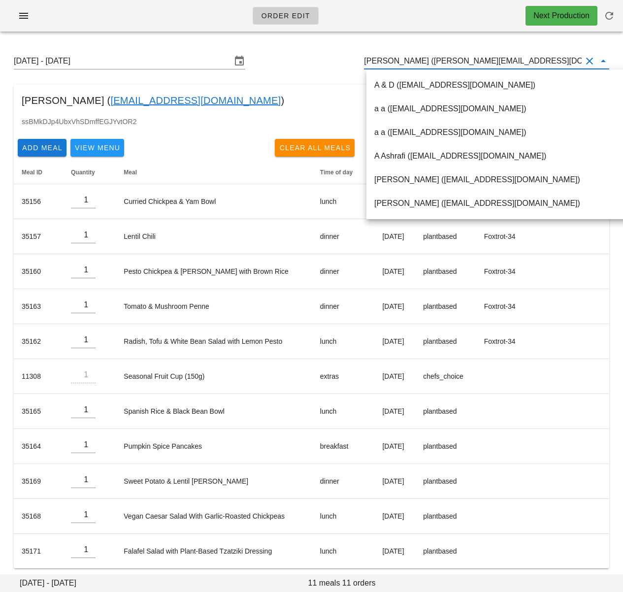
click at [430, 64] on input "[PERSON_NAME] ([PERSON_NAME][EMAIL_ADDRESS][DOMAIN_NAME])" at bounding box center [473, 61] width 218 height 16
paste input "Jeffrey Jou"
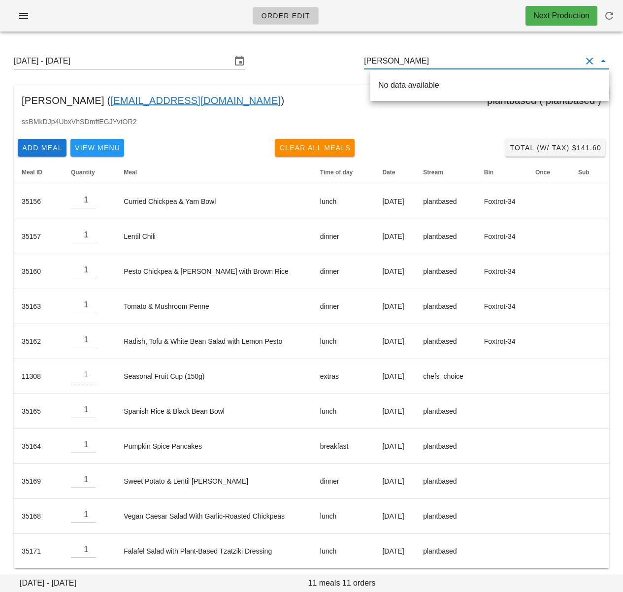
click at [426, 82] on div "No data available" at bounding box center [489, 84] width 223 height 9
click at [396, 63] on input "Jeffrey Jou" at bounding box center [473, 61] width 218 height 16
click at [422, 84] on div "Jeffrey Jou (Jou.Jeffrey@gmail.com)" at bounding box center [512, 84] width 268 height 9
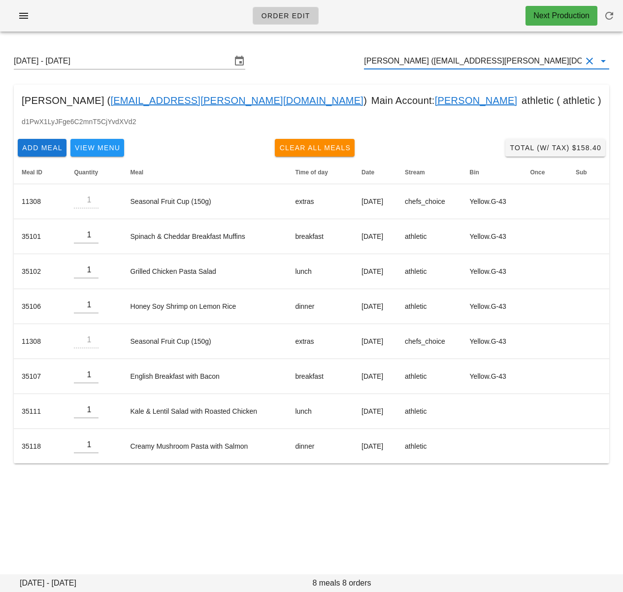
click at [437, 60] on input "[PERSON_NAME] ([EMAIL_ADDRESS][PERSON_NAME][DOMAIN_NAME])" at bounding box center [473, 61] width 218 height 16
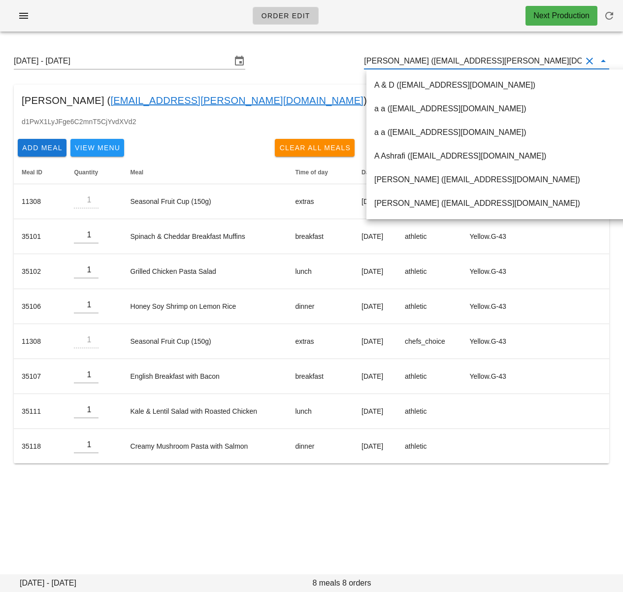
click at [429, 63] on input "[PERSON_NAME] ([EMAIL_ADDRESS][PERSON_NAME][DOMAIN_NAME])" at bounding box center [473, 61] width 218 height 16
drag, startPoint x: 419, startPoint y: 64, endPoint x: 494, endPoint y: 63, distance: 75.3
click at [494, 63] on input "[PERSON_NAME] ([EMAIL_ADDRESS][PERSON_NAME][DOMAIN_NAME])" at bounding box center [473, 61] width 218 height 16
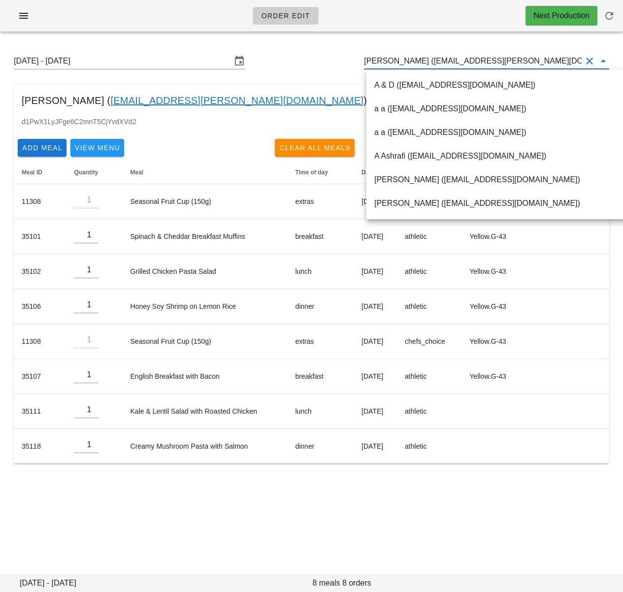
click at [403, 61] on input "[PERSON_NAME] ([EMAIL_ADDRESS][PERSON_NAME][DOMAIN_NAME])" at bounding box center [473, 61] width 218 height 16
click at [403, 62] on input "[PERSON_NAME] ([EMAIL_ADDRESS][PERSON_NAME][DOMAIN_NAME])" at bounding box center [473, 61] width 218 height 16
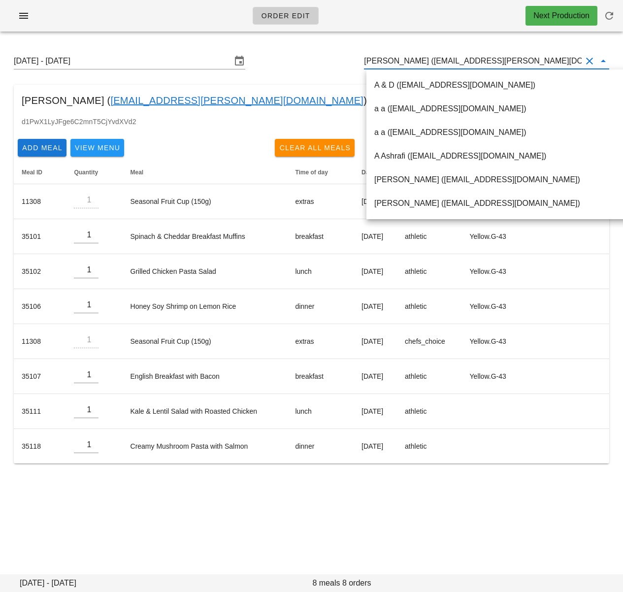
click at [403, 62] on input "[PERSON_NAME] ([EMAIL_ADDRESS][PERSON_NAME][DOMAIN_NAME])" at bounding box center [473, 61] width 218 height 16
paste input "Rajdeep Sidhu"
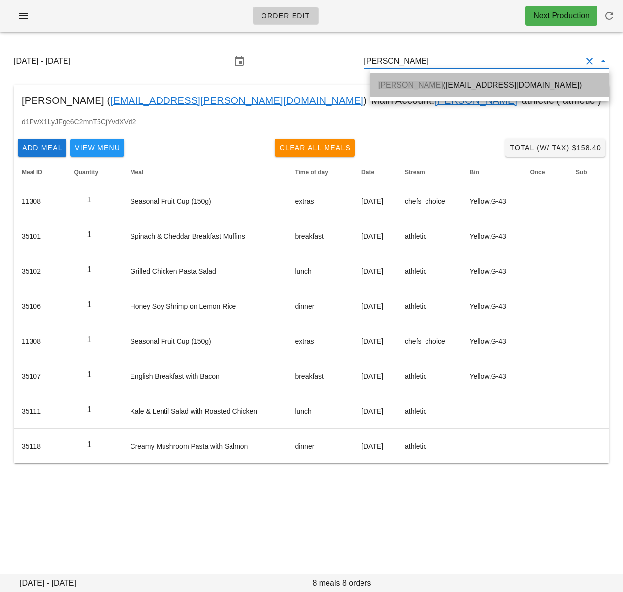
click at [410, 81] on span "Rajdeep Sidhu" at bounding box center [410, 85] width 65 height 8
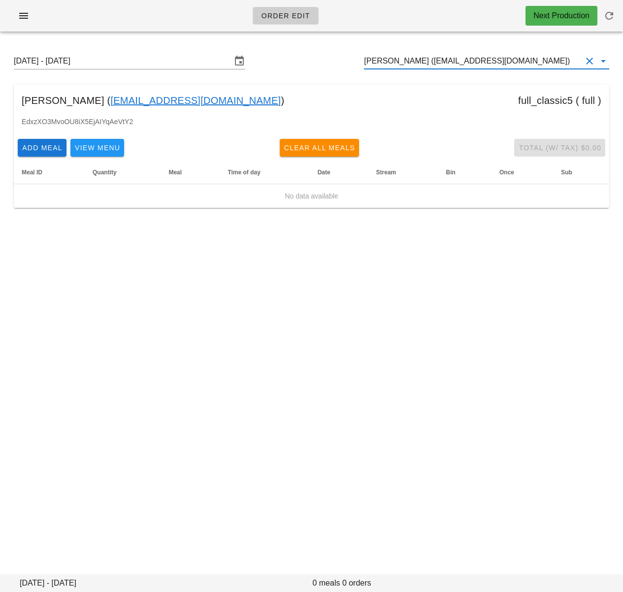
click at [462, 60] on input "Rajdeep Sidhu (rajdeepsdh87@gmail.com)" at bounding box center [473, 61] width 218 height 16
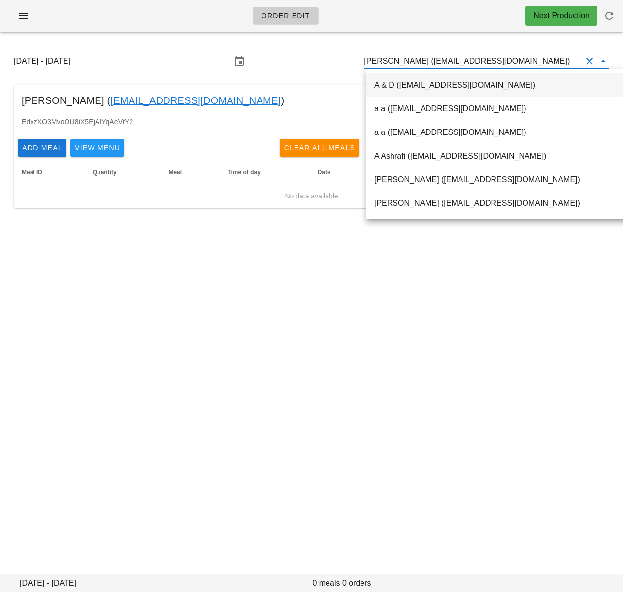
click at [462, 60] on input "Rajdeep Sidhu (rajdeepsdh87@gmail.com)" at bounding box center [473, 61] width 218 height 16
paste input "Jennifer Mawby"
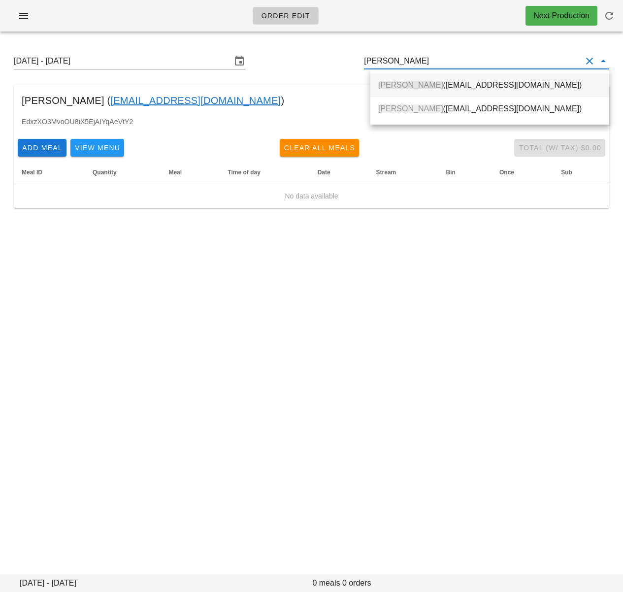
click at [465, 83] on div "Jennifer Mawby (vantageartprojectsmagazine@gmail.com)" at bounding box center [489, 84] width 223 height 9
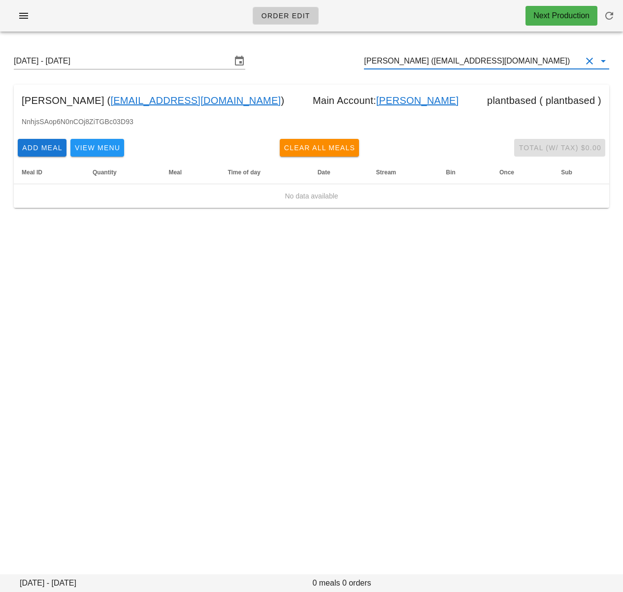
click at [458, 61] on input "Jennifer Mawby (vantageartprojectsmagazine@gmail.com)" at bounding box center [473, 61] width 218 height 16
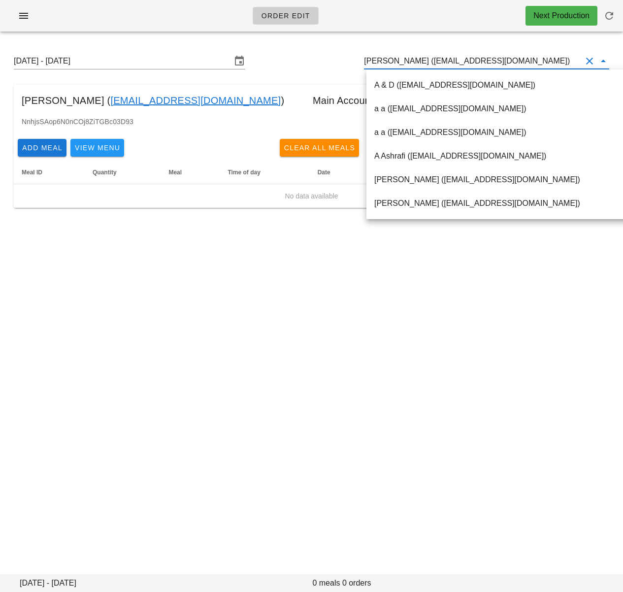
click at [458, 61] on input "Jennifer Mawby (vantageartprojectsmagazine@gmail.com)" at bounding box center [473, 61] width 218 height 16
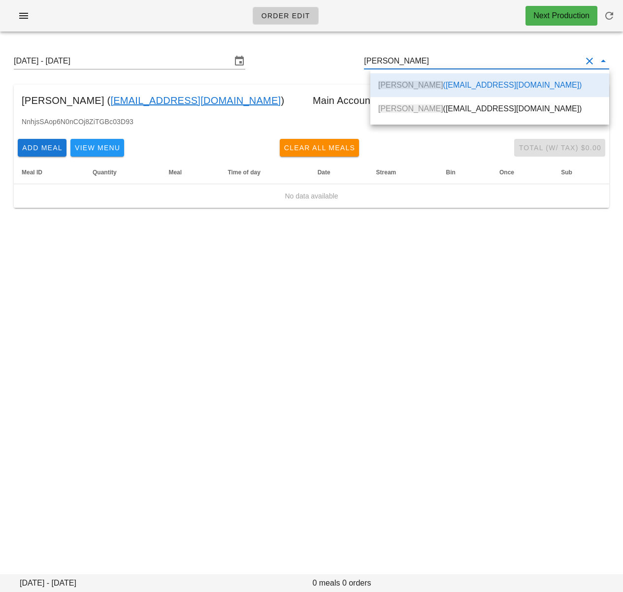
click at [454, 107] on div "Jennifer Mawby (jjtmstudio@gmail.com)" at bounding box center [489, 108] width 223 height 9
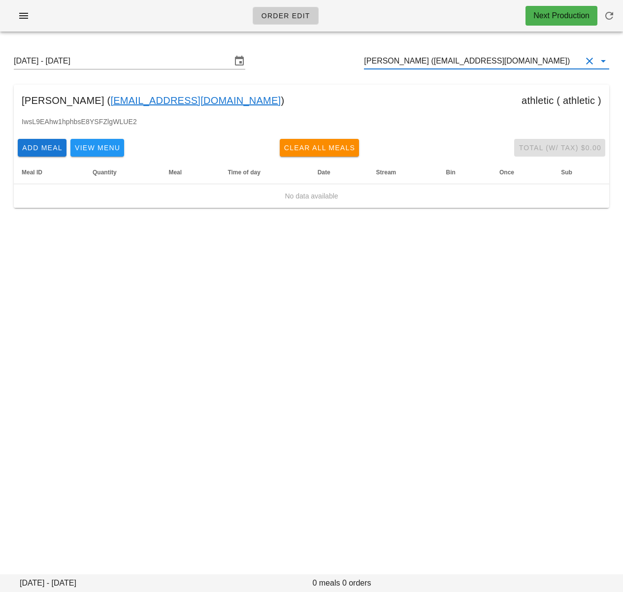
click at [483, 64] on input "Jennifer Mawby (jjtmstudio@gmail.com)" at bounding box center [473, 61] width 218 height 16
click at [482, 64] on input "Jennifer Mawby (jjtmstudio@gmail.com)" at bounding box center [473, 61] width 218 height 16
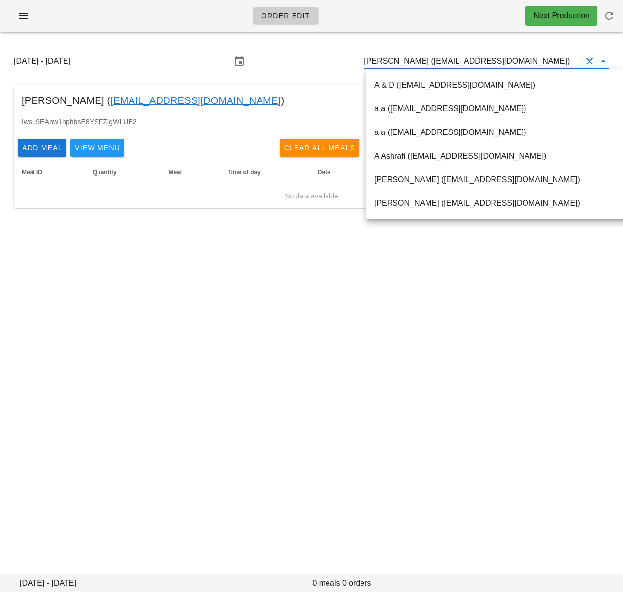
scroll to position [0, 0]
click at [482, 64] on input "Jennifer Mawby (jjtmstudio@gmail.com)" at bounding box center [473, 61] width 218 height 16
paste input "Romax Benedict"
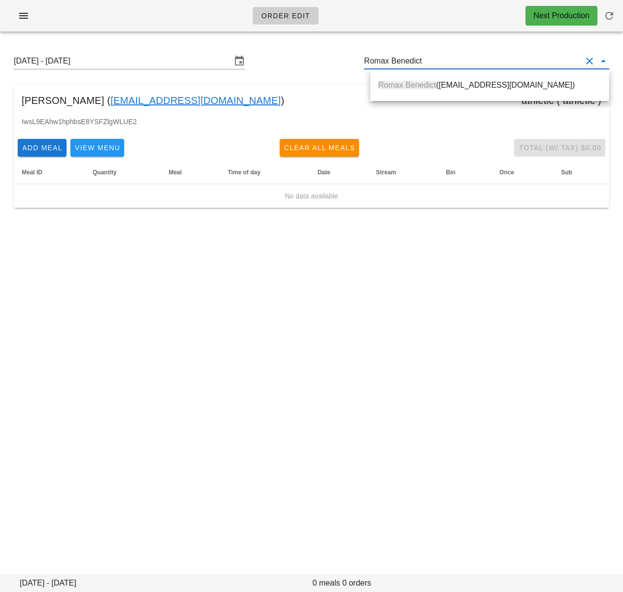
drag, startPoint x: 488, startPoint y: 86, endPoint x: 595, endPoint y: 111, distance: 109.4
click at [489, 85] on div "Romax Benedict (Romaxbenedict@gmail.com)" at bounding box center [489, 84] width 223 height 9
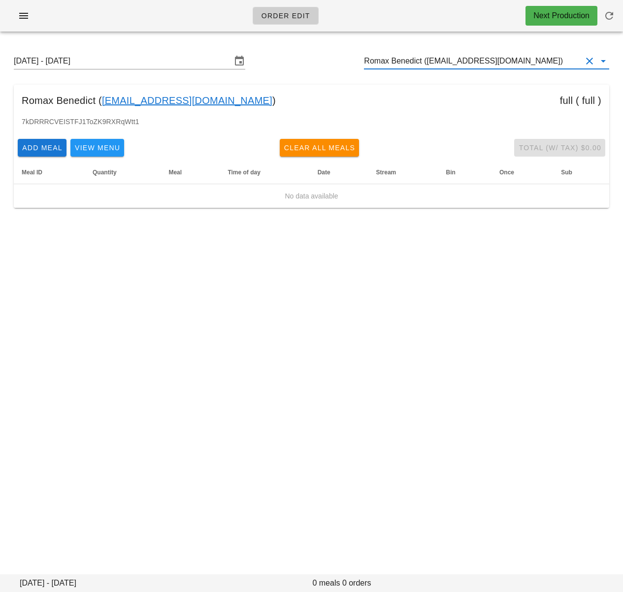
click at [464, 62] on input "Romax Benedict (Romaxbenedict@gmail.com)" at bounding box center [473, 61] width 218 height 16
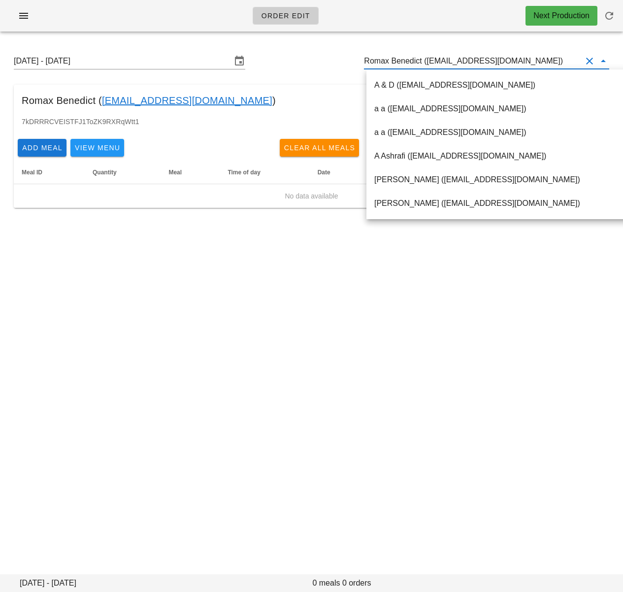
click at [464, 62] on input "Romax Benedict (Romaxbenedict@gmail.com)" at bounding box center [473, 61] width 218 height 16
paste input "Loic Avilez"
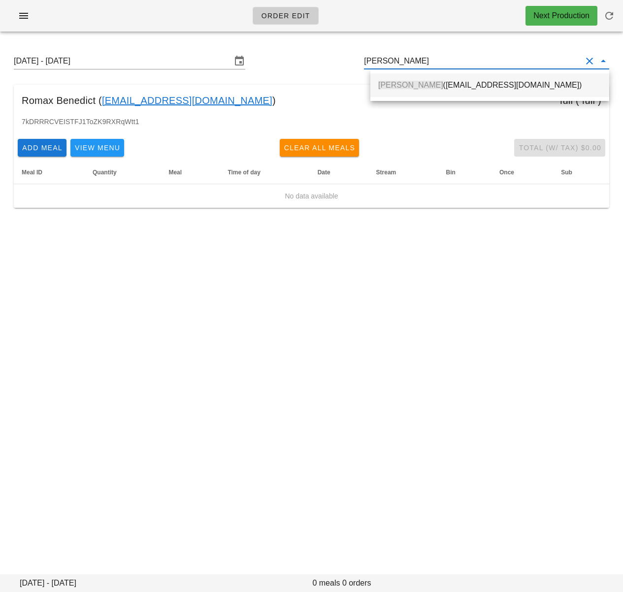
click at [464, 81] on div "Loic Avilez (vmary.noumea@gmail.com)" at bounding box center [489, 84] width 223 height 9
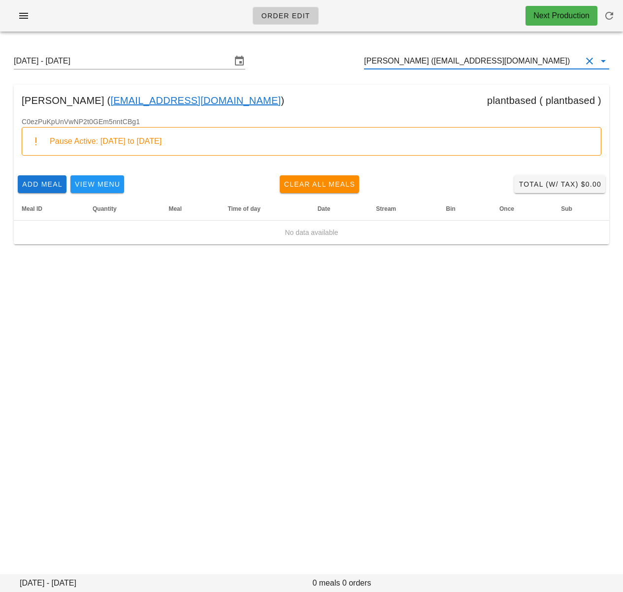
click at [444, 61] on input "Loic Avilez (vmary.noumea@gmail.com)" at bounding box center [473, 61] width 218 height 16
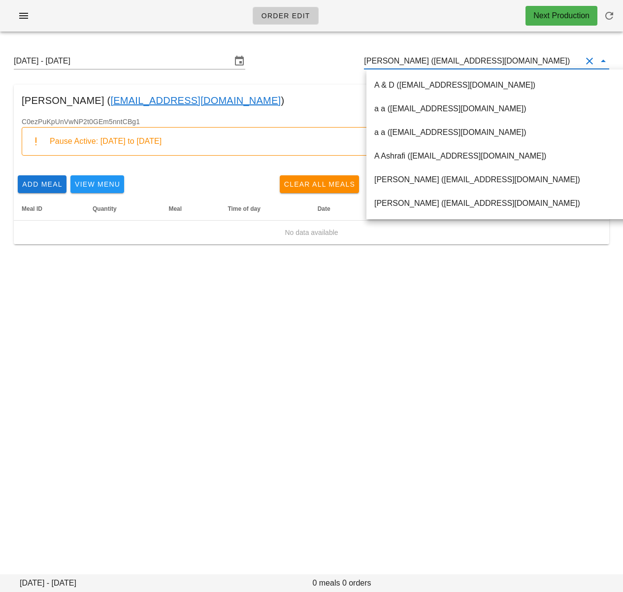
click at [444, 61] on input "Loic Avilez (vmary.noumea@gmail.com)" at bounding box center [473, 61] width 218 height 16
paste input "iam Kelly"
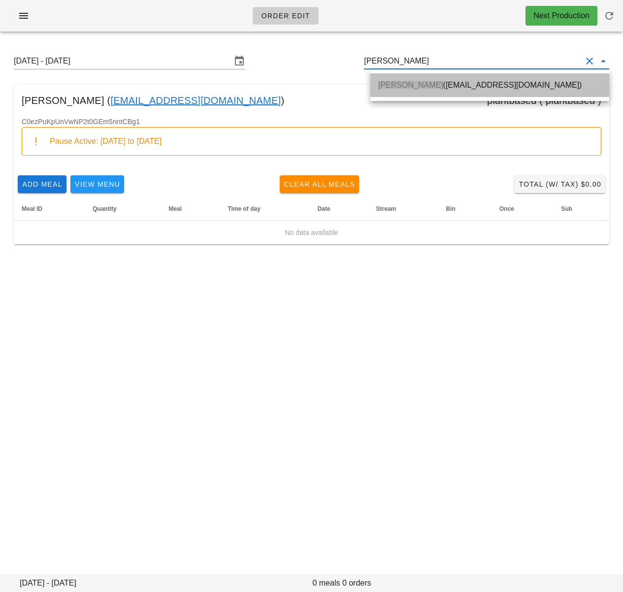
click at [449, 87] on div "Liam Kelly (lkelly@wkellyandsons.com)" at bounding box center [489, 84] width 223 height 9
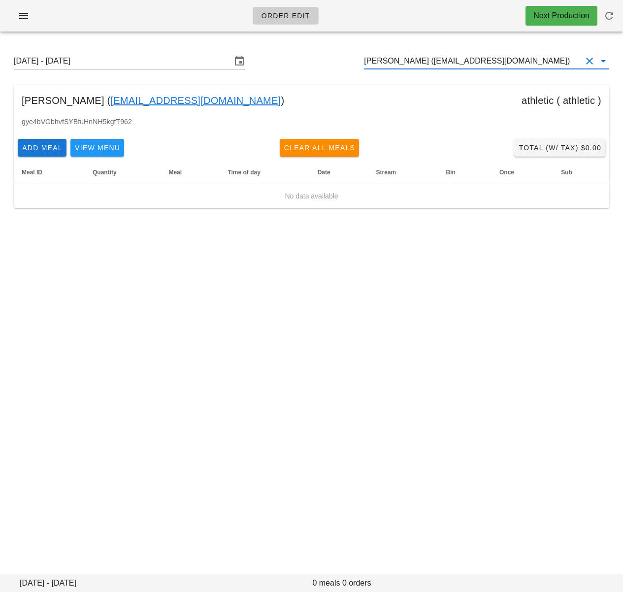
click at [467, 63] on input "Liam Kelly (lkelly@wkellyandsons.com)" at bounding box center [473, 61] width 218 height 16
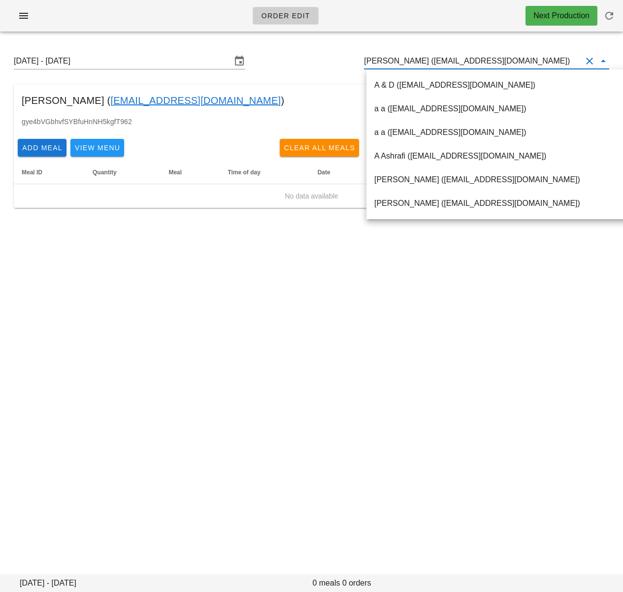
click at [467, 63] on input "Liam Kelly (lkelly@wkellyandsons.com)" at bounding box center [473, 61] width 218 height 16
paste input "Jeffrey Lee"
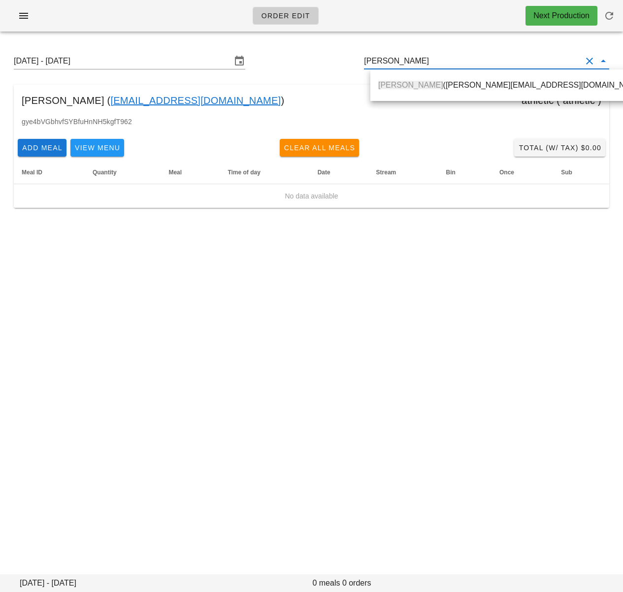
drag, startPoint x: 477, startPoint y: 86, endPoint x: 606, endPoint y: 118, distance: 133.5
click at [477, 86] on div "Jeffrey Lee (jeffreylee@live.ca)" at bounding box center [512, 84] width 268 height 9
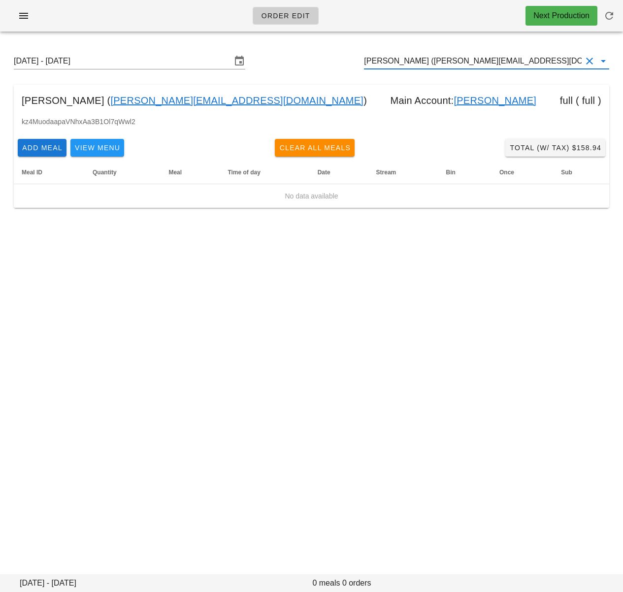
click at [450, 61] on input "Jeffrey Lee (jeffreylee@live.ca)" at bounding box center [473, 61] width 218 height 16
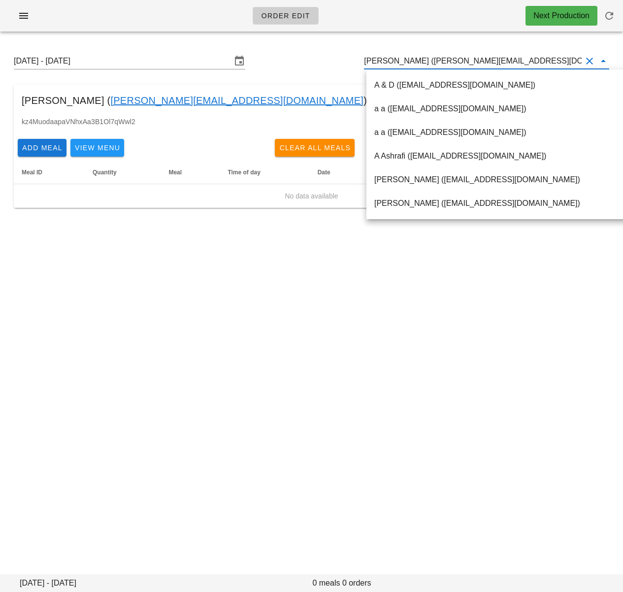
click at [450, 61] on input "Jeffrey Lee (jeffreylee@live.ca)" at bounding box center [473, 61] width 218 height 16
paste input "[PERSON_NAME]"
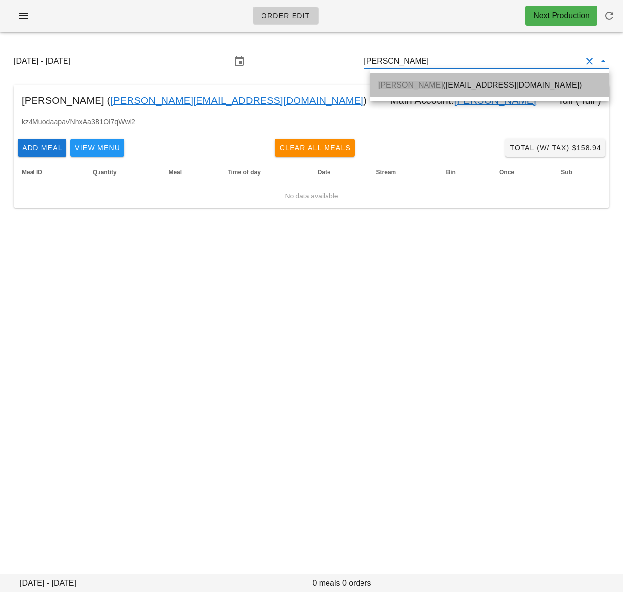
click at [448, 83] on div "Gladys Cheung (gladyscheung@live.ca)" at bounding box center [489, 84] width 223 height 9
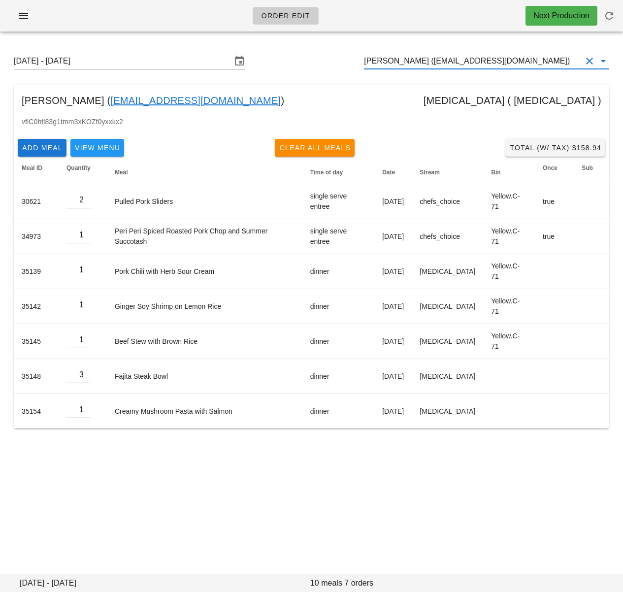
click at [497, 59] on input "[PERSON_NAME] ([EMAIL_ADDRESS][DOMAIN_NAME])" at bounding box center [473, 61] width 218 height 16
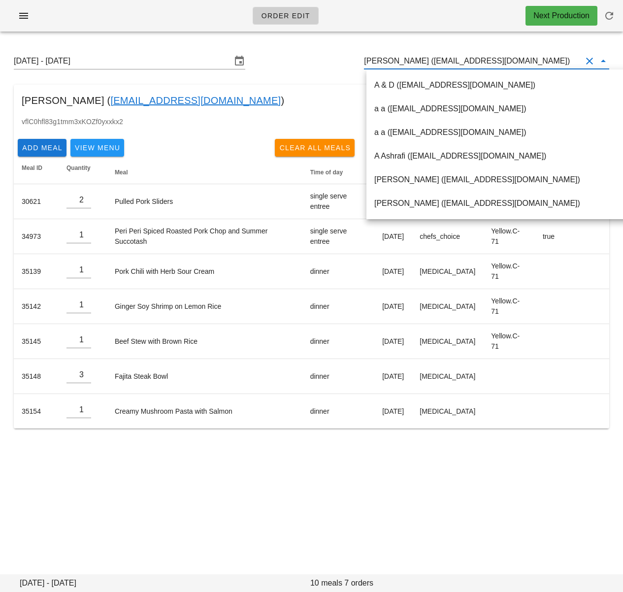
click at [497, 59] on input "[PERSON_NAME] ([EMAIL_ADDRESS][DOMAIN_NAME])" at bounding box center [473, 61] width 218 height 16
paste input "Jackie Lo"
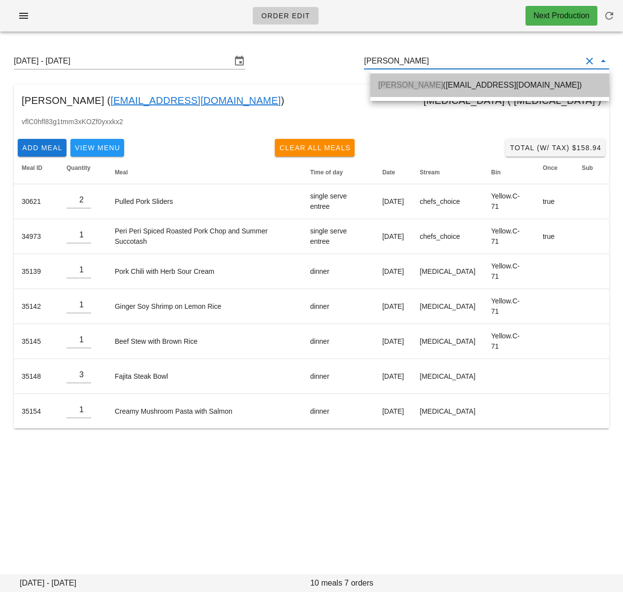
click at [490, 81] on div "Jackie Lo (jlo123@gmail.com)" at bounding box center [489, 84] width 223 height 9
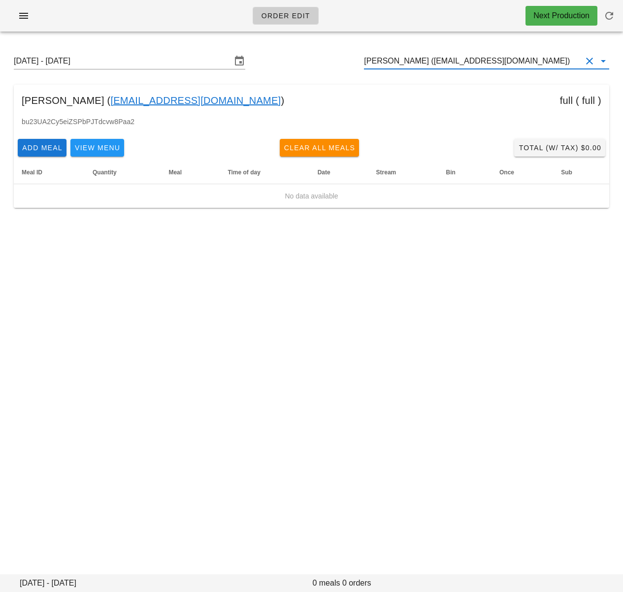
click at [441, 60] on input "Jackie Lo (jlo123@gmail.com)" at bounding box center [473, 61] width 218 height 16
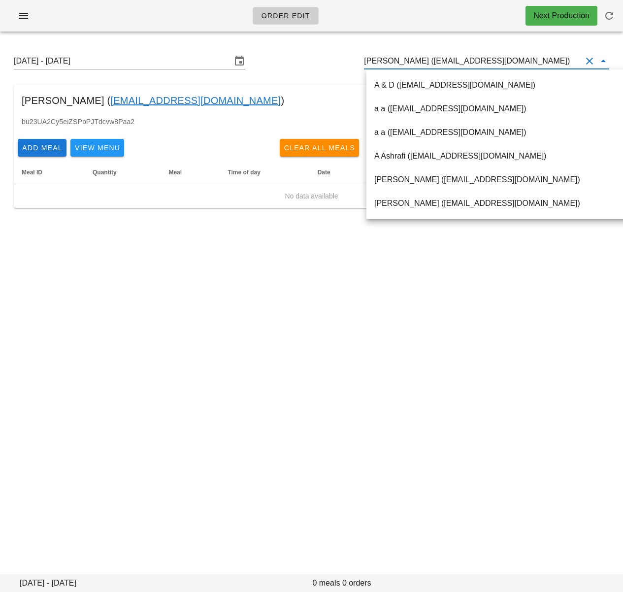
paste input "Daniel Brown"
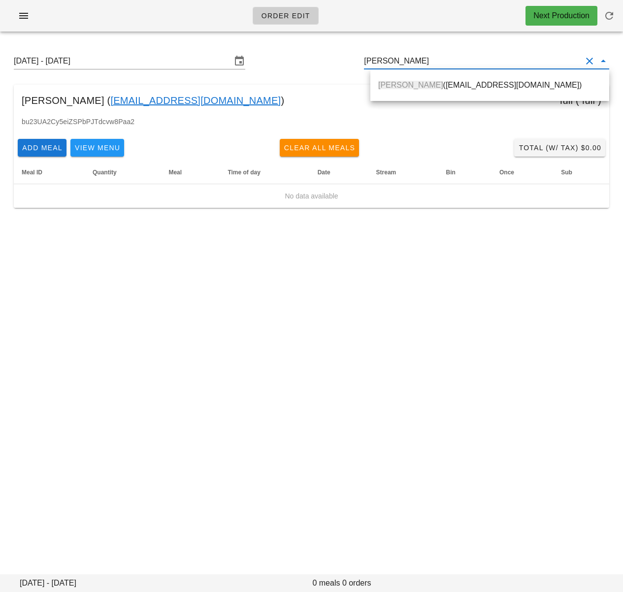
drag, startPoint x: 432, startPoint y: 86, endPoint x: 591, endPoint y: 132, distance: 165.3
click at [432, 86] on div "Daniel Brown (dantaitbrown@gmail.com)" at bounding box center [489, 84] width 223 height 9
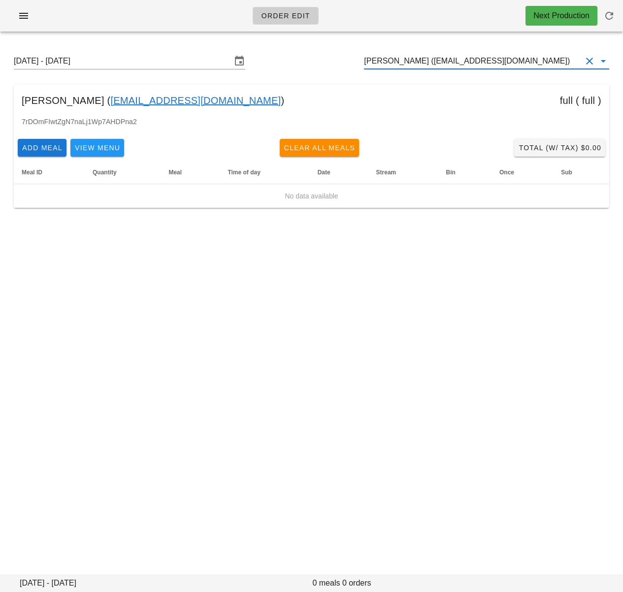
click at [446, 58] on input "Daniel Brown (dantaitbrown@gmail.com)" at bounding box center [473, 61] width 218 height 16
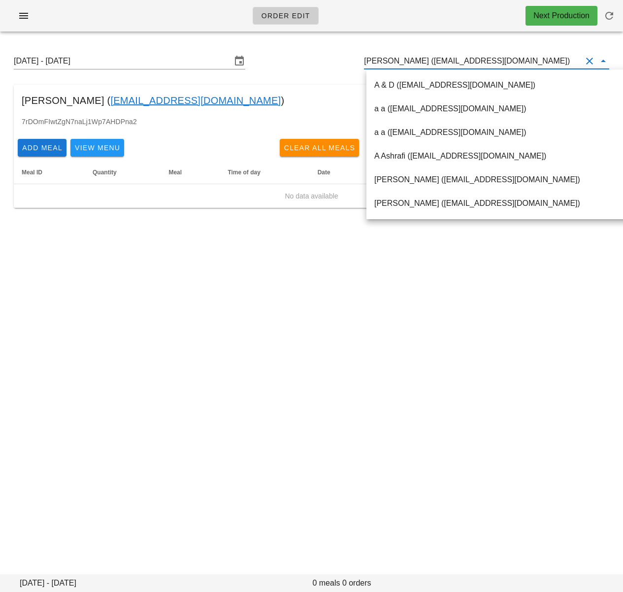
click at [446, 58] on input "Daniel Brown (dantaitbrown@gmail.com)" at bounding box center [473, 61] width 218 height 16
paste input "Brendon McLeod"
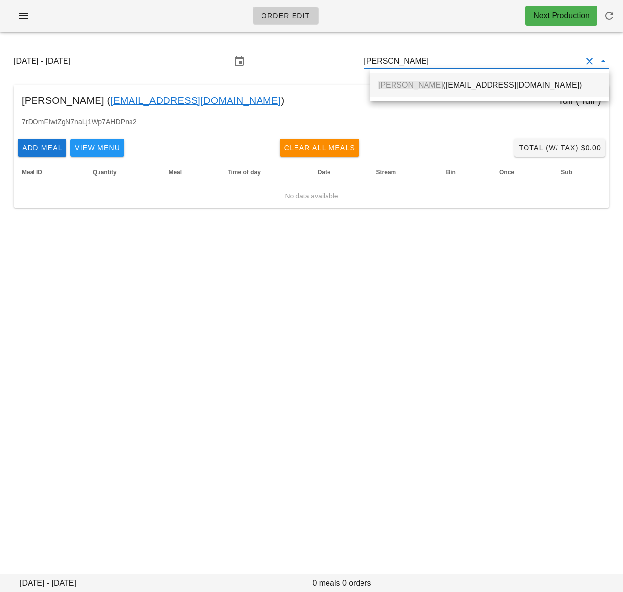
click at [447, 82] on div "Brendon McLeod (brendonjmcleod@gmail.com)" at bounding box center [489, 84] width 223 height 9
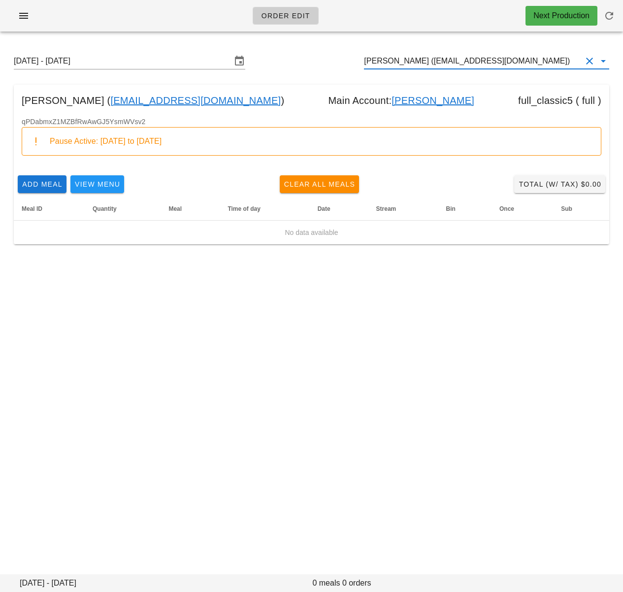
click at [456, 59] on input "Brendon McLeod (brendonjmcleod@gmail.com)" at bounding box center [473, 61] width 218 height 16
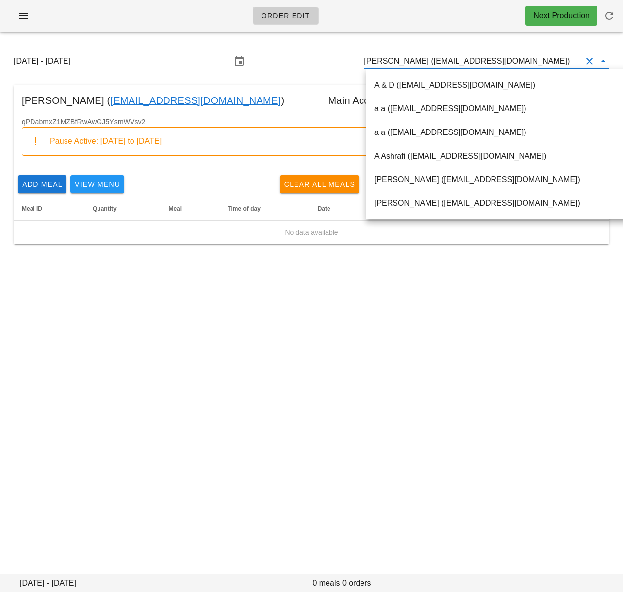
click at [456, 59] on input "Brendon McLeod (brendonjmcleod@gmail.com)" at bounding box center [473, 61] width 218 height 16
paste input "Allan Sproule"
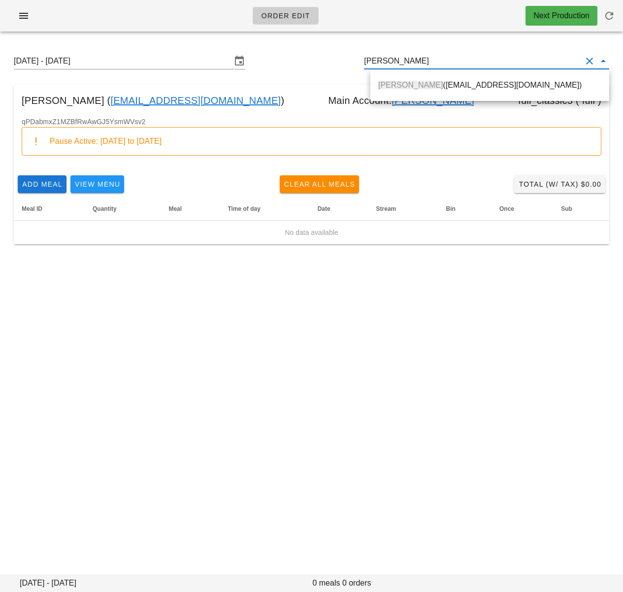
drag, startPoint x: 455, startPoint y: 77, endPoint x: 610, endPoint y: 147, distance: 169.7
click at [455, 77] on div "Allan Sproule (aws8@msn.com)" at bounding box center [489, 84] width 223 height 21
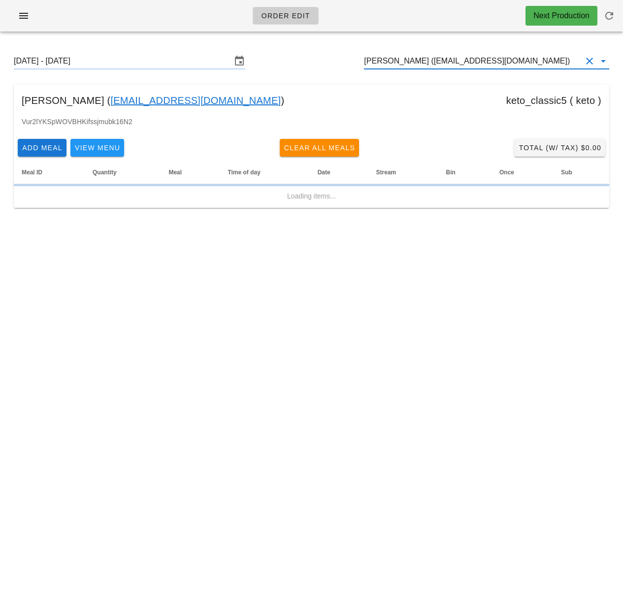
type input "Allan Sproule (aws8@msn.com)"
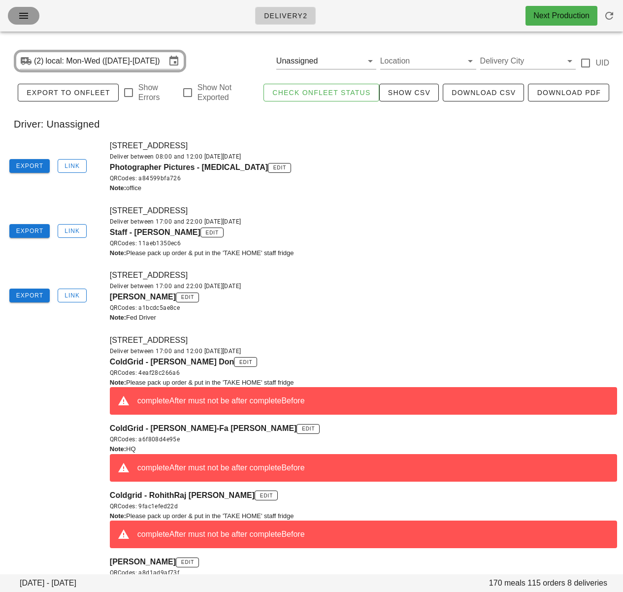
click at [18, 22] on button "button" at bounding box center [24, 16] width 32 height 18
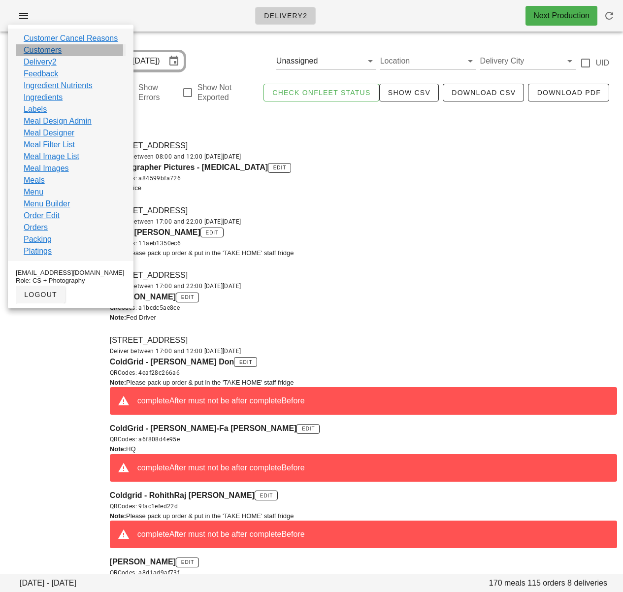
click at [52, 49] on link "Customers" at bounding box center [43, 50] width 38 height 12
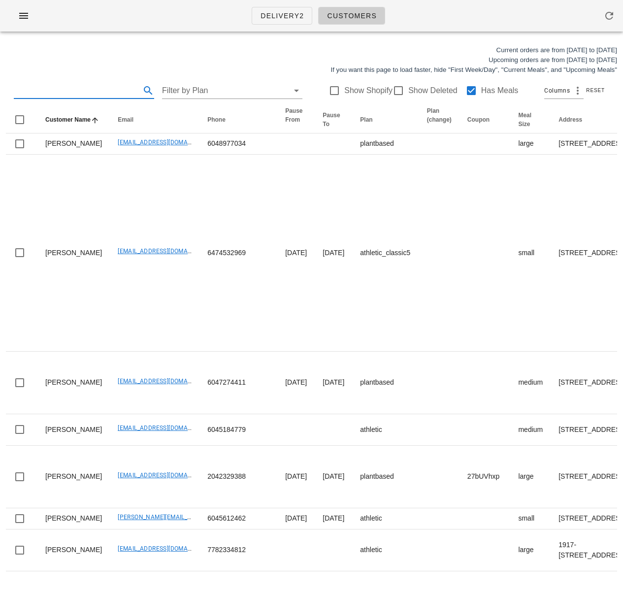
click at [92, 88] on input "text" at bounding box center [76, 91] width 125 height 16
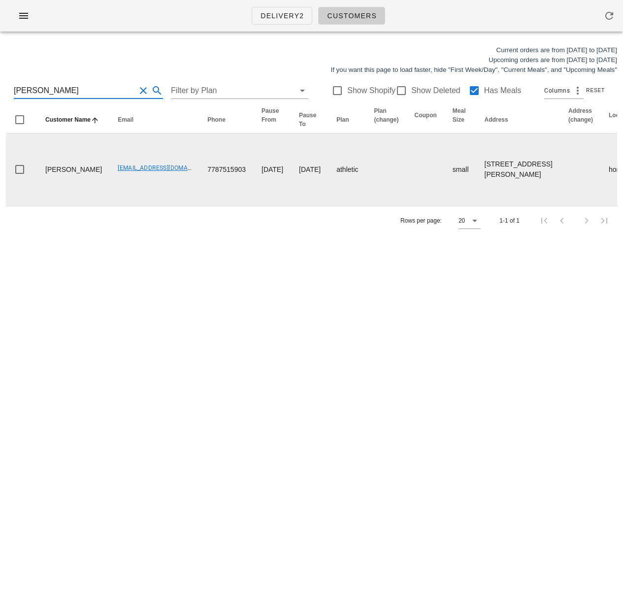
type input "[PERSON_NAME]"
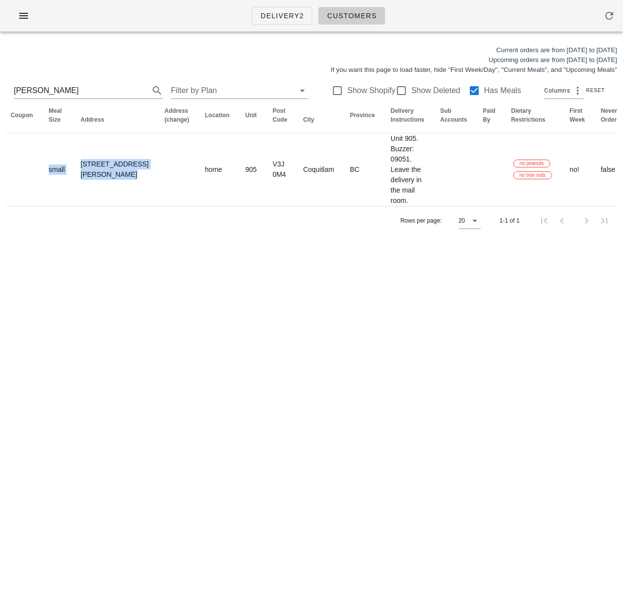
scroll to position [0, 614]
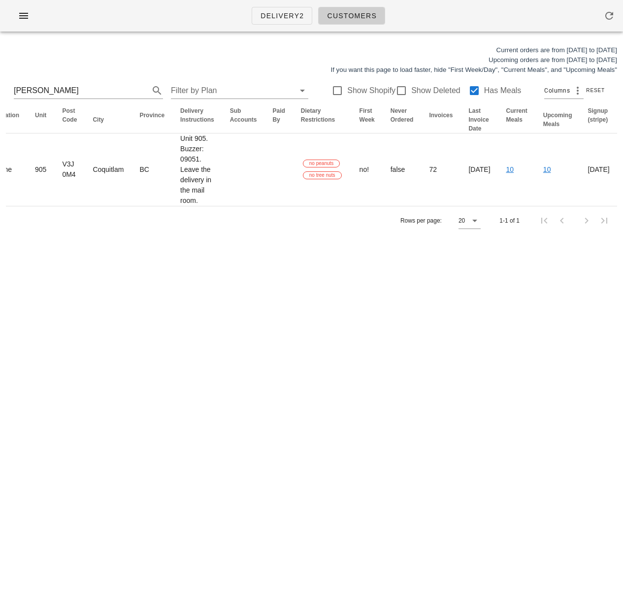
drag, startPoint x: 506, startPoint y: 189, endPoint x: 590, endPoint y: 185, distance: 83.8
click at [622, 177] on html "Delivery2 Customers Current orders are from [DATE] to [DATE] Upcoming orders ar…" at bounding box center [311, 296] width 623 height 592
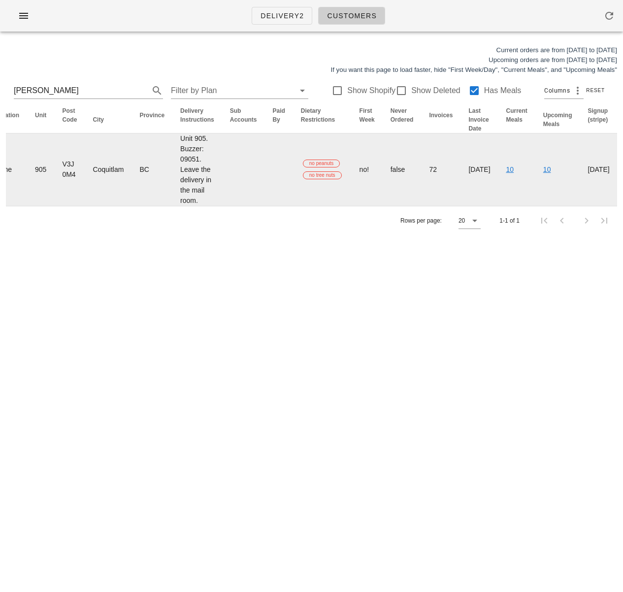
drag, startPoint x: 559, startPoint y: 181, endPoint x: 580, endPoint y: 177, distance: 21.0
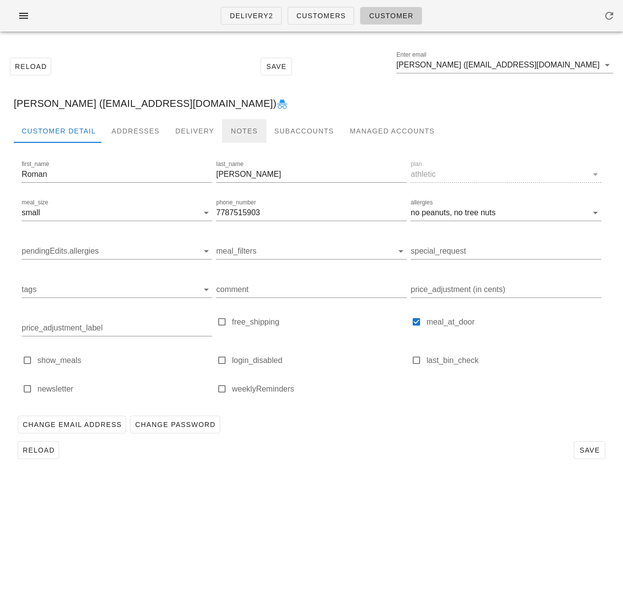
click at [235, 131] on div "Notes" at bounding box center [244, 131] width 44 height 24
click at [236, 131] on div "Notes" at bounding box center [244, 131] width 44 height 24
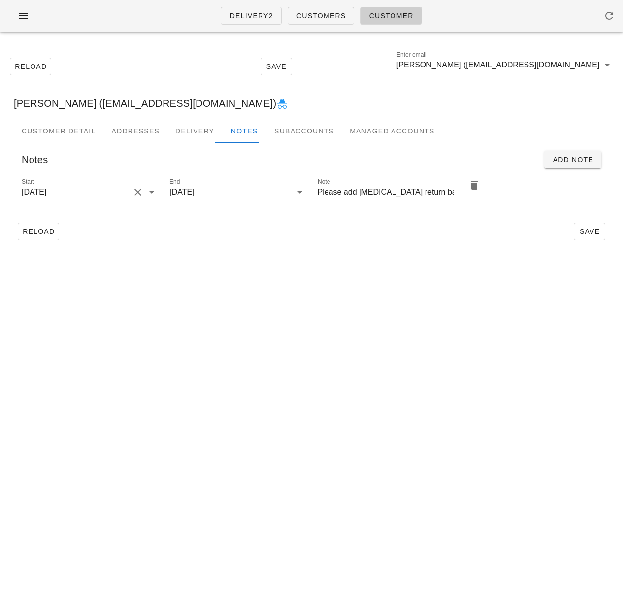
click at [110, 192] on input "[DATE]" at bounding box center [76, 192] width 108 height 16
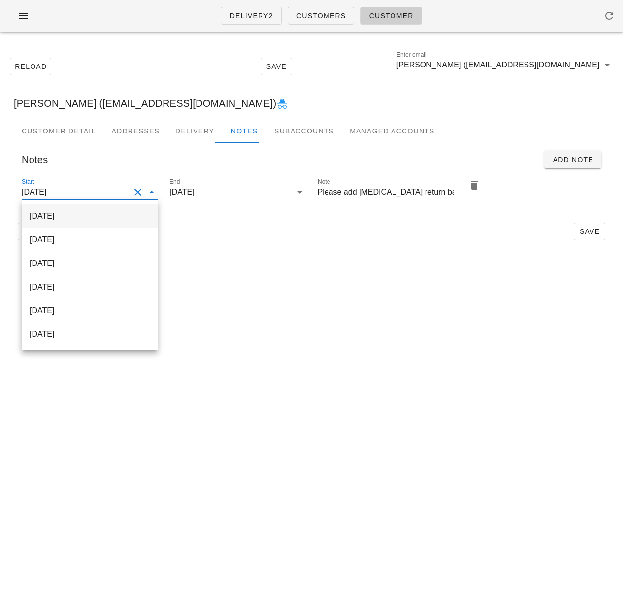
click at [112, 214] on div "[DATE]" at bounding box center [90, 215] width 120 height 9
type input "[DATE]"
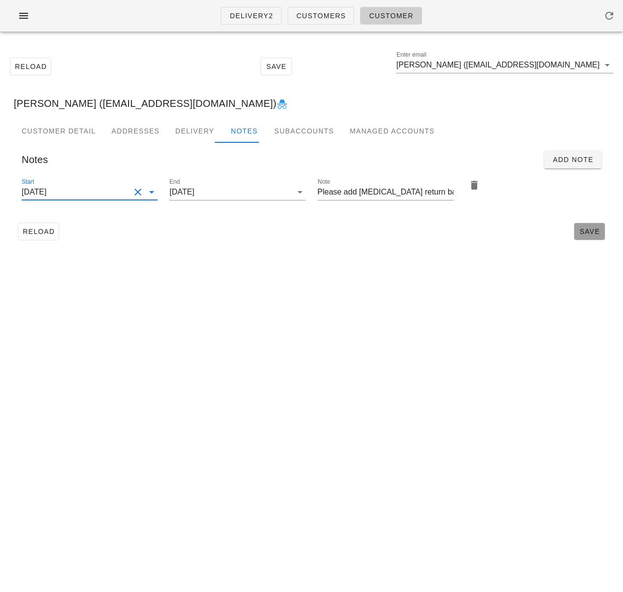
drag, startPoint x: 577, startPoint y: 229, endPoint x: 567, endPoint y: 234, distance: 11.0
click at [577, 229] on button "Save" at bounding box center [590, 232] width 32 height 18
click at [462, 65] on input "[PERSON_NAME] ([EMAIL_ADDRESS][DOMAIN_NAME])" at bounding box center [497, 65] width 203 height 16
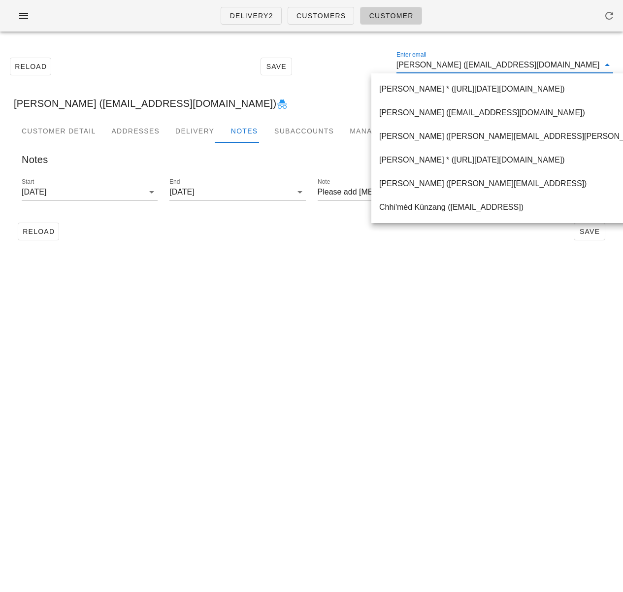
click at [462, 65] on input "[PERSON_NAME] ([EMAIL_ADDRESS][DOMAIN_NAME])" at bounding box center [497, 65] width 203 height 16
paste input "uth [PERSON_NAME]"
type input "[PERSON_NAME]"
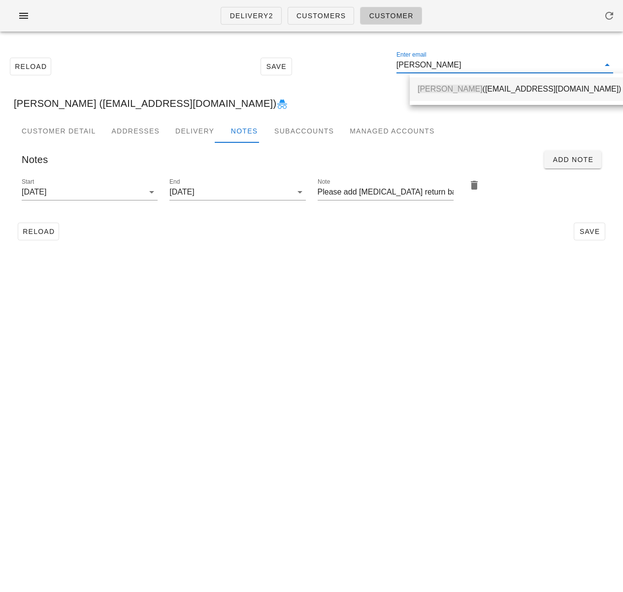
click at [461, 90] on div "[PERSON_NAME] ([PERSON_NAME][EMAIL_ADDRESS][DOMAIN_NAME])" at bounding box center [519, 88] width 203 height 9
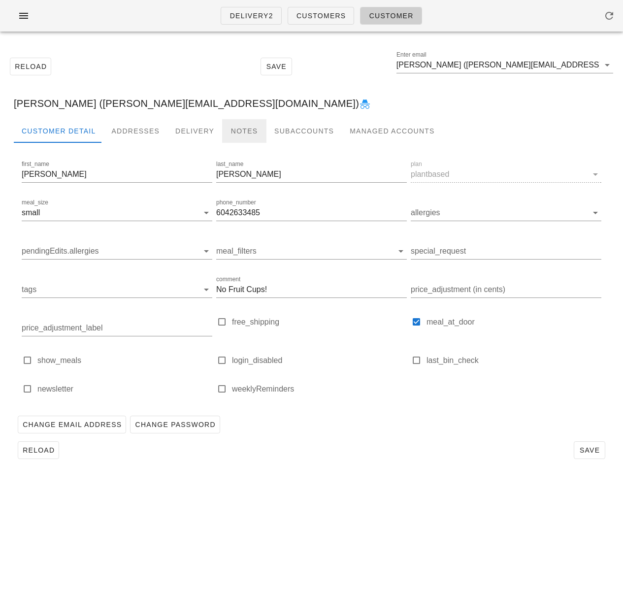
click at [225, 131] on div "Notes" at bounding box center [244, 131] width 44 height 24
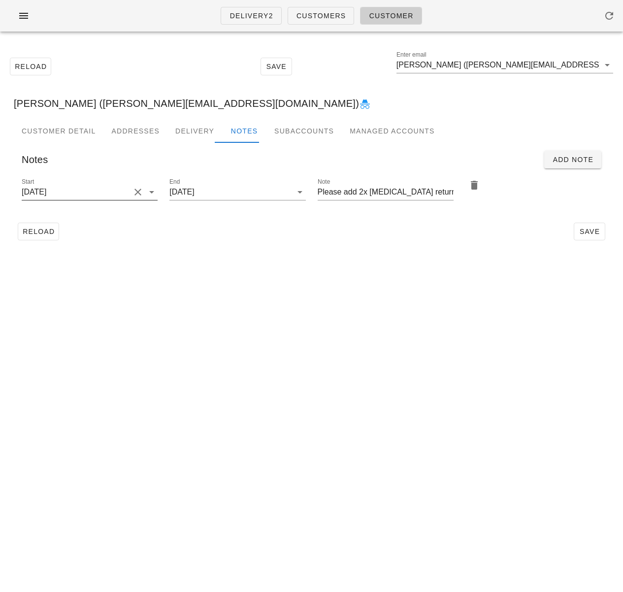
drag, startPoint x: 83, startPoint y: 188, endPoint x: 96, endPoint y: 199, distance: 17.1
click at [83, 188] on input "[DATE]" at bounding box center [76, 192] width 108 height 16
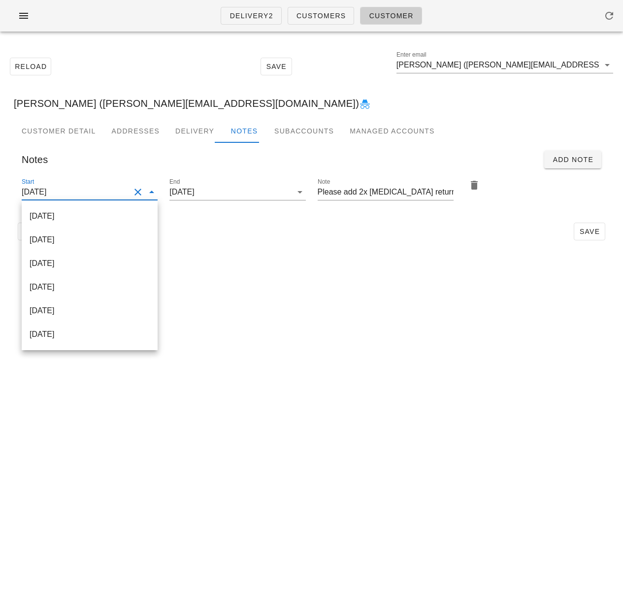
drag, startPoint x: 96, startPoint y: 211, endPoint x: 218, endPoint y: 217, distance: 121.8
click at [96, 211] on div "[DATE]" at bounding box center [90, 215] width 120 height 9
type input "[DATE]"
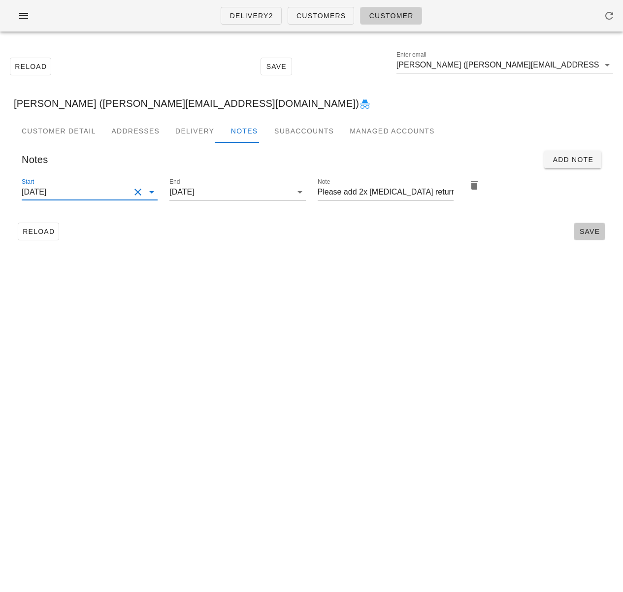
click at [580, 229] on span "Save" at bounding box center [589, 231] width 23 height 8
click at [362, 192] on input "Please add 2x [MEDICAL_DATA] return bags!" at bounding box center [386, 192] width 136 height 16
type input "Please add 1x [MEDICAL_DATA] return bags!"
click at [403, 252] on div "Reload Save Enter email [PERSON_NAME] ([EMAIL_ADDRESS][DOMAIN_NAME]) [PERSON_NA…" at bounding box center [311, 148] width 623 height 219
drag, startPoint x: 594, startPoint y: 229, endPoint x: 616, endPoint y: 227, distance: 22.3
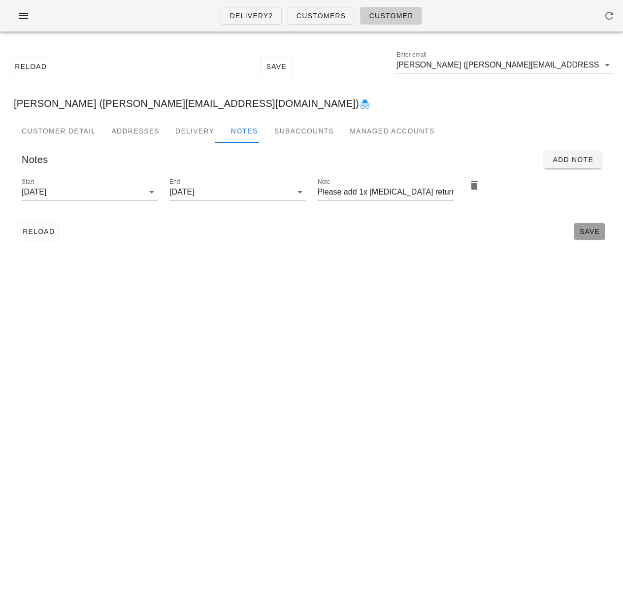
click at [594, 229] on span "Save" at bounding box center [589, 231] width 23 height 8
click at [238, 296] on div "Delivery2 Customers Customer Reload Save Enter email [PERSON_NAME] ([EMAIL_ADDR…" at bounding box center [311, 296] width 623 height 592
drag, startPoint x: 52, startPoint y: 236, endPoint x: 312, endPoint y: 196, distance: 263.0
click at [52, 235] on span "Reload" at bounding box center [38, 231] width 32 height 8
click at [452, 68] on input "[PERSON_NAME] ([PERSON_NAME][EMAIL_ADDRESS][DOMAIN_NAME])" at bounding box center [497, 65] width 203 height 16
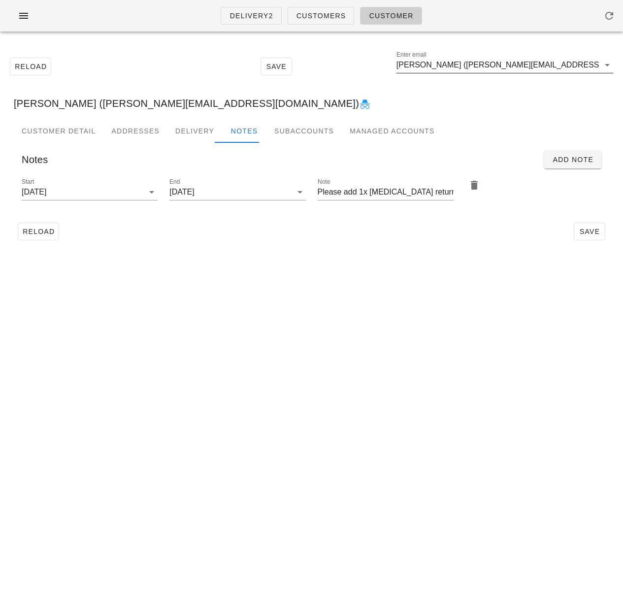
click at [452, 68] on input "[PERSON_NAME] ([PERSON_NAME][EMAIL_ADDRESS][DOMAIN_NAME])" at bounding box center [497, 65] width 203 height 16
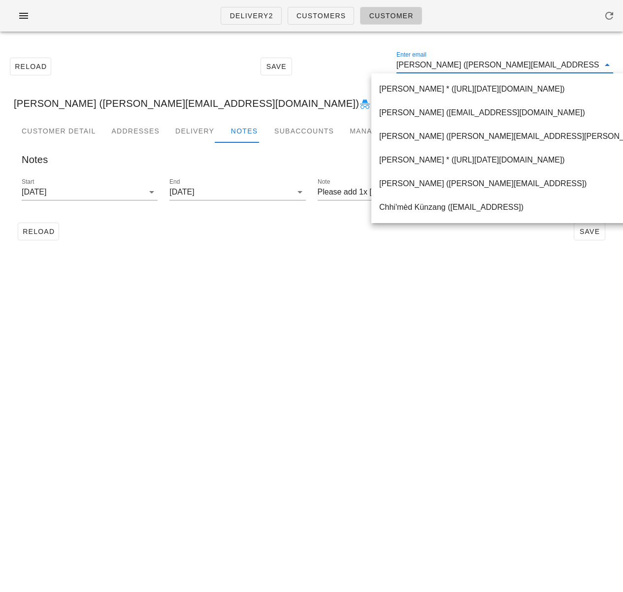
click at [452, 68] on input "[PERSON_NAME] ([PERSON_NAME][EMAIL_ADDRESS][DOMAIN_NAME])" at bounding box center [497, 65] width 203 height 16
paste input "[EMAIL_ADDRESS][PERSON_NAME][DOMAIN_NAME]"
type input "[EMAIL_ADDRESS][PERSON_NAME][DOMAIN_NAME]"
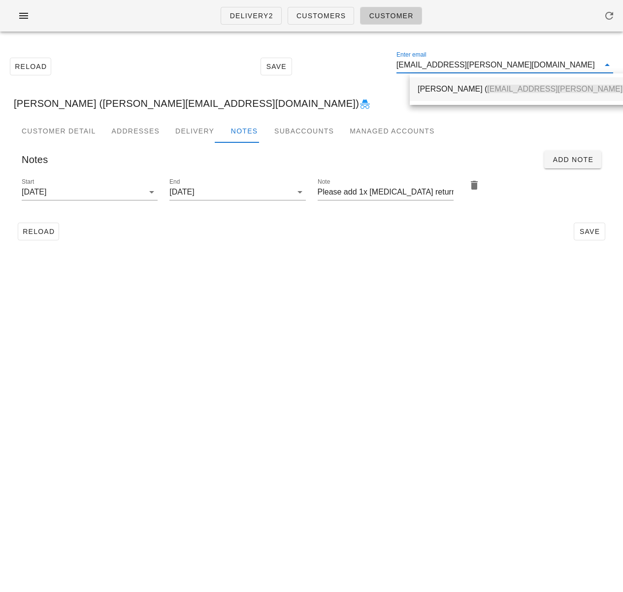
click at [443, 84] on div "[PERSON_NAME] ( [EMAIL_ADDRESS][PERSON_NAME][DOMAIN_NAME] )" at bounding box center [553, 88] width 270 height 21
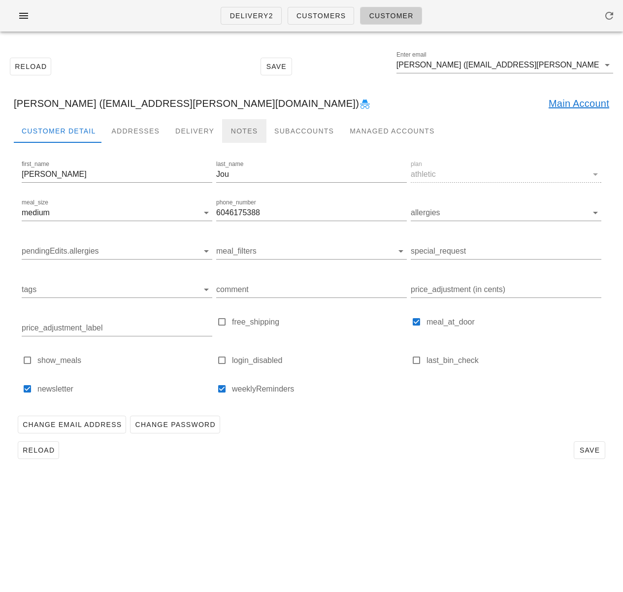
click at [228, 127] on div "Notes" at bounding box center [244, 131] width 44 height 24
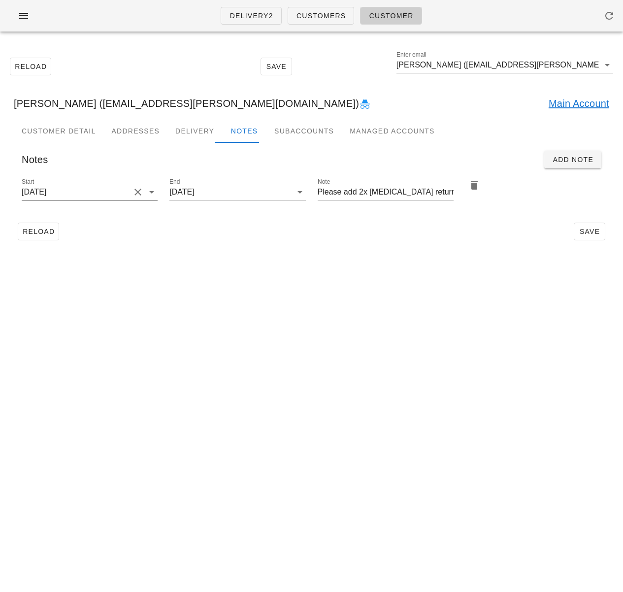
click at [84, 198] on input "[DATE]" at bounding box center [76, 192] width 108 height 16
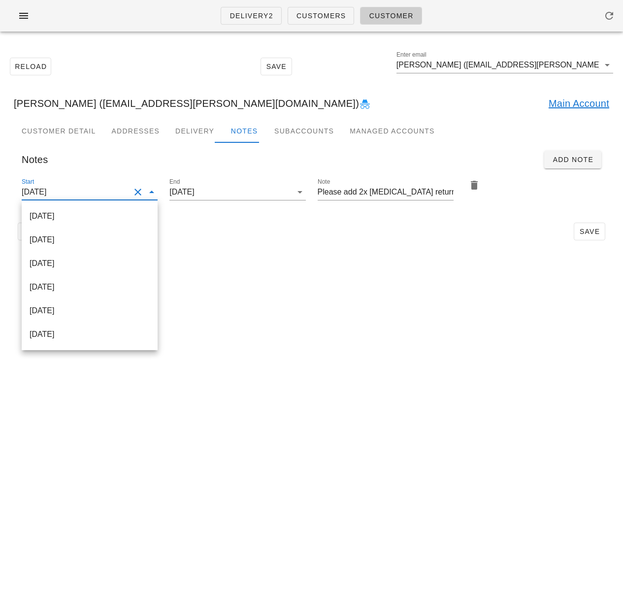
drag, startPoint x: 84, startPoint y: 213, endPoint x: 90, endPoint y: 212, distance: 6.4
click at [84, 213] on div "[DATE]" at bounding box center [90, 215] width 120 height 9
type input "[DATE]"
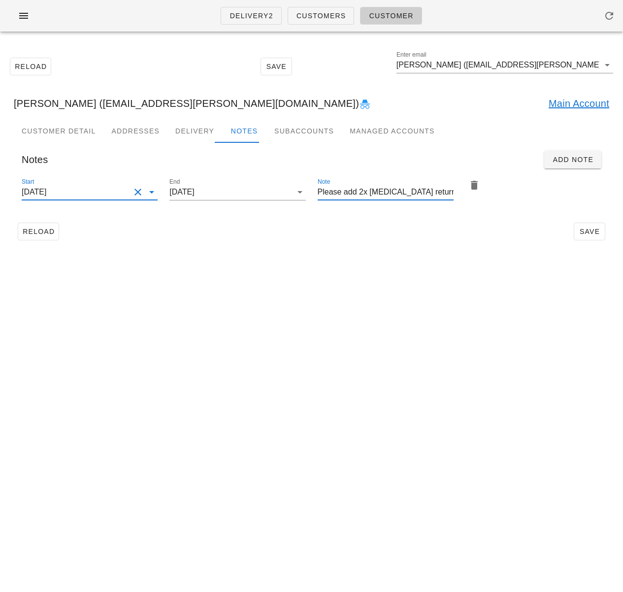
click at [361, 192] on input "Please add 2x [MEDICAL_DATA] return bags" at bounding box center [386, 192] width 136 height 16
click at [451, 192] on input "Please add 1x [MEDICAL_DATA] return bags" at bounding box center [386, 192] width 136 height 16
type input "Please add 1x [MEDICAL_DATA] return bag!!!"
click at [585, 230] on span "Save" at bounding box center [589, 231] width 23 height 8
click at [449, 69] on input "[PERSON_NAME] ([EMAIL_ADDRESS][PERSON_NAME][DOMAIN_NAME])" at bounding box center [497, 65] width 203 height 16
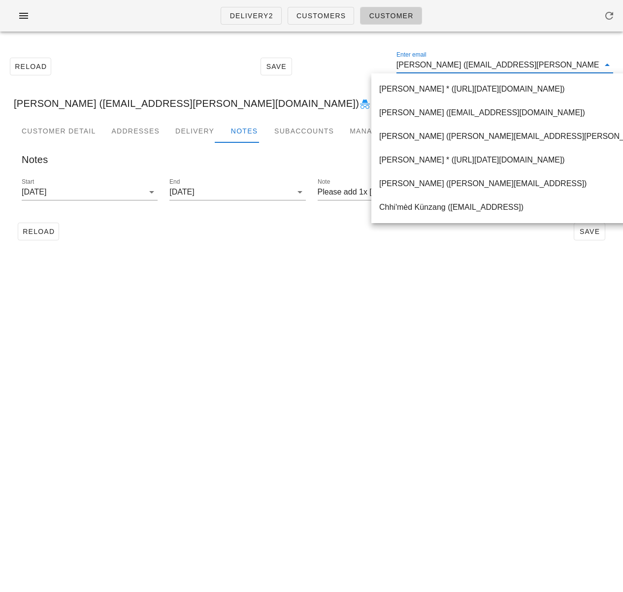
click at [449, 69] on input "[PERSON_NAME] ([EMAIL_ADDRESS][PERSON_NAME][DOMAIN_NAME])" at bounding box center [497, 65] width 203 height 16
paste input "[PERSON_NAME]"
type input "[PERSON_NAME]"
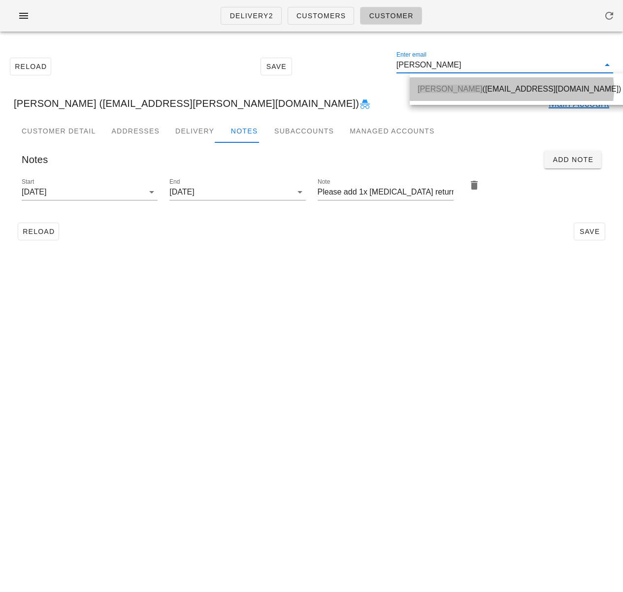
drag, startPoint x: 445, startPoint y: 88, endPoint x: 421, endPoint y: 102, distance: 28.3
click at [444, 88] on span "[PERSON_NAME]" at bounding box center [450, 89] width 65 height 8
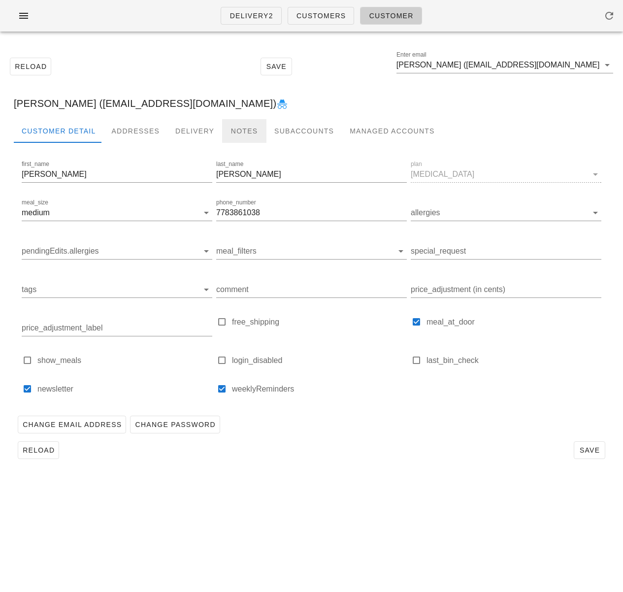
click at [229, 130] on div "Notes" at bounding box center [244, 131] width 44 height 24
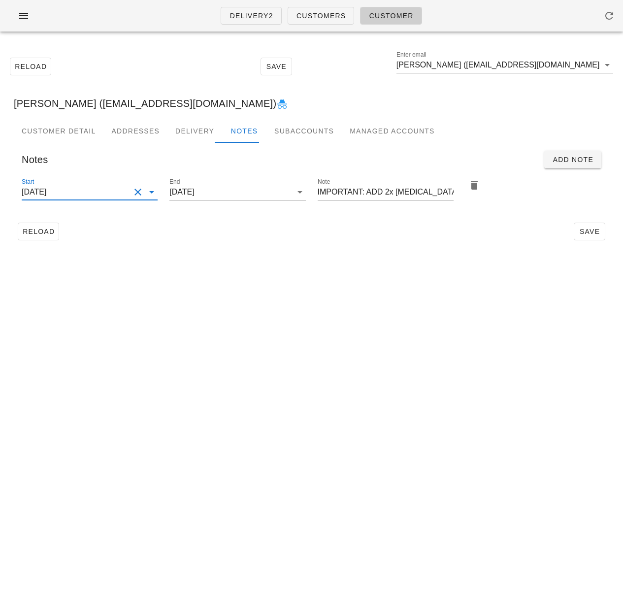
scroll to position [0, 0]
click at [92, 195] on input "[DATE]" at bounding box center [76, 192] width 108 height 16
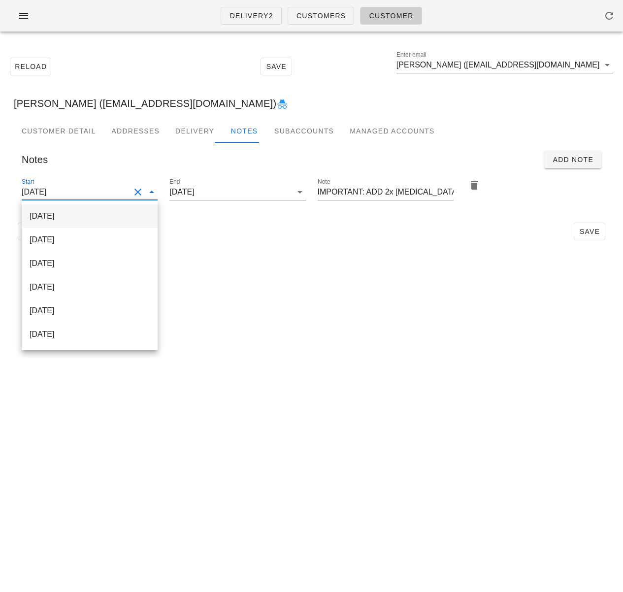
click at [98, 212] on div "[DATE]" at bounding box center [90, 215] width 120 height 9
type input "[DATE]"
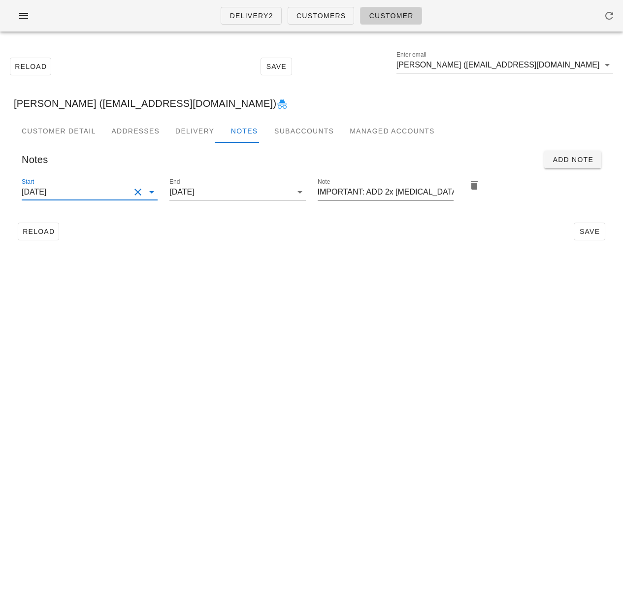
click at [390, 194] on input "IMPORTANT: ADD 2x [MEDICAL_DATA] RETURN BAG PLEASE!" at bounding box center [386, 192] width 136 height 16
drag, startPoint x: 365, startPoint y: 192, endPoint x: 286, endPoint y: 187, distance: 79.4
click at [286, 187] on div "Start [DATE] End [DATE] Note IMPORTANT: ADD 2x [MEDICAL_DATA] RETURN BAG PLEASE!" at bounding box center [311, 193] width 591 height 46
click at [433, 193] on input "ADD 2x [MEDICAL_DATA] RETURN BAG PLEASE!" at bounding box center [386, 192] width 136 height 16
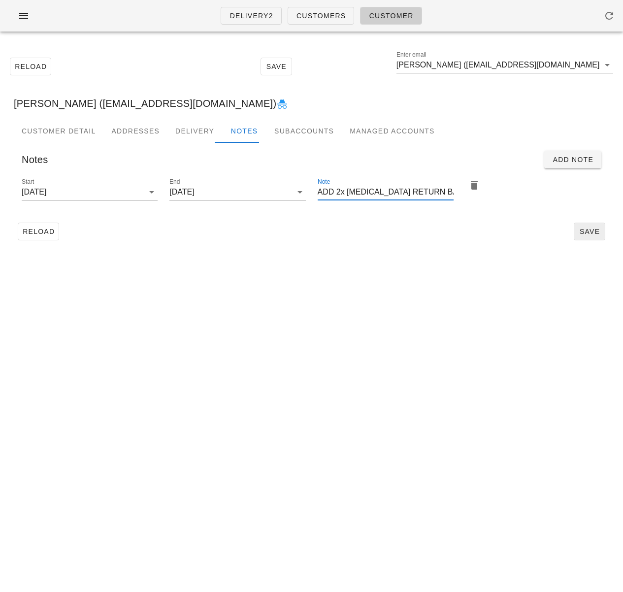
type input "ADD 2x [MEDICAL_DATA] RETURN BAGS PLEASE!"
drag, startPoint x: 577, startPoint y: 230, endPoint x: 612, endPoint y: 231, distance: 35.5
click at [577, 230] on button "Save" at bounding box center [590, 232] width 32 height 18
